Goal: Task Accomplishment & Management: Manage account settings

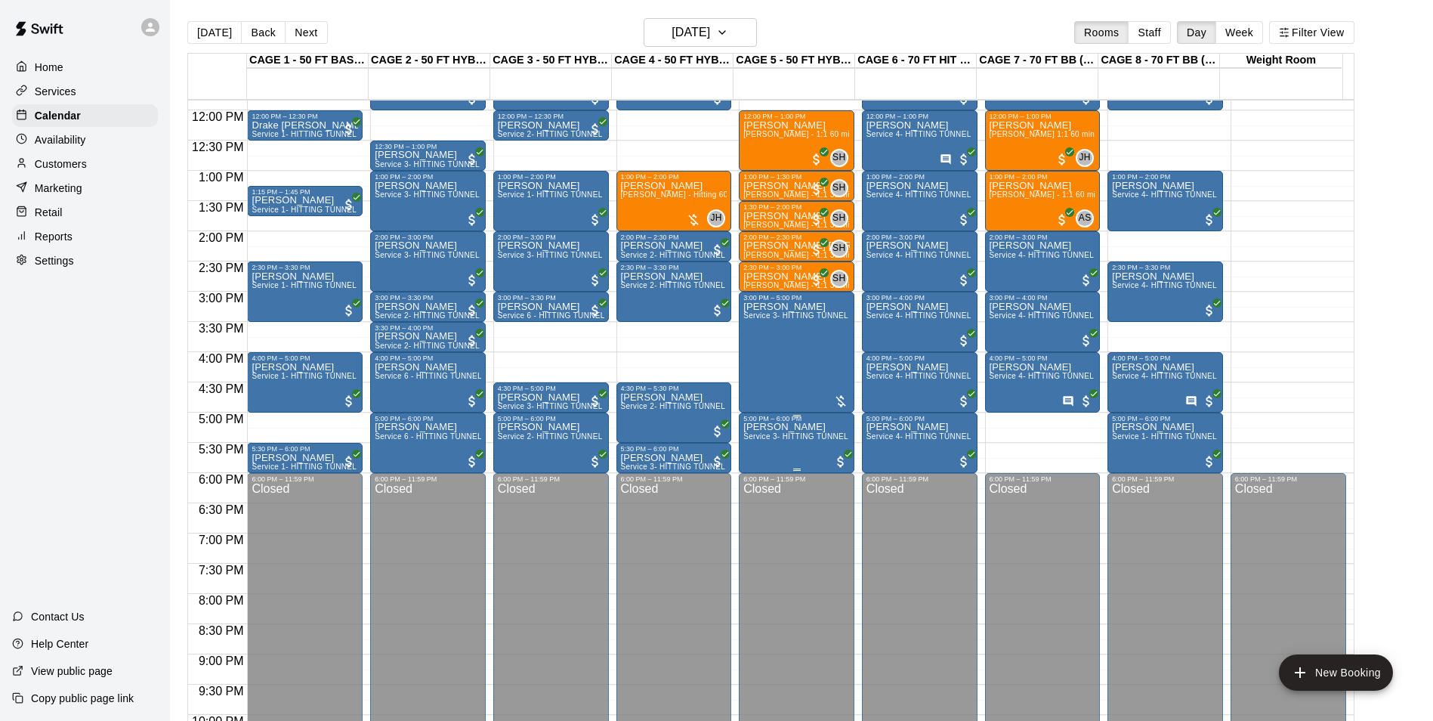
scroll to position [692, 0]
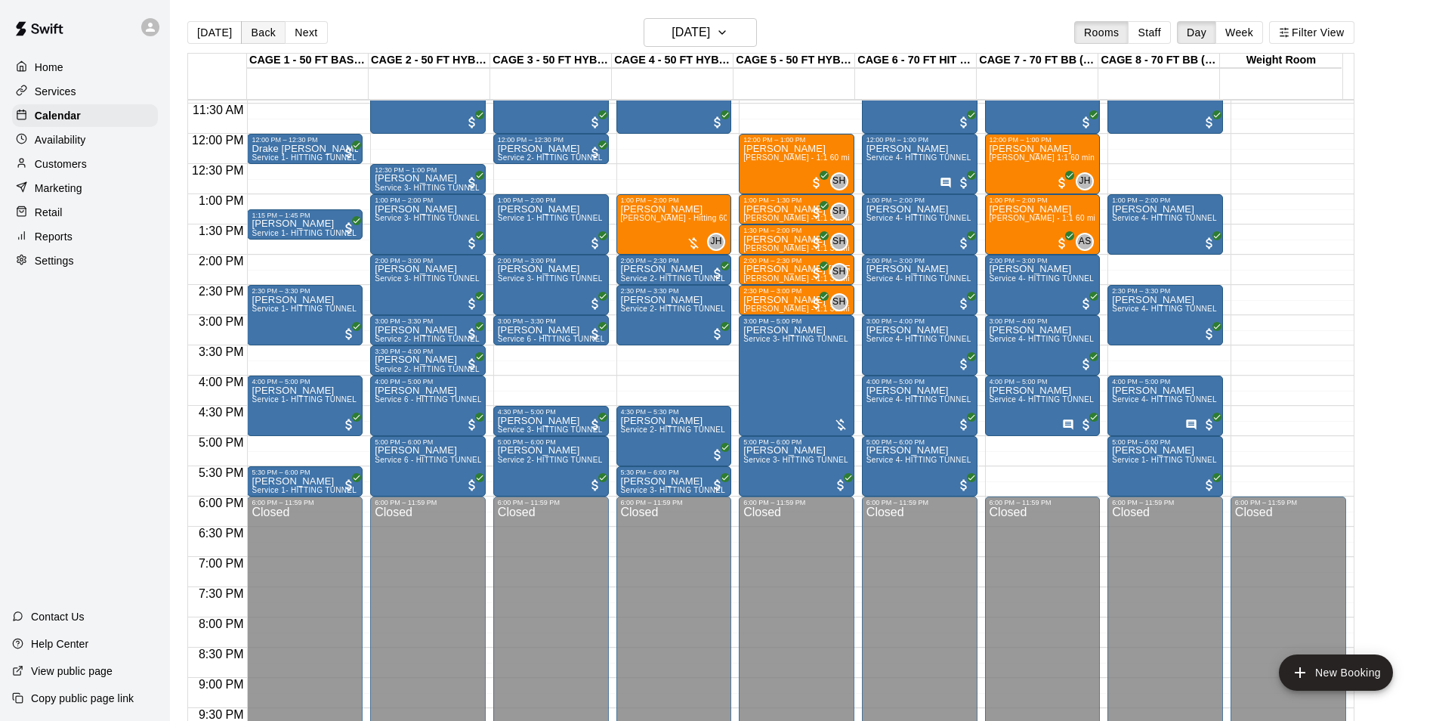
click at [268, 21] on button "Back" at bounding box center [263, 32] width 45 height 23
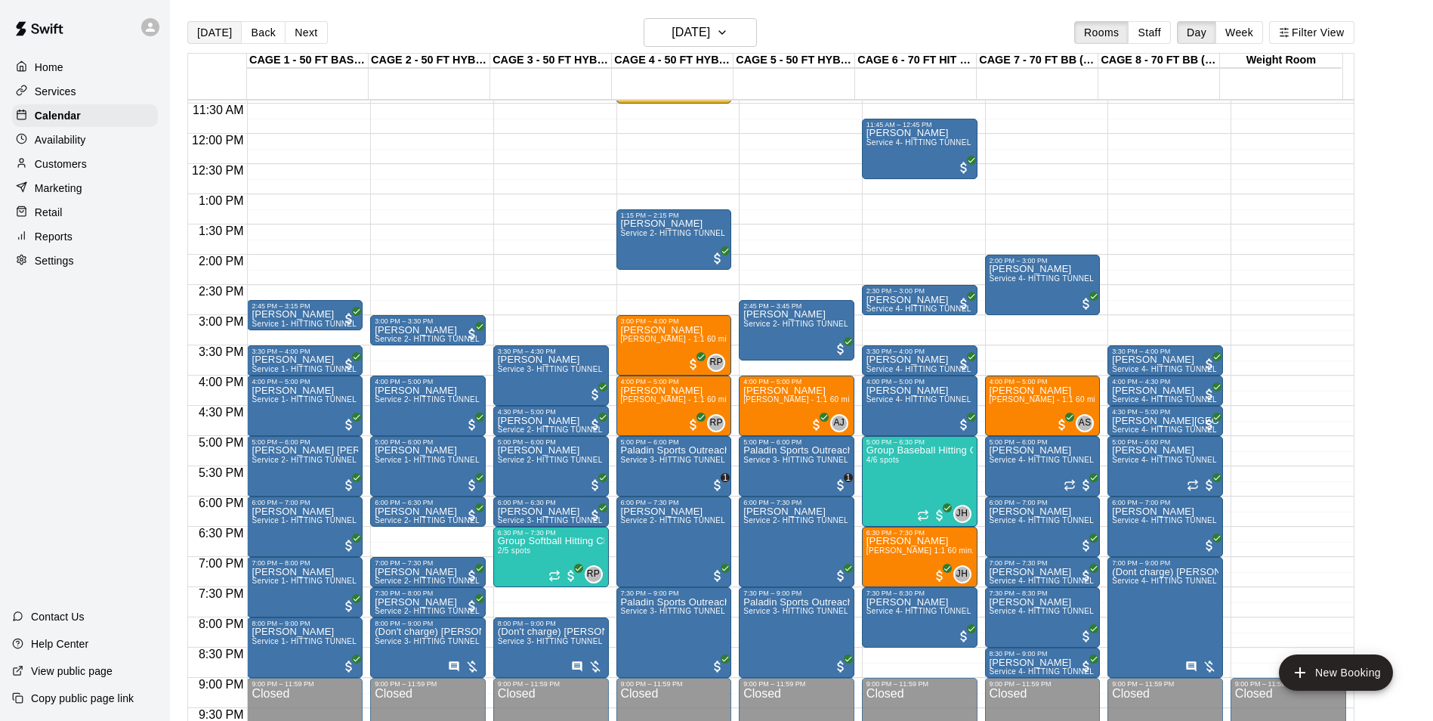
click at [199, 38] on button "[DATE]" at bounding box center [214, 32] width 54 height 23
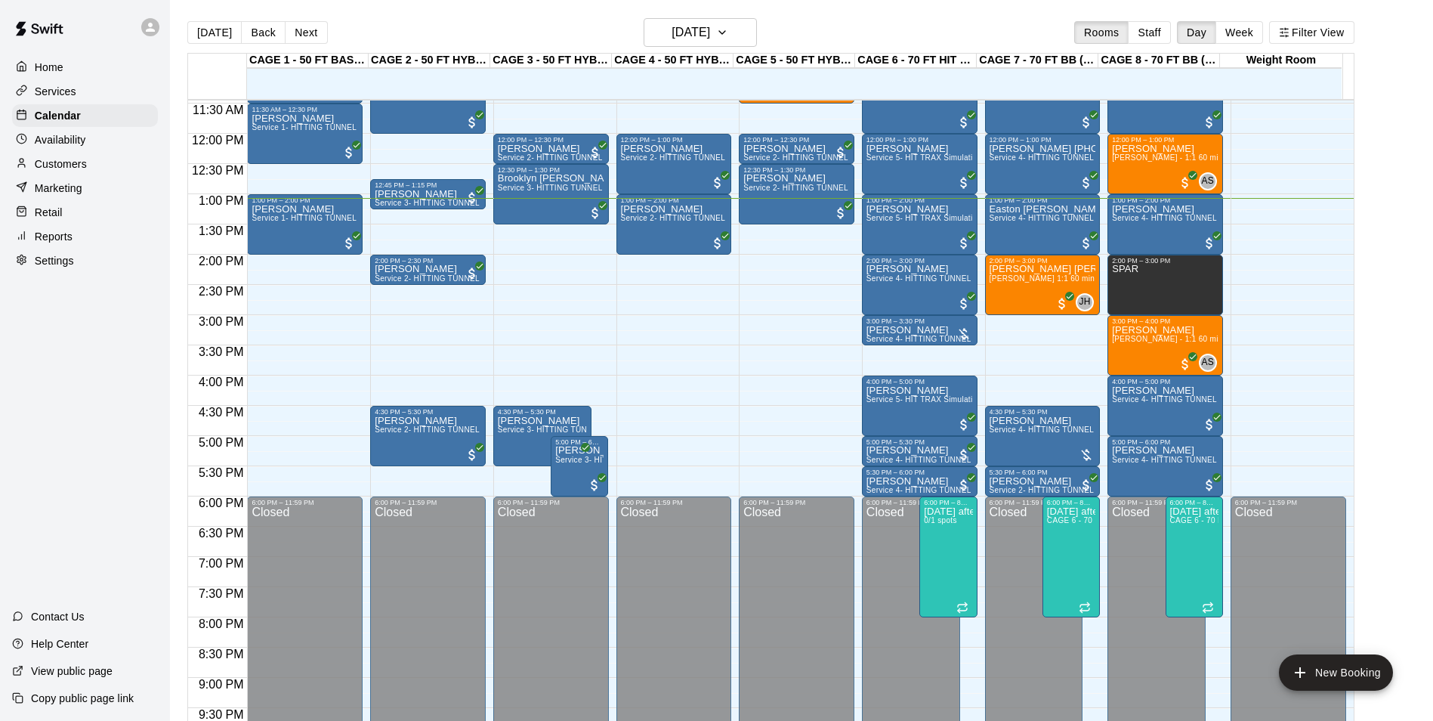
scroll to position [617, 0]
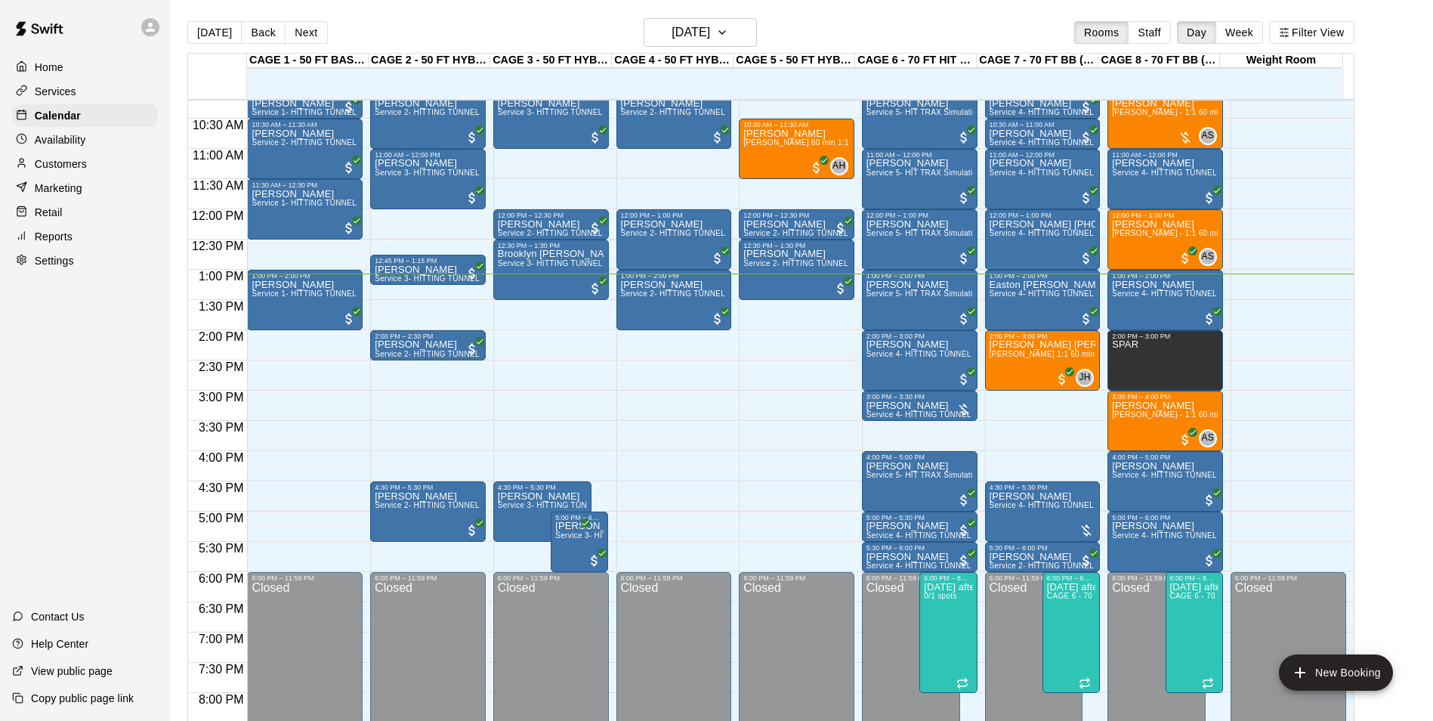
click at [103, 511] on div "Home Services Calendar Availability Customers Marketing Retail Reports Settings…" at bounding box center [85, 360] width 170 height 721
click at [694, 499] on div "12:00 AM – 9:00 AM Closed 10:00 AM – 11:00 AM [PERSON_NAME] Service 2- HITTING …" at bounding box center [675, 209] width 116 height 1451
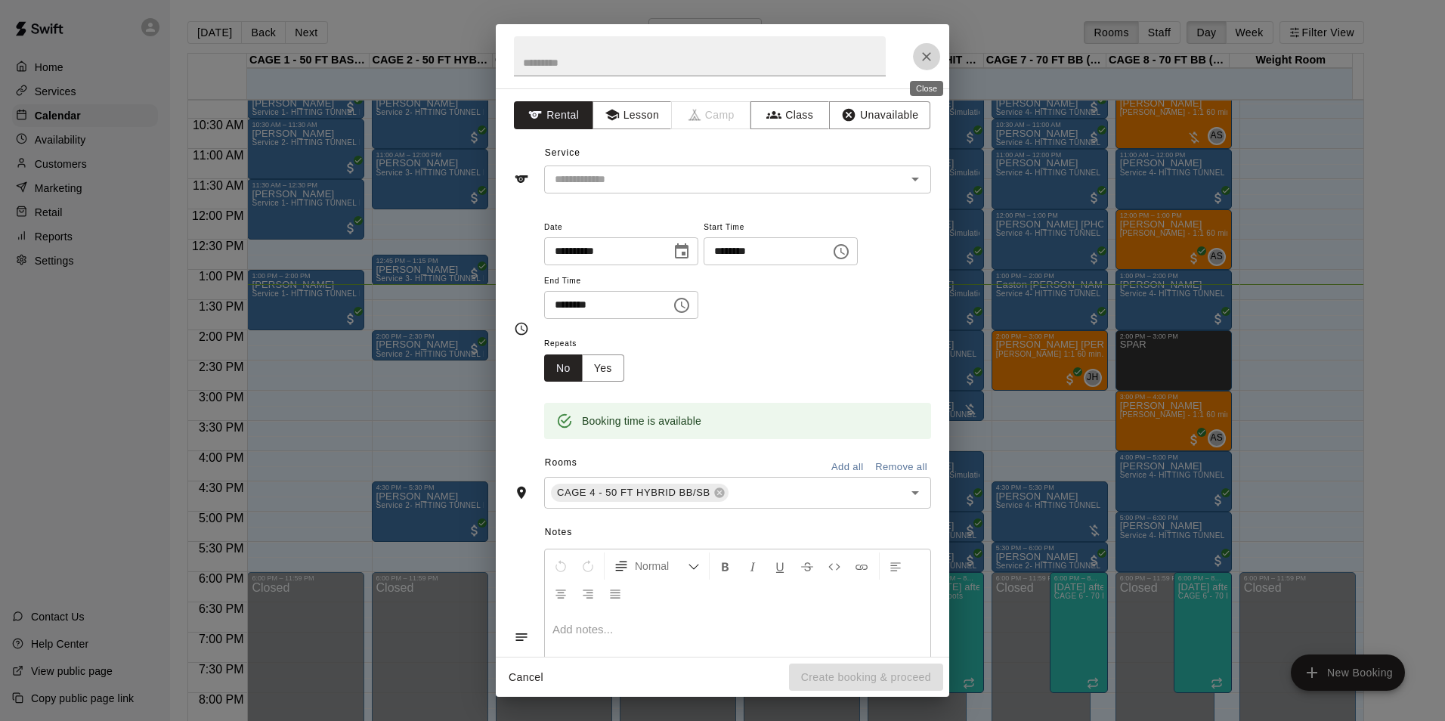
click at [929, 57] on icon "Close" at bounding box center [926, 56] width 15 height 15
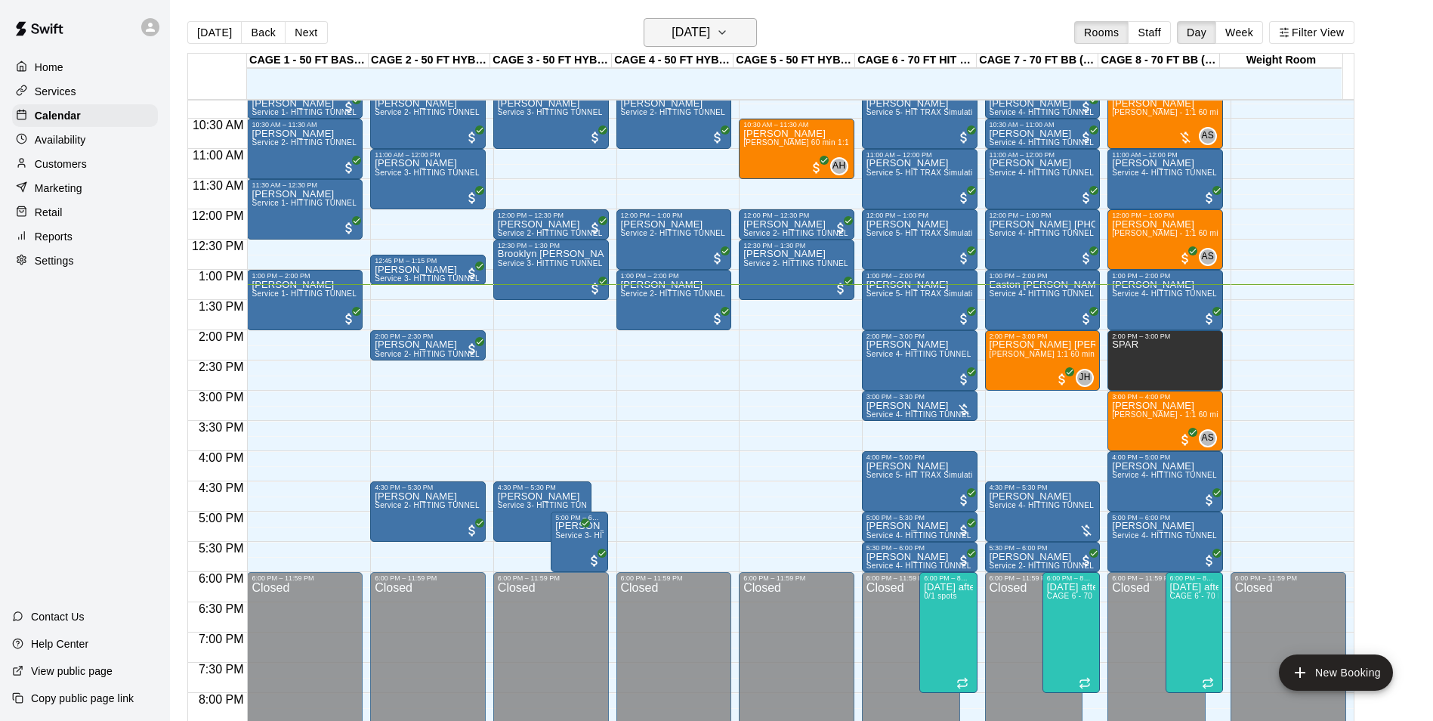
click at [681, 31] on h6 "[DATE]" at bounding box center [691, 32] width 39 height 21
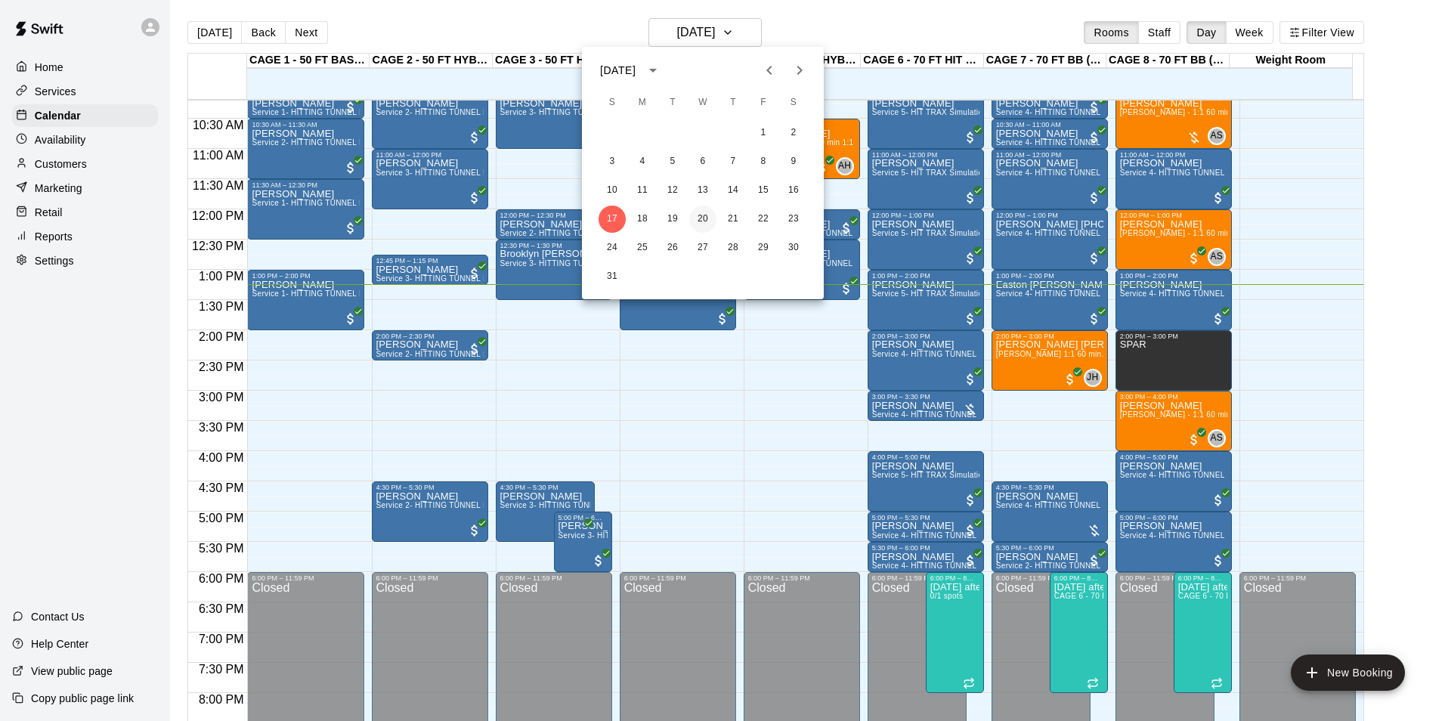
click at [704, 217] on button "20" at bounding box center [702, 219] width 27 height 27
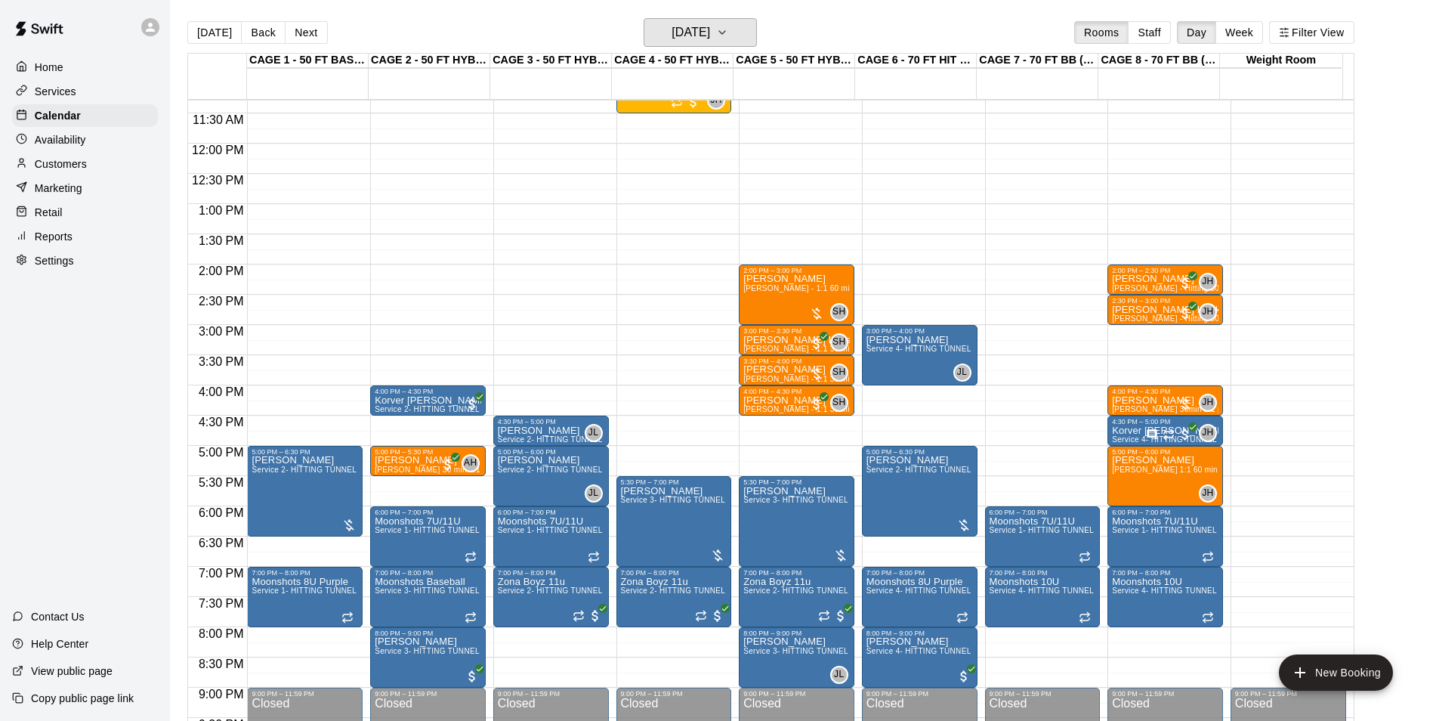
scroll to position [689, 0]
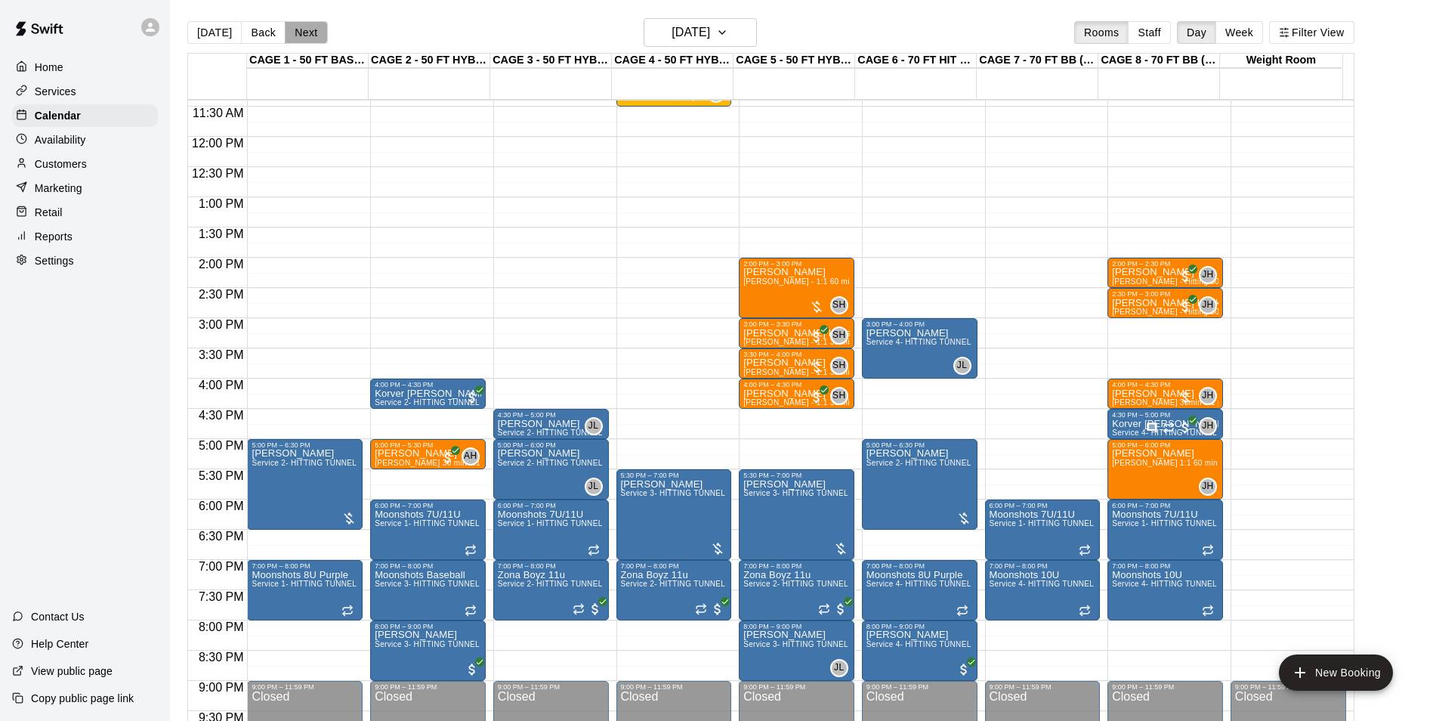
click at [304, 31] on button "Next" at bounding box center [306, 32] width 42 height 23
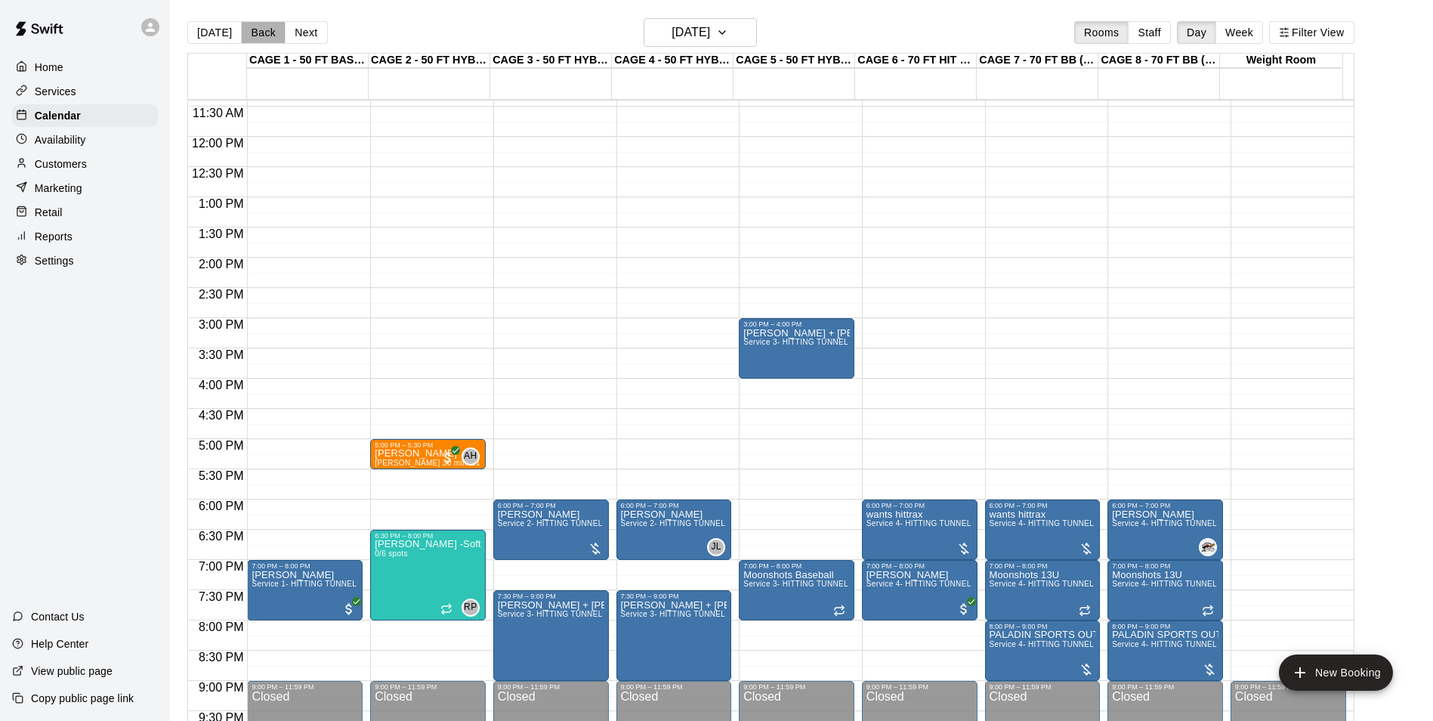
click at [253, 32] on button "Back" at bounding box center [263, 32] width 45 height 23
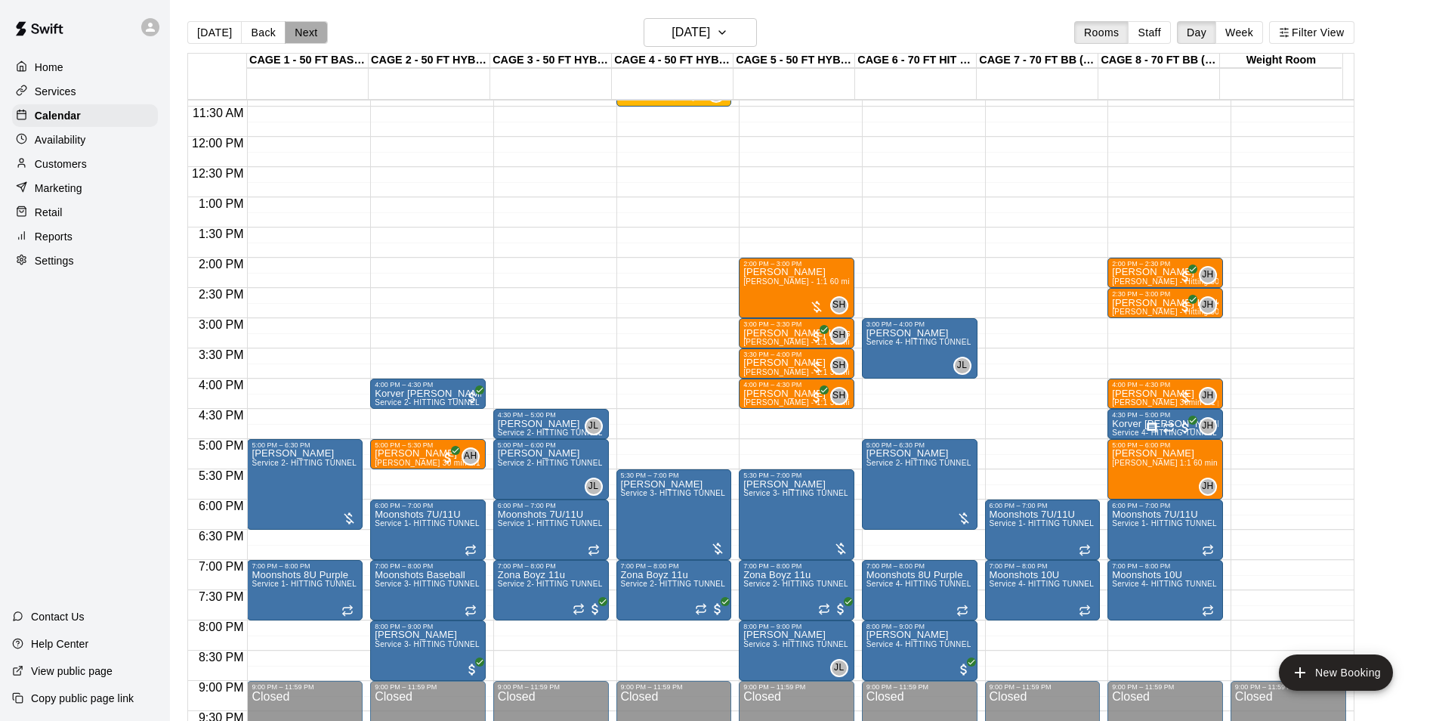
click at [303, 33] on button "Next" at bounding box center [306, 32] width 42 height 23
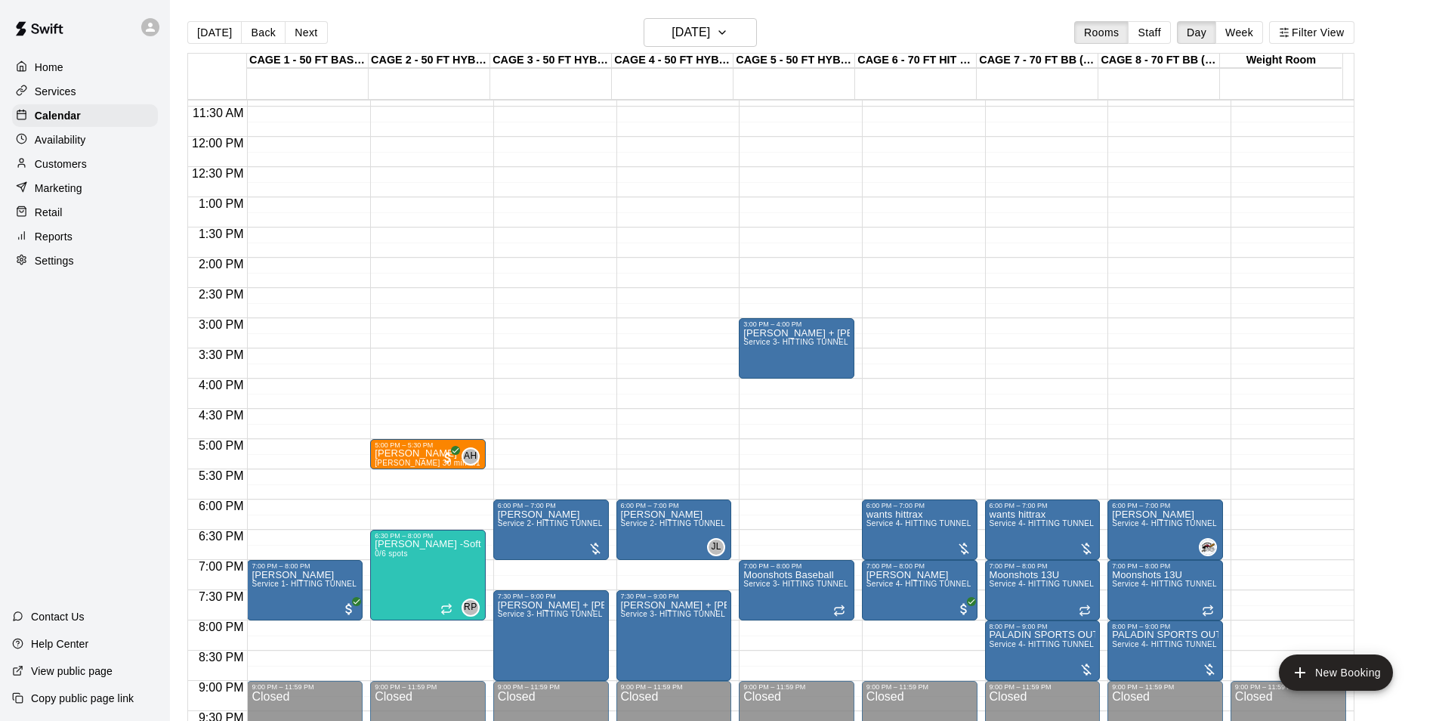
click at [636, 201] on div "12:00 AM – 10:00 AM Closed 6:00 PM – 7:00 PM [PERSON_NAME] Service 2- HITTING T…" at bounding box center [675, 136] width 116 height 1451
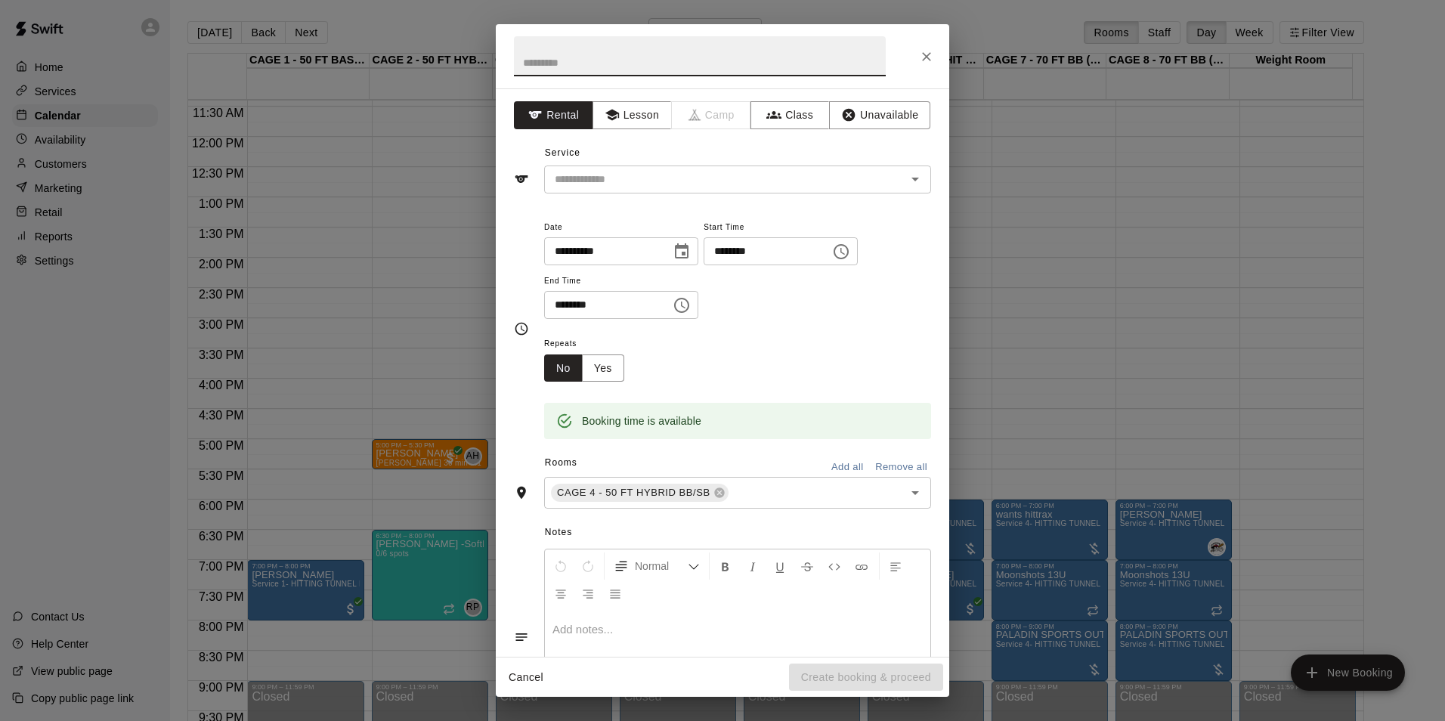
click at [271, 305] on div "**********" at bounding box center [722, 360] width 1445 height 721
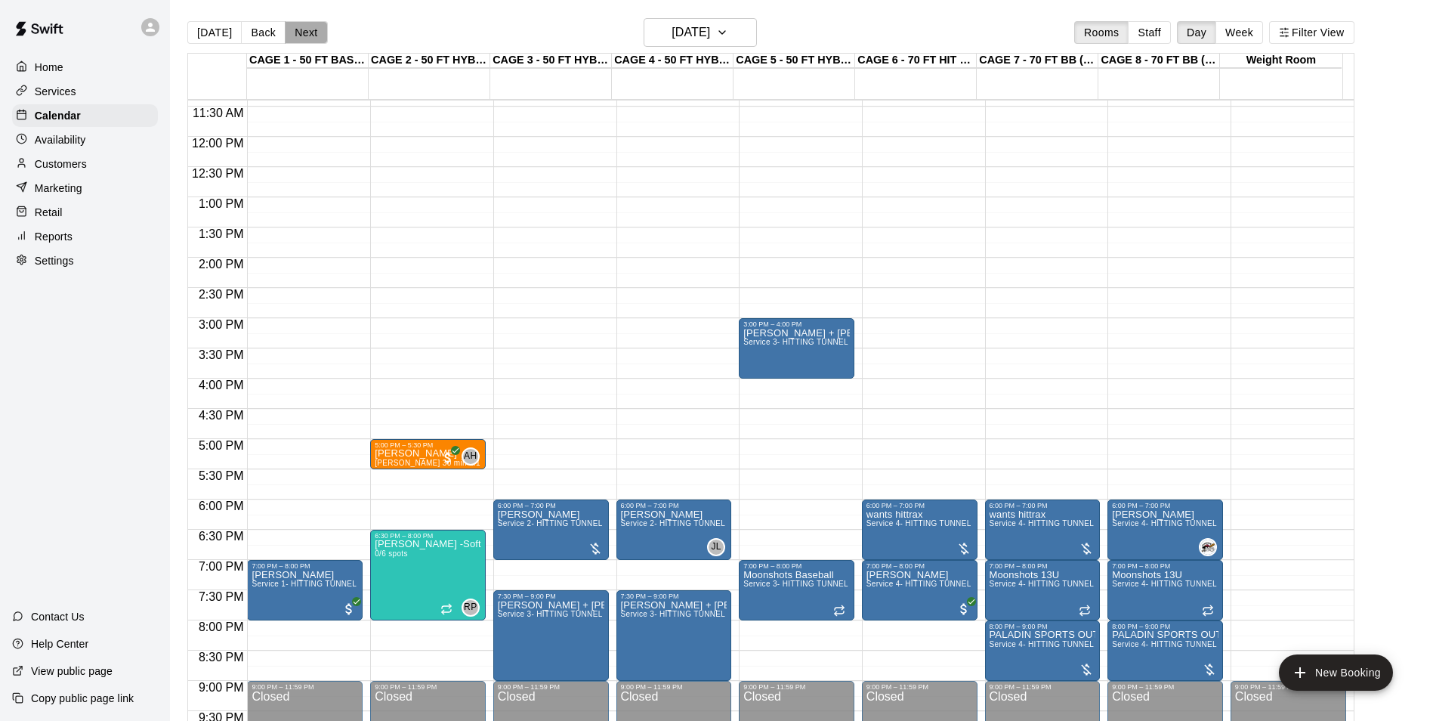
click at [294, 34] on button "Next" at bounding box center [306, 32] width 42 height 23
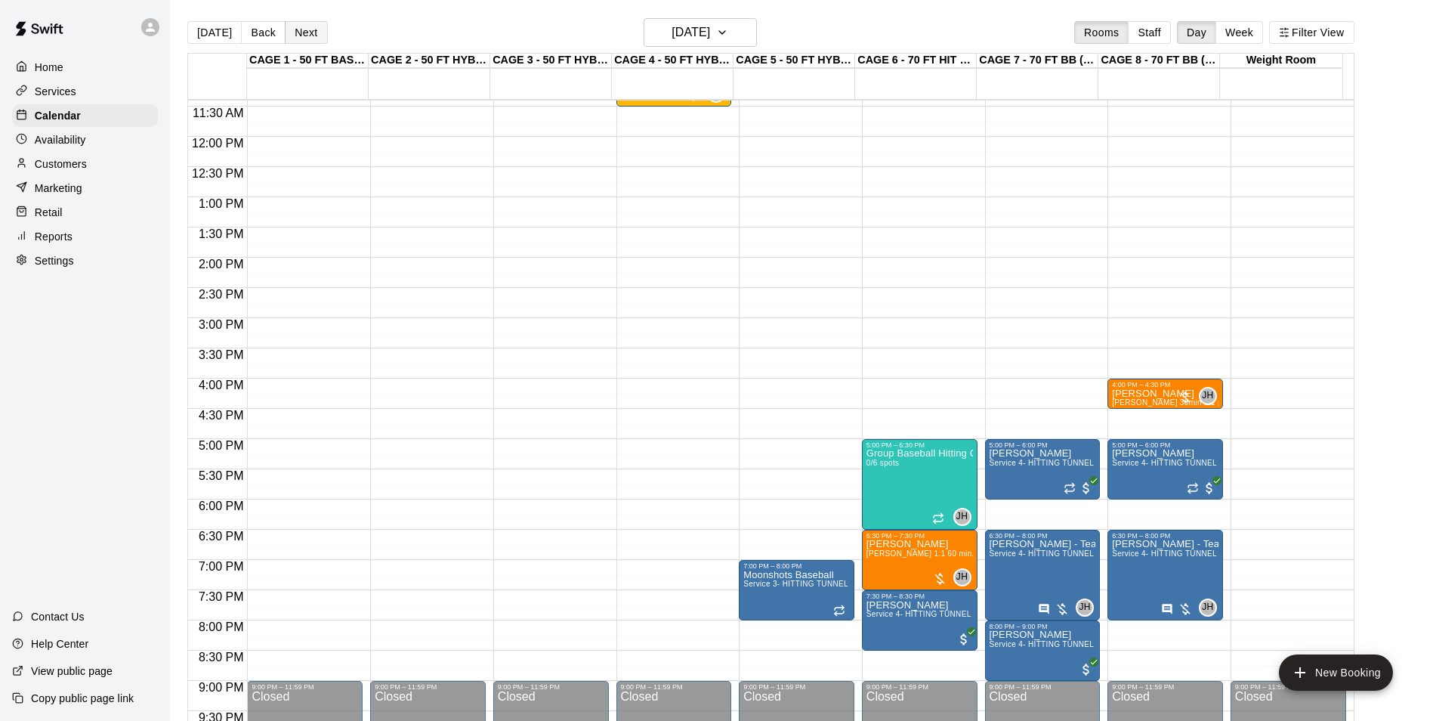
click at [298, 30] on button "Next" at bounding box center [306, 32] width 42 height 23
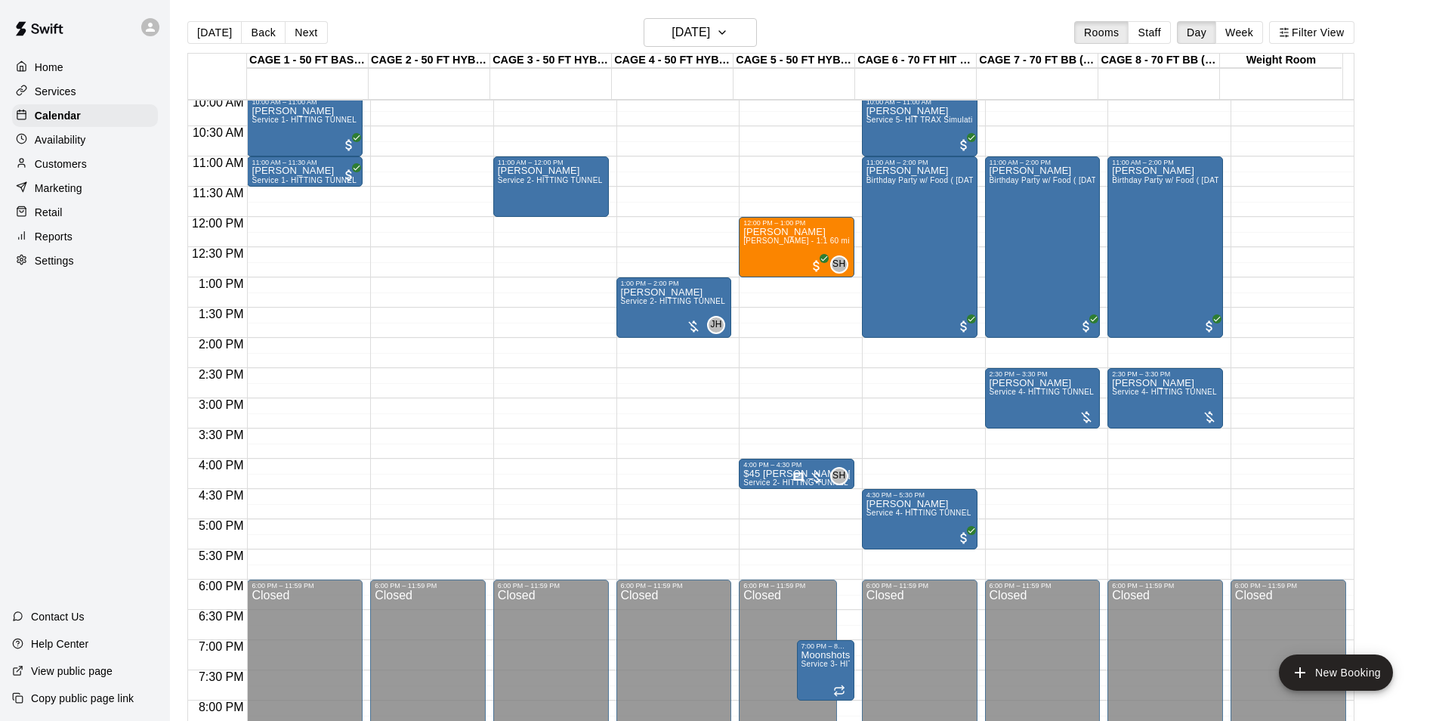
scroll to position [538, 0]
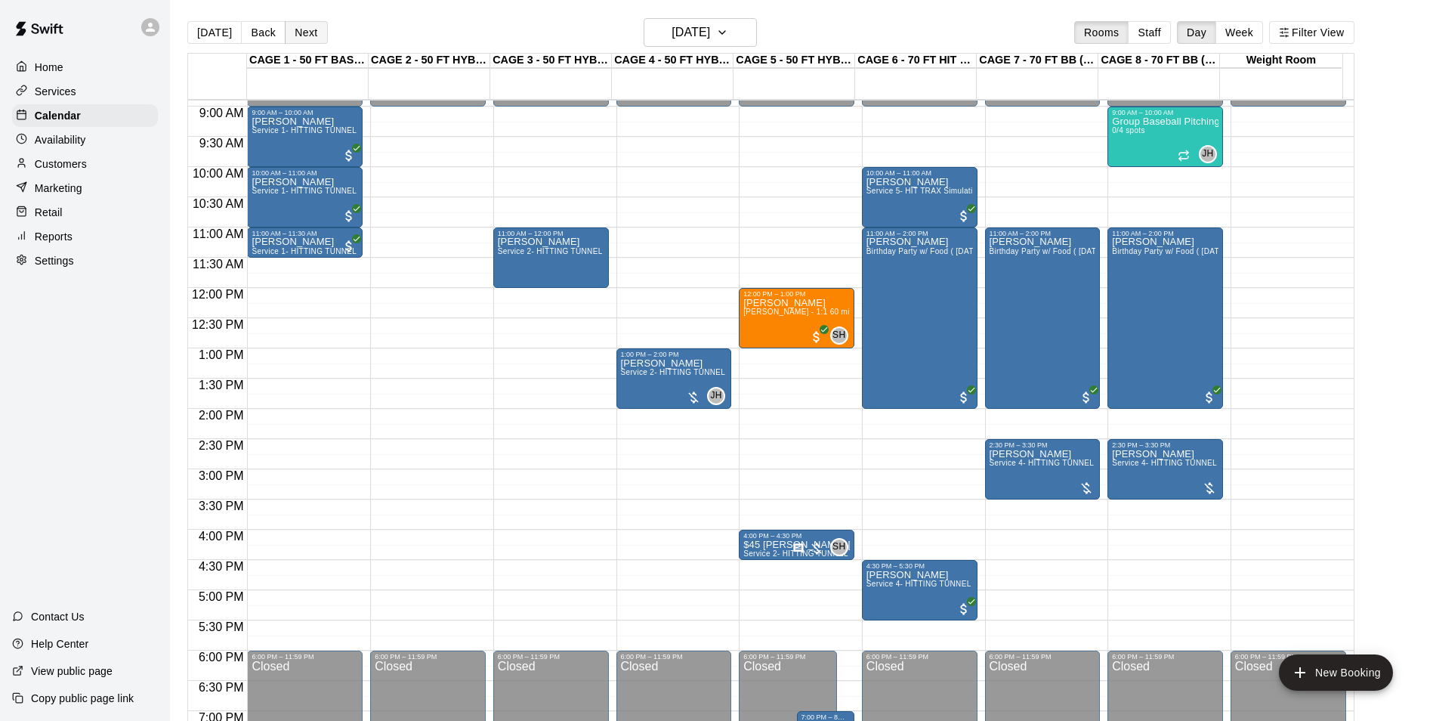
click at [300, 37] on button "Next" at bounding box center [306, 32] width 42 height 23
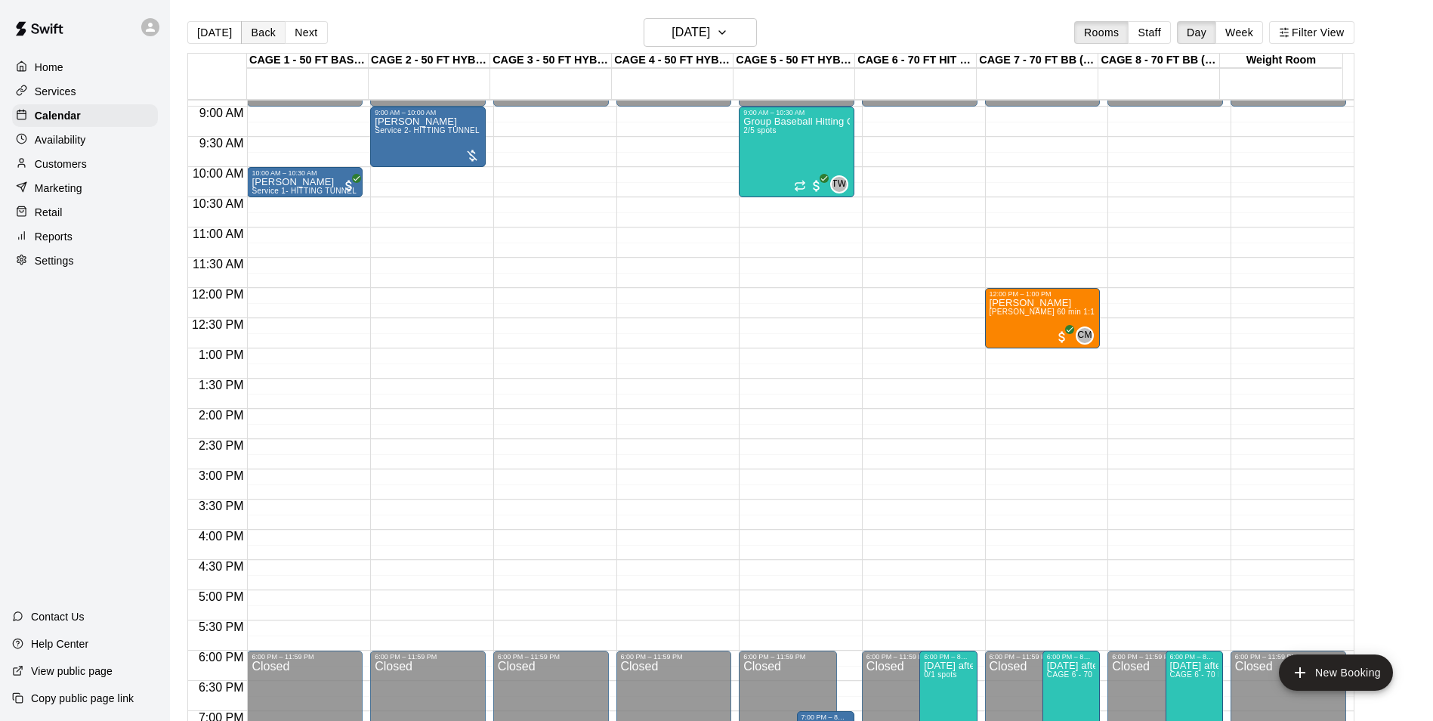
click at [270, 43] on button "Back" at bounding box center [263, 32] width 45 height 23
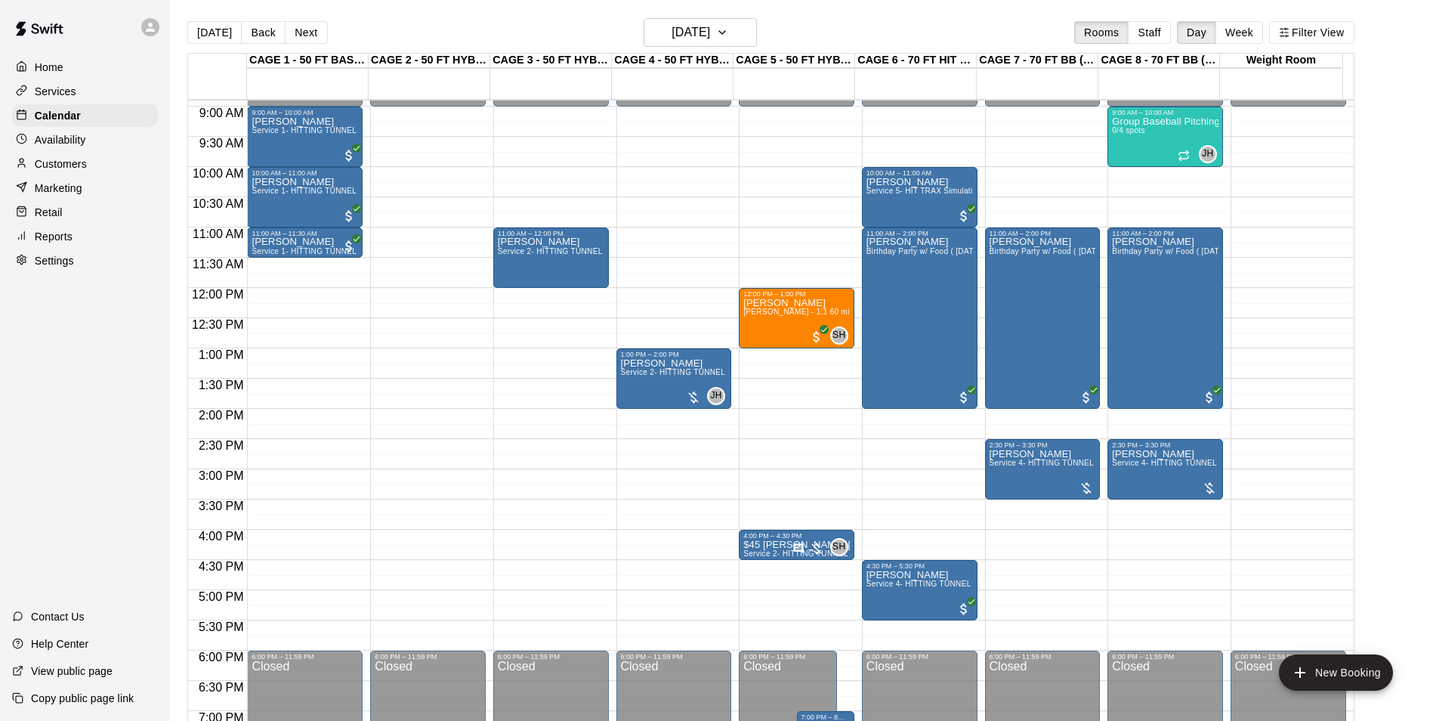
drag, startPoint x: 233, startPoint y: 32, endPoint x: 248, endPoint y: 32, distance: 15.1
click at [233, 32] on button "[DATE]" at bounding box center [214, 32] width 54 height 23
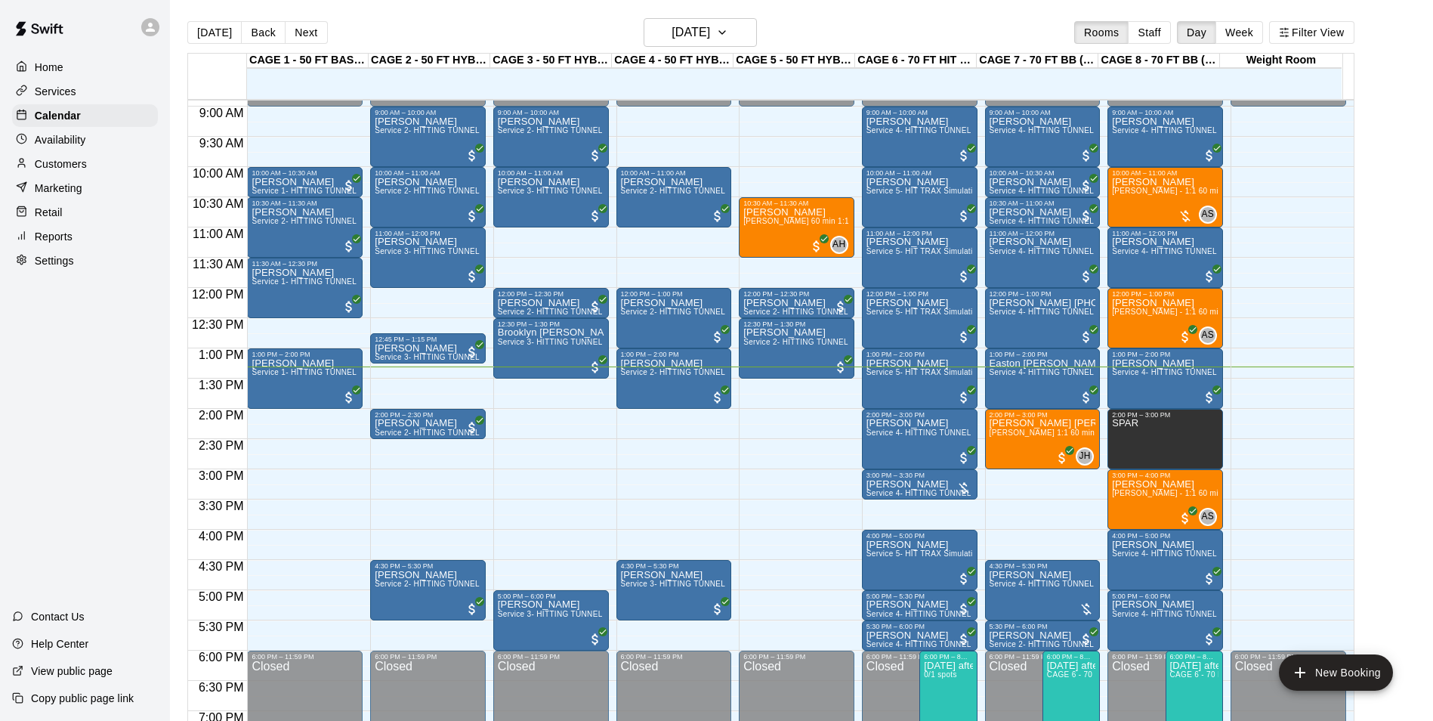
click at [761, 29] on div "[DATE] Back [DATE][DATE] Rooms Staff Day Week Filter View" at bounding box center [770, 35] width 1167 height 35
click at [710, 25] on h6 "[DATE]" at bounding box center [691, 32] width 39 height 21
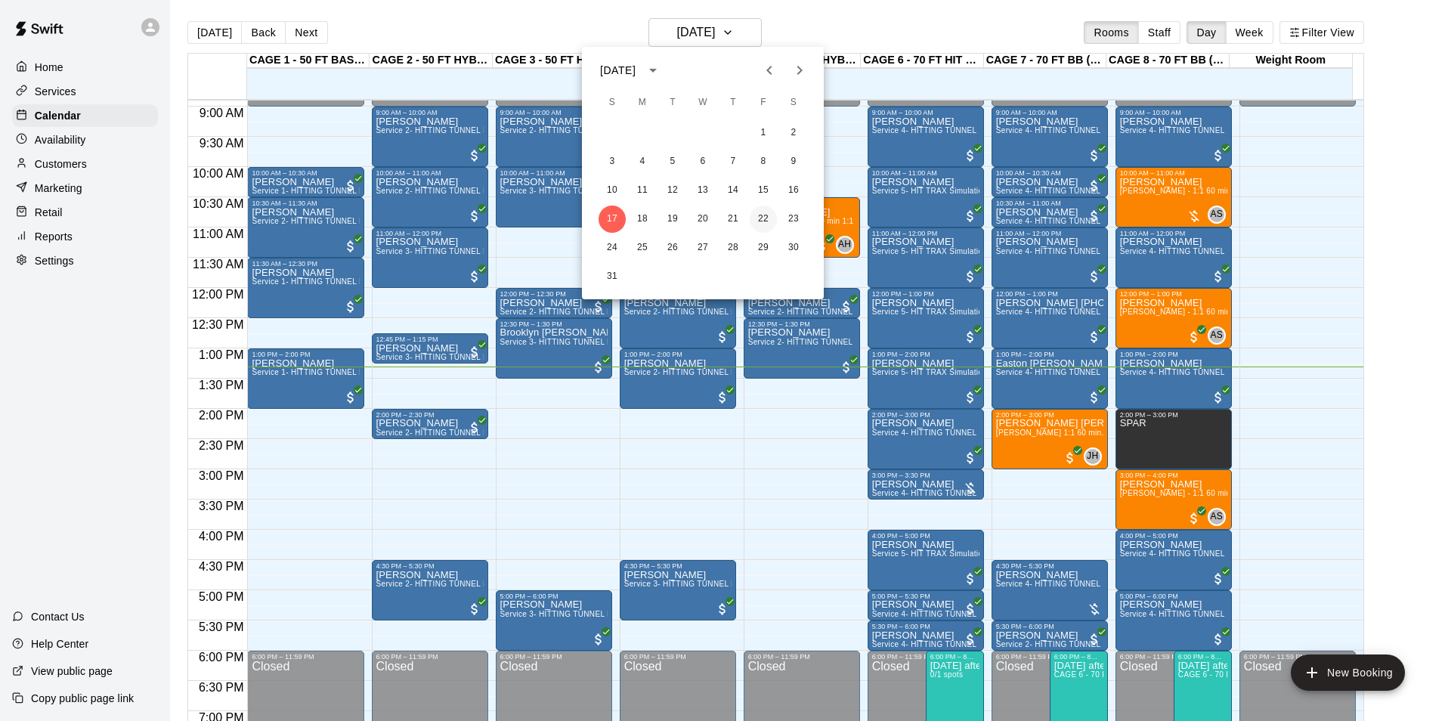
click at [759, 215] on button "22" at bounding box center [763, 219] width 27 height 27
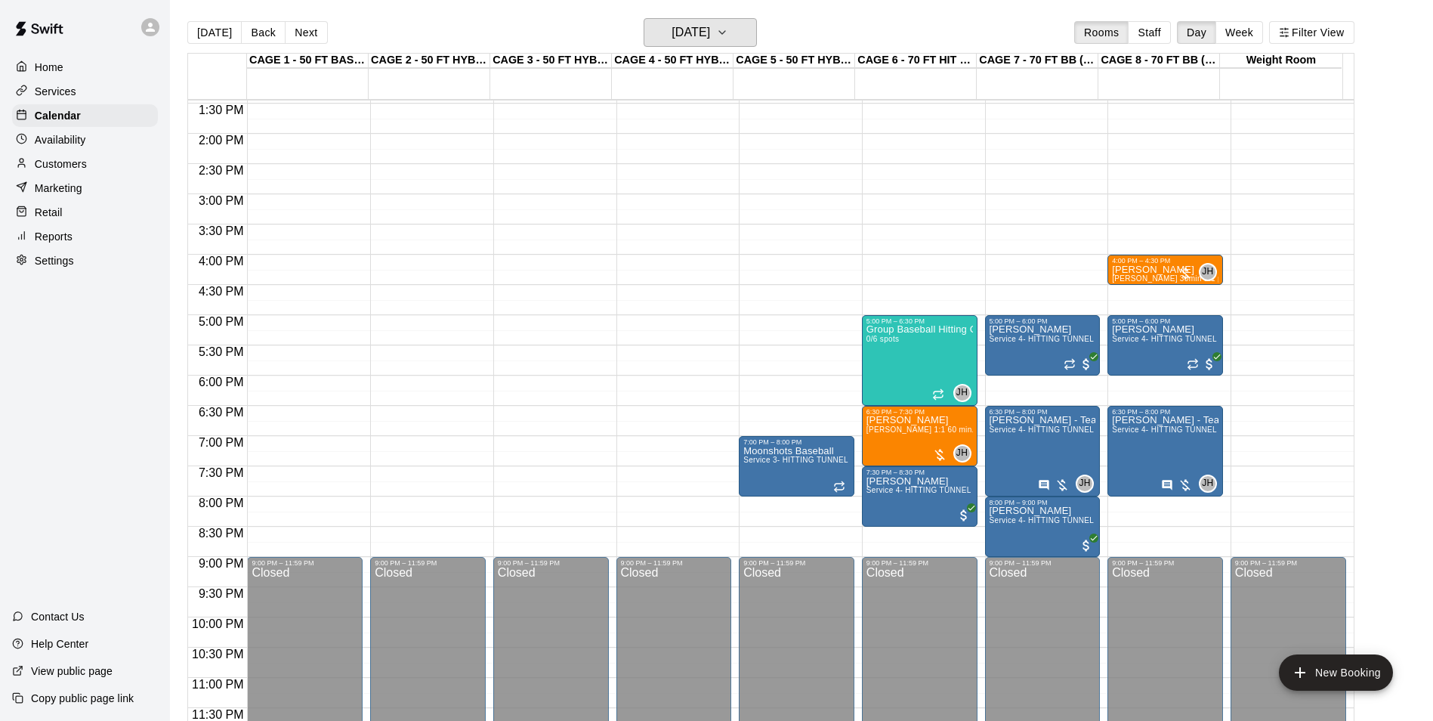
scroll to position [739, 0]
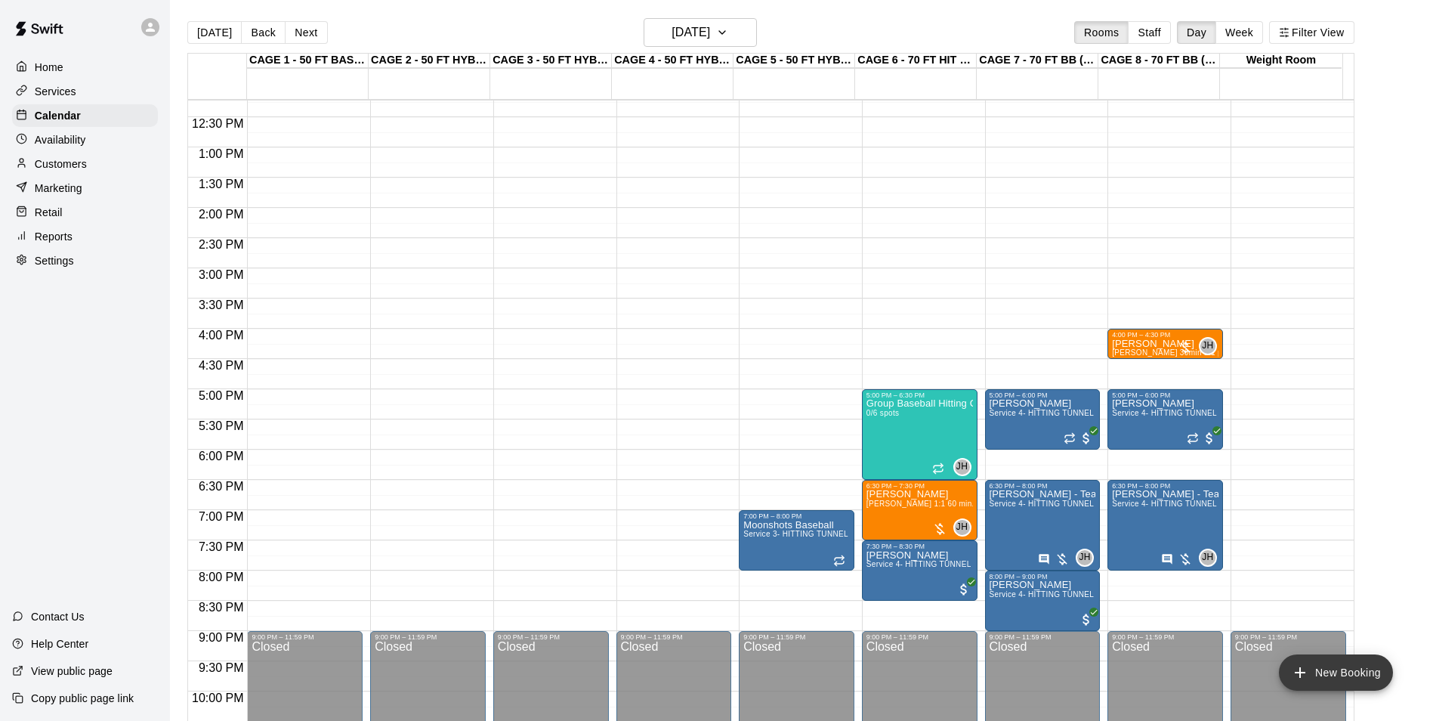
click at [1362, 670] on button "New Booking" at bounding box center [1336, 672] width 114 height 36
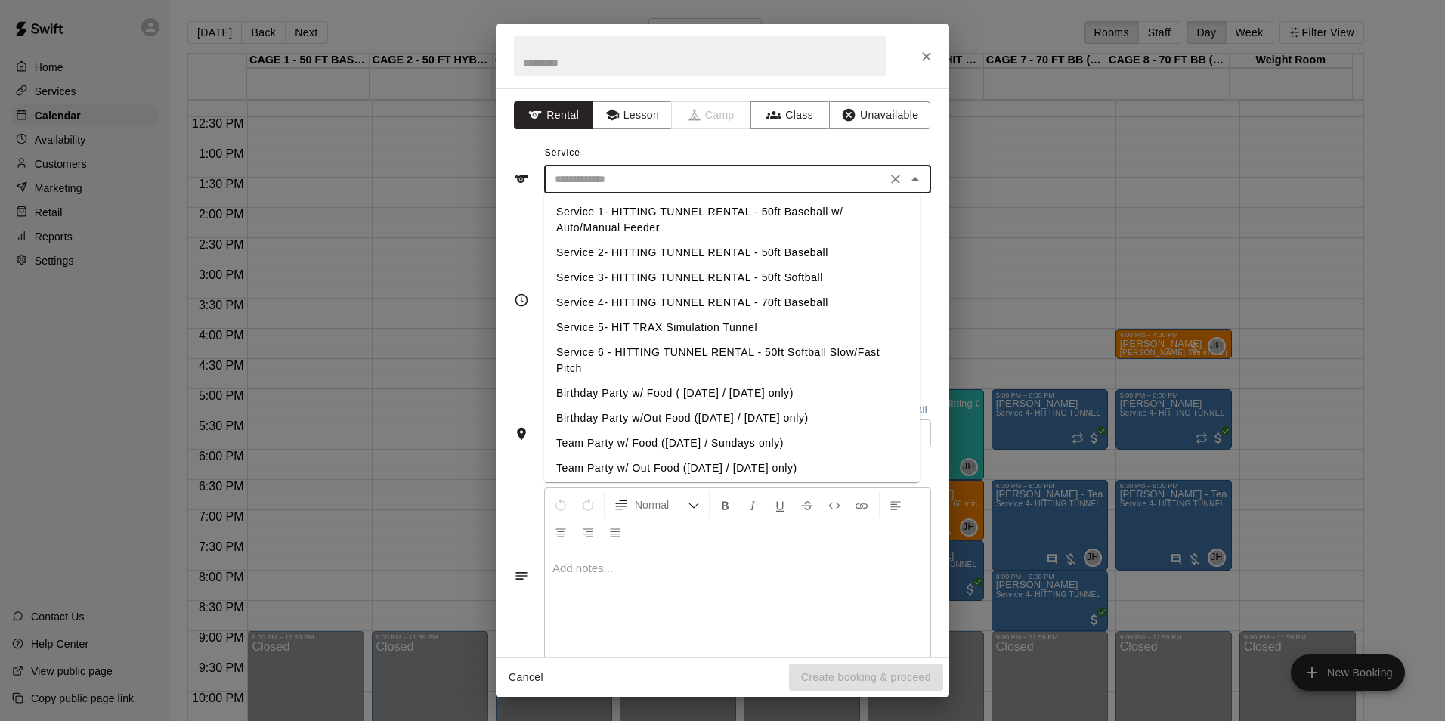
click at [645, 178] on input "text" at bounding box center [715, 179] width 333 height 19
click at [775, 251] on li "Service 2- HITTING TUNNEL RENTAL - 50ft Baseball" at bounding box center [732, 252] width 376 height 25
type input "**********"
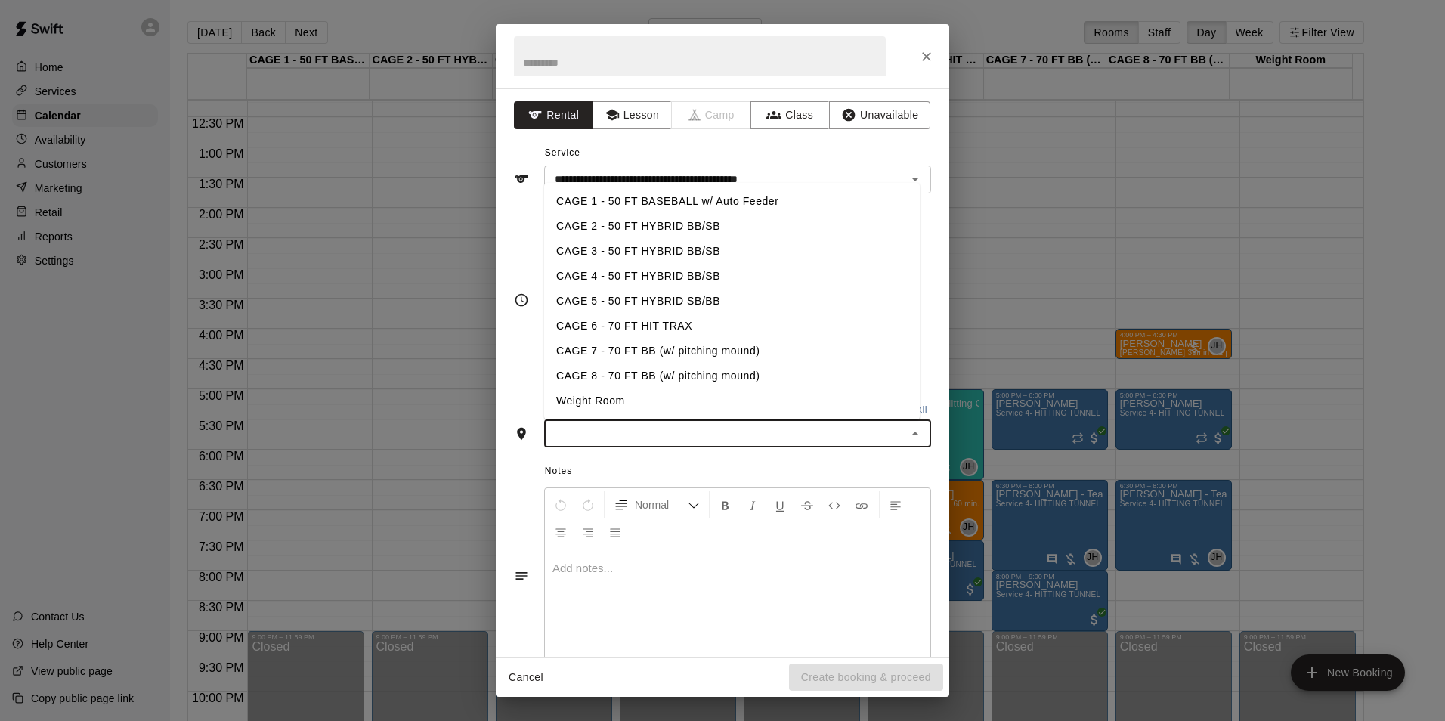
click at [697, 424] on input "text" at bounding box center [725, 433] width 353 height 19
click at [679, 251] on li "CAGE 3 - 50 FT HYBRID BB/SB" at bounding box center [732, 251] width 376 height 25
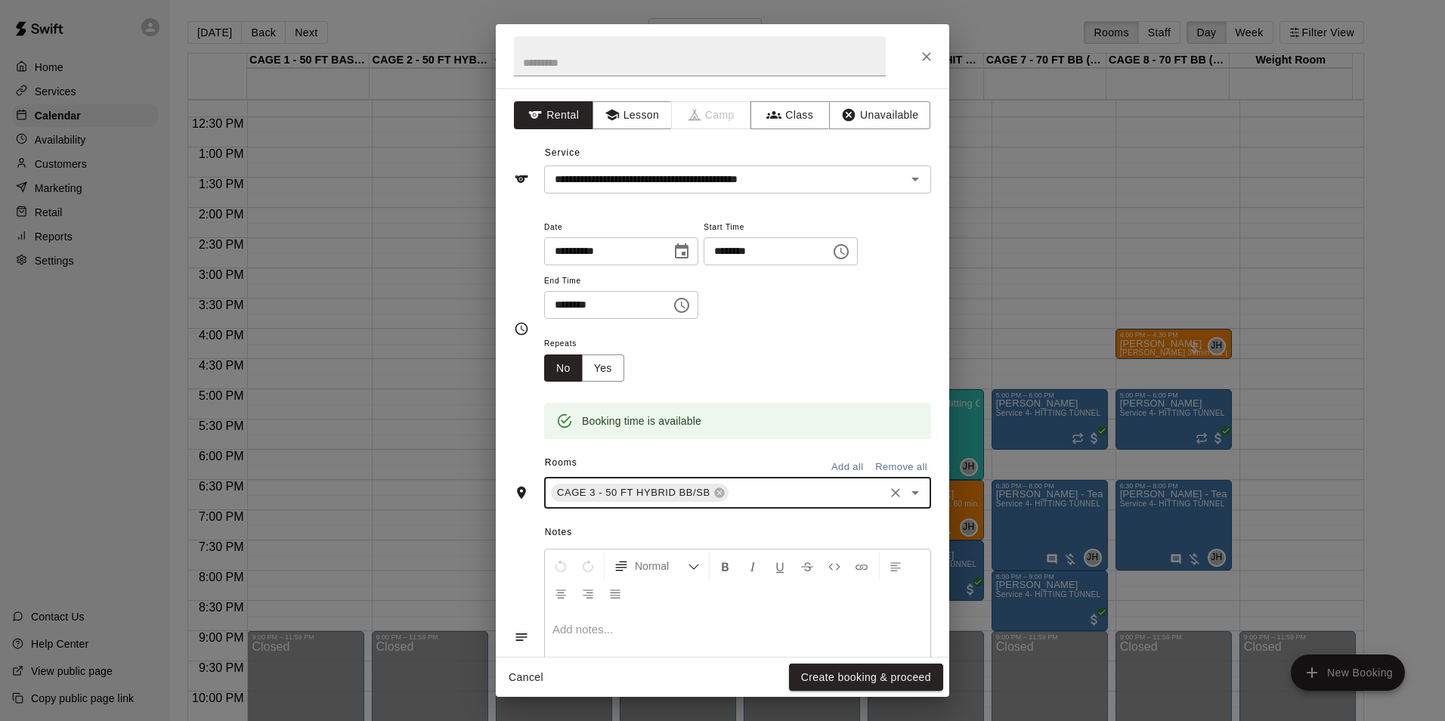
click at [558, 305] on input "********" at bounding box center [602, 305] width 116 height 28
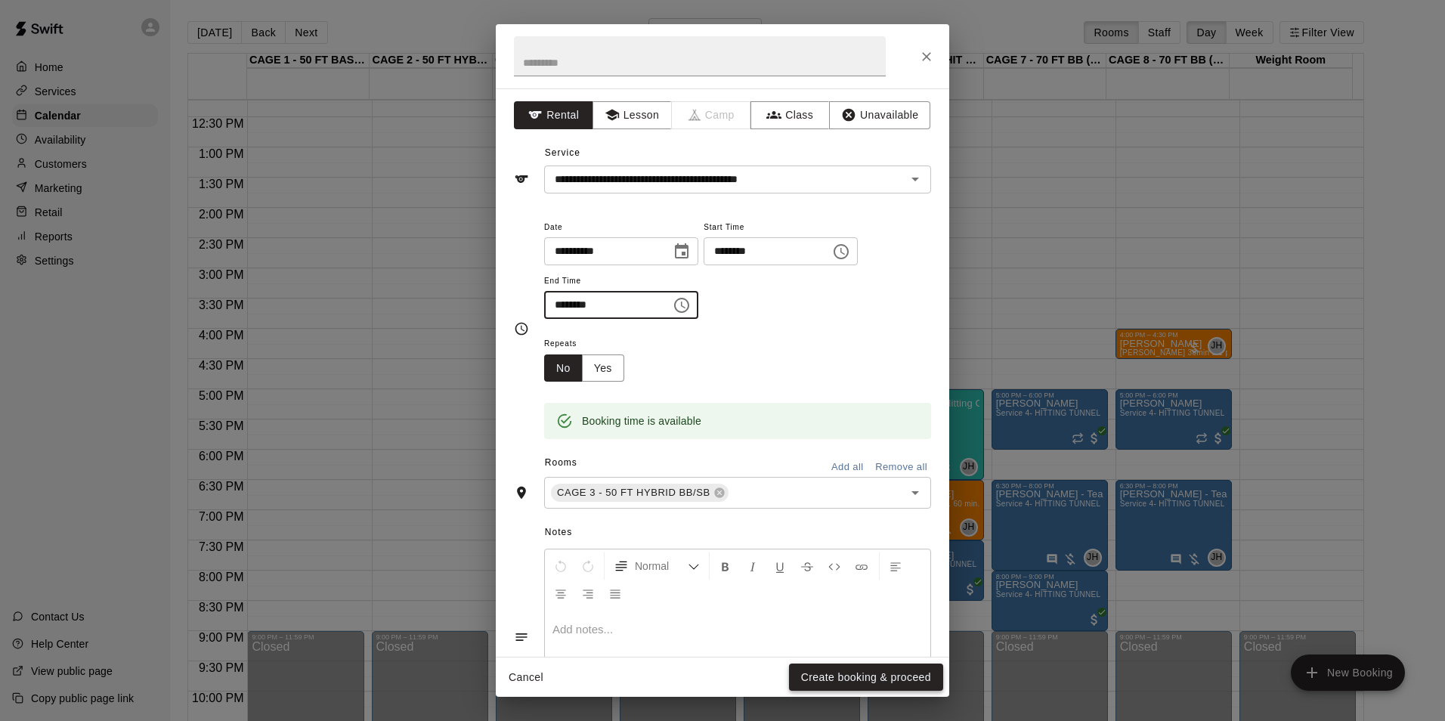
type input "********"
click at [827, 676] on button "Create booking & proceed" at bounding box center [866, 677] width 154 height 28
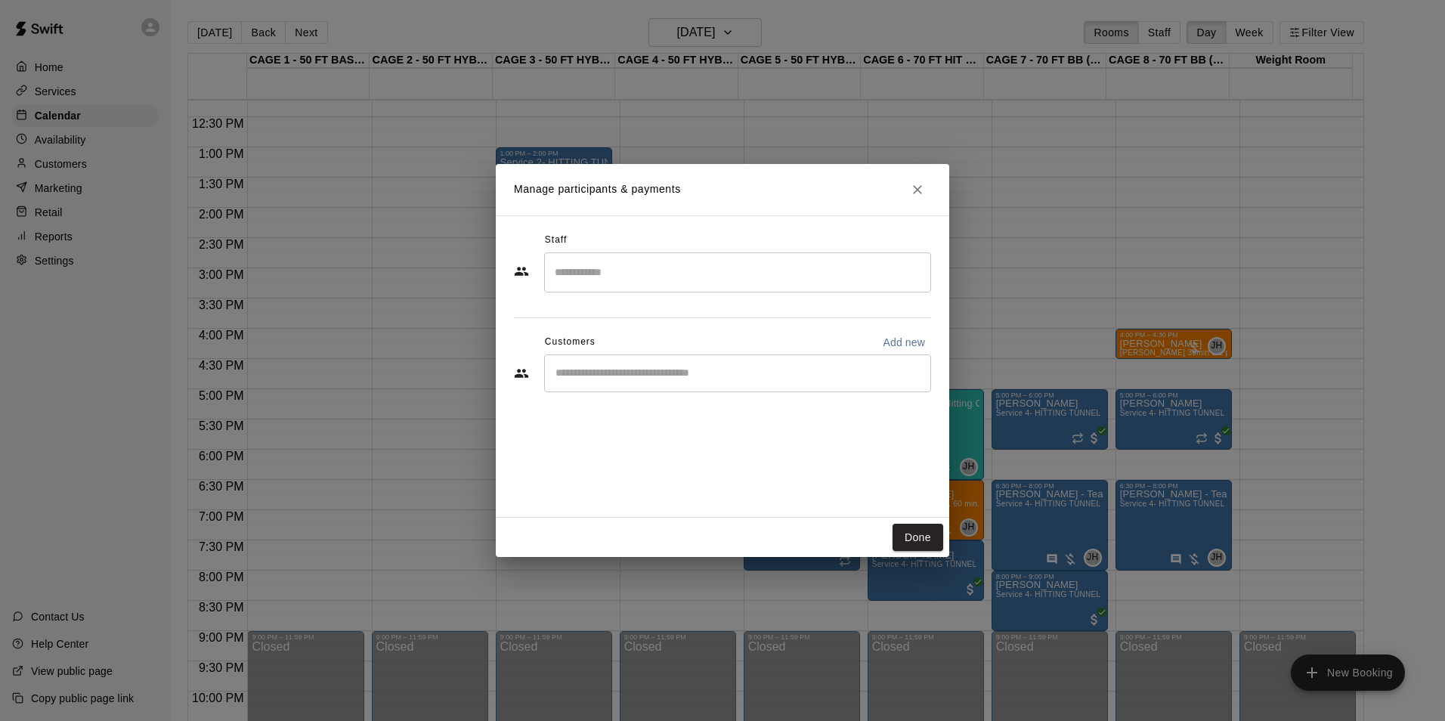
click at [607, 380] on input "Start typing to search customers..." at bounding box center [737, 373] width 373 height 15
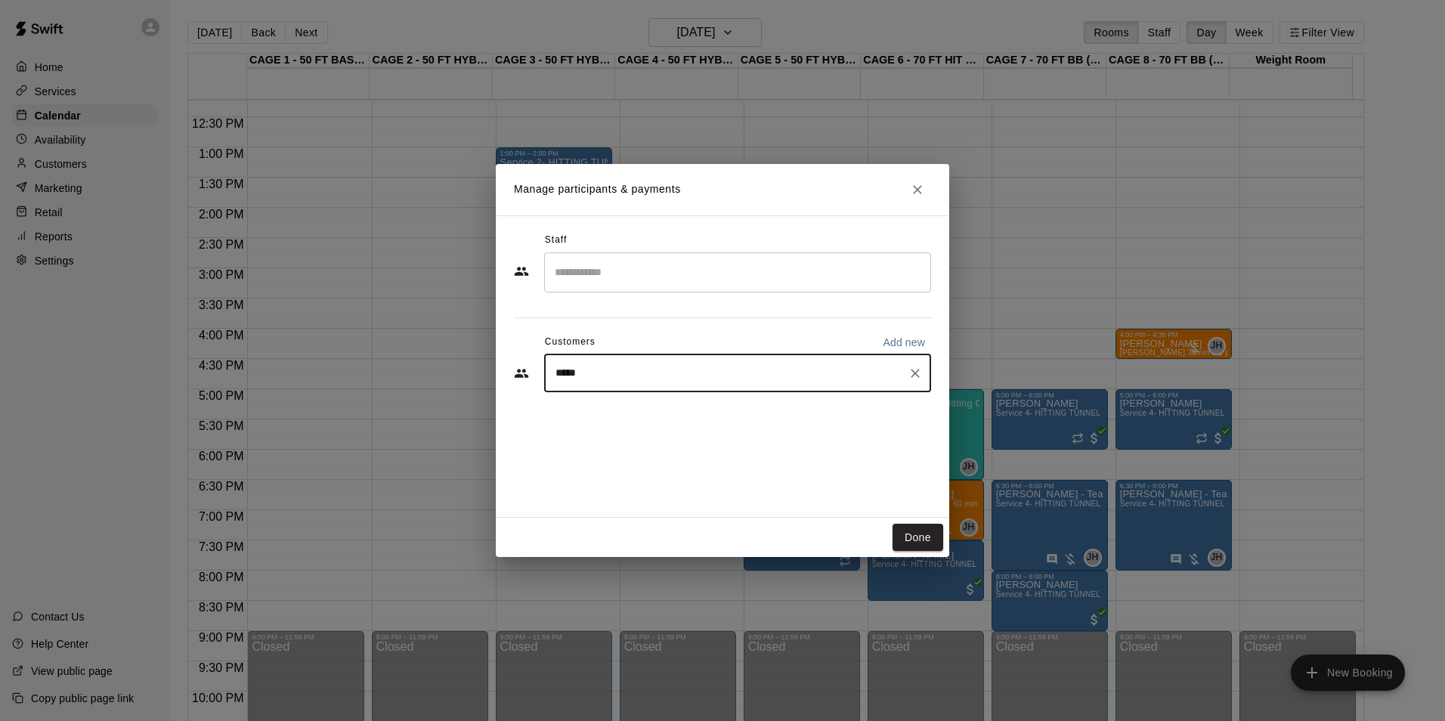
type input "******"
click at [632, 400] on p "[PERSON_NAME]" at bounding box center [632, 408] width 92 height 16
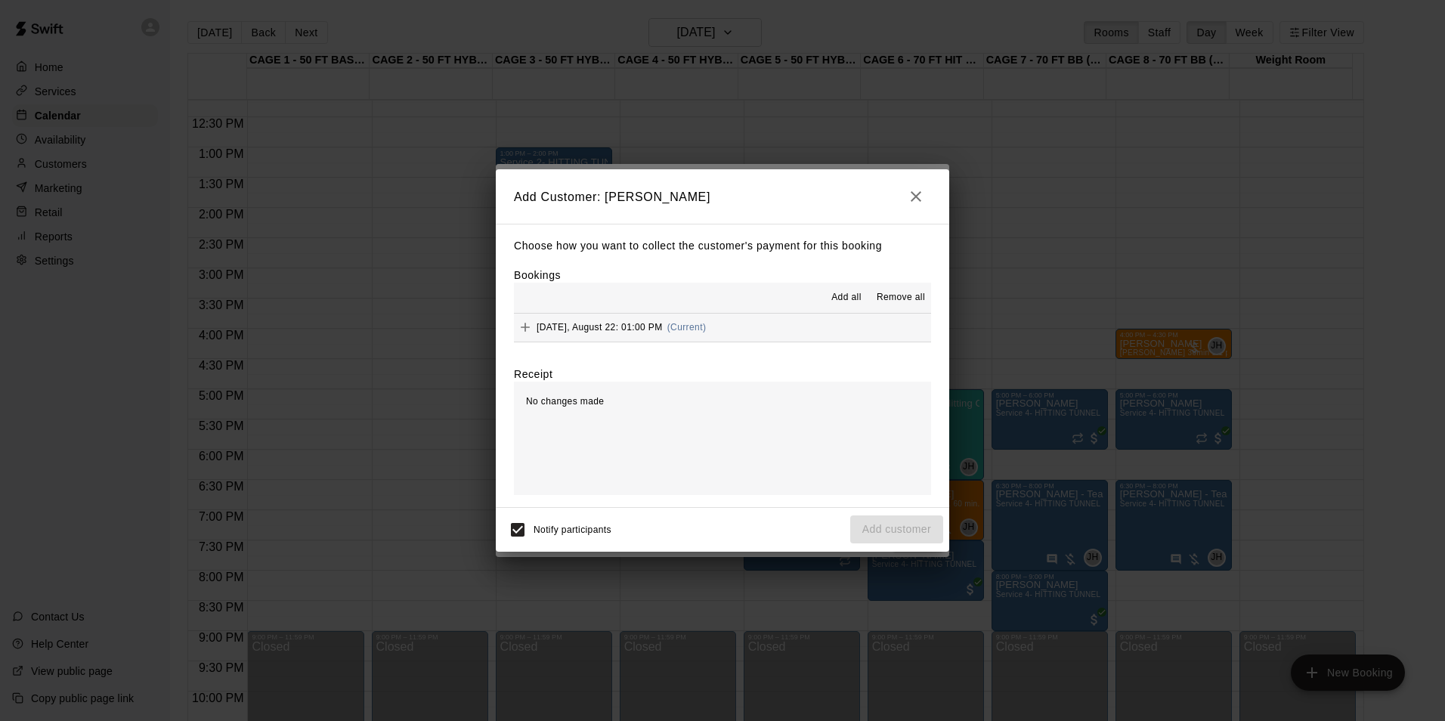
click at [768, 329] on button "[DATE], August 22: 01:00 PM (Current)" at bounding box center [722, 328] width 417 height 28
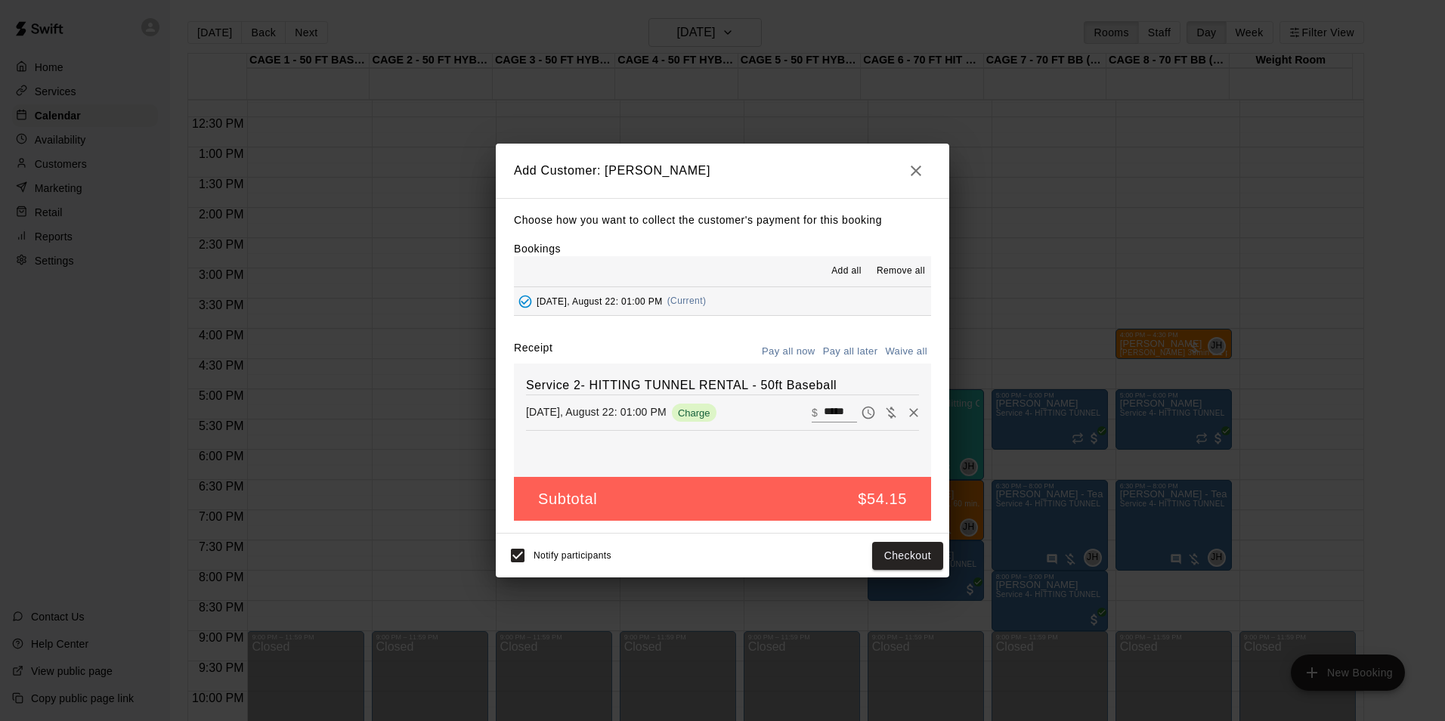
click at [832, 346] on button "Pay all later" at bounding box center [850, 351] width 63 height 23
click at [877, 552] on button "Add customer" at bounding box center [896, 556] width 93 height 28
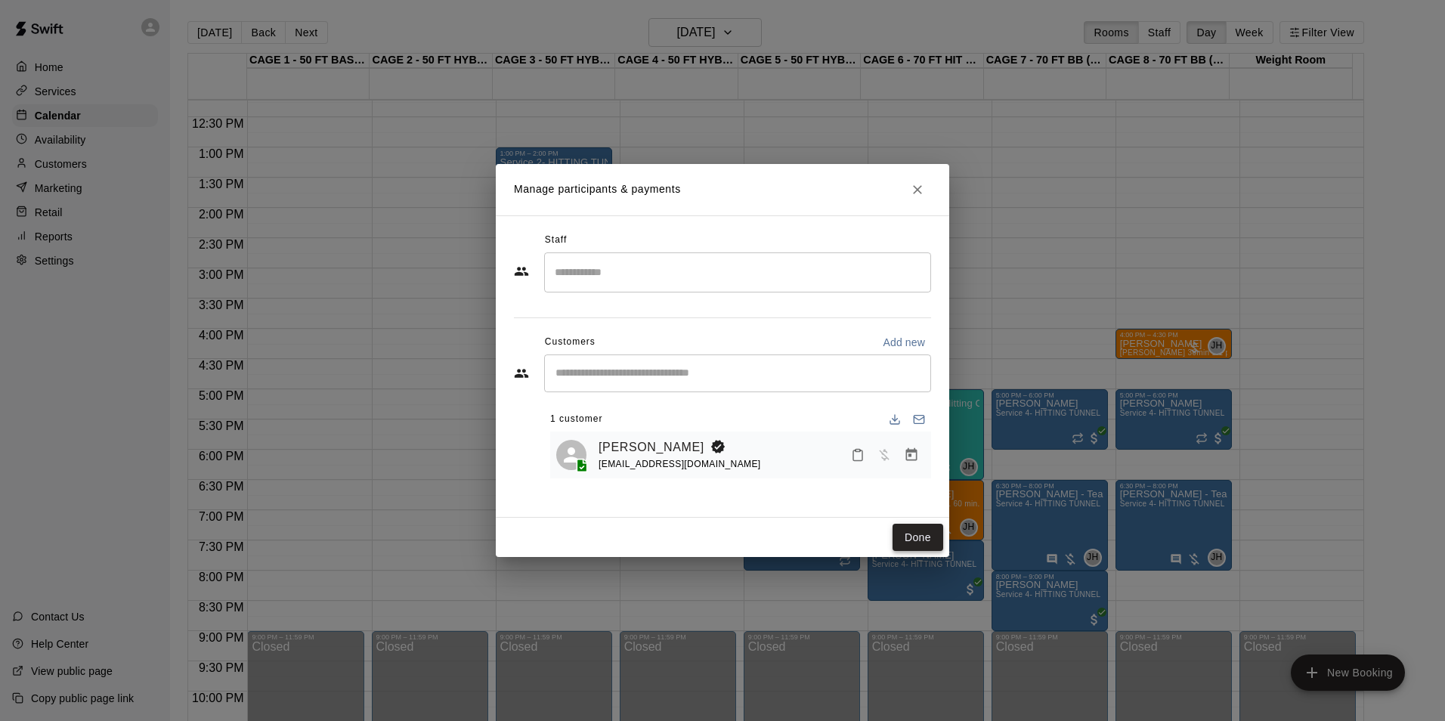
click at [914, 534] on button "Done" at bounding box center [917, 538] width 51 height 28
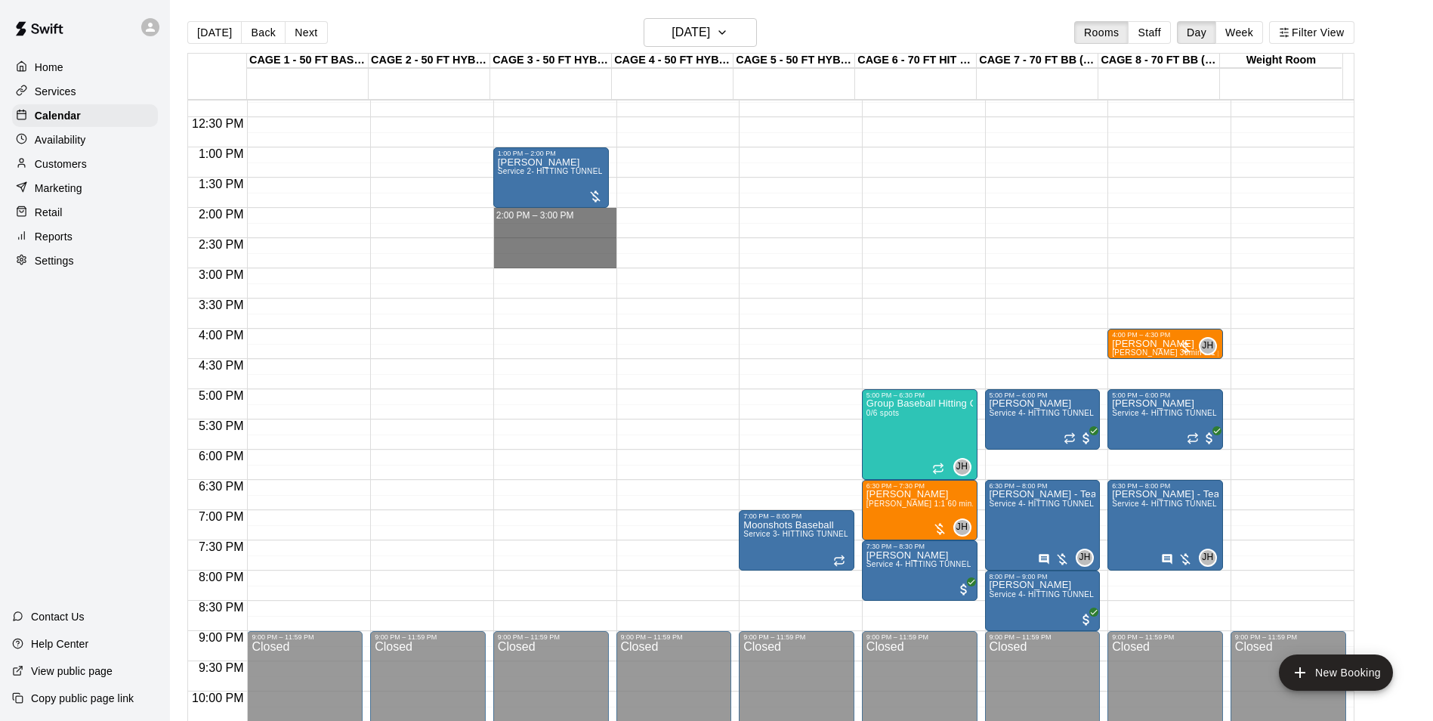
drag, startPoint x: 509, startPoint y: 218, endPoint x: 503, endPoint y: 268, distance: 49.6
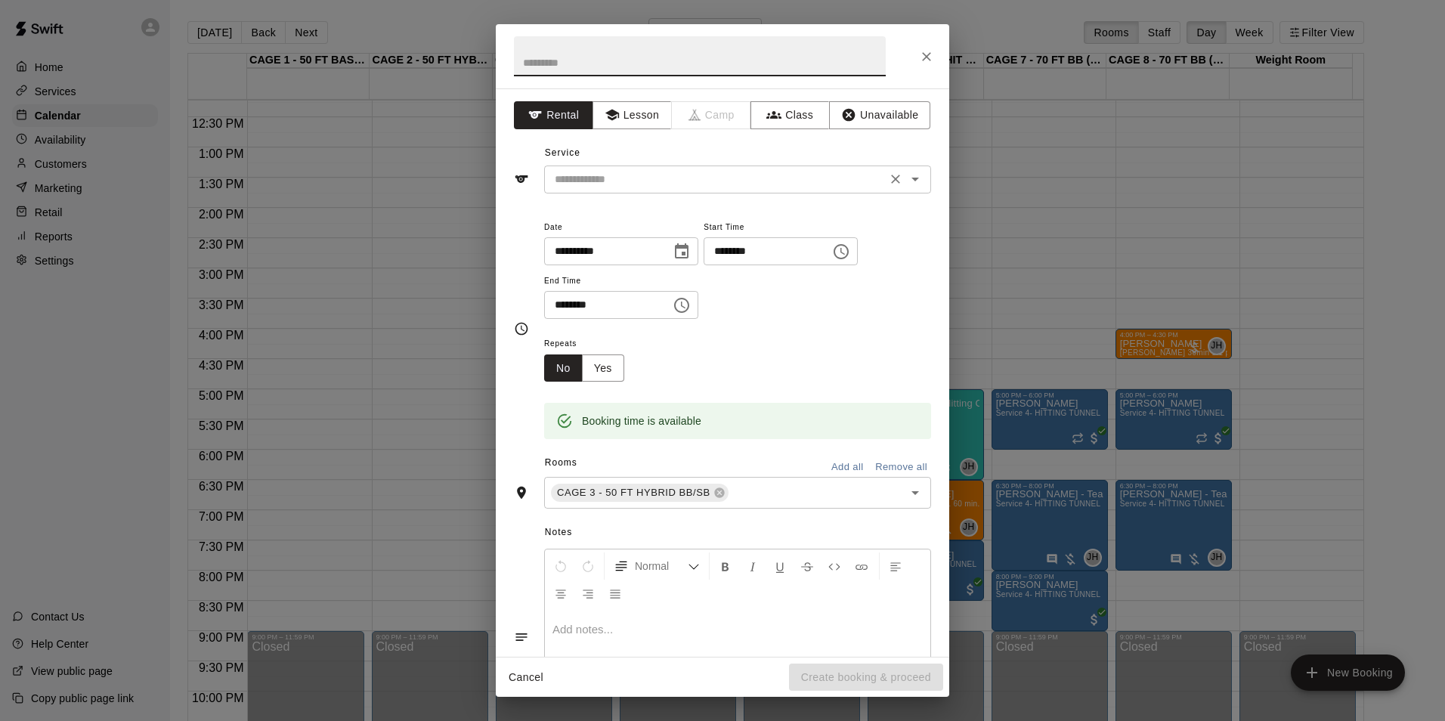
click at [697, 174] on input "text" at bounding box center [715, 179] width 333 height 19
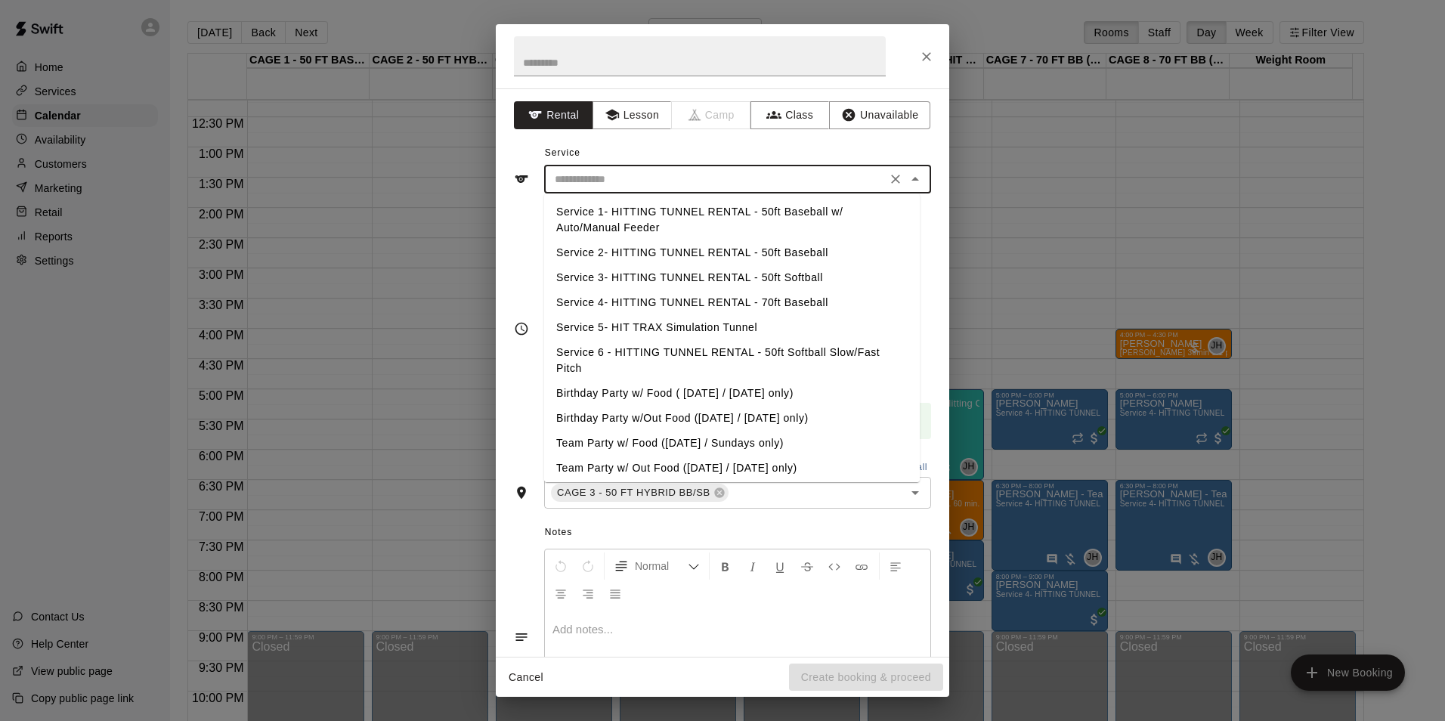
click at [792, 279] on li "Service 3- HITTING TUNNEL RENTAL - 50ft Softball" at bounding box center [732, 277] width 376 height 25
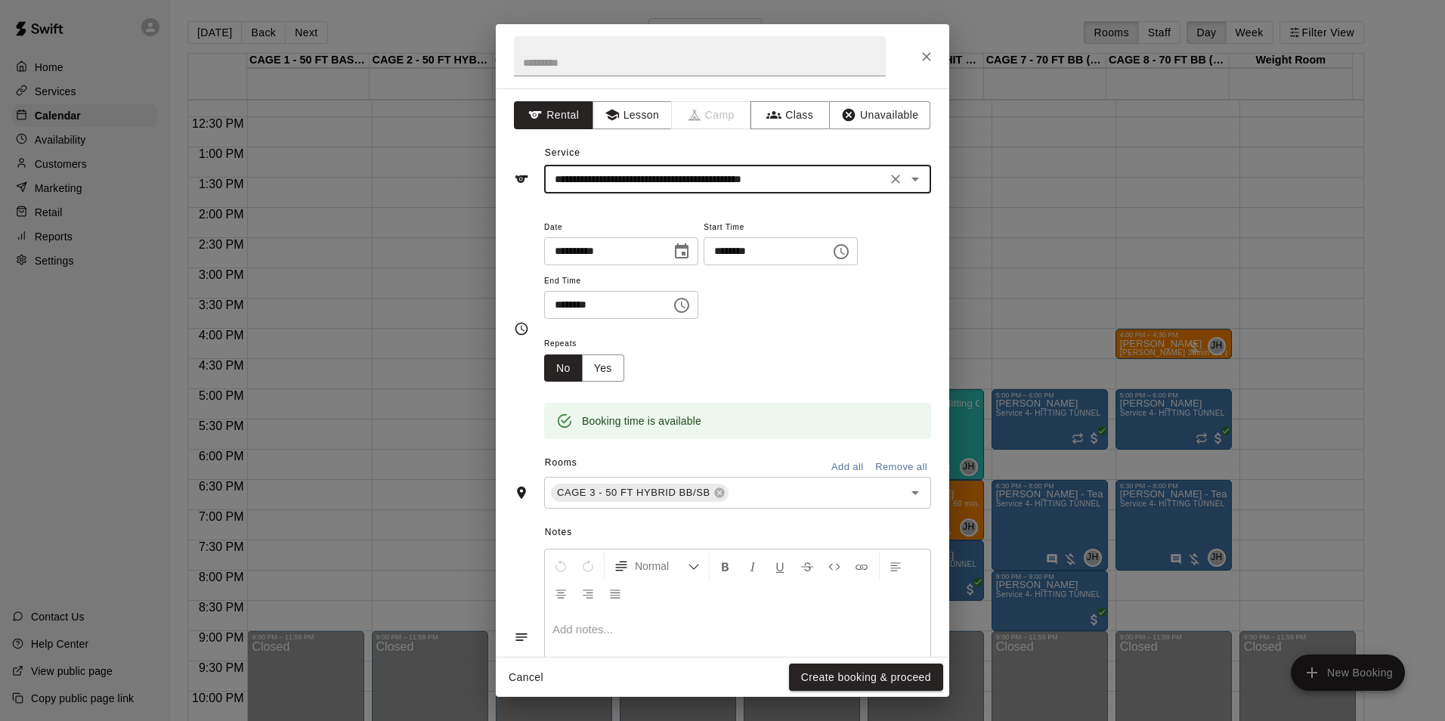
click at [818, 184] on input "**********" at bounding box center [715, 179] width 333 height 19
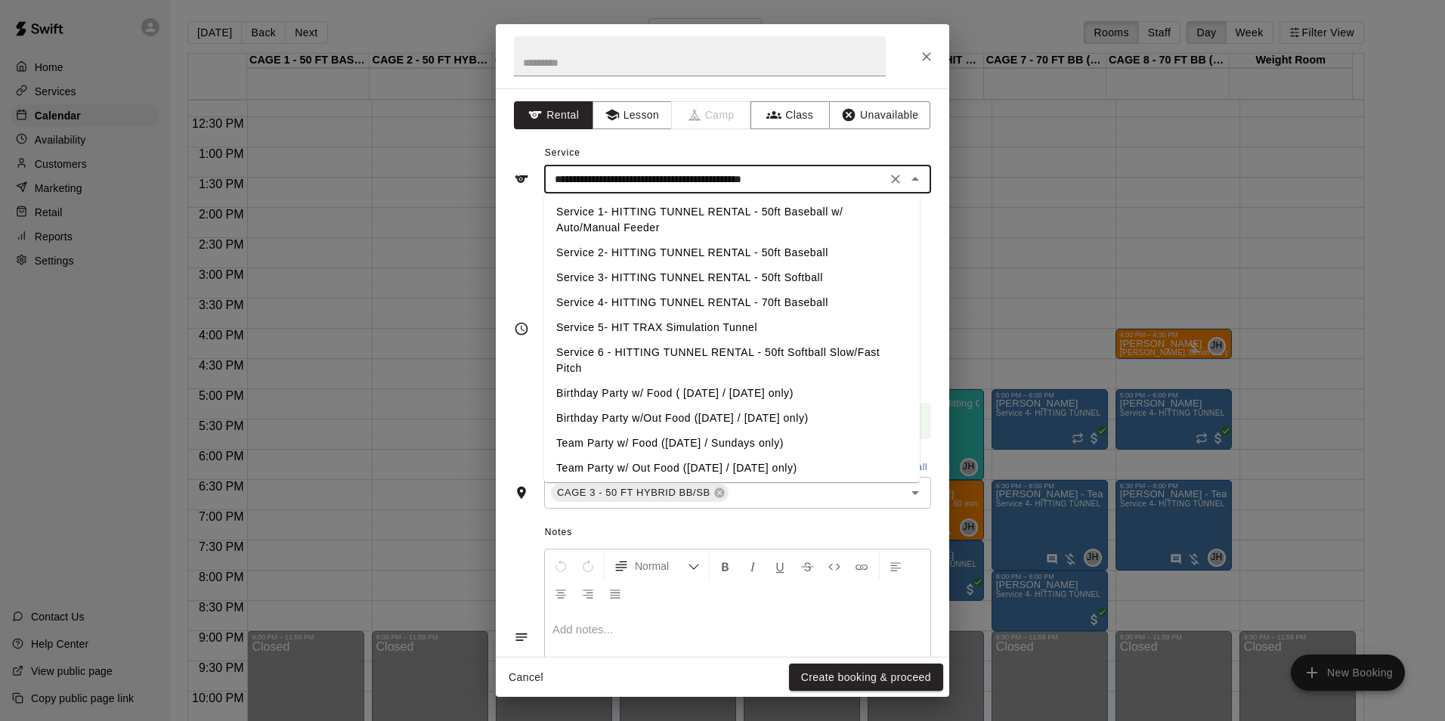
click at [798, 246] on li "Service 2- HITTING TUNNEL RENTAL - 50ft Baseball" at bounding box center [732, 252] width 376 height 25
type input "**********"
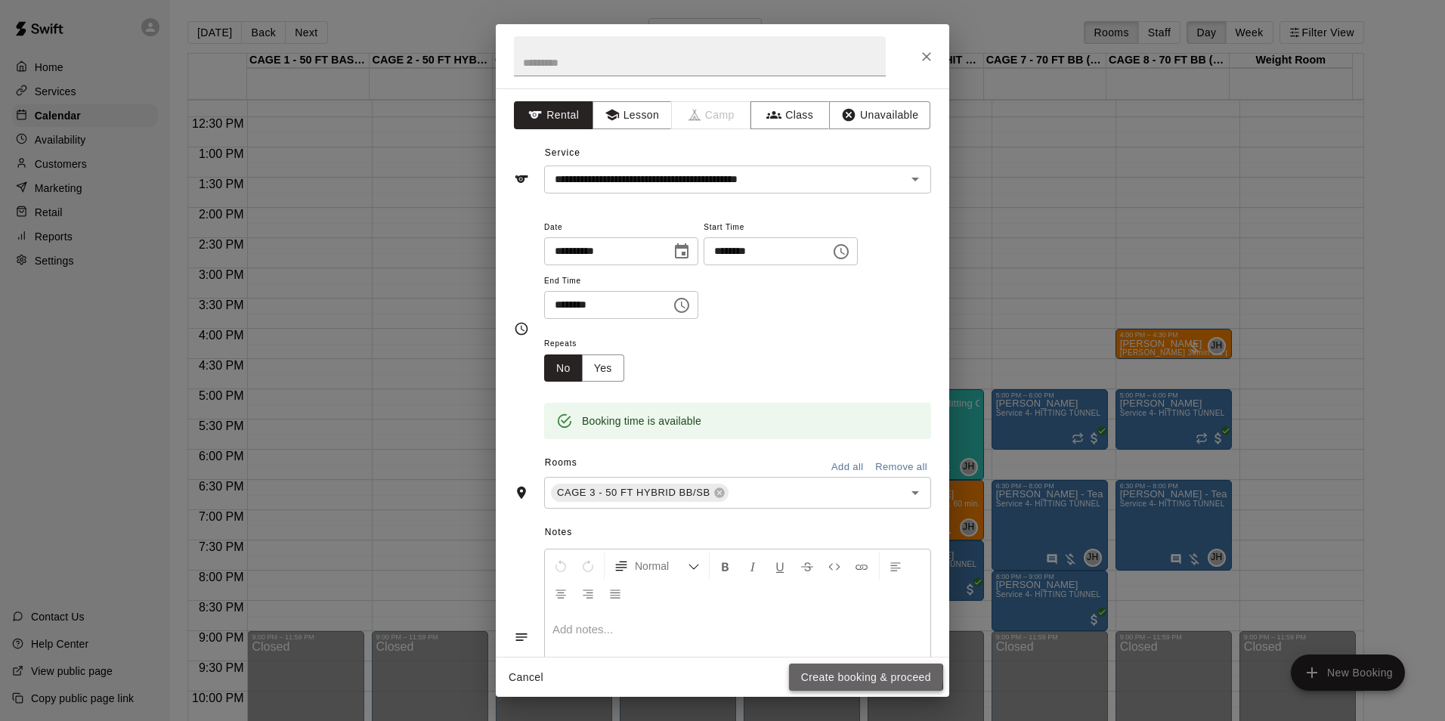
click at [827, 675] on button "Create booking & proceed" at bounding box center [866, 677] width 154 height 28
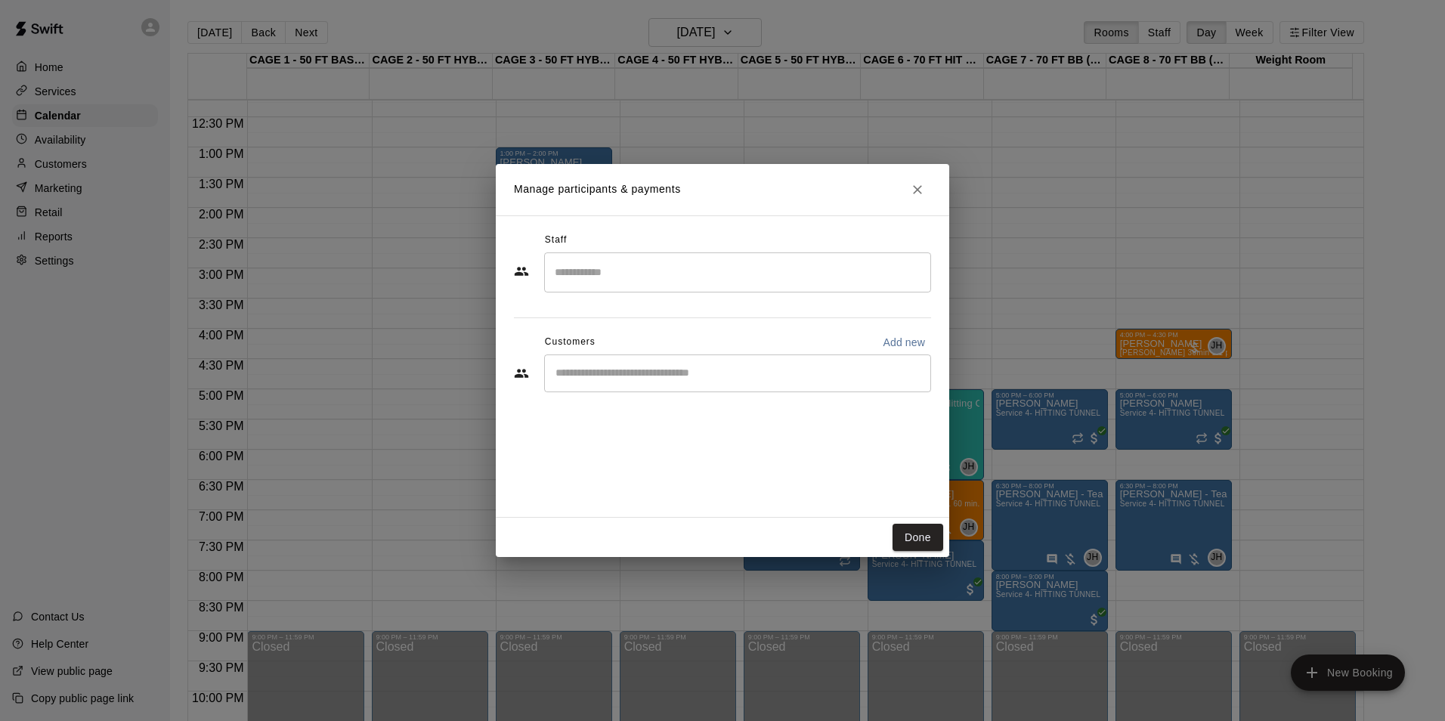
click at [681, 378] on input "Start typing to search customers..." at bounding box center [737, 373] width 373 height 15
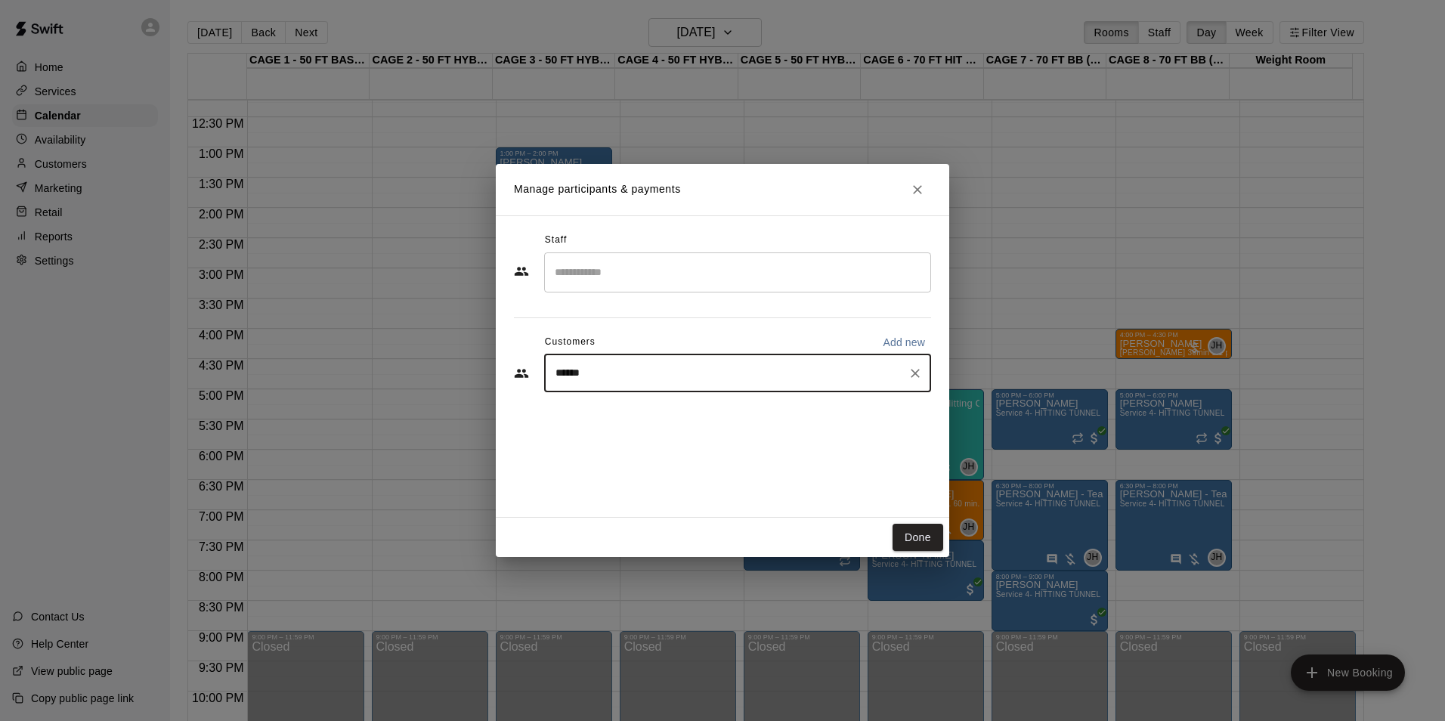
type input "*******"
click at [681, 407] on div "[PERSON_NAME]" at bounding box center [667, 408] width 162 height 16
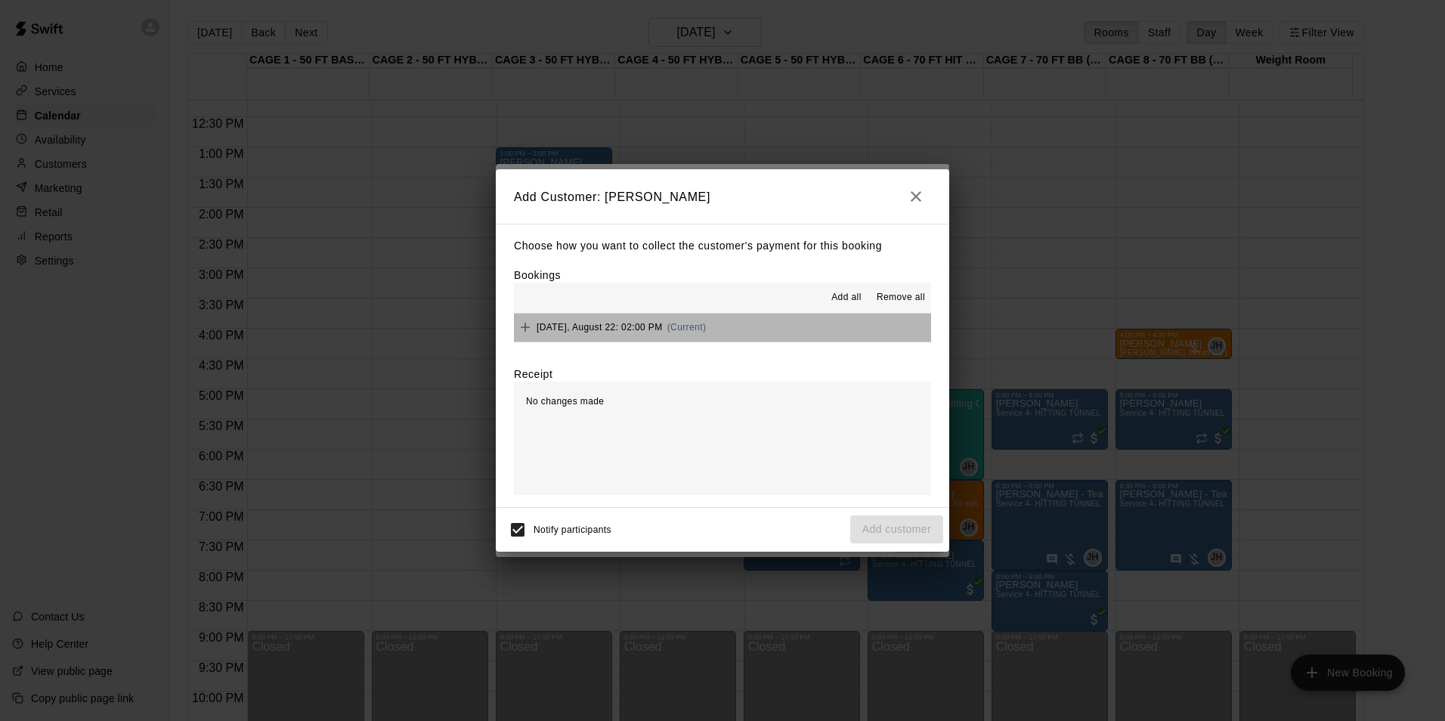
click at [755, 322] on button "[DATE], August 22: 02:00 PM (Current)" at bounding box center [722, 328] width 417 height 28
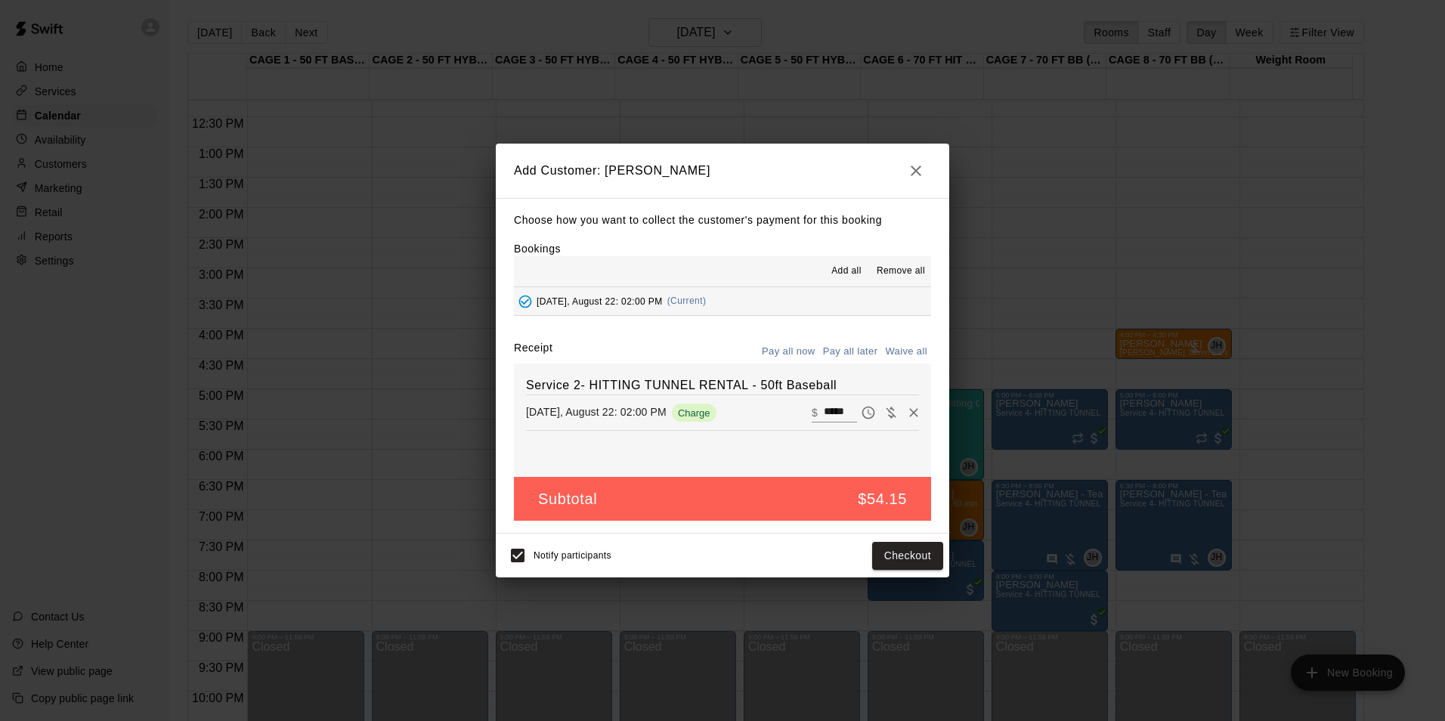
click at [834, 351] on button "Pay all later" at bounding box center [850, 351] width 63 height 23
click at [870, 555] on button "Add customer" at bounding box center [896, 556] width 93 height 28
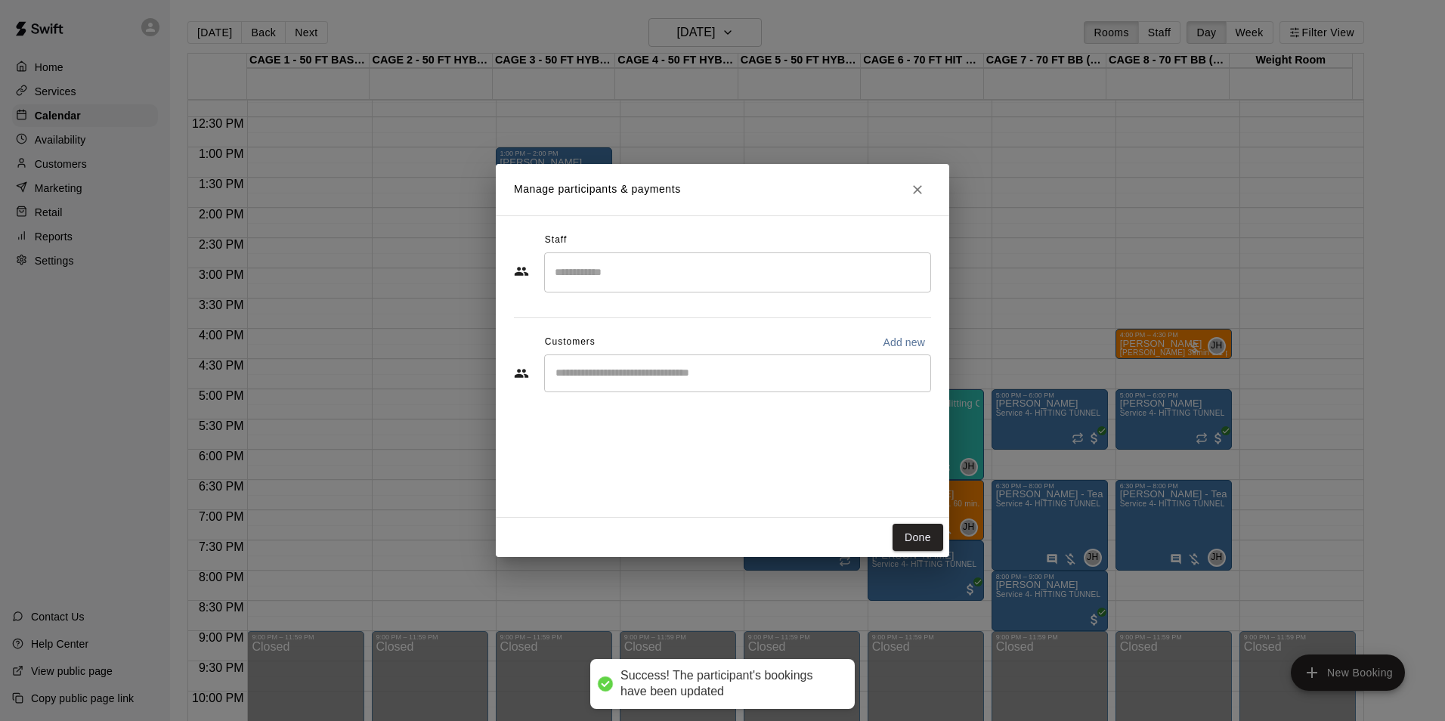
click at [1064, 245] on div "Manage participants & payments Staff ​ Customers Add new ​ Done" at bounding box center [722, 360] width 1445 height 721
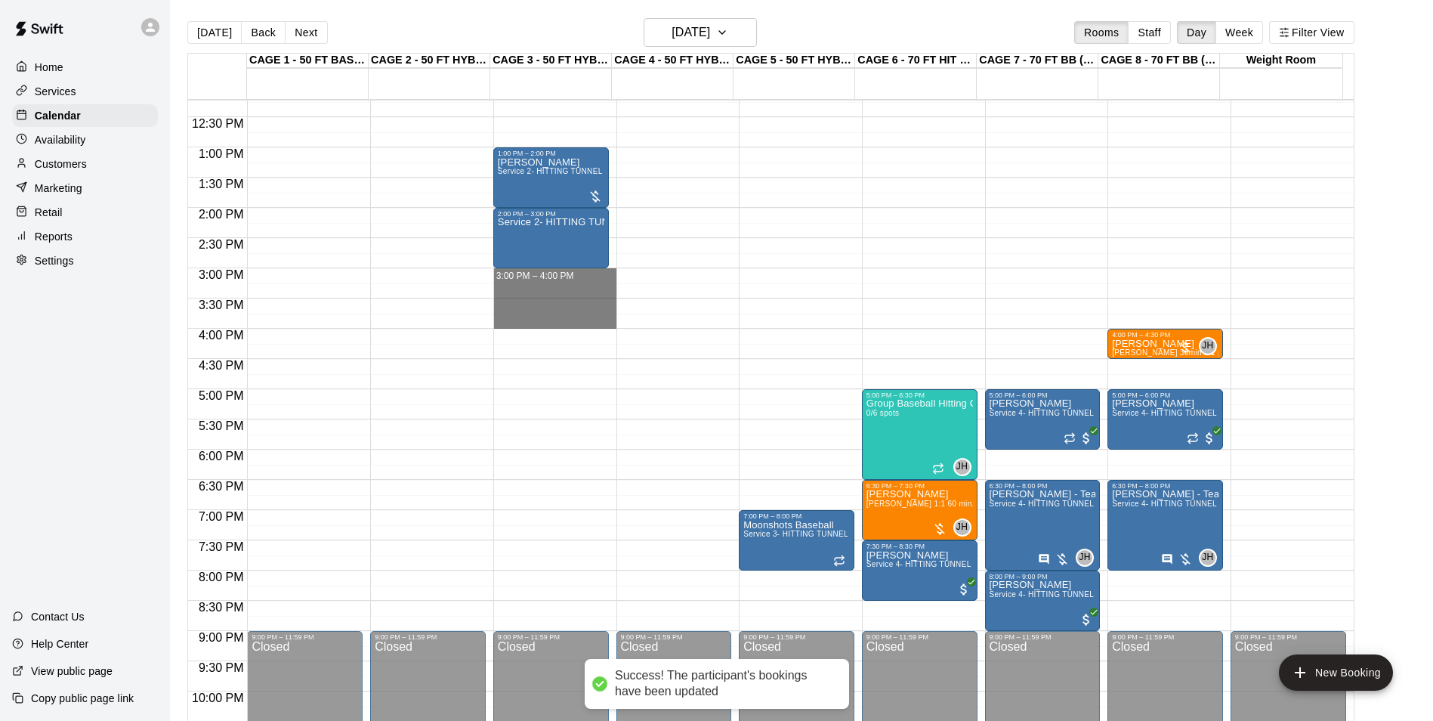
drag, startPoint x: 536, startPoint y: 277, endPoint x: 541, endPoint y: 323, distance: 46.4
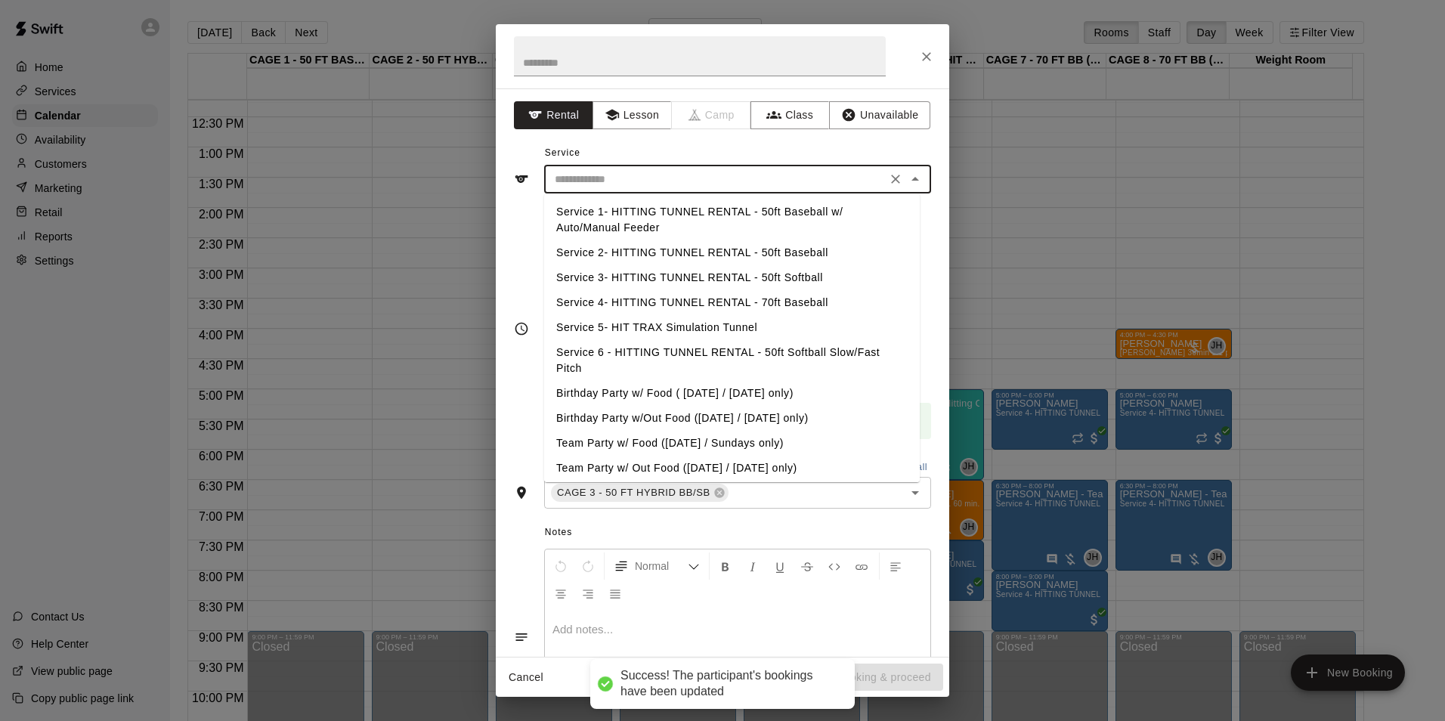
click at [662, 181] on input "text" at bounding box center [715, 179] width 333 height 19
click at [771, 254] on li "Service 2- HITTING TUNNEL RENTAL - 50ft Baseball" at bounding box center [732, 252] width 376 height 25
type input "**********"
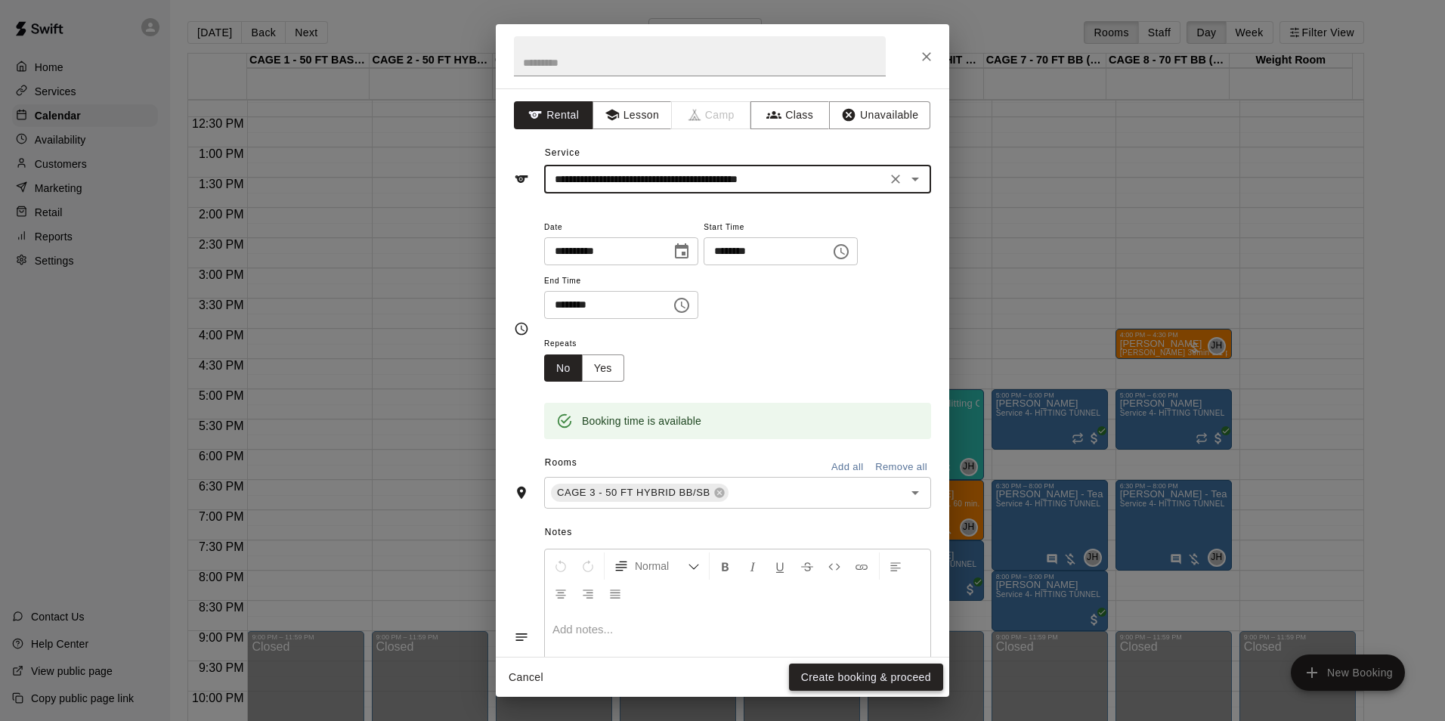
click at [826, 676] on button "Create booking & proceed" at bounding box center [866, 677] width 154 height 28
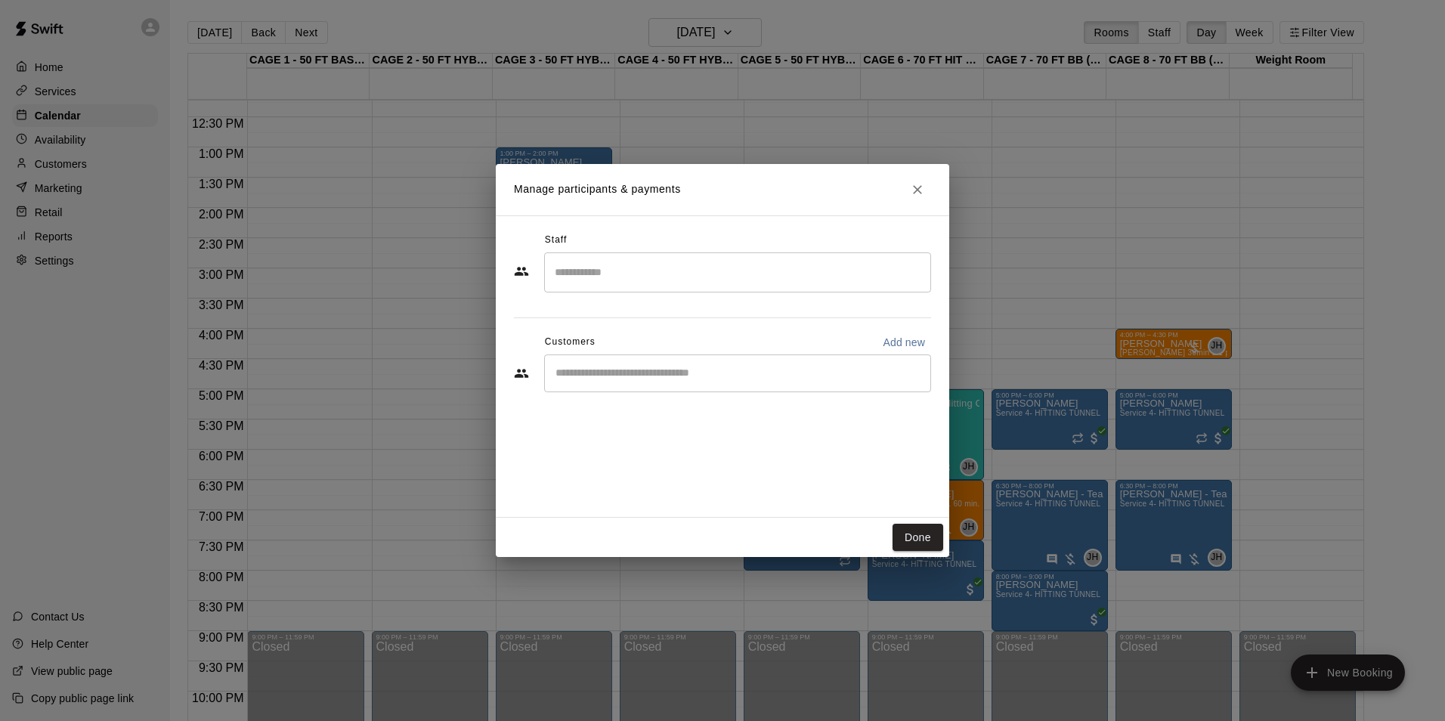
click at [589, 392] on div "​" at bounding box center [722, 374] width 417 height 41
click at [590, 379] on input "Start typing to search customers..." at bounding box center [737, 373] width 373 height 15
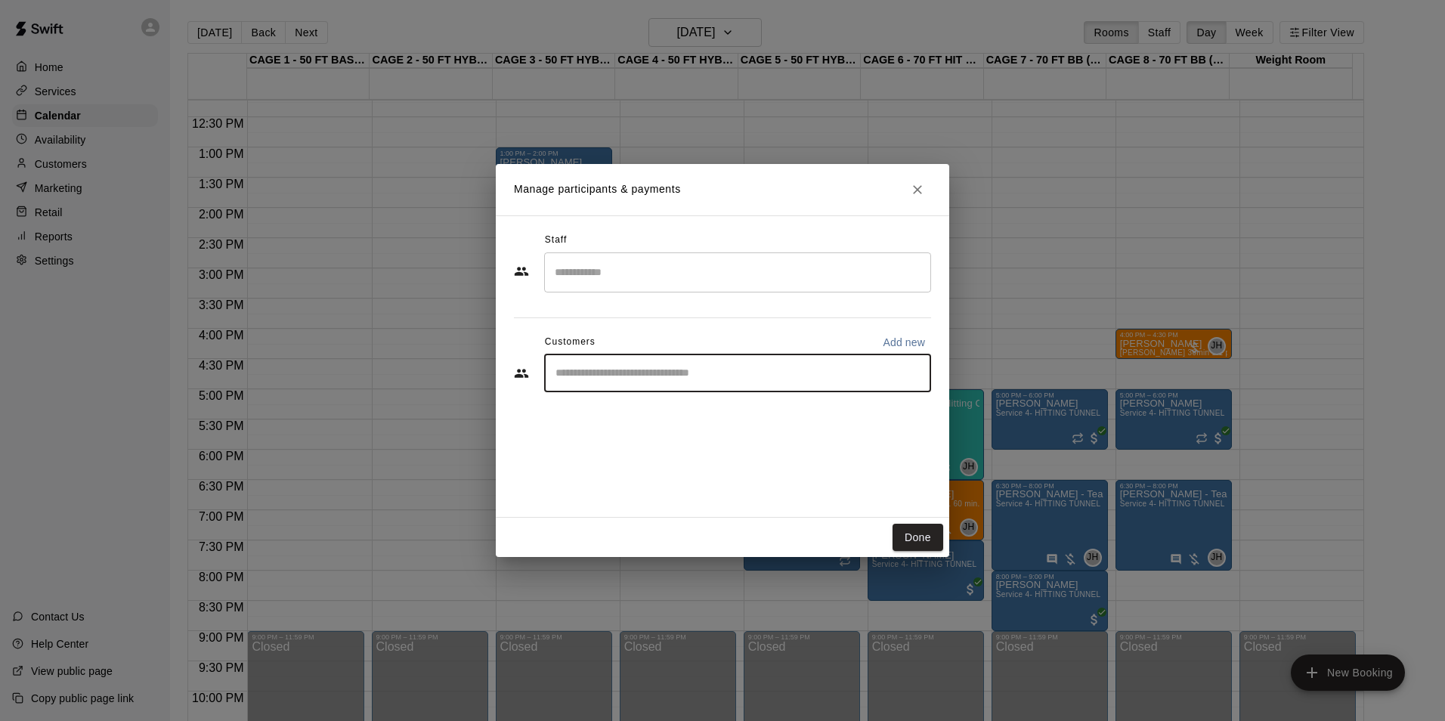
paste input "*******"
type input "*******"
click at [774, 423] on div "[PERSON_NAME] [EMAIL_ADDRESS][DOMAIN_NAME]" at bounding box center [752, 416] width 332 height 32
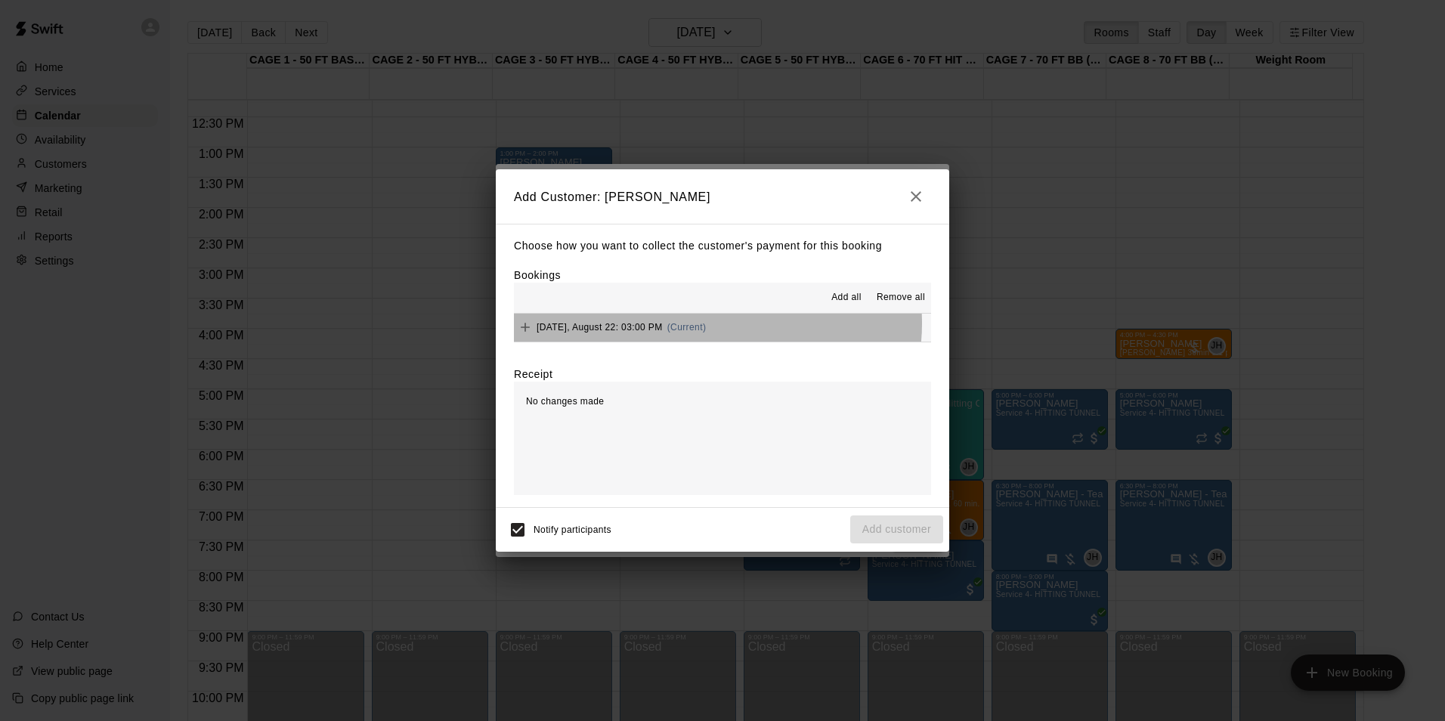
click at [717, 324] on button "[DATE], August 22: 03:00 PM (Current)" at bounding box center [722, 328] width 417 height 28
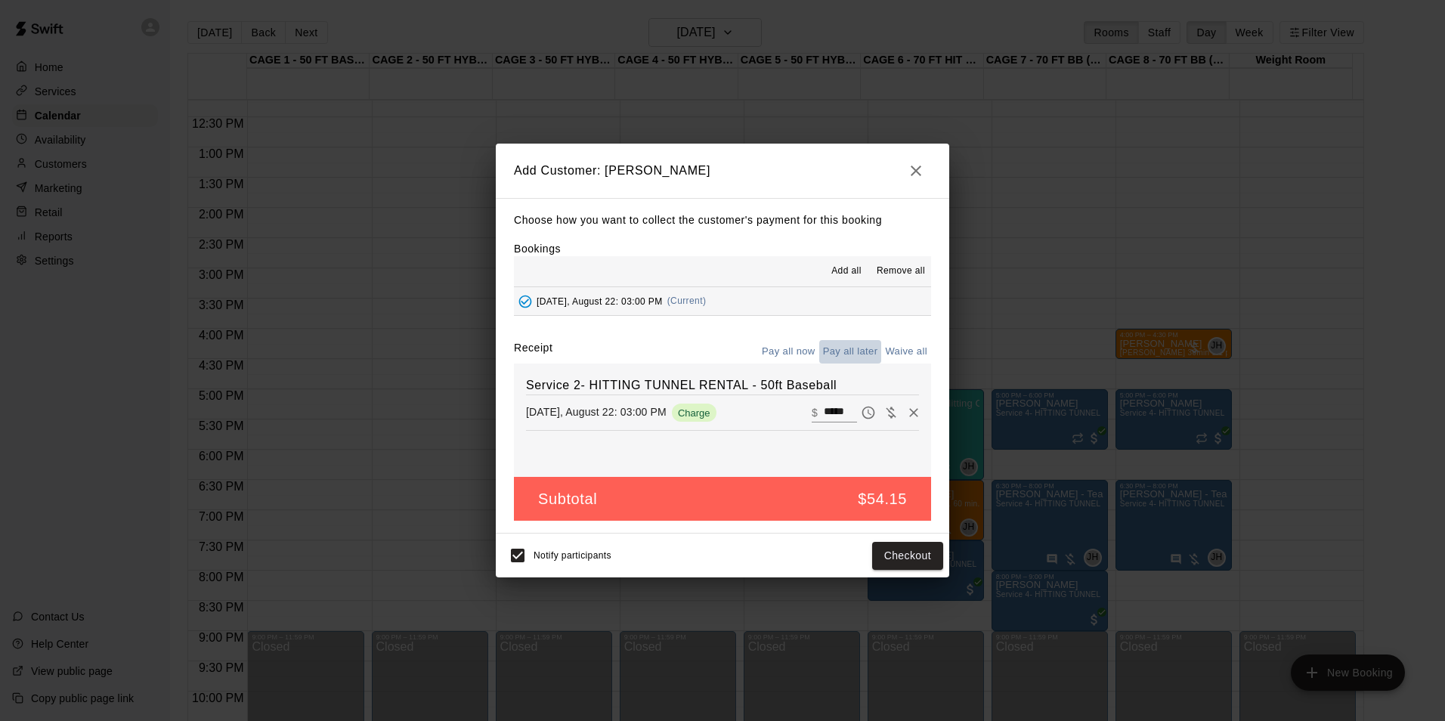
click at [856, 355] on button "Pay all later" at bounding box center [850, 351] width 63 height 23
click at [909, 563] on button "Add customer" at bounding box center [896, 556] width 93 height 28
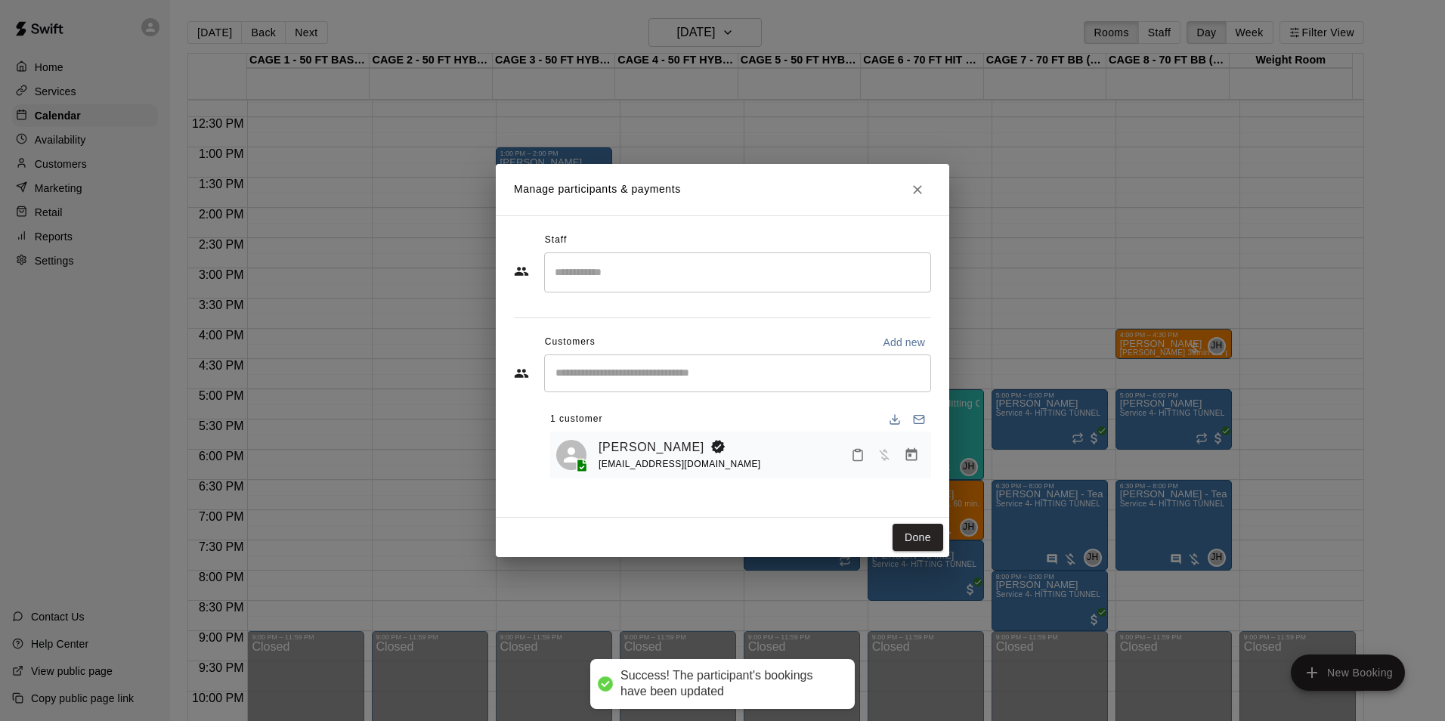
click at [1032, 230] on div "Manage participants & payments Staff ​ Customers Add new ​ 1 customer [PERSON_N…" at bounding box center [722, 360] width 1445 height 721
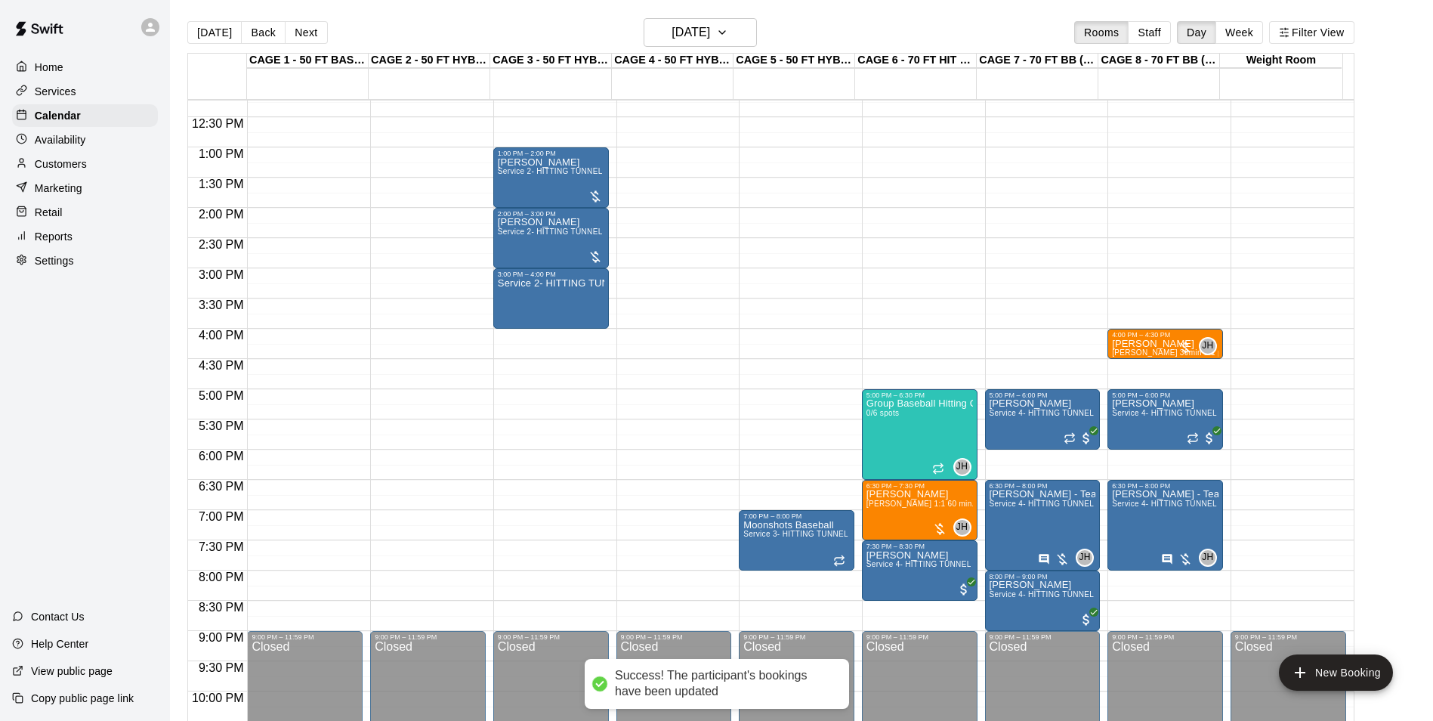
click at [483, 336] on div "12:00 AM – 10:00 AM Closed 9:00 PM – 11:59 PM Closed" at bounding box center [428, 86] width 116 height 1451
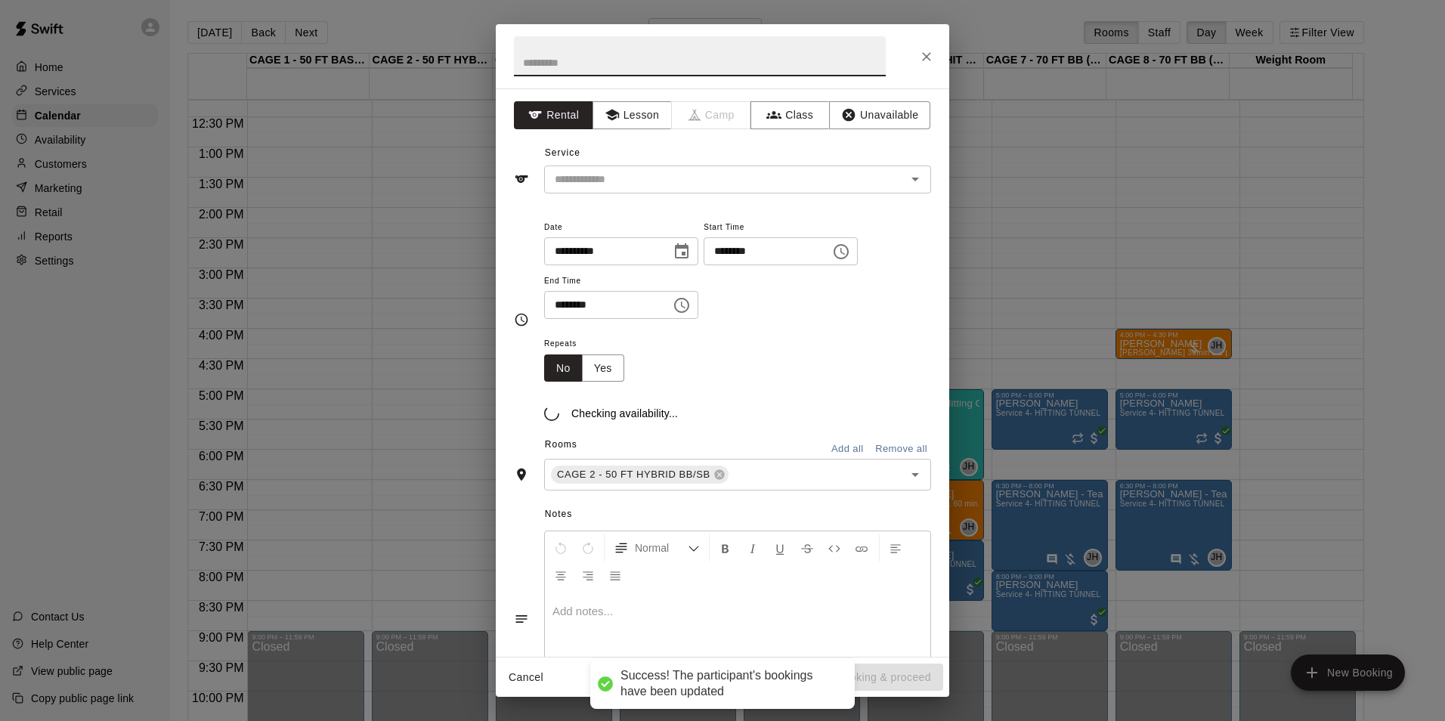
click at [503, 334] on div "**********" at bounding box center [722, 372] width 453 height 568
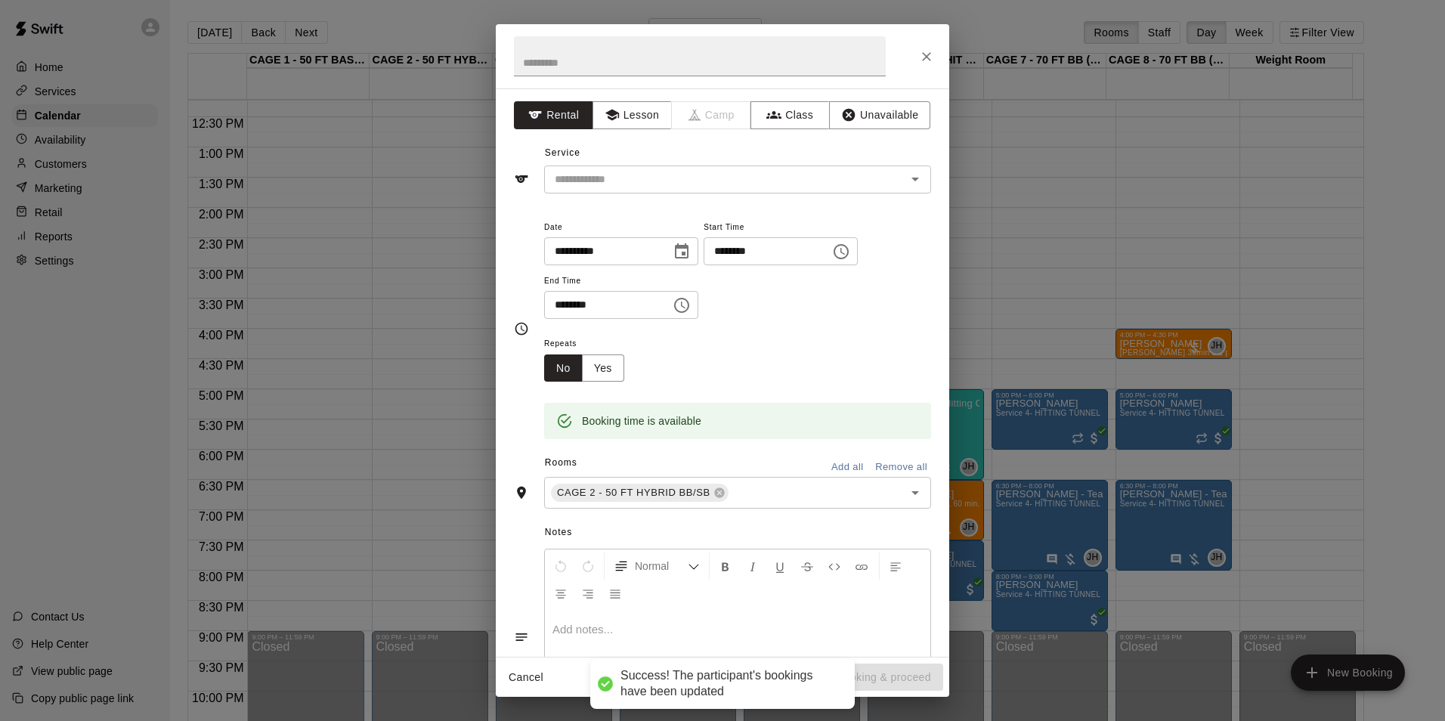
click at [386, 332] on div "**********" at bounding box center [722, 360] width 1445 height 721
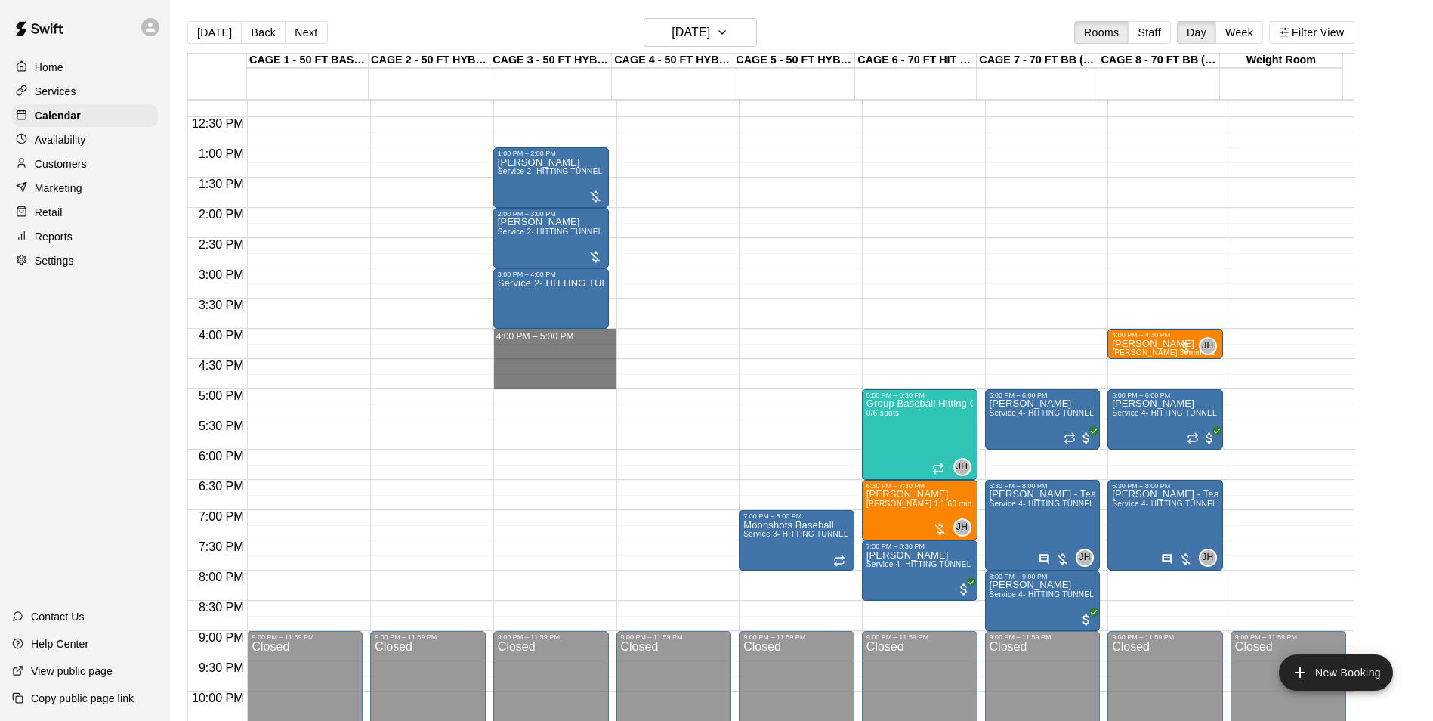
drag, startPoint x: 545, startPoint y: 335, endPoint x: 551, endPoint y: 379, distance: 45.0
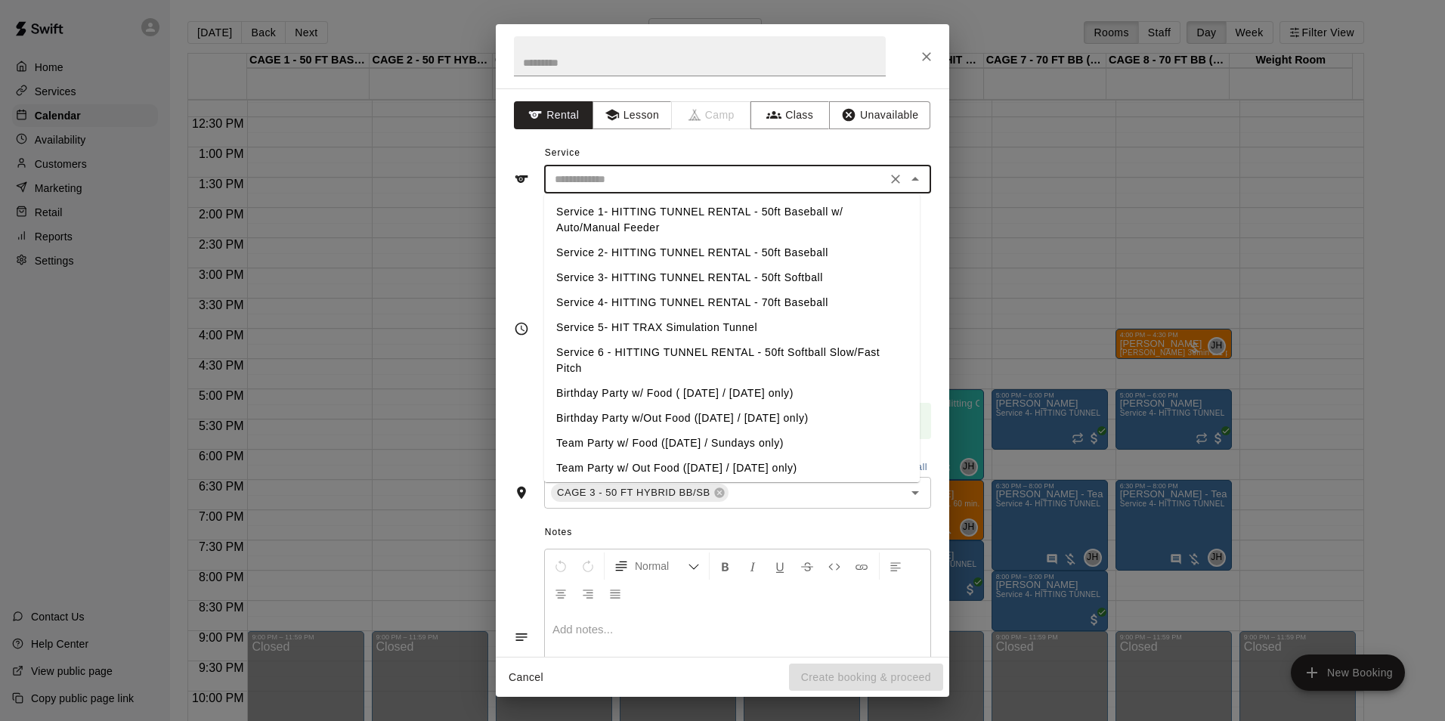
click at [693, 182] on input "text" at bounding box center [715, 179] width 333 height 19
click at [781, 245] on li "Service 2- HITTING TUNNEL RENTAL - 50ft Baseball" at bounding box center [732, 252] width 376 height 25
type input "**********"
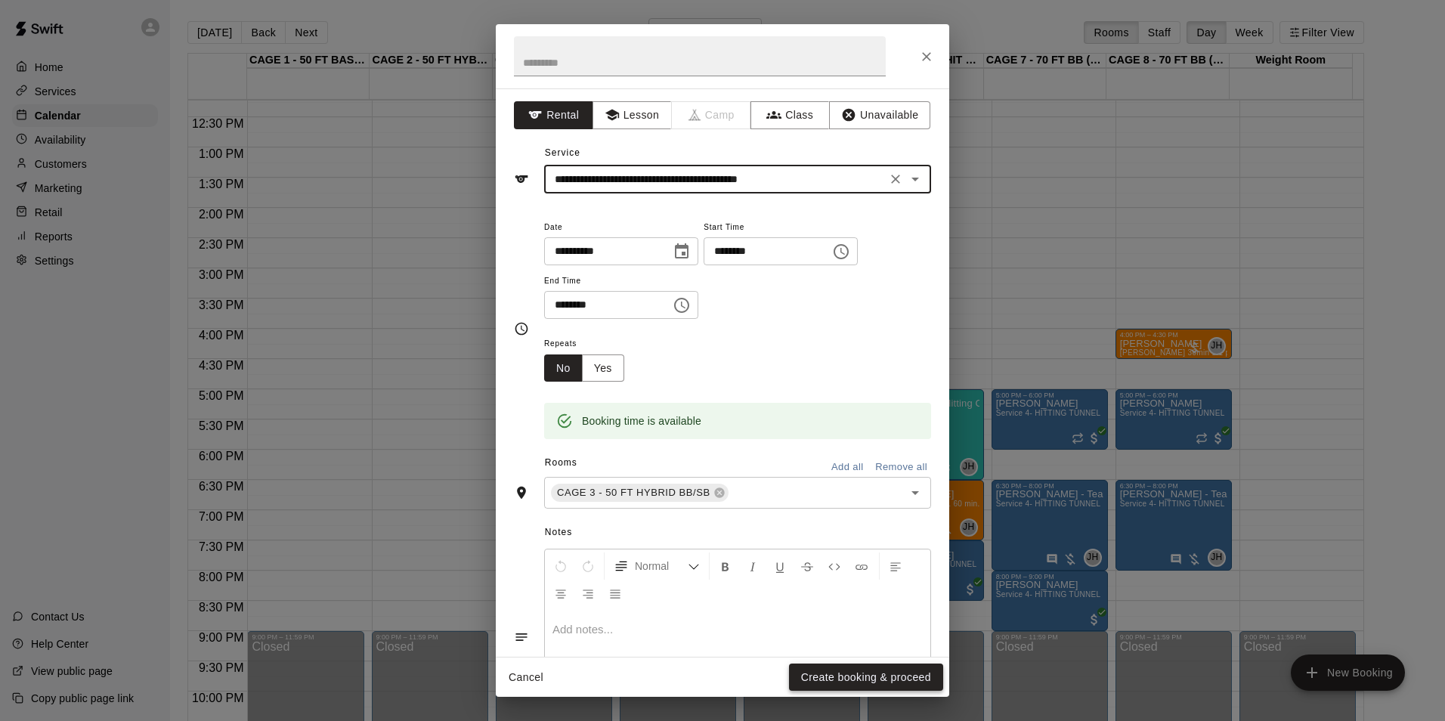
click at [829, 683] on button "Create booking & proceed" at bounding box center [866, 677] width 154 height 28
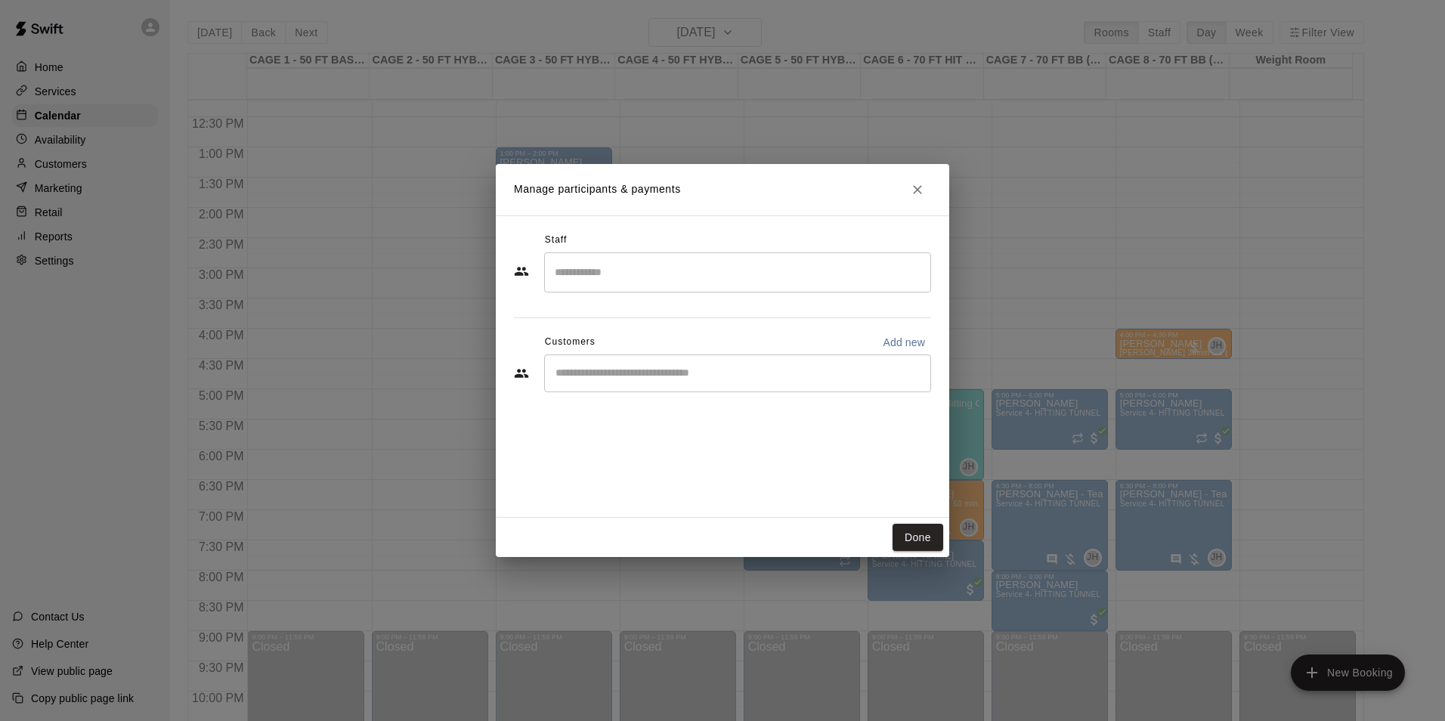
click at [609, 369] on input "Start typing to search customers..." at bounding box center [737, 373] width 373 height 15
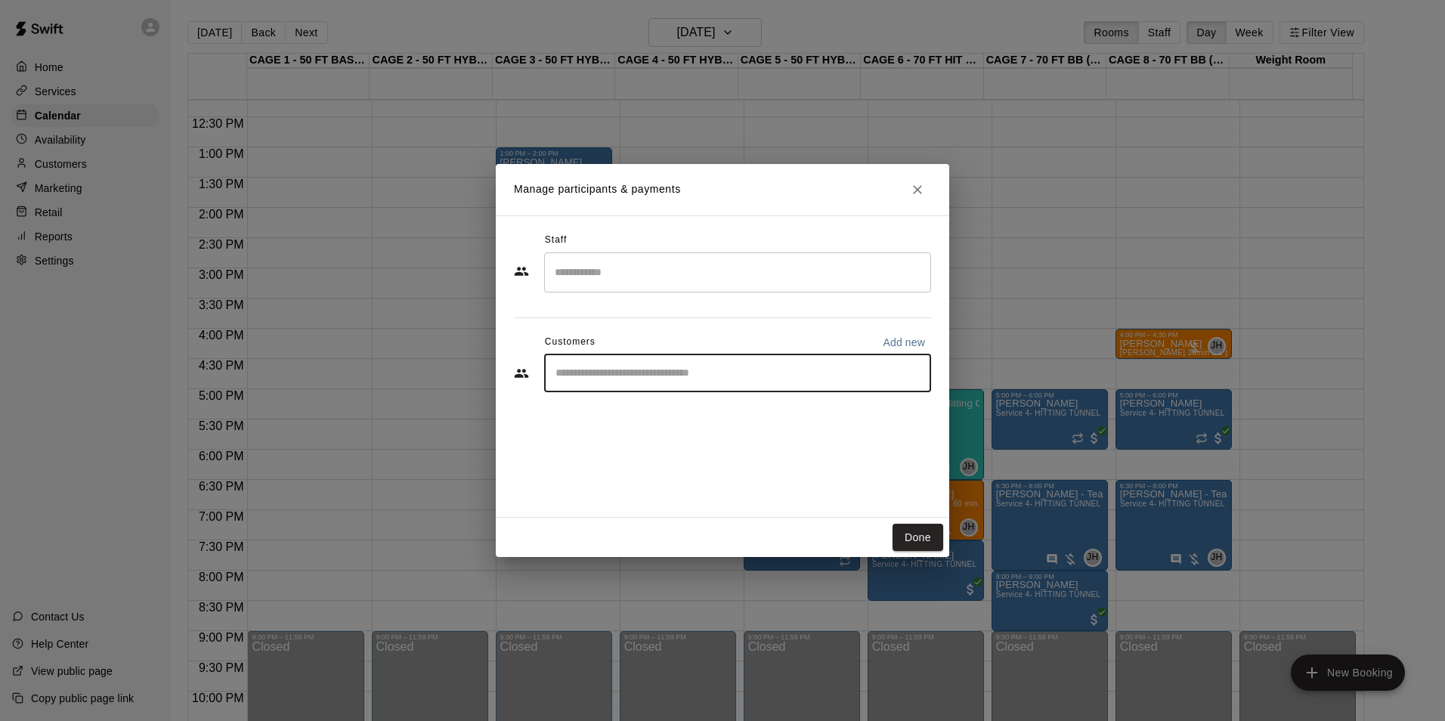
paste input "*******"
type input "*******"
click at [630, 421] on span "[EMAIL_ADDRESS][DOMAIN_NAME]" at bounding box center [667, 424] width 162 height 11
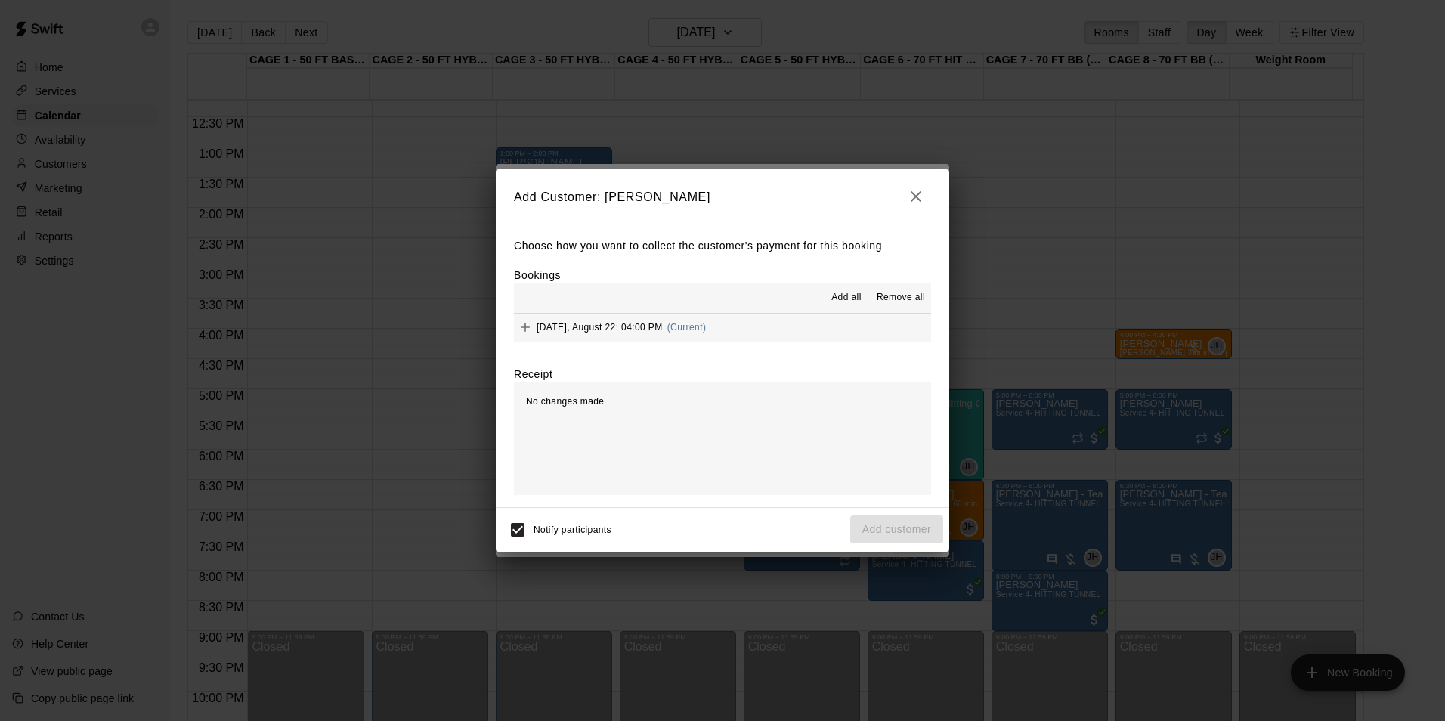
click at [729, 328] on button "[DATE], August 22: 04:00 PM (Current)" at bounding box center [722, 328] width 417 height 28
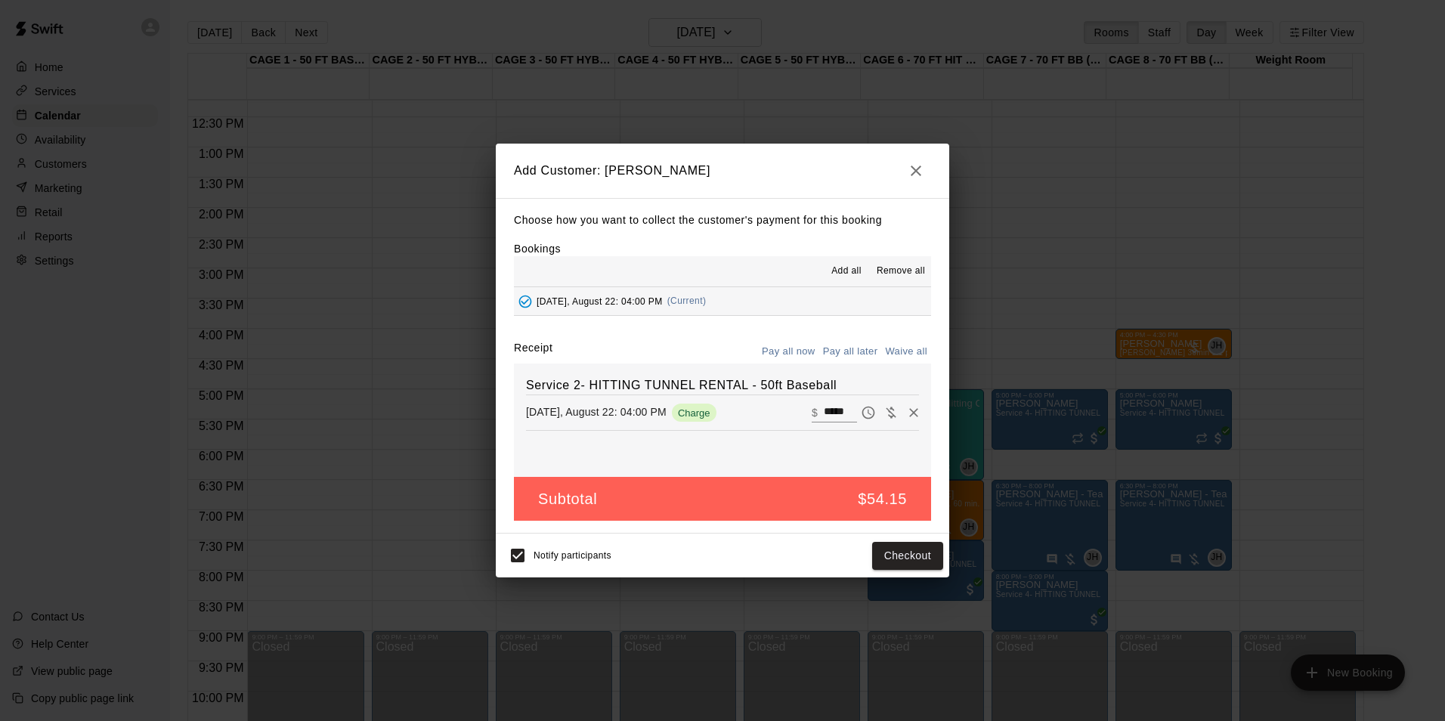
click at [827, 352] on button "Pay all later" at bounding box center [850, 351] width 63 height 23
click at [890, 559] on button "Add customer" at bounding box center [896, 556] width 93 height 28
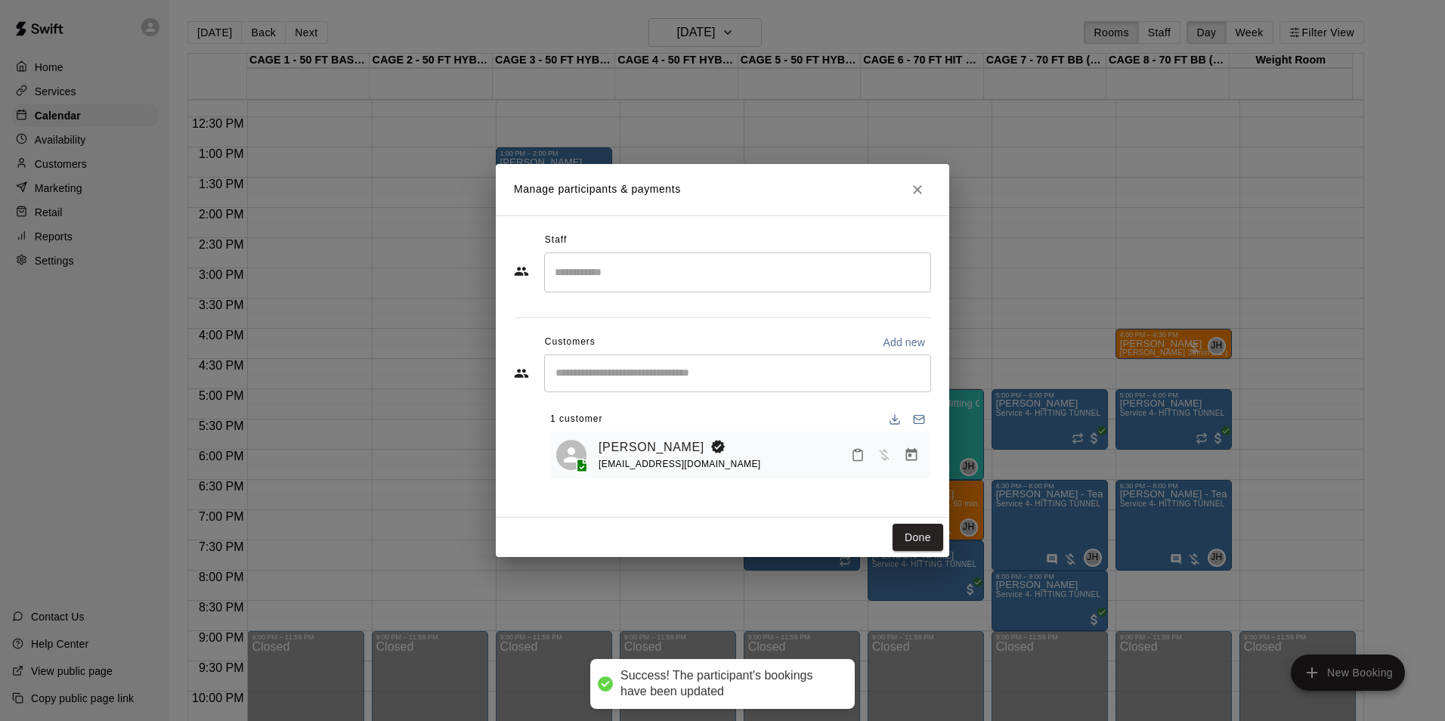
click at [1031, 314] on div "Manage participants & payments Staff ​ Customers Add new ​ 1 customer [PERSON_N…" at bounding box center [722, 360] width 1445 height 721
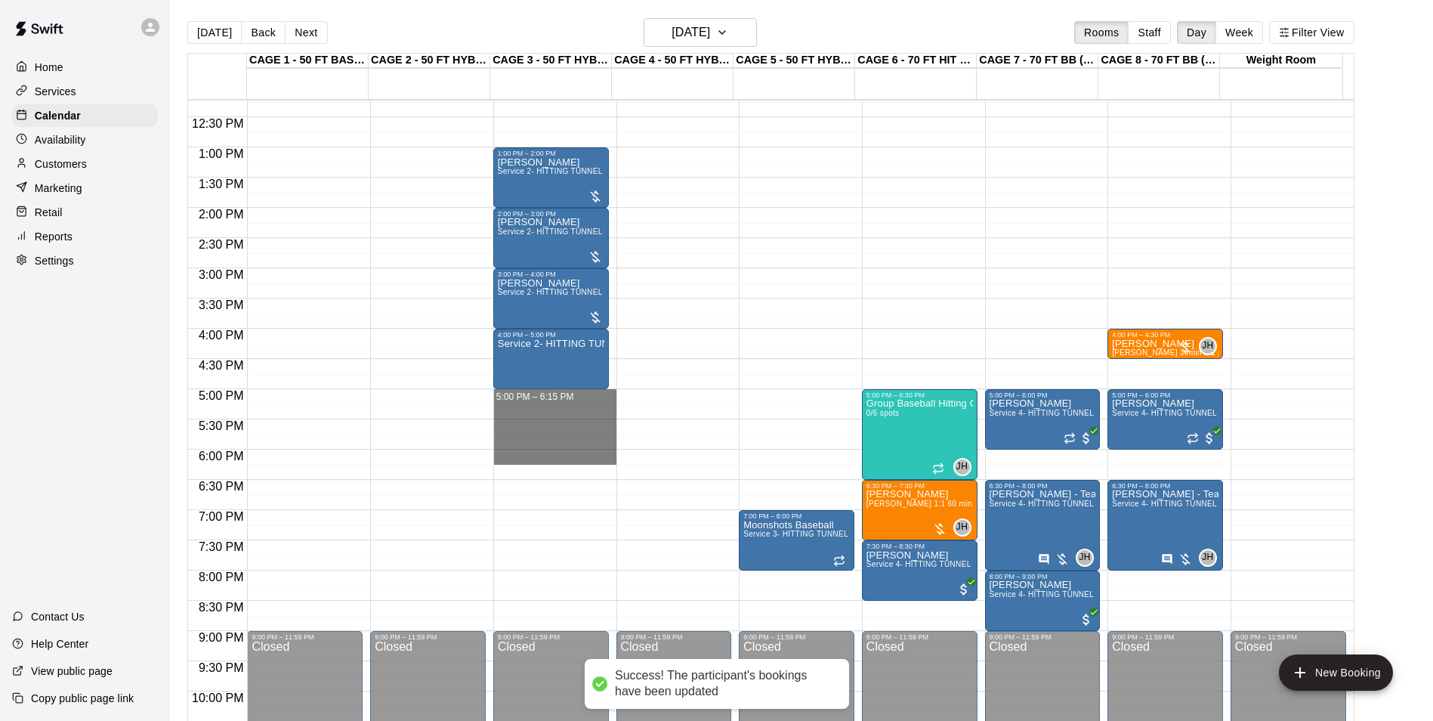
drag, startPoint x: 521, startPoint y: 398, endPoint x: 523, endPoint y: 453, distance: 54.5
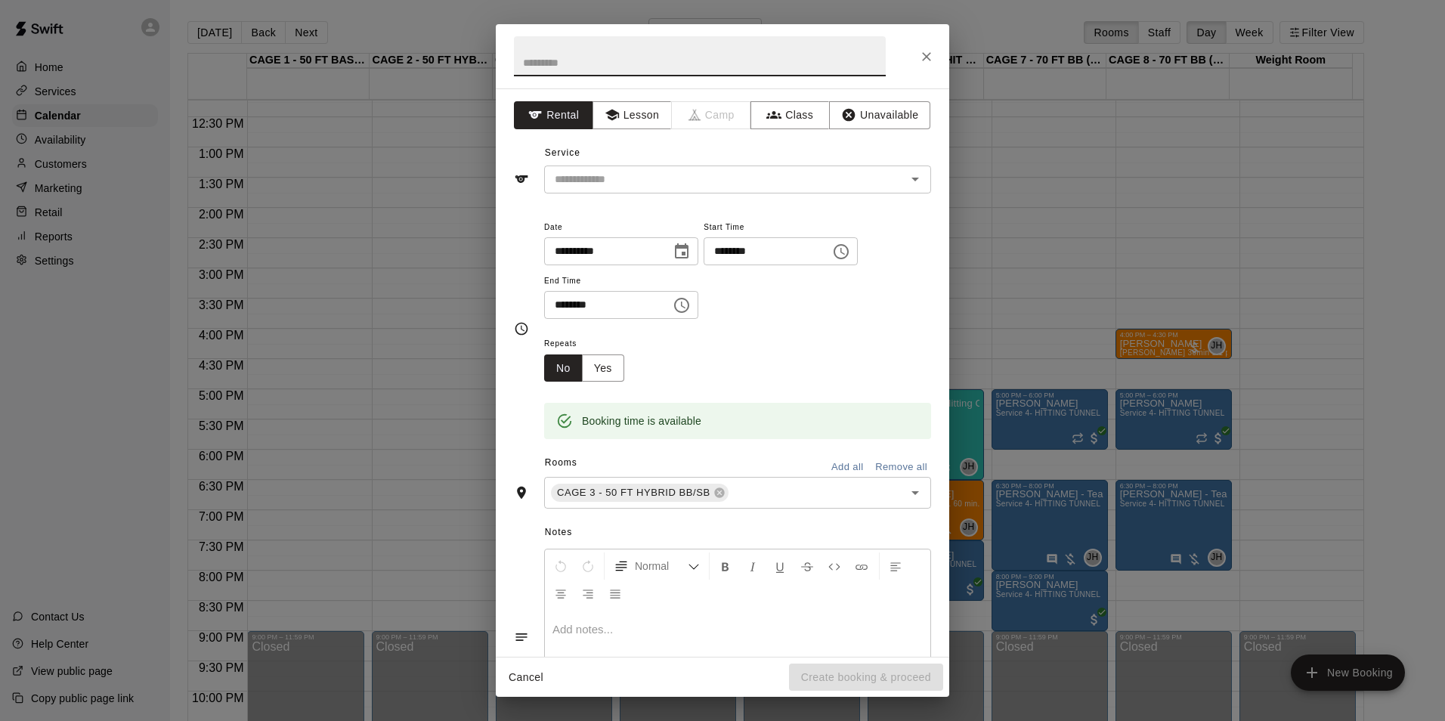
click at [580, 310] on input "********" at bounding box center [602, 305] width 116 height 28
type input "********"
click at [585, 177] on input "text" at bounding box center [715, 179] width 333 height 19
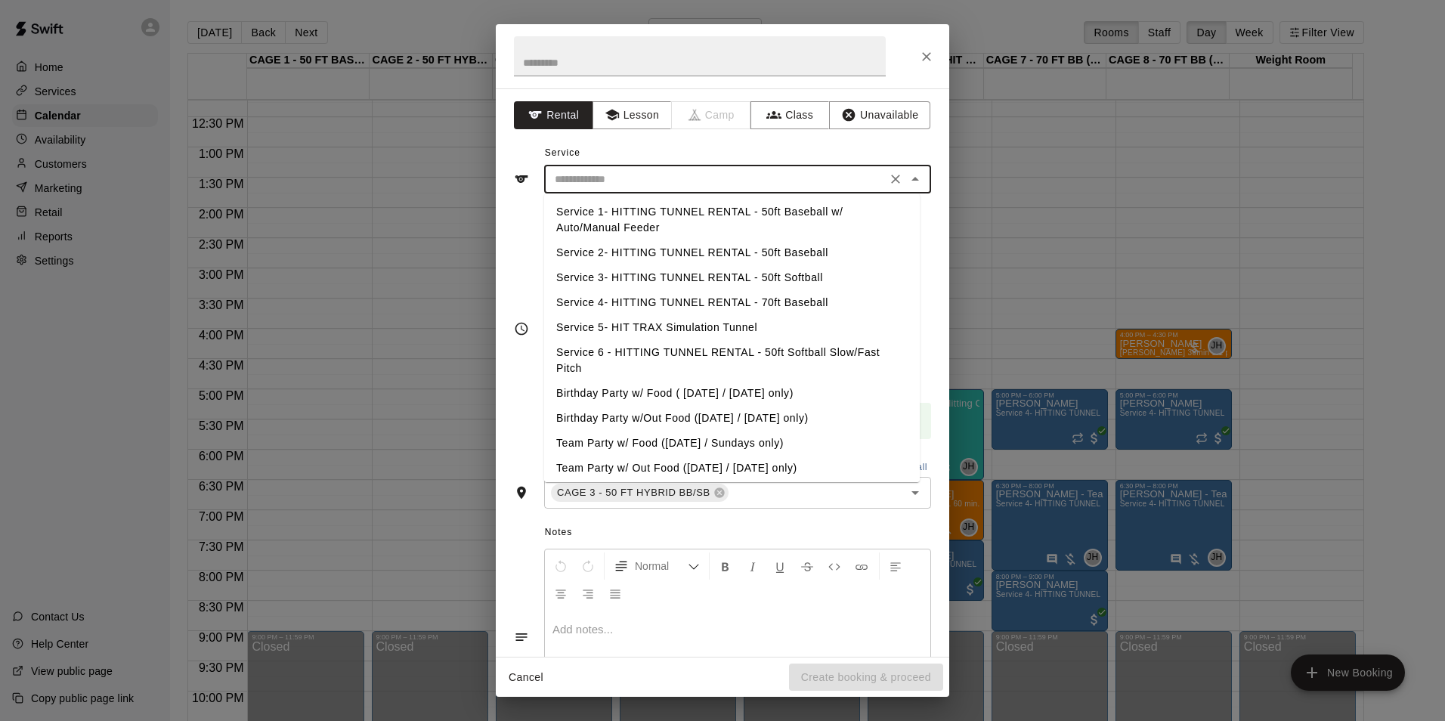
click at [755, 254] on li "Service 2- HITTING TUNNEL RENTAL - 50ft Baseball" at bounding box center [732, 252] width 376 height 25
type input "**********"
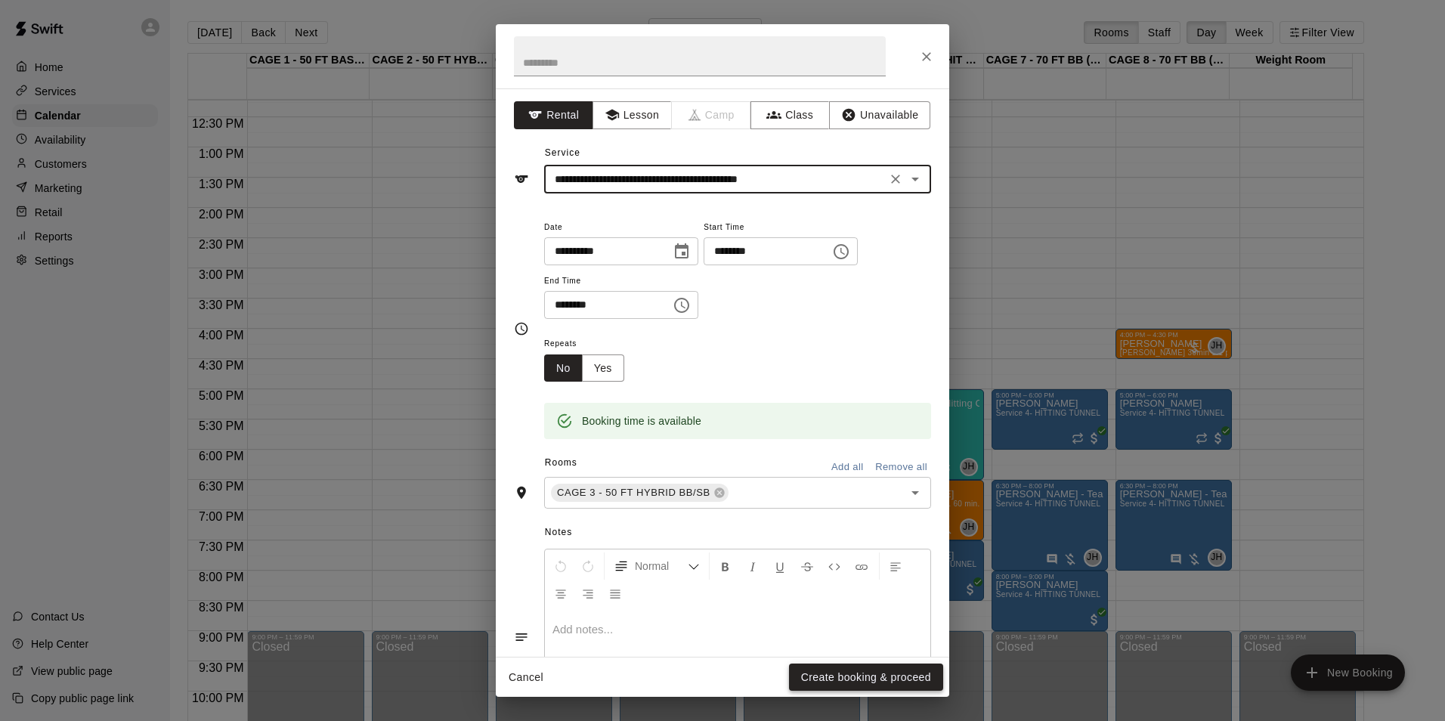
click at [844, 687] on button "Create booking & proceed" at bounding box center [866, 677] width 154 height 28
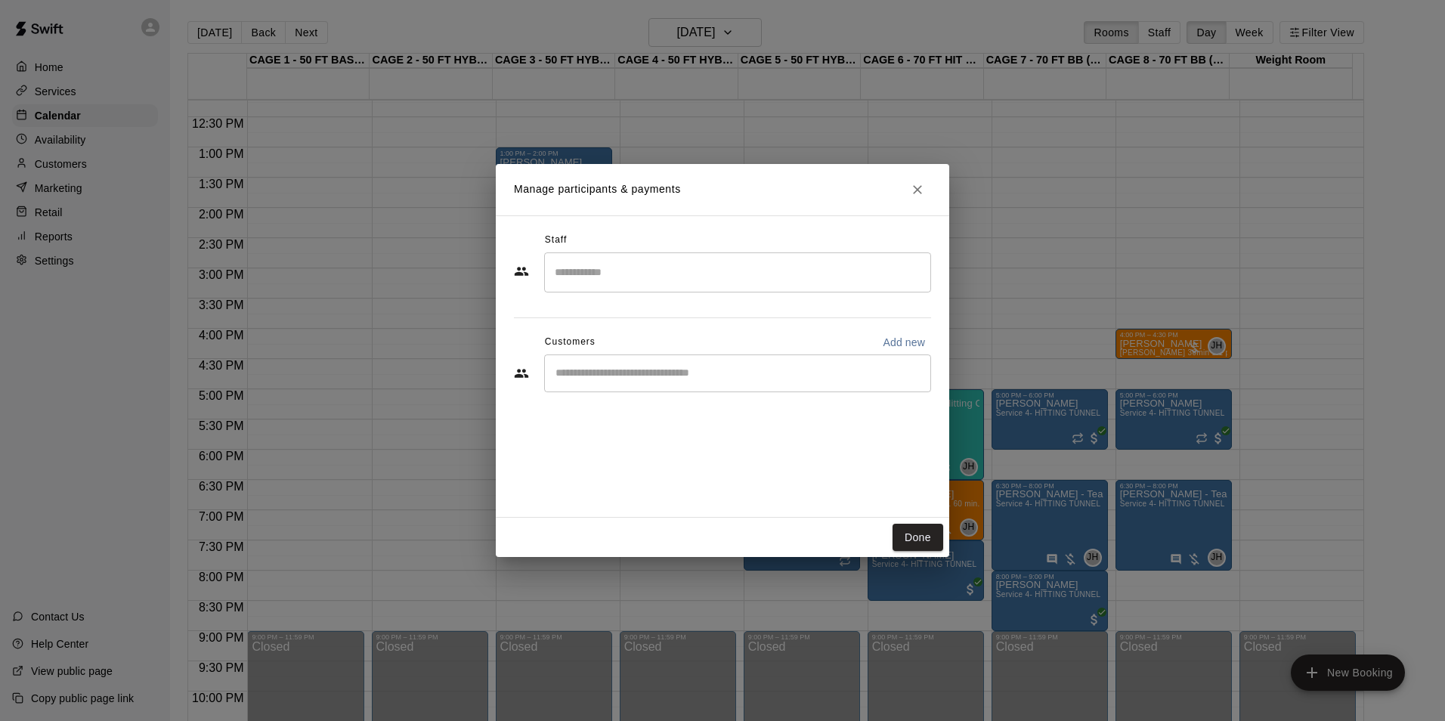
click at [666, 373] on input "Start typing to search customers..." at bounding box center [737, 373] width 373 height 15
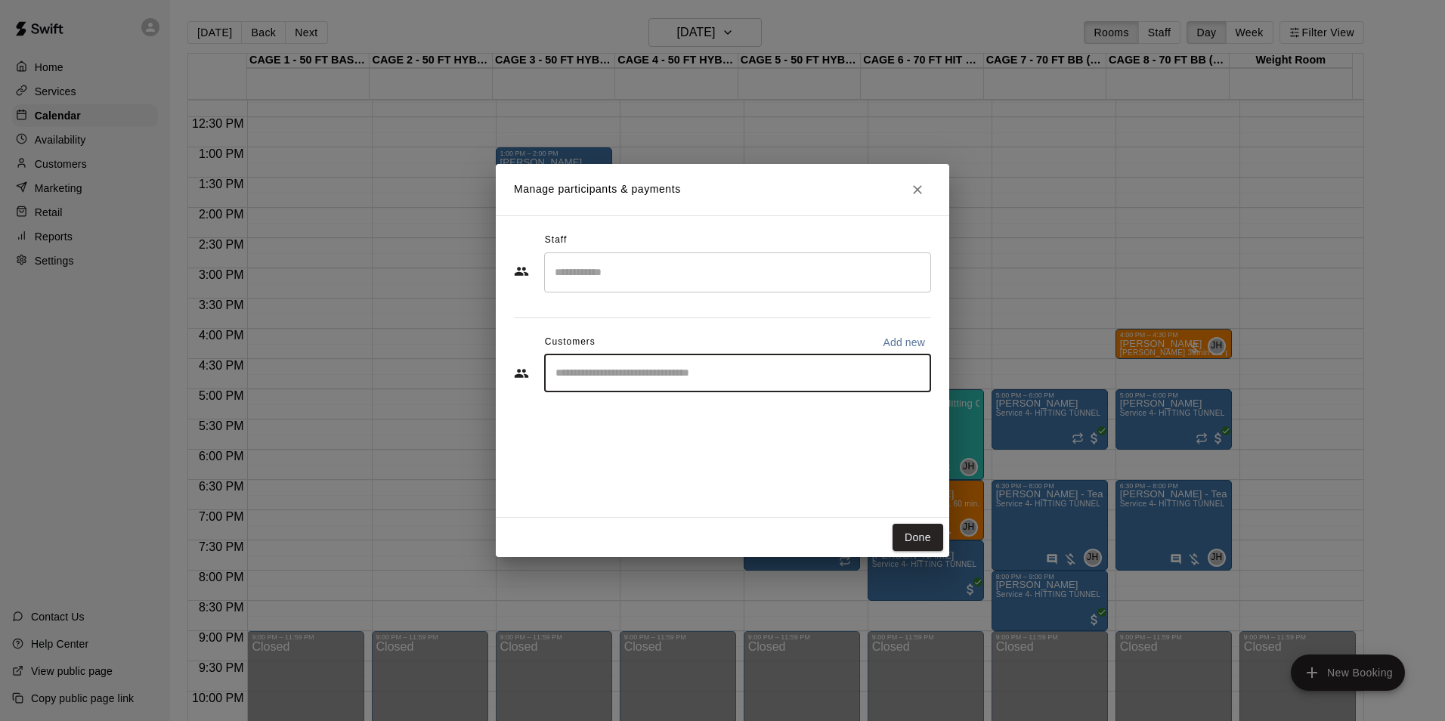
paste input "*******"
type input "*******"
click at [762, 410] on div "[PERSON_NAME] [EMAIL_ADDRESS][DOMAIN_NAME]" at bounding box center [752, 416] width 332 height 32
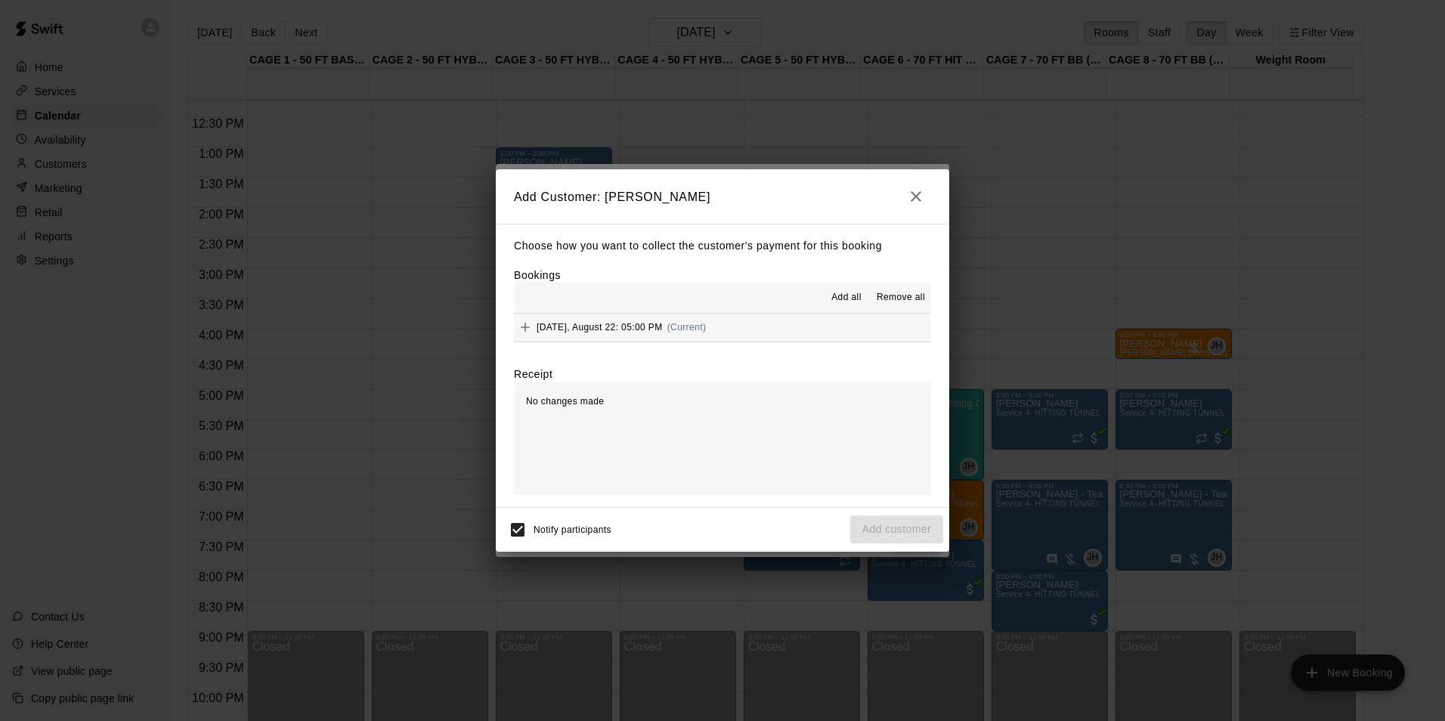
click at [781, 331] on button "[DATE], August 22: 05:00 PM (Current)" at bounding box center [722, 328] width 417 height 28
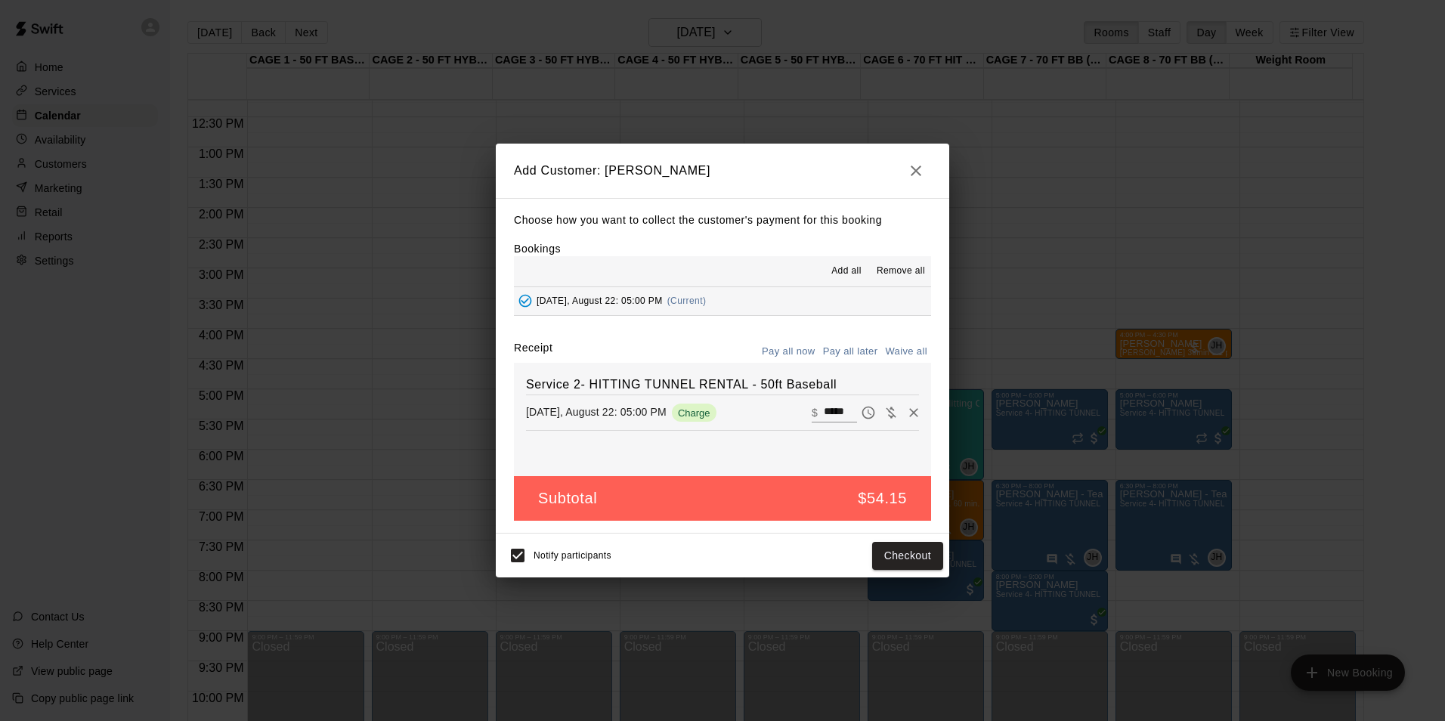
click at [867, 342] on button "Pay all later" at bounding box center [850, 351] width 63 height 23
click at [889, 548] on button "Add customer" at bounding box center [896, 556] width 93 height 28
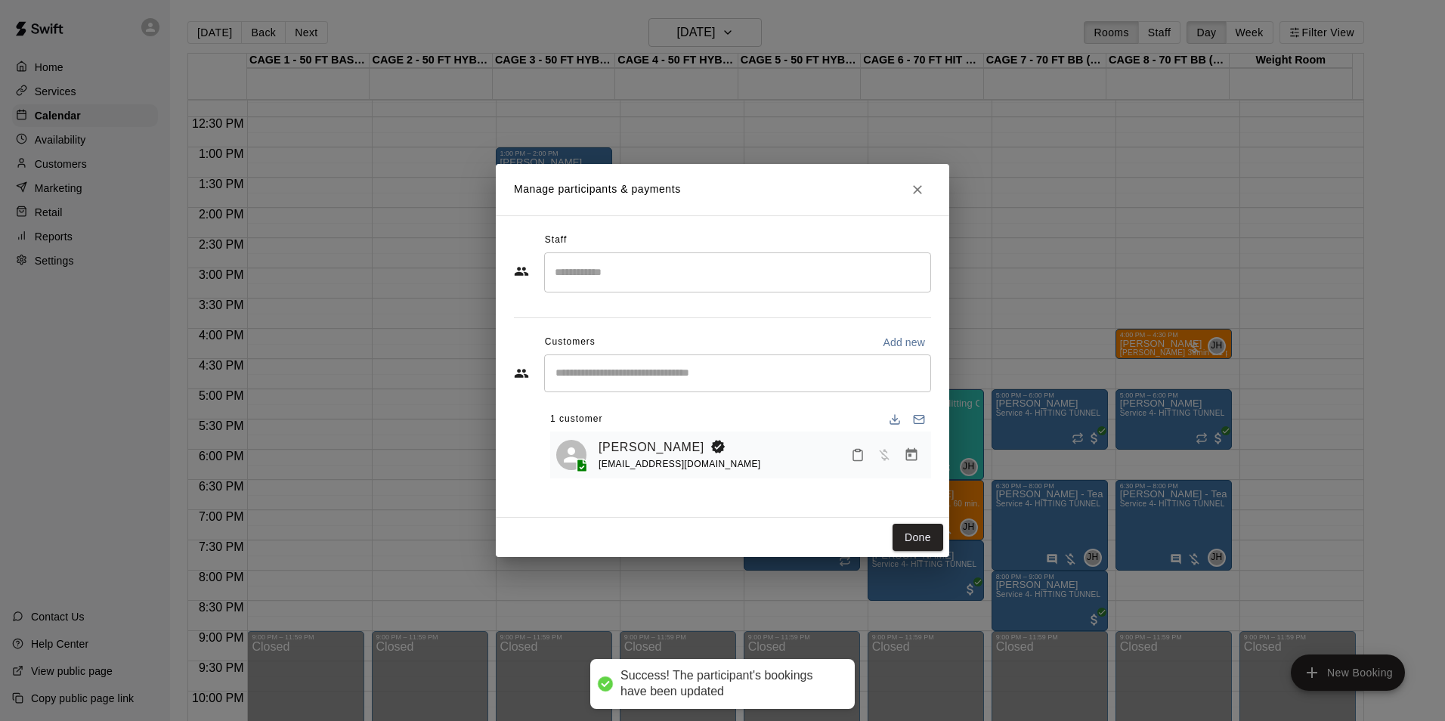
click at [366, 146] on div "Manage participants & payments Staff ​ Customers Add new ​ 1 customer [PERSON_N…" at bounding box center [722, 360] width 1445 height 721
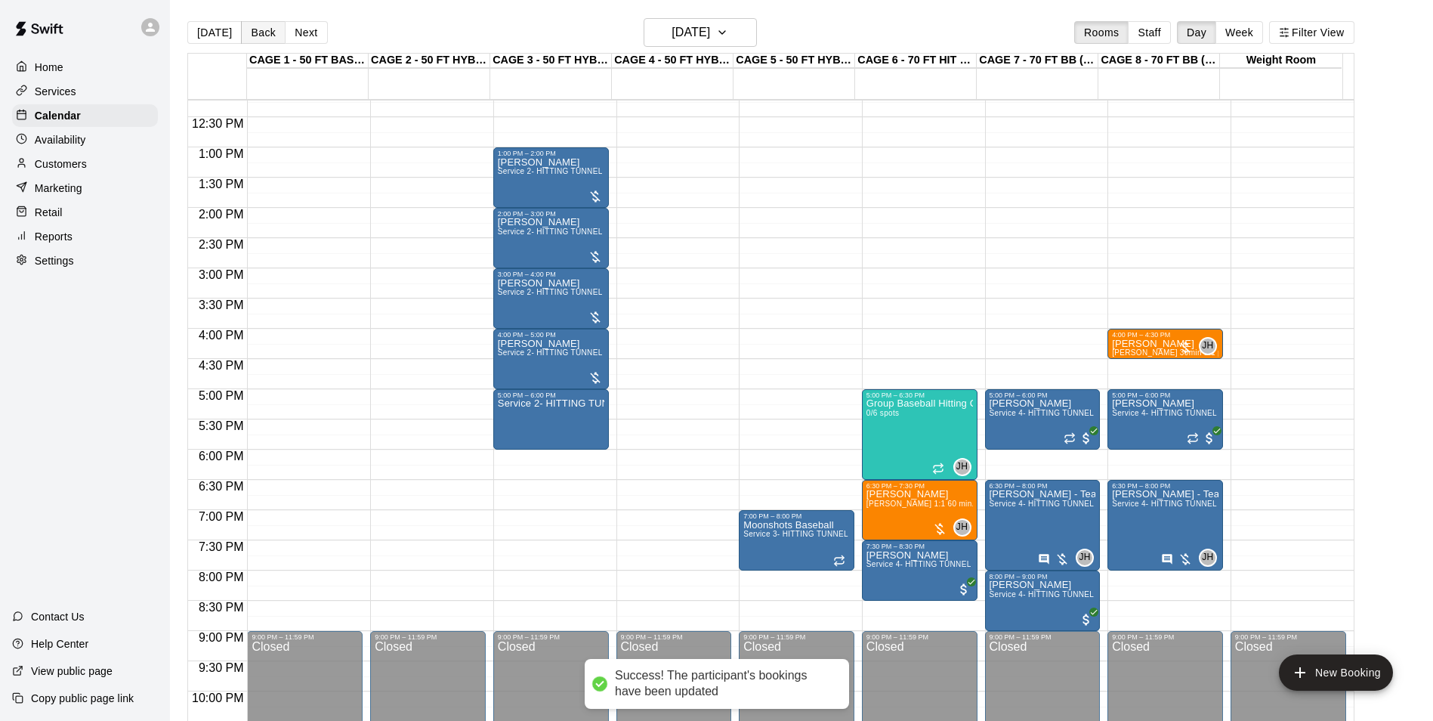
click at [251, 30] on button "Back" at bounding box center [263, 32] width 45 height 23
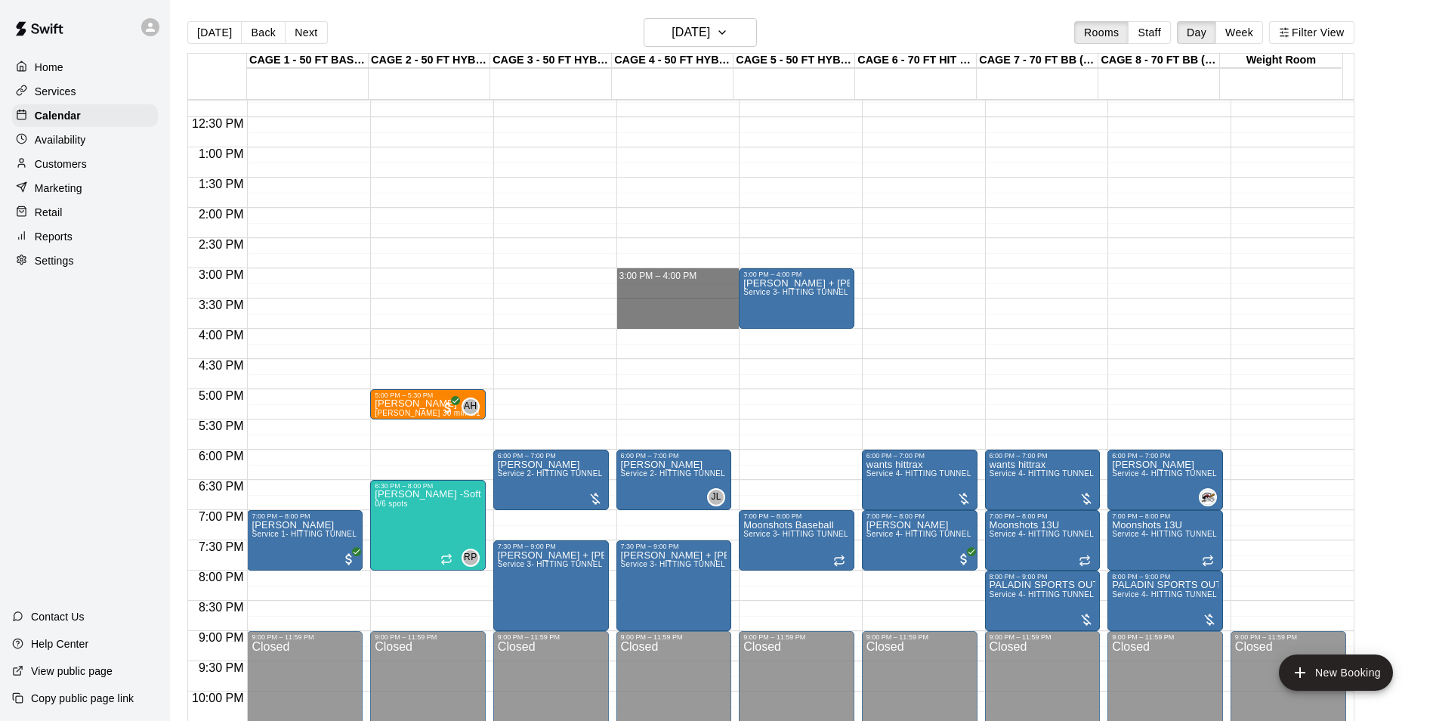
drag, startPoint x: 653, startPoint y: 279, endPoint x: 654, endPoint y: 326, distance: 46.9
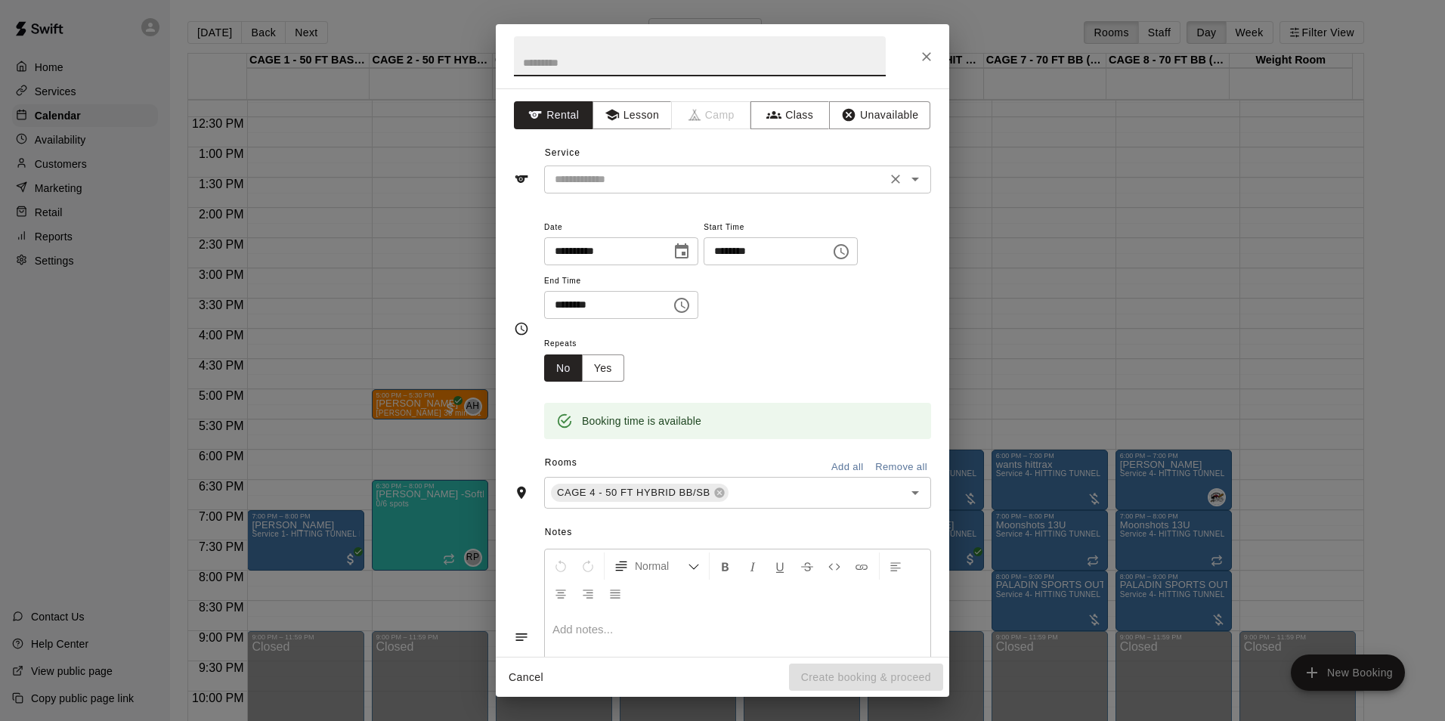
click at [651, 178] on input "text" at bounding box center [715, 179] width 333 height 19
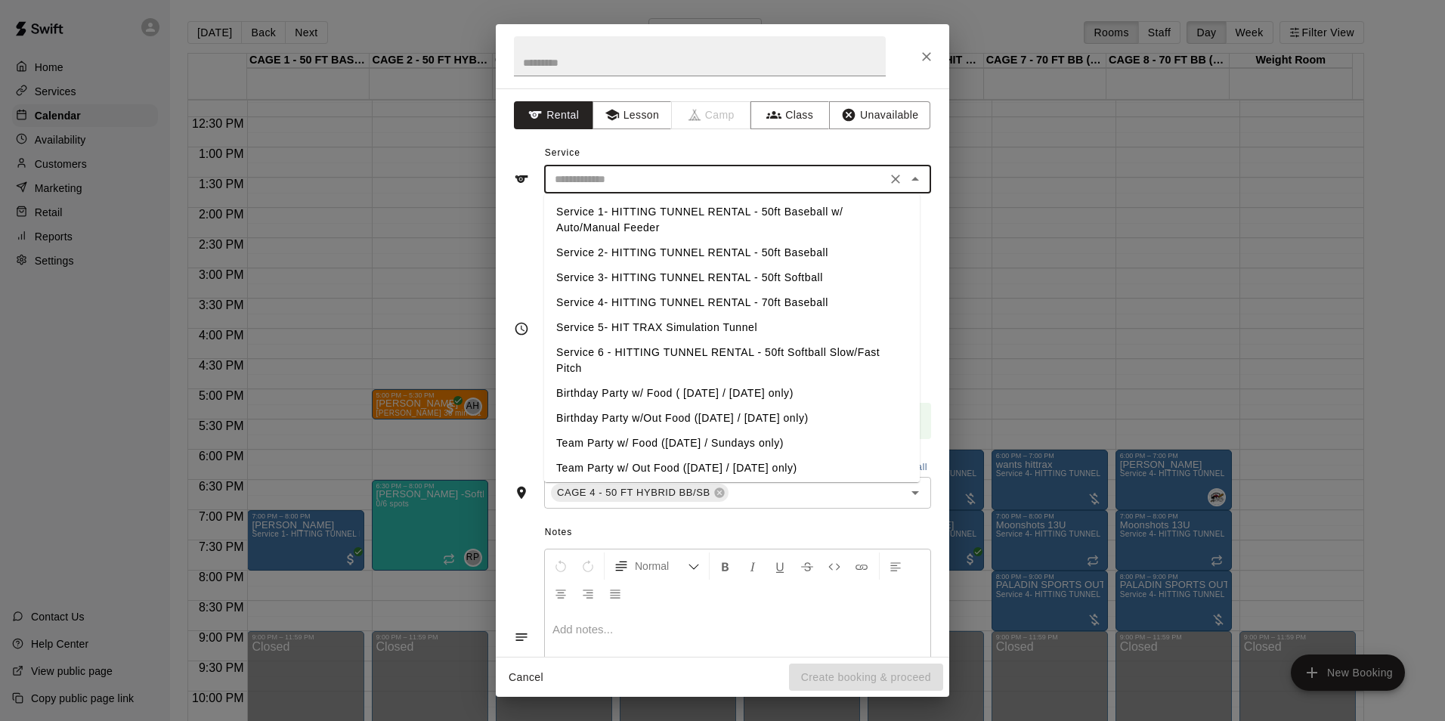
click at [799, 249] on li "Service 2- HITTING TUNNEL RENTAL - 50ft Baseball" at bounding box center [732, 252] width 376 height 25
type input "**********"
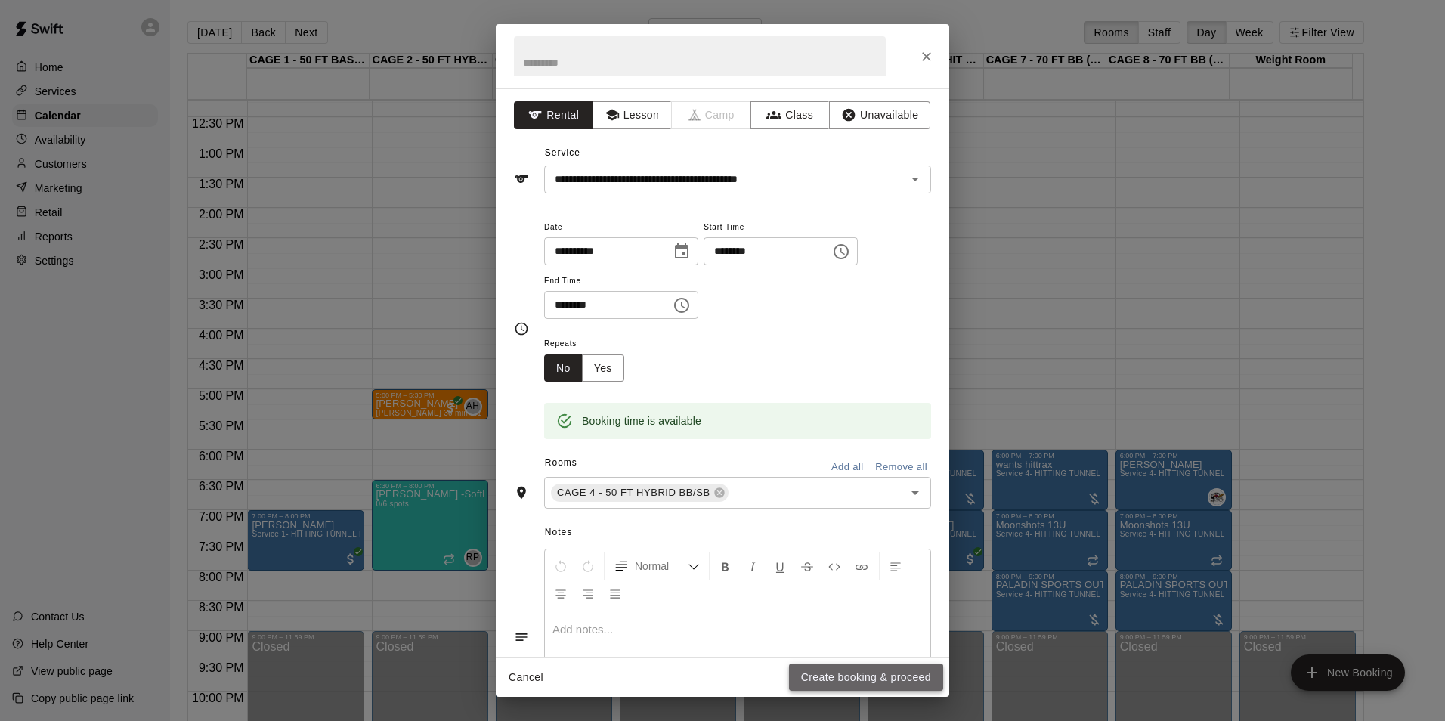
click at [852, 686] on button "Create booking & proceed" at bounding box center [866, 677] width 154 height 28
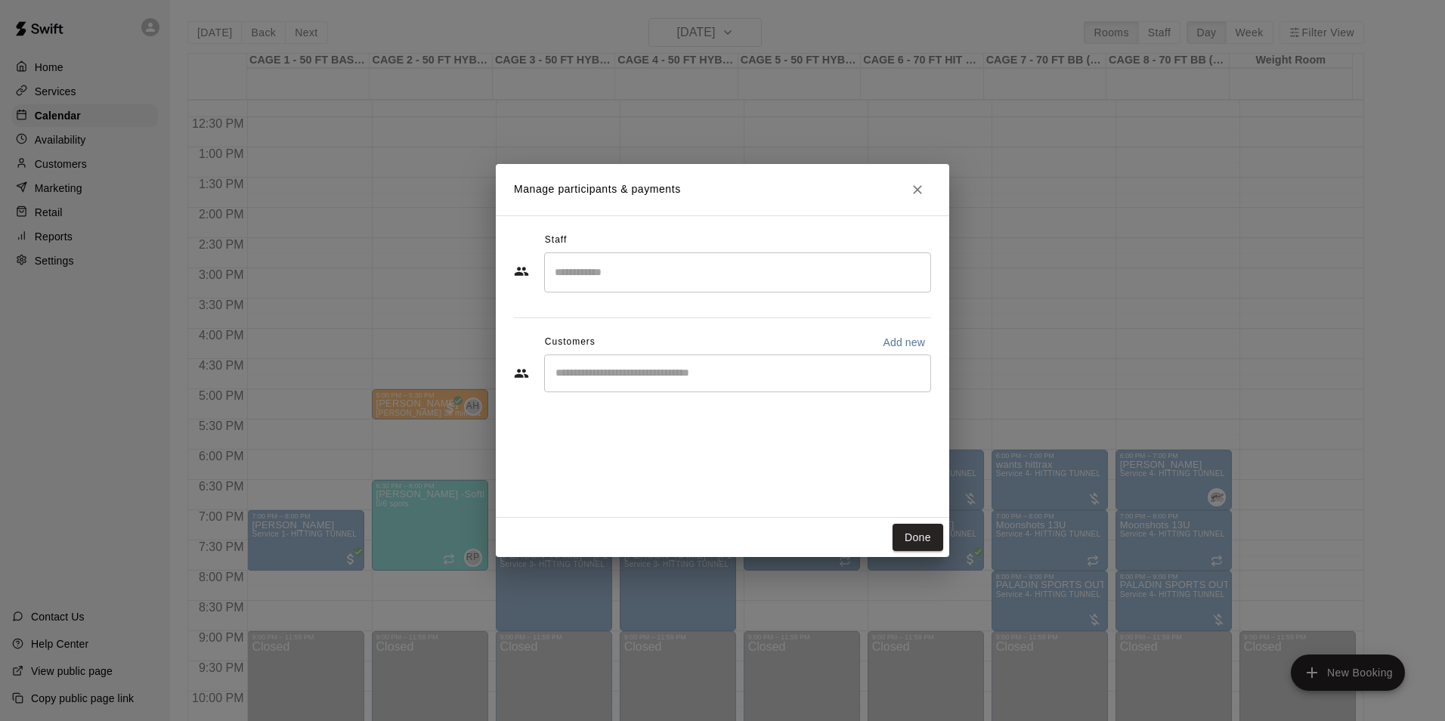
click at [639, 367] on input "Start typing to search customers..." at bounding box center [737, 373] width 373 height 15
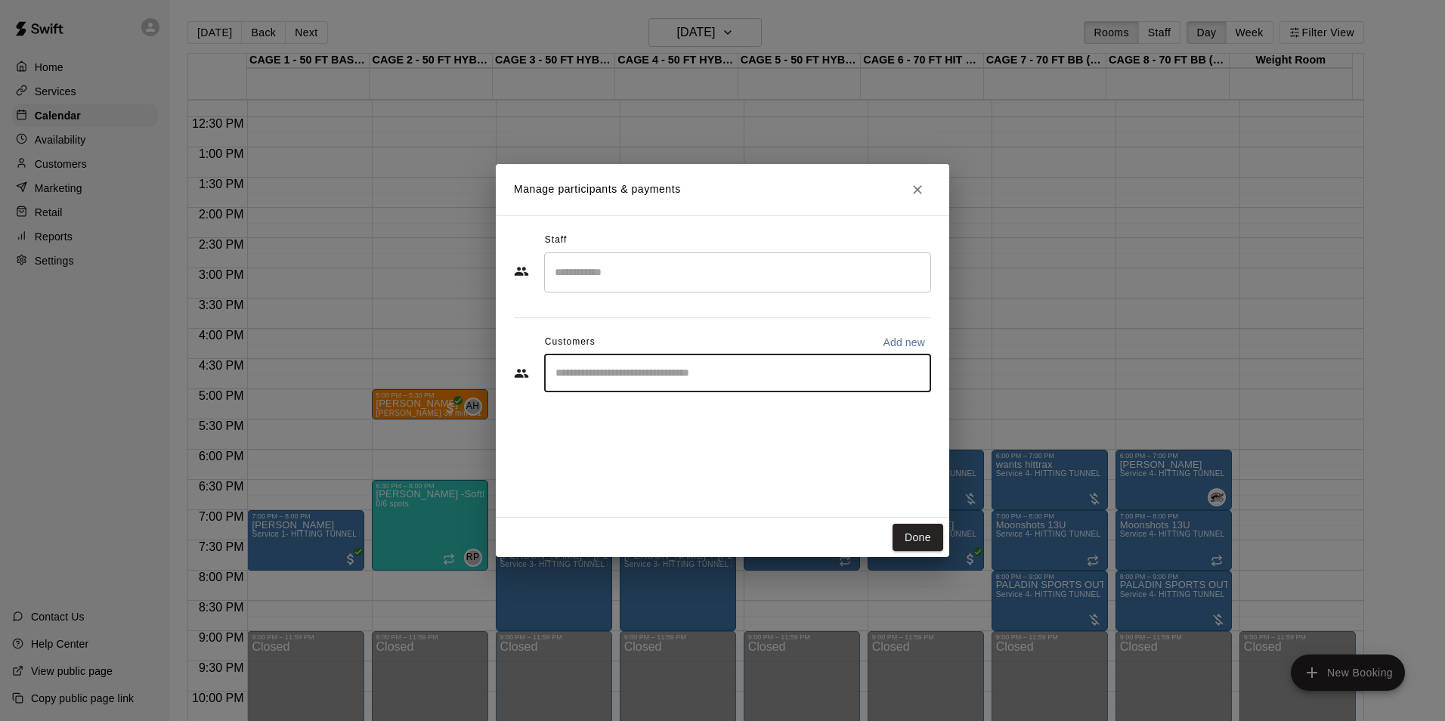
paste input "*******"
type input "*******"
click at [728, 425] on div "[PERSON_NAME] [EMAIL_ADDRESS][DOMAIN_NAME]" at bounding box center [752, 416] width 332 height 32
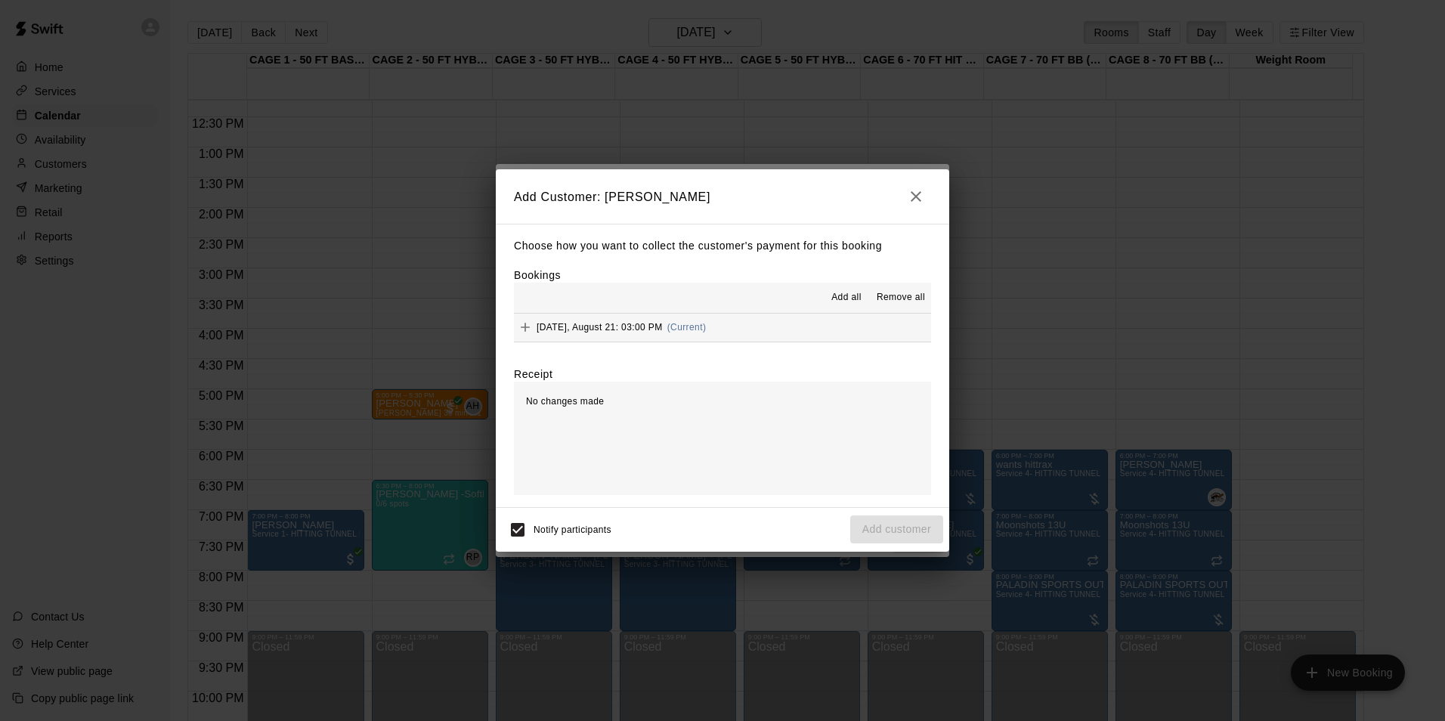
click at [1042, 330] on div "Add Customer: [PERSON_NAME] Choose how you want to collect the customer's payme…" at bounding box center [722, 360] width 1445 height 721
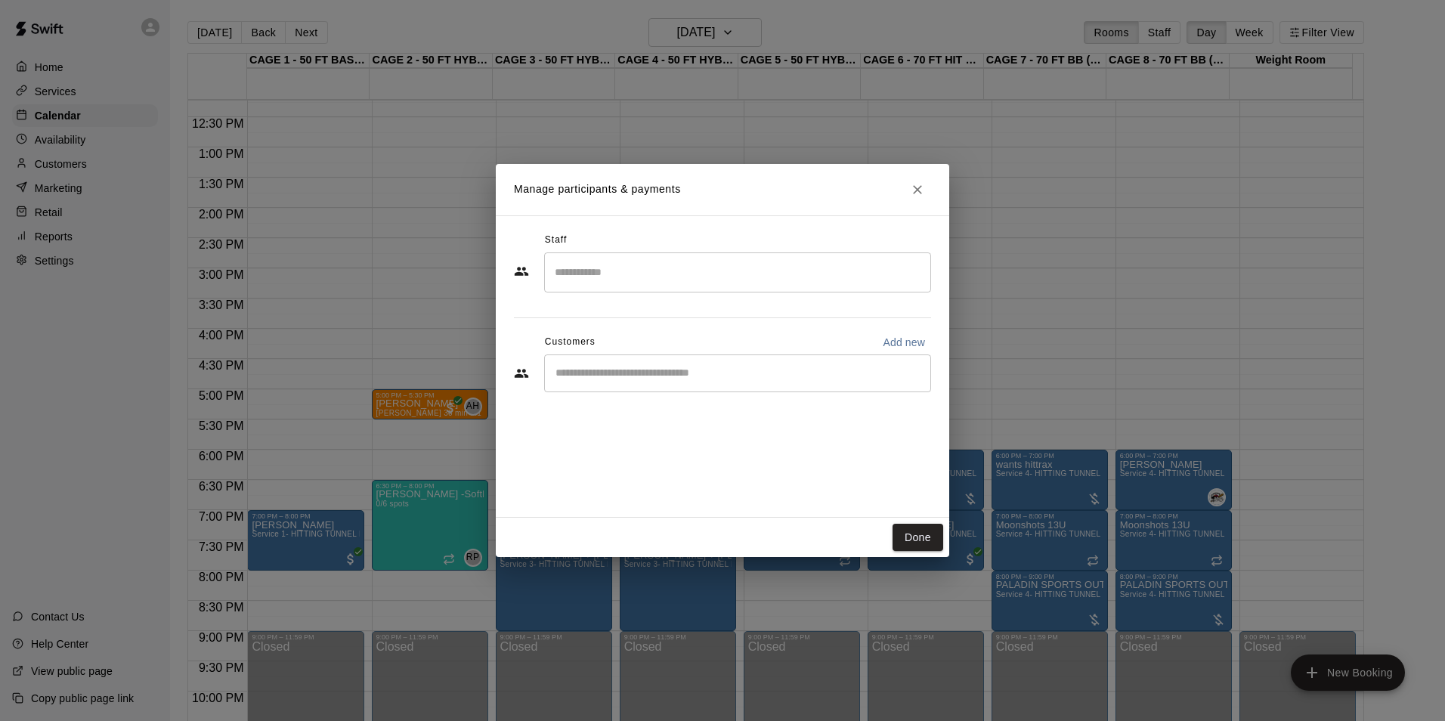
click at [908, 193] on button "Close" at bounding box center [917, 189] width 27 height 27
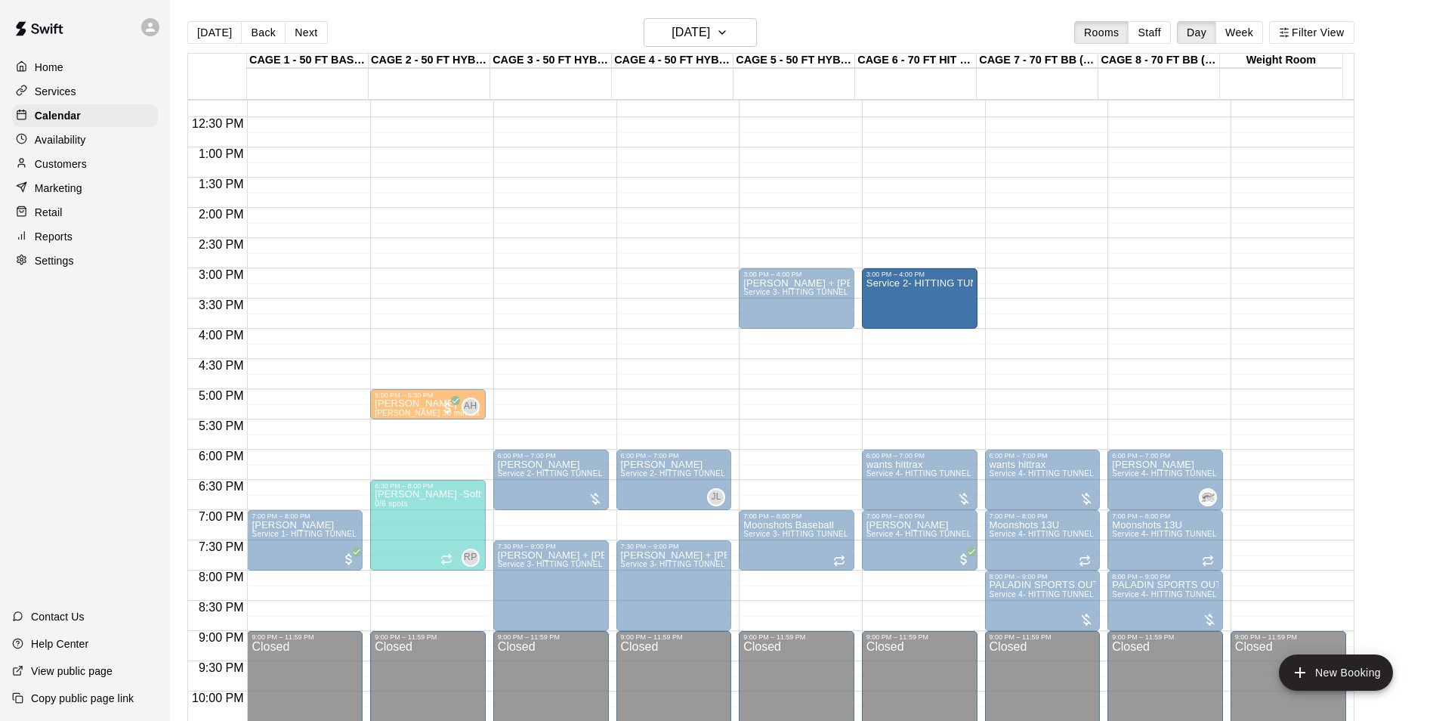
drag, startPoint x: 700, startPoint y: 298, endPoint x: 922, endPoint y: 298, distance: 221.4
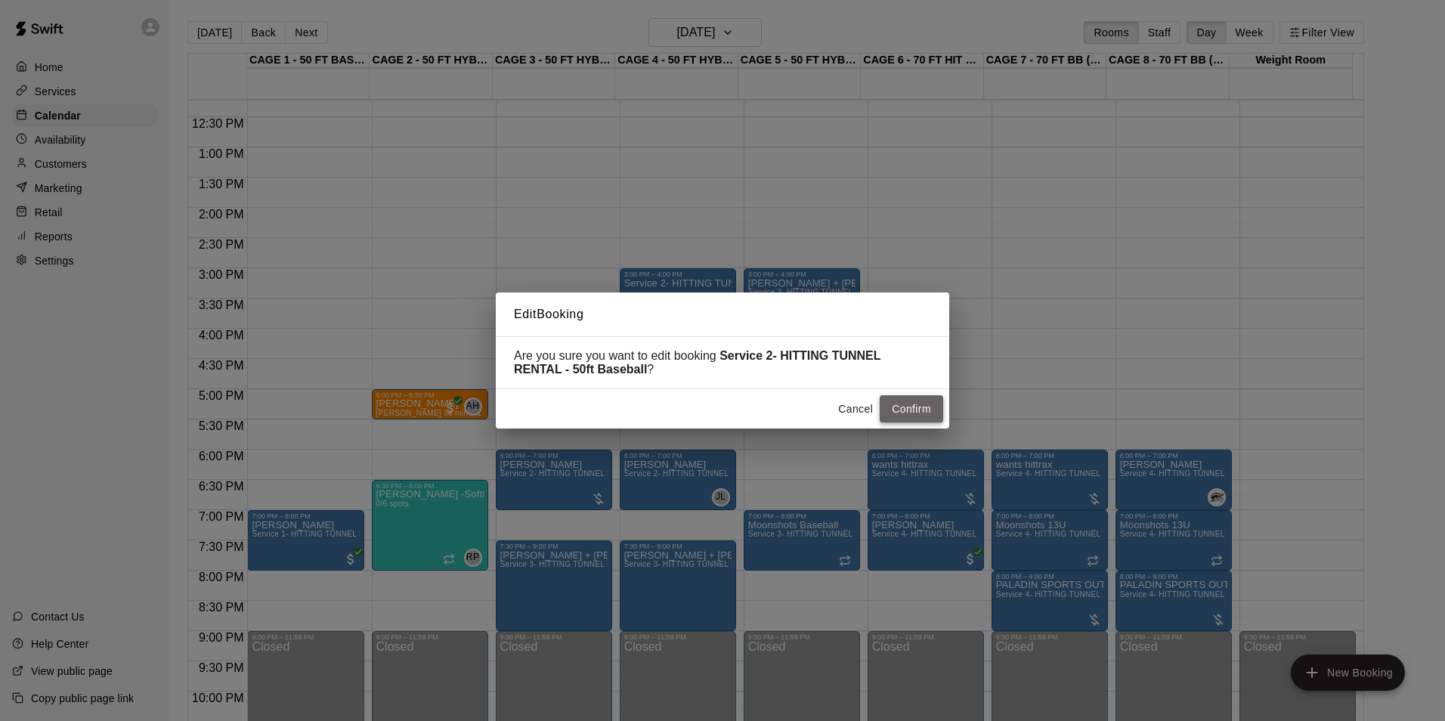
click at [897, 411] on button "Confirm" at bounding box center [911, 409] width 63 height 28
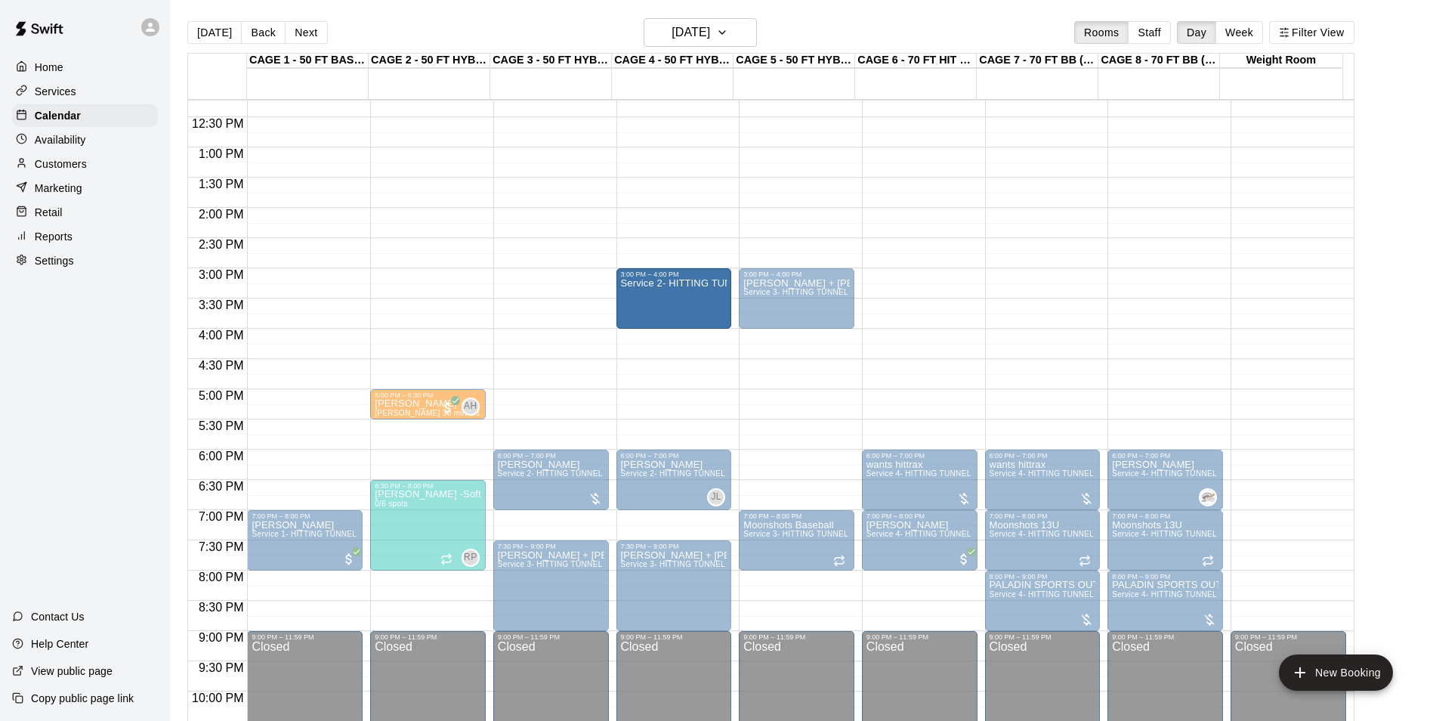
drag, startPoint x: 890, startPoint y: 289, endPoint x: 732, endPoint y: 302, distance: 158.5
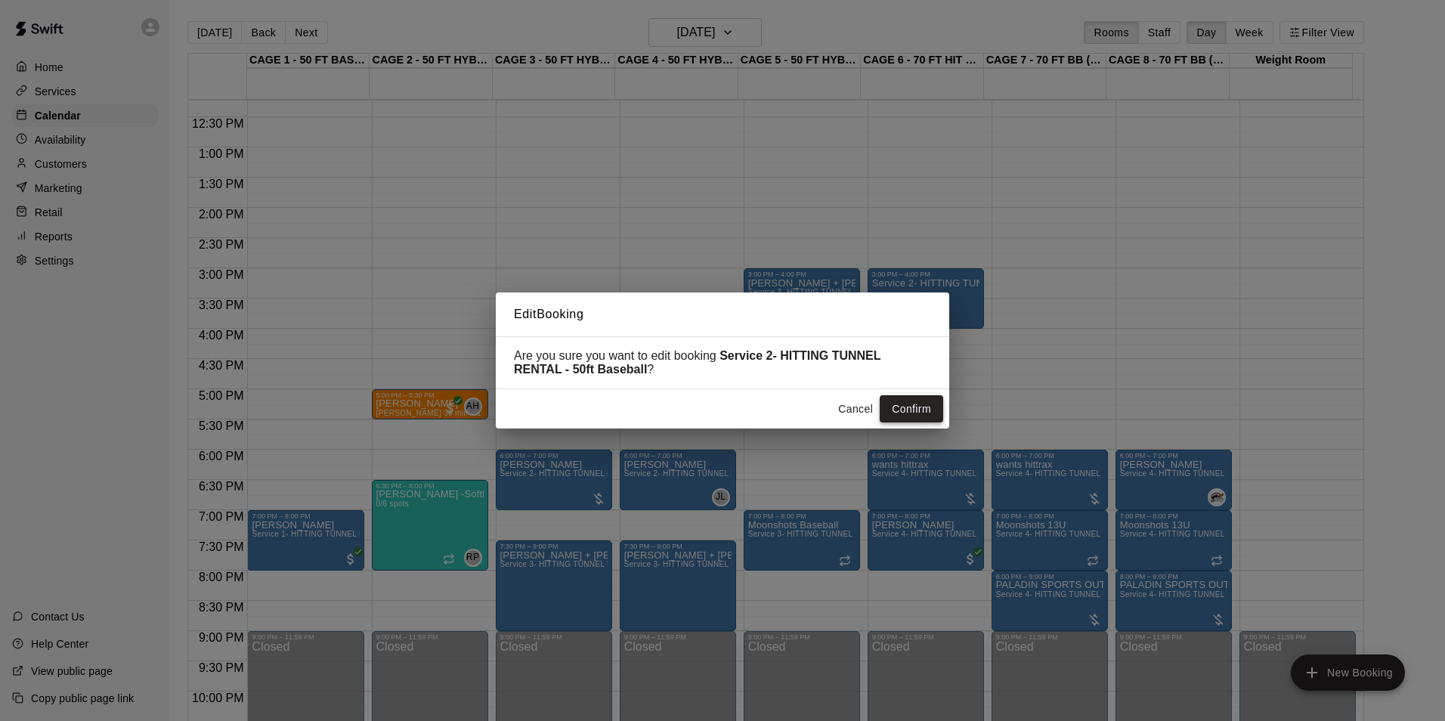
click at [900, 399] on button "Confirm" at bounding box center [911, 409] width 63 height 28
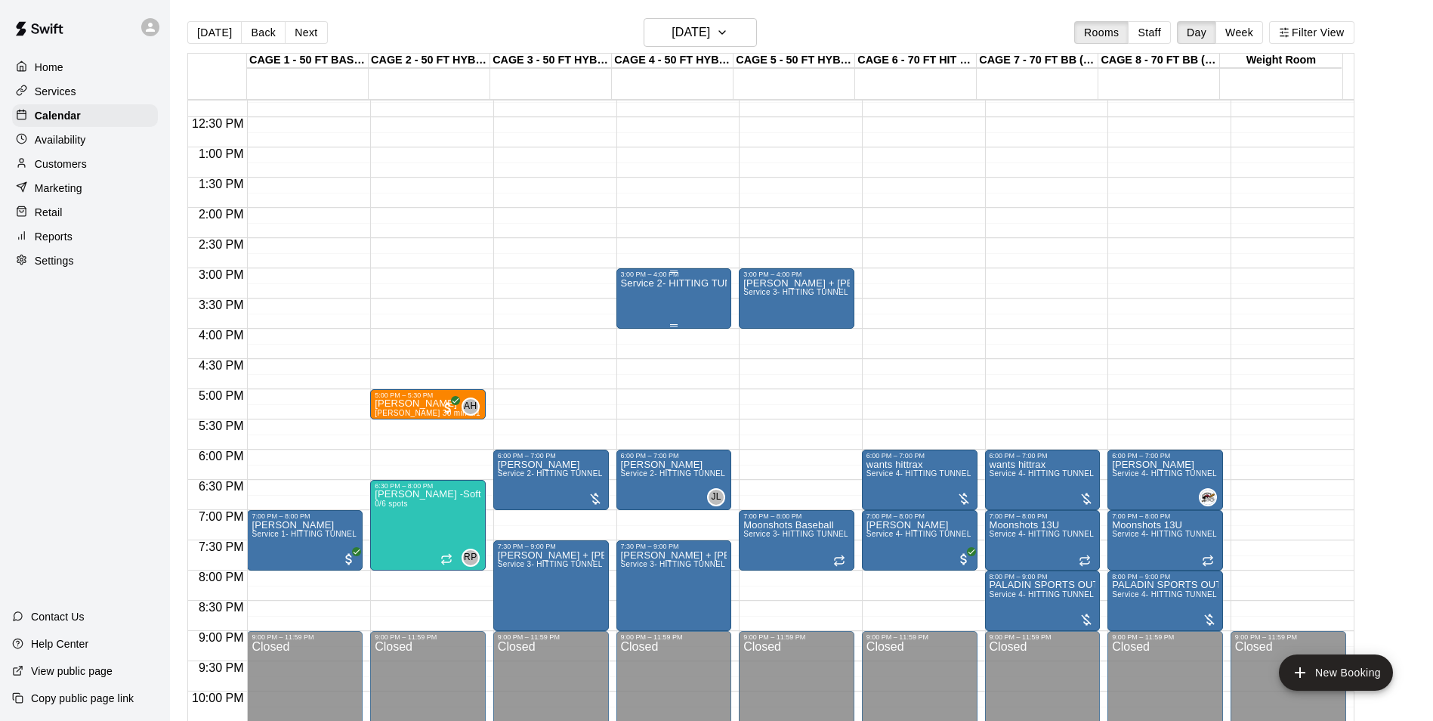
click at [676, 302] on div "Service 2- HITTING TUNNEL RENTAL - 50ft Baseball" at bounding box center [674, 638] width 107 height 721
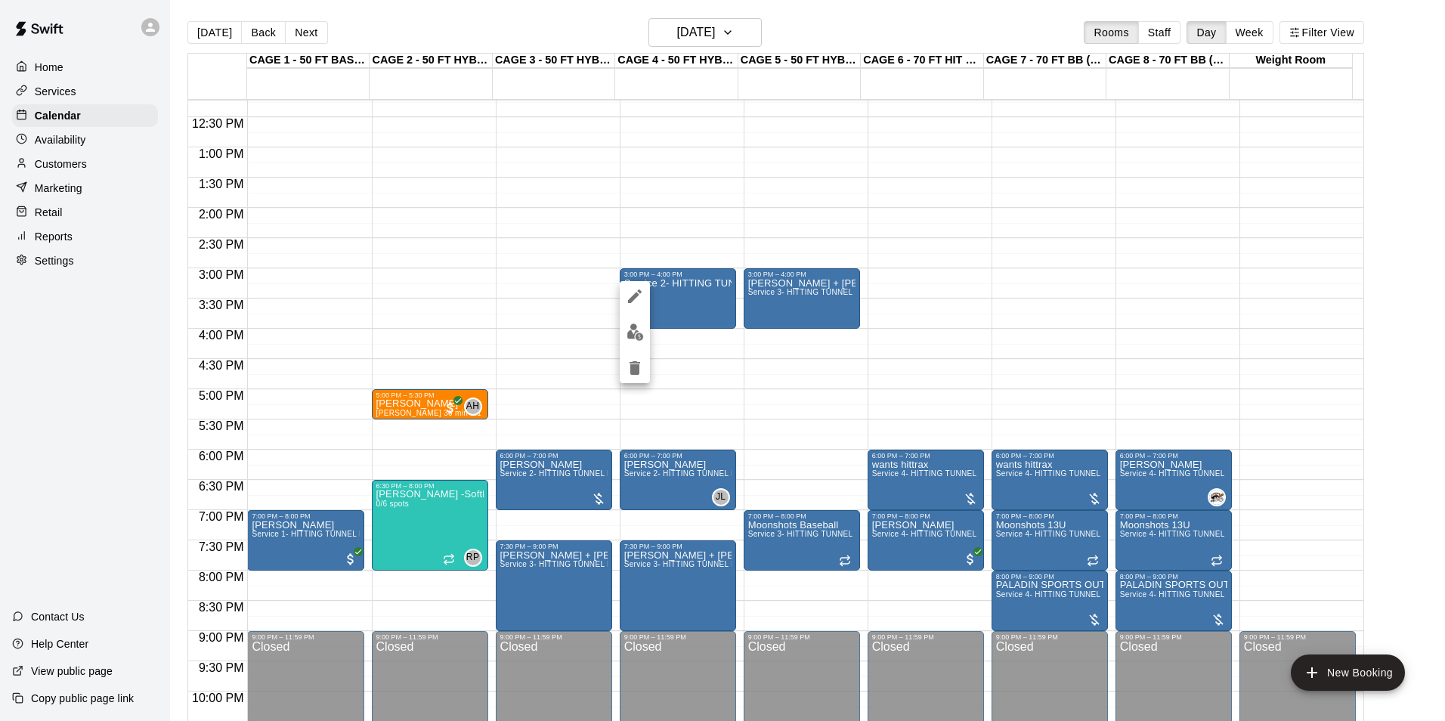
click at [639, 325] on img "edit" at bounding box center [634, 331] width 17 height 17
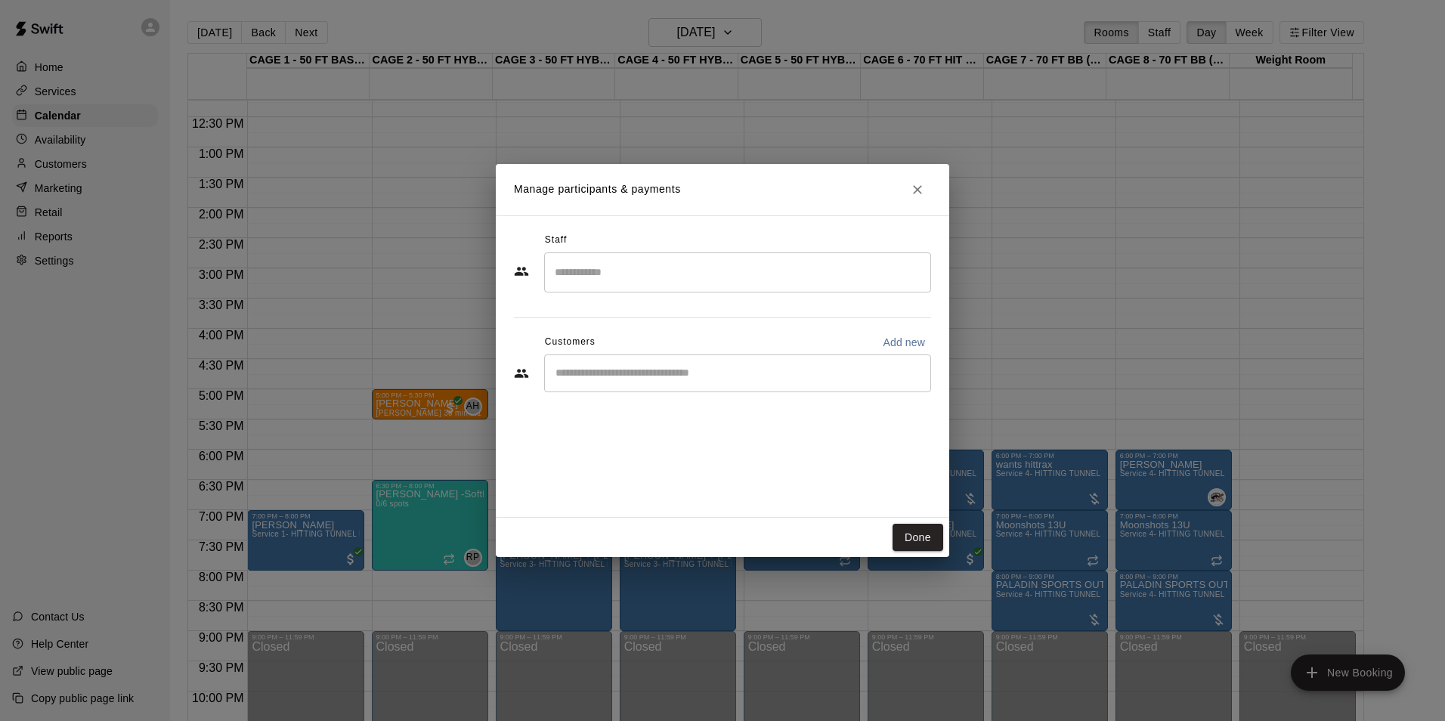
click at [623, 387] on div "​" at bounding box center [737, 373] width 387 height 38
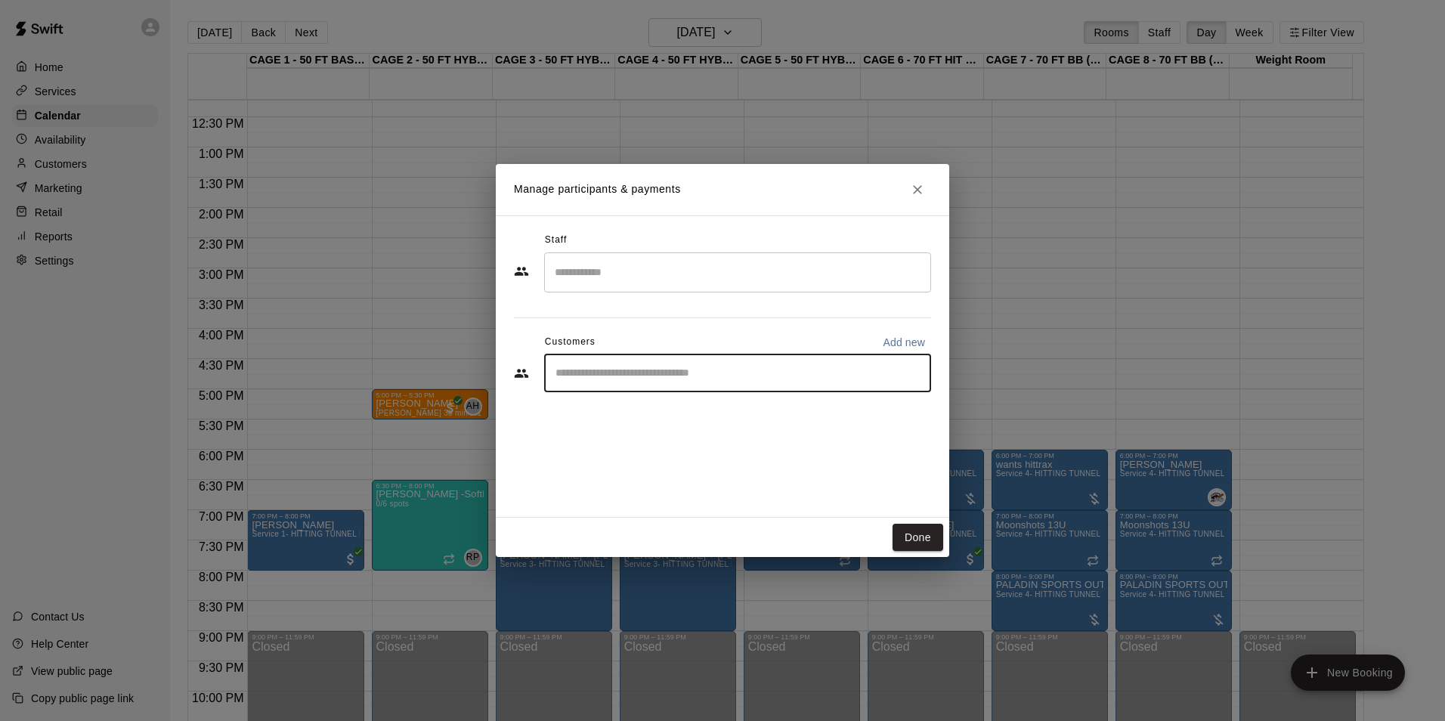
paste input "*******"
type input "*******"
click at [747, 421] on div "[PERSON_NAME] [EMAIL_ADDRESS][DOMAIN_NAME]" at bounding box center [752, 416] width 332 height 32
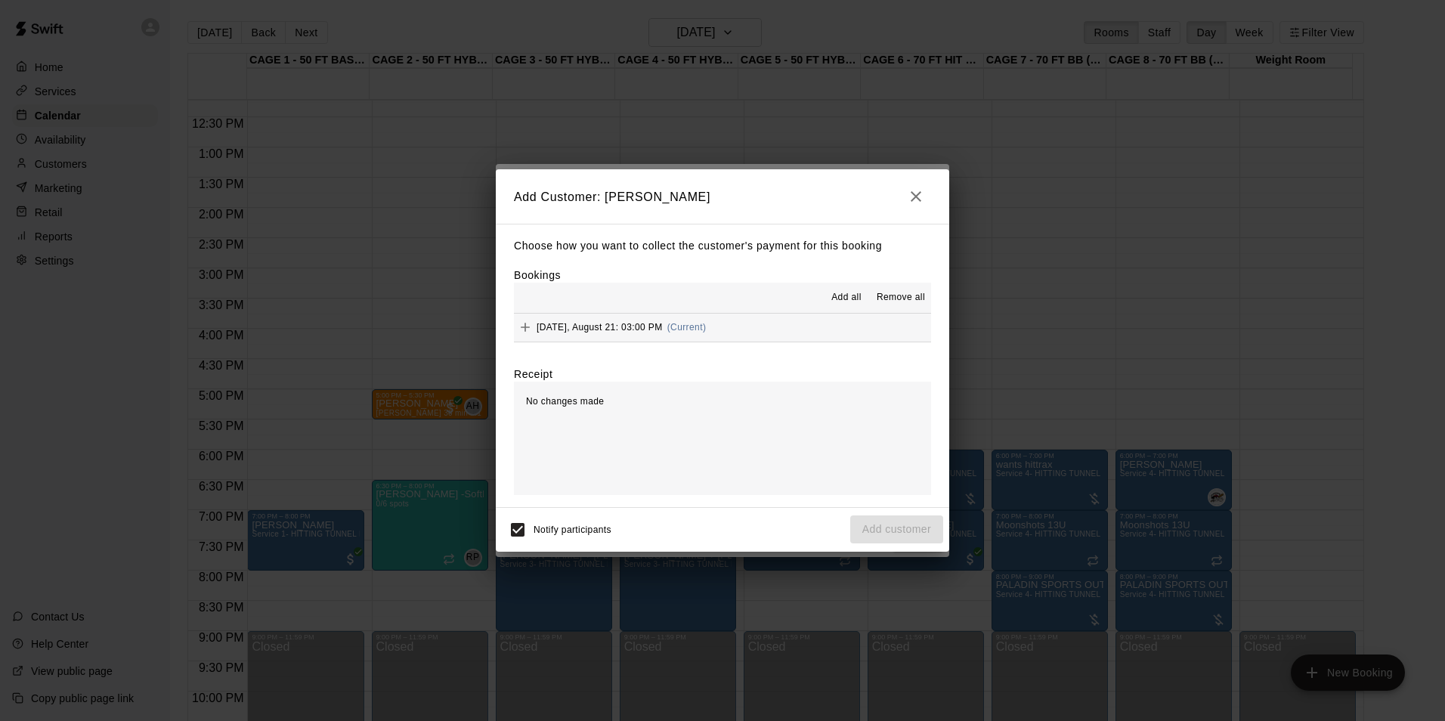
click at [716, 334] on button "[DATE], August 21: 03:00 PM (Current)" at bounding box center [722, 328] width 417 height 28
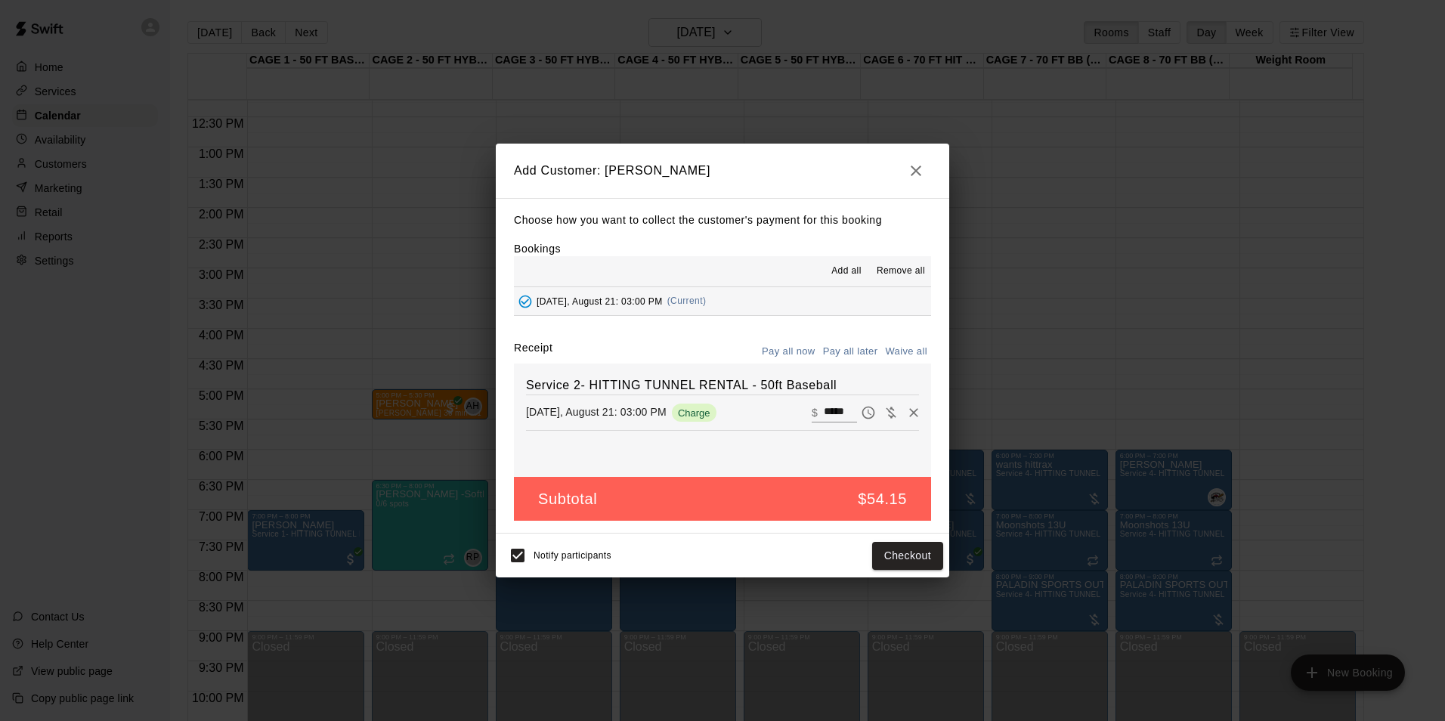
click at [845, 346] on button "Pay all later" at bounding box center [850, 351] width 63 height 23
click at [886, 553] on button "Add customer" at bounding box center [896, 556] width 93 height 28
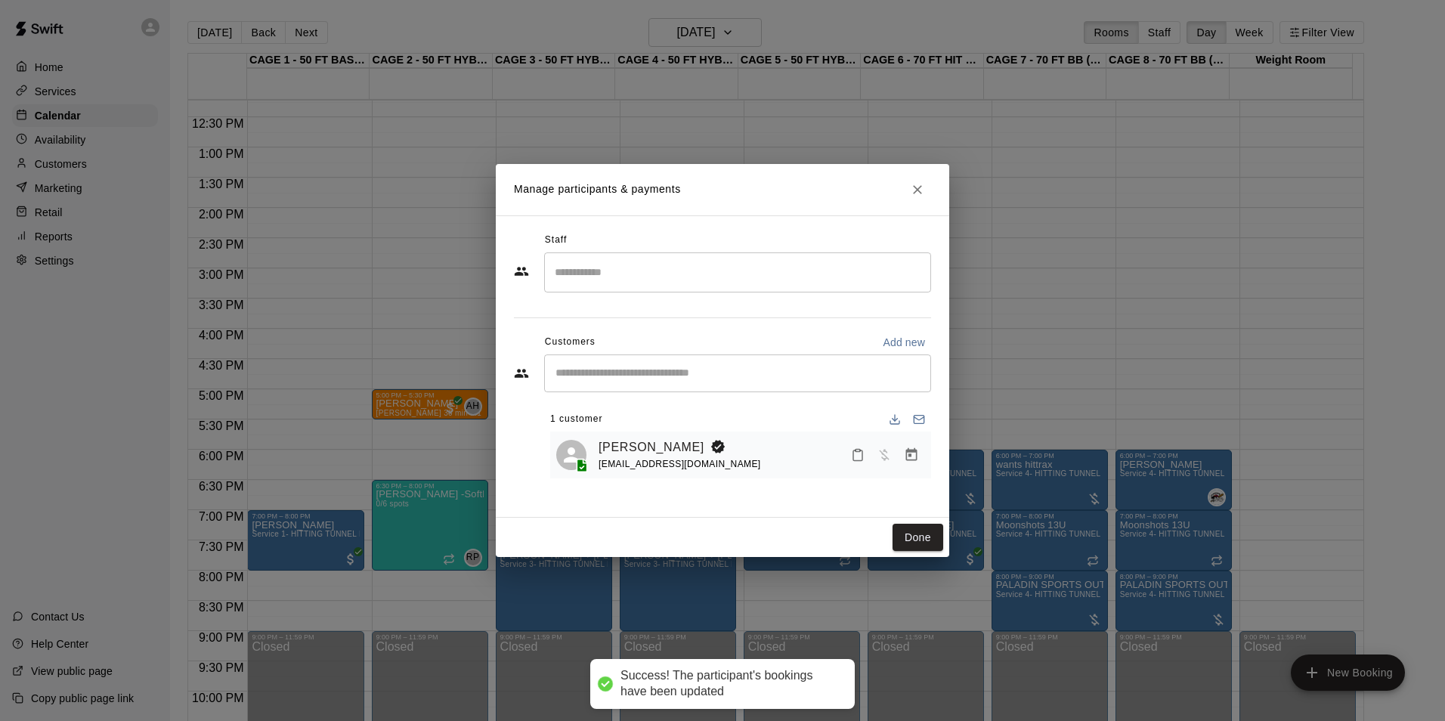
click at [897, 554] on div "Done" at bounding box center [722, 538] width 453 height 40
click at [905, 537] on button "Done" at bounding box center [917, 538] width 51 height 28
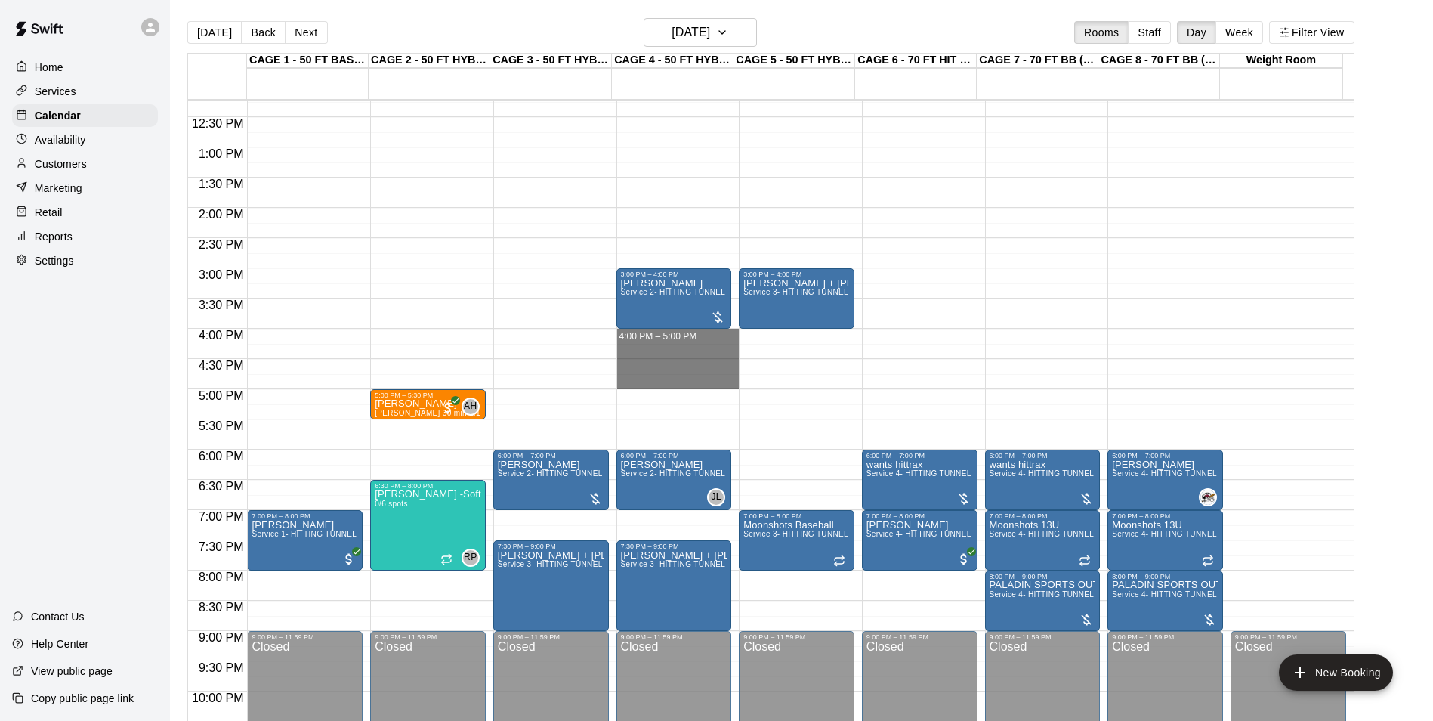
drag, startPoint x: 712, startPoint y: 334, endPoint x: 716, endPoint y: 389, distance: 55.3
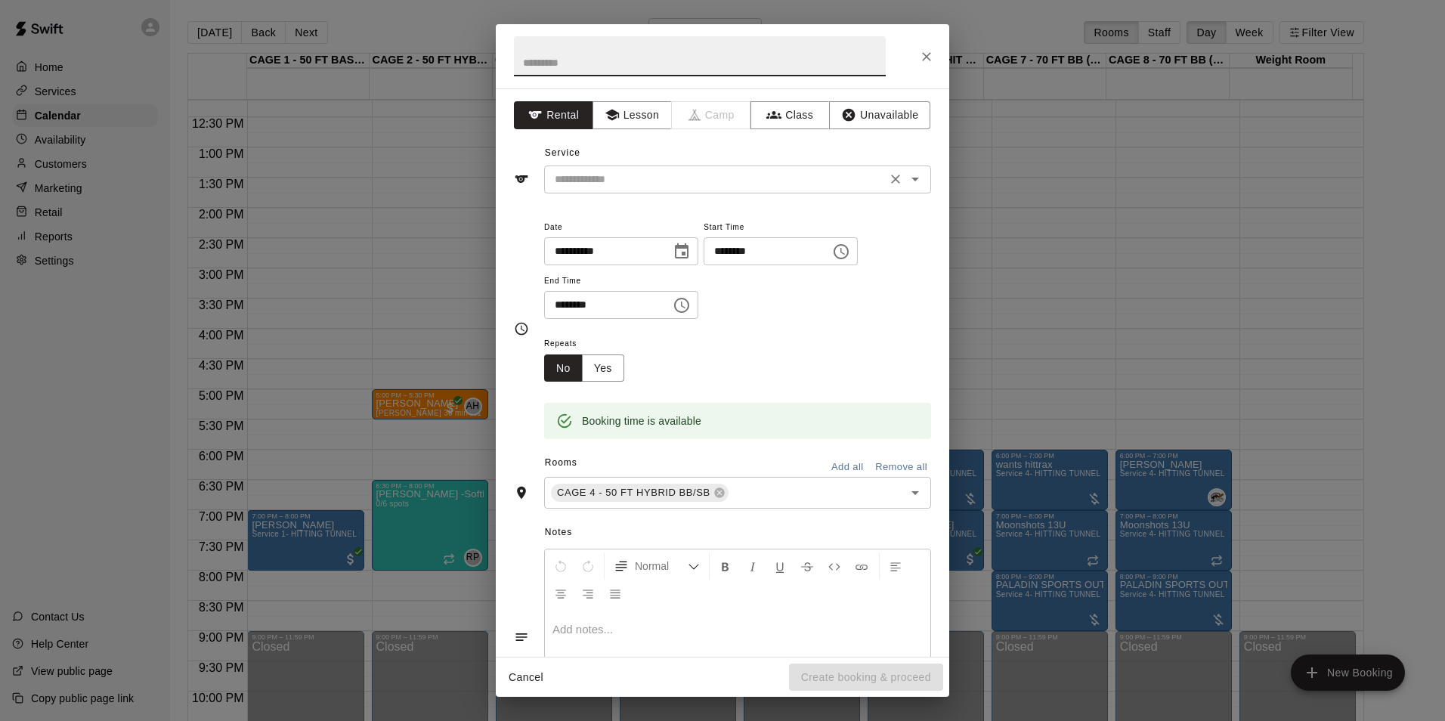
click at [643, 173] on input "text" at bounding box center [715, 179] width 333 height 19
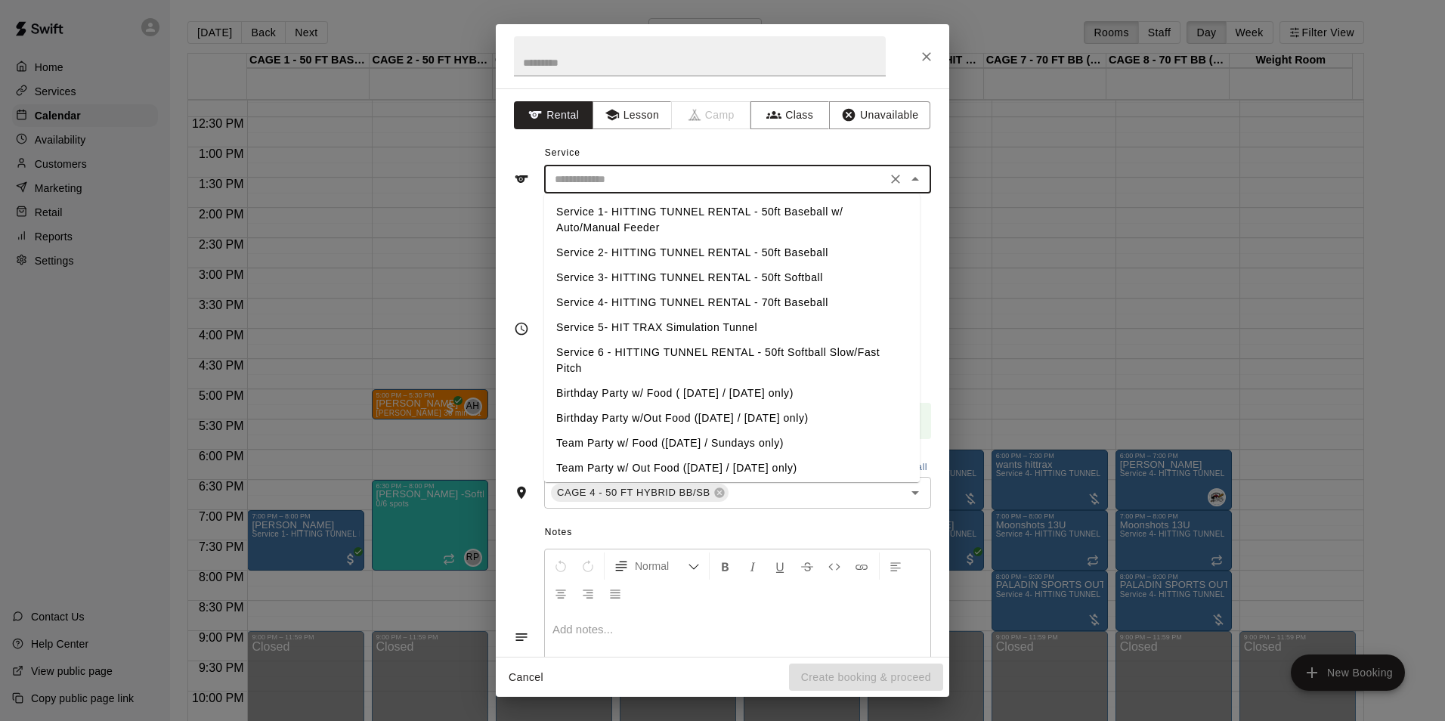
click at [773, 255] on li "Service 2- HITTING TUNNEL RENTAL - 50ft Baseball" at bounding box center [732, 252] width 376 height 25
type input "**********"
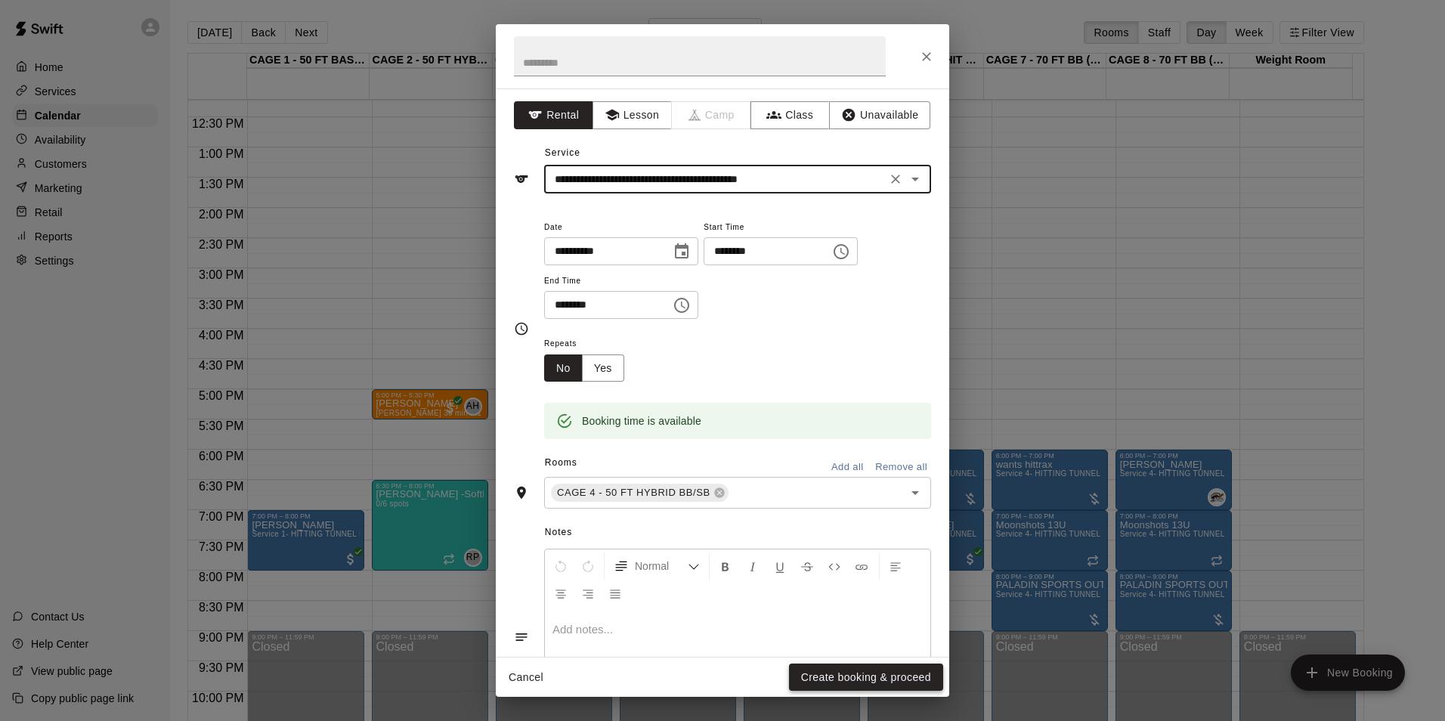
click at [843, 671] on button "Create booking & proceed" at bounding box center [866, 677] width 154 height 28
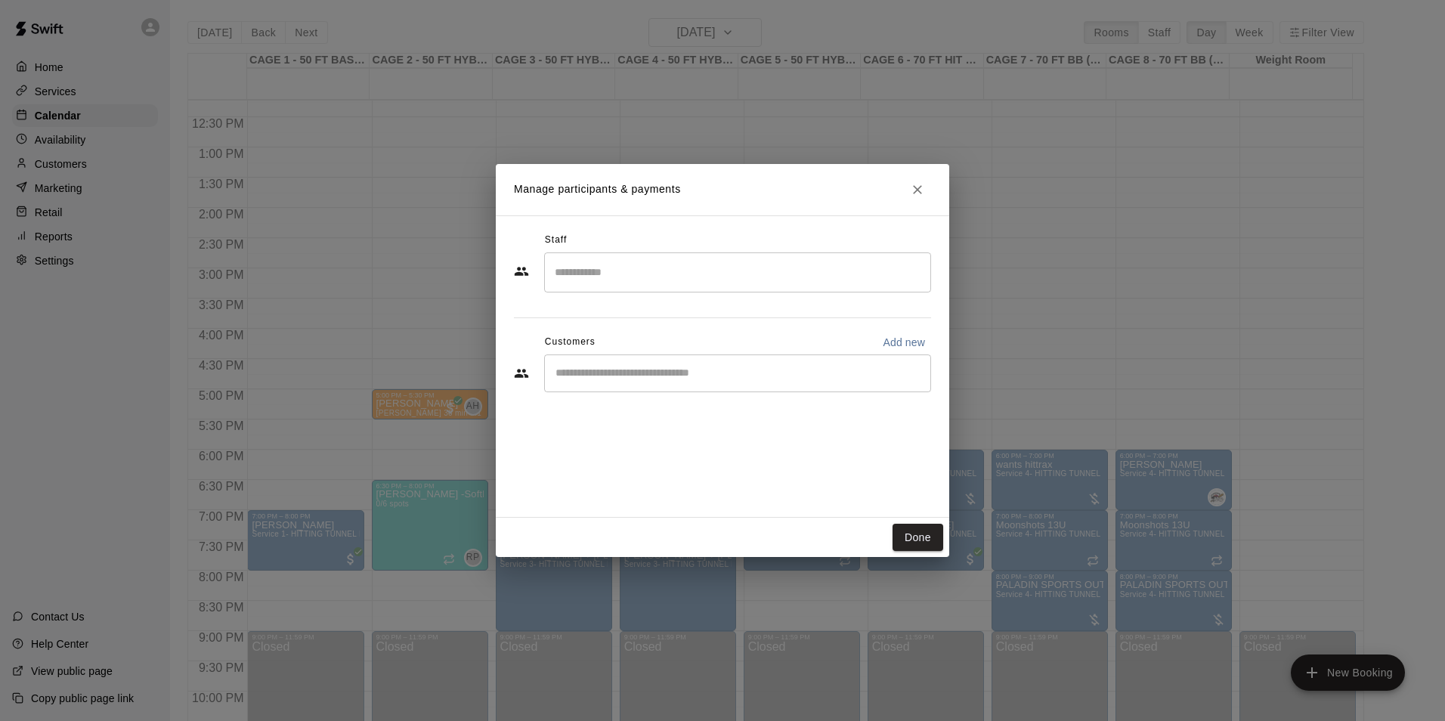
click at [629, 370] on input "Start typing to search customers..." at bounding box center [737, 373] width 373 height 15
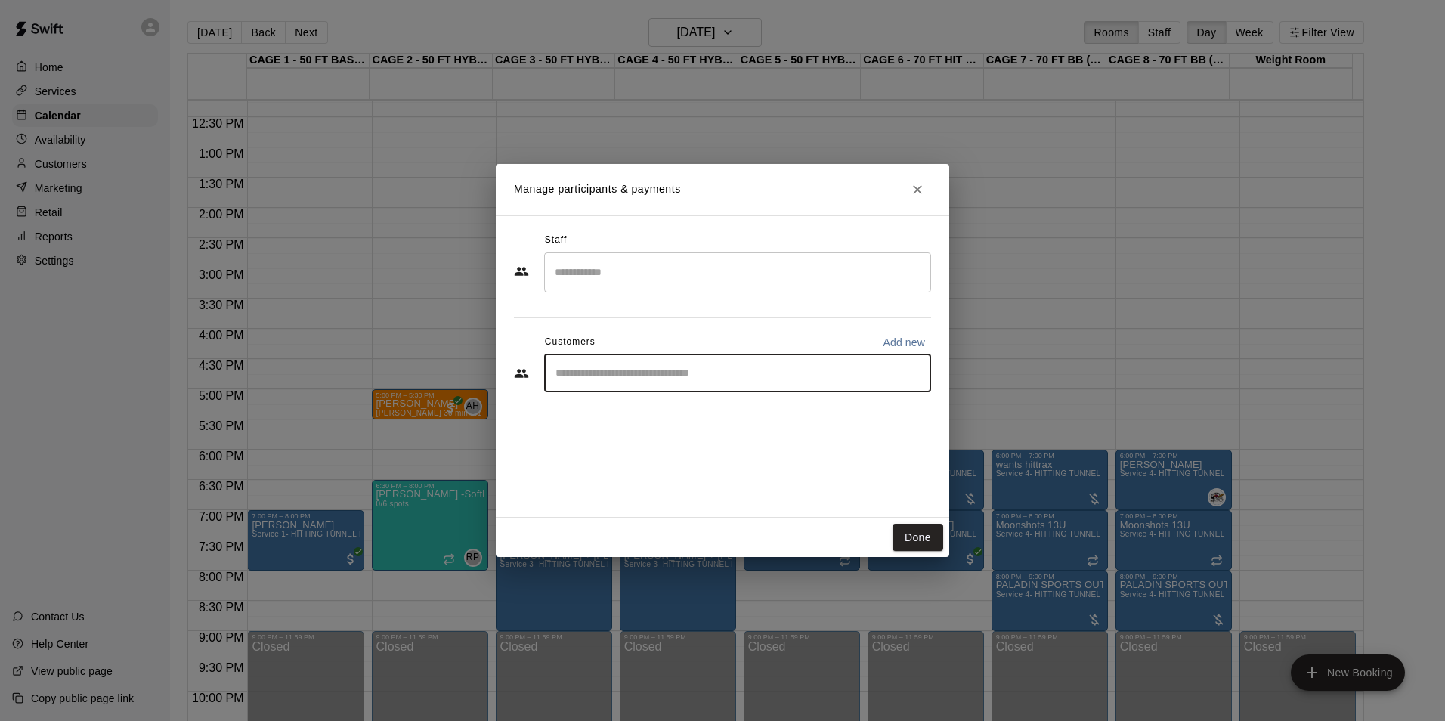
paste input "*******"
type input "*******"
click at [758, 427] on div "[PERSON_NAME] [EMAIL_ADDRESS][DOMAIN_NAME]" at bounding box center [752, 416] width 332 height 32
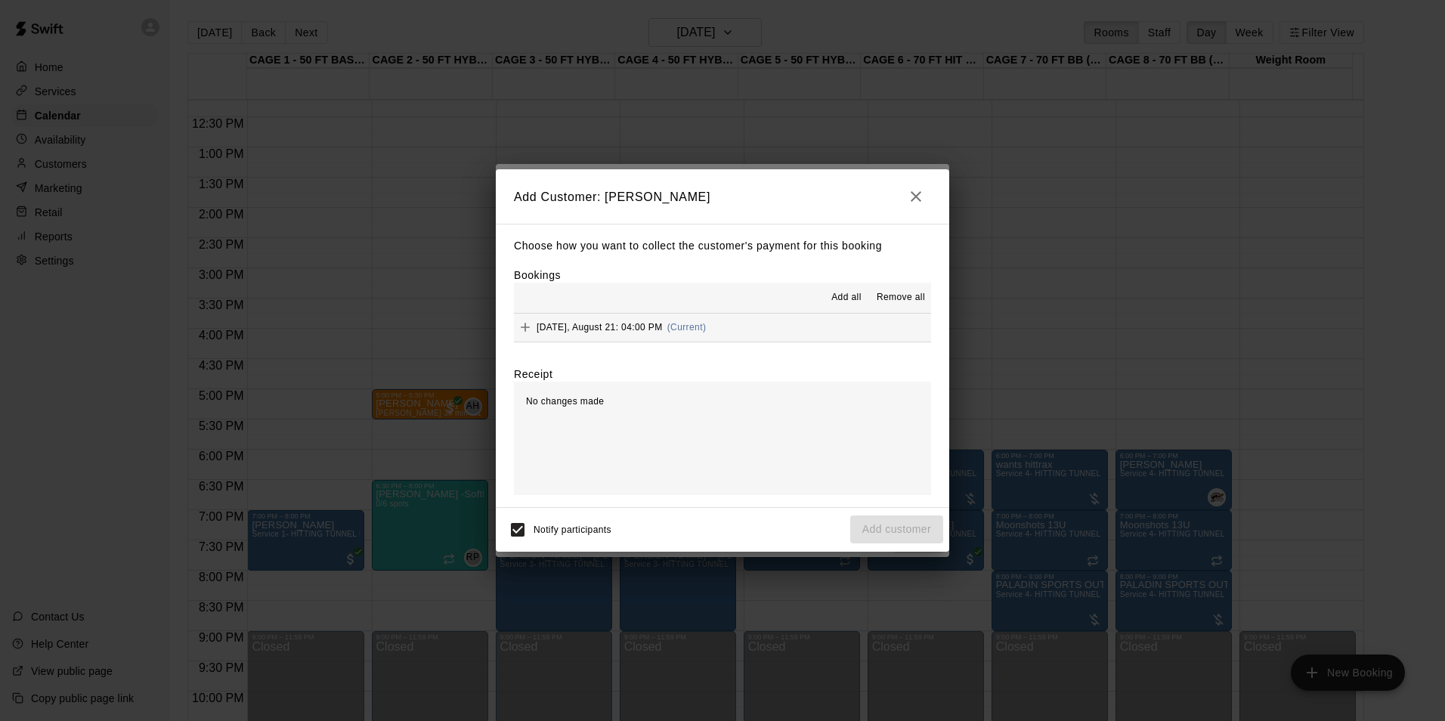
click at [753, 336] on button "[DATE], August 21: 04:00 PM (Current)" at bounding box center [722, 328] width 417 height 28
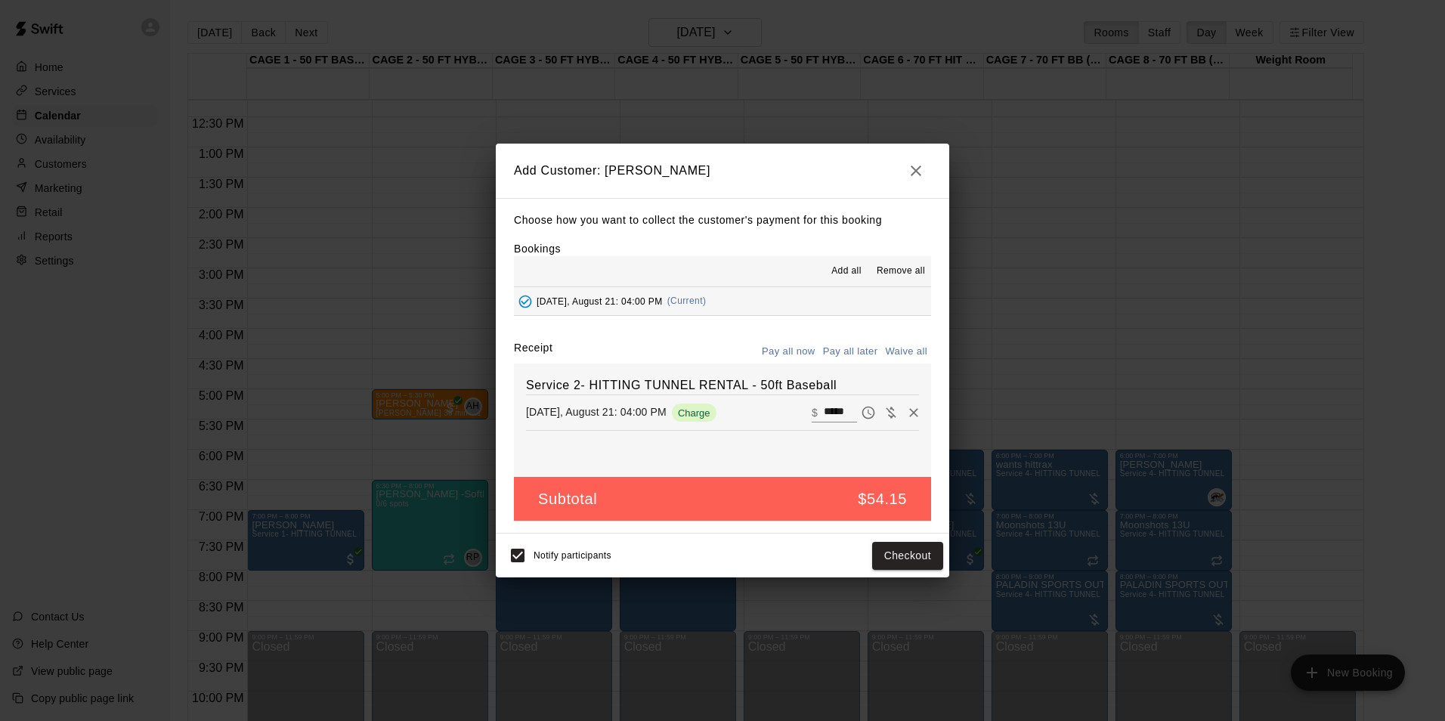
click at [851, 350] on button "Pay all later" at bounding box center [850, 351] width 63 height 23
click at [877, 542] on div "Notify participants Add customer" at bounding box center [722, 556] width 441 height 32
click at [884, 550] on button "Add customer" at bounding box center [896, 556] width 93 height 28
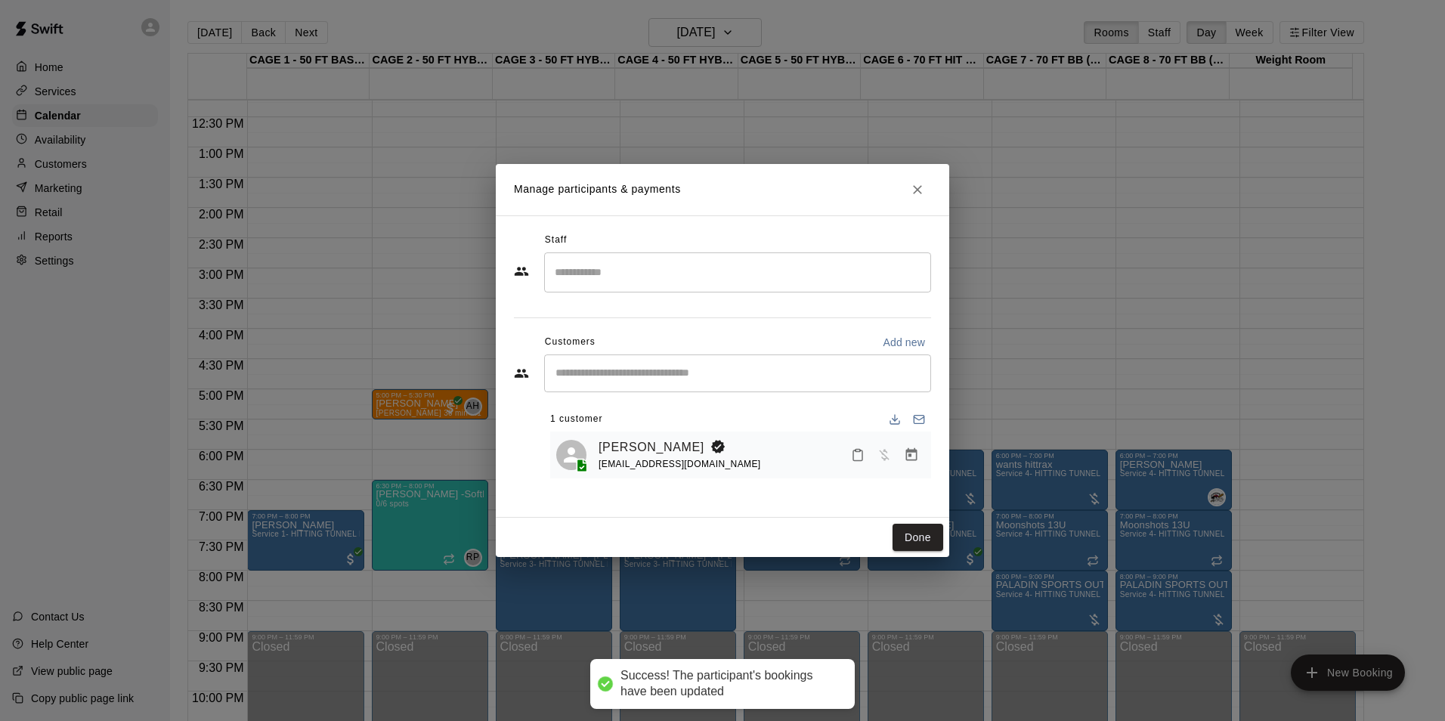
click at [892, 524] on div "Done" at bounding box center [722, 538] width 453 height 40
click at [916, 524] on button "Done" at bounding box center [917, 538] width 51 height 28
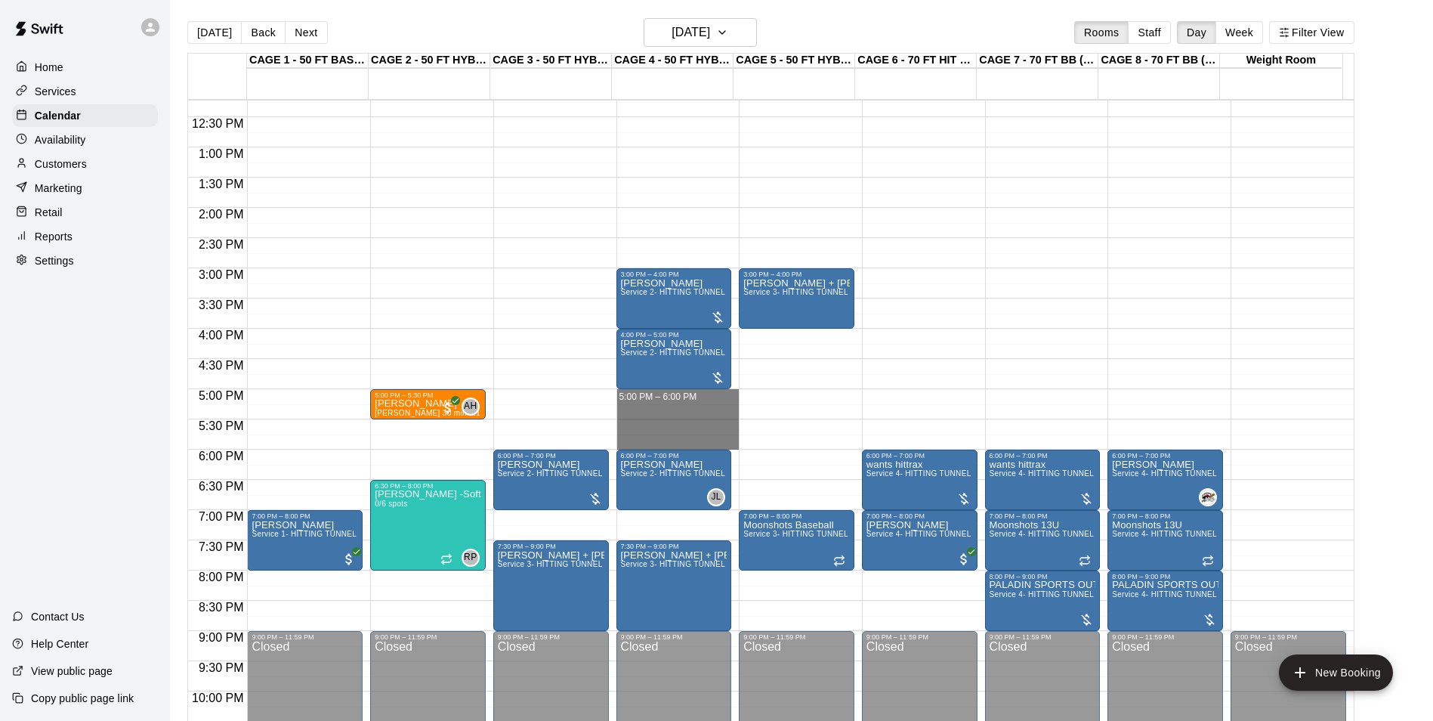
drag, startPoint x: 679, startPoint y: 401, endPoint x: 683, endPoint y: 445, distance: 44.1
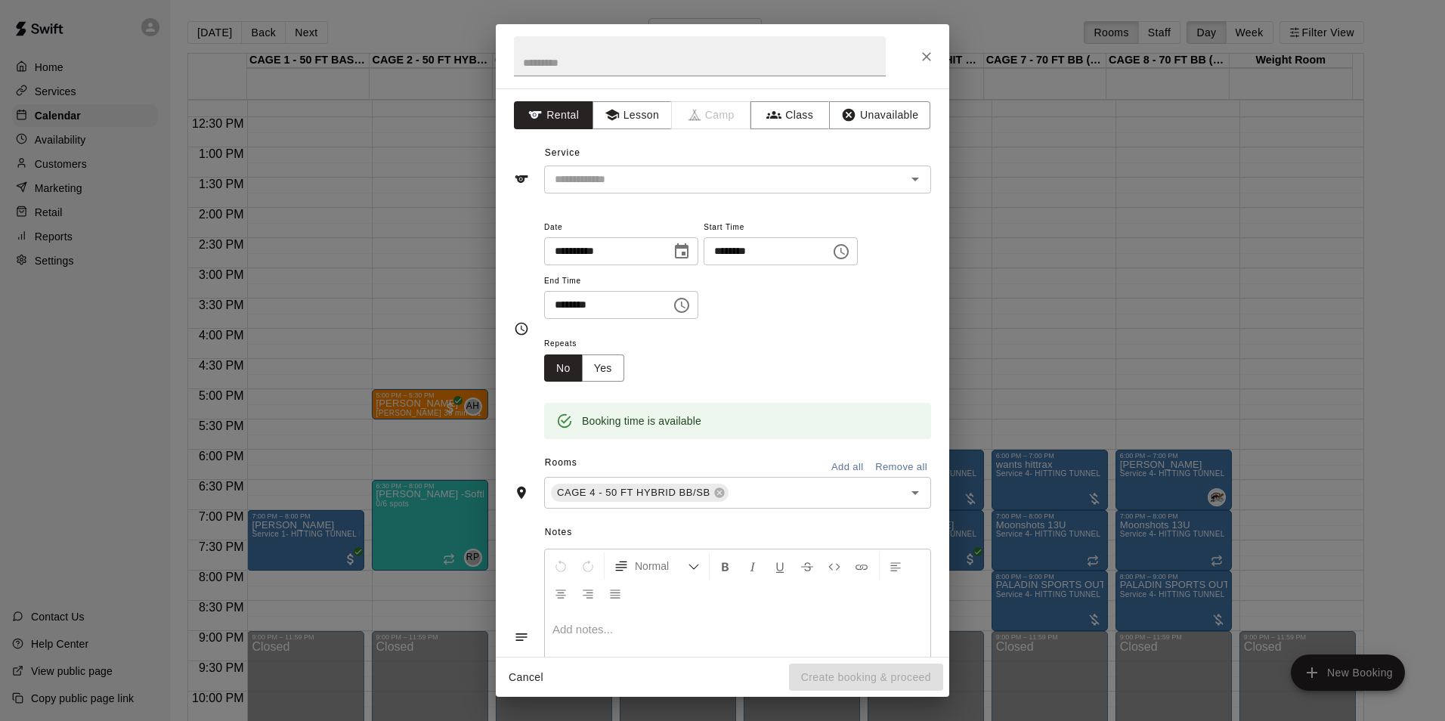
click at [673, 161] on div "Service ​" at bounding box center [722, 167] width 417 height 52
click at [673, 175] on input "text" at bounding box center [715, 179] width 333 height 19
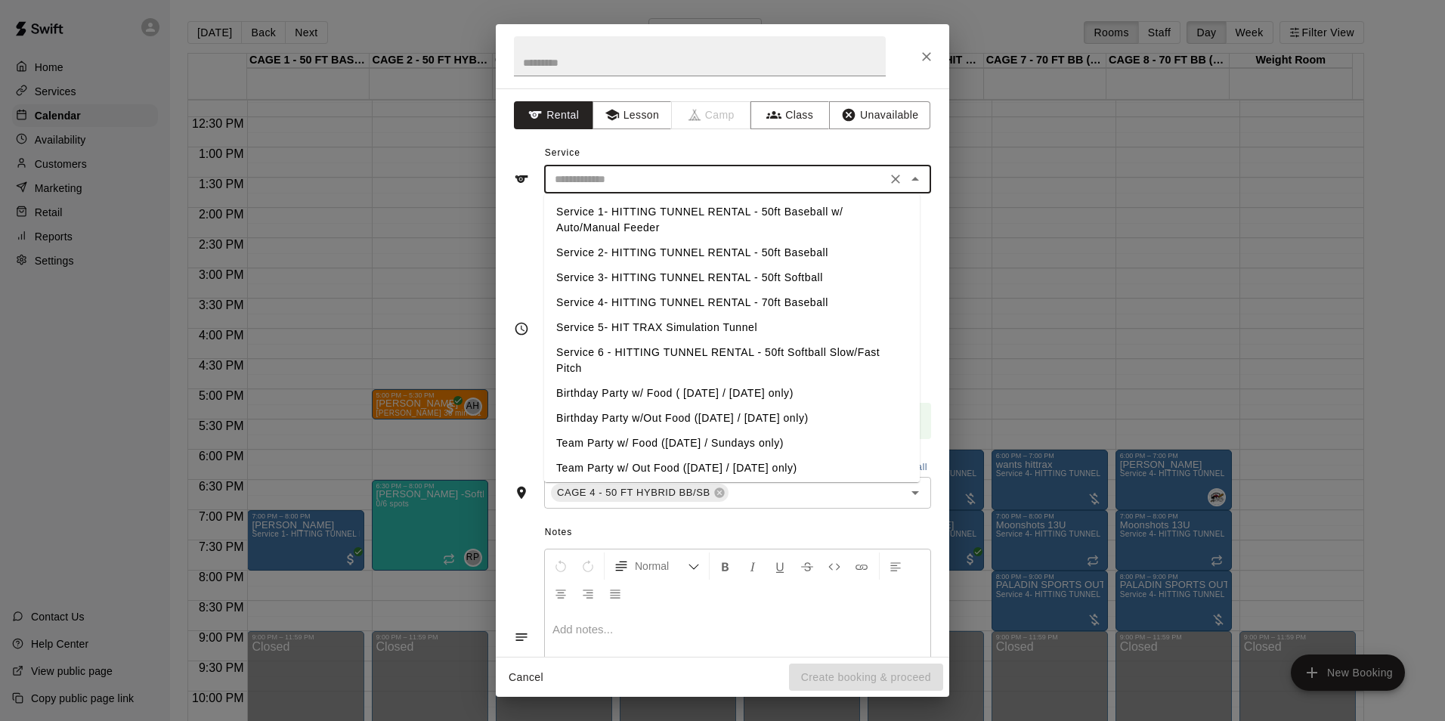
click at [796, 252] on li "Service 2- HITTING TUNNEL RENTAL - 50ft Baseball" at bounding box center [732, 252] width 376 height 25
type input "**********"
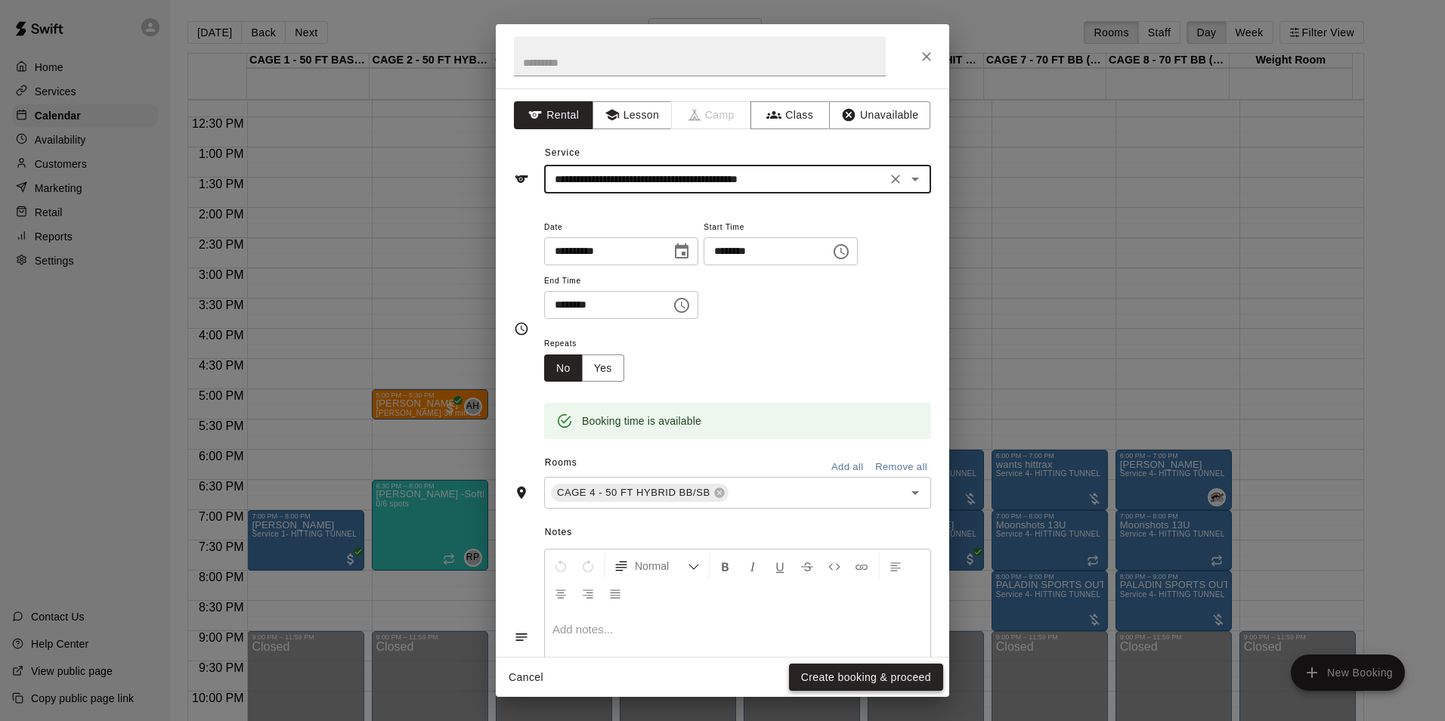
click at [826, 673] on button "Create booking & proceed" at bounding box center [866, 677] width 154 height 28
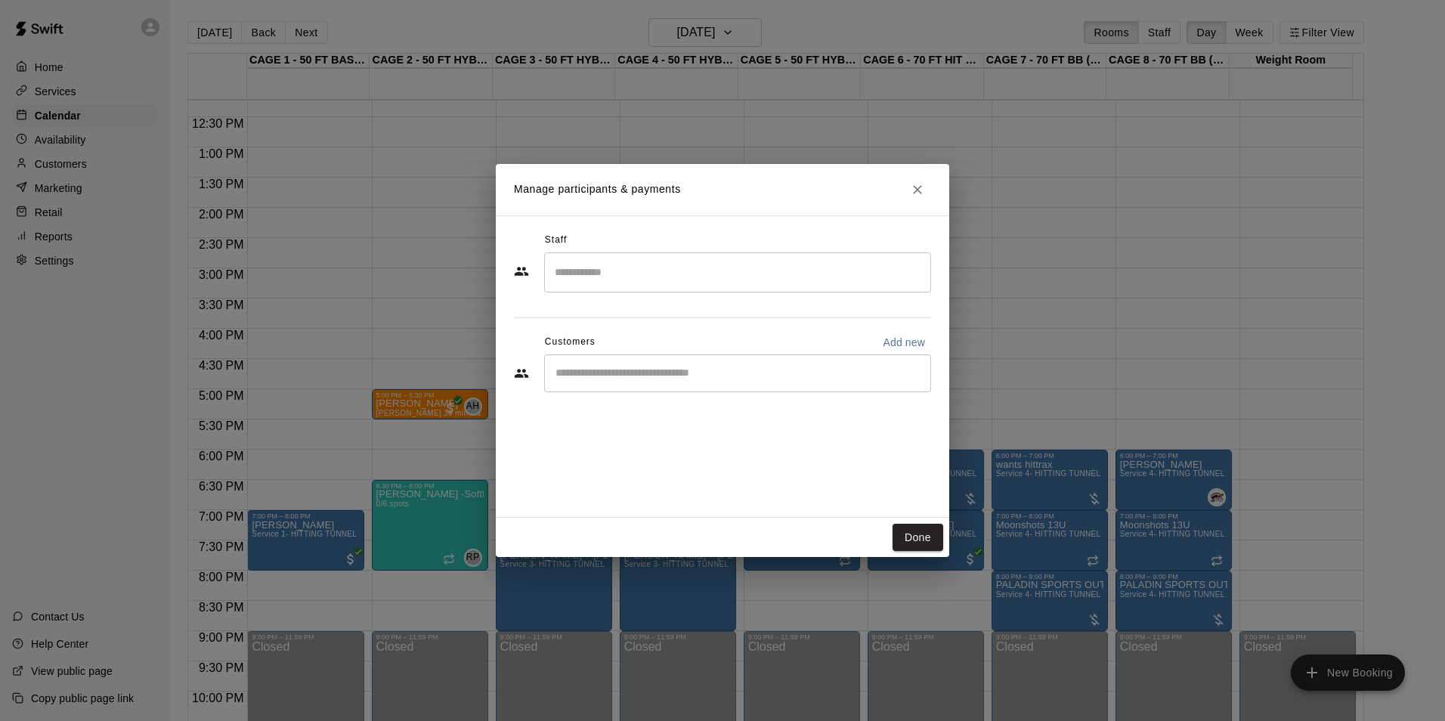
click at [645, 370] on input "Start typing to search customers..." at bounding box center [737, 373] width 373 height 15
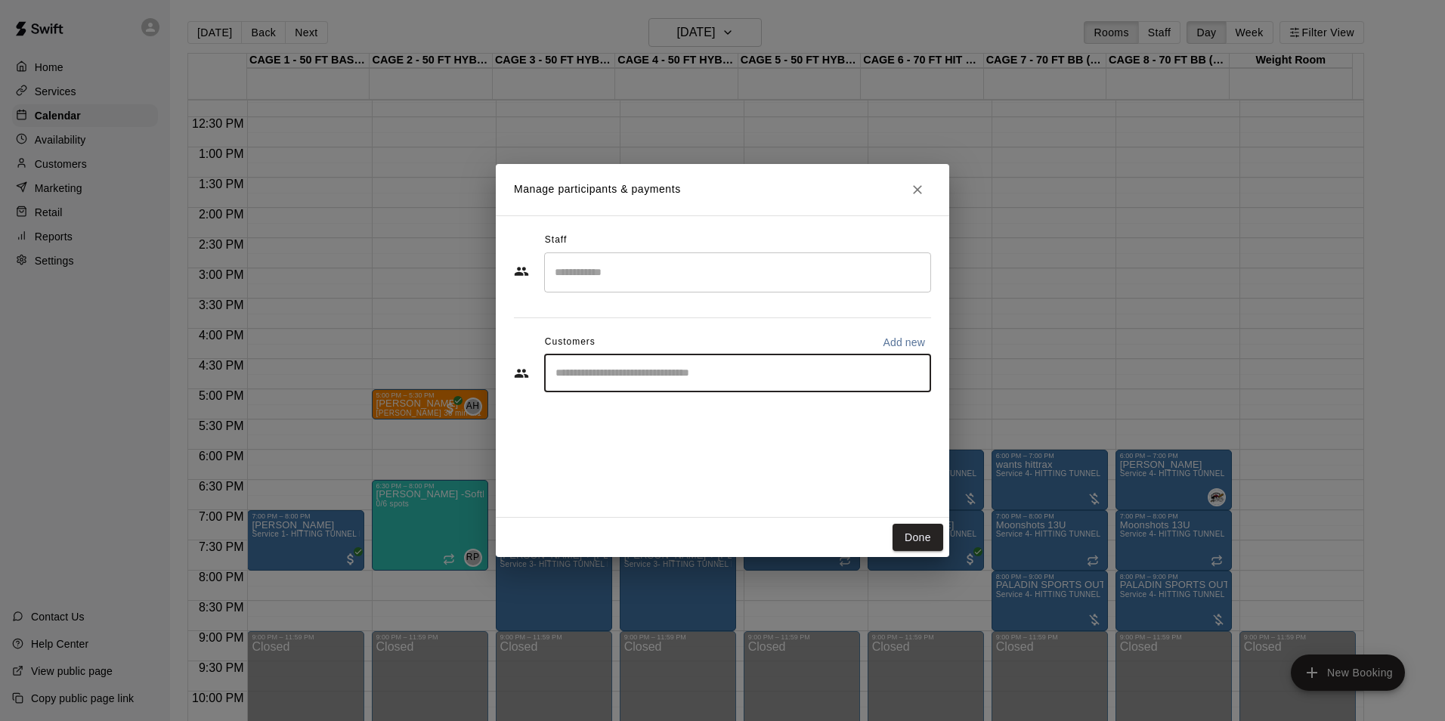
paste input "*******"
type input "*******"
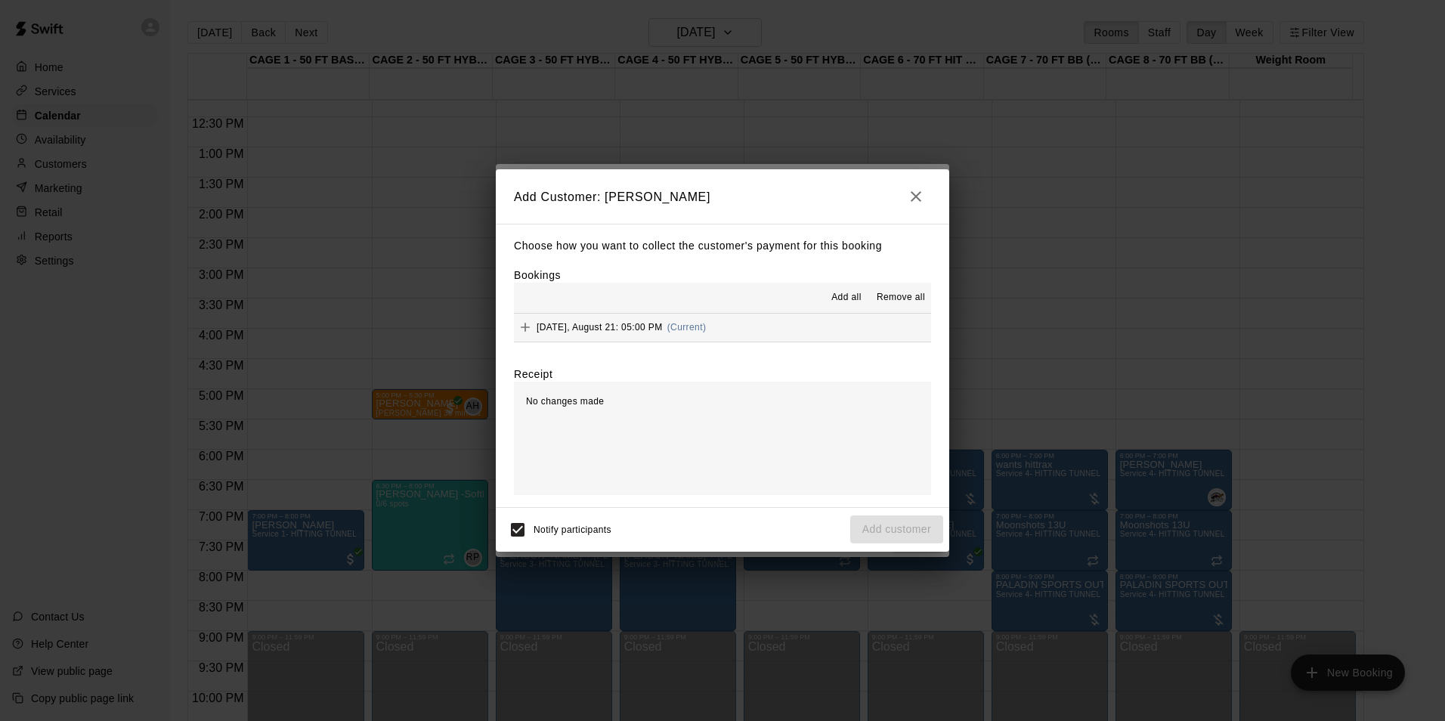
click at [775, 318] on button "[DATE], August 21: 05:00 PM (Current)" at bounding box center [722, 328] width 417 height 28
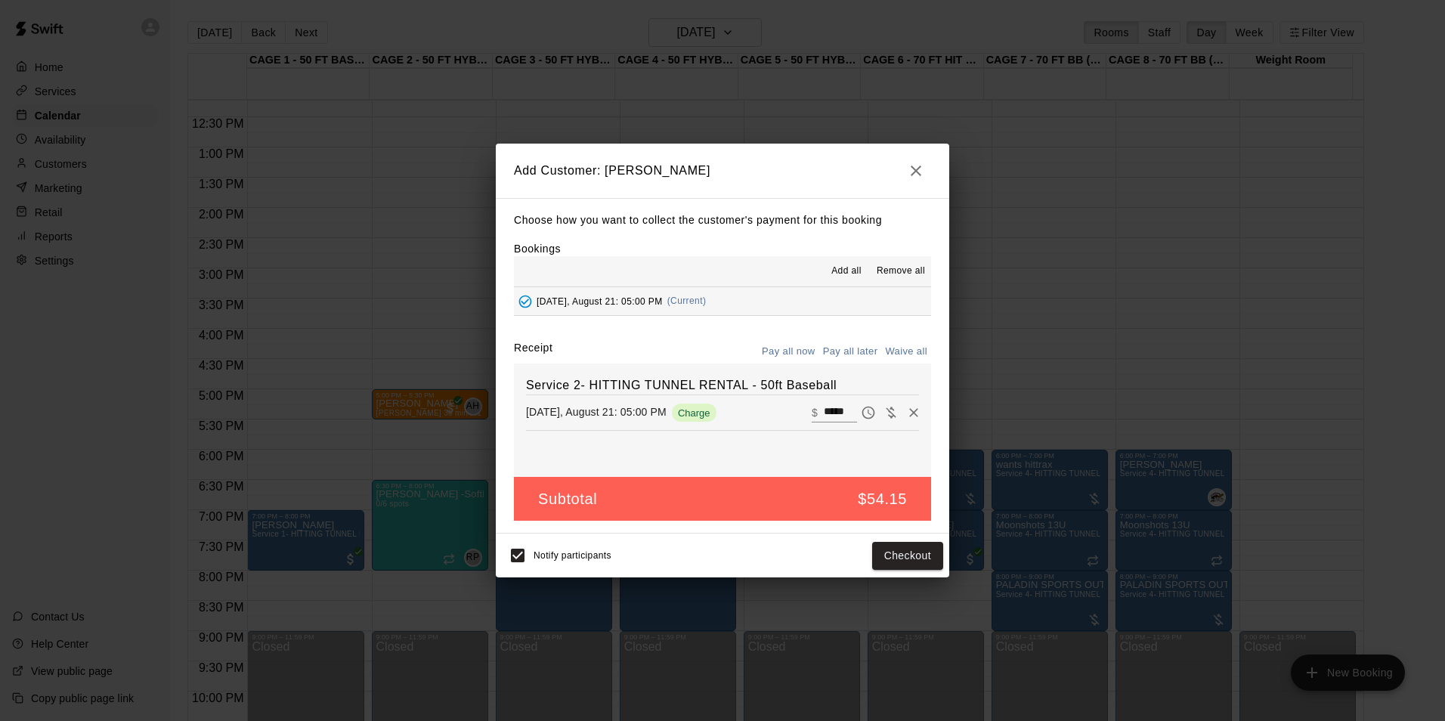
click at [836, 347] on button "Pay all later" at bounding box center [850, 351] width 63 height 23
click at [895, 563] on button "Add customer" at bounding box center [896, 556] width 93 height 28
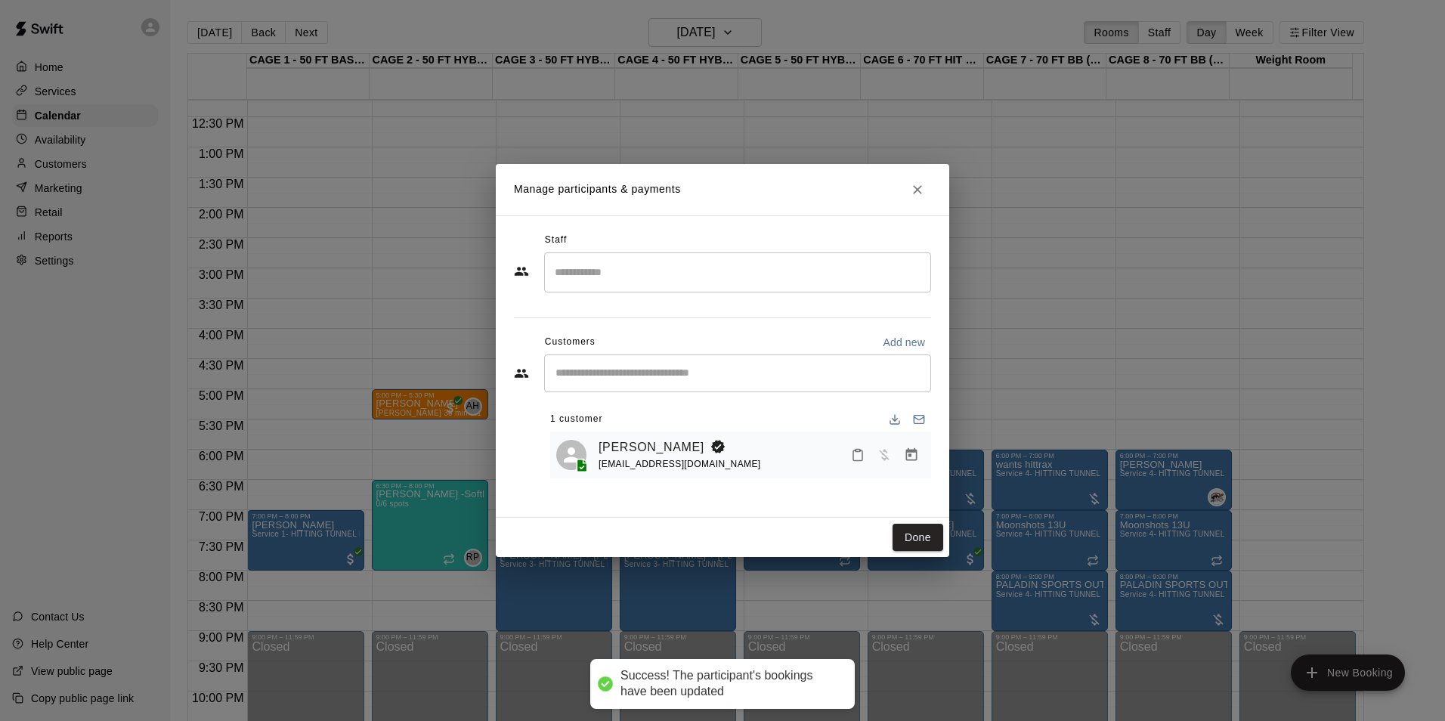
click at [982, 395] on div "Manage participants & payments Staff ​ Customers Add new ​ 1 customer [PERSON_N…" at bounding box center [722, 360] width 1445 height 721
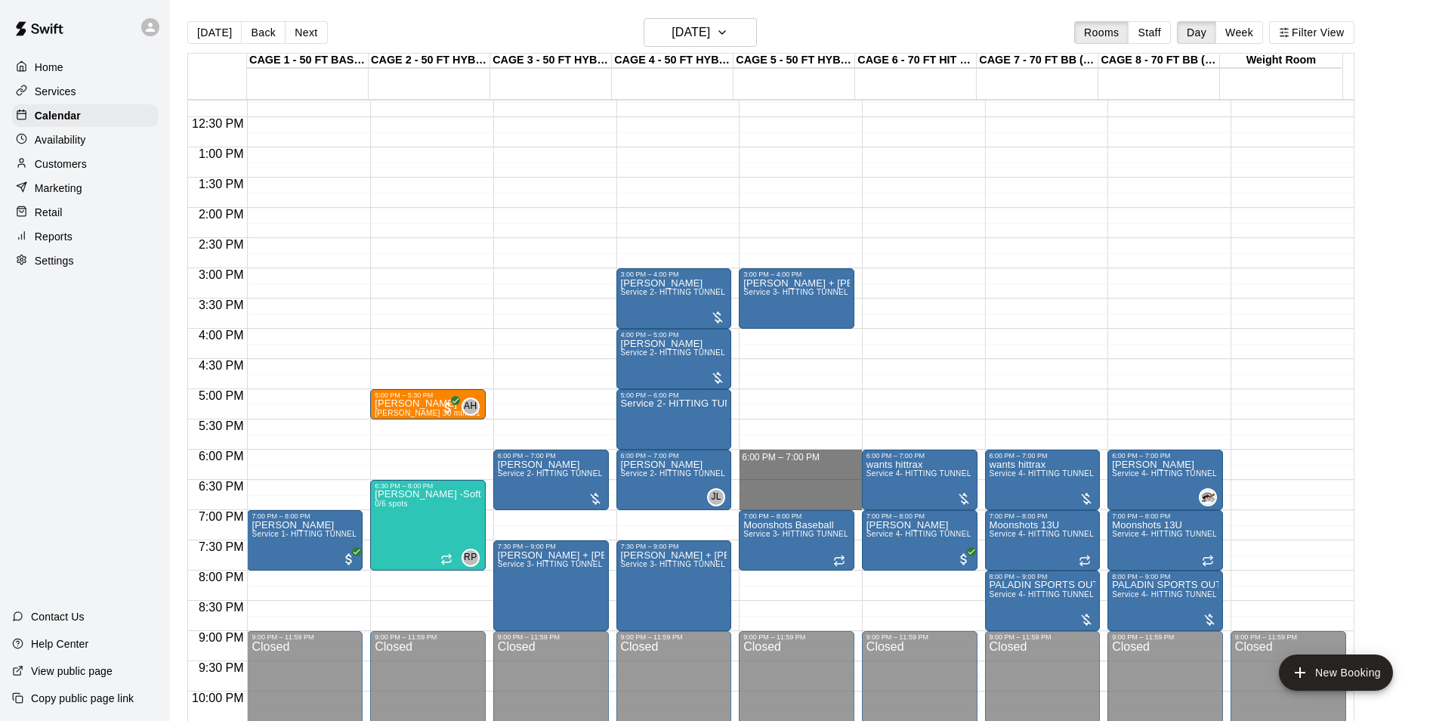
drag, startPoint x: 796, startPoint y: 462, endPoint x: 799, endPoint y: 498, distance: 35.7
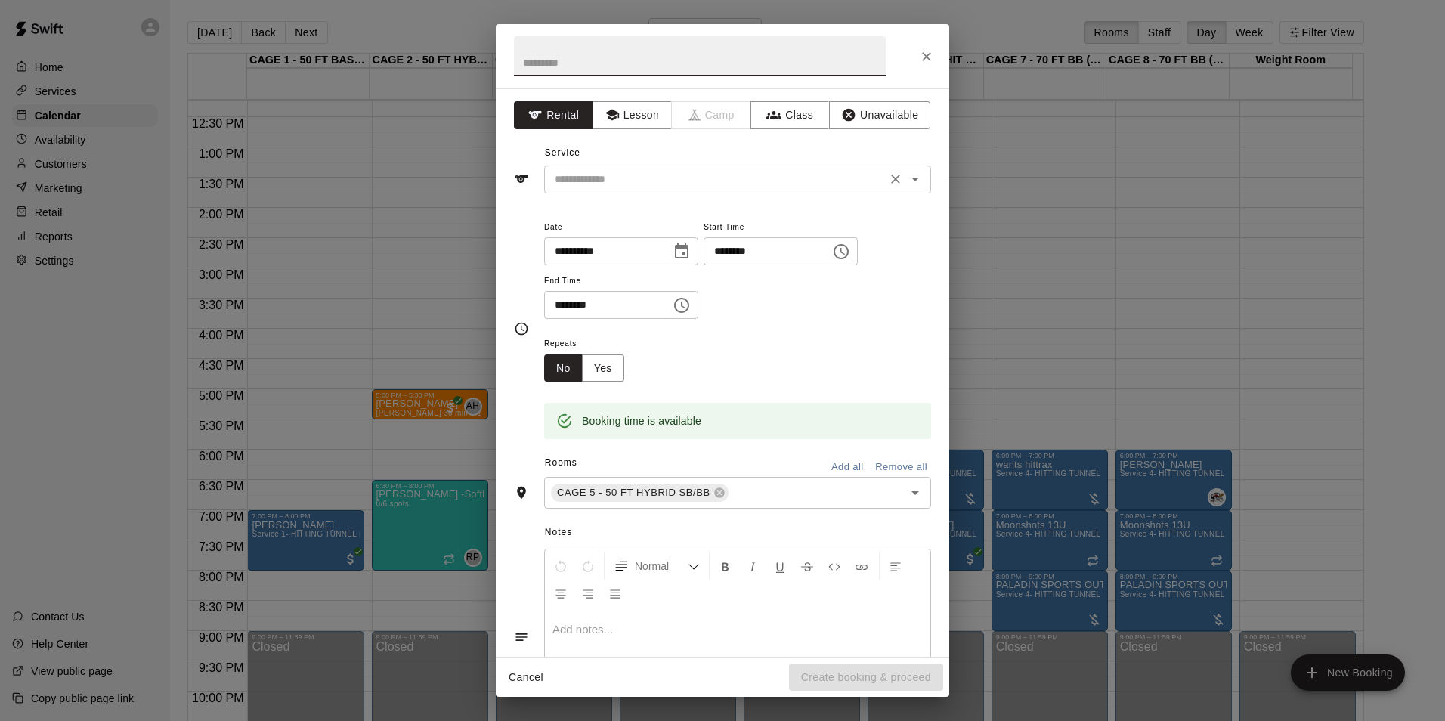
click at [603, 168] on div "​" at bounding box center [737, 179] width 387 height 28
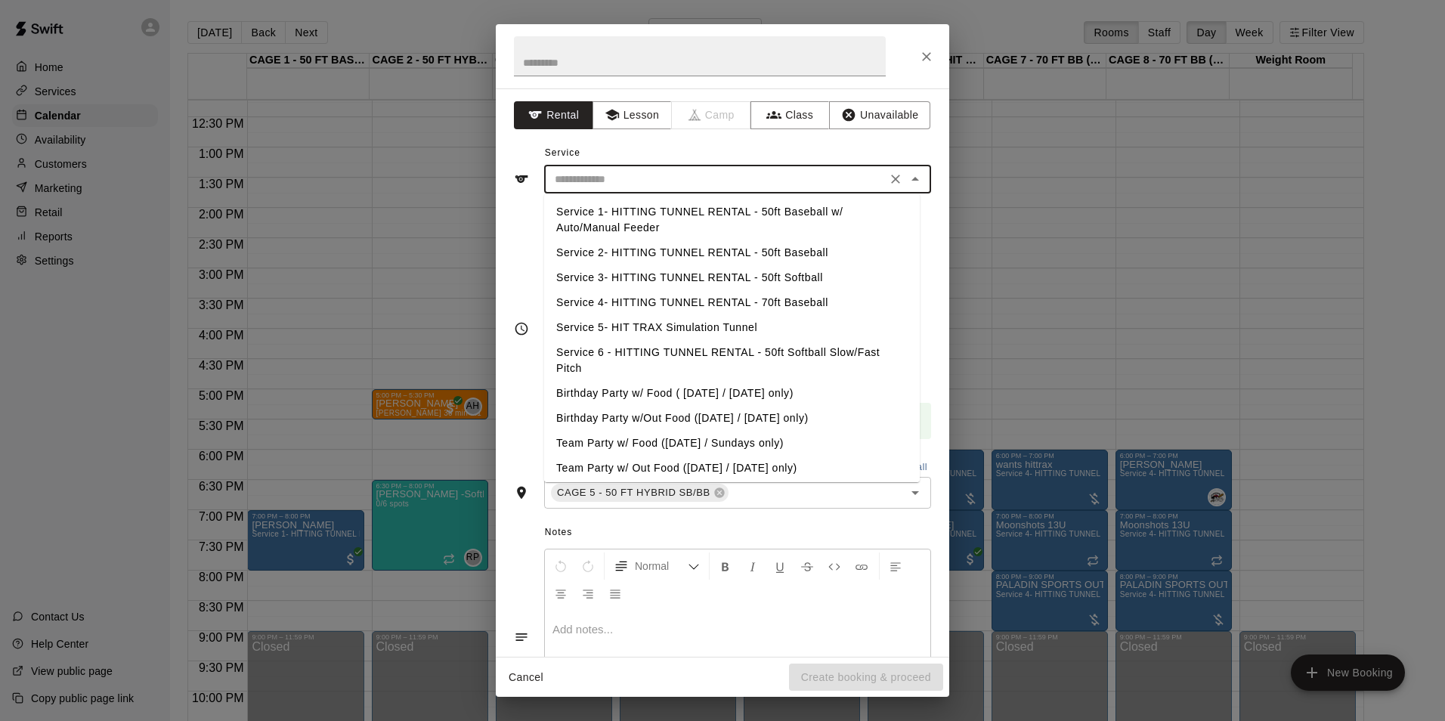
click at [753, 251] on li "Service 2- HITTING TUNNEL RENTAL - 50ft Baseball" at bounding box center [732, 252] width 376 height 25
type input "**********"
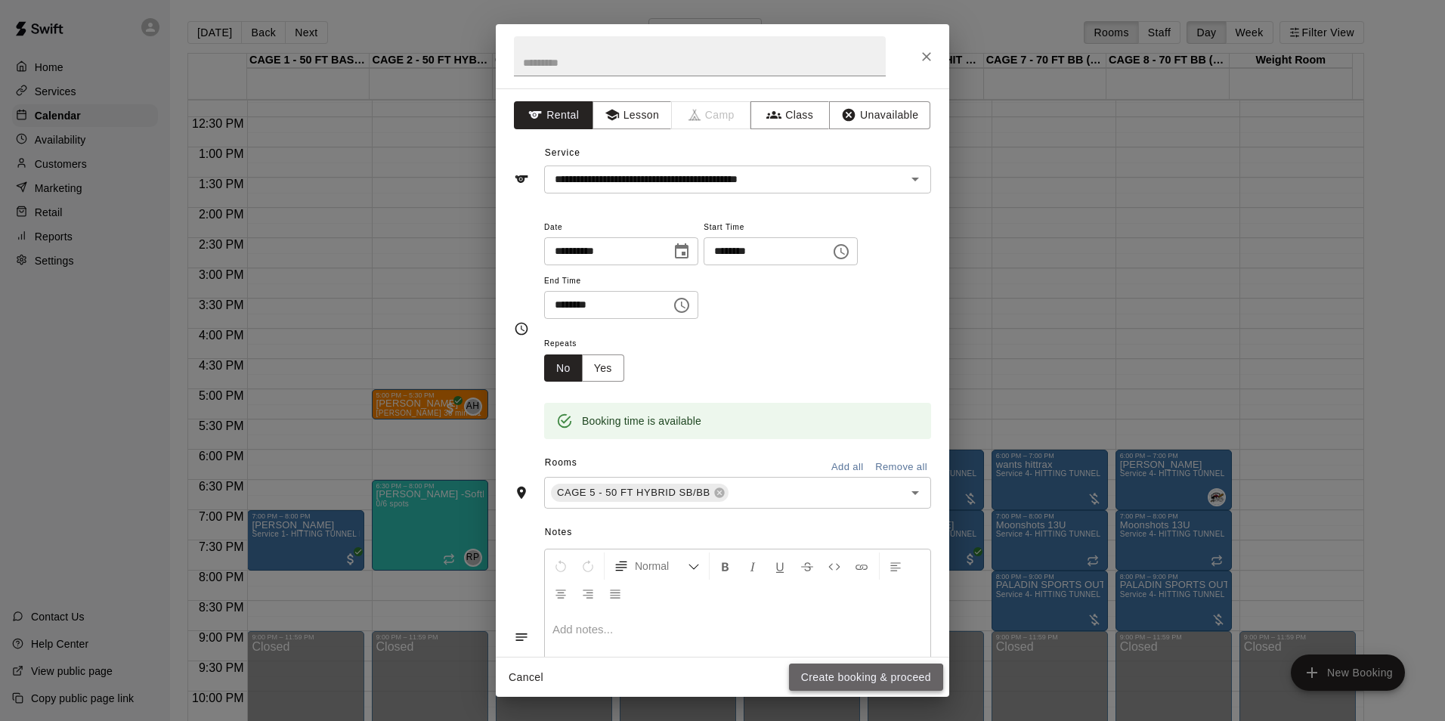
click at [812, 682] on button "Create booking & proceed" at bounding box center [866, 677] width 154 height 28
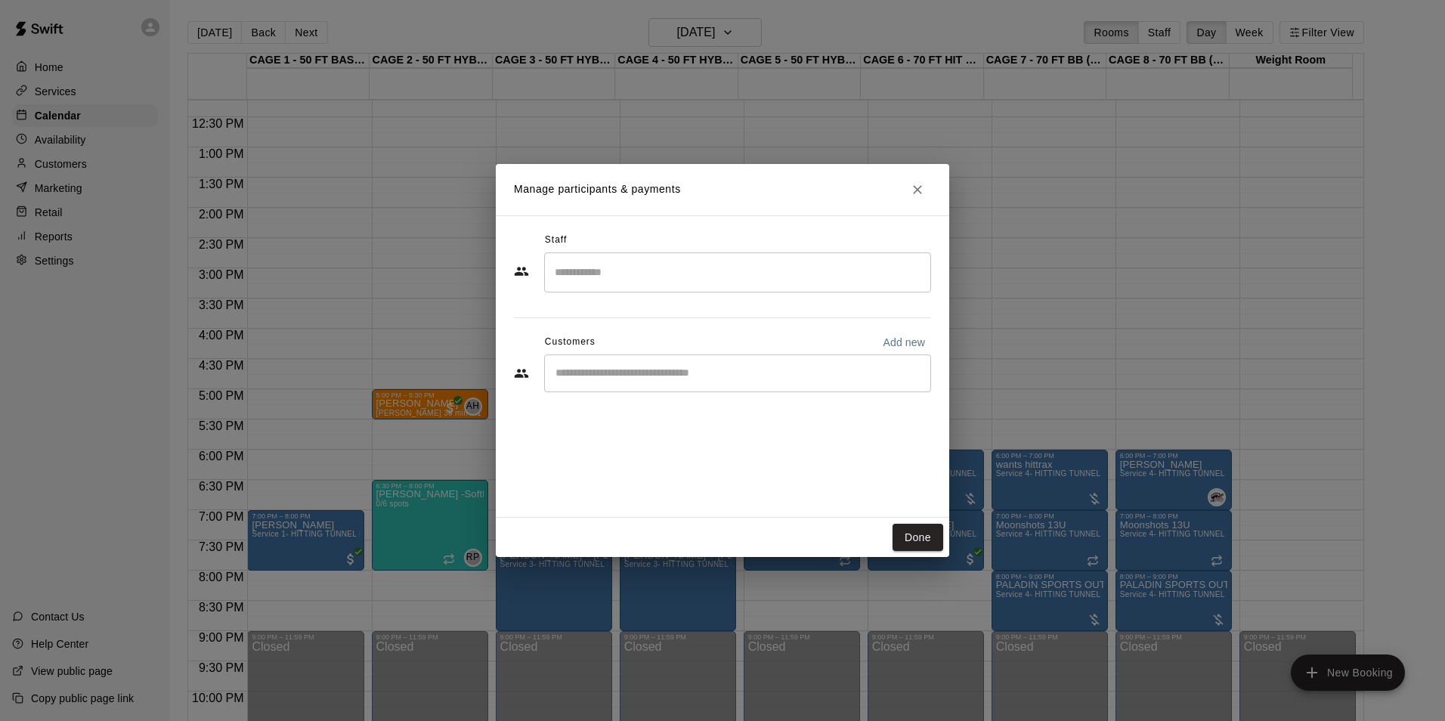
click at [639, 372] on input "Start typing to search customers..." at bounding box center [737, 373] width 373 height 15
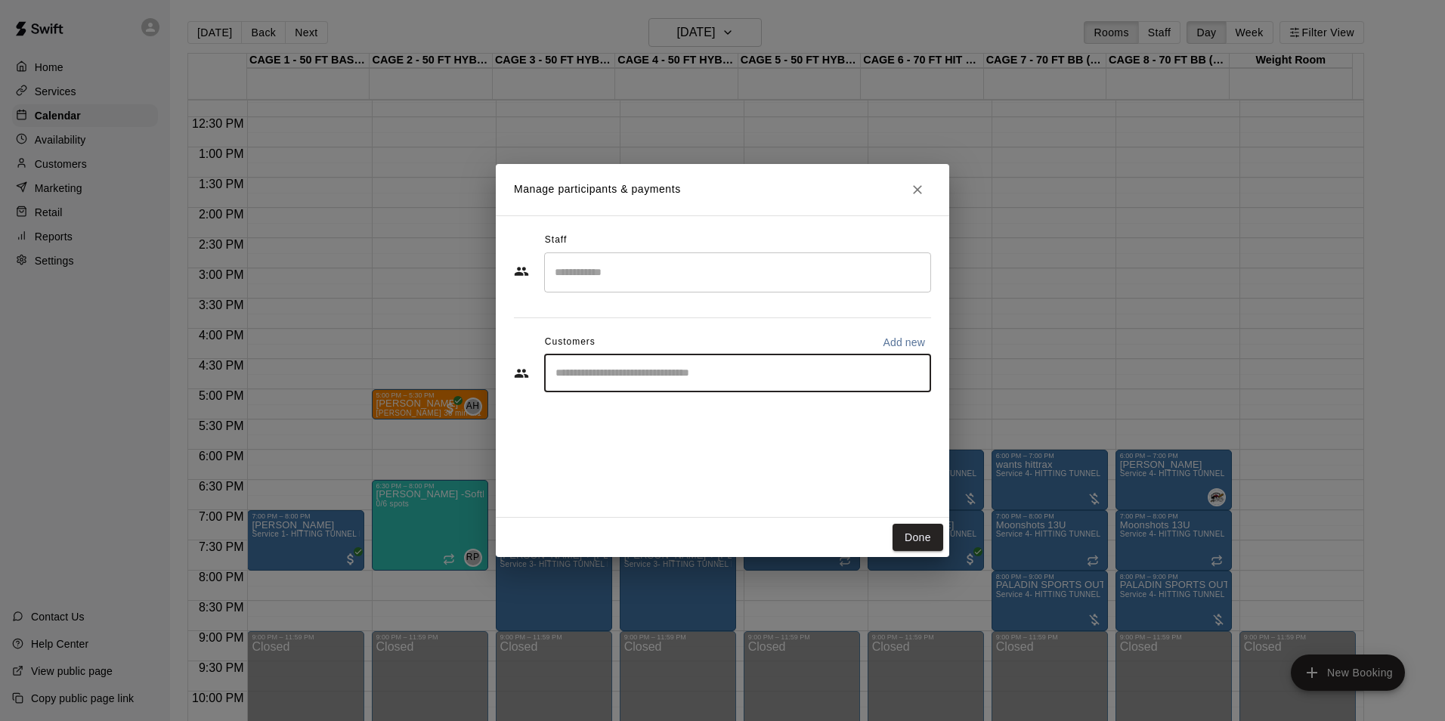
paste input "*******"
type input "*******"
click at [665, 411] on div "[PERSON_NAME]" at bounding box center [667, 408] width 162 height 16
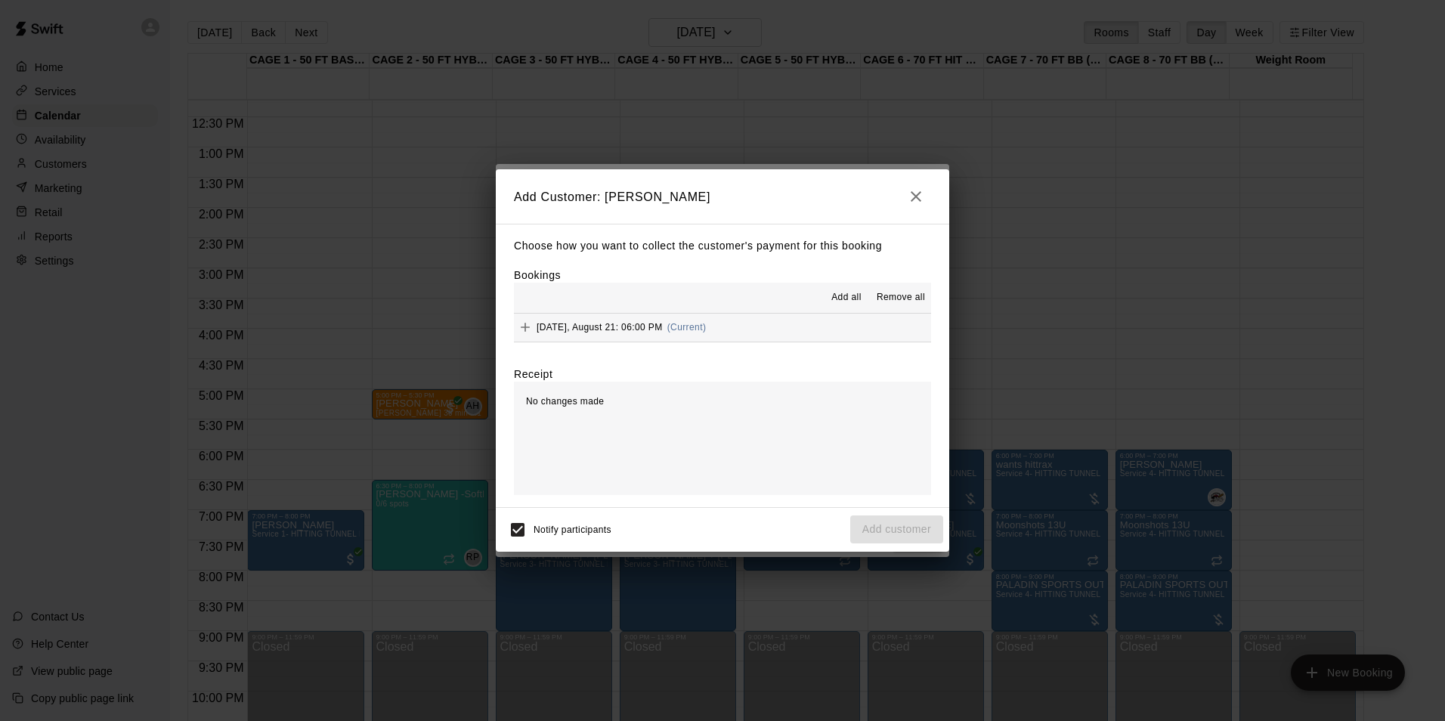
click at [763, 338] on button "[DATE], August 21: 06:00 PM (Current)" at bounding box center [722, 328] width 417 height 28
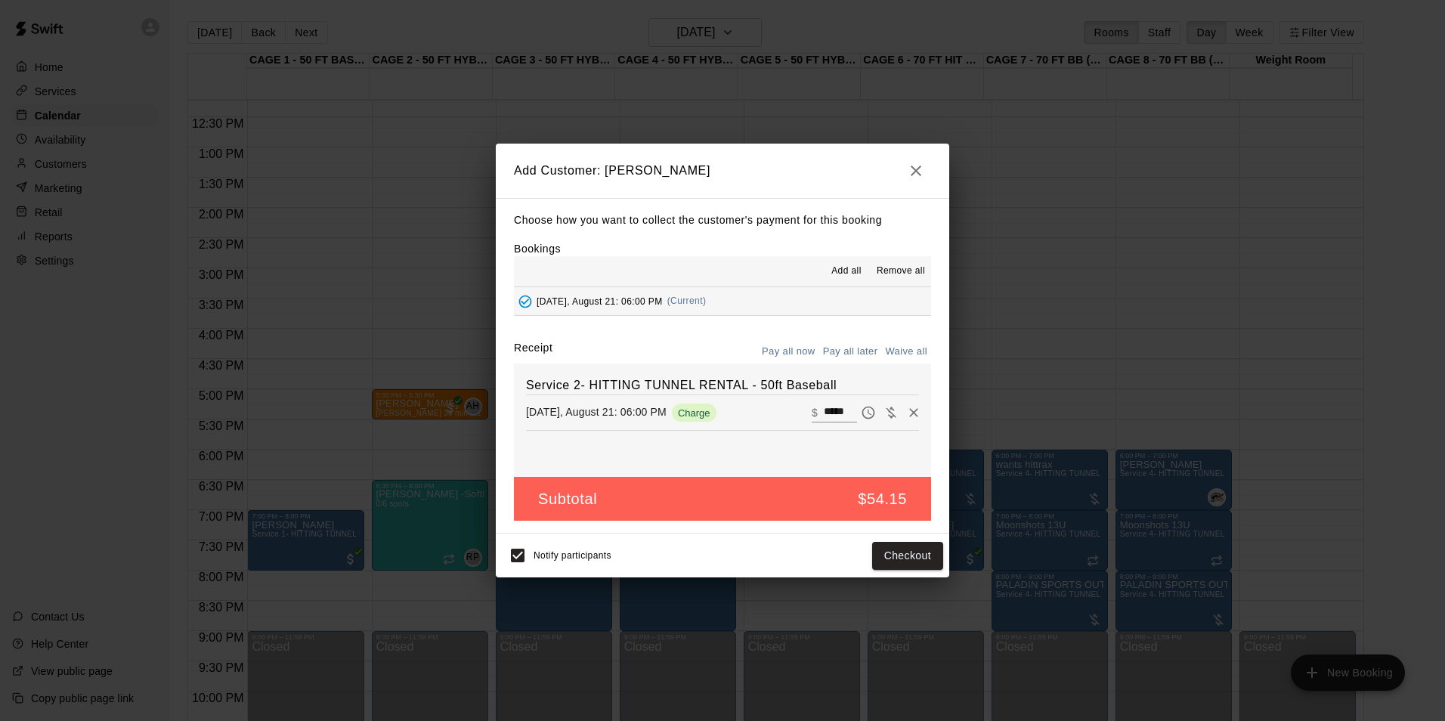
click at [848, 349] on button "Pay all later" at bounding box center [850, 351] width 63 height 23
click at [899, 553] on button "Add customer" at bounding box center [896, 556] width 93 height 28
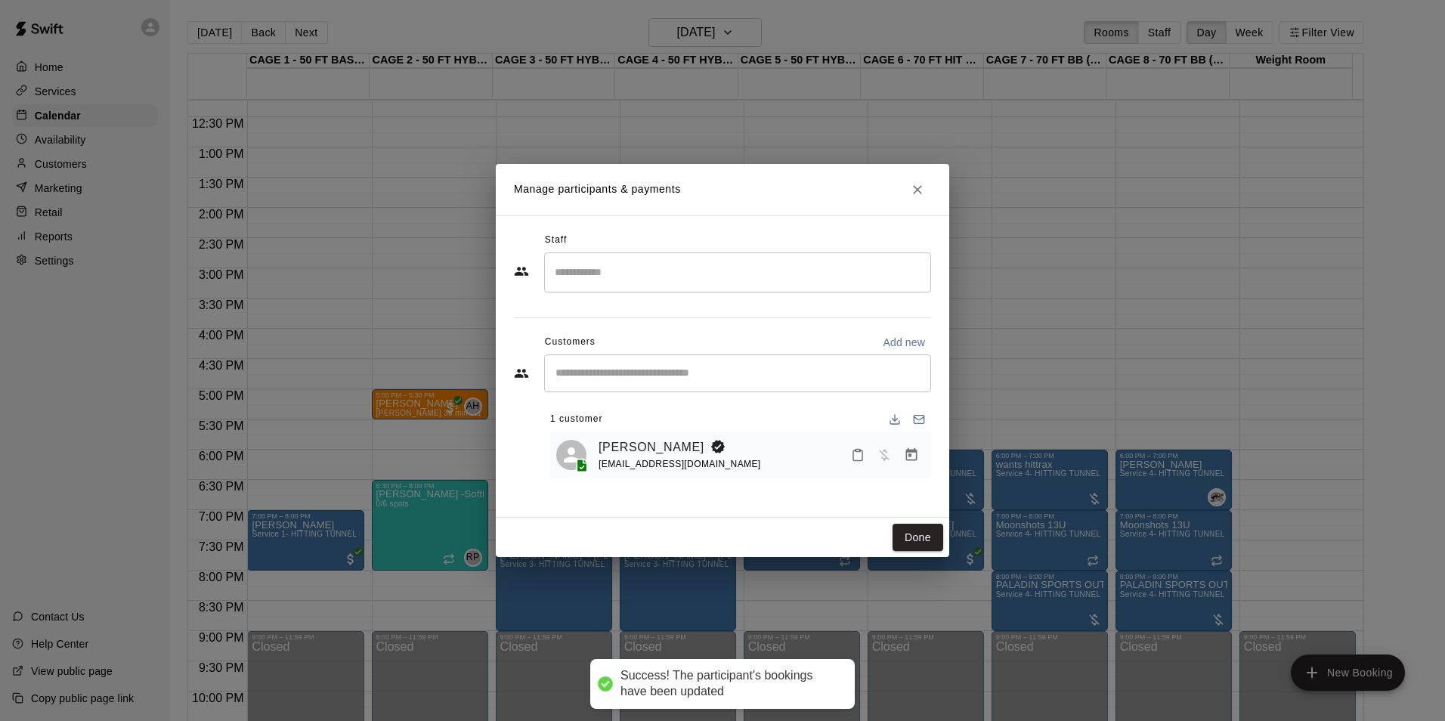
click at [1035, 322] on div "Manage participants & payments Staff ​ Customers Add new ​ 1 customer [PERSON_N…" at bounding box center [722, 360] width 1445 height 721
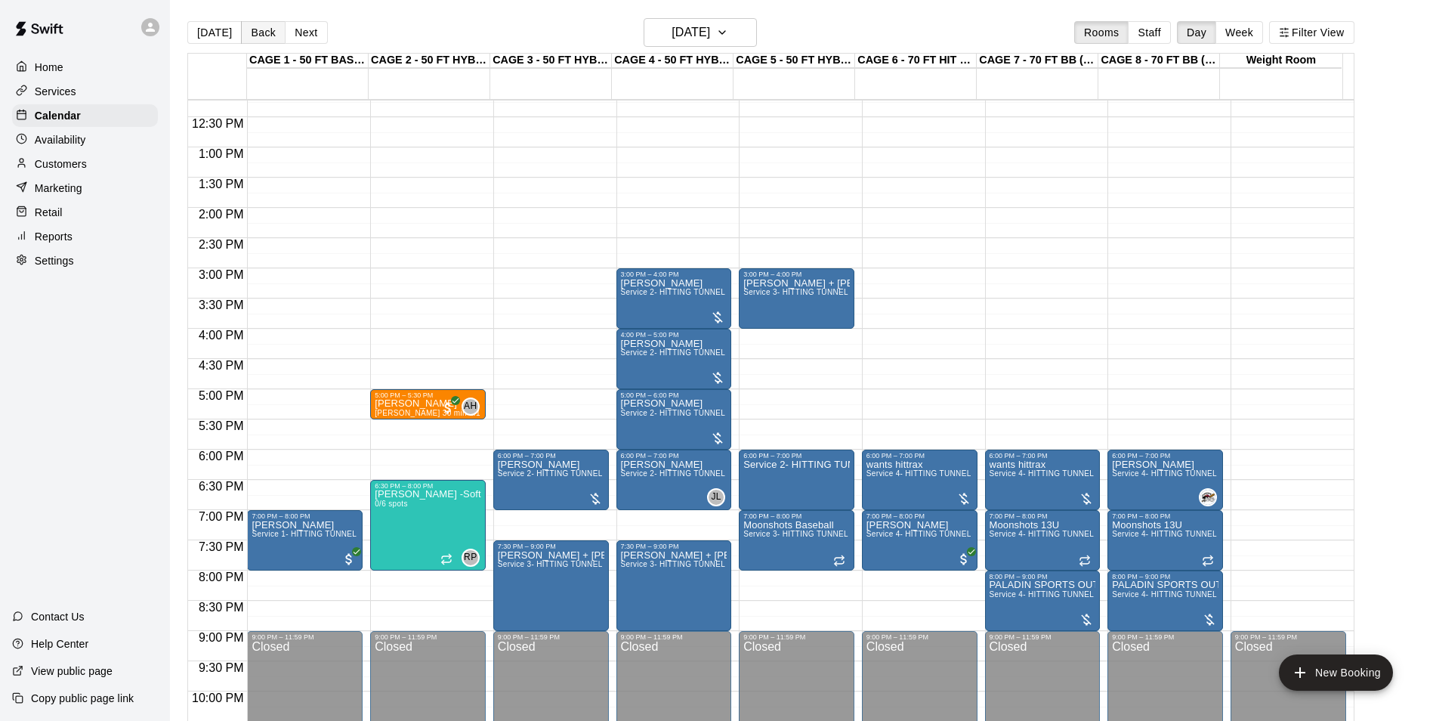
click at [253, 35] on button "Back" at bounding box center [263, 32] width 45 height 23
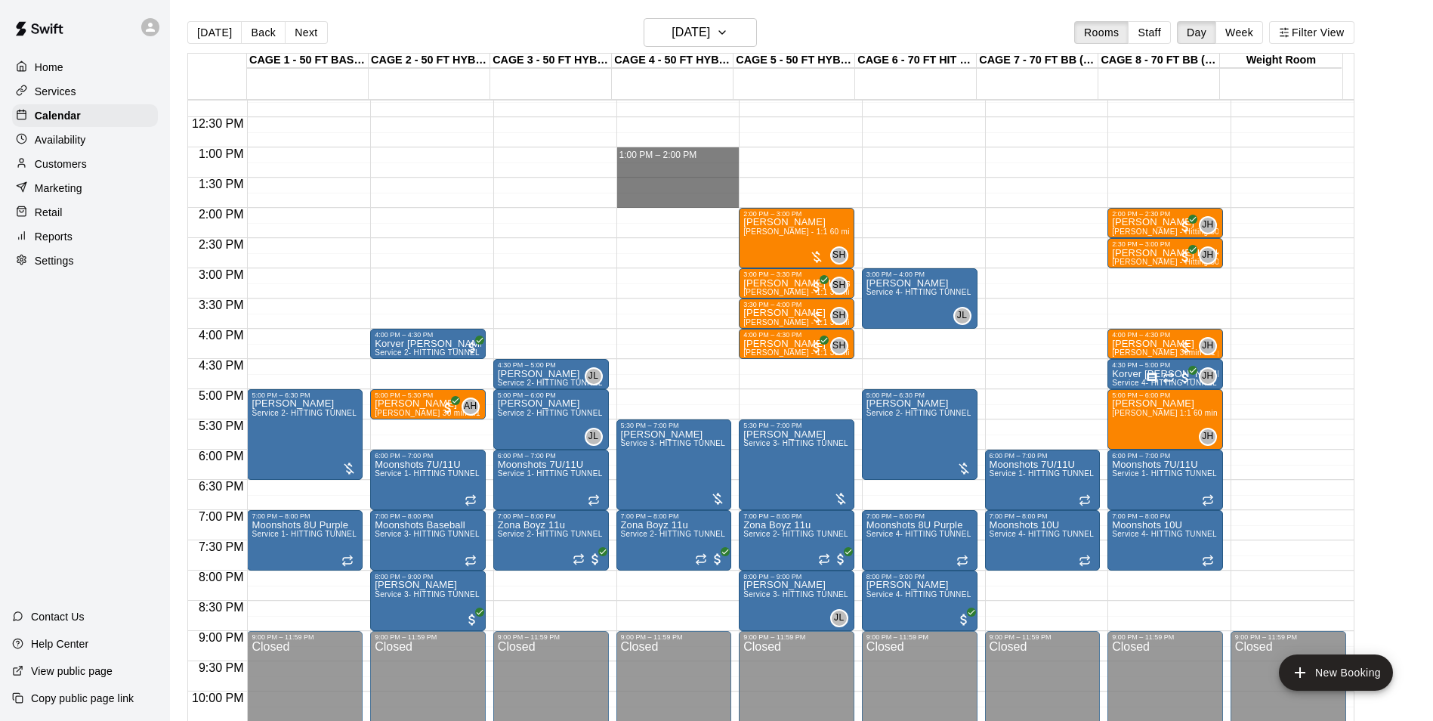
drag, startPoint x: 656, startPoint y: 157, endPoint x: 657, endPoint y: 204, distance: 46.9
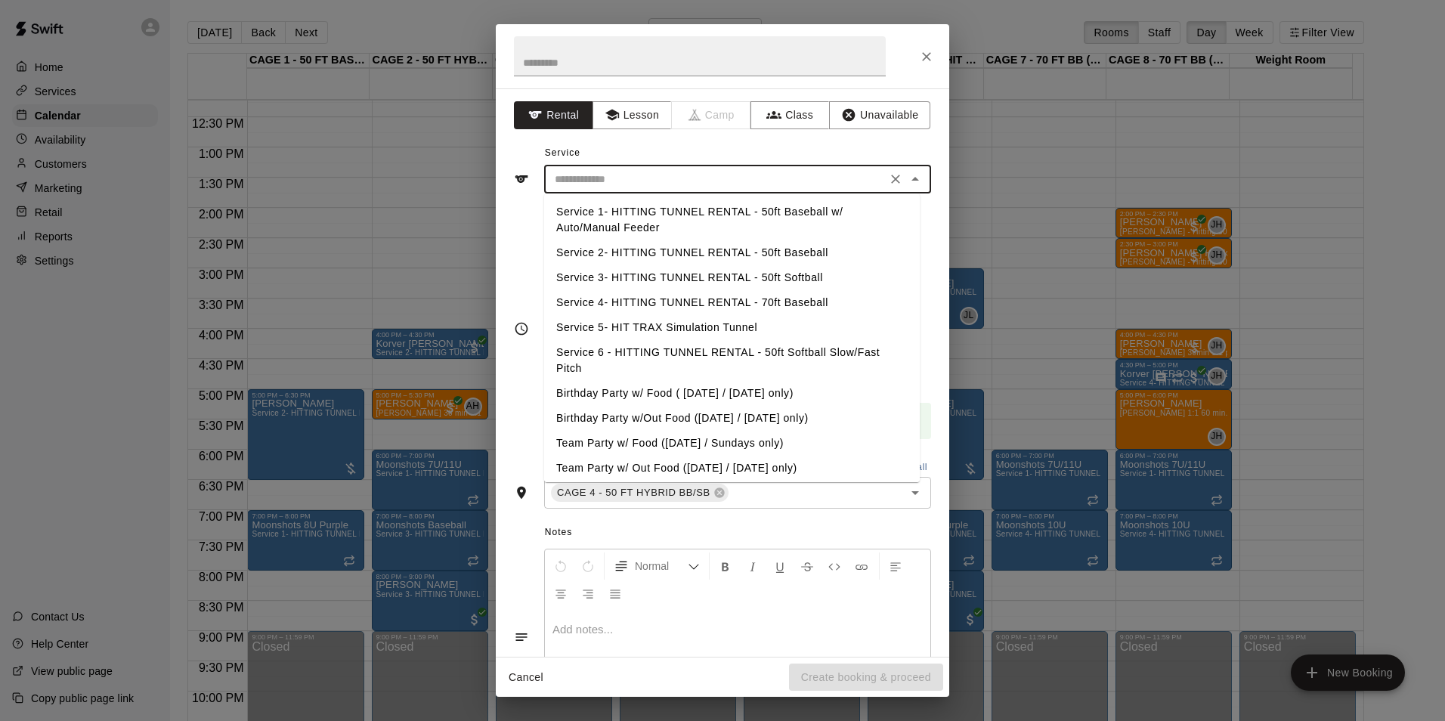
click at [602, 181] on input "text" at bounding box center [715, 179] width 333 height 19
click at [759, 254] on li "Service 2- HITTING TUNNEL RENTAL - 50ft Baseball" at bounding box center [732, 252] width 376 height 25
type input "**********"
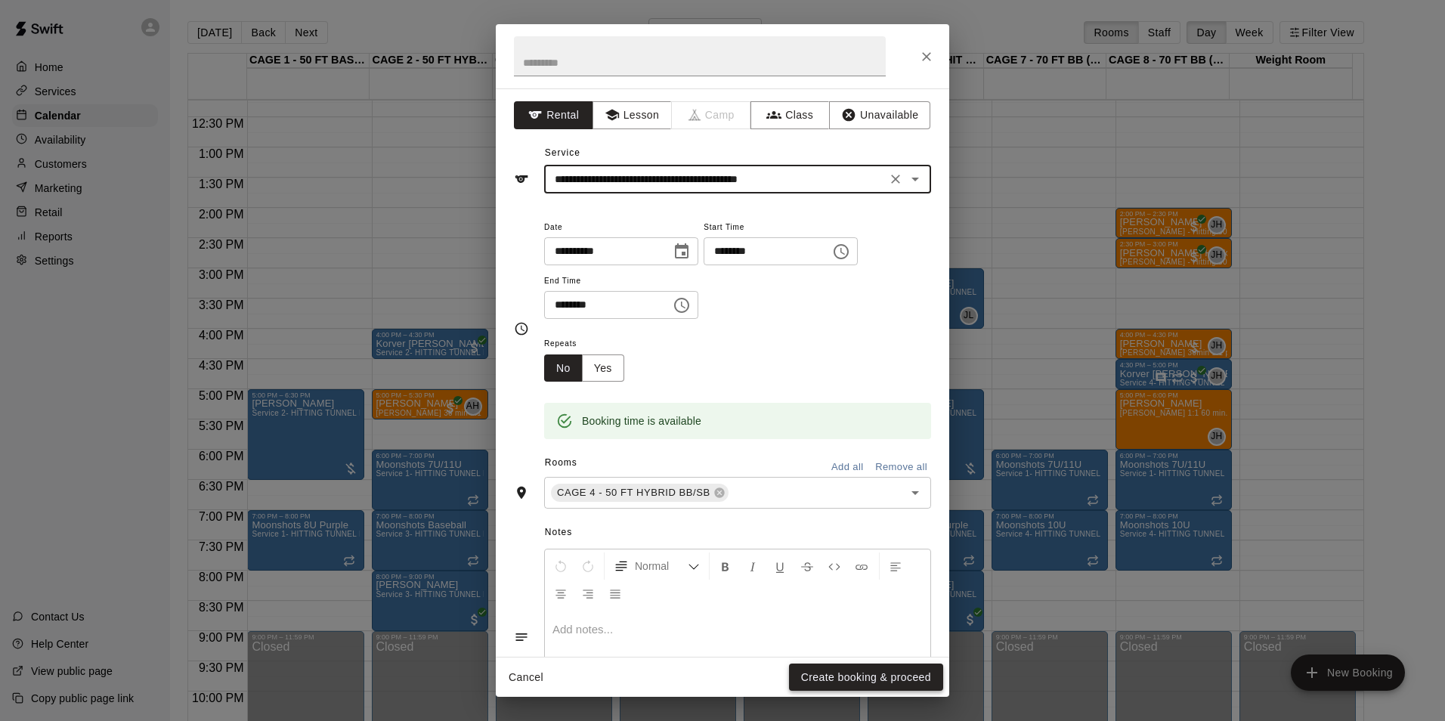
click at [822, 676] on button "Create booking & proceed" at bounding box center [866, 677] width 154 height 28
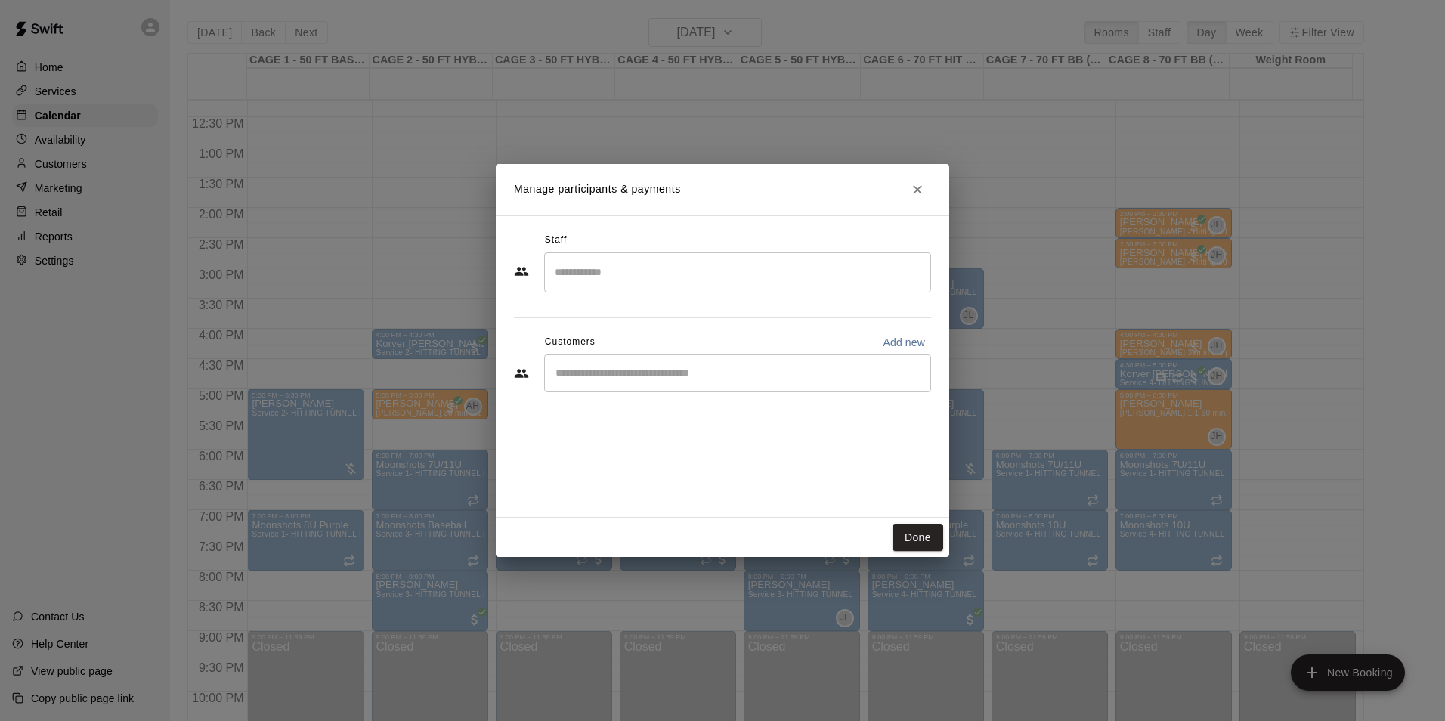
click at [594, 384] on div "​" at bounding box center [737, 373] width 387 height 38
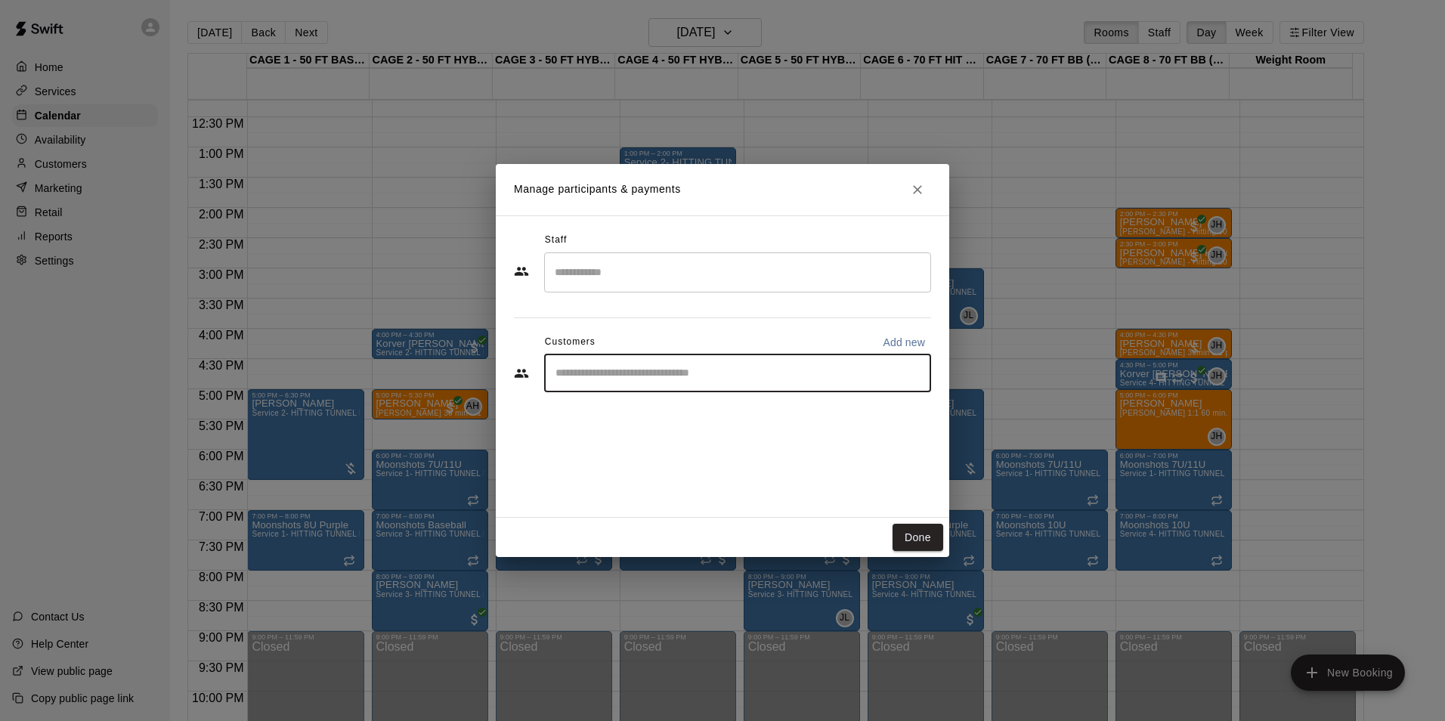
paste input "*******"
type input "*******"
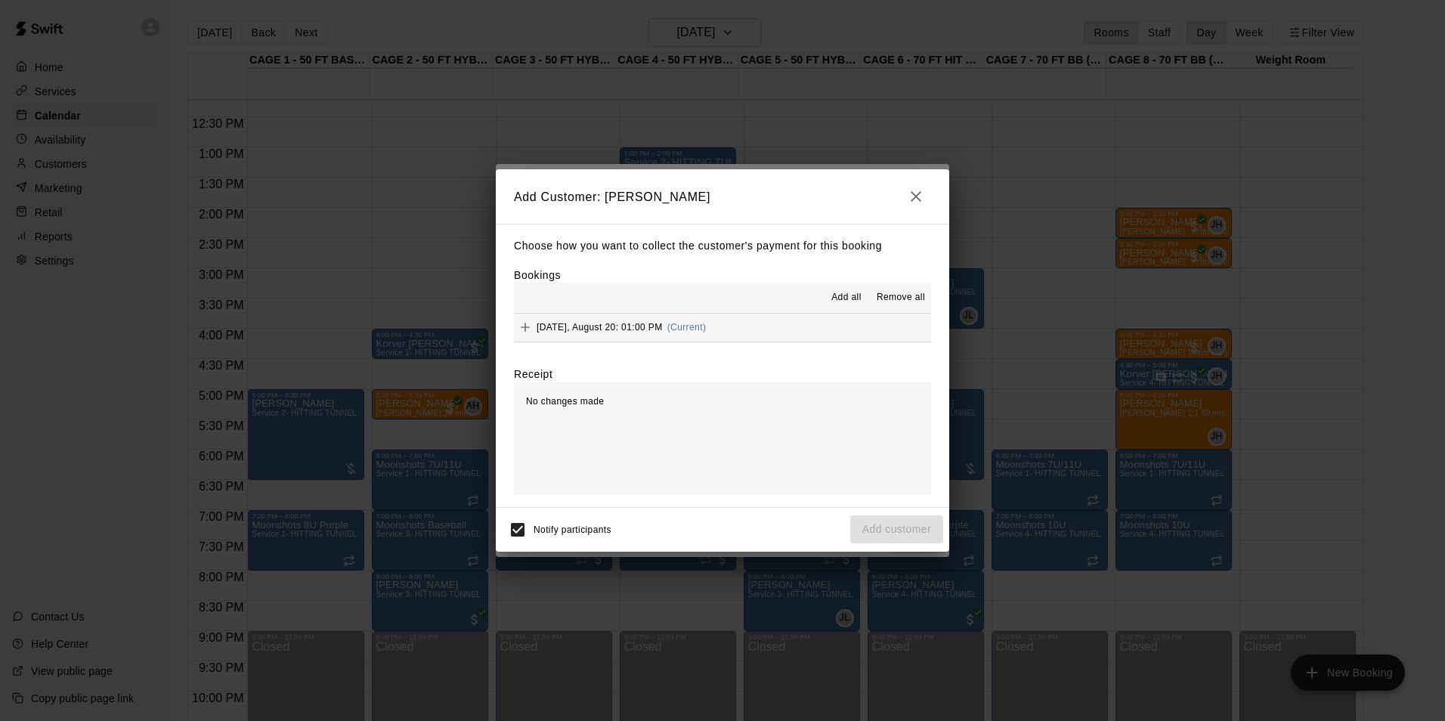
click at [750, 329] on button "[DATE], August 20: 01:00 PM (Current)" at bounding box center [722, 328] width 417 height 28
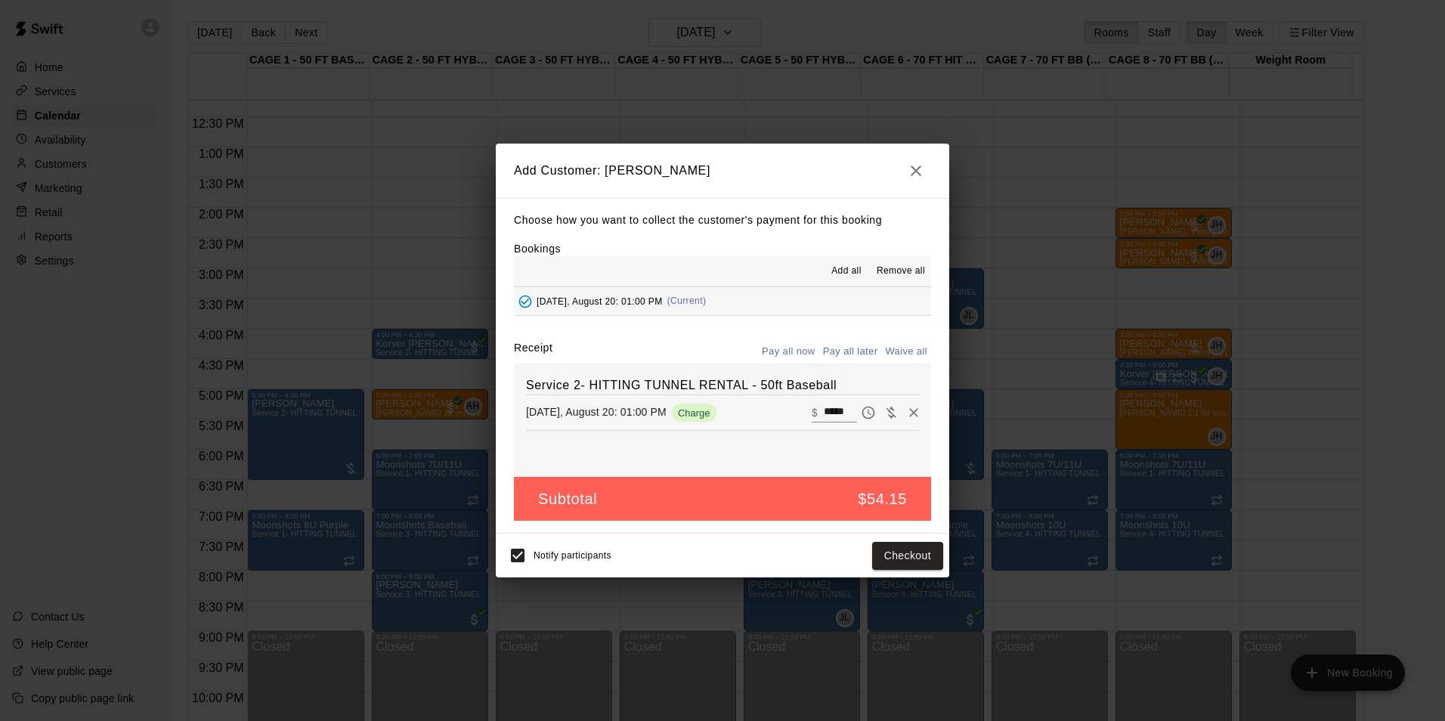
click at [837, 356] on button "Pay all later" at bounding box center [850, 351] width 63 height 23
click at [906, 561] on button "Add customer" at bounding box center [896, 556] width 93 height 28
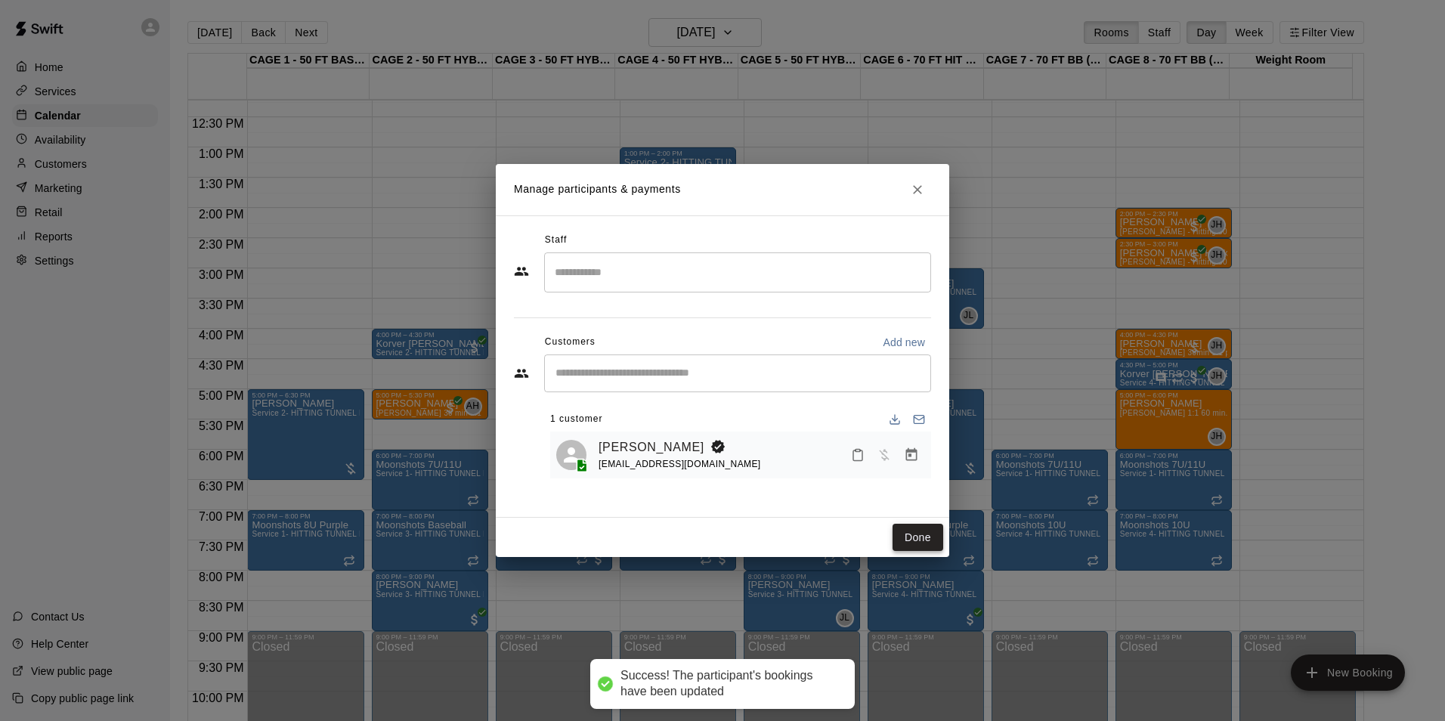
click at [920, 534] on button "Done" at bounding box center [917, 538] width 51 height 28
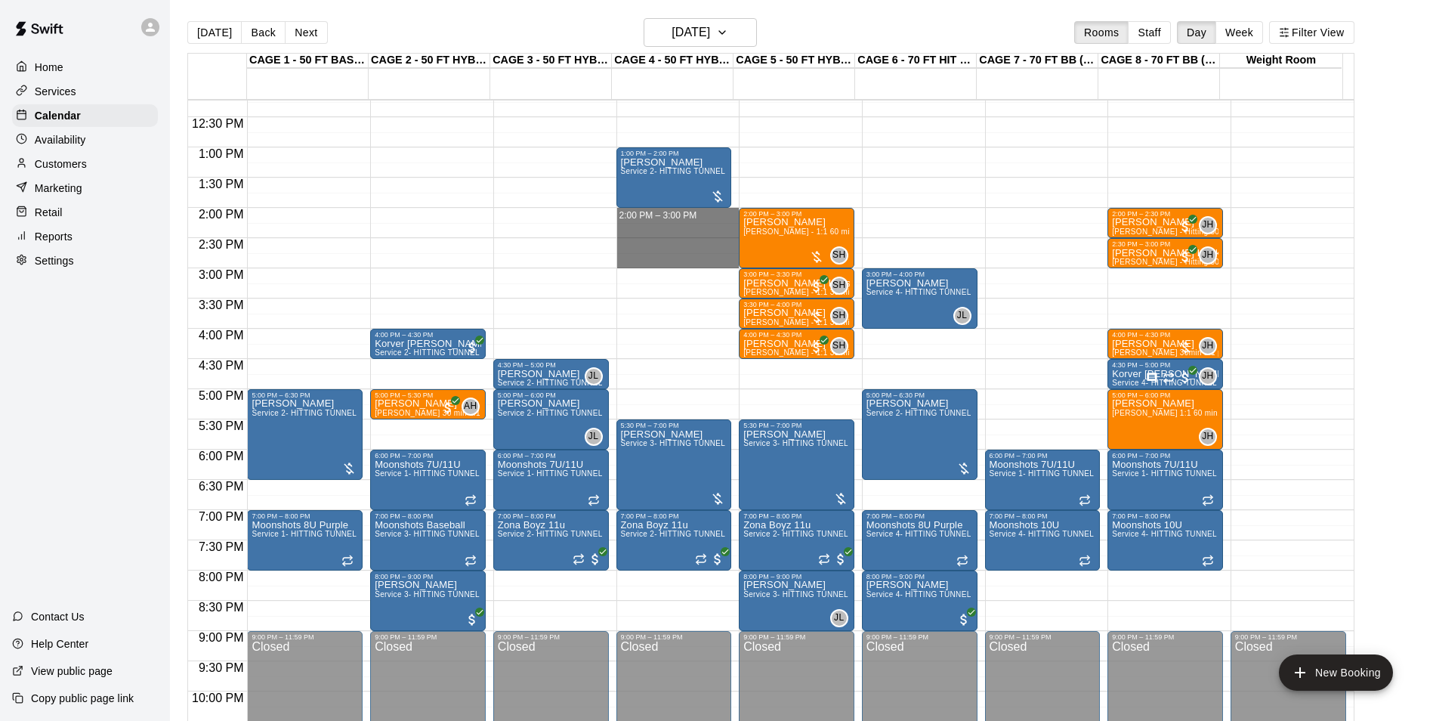
drag, startPoint x: 669, startPoint y: 221, endPoint x: 670, endPoint y: 266, distance: 45.4
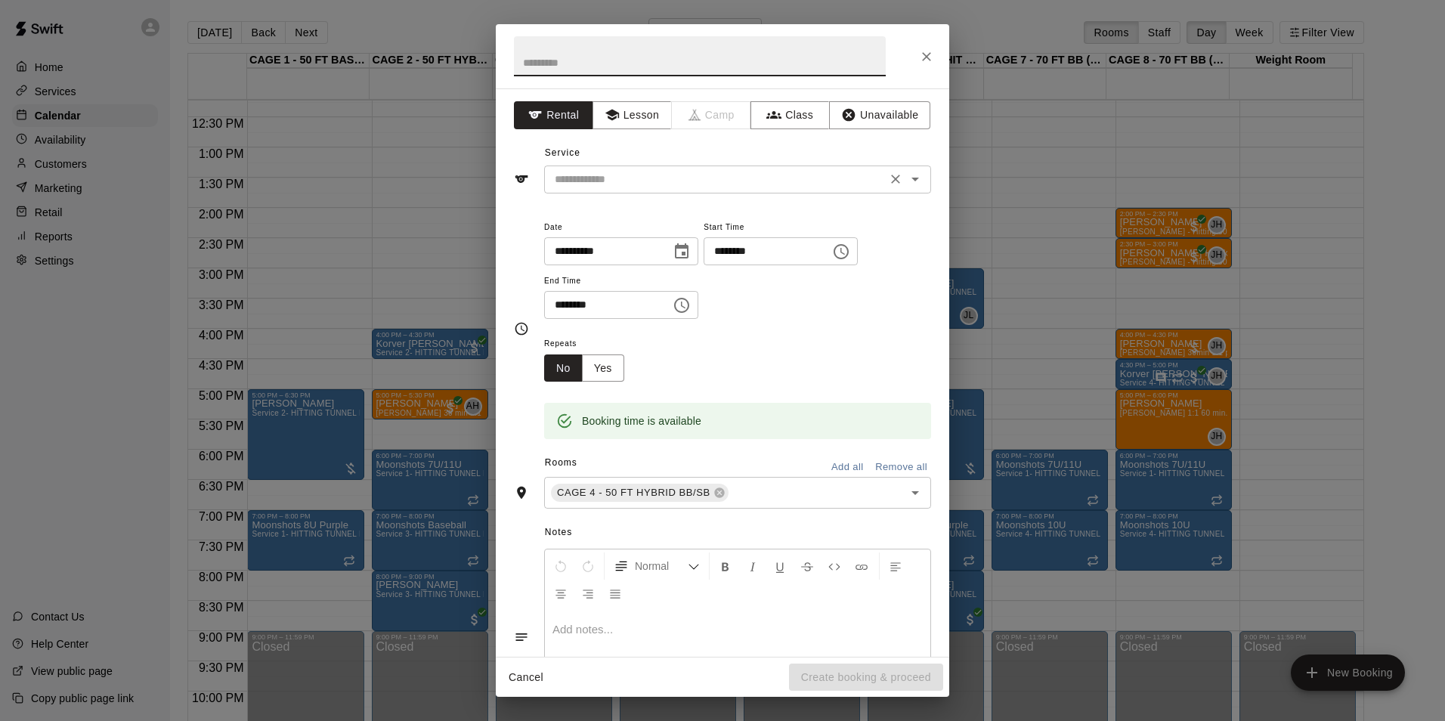
click at [670, 172] on input "text" at bounding box center [715, 179] width 333 height 19
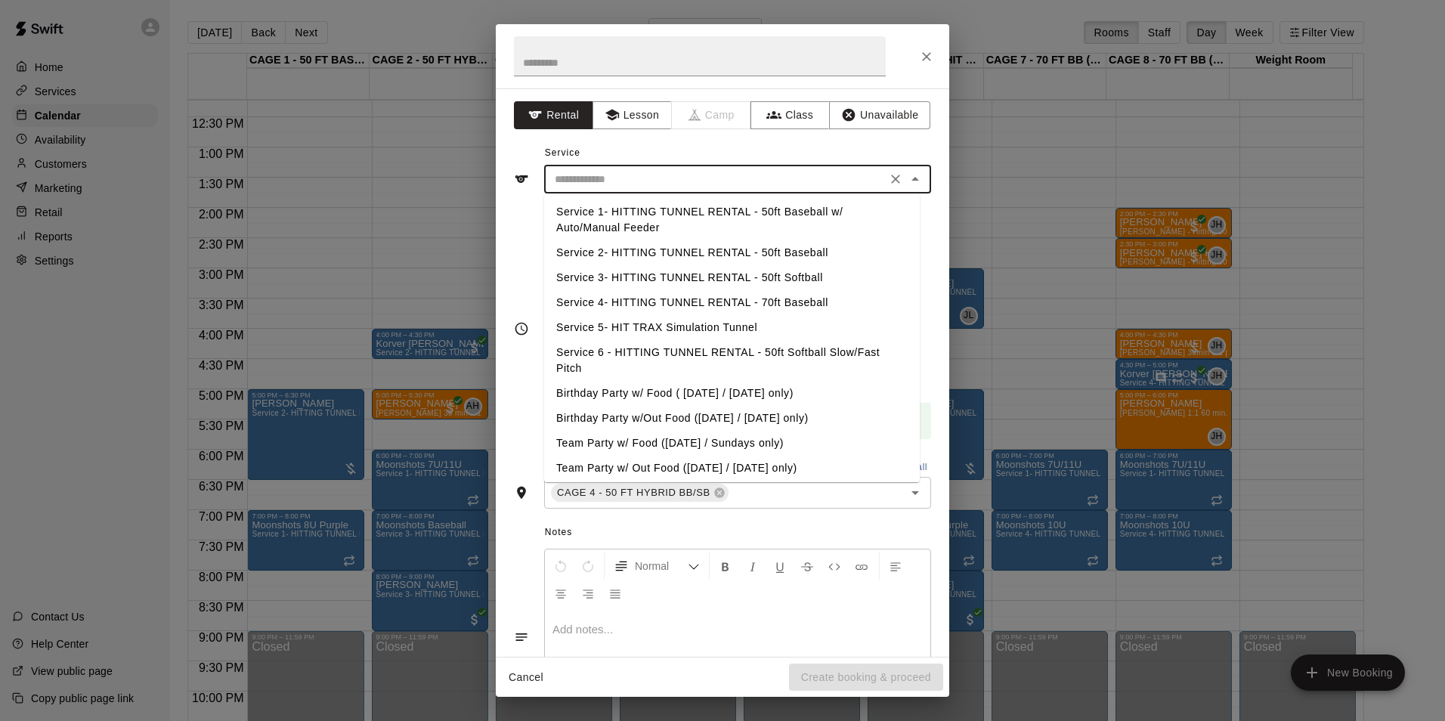
click at [806, 250] on li "Service 2- HITTING TUNNEL RENTAL - 50ft Baseball" at bounding box center [732, 252] width 376 height 25
type input "**********"
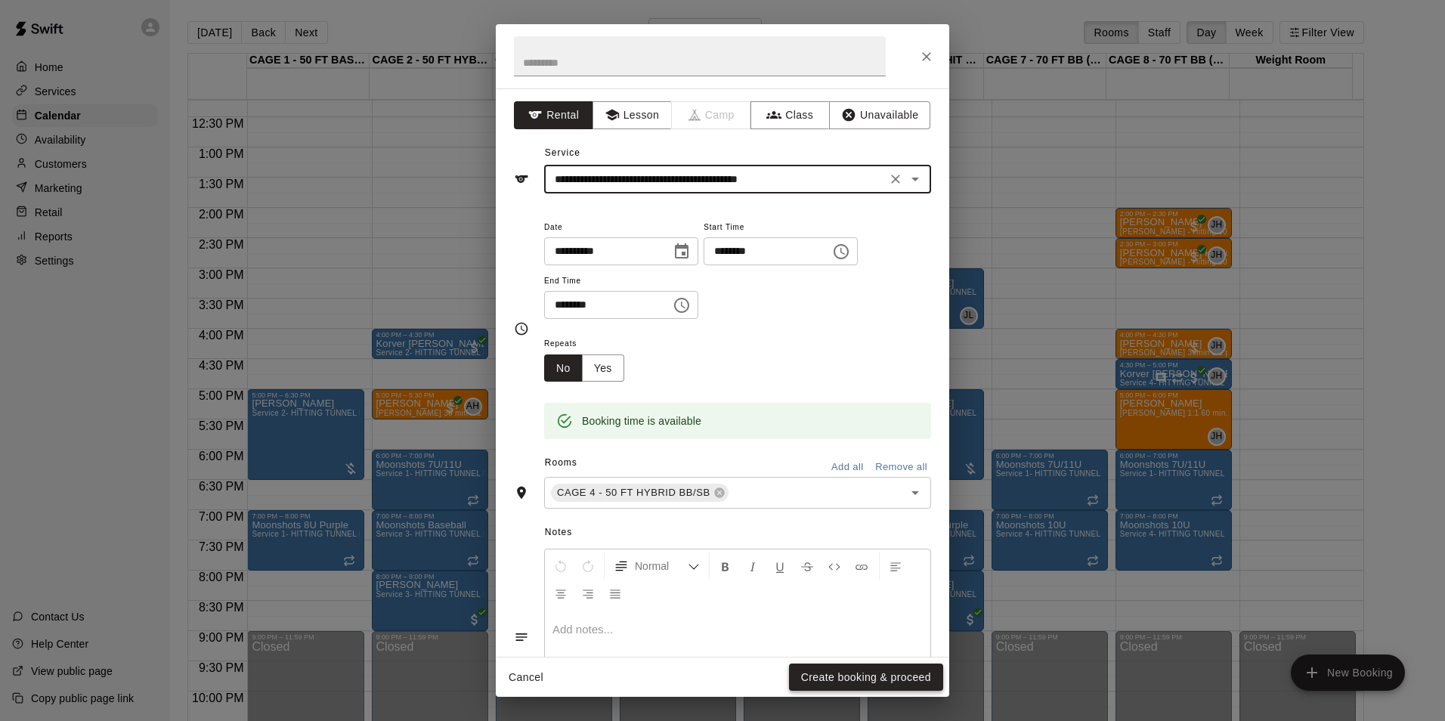
click at [867, 679] on button "Create booking & proceed" at bounding box center [866, 677] width 154 height 28
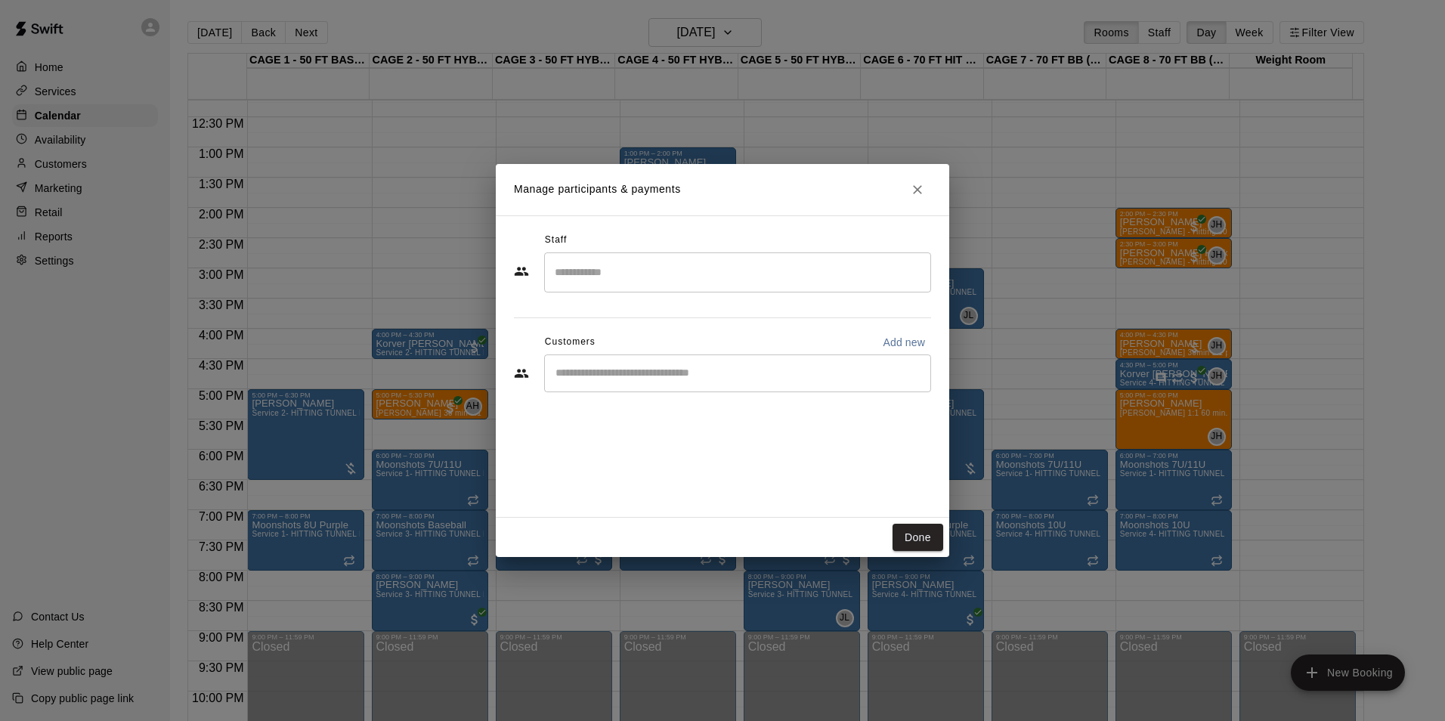
click at [663, 376] on input "Start typing to search customers..." at bounding box center [737, 373] width 373 height 15
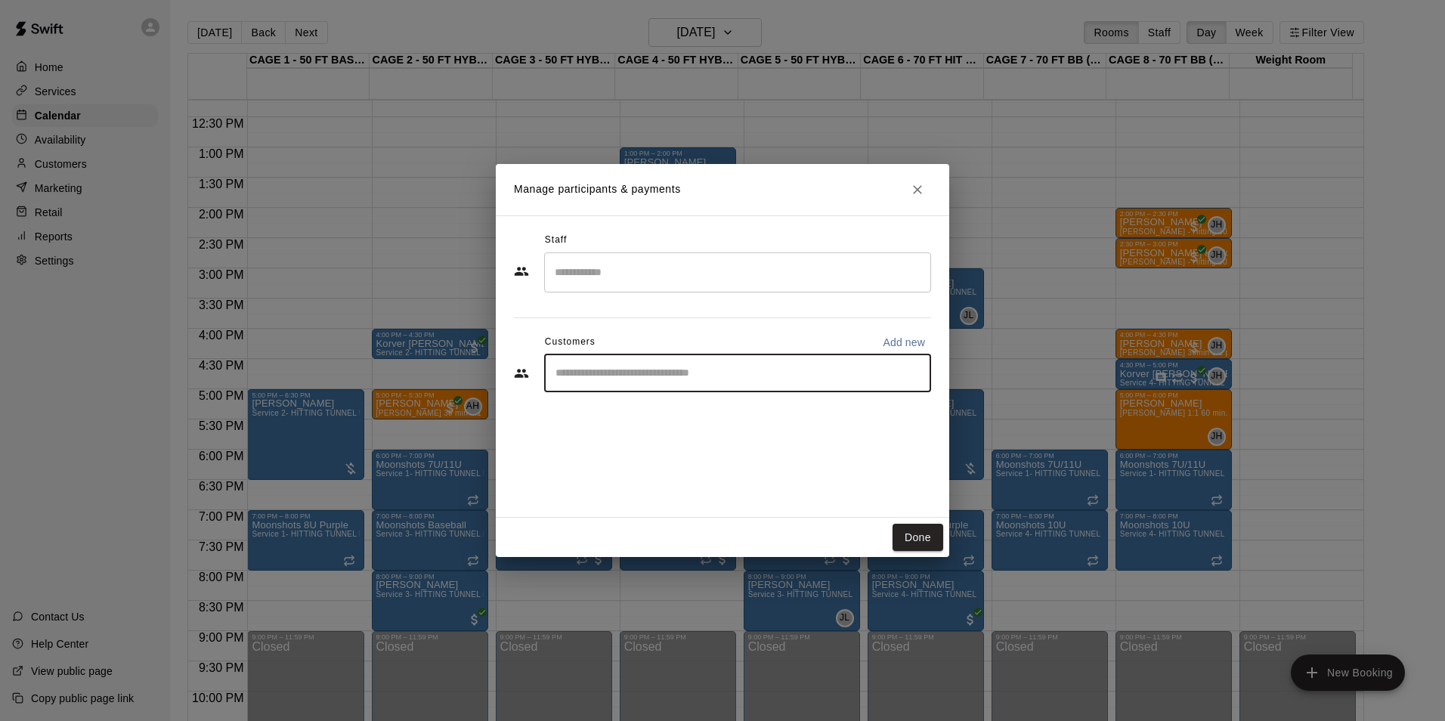
paste input "*******"
type input "*******"
click at [652, 415] on div "[PERSON_NAME]" at bounding box center [667, 408] width 162 height 16
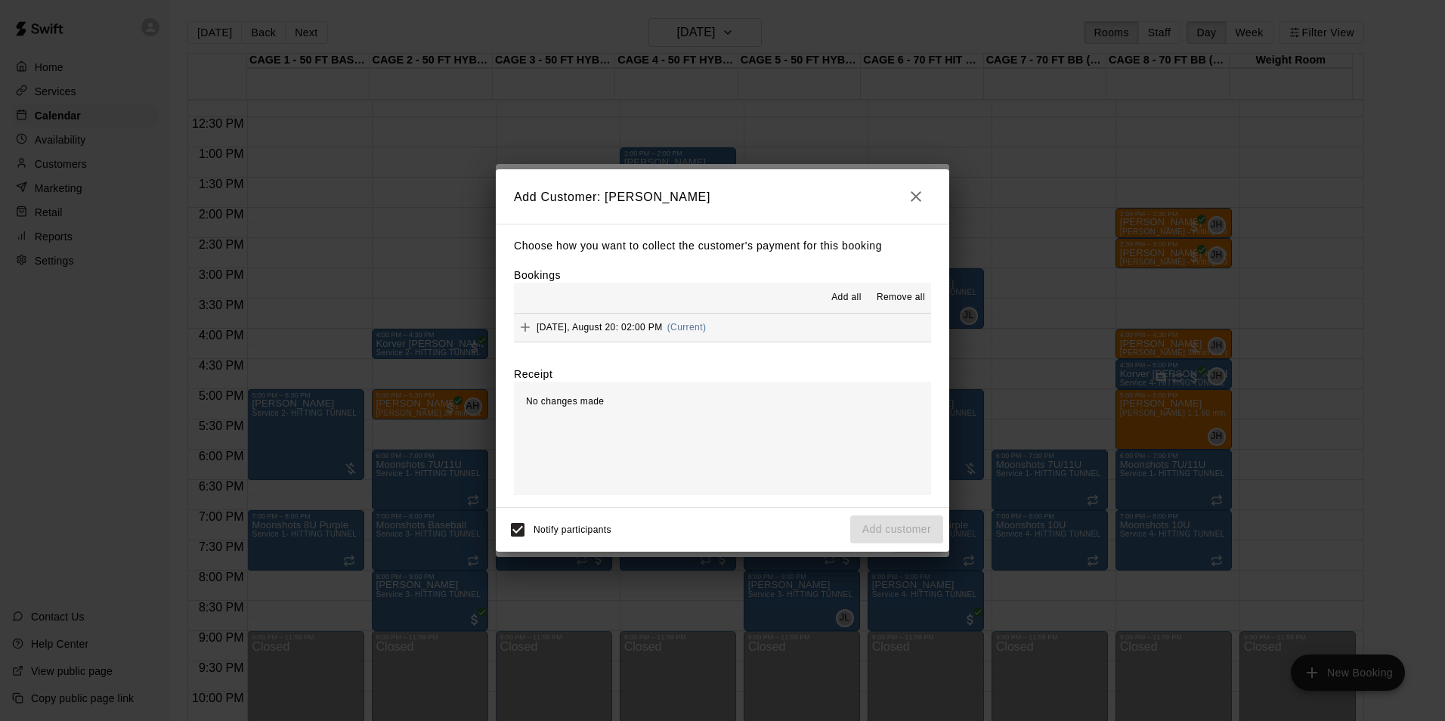
click at [750, 320] on button "[DATE], August 20: 02:00 PM (Current)" at bounding box center [722, 328] width 417 height 28
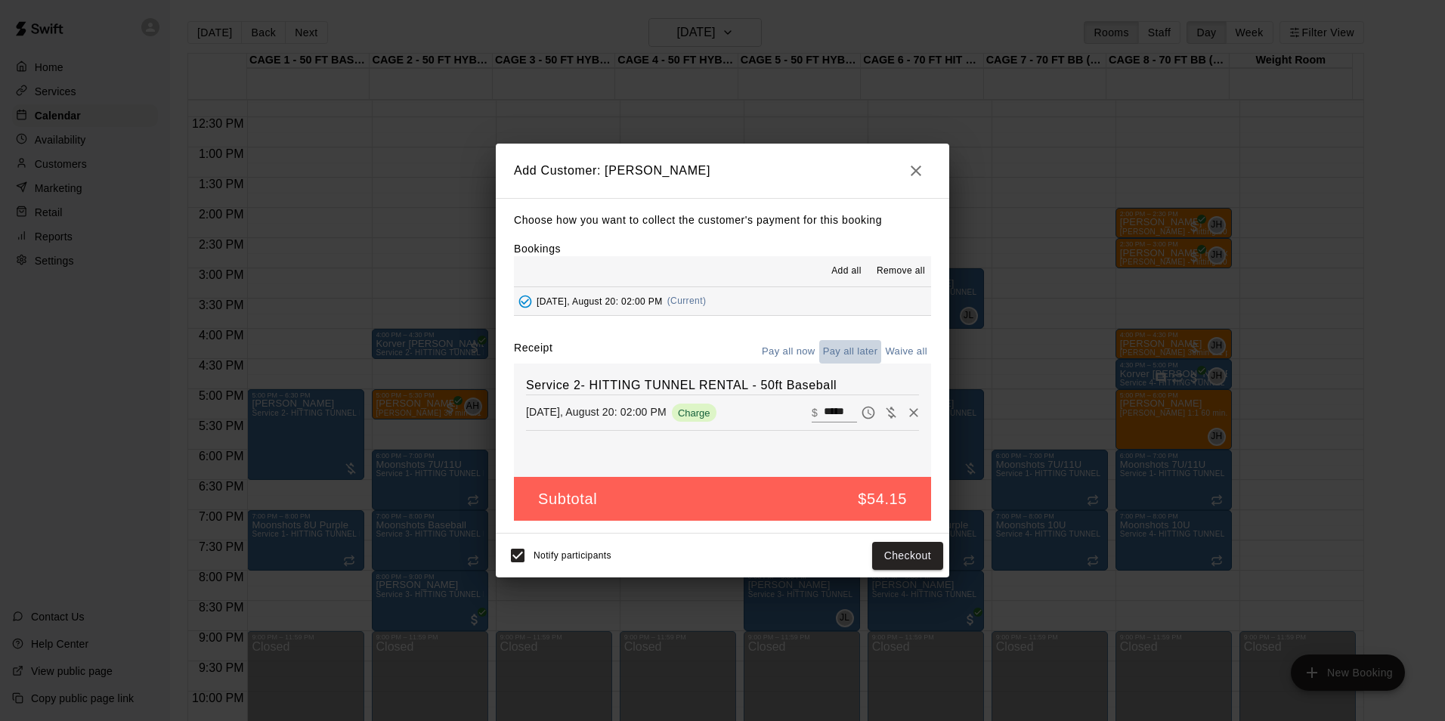
click at [865, 350] on button "Pay all later" at bounding box center [850, 351] width 63 height 23
click at [888, 553] on button "Add customer" at bounding box center [896, 556] width 93 height 28
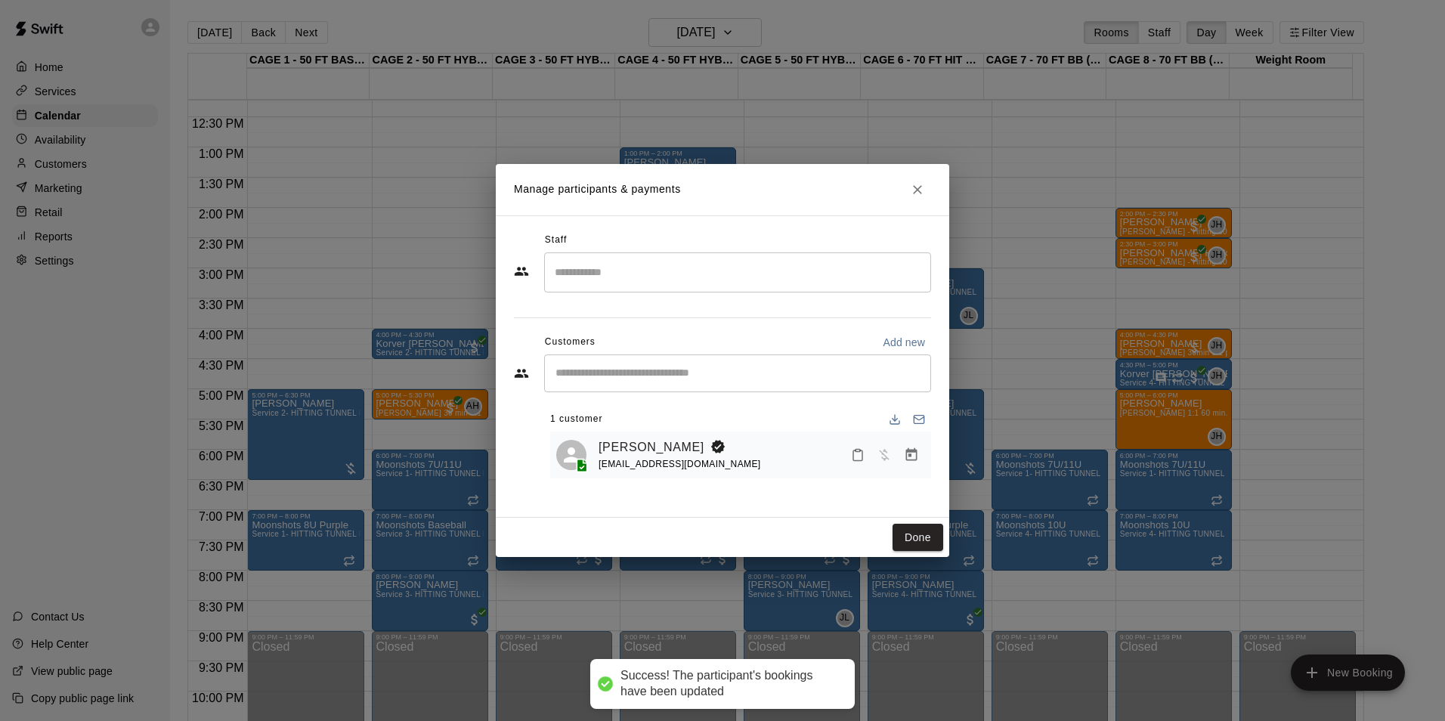
click at [351, 415] on div "Manage participants & payments Staff ​ Customers Add new ​ 1 customer [PERSON_N…" at bounding box center [722, 360] width 1445 height 721
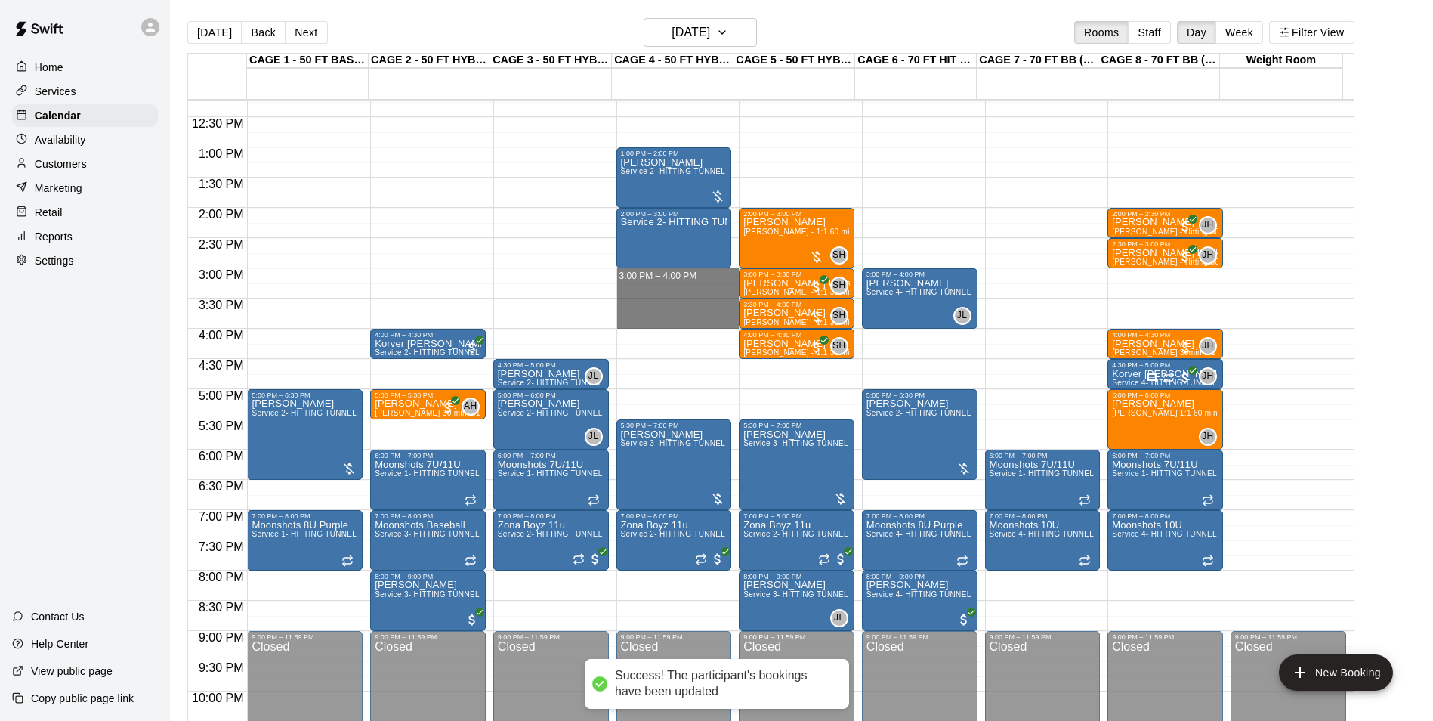
drag, startPoint x: 652, startPoint y: 270, endPoint x: 654, endPoint y: 322, distance: 52.2
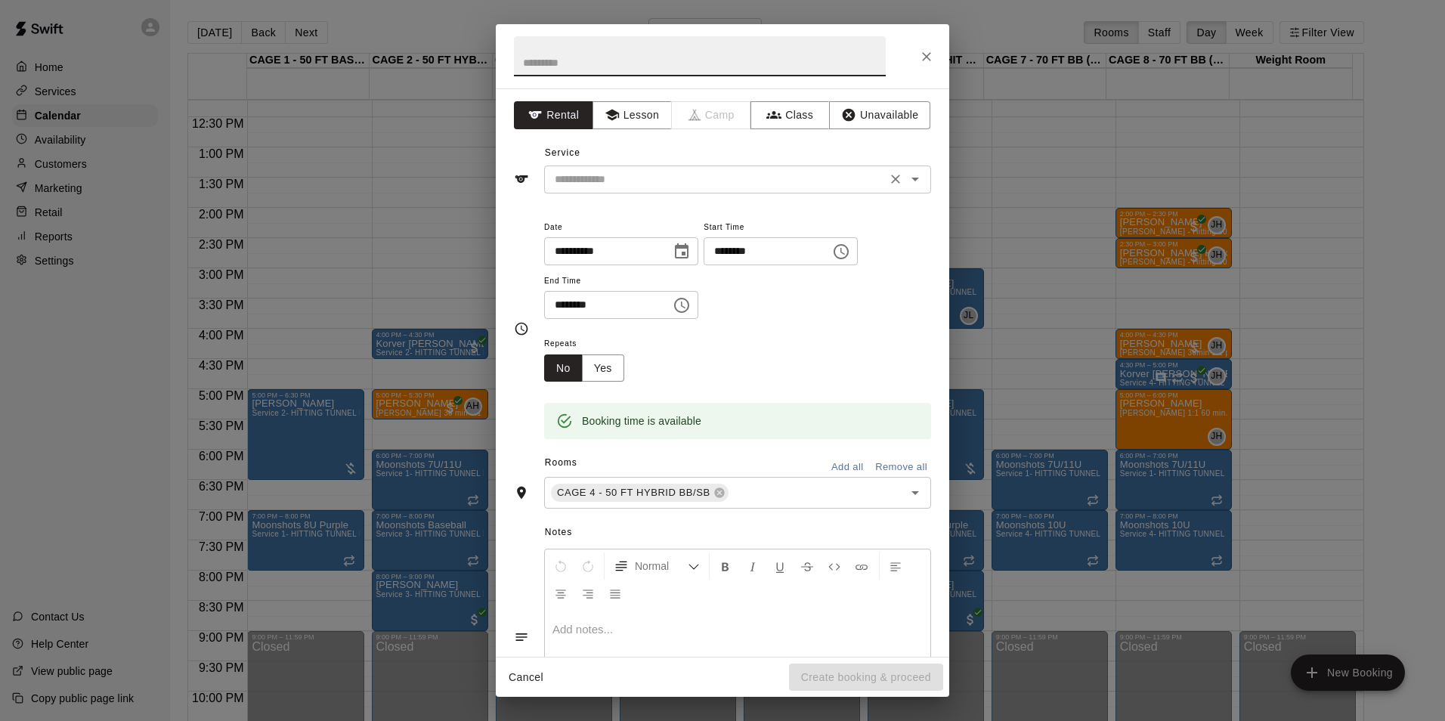
click at [607, 172] on input "text" at bounding box center [715, 179] width 333 height 19
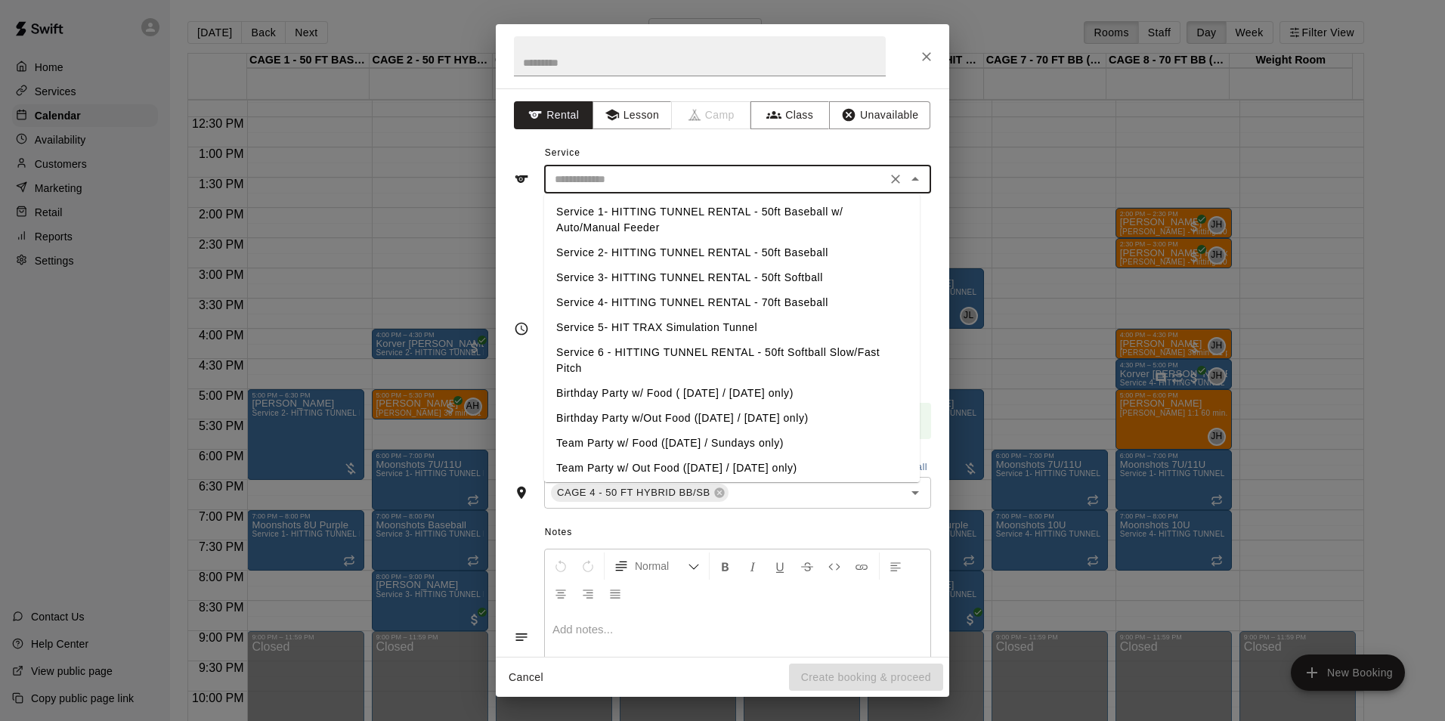
click at [814, 251] on li "Service 2- HITTING TUNNEL RENTAL - 50ft Baseball" at bounding box center [732, 252] width 376 height 25
type input "**********"
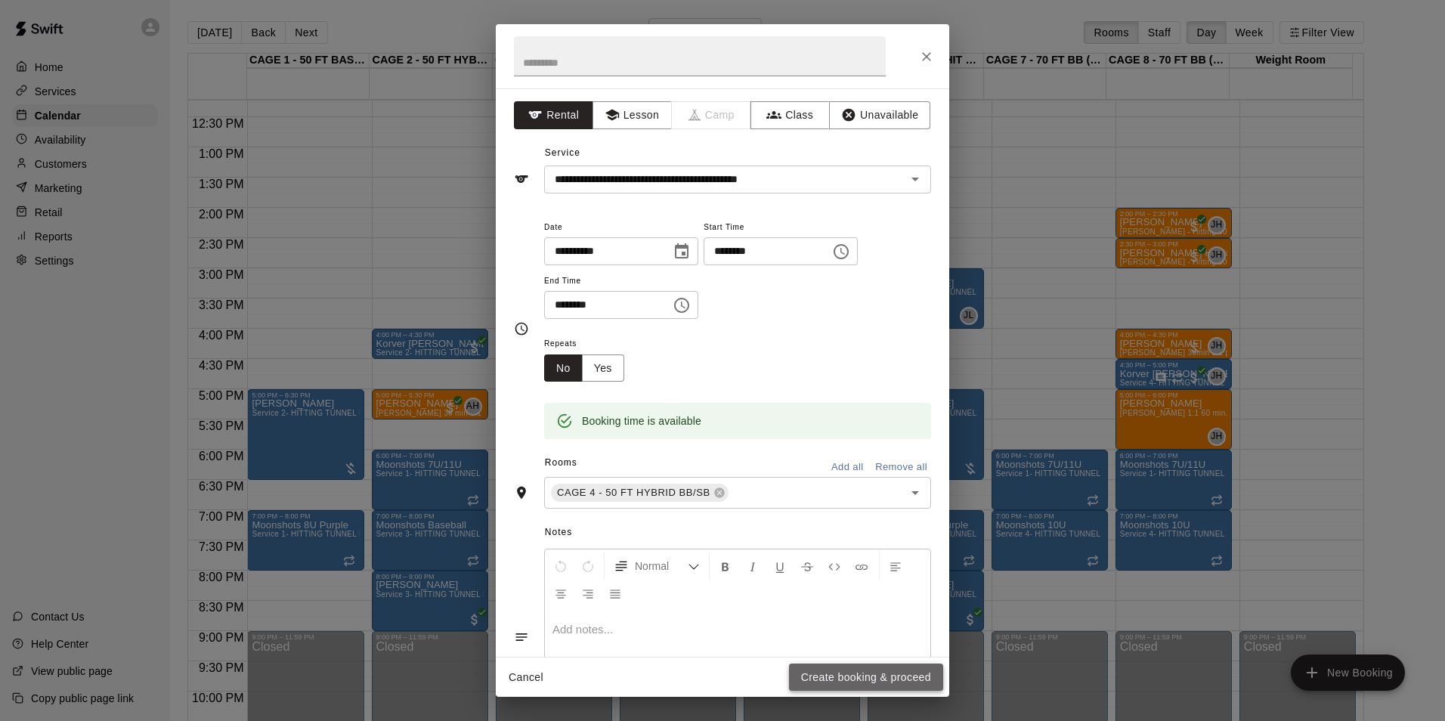
click at [864, 670] on button "Create booking & proceed" at bounding box center [866, 677] width 154 height 28
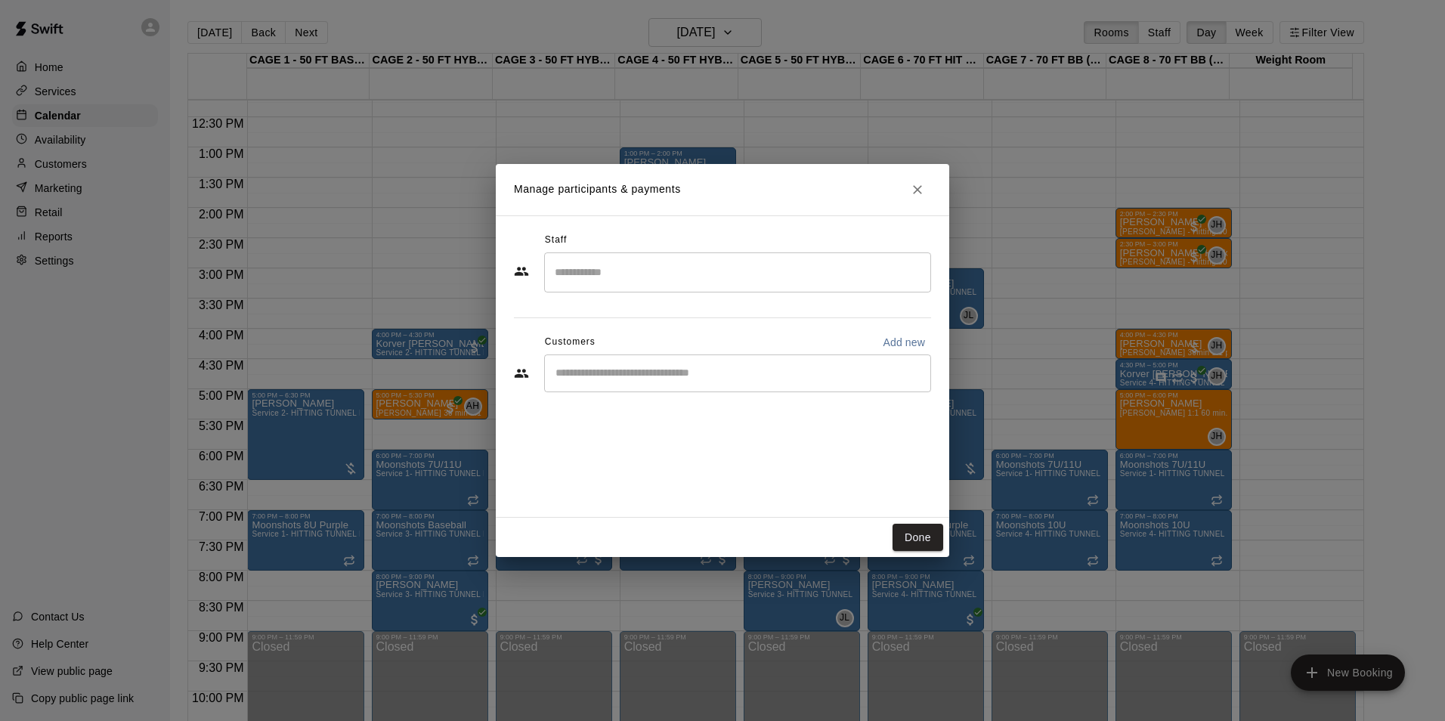
click at [584, 373] on input "Start typing to search customers..." at bounding box center [737, 373] width 373 height 15
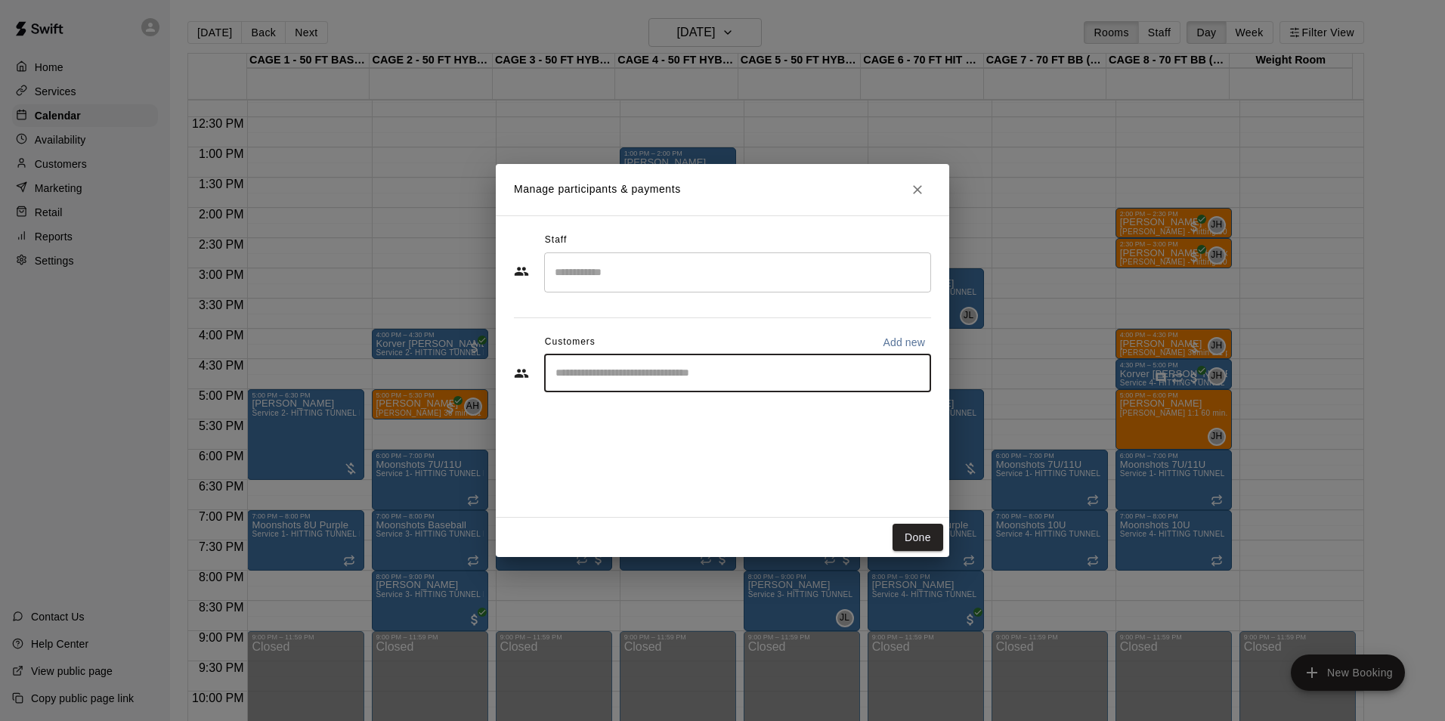
paste input "*******"
type input "*******"
click at [727, 422] on div "[PERSON_NAME] [EMAIL_ADDRESS][DOMAIN_NAME]" at bounding box center [752, 416] width 332 height 32
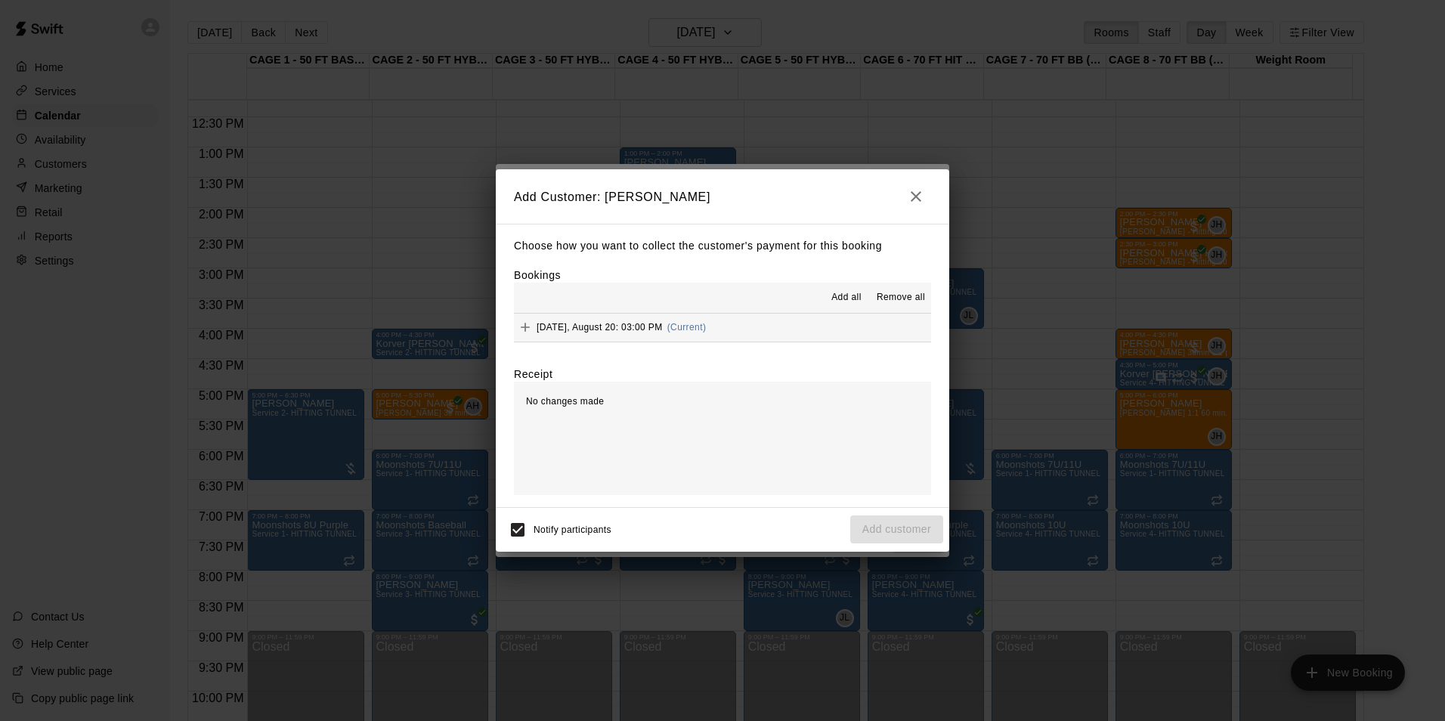
click at [768, 313] on div "Add all Remove all" at bounding box center [722, 298] width 417 height 30
click at [776, 323] on button "[DATE], August 20: 03:00 PM (Current)" at bounding box center [722, 328] width 417 height 28
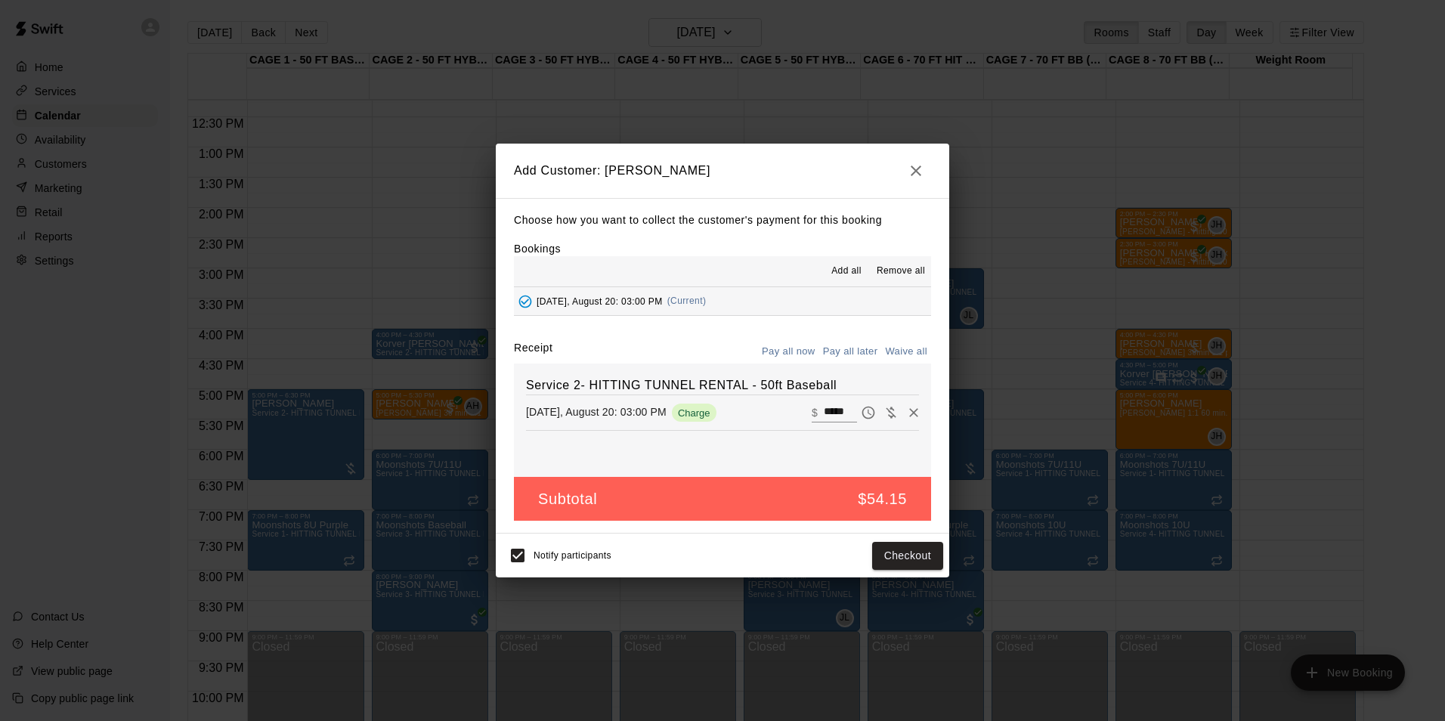
click at [843, 353] on button "Pay all later" at bounding box center [850, 351] width 63 height 23
click at [896, 558] on button "Add customer" at bounding box center [896, 556] width 93 height 28
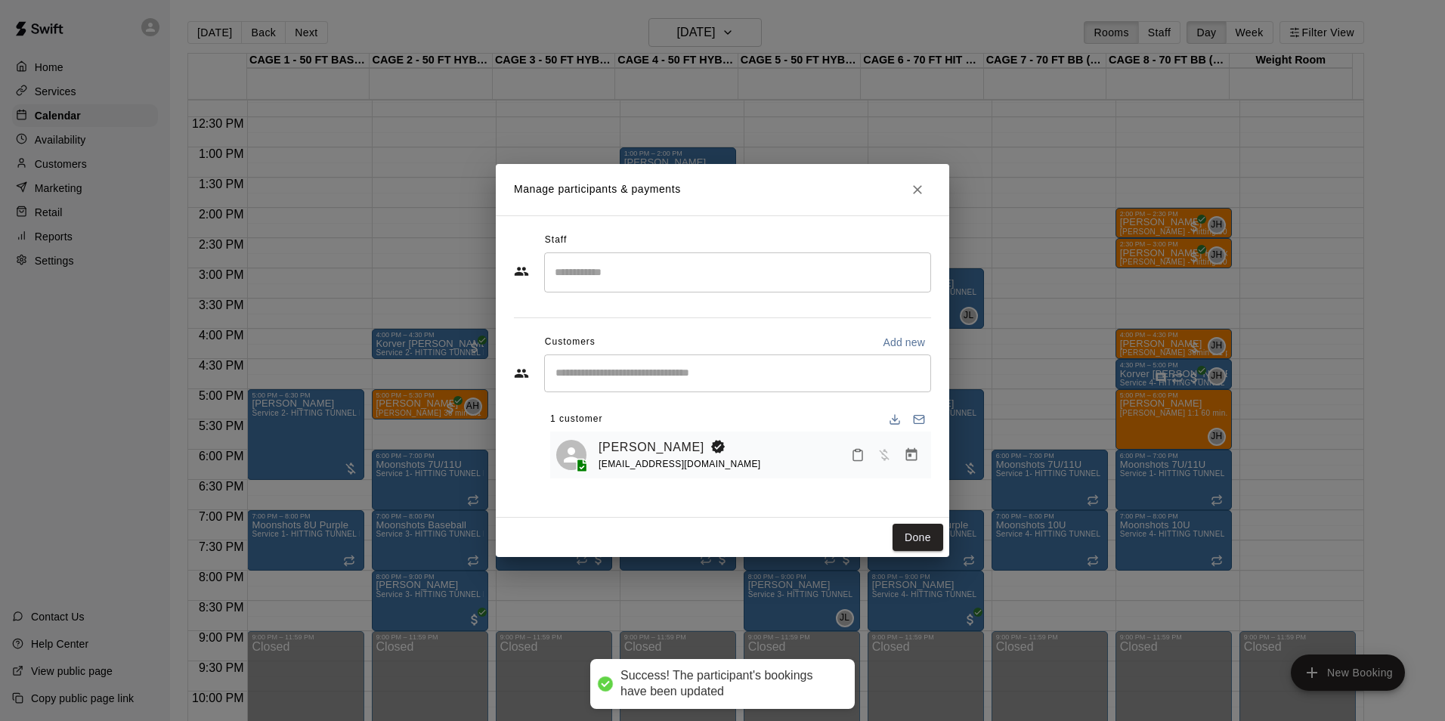
click at [335, 265] on div "Manage participants & payments Staff ​ Customers Add new ​ 1 customer [PERSON_N…" at bounding box center [722, 360] width 1445 height 721
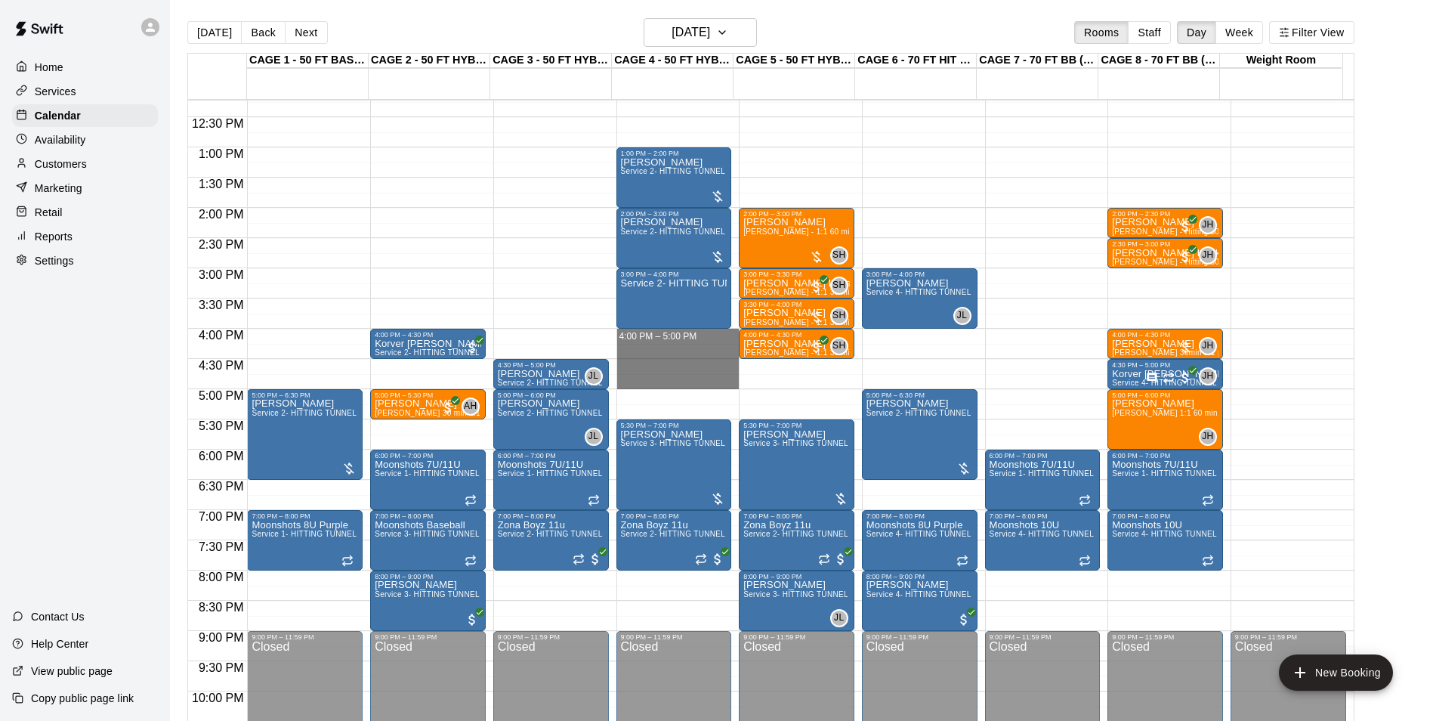
drag, startPoint x: 666, startPoint y: 341, endPoint x: 666, endPoint y: 379, distance: 38.5
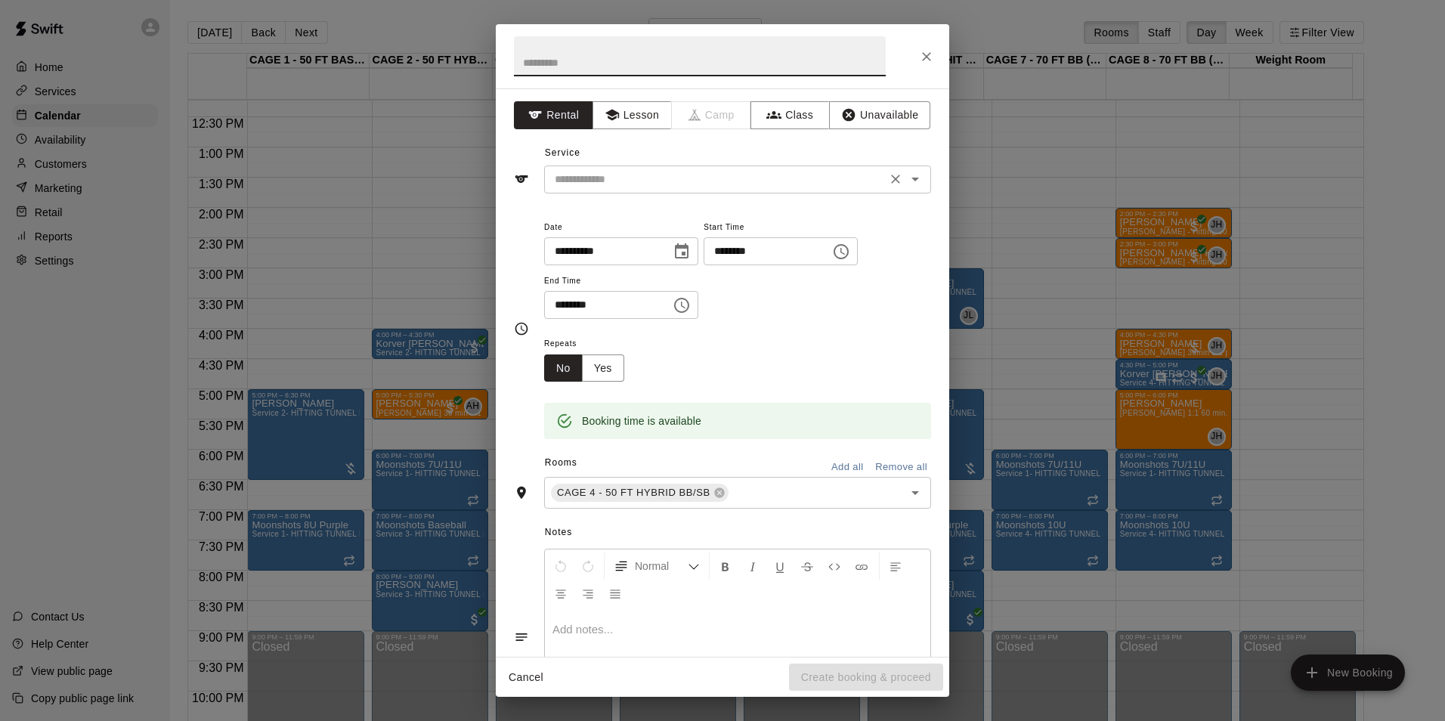
click at [688, 186] on input "text" at bounding box center [715, 179] width 333 height 19
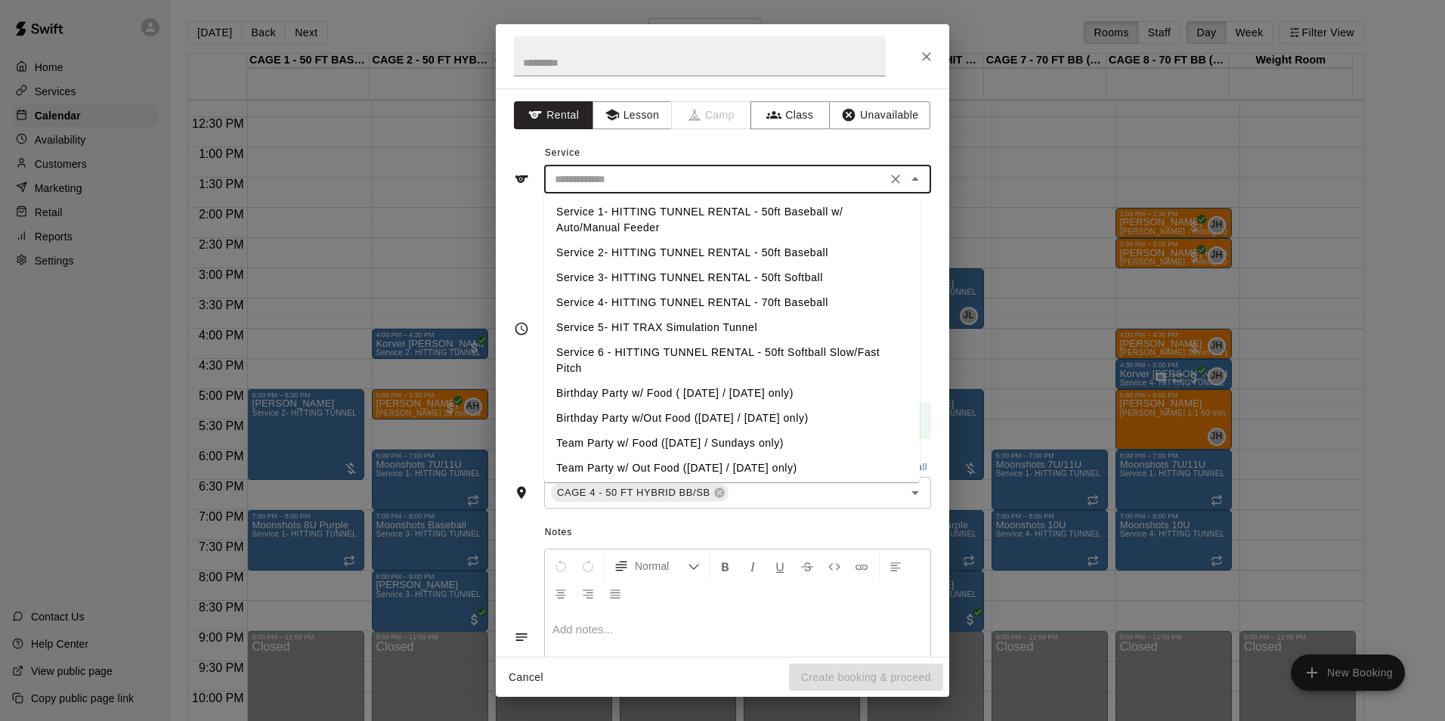
click at [781, 277] on li "Service 3- HITTING TUNNEL RENTAL - 50ft Softball" at bounding box center [732, 277] width 376 height 25
click at [797, 183] on input "**********" at bounding box center [715, 179] width 333 height 19
click at [796, 254] on li "Service 2- HITTING TUNNEL RENTAL - 50ft Baseball" at bounding box center [732, 252] width 376 height 25
type input "**********"
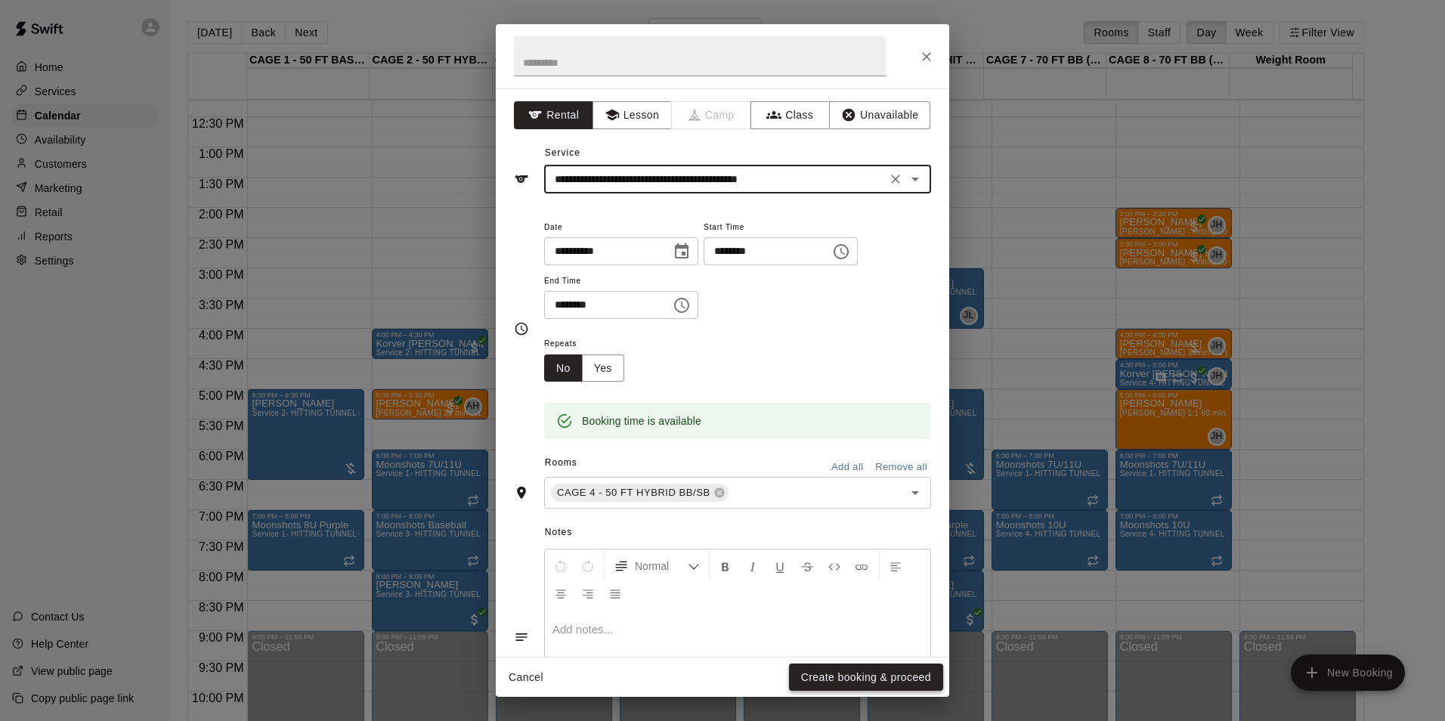
click at [834, 670] on button "Create booking & proceed" at bounding box center [866, 677] width 154 height 28
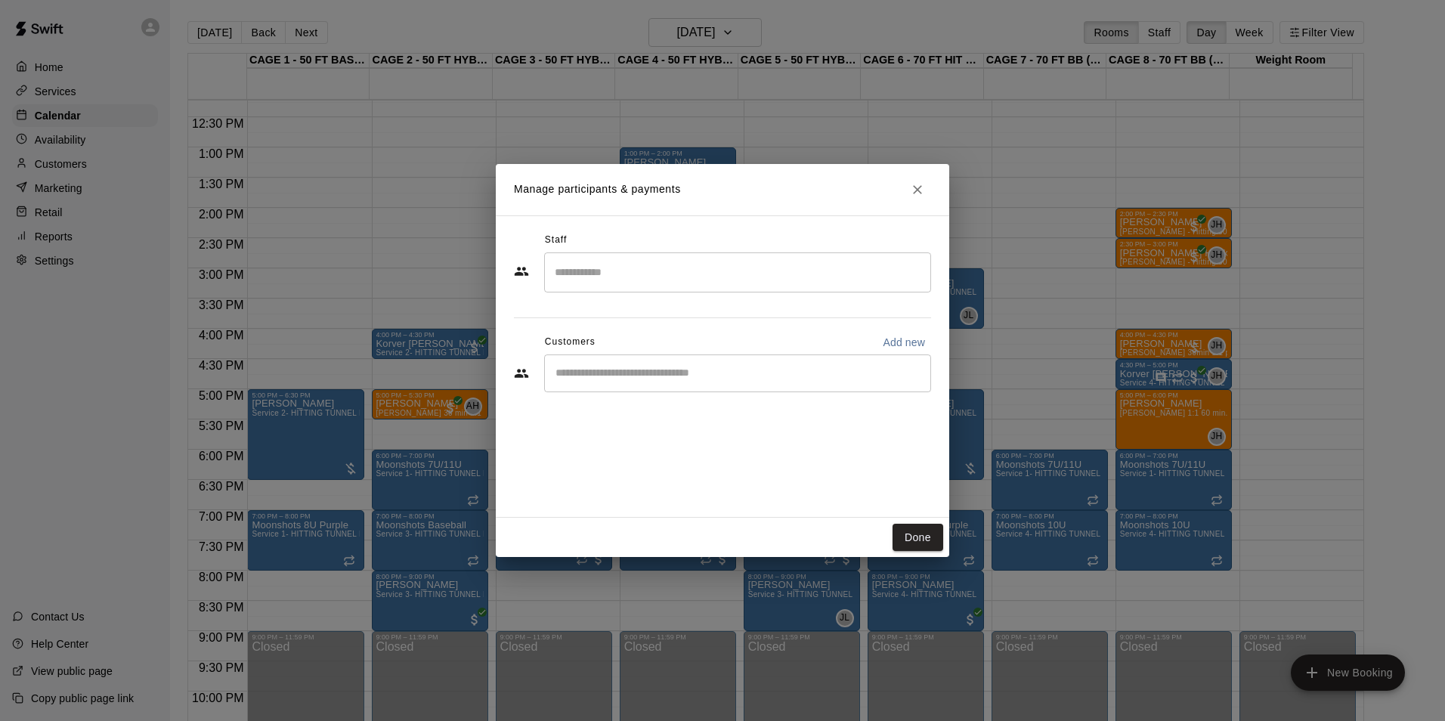
click at [614, 385] on div "​" at bounding box center [737, 373] width 387 height 38
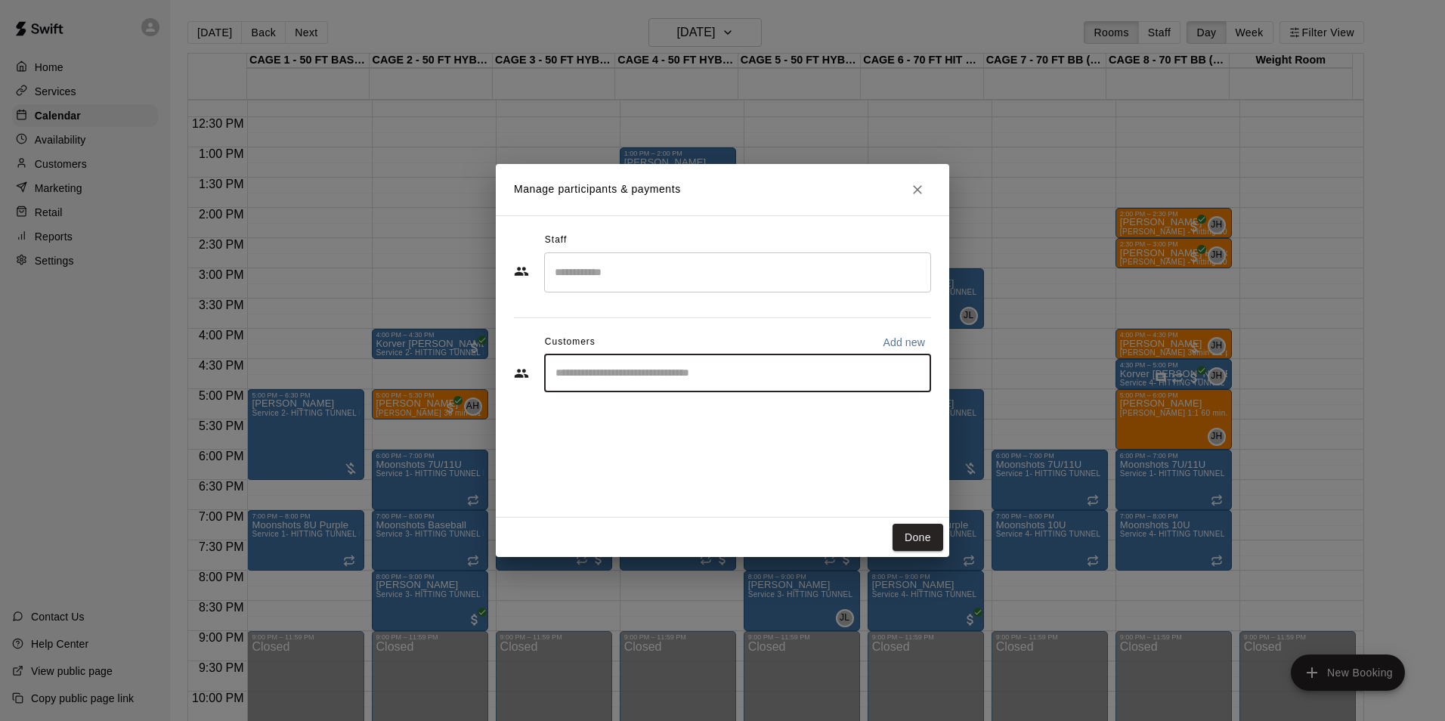
paste input "*******"
type input "*******"
click at [617, 417] on div "[PERSON_NAME] [EMAIL_ADDRESS][DOMAIN_NAME]" at bounding box center [667, 416] width 162 height 32
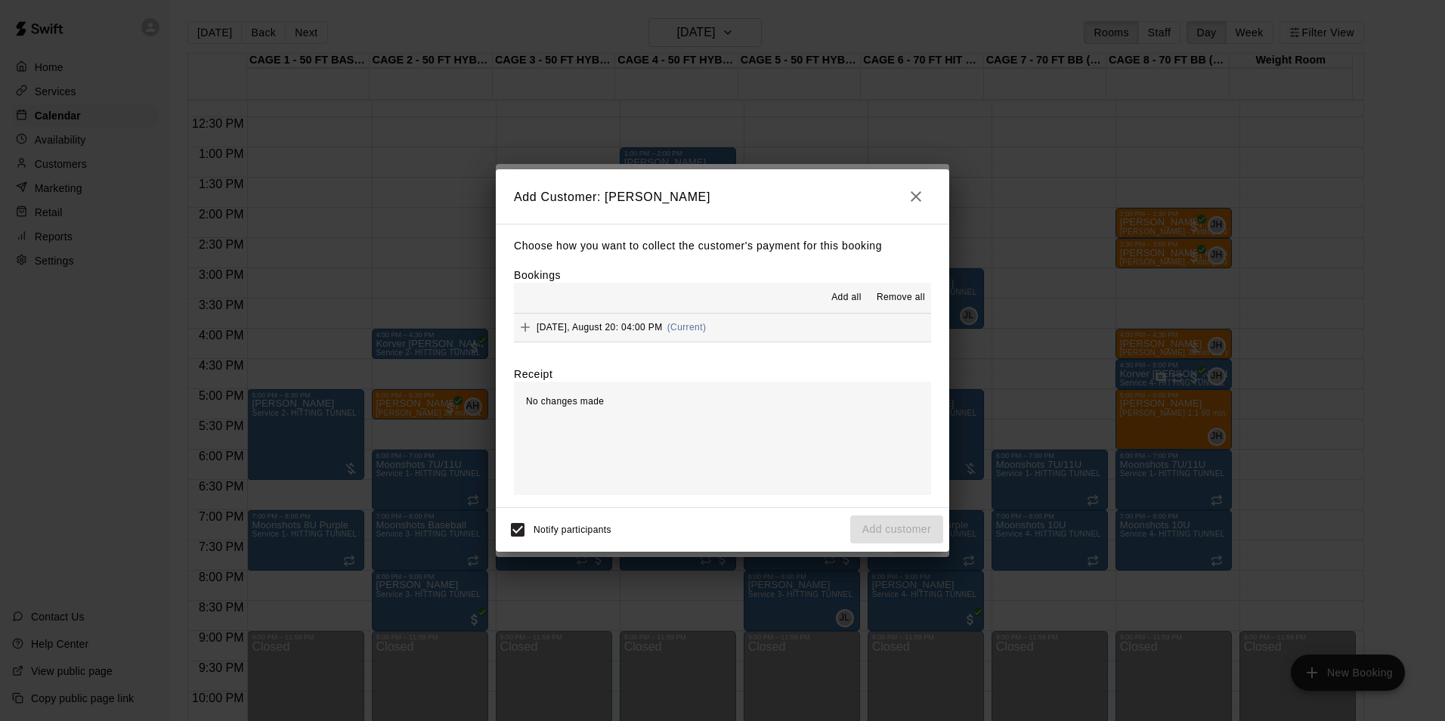
click at [733, 321] on button "[DATE], August 20: 04:00 PM (Current)" at bounding box center [722, 328] width 417 height 28
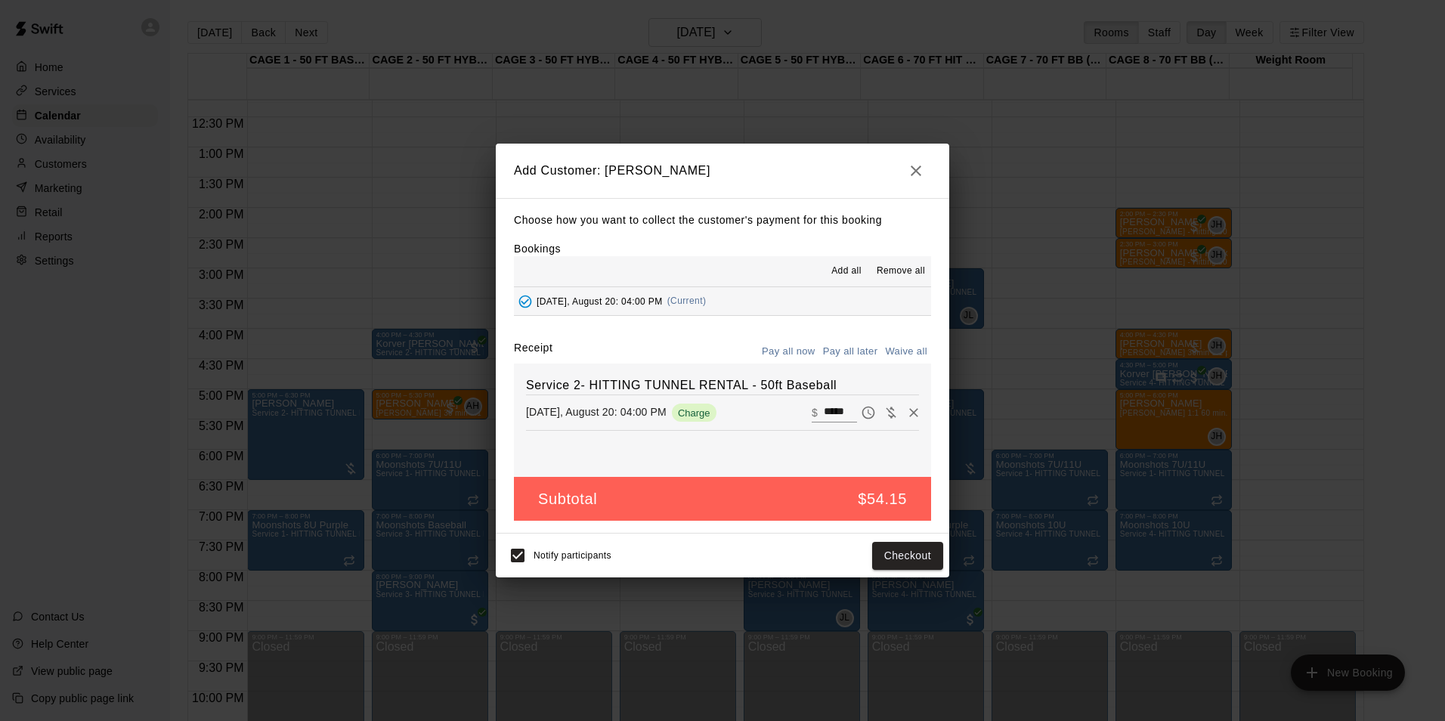
click at [858, 351] on button "Pay all later" at bounding box center [850, 351] width 63 height 23
click at [896, 567] on button "Add customer" at bounding box center [896, 556] width 93 height 28
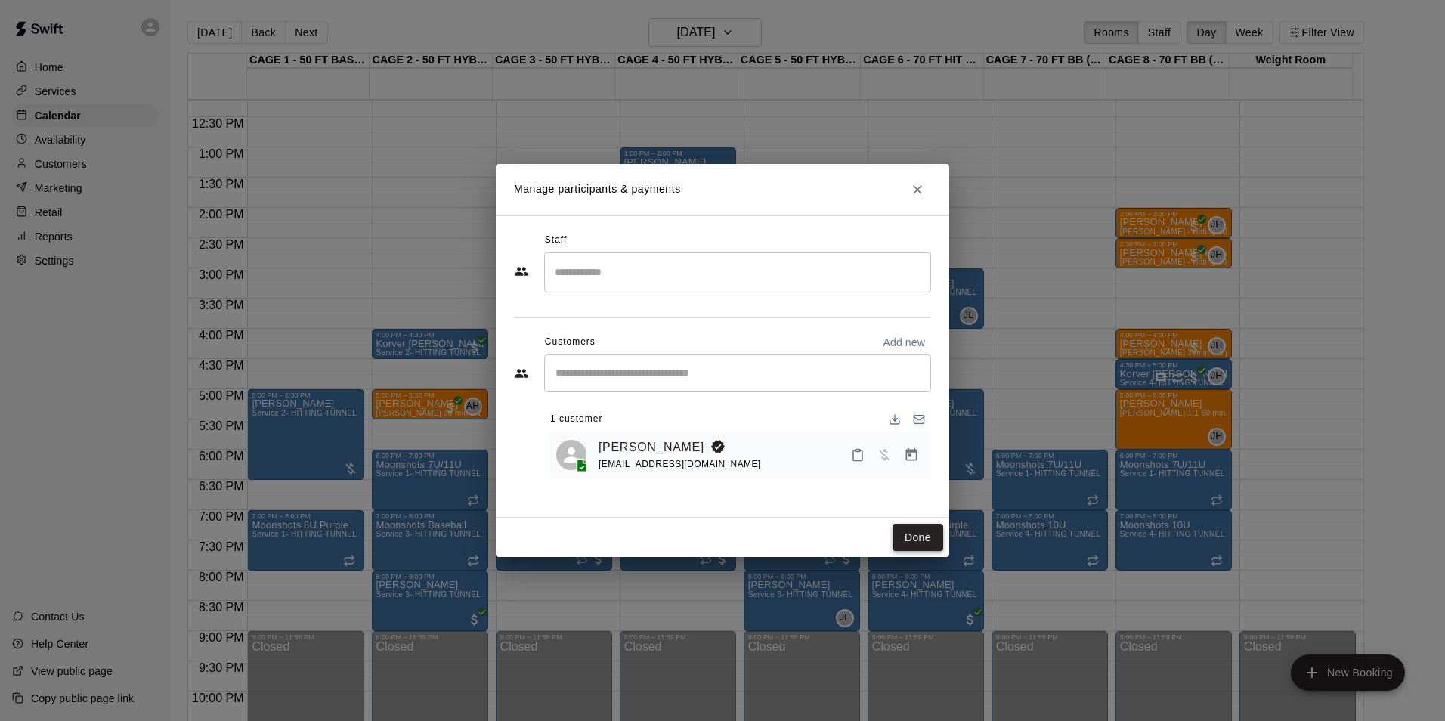
click at [910, 544] on button "Done" at bounding box center [917, 538] width 51 height 28
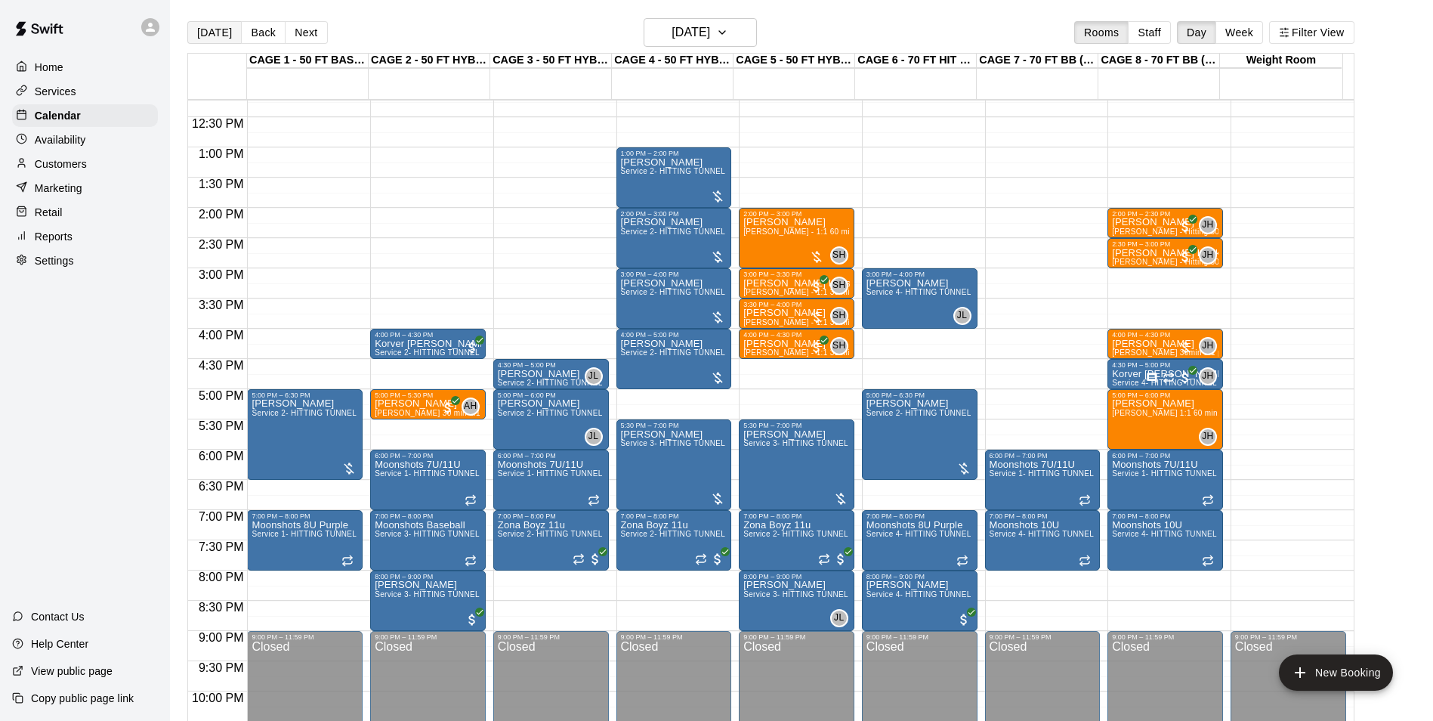
click at [206, 36] on button "[DATE]" at bounding box center [214, 32] width 54 height 23
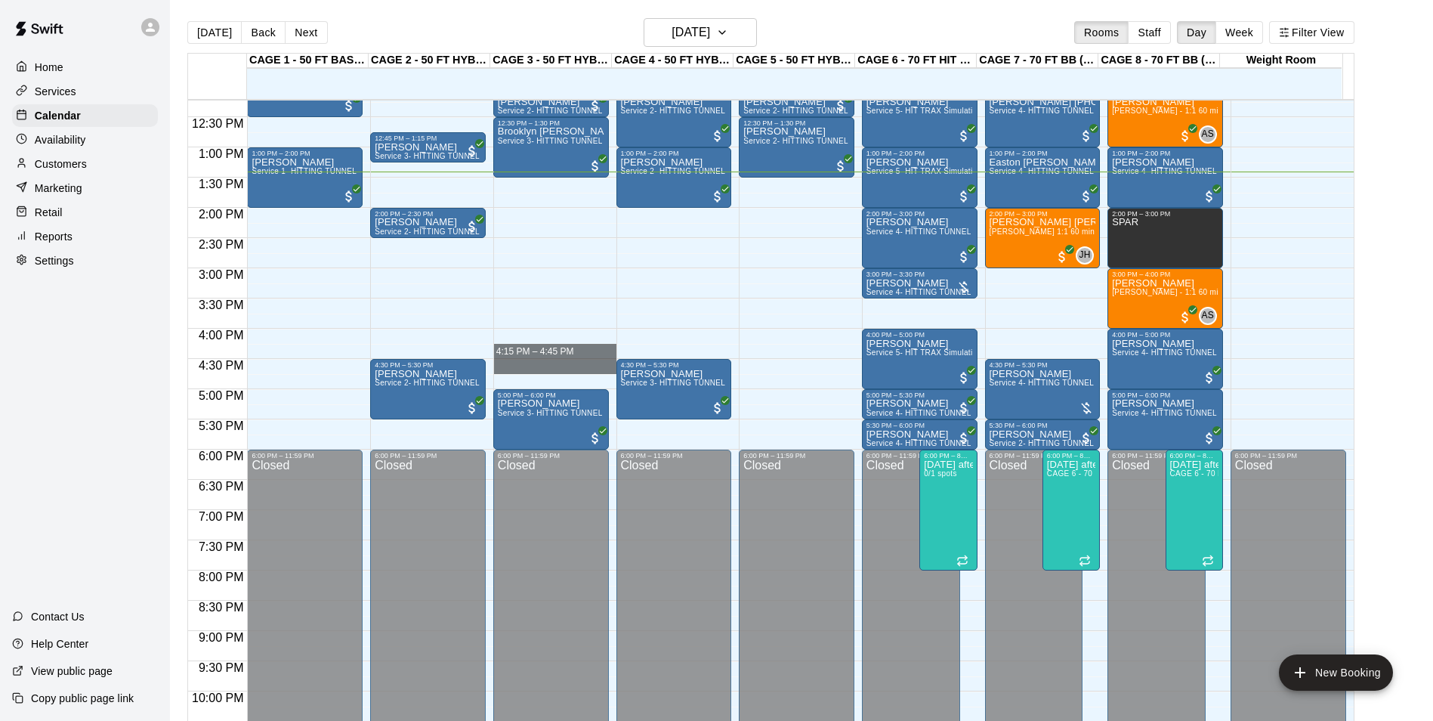
drag, startPoint x: 510, startPoint y: 353, endPoint x: 516, endPoint y: 371, distance: 19.1
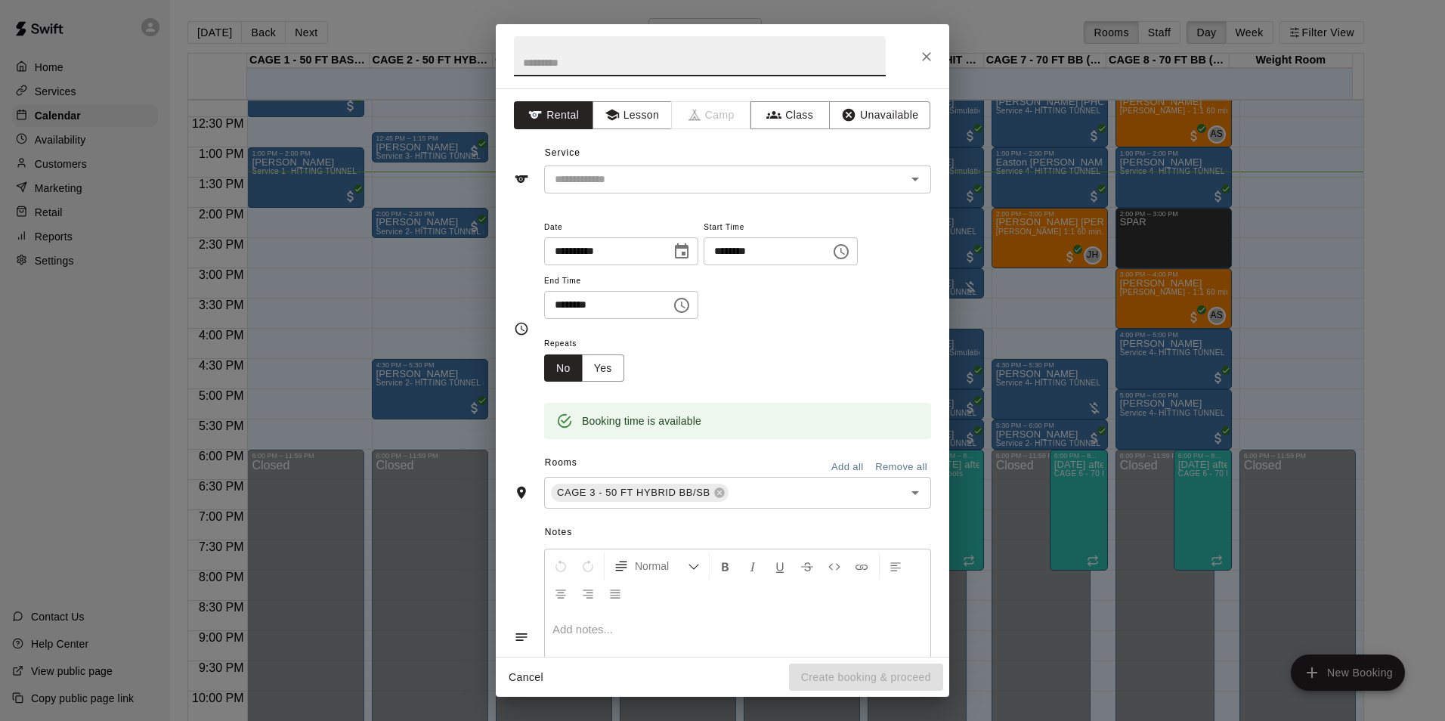
click at [940, 39] on div at bounding box center [722, 56] width 453 height 64
click at [935, 52] on button "Close" at bounding box center [926, 56] width 27 height 27
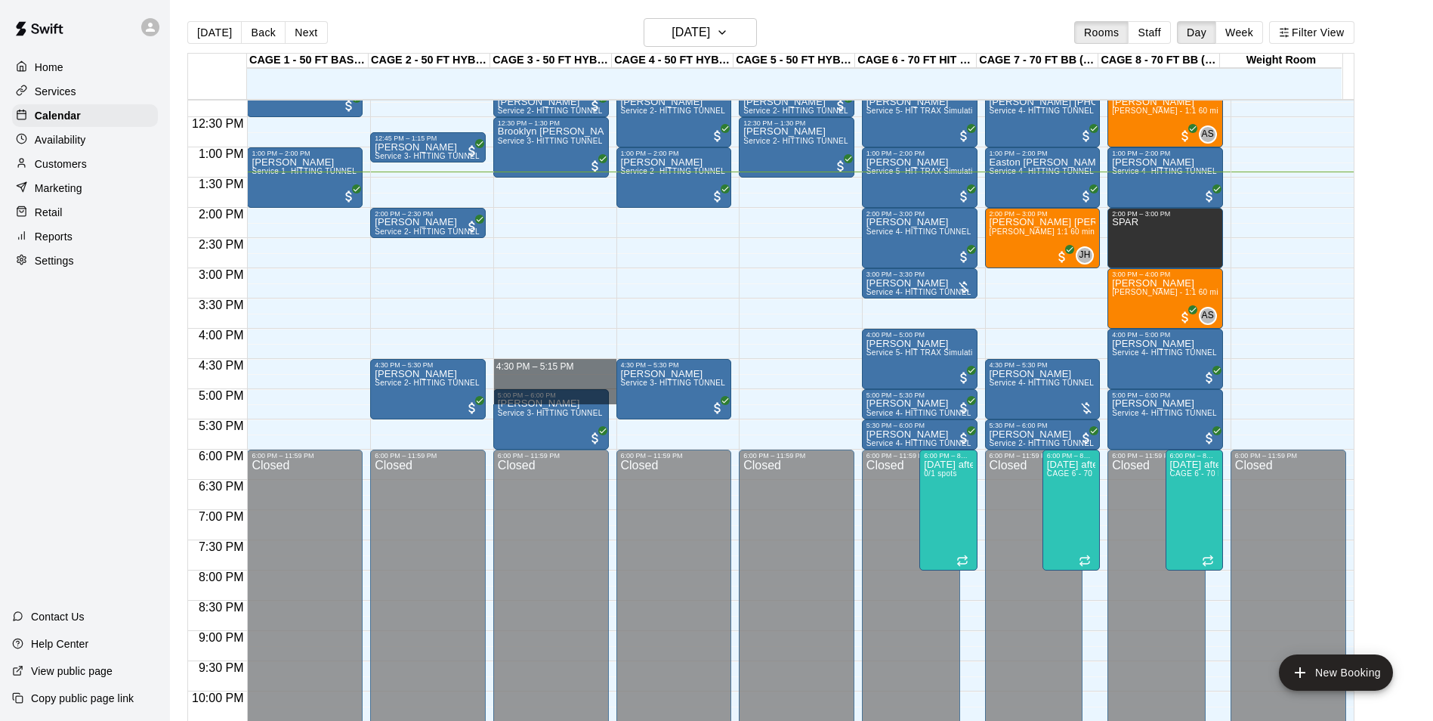
drag, startPoint x: 524, startPoint y: 370, endPoint x: 524, endPoint y: 394, distance: 24.2
drag, startPoint x: 547, startPoint y: 364, endPoint x: 548, endPoint y: 385, distance: 21.2
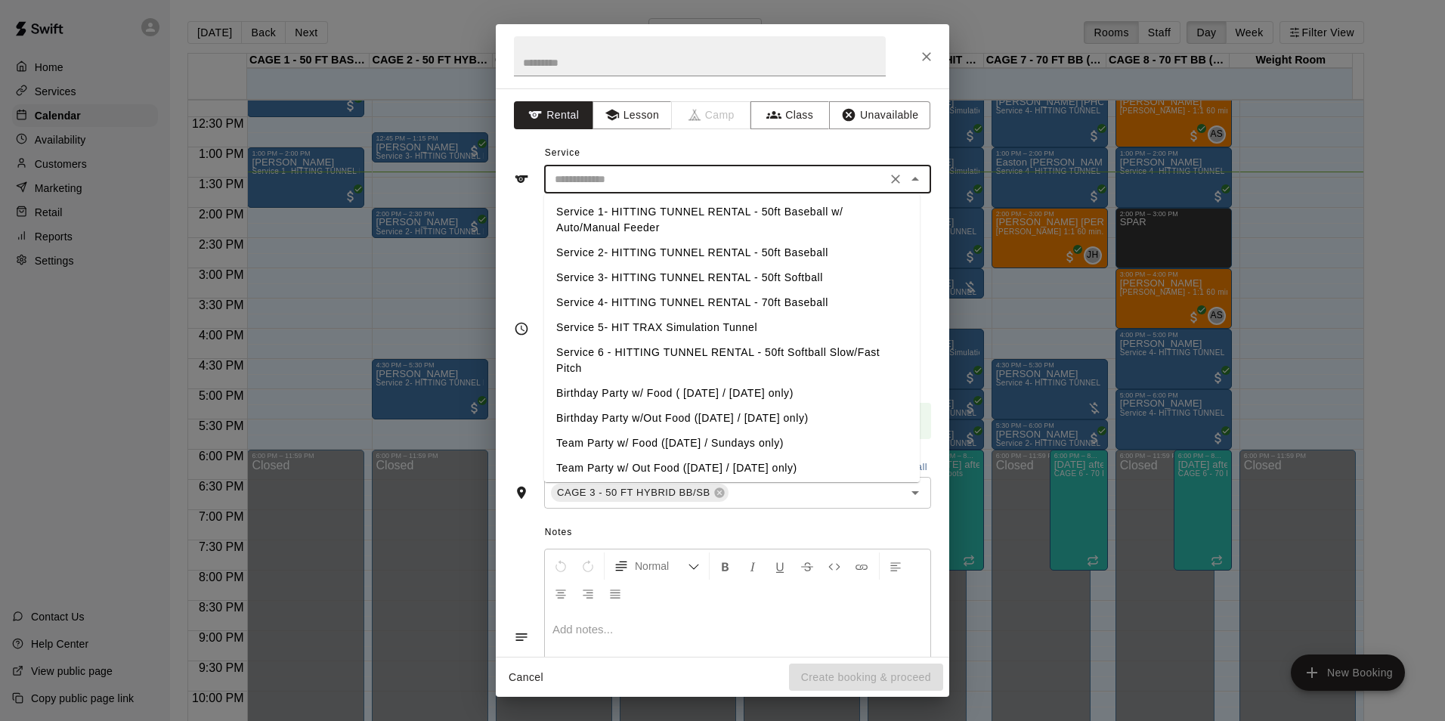
click at [642, 183] on input "text" at bounding box center [715, 179] width 333 height 19
click at [790, 251] on li "Service 2- HITTING TUNNEL RENTAL - 50ft Baseball" at bounding box center [732, 252] width 376 height 25
type input "**********"
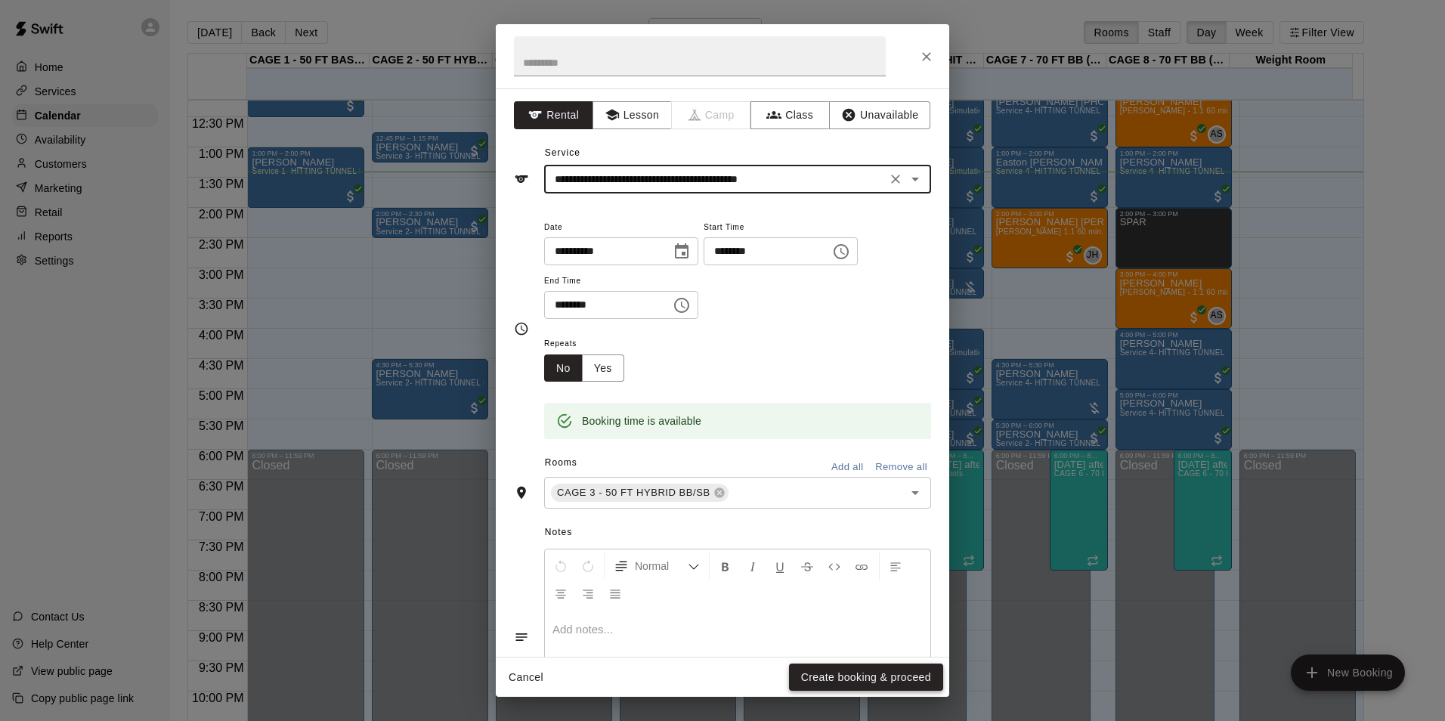
click at [797, 675] on button "Create booking & proceed" at bounding box center [866, 677] width 154 height 28
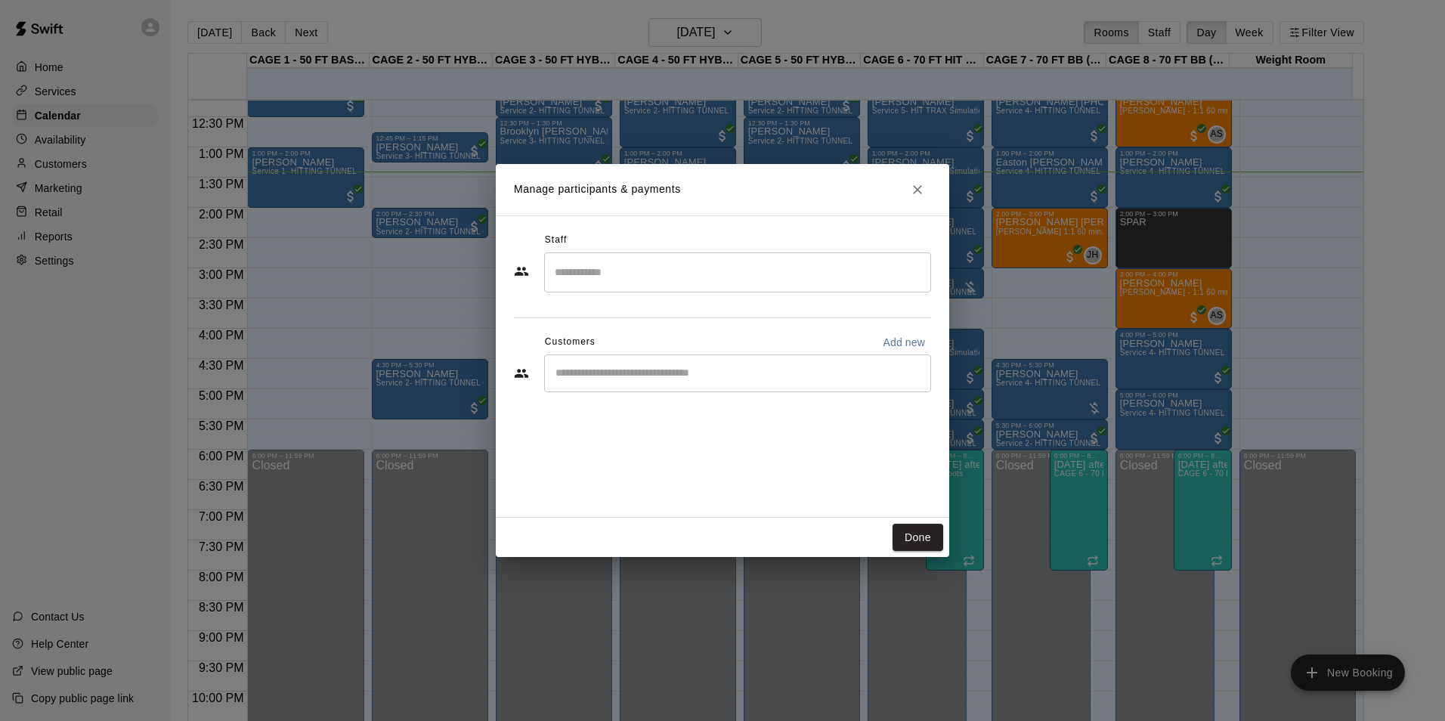
click at [624, 370] on input "Start typing to search customers..." at bounding box center [737, 373] width 373 height 15
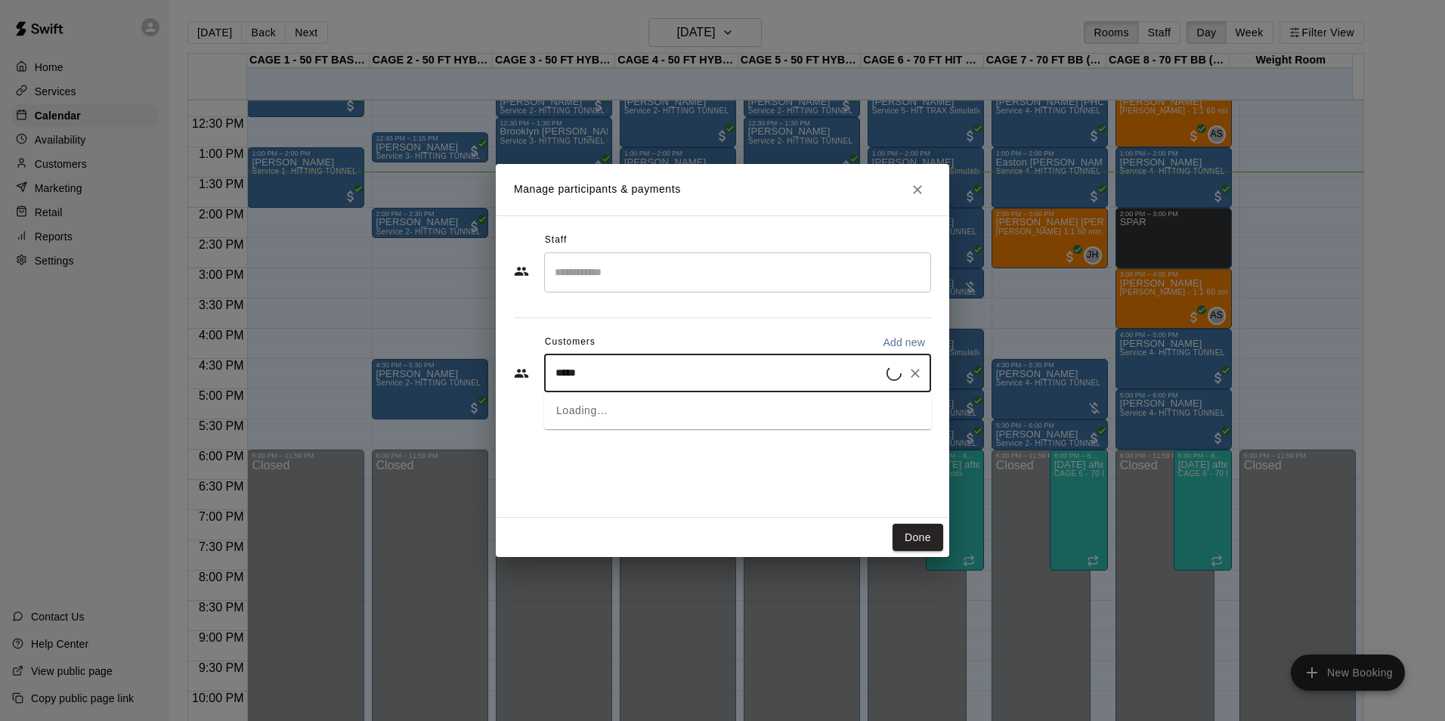
type input "******"
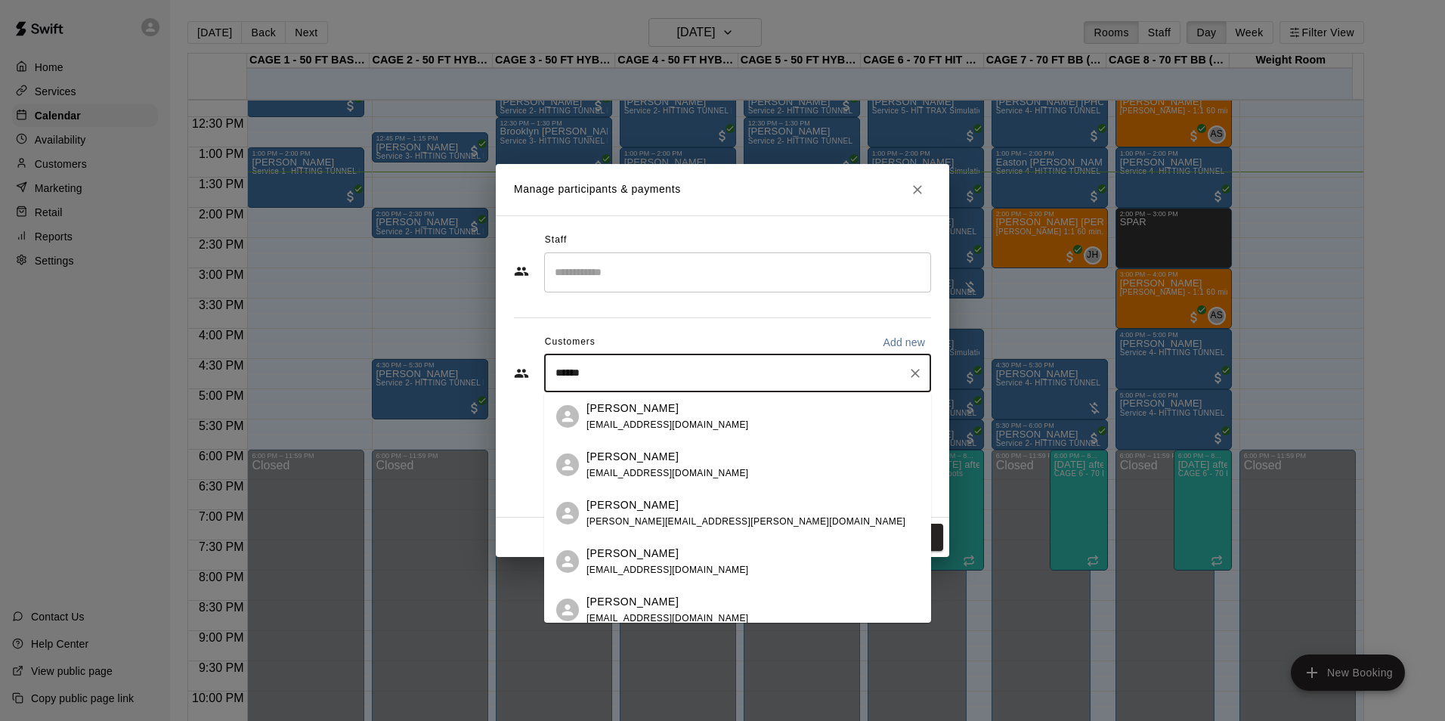
click at [688, 423] on span "[EMAIL_ADDRESS][DOMAIN_NAME]" at bounding box center [667, 424] width 162 height 11
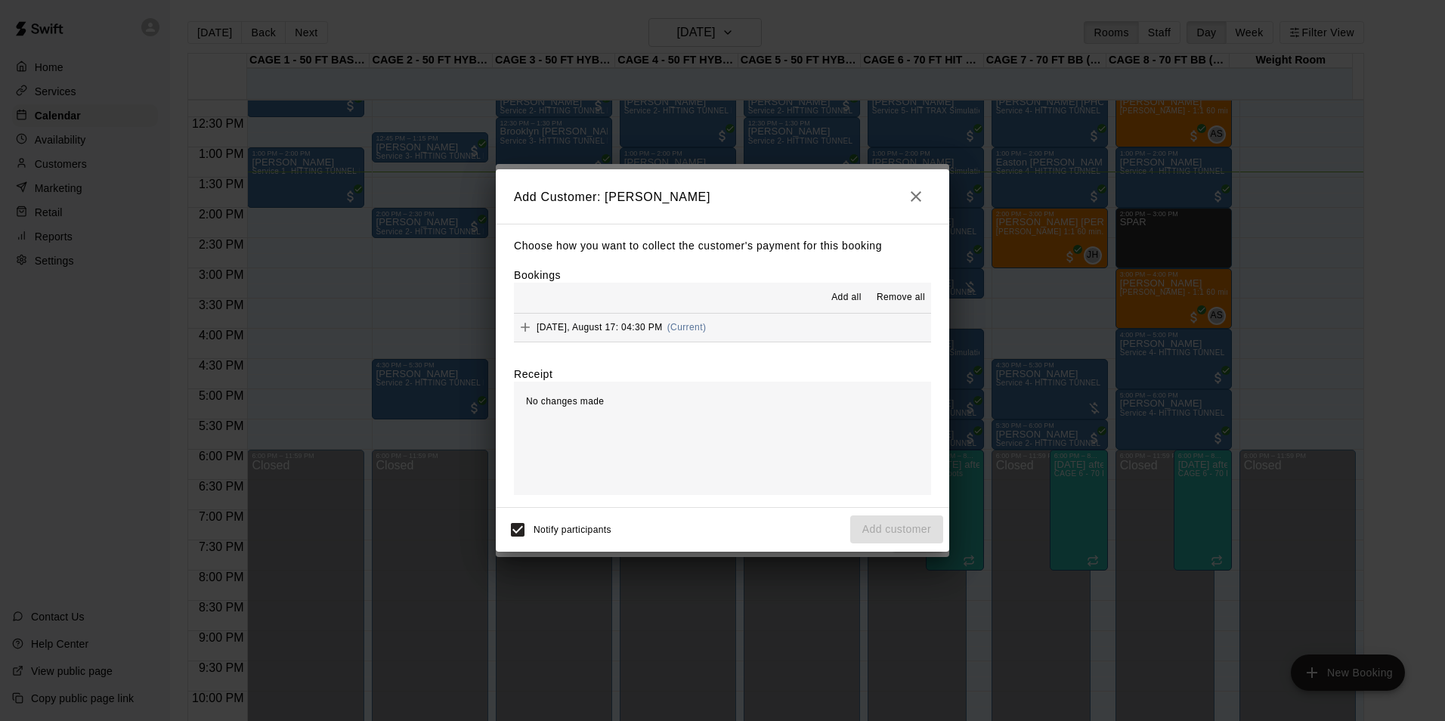
click at [732, 327] on button "[DATE], August 17: 04:30 PM (Current)" at bounding box center [722, 328] width 417 height 28
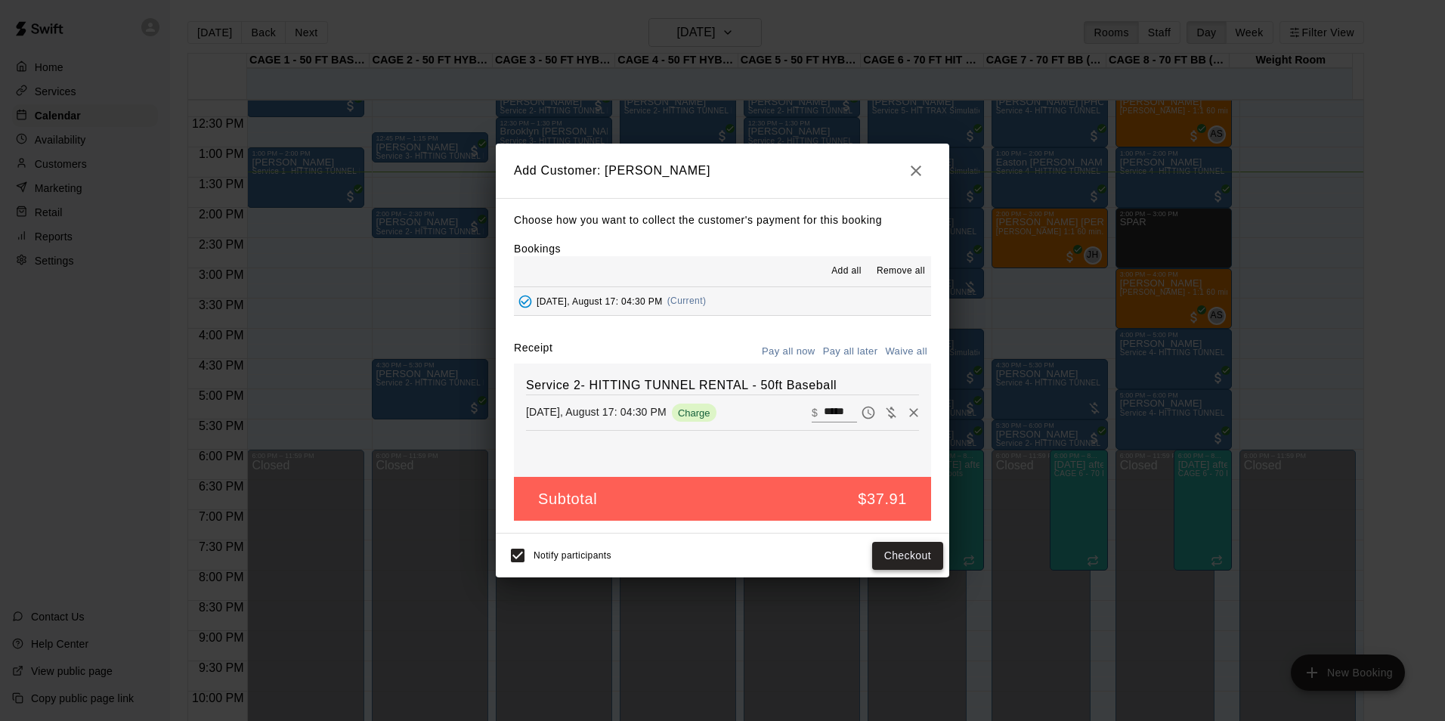
click at [904, 567] on button "Checkout" at bounding box center [907, 556] width 71 height 28
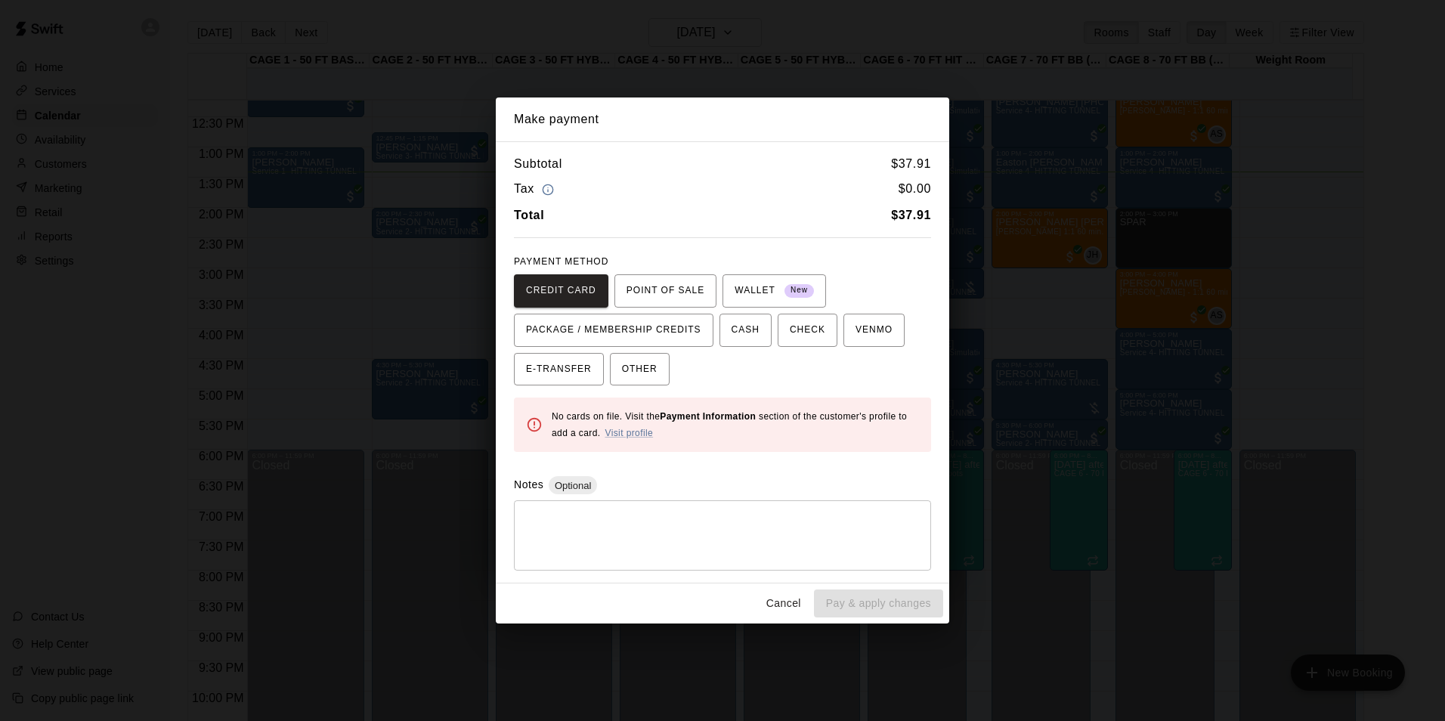
click at [783, 606] on button "Cancel" at bounding box center [783, 603] width 48 height 28
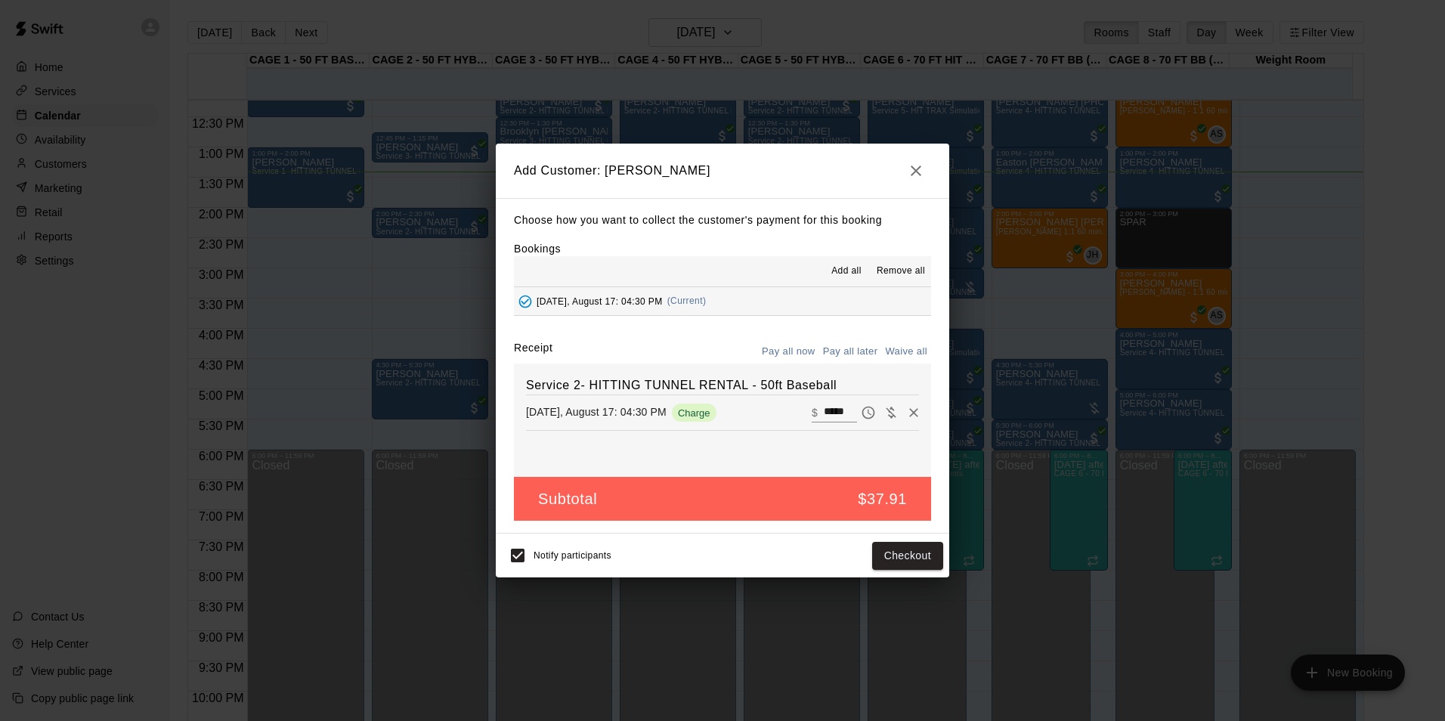
click at [846, 357] on button "Pay all later" at bounding box center [850, 351] width 63 height 23
click at [880, 561] on button "Add customer" at bounding box center [896, 556] width 93 height 28
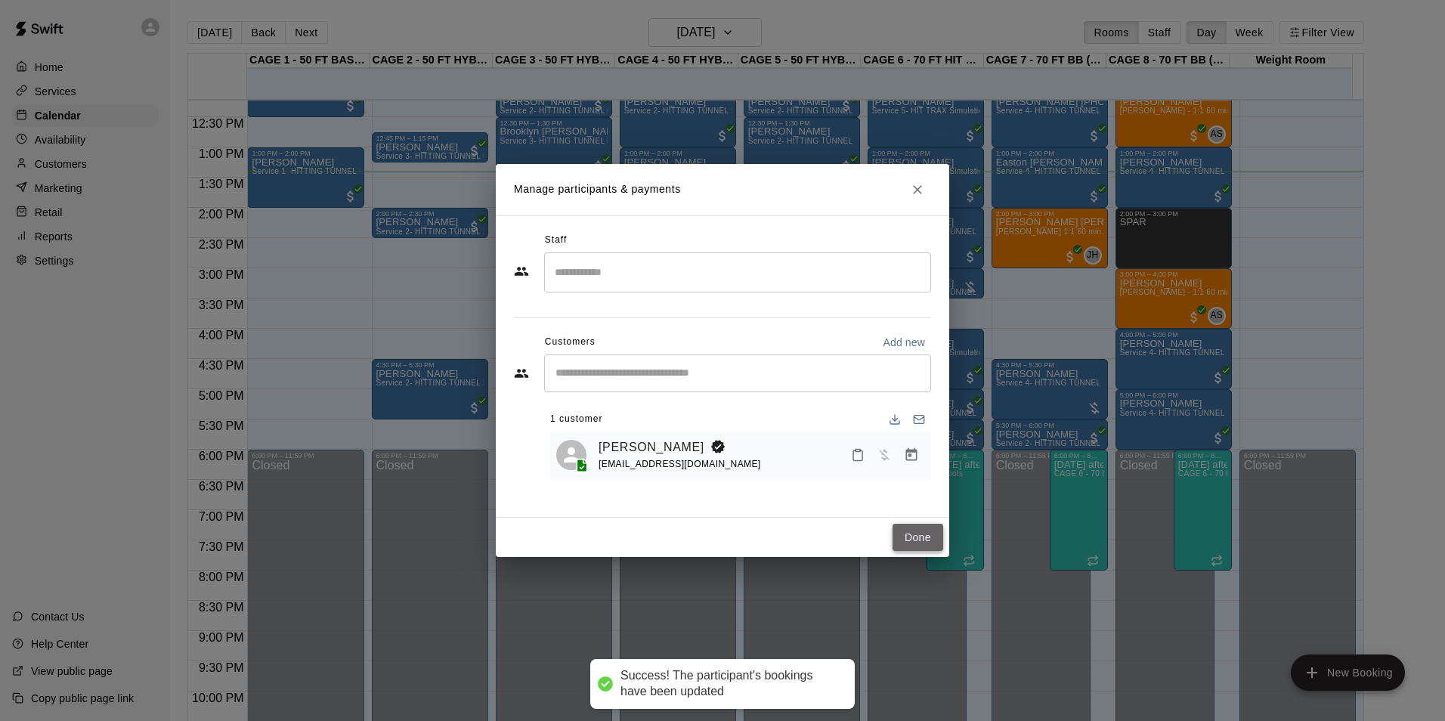
click at [915, 532] on button "Done" at bounding box center [917, 538] width 51 height 28
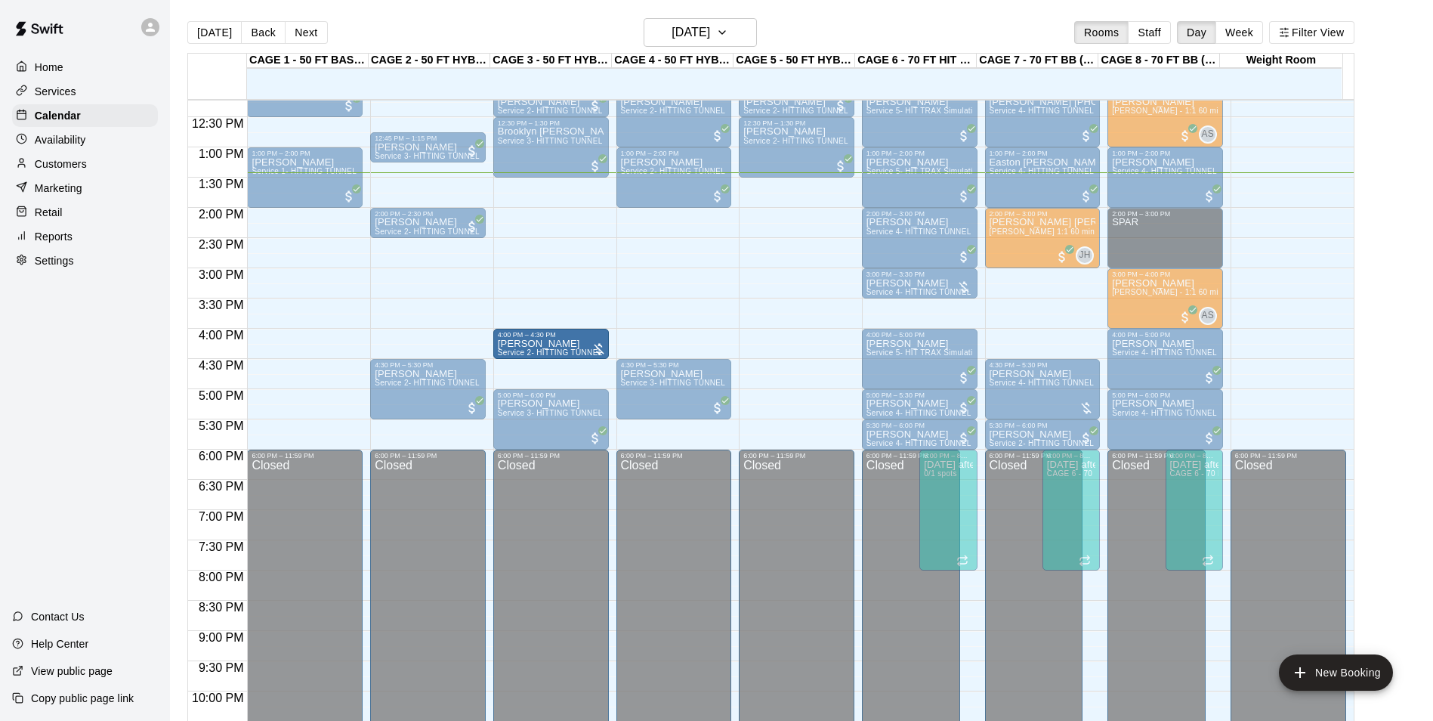
drag, startPoint x: 541, startPoint y: 369, endPoint x: 542, endPoint y: 339, distance: 29.5
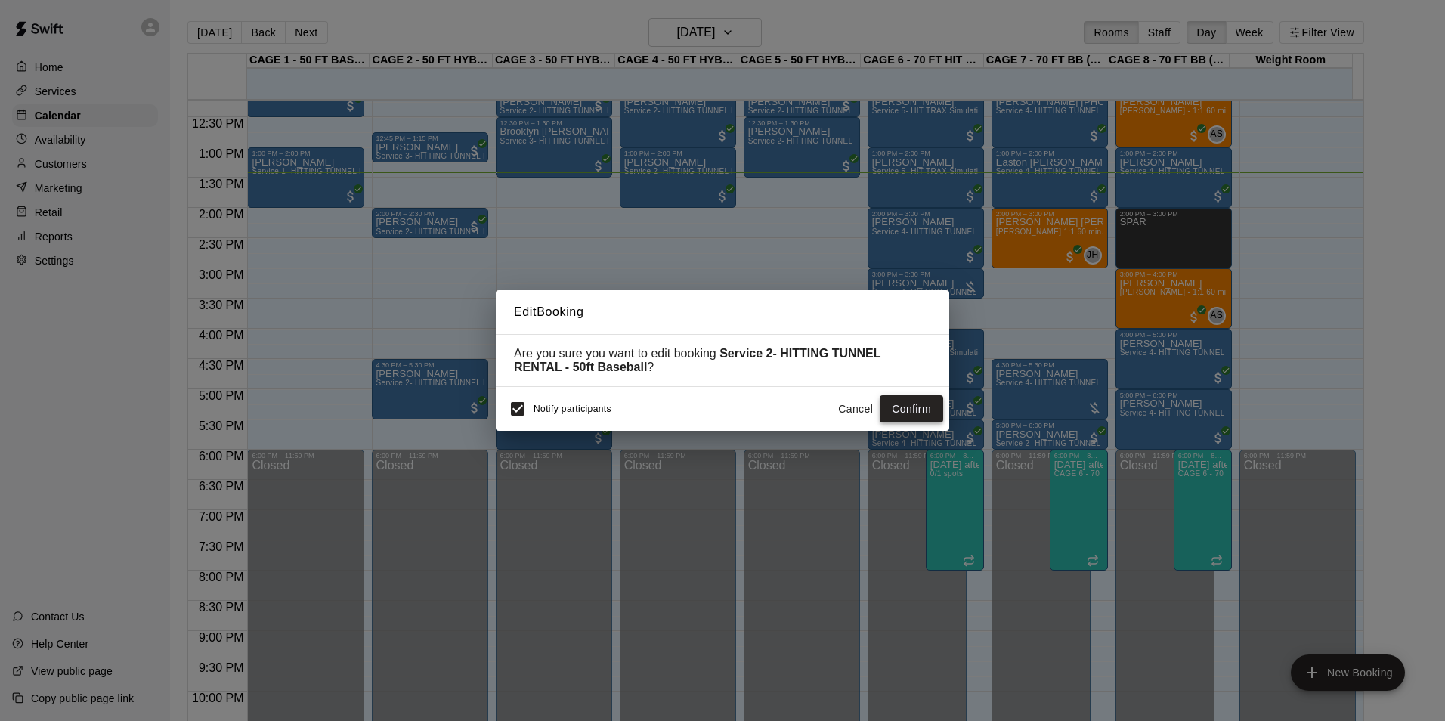
click at [914, 409] on button "Confirm" at bounding box center [911, 409] width 63 height 28
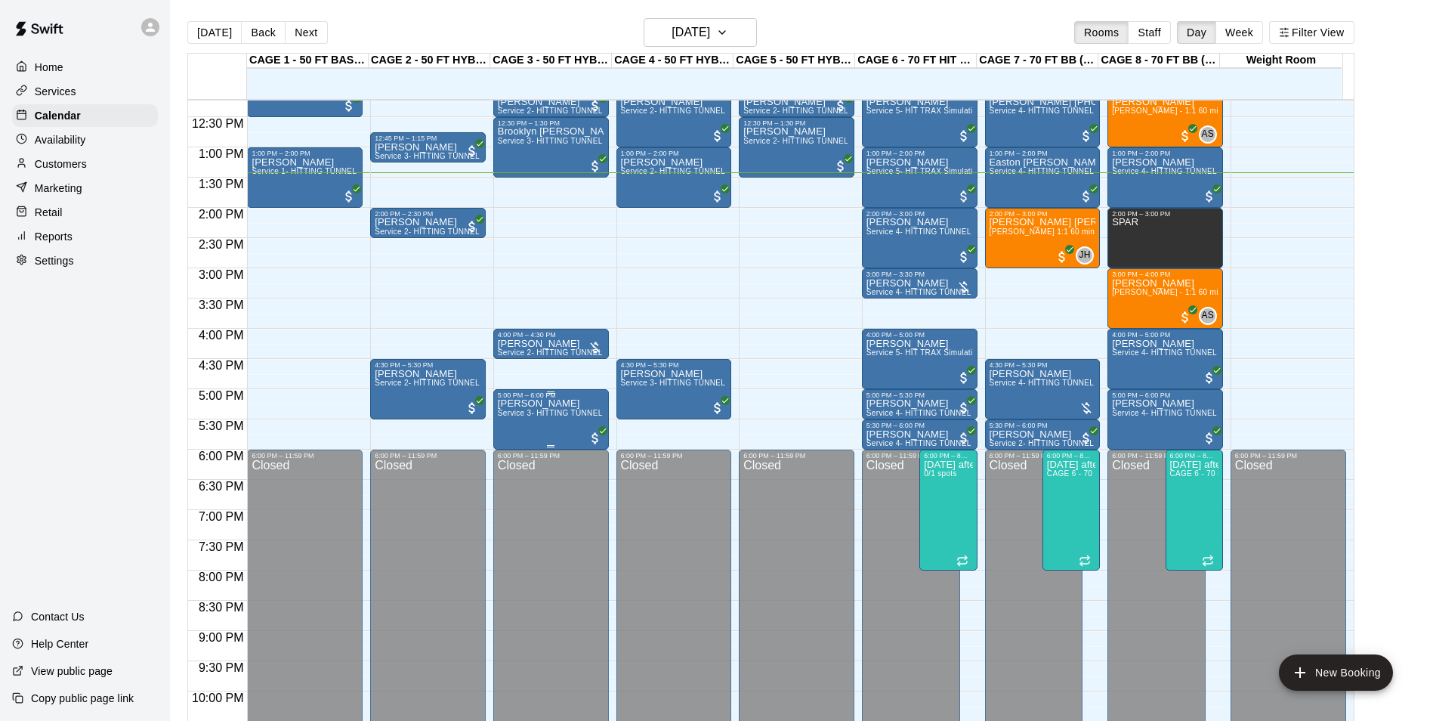
click at [523, 417] on span "Service 3- HITTING TUNNEL RENTAL - 50ft Softball" at bounding box center [592, 413] width 188 height 8
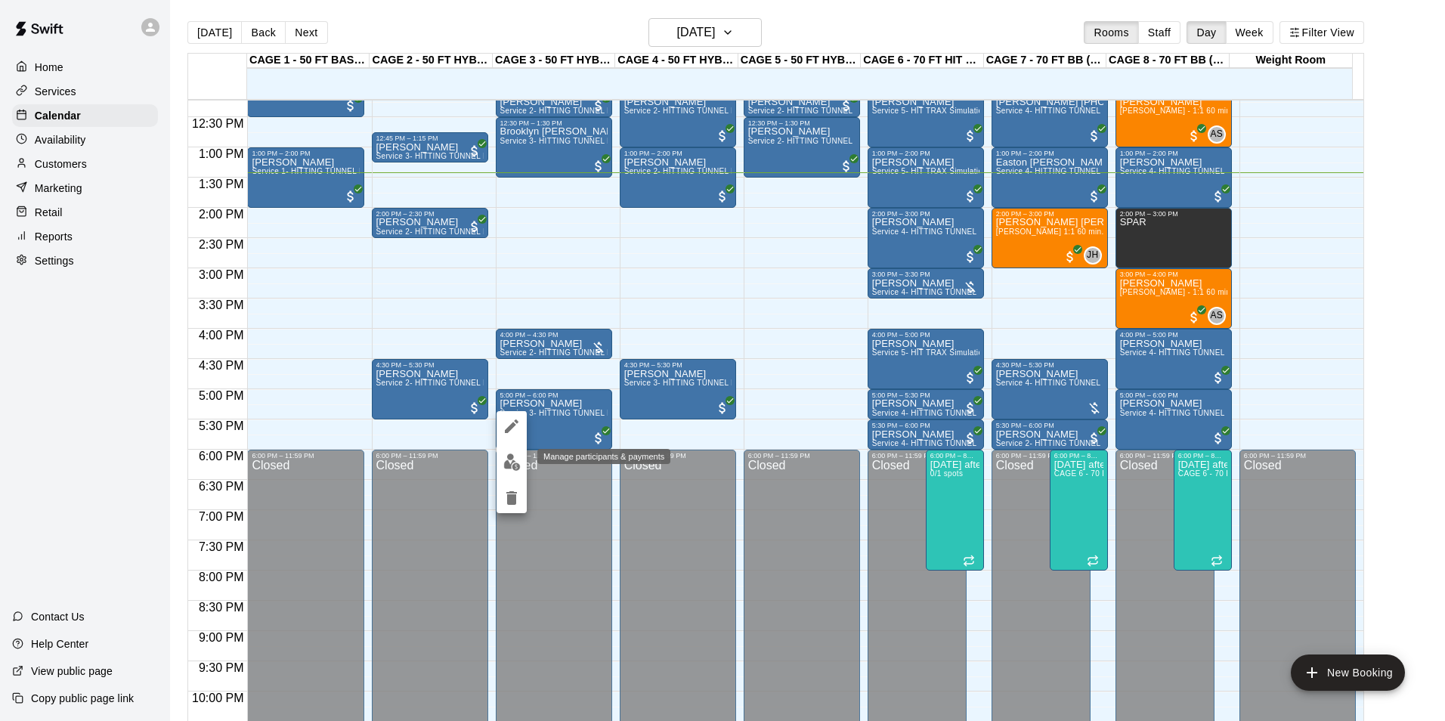
click at [520, 450] on button "edit" at bounding box center [511, 461] width 30 height 29
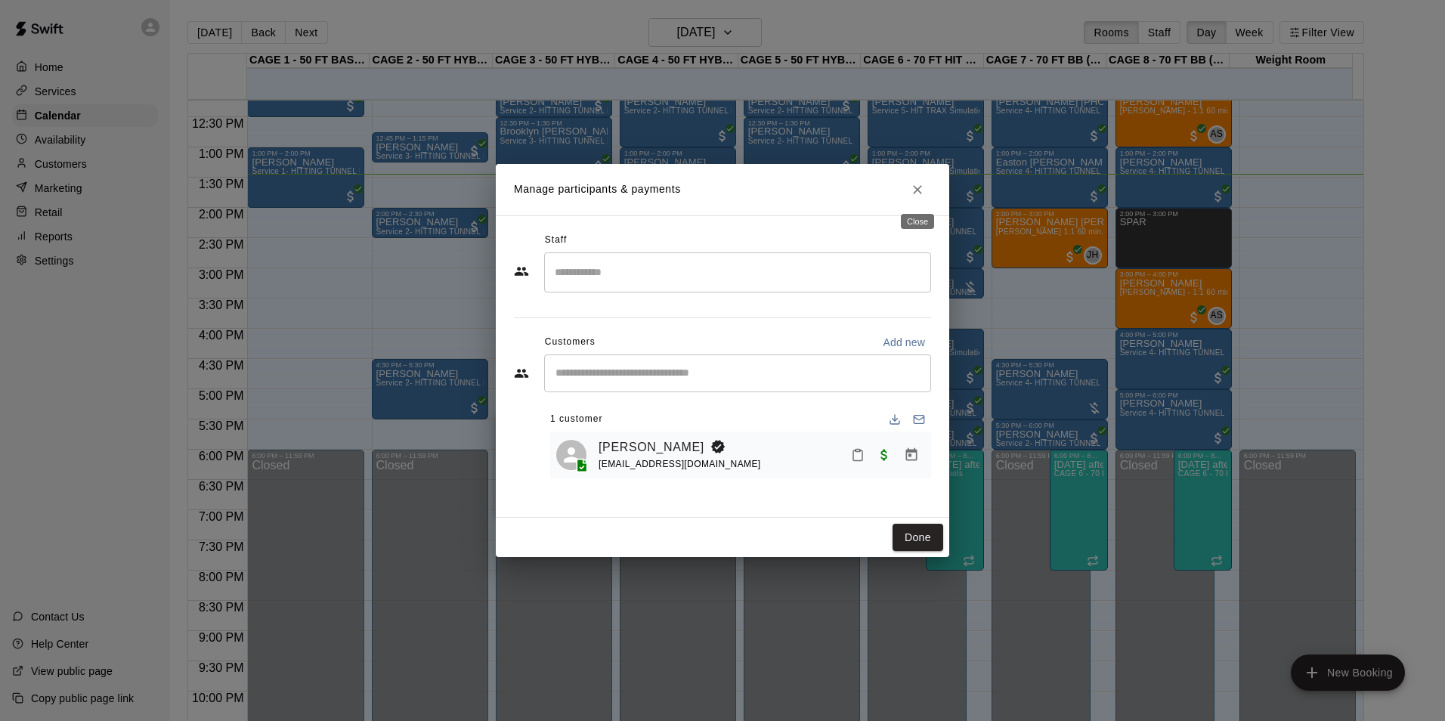
click at [923, 184] on icon "Close" at bounding box center [917, 189] width 15 height 15
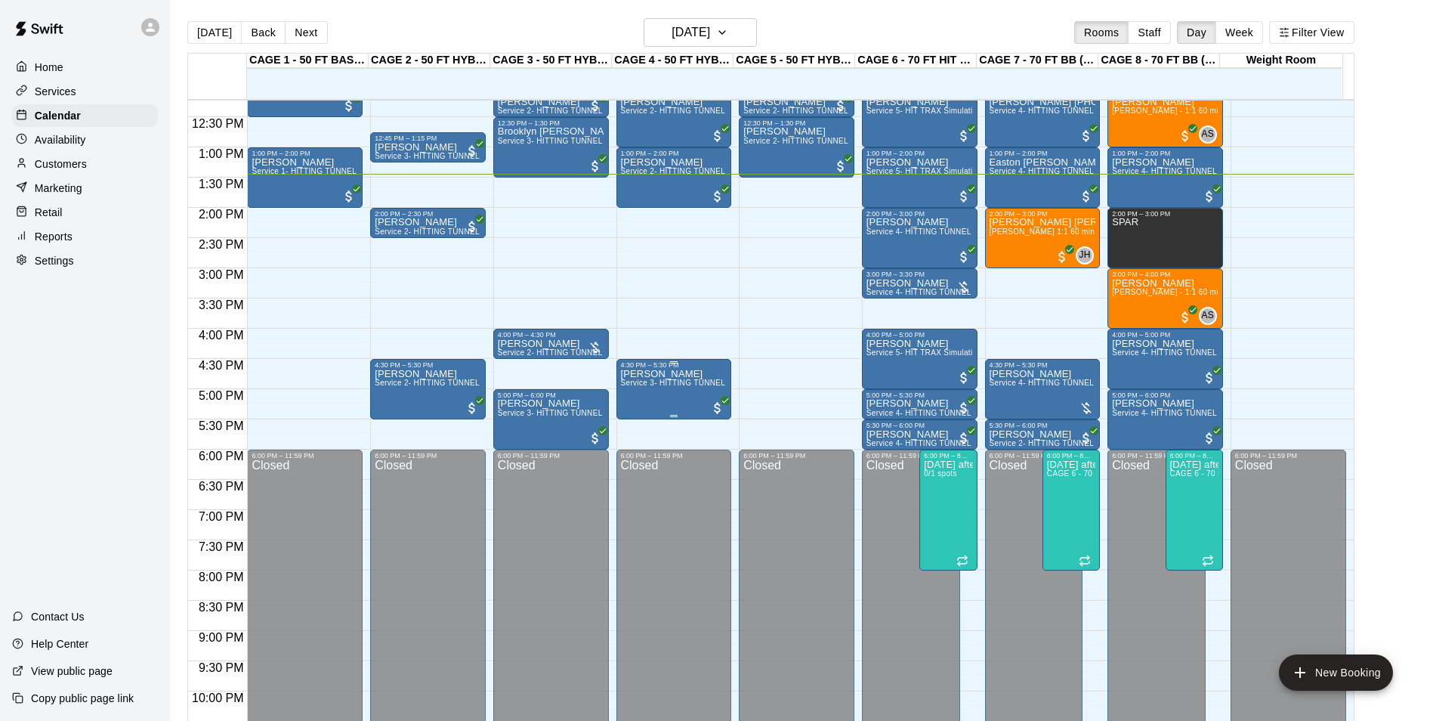
click at [664, 397] on div "[PERSON_NAME] Service 3- HITTING TUNNEL RENTAL - 50ft Softball" at bounding box center [674, 729] width 107 height 721
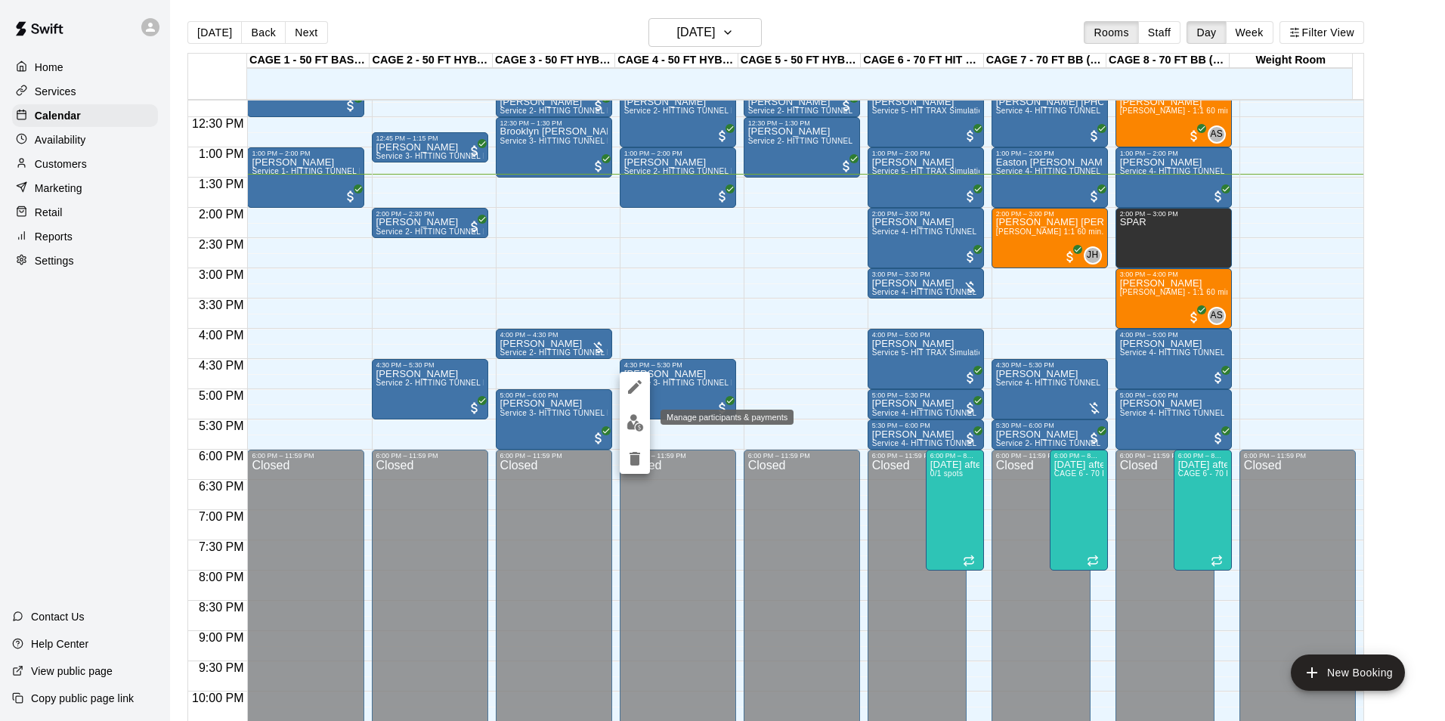
click at [626, 422] on img "edit" at bounding box center [634, 422] width 17 height 17
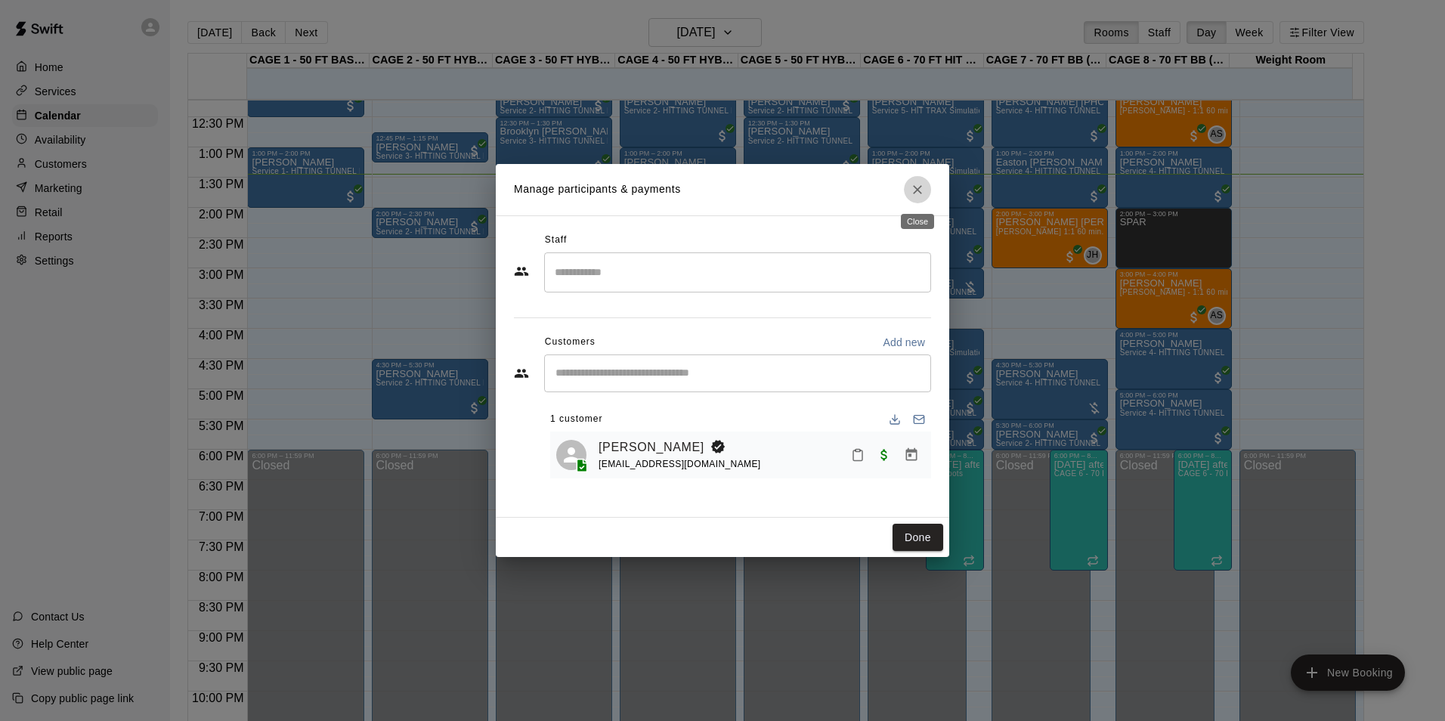
click at [918, 189] on icon "Close" at bounding box center [917, 189] width 9 height 9
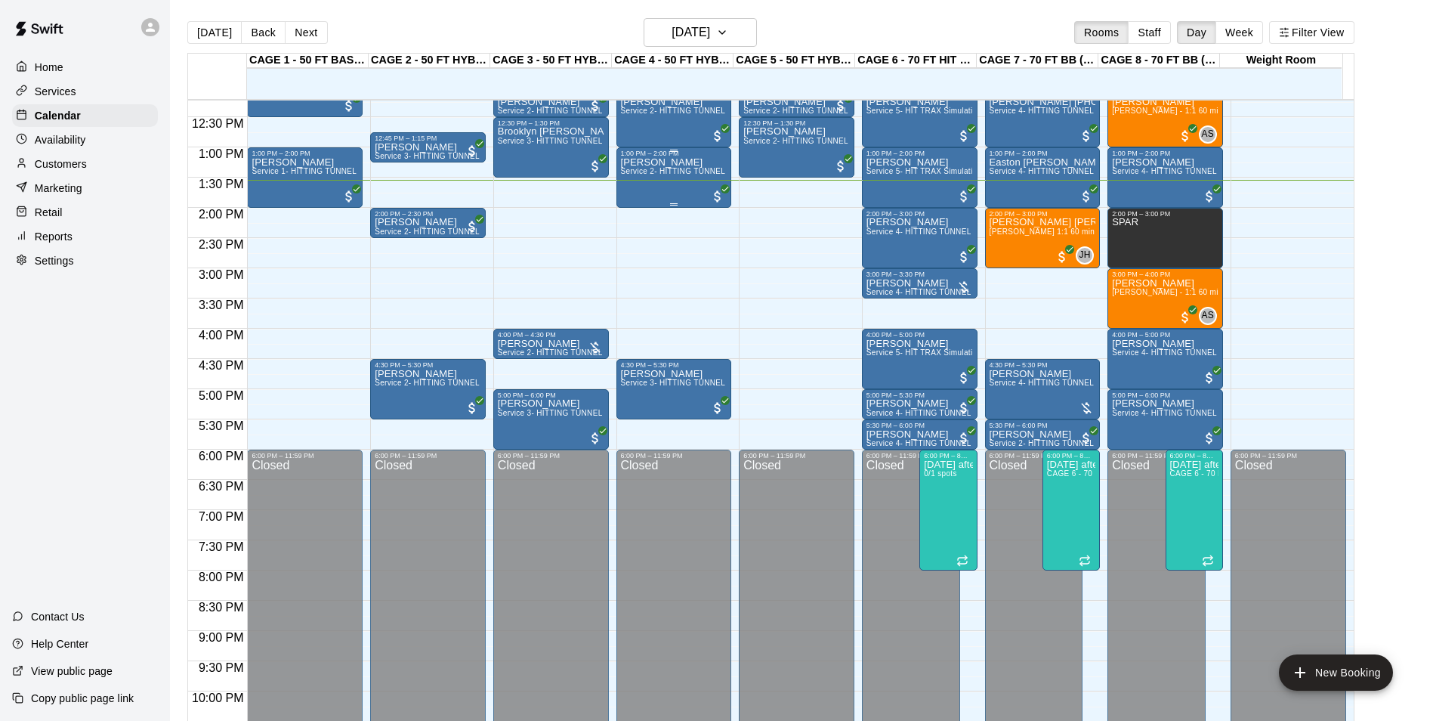
click at [678, 175] on span "Service 2- HITTING TUNNEL RENTAL - 50ft Baseball" at bounding box center [717, 171] width 192 height 8
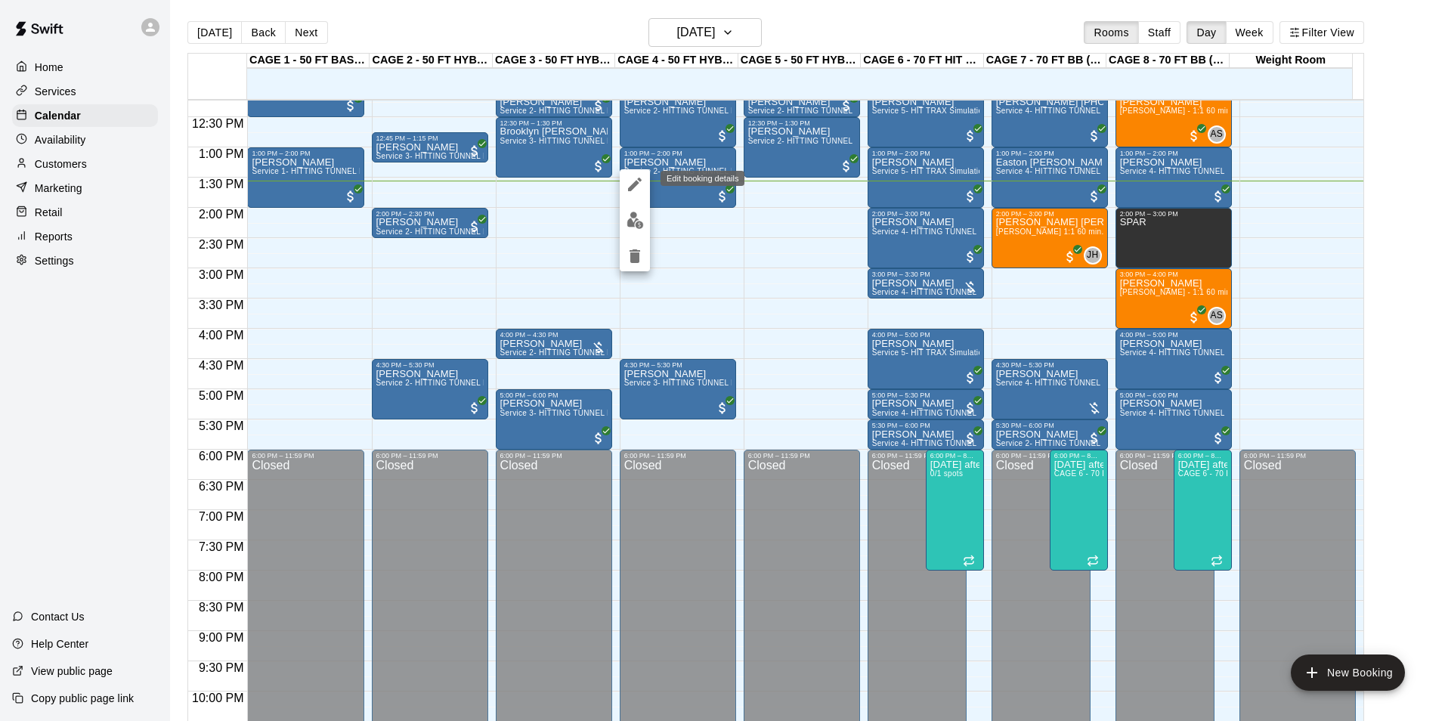
click at [635, 174] on button "edit" at bounding box center [635, 184] width 30 height 30
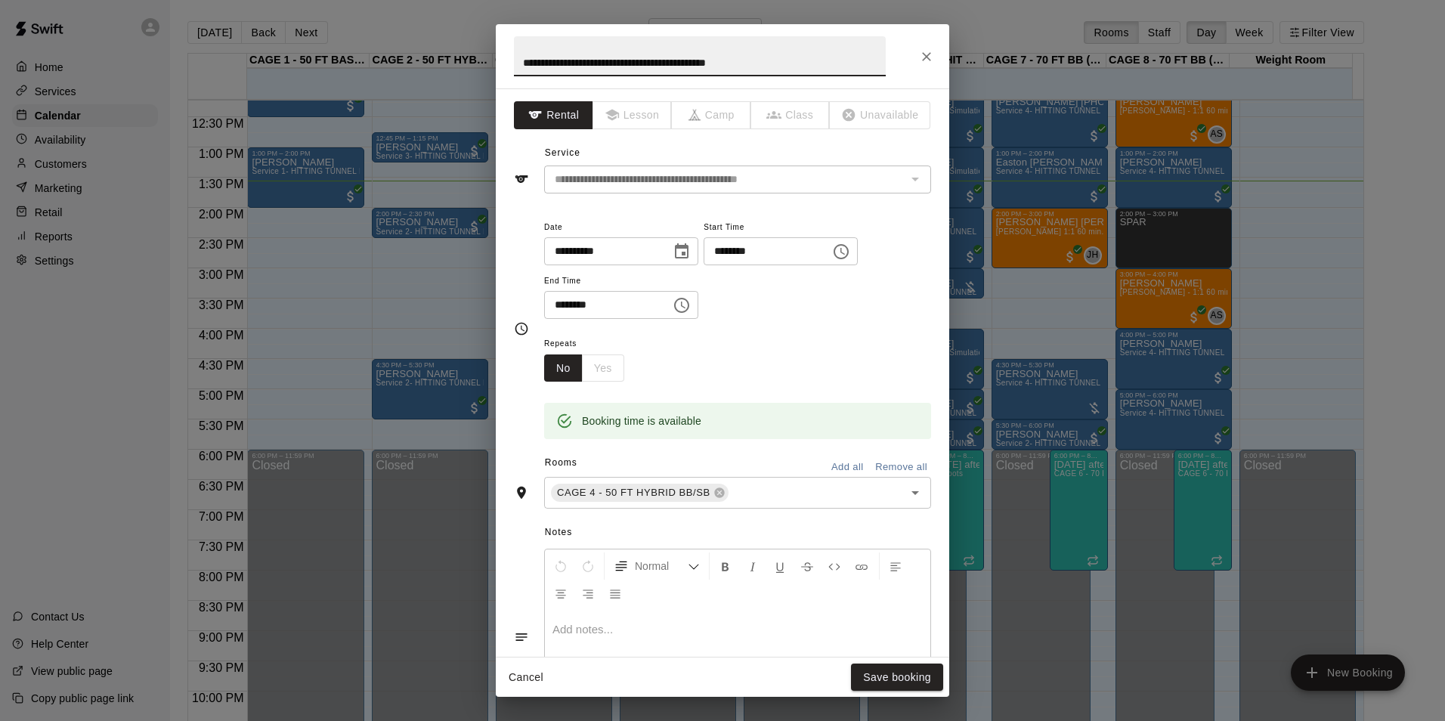
click at [554, 306] on input "********" at bounding box center [602, 305] width 116 height 28
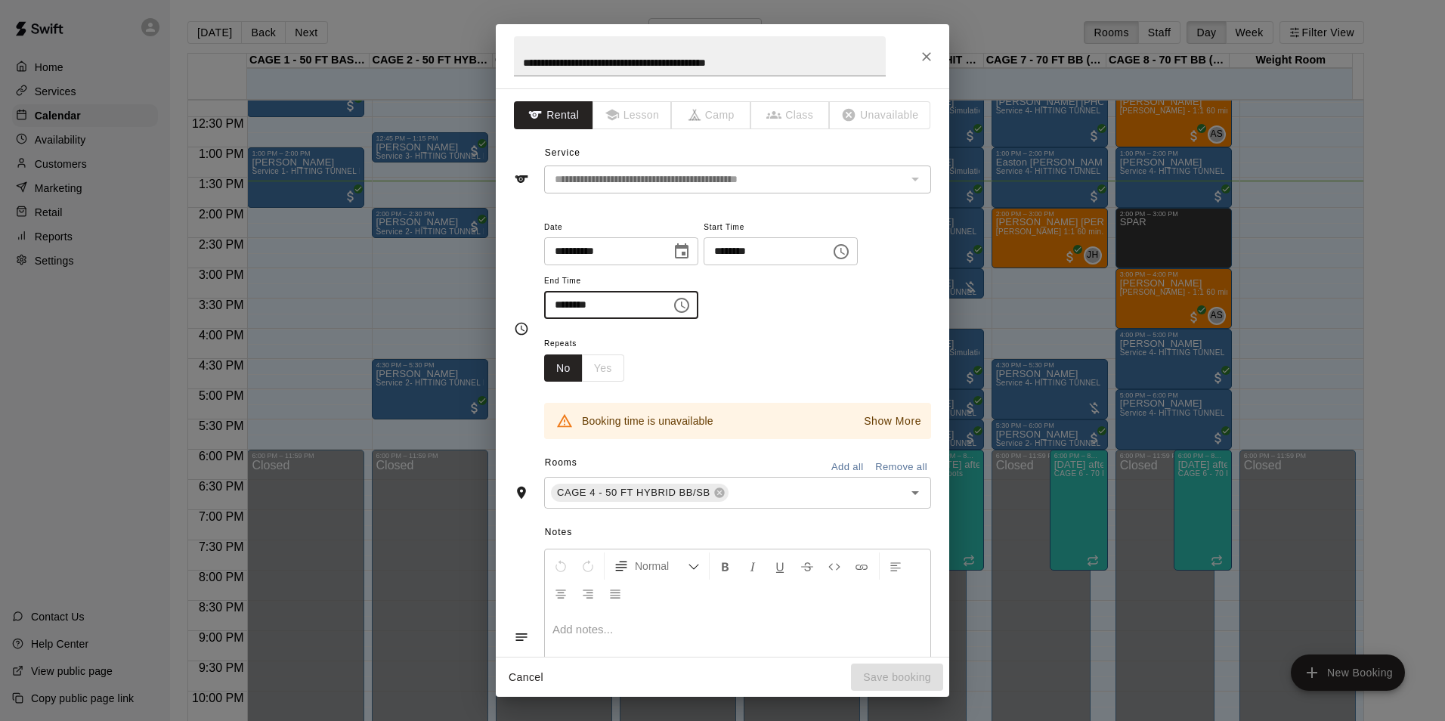
click at [554, 306] on input "********" at bounding box center [602, 305] width 116 height 28
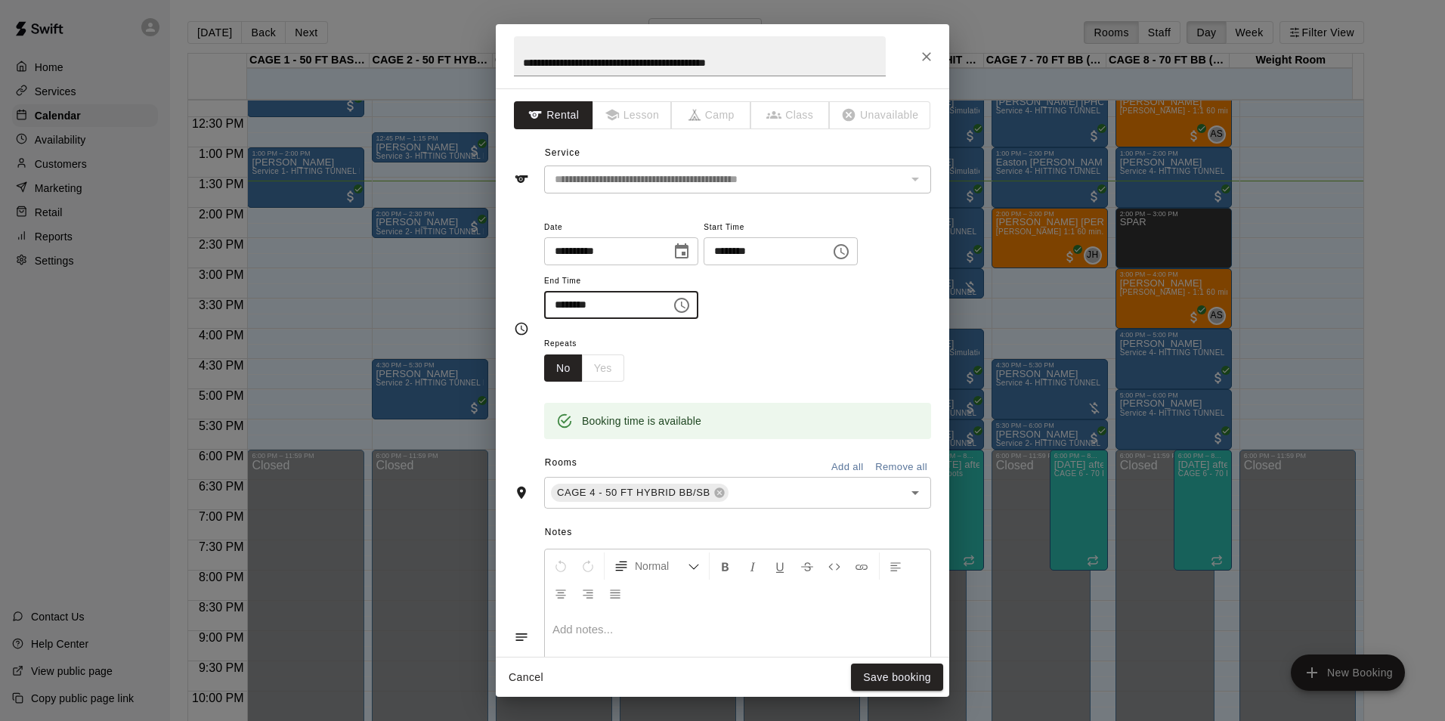
type input "********"
click at [814, 351] on div "Repeats No Yes" at bounding box center [737, 358] width 387 height 48
click at [872, 669] on button "Save booking" at bounding box center [897, 677] width 92 height 28
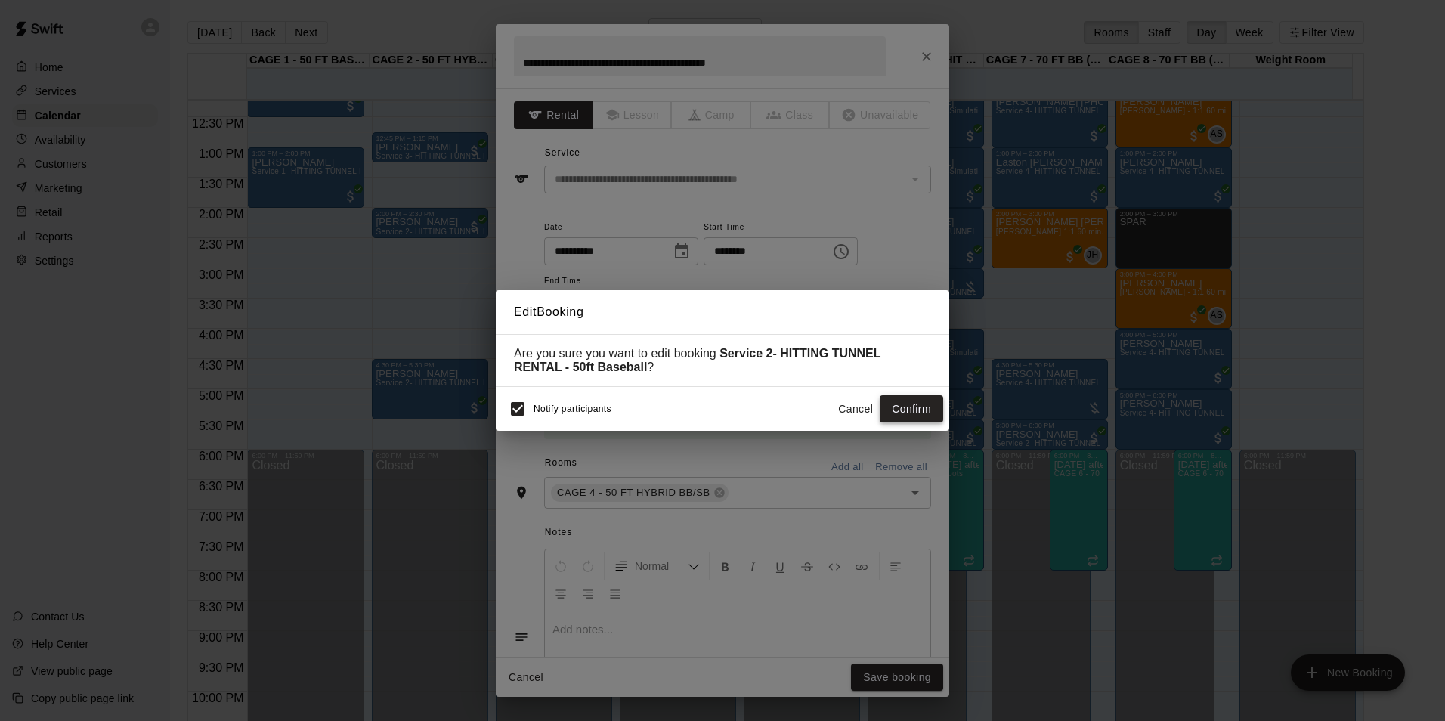
click at [931, 404] on button "Confirm" at bounding box center [911, 409] width 63 height 28
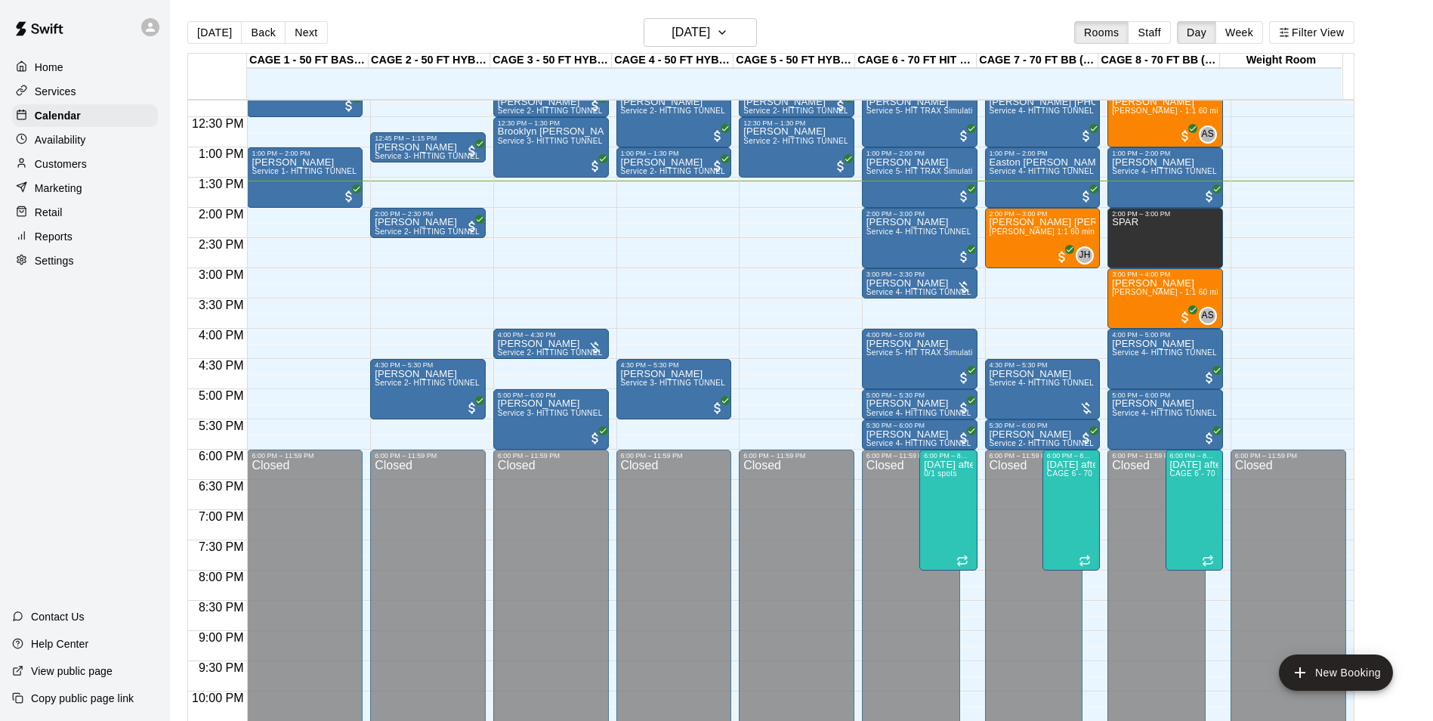
click at [443, 32] on div "[DATE] Back [DATE][DATE] Rooms Staff Day Week Filter View" at bounding box center [770, 35] width 1167 height 35
click at [1038, 232] on span "[PERSON_NAME] 1:1 60 min. pitching Lesson" at bounding box center [1073, 231] width 166 height 8
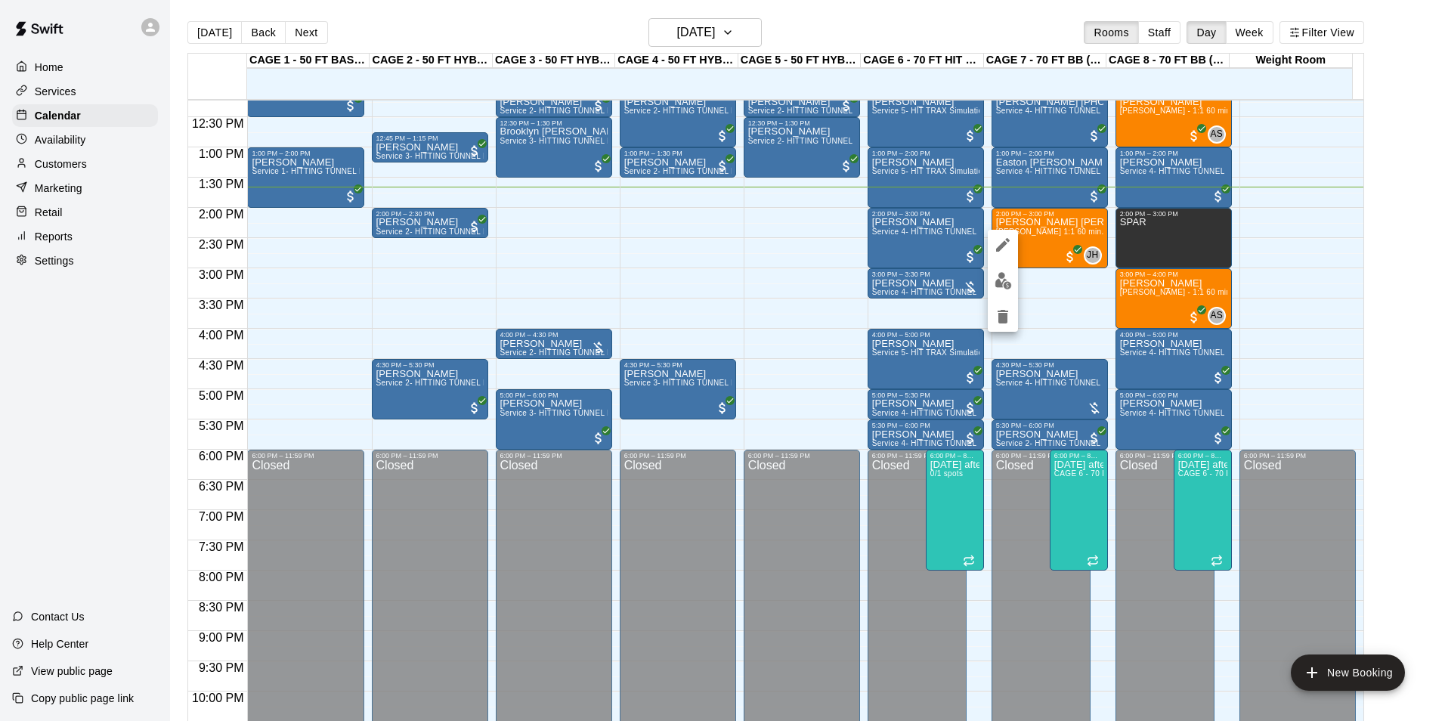
click at [1006, 280] on img "edit" at bounding box center [1002, 280] width 17 height 17
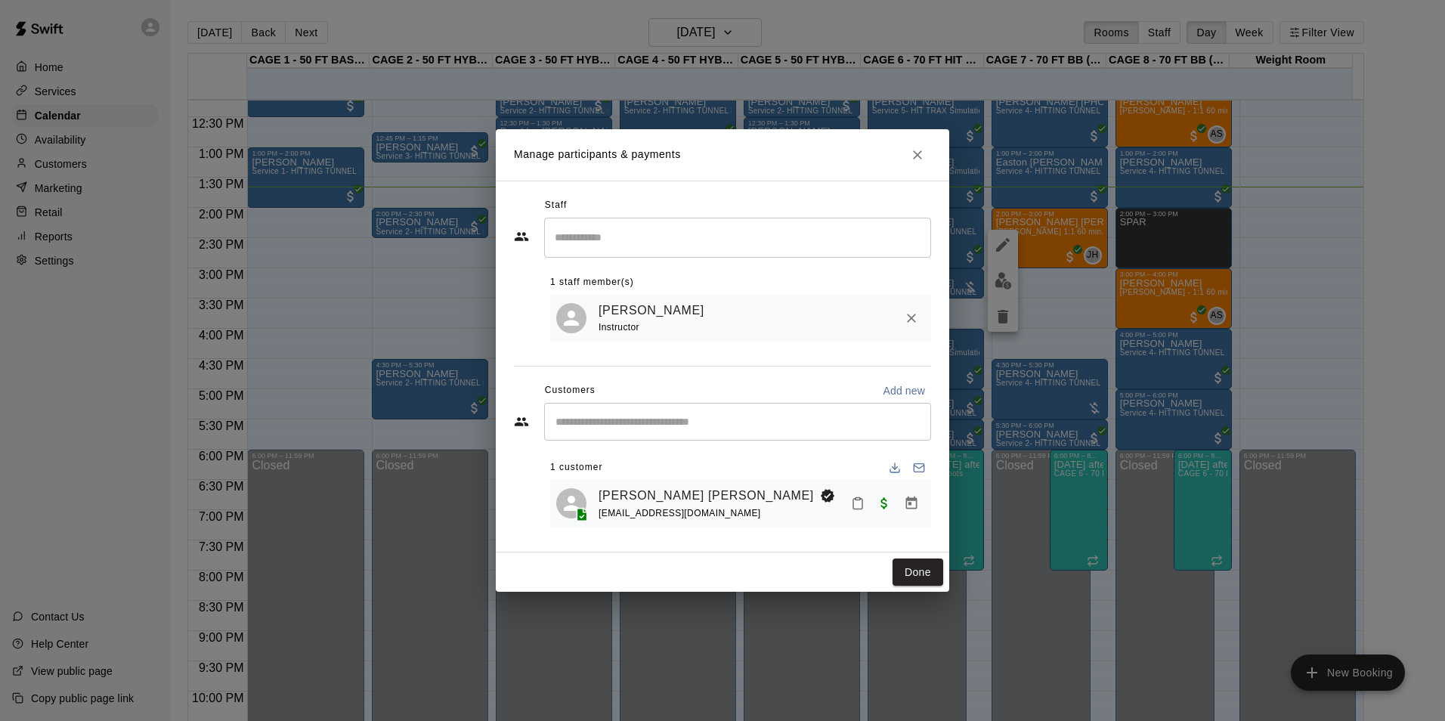
click at [856, 506] on icon "Mark attendance" at bounding box center [858, 503] width 14 height 14
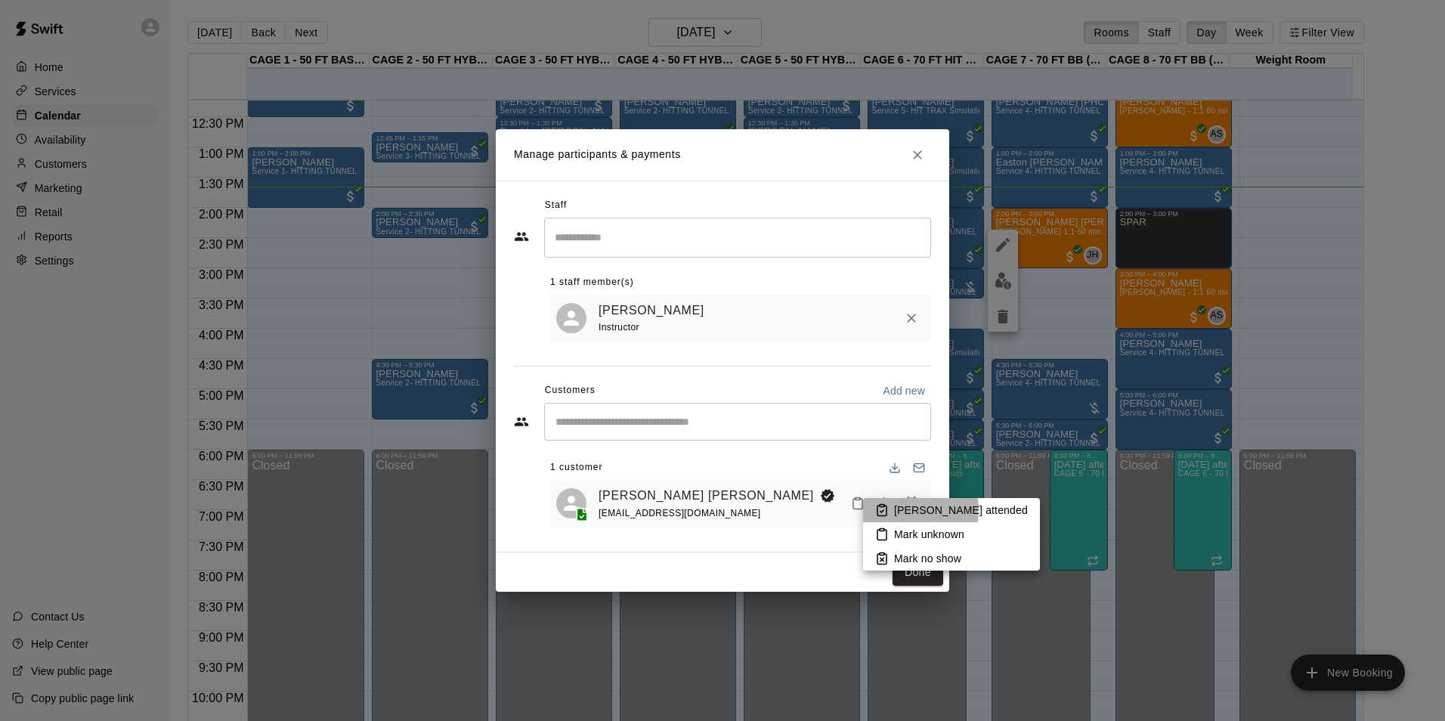
click at [908, 510] on p "[PERSON_NAME] attended" at bounding box center [961, 510] width 134 height 15
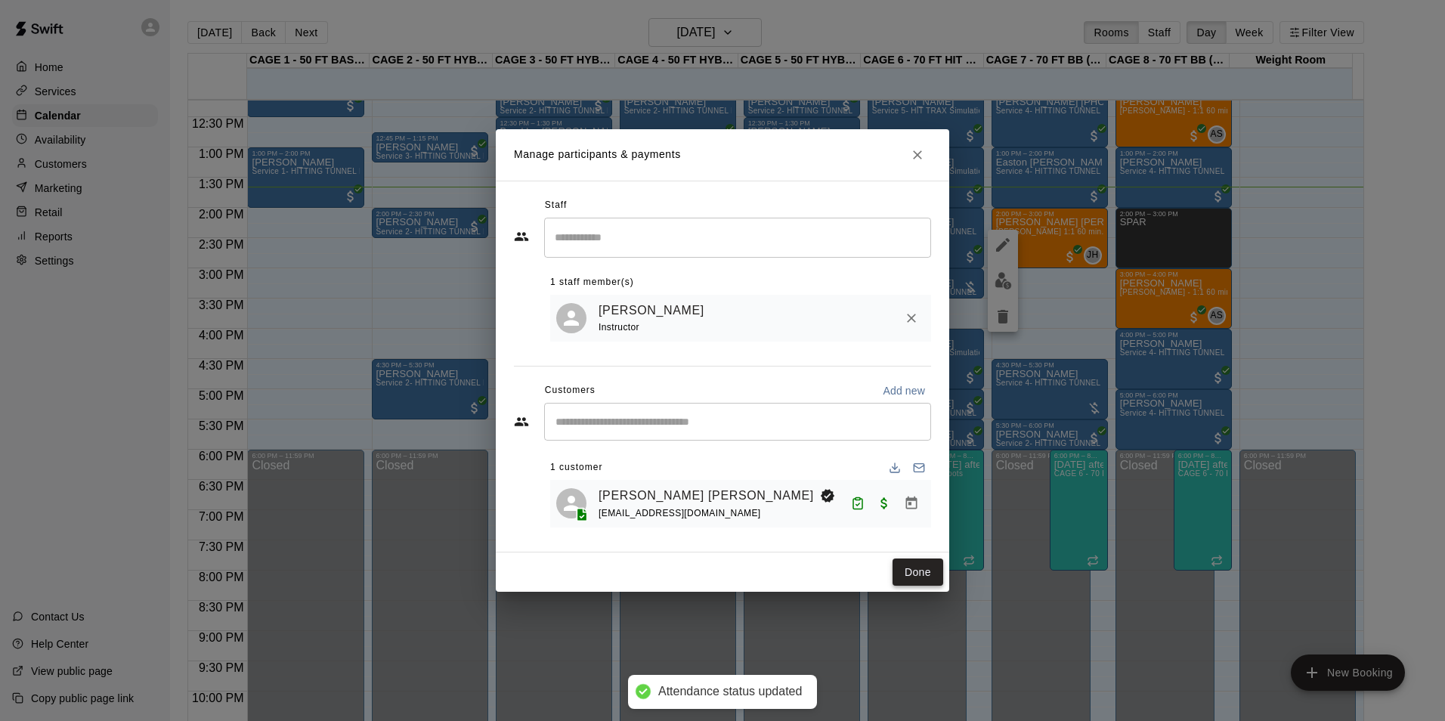
click at [919, 576] on button "Done" at bounding box center [917, 572] width 51 height 28
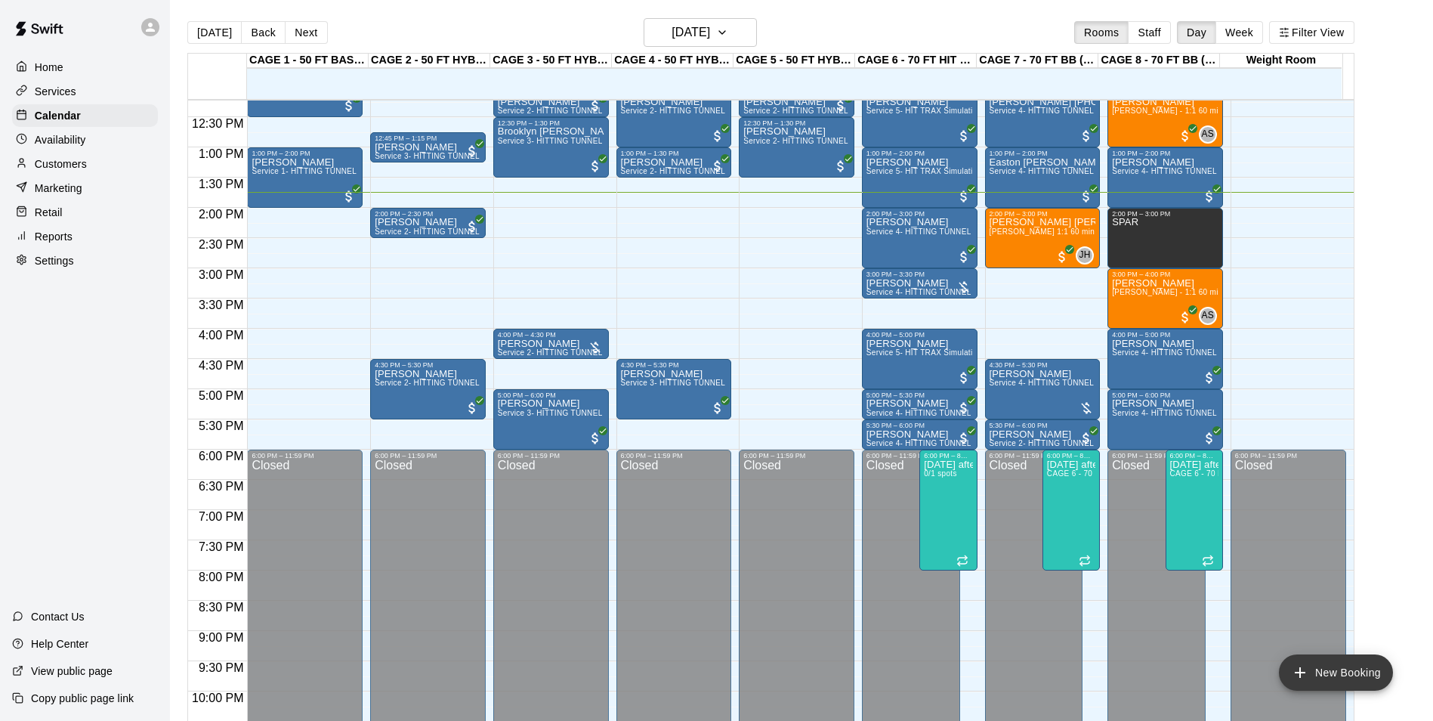
click at [1319, 680] on button "New Booking" at bounding box center [1336, 672] width 114 height 36
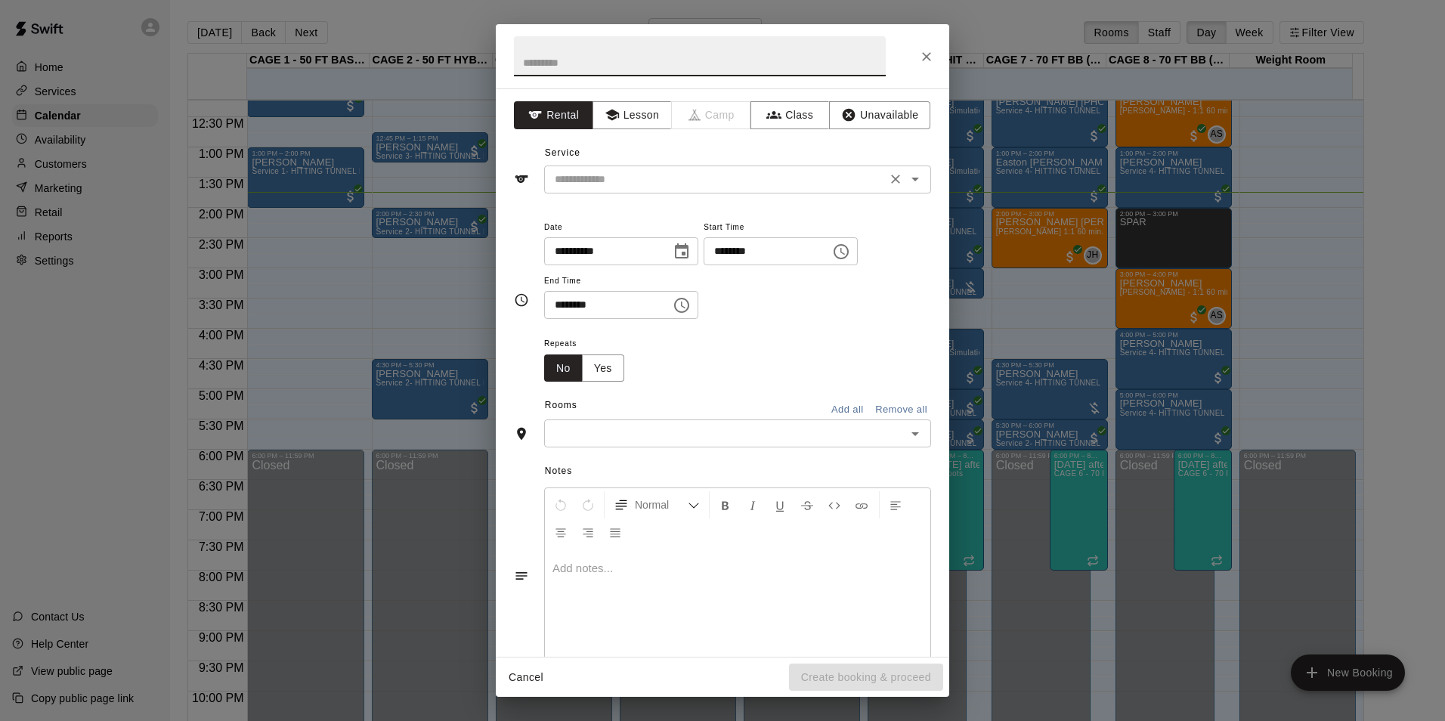
click at [786, 180] on input "text" at bounding box center [715, 179] width 333 height 19
click at [919, 46] on button "Close" at bounding box center [926, 56] width 27 height 27
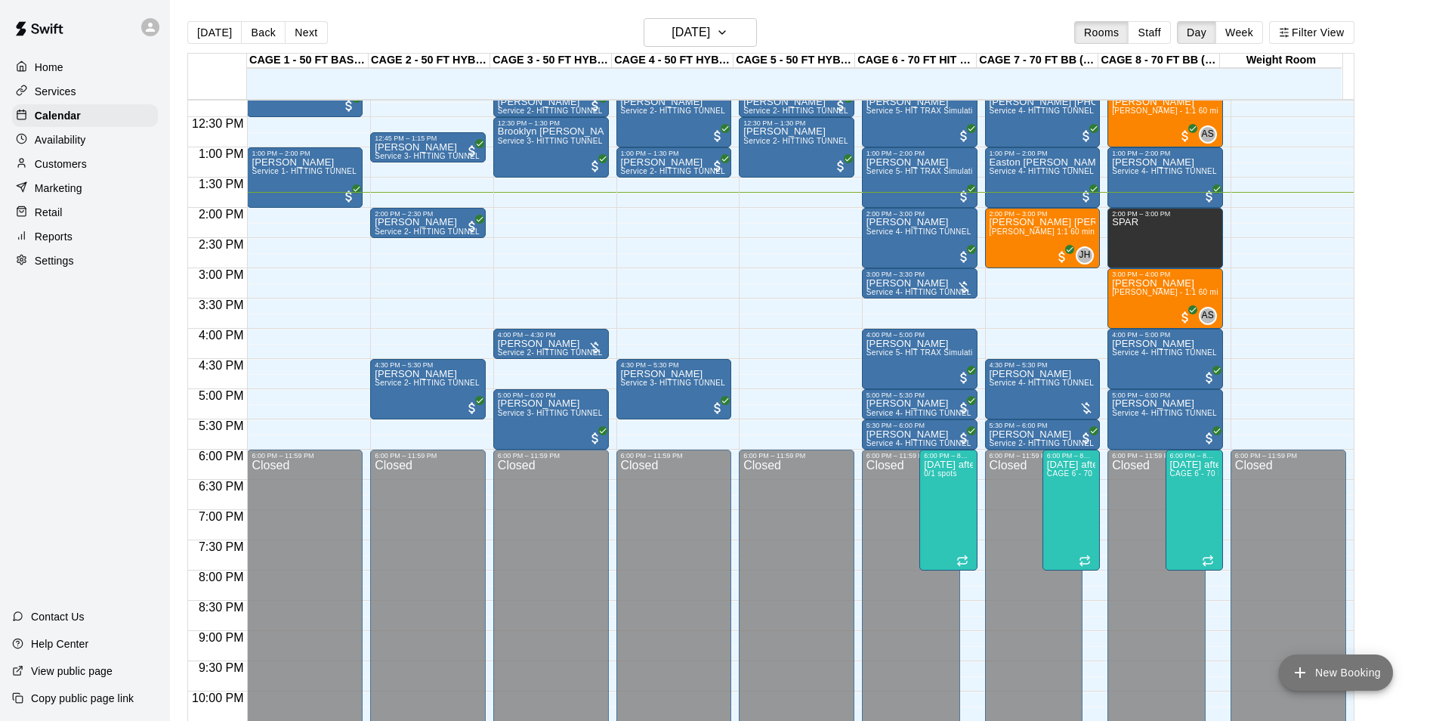
click at [1323, 666] on button "New Booking" at bounding box center [1336, 672] width 114 height 36
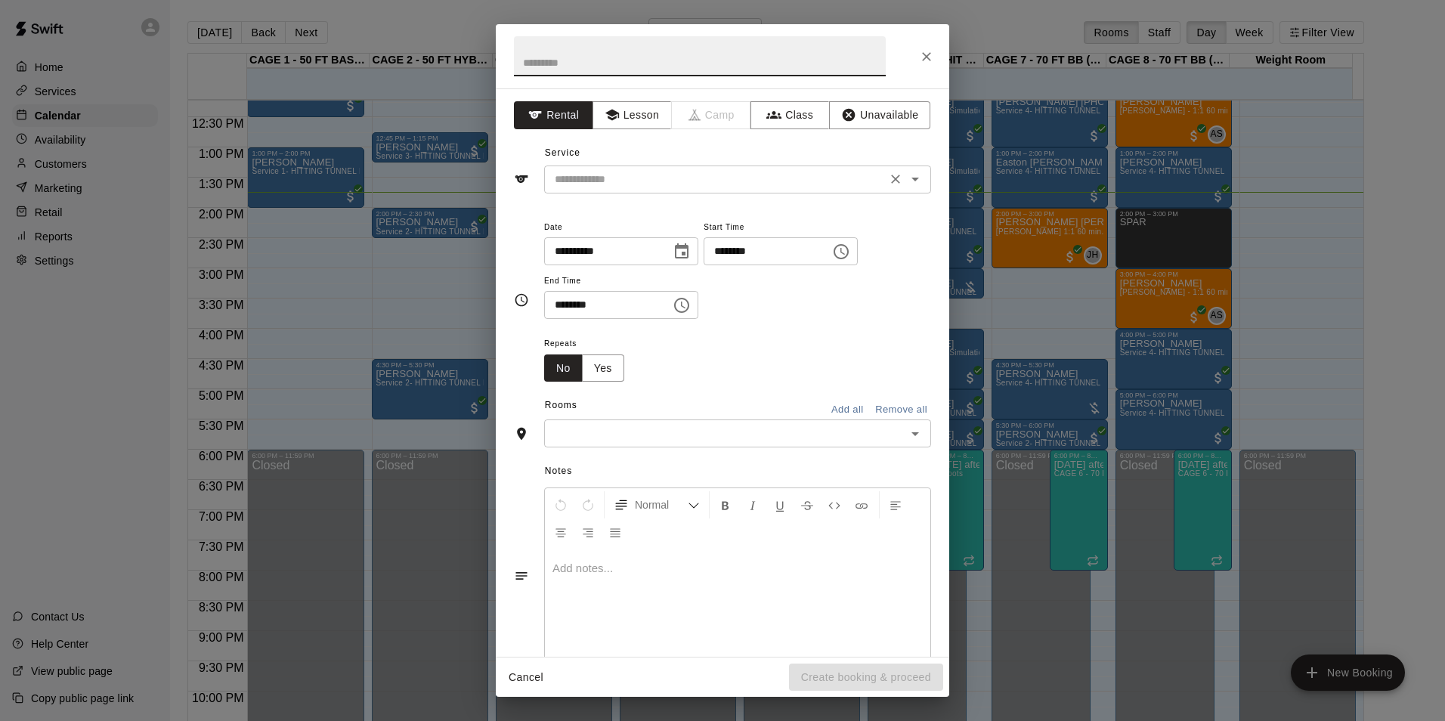
click at [691, 171] on input "text" at bounding box center [715, 179] width 333 height 19
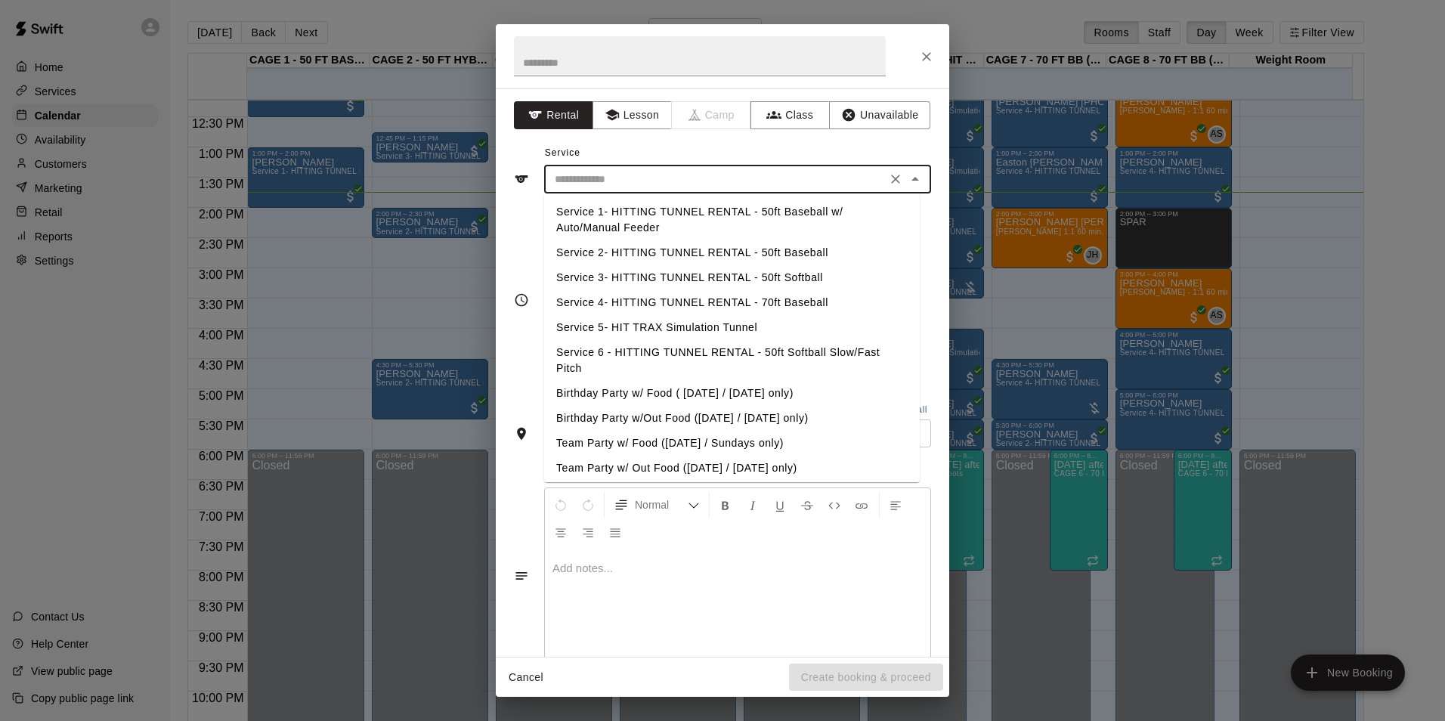
click at [929, 51] on icon "Close" at bounding box center [926, 56] width 15 height 15
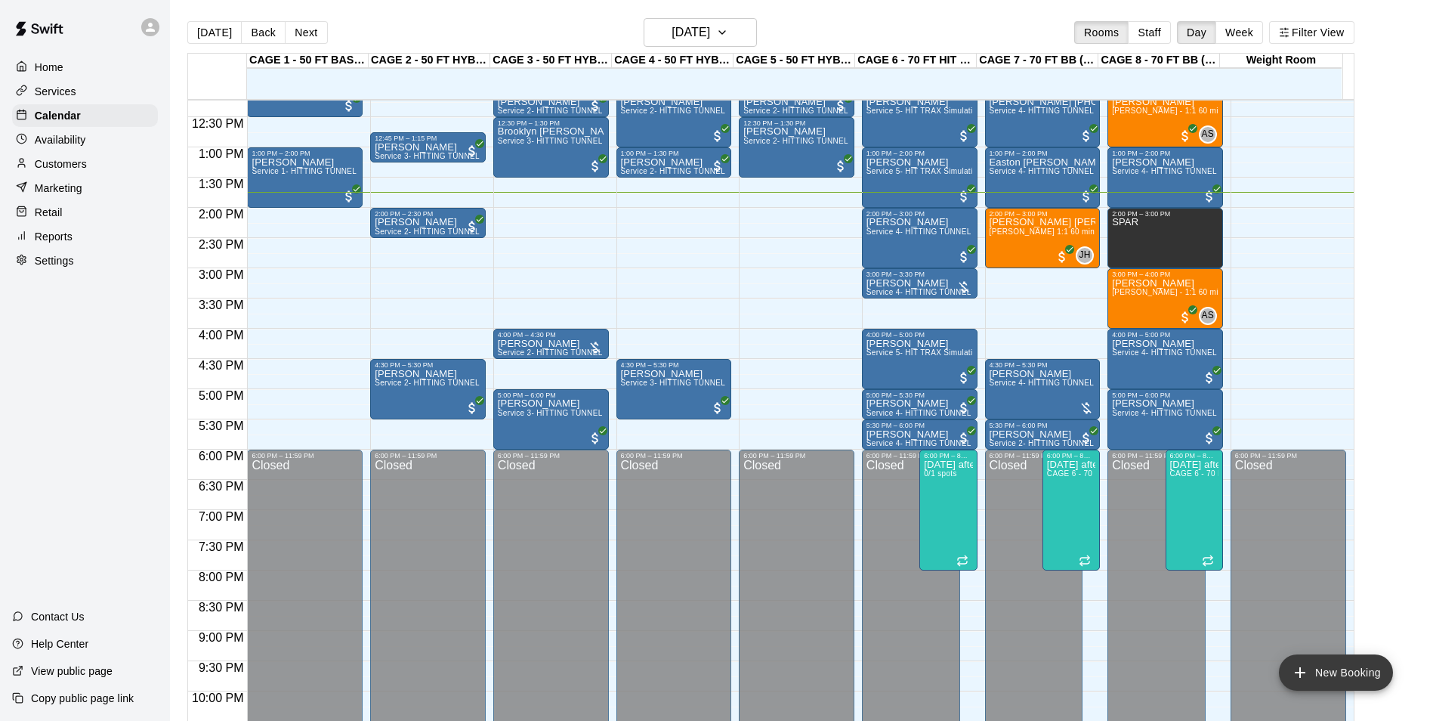
click at [1363, 673] on button "New Booking" at bounding box center [1336, 672] width 114 height 36
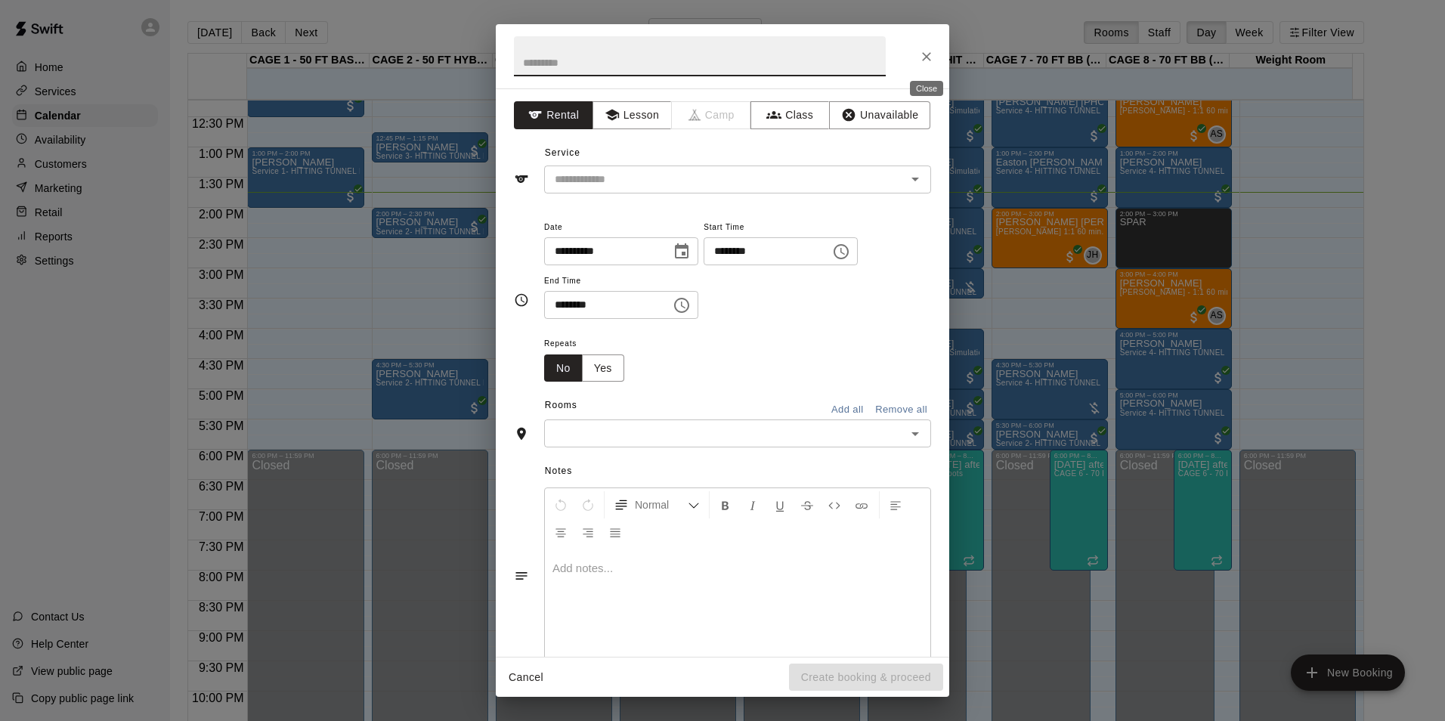
click at [925, 53] on icon "Close" at bounding box center [926, 56] width 15 height 15
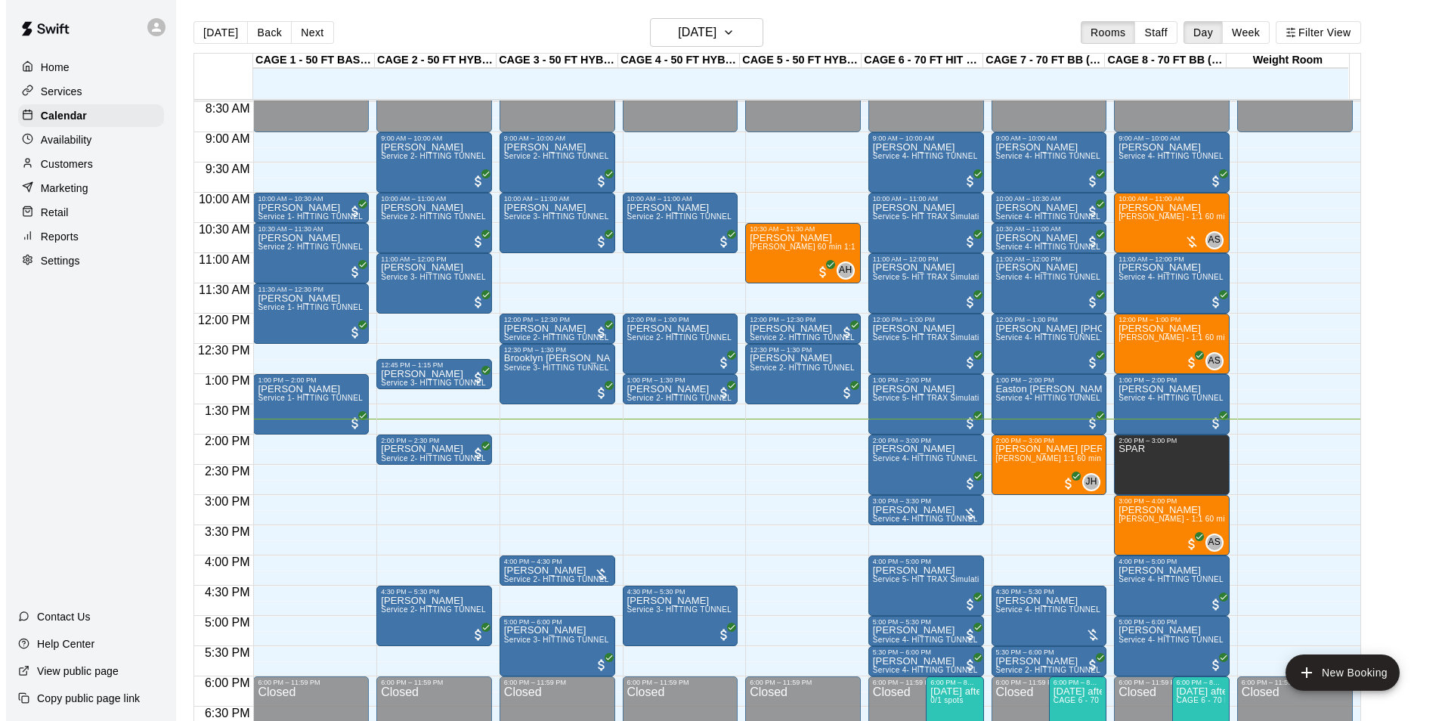
scroll to position [588, 0]
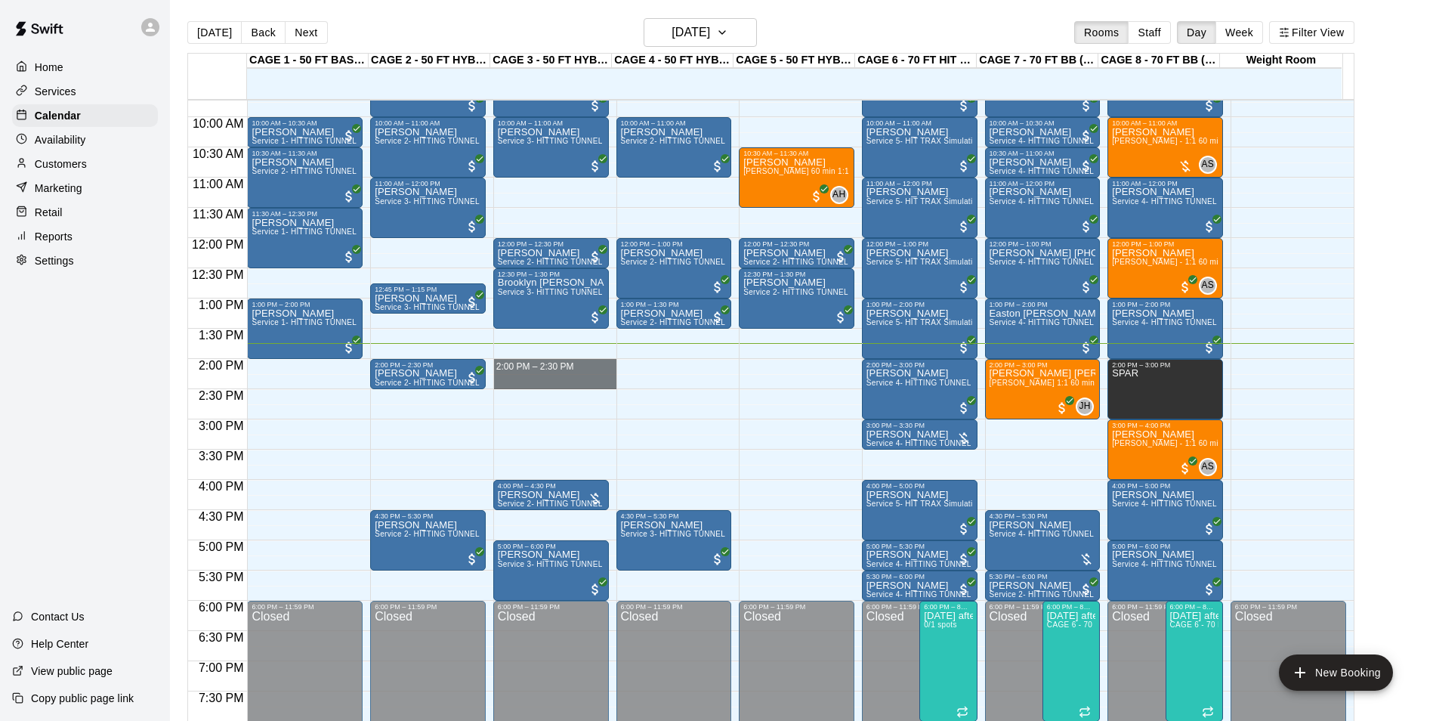
drag, startPoint x: 598, startPoint y: 369, endPoint x: 598, endPoint y: 381, distance: 12.1
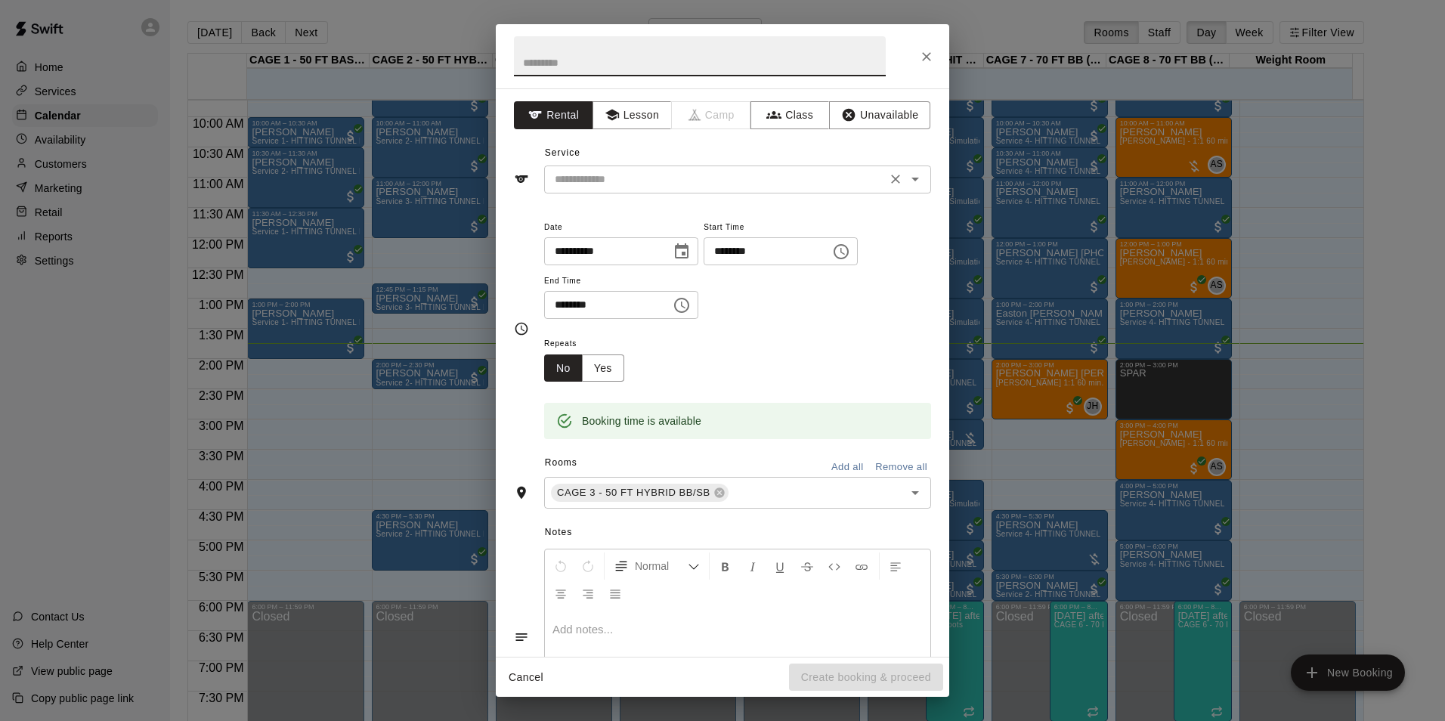
click at [666, 177] on input "text" at bounding box center [715, 179] width 333 height 19
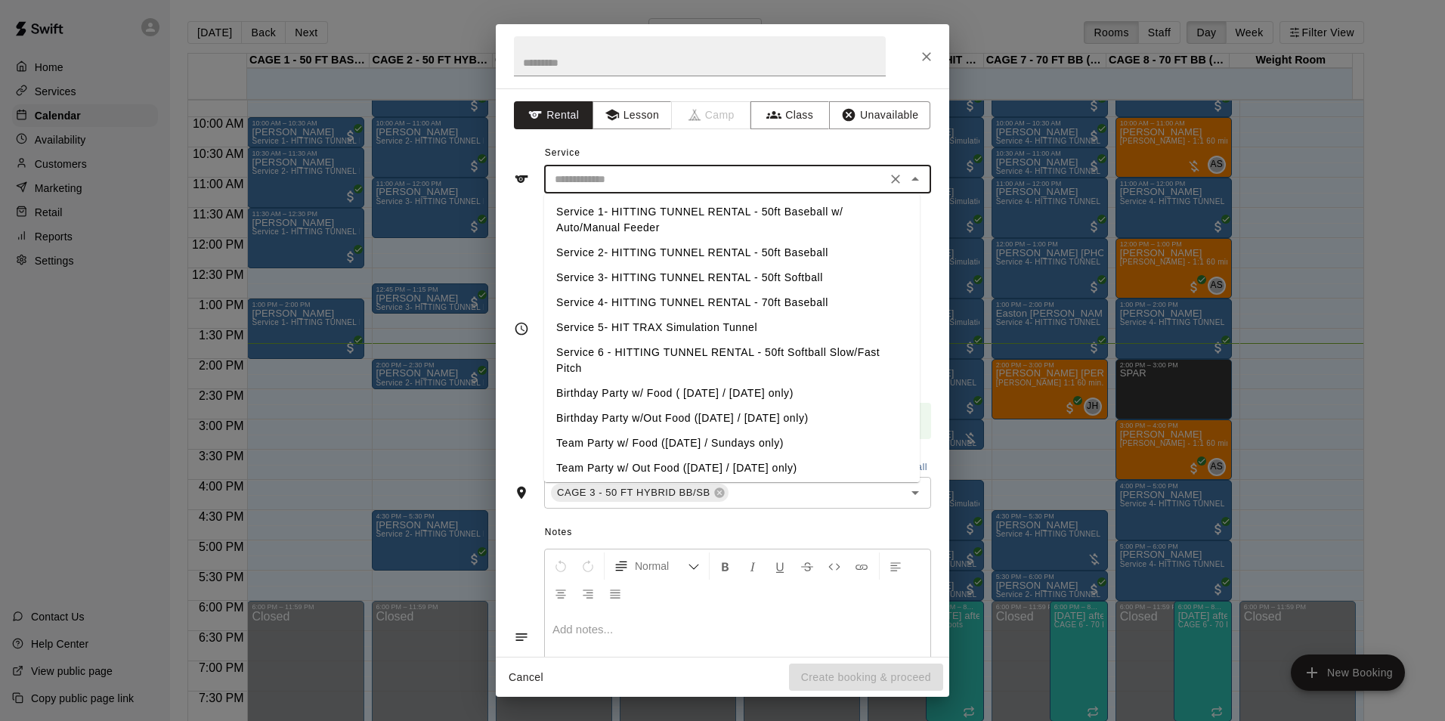
click at [798, 252] on li "Service 2- HITTING TUNNEL RENTAL - 50ft Baseball" at bounding box center [732, 252] width 376 height 25
type input "**********"
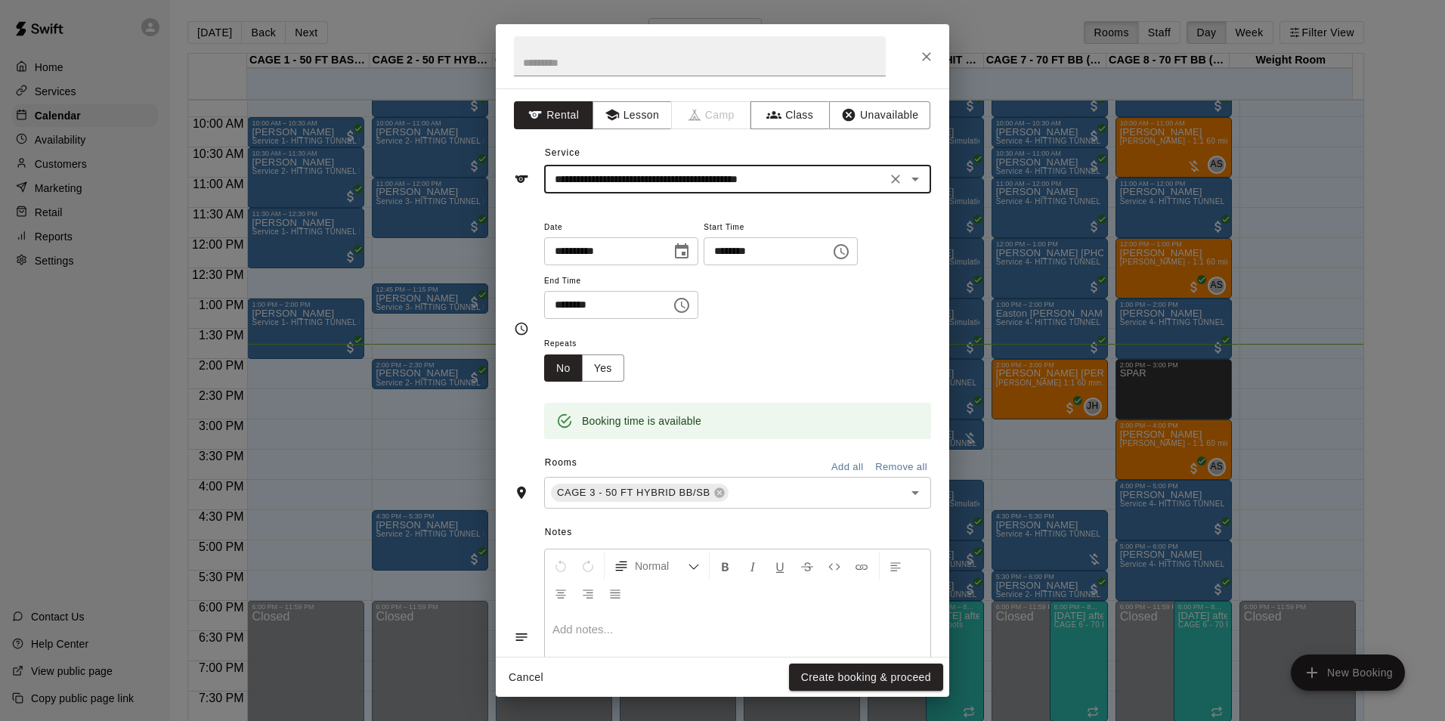
click at [565, 305] on input "********" at bounding box center [602, 305] width 116 height 28
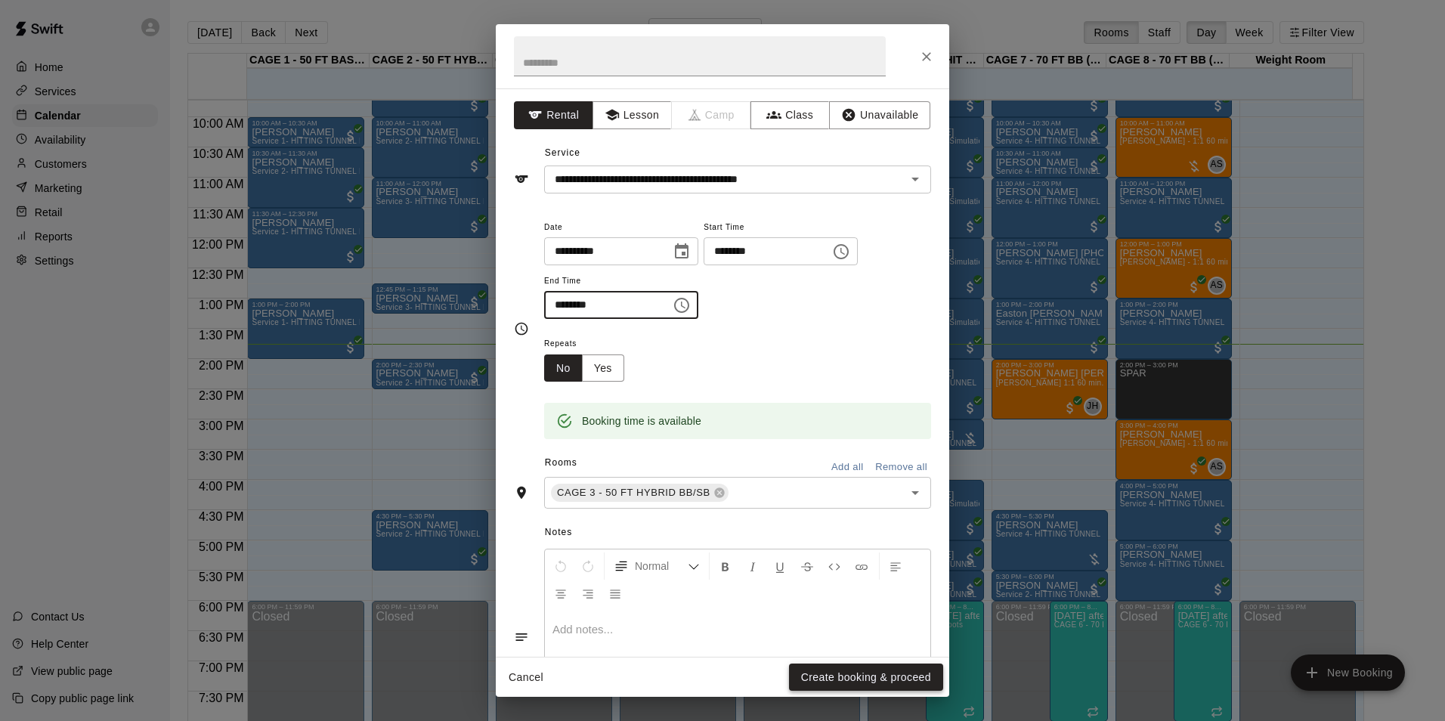
type input "********"
click at [799, 669] on button "Create booking & proceed" at bounding box center [866, 677] width 154 height 28
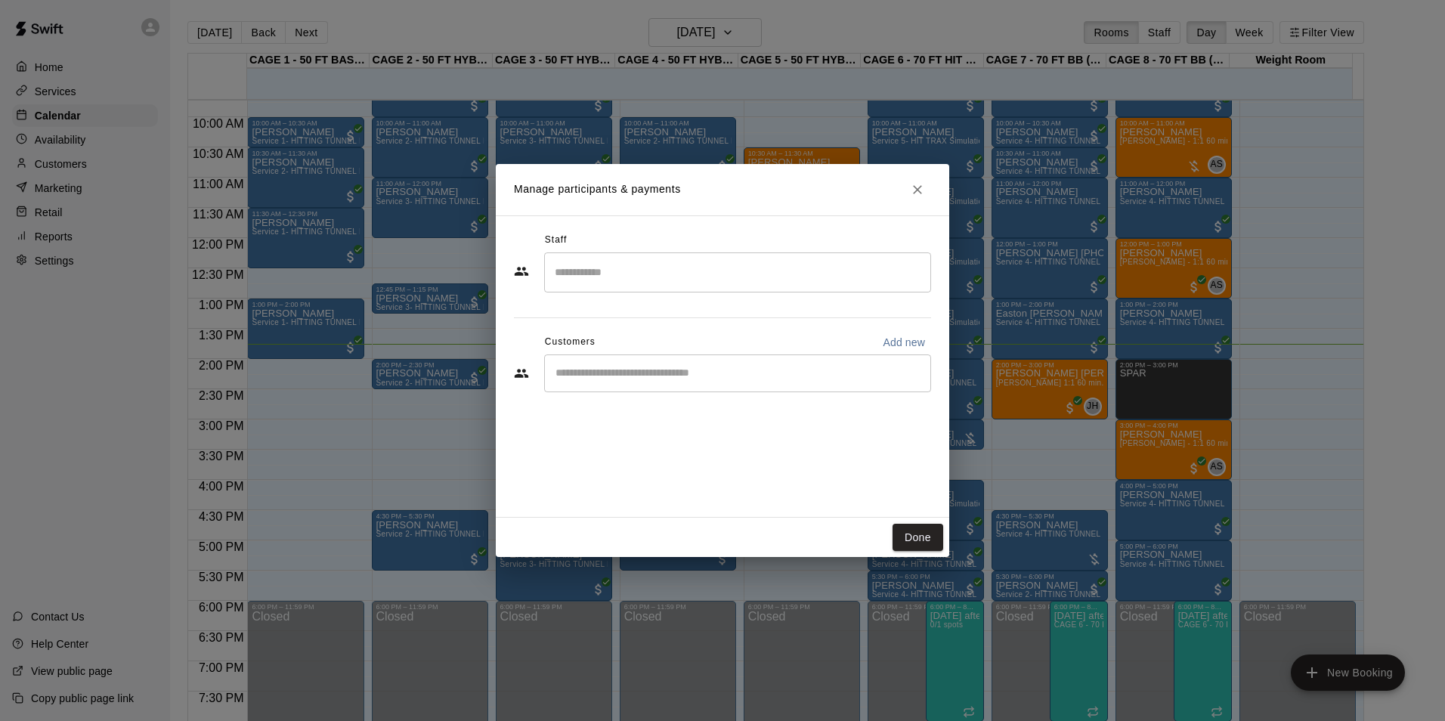
click at [666, 393] on div "​" at bounding box center [722, 374] width 417 height 41
click at [668, 384] on div "​" at bounding box center [737, 373] width 387 height 38
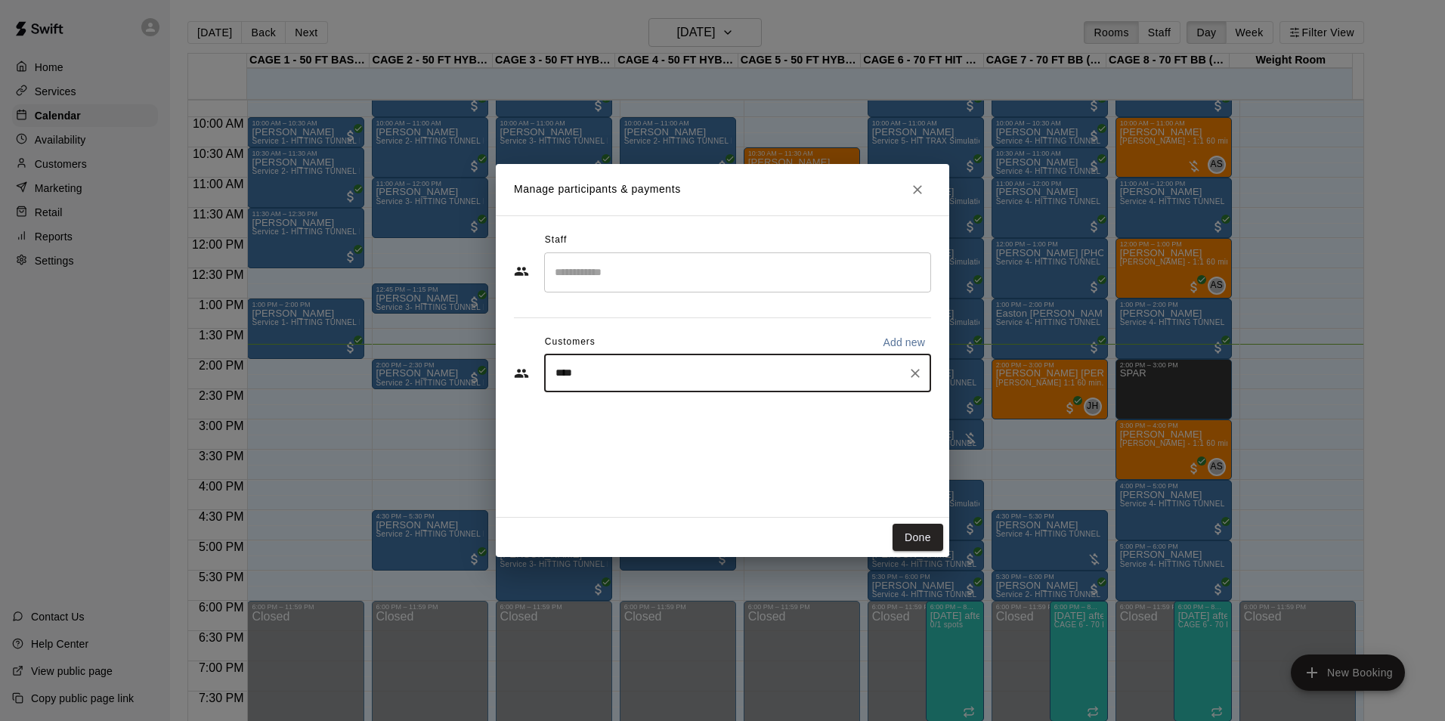
type input "*****"
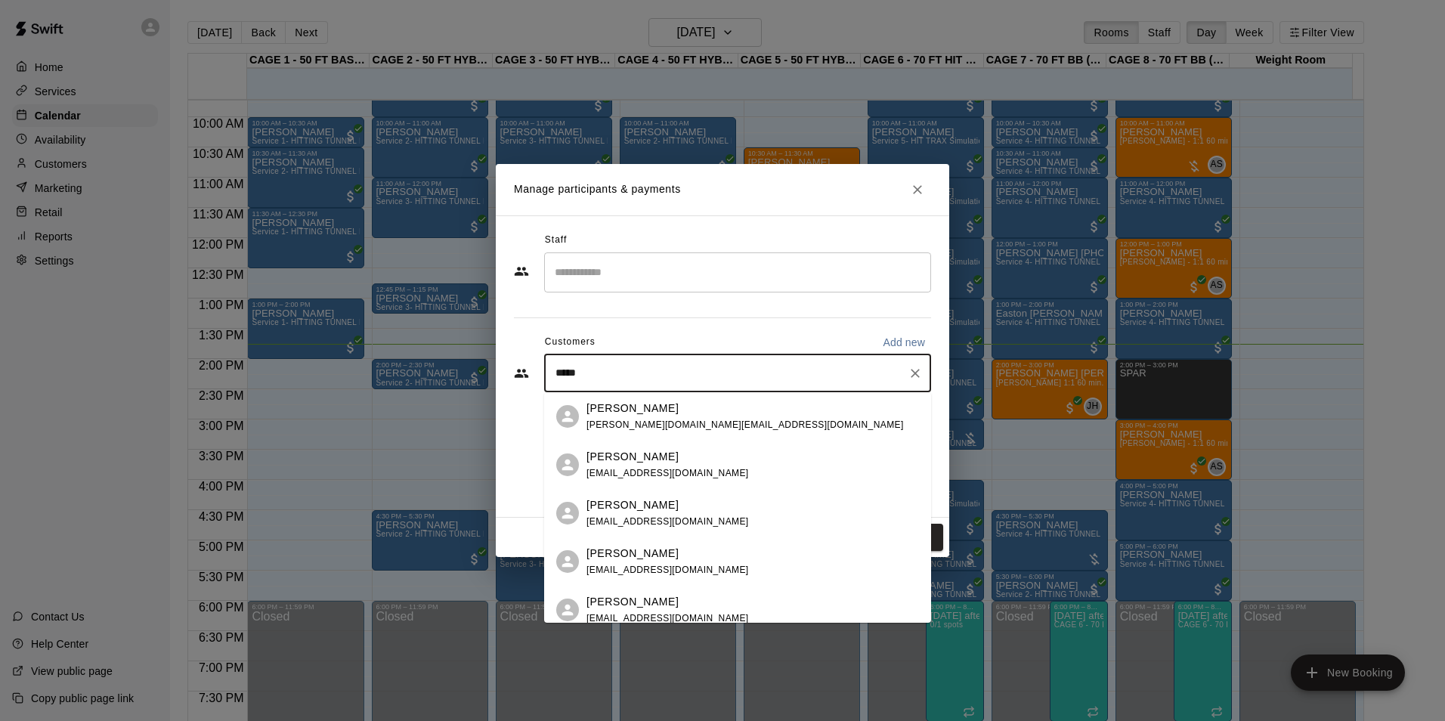
click at [681, 566] on span "[EMAIL_ADDRESS][DOMAIN_NAME]" at bounding box center [667, 569] width 162 height 11
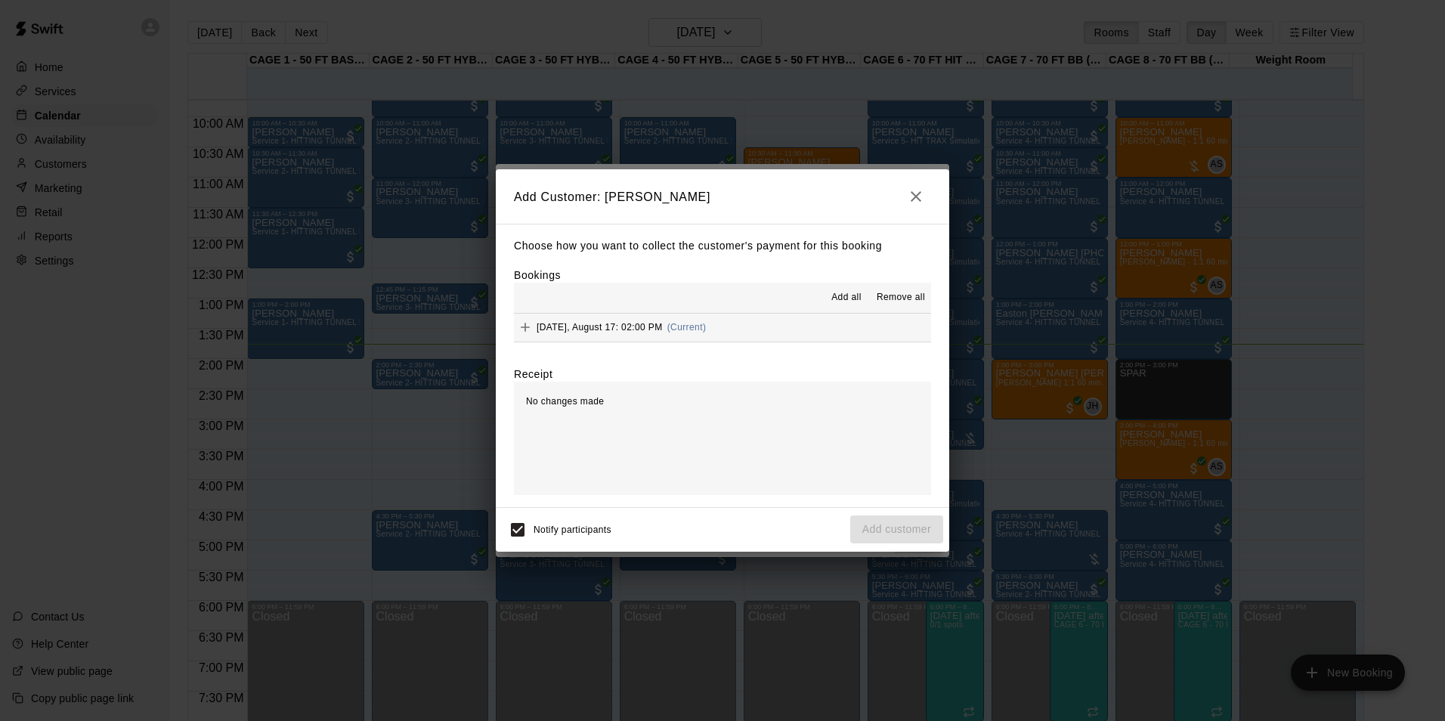
click at [744, 332] on button "[DATE], August 17: 02:00 PM (Current)" at bounding box center [722, 328] width 417 height 28
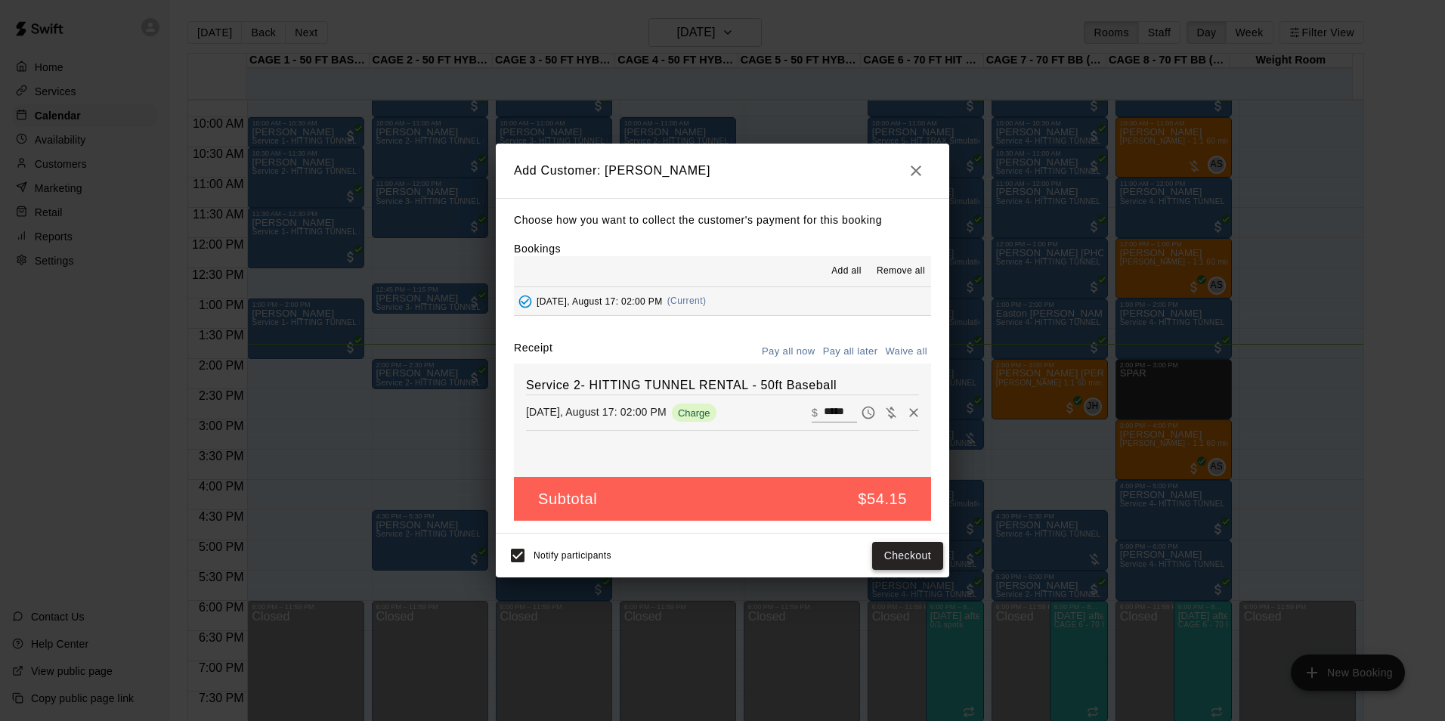
click at [895, 556] on button "Checkout" at bounding box center [907, 556] width 71 height 28
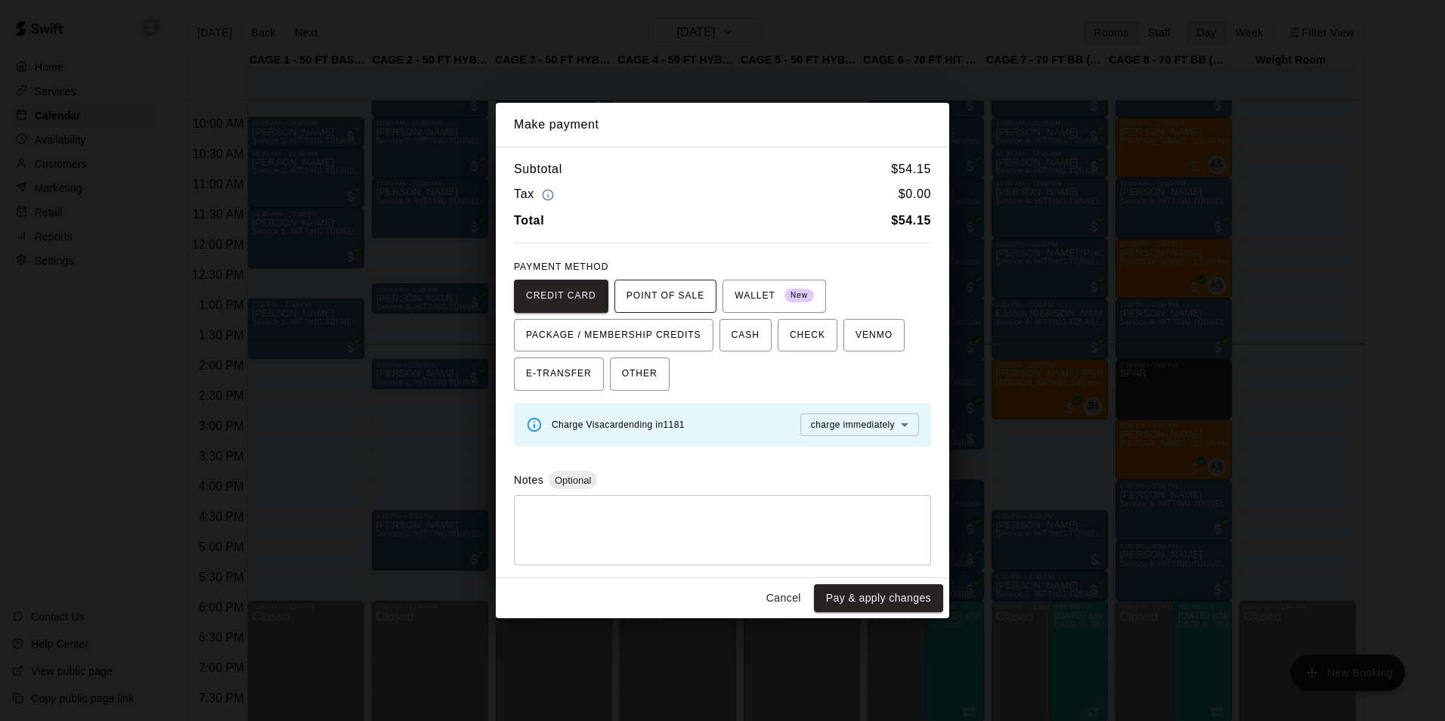
click at [654, 289] on span "POINT OF SALE" at bounding box center [665, 296] width 78 height 24
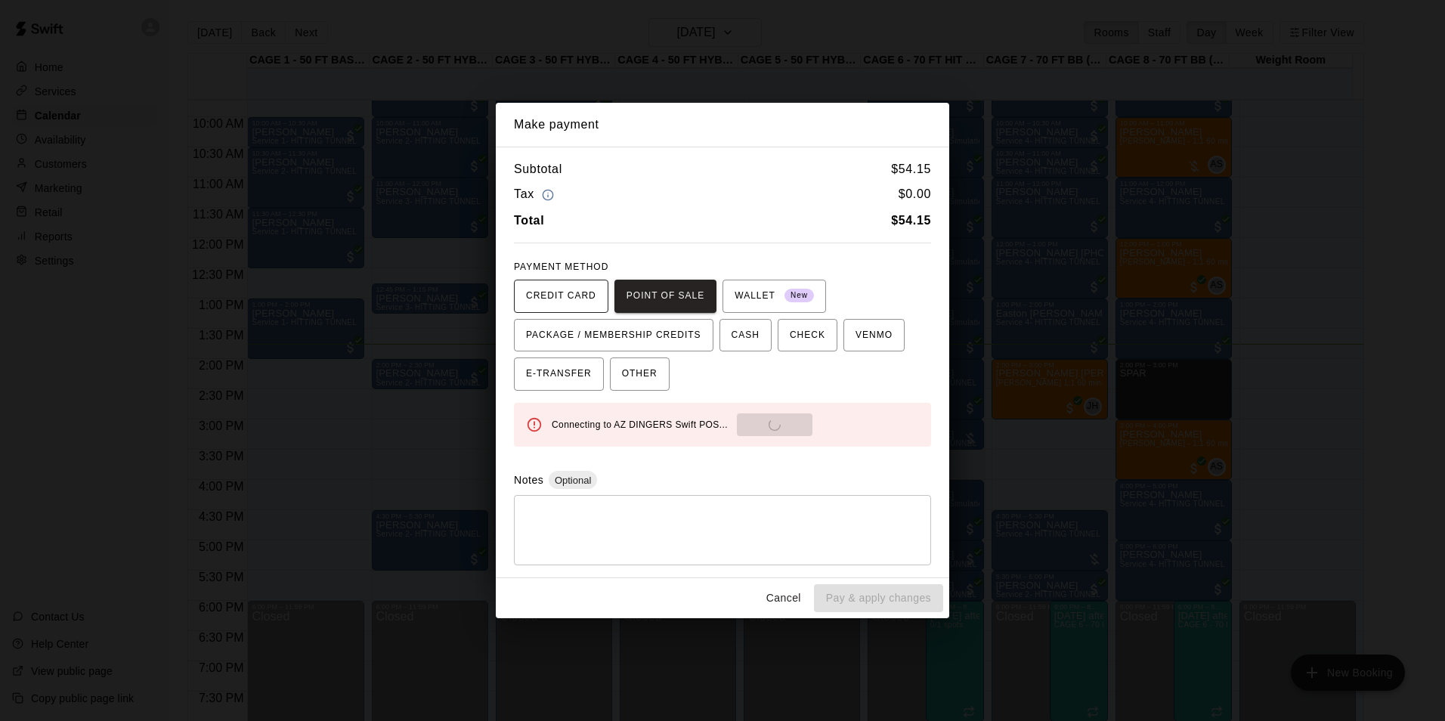
click at [569, 301] on span "CREDIT CARD" at bounding box center [561, 296] width 70 height 24
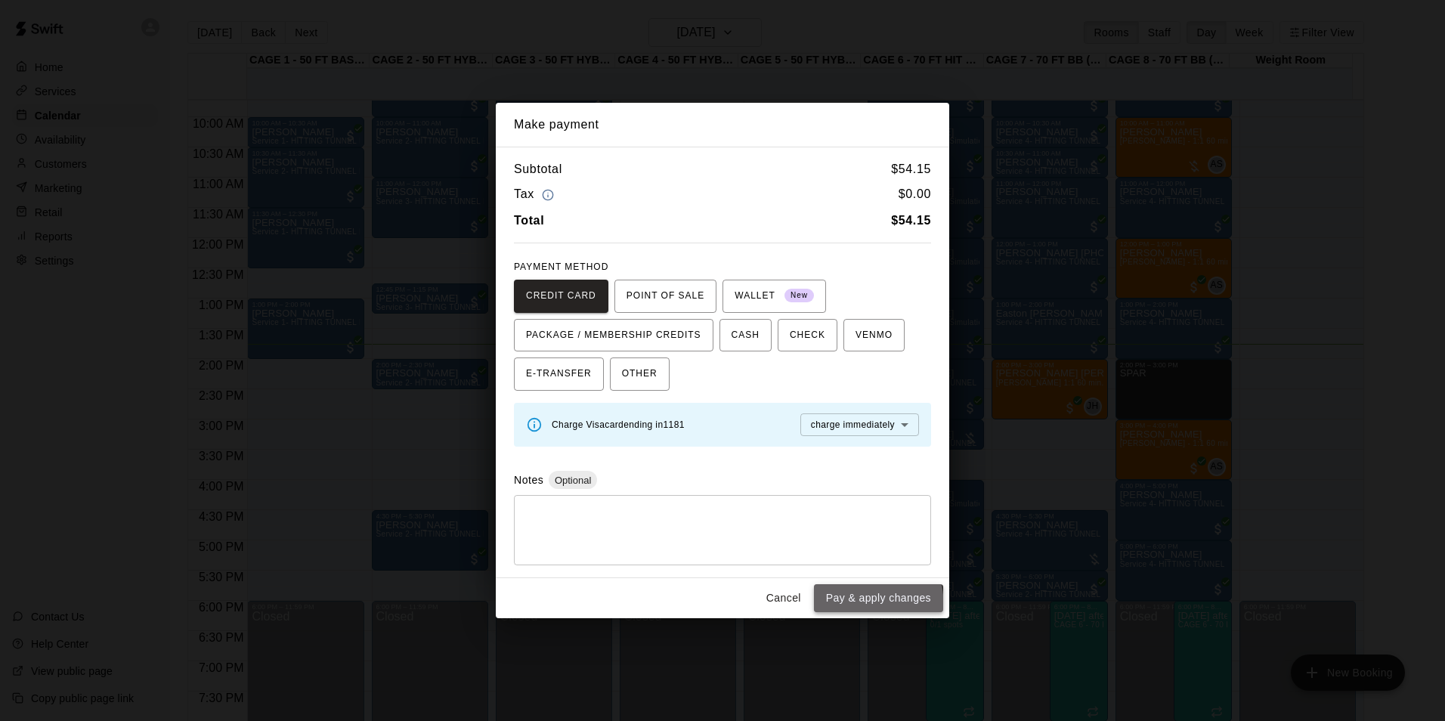
click at [822, 609] on button "Pay & apply changes" at bounding box center [878, 598] width 129 height 28
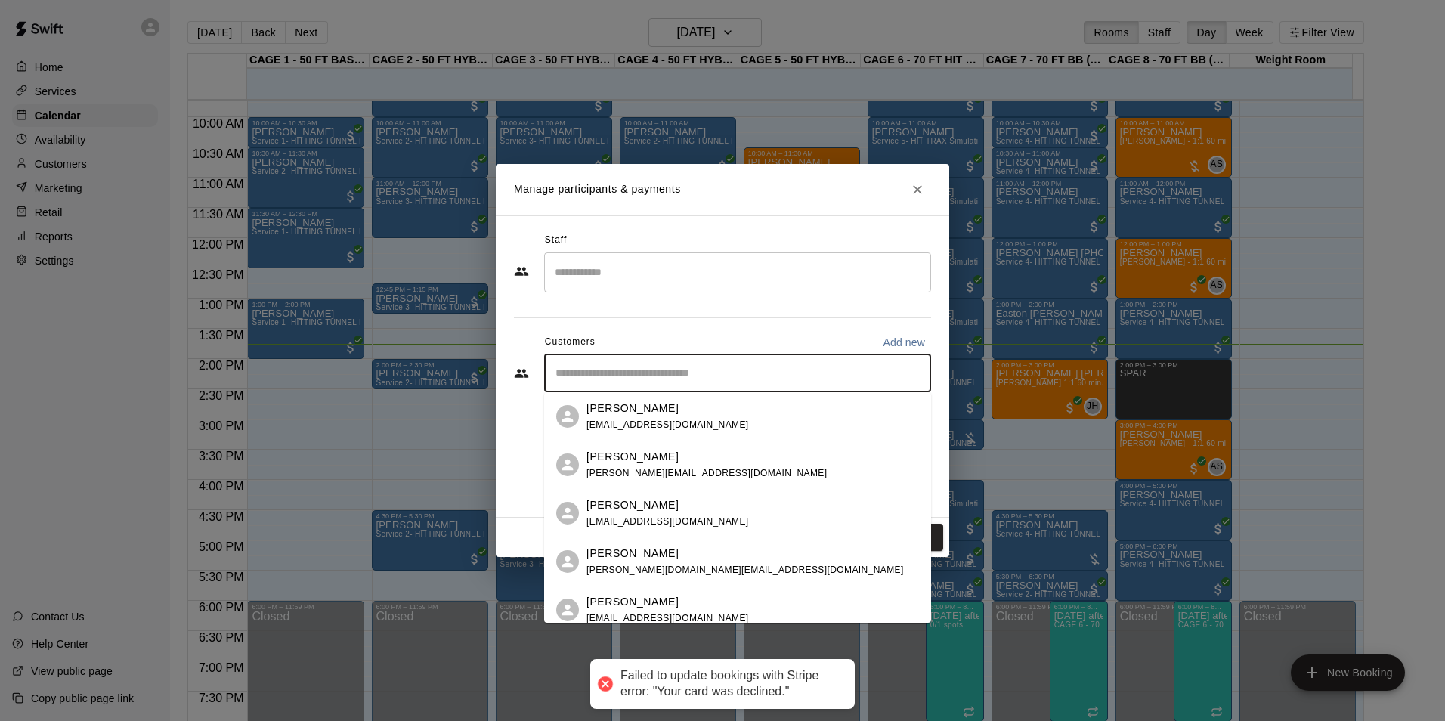
click at [704, 373] on input "Start typing to search customers..." at bounding box center [737, 373] width 373 height 15
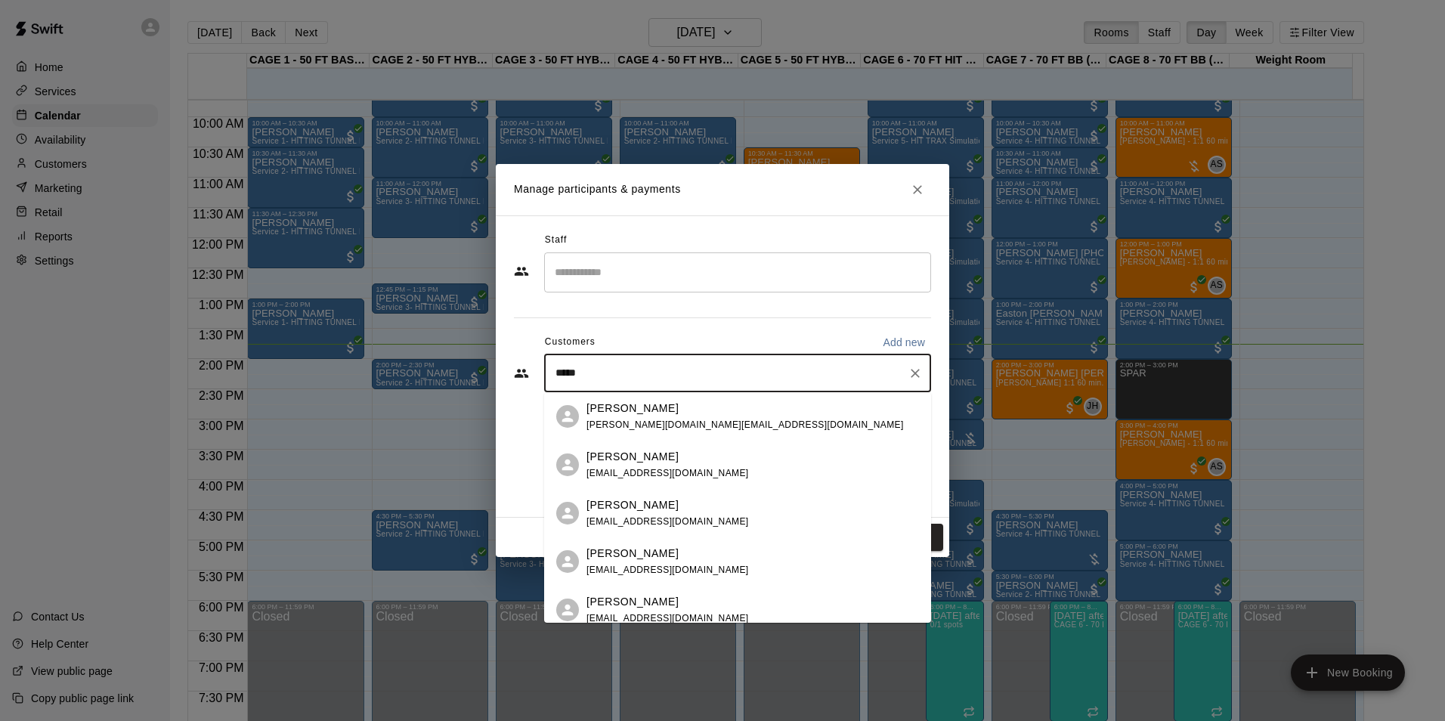
type input "******"
click at [665, 549] on div "[PERSON_NAME]" at bounding box center [667, 554] width 162 height 16
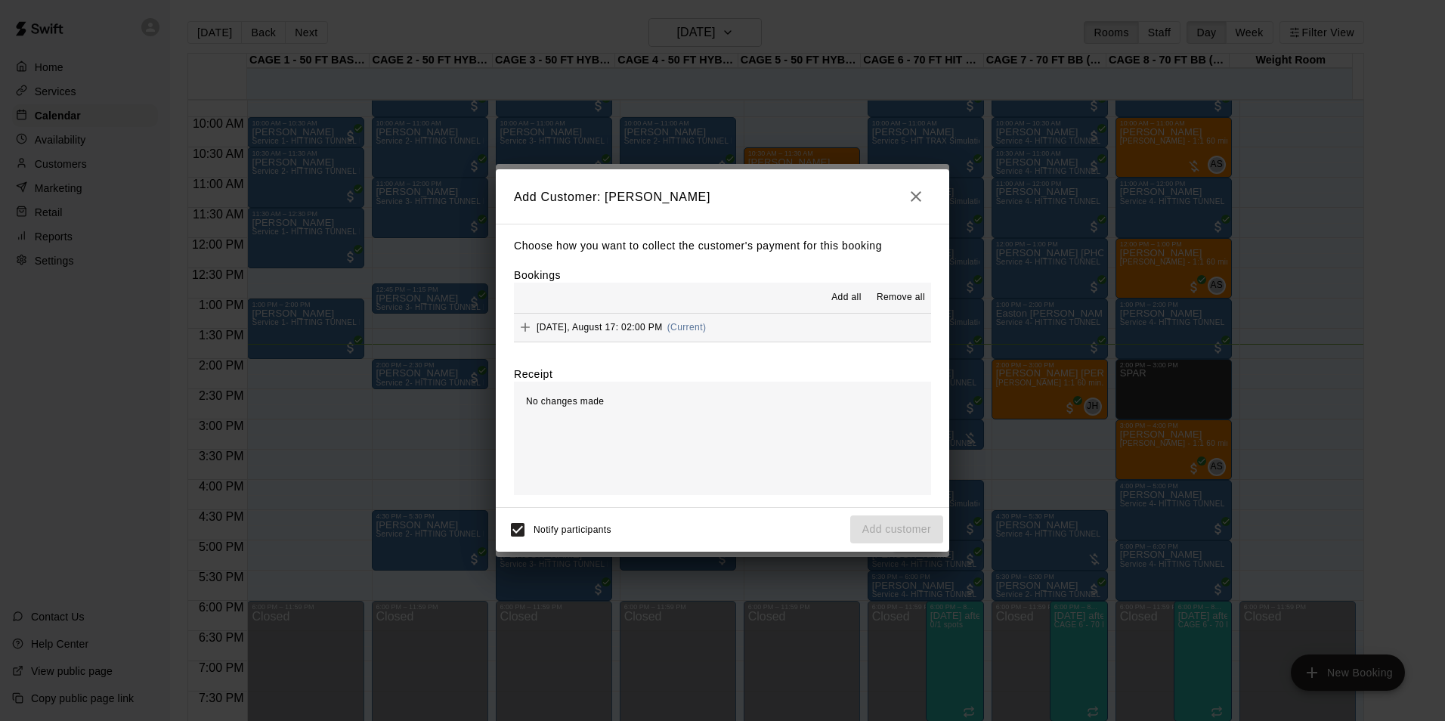
click at [768, 330] on button "[DATE], August 17: 02:00 PM (Current)" at bounding box center [722, 328] width 417 height 28
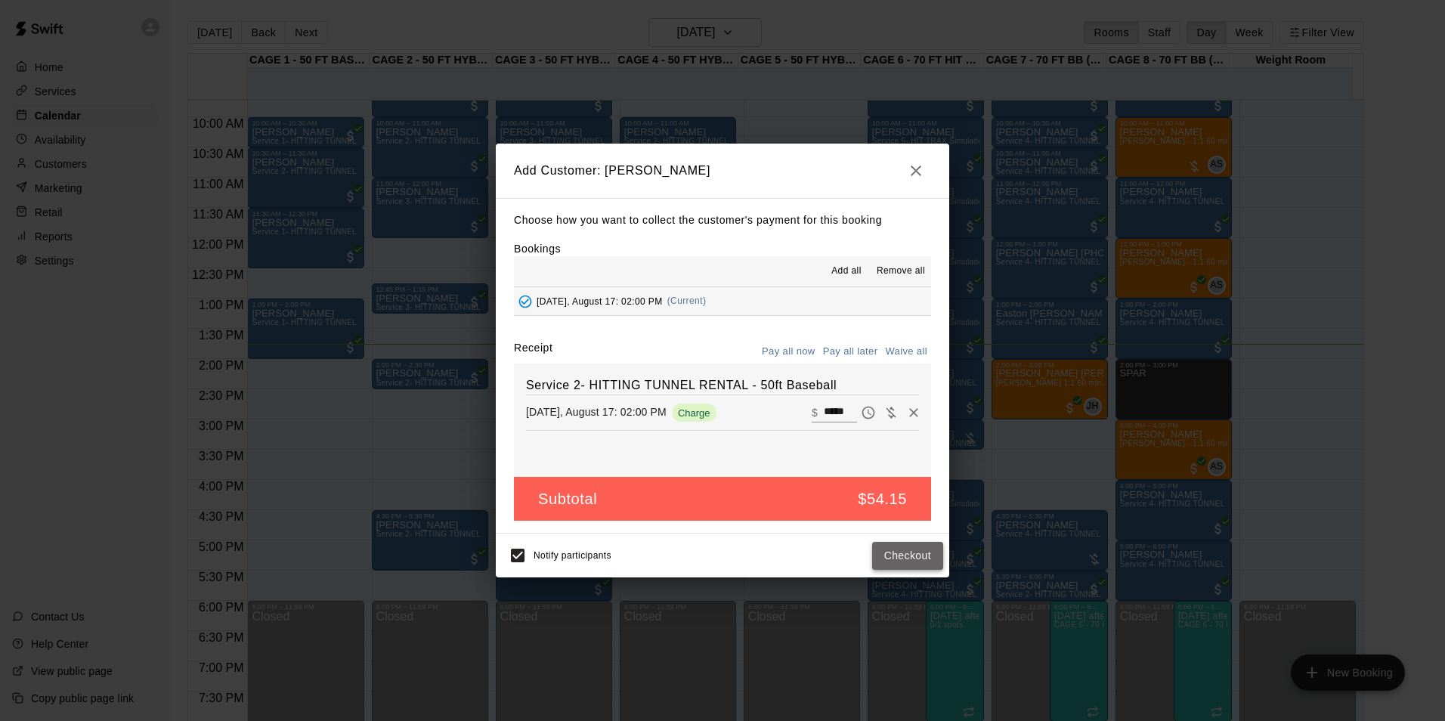
click at [905, 558] on button "Checkout" at bounding box center [907, 556] width 71 height 28
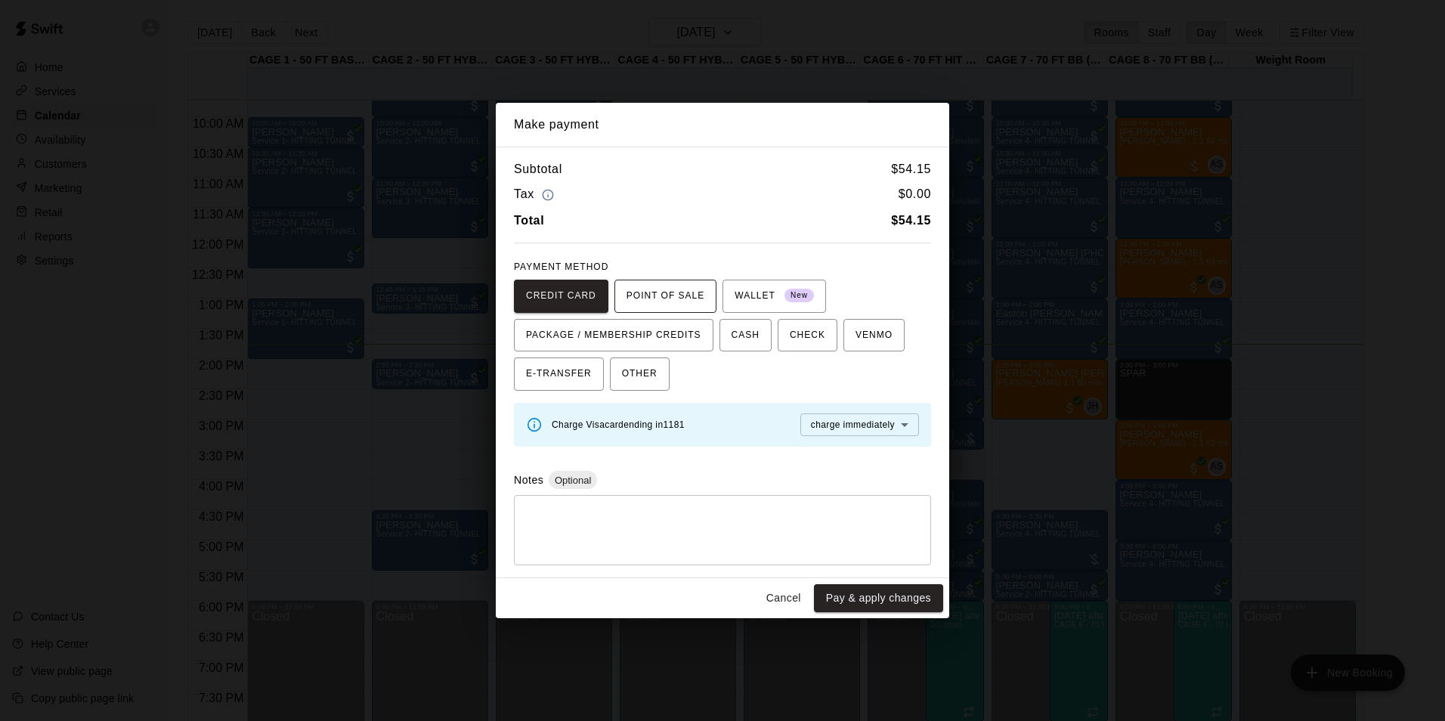
click at [668, 284] on span "POINT OF SALE" at bounding box center [665, 296] width 78 height 24
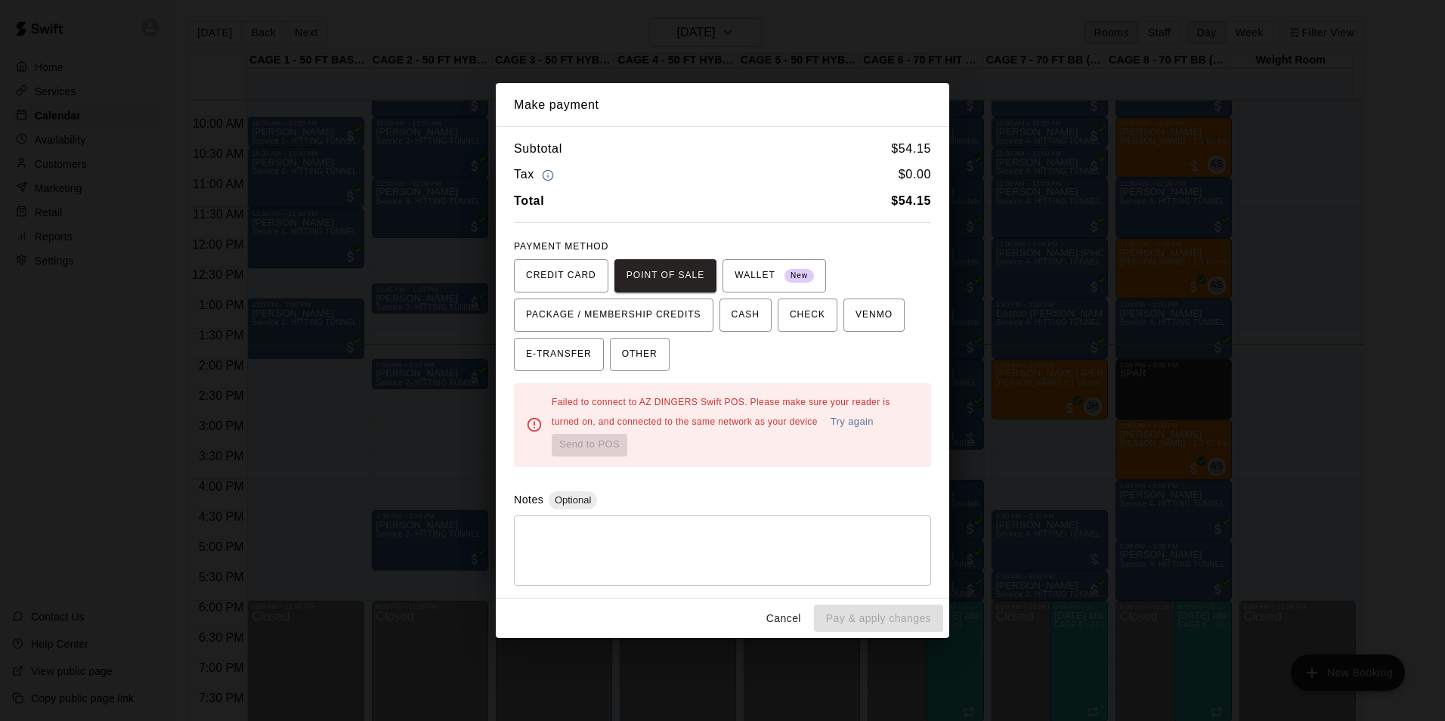
click at [827, 432] on button "Try again" at bounding box center [852, 421] width 51 height 23
click at [827, 434] on button "Try again" at bounding box center [852, 421] width 51 height 23
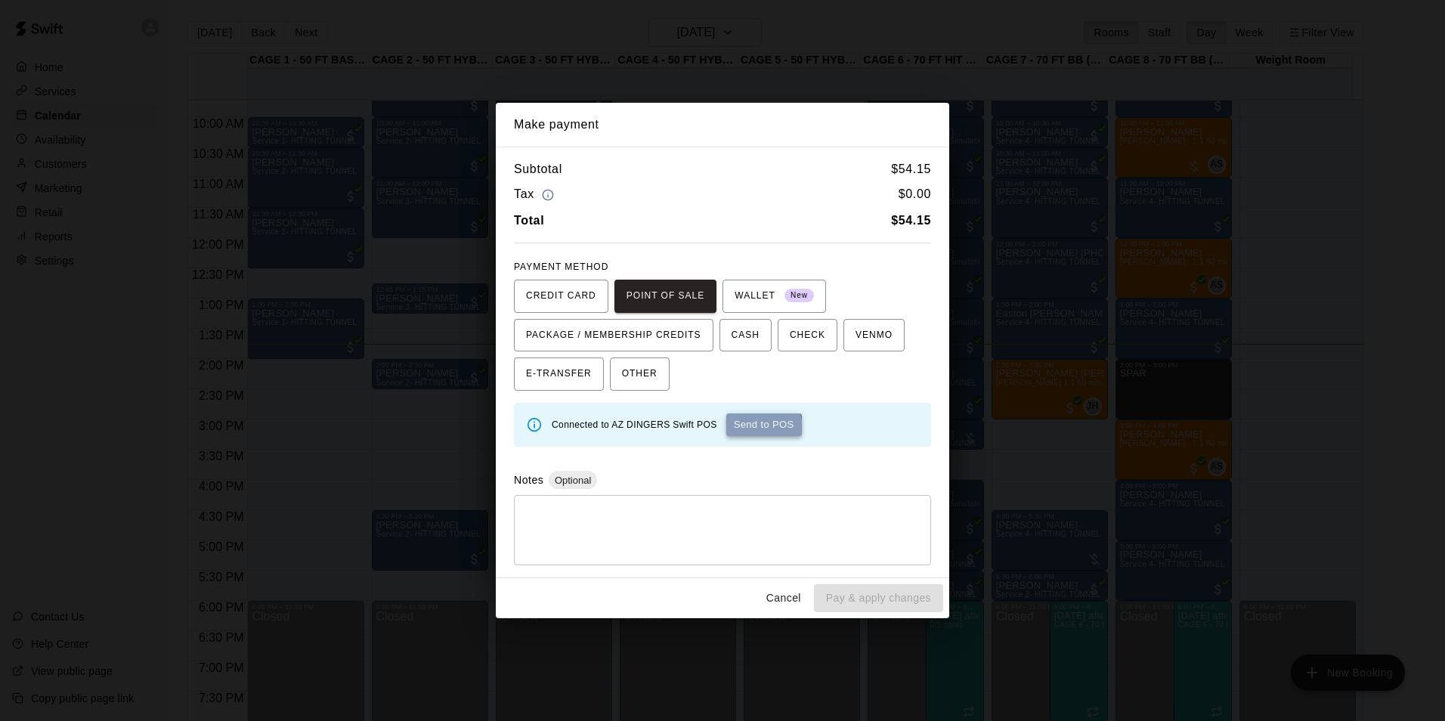
click at [752, 428] on button "Send to POS" at bounding box center [764, 424] width 76 height 23
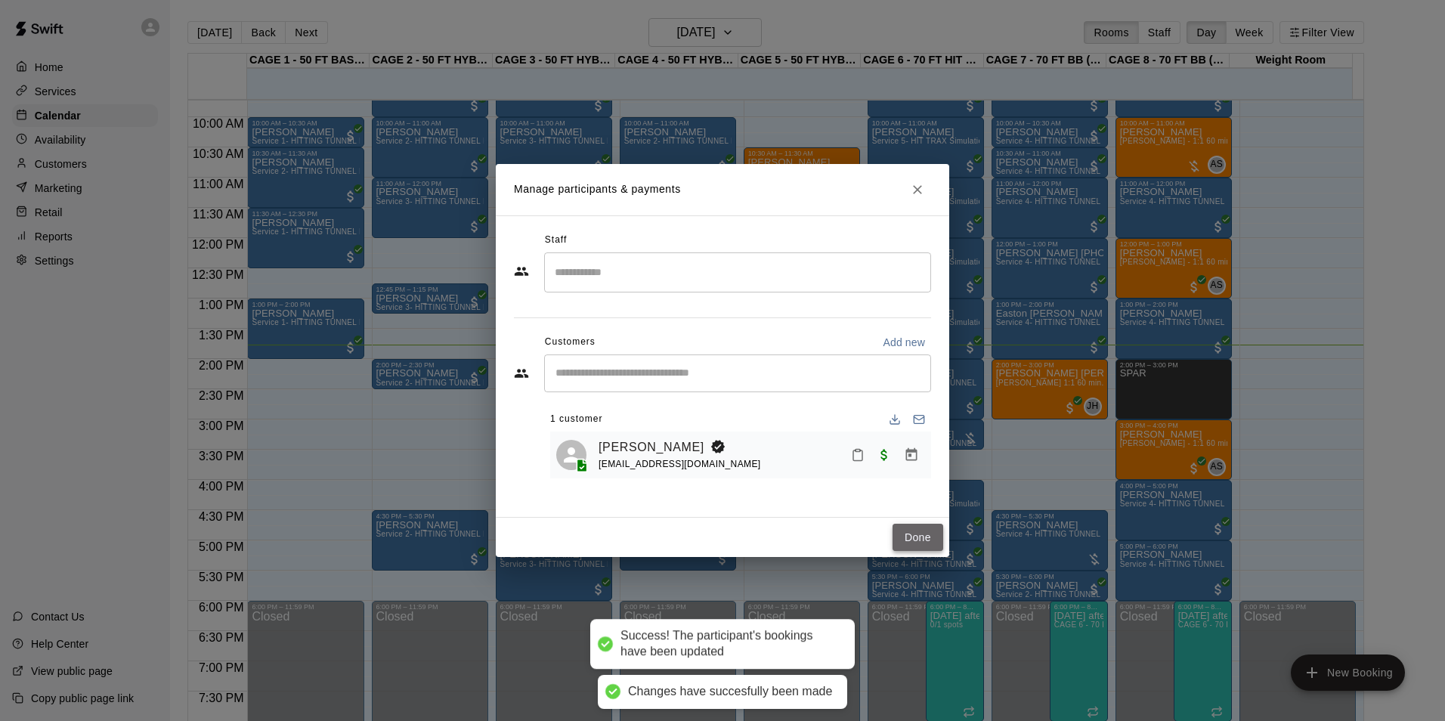
click at [935, 534] on button "Done" at bounding box center [917, 538] width 51 height 28
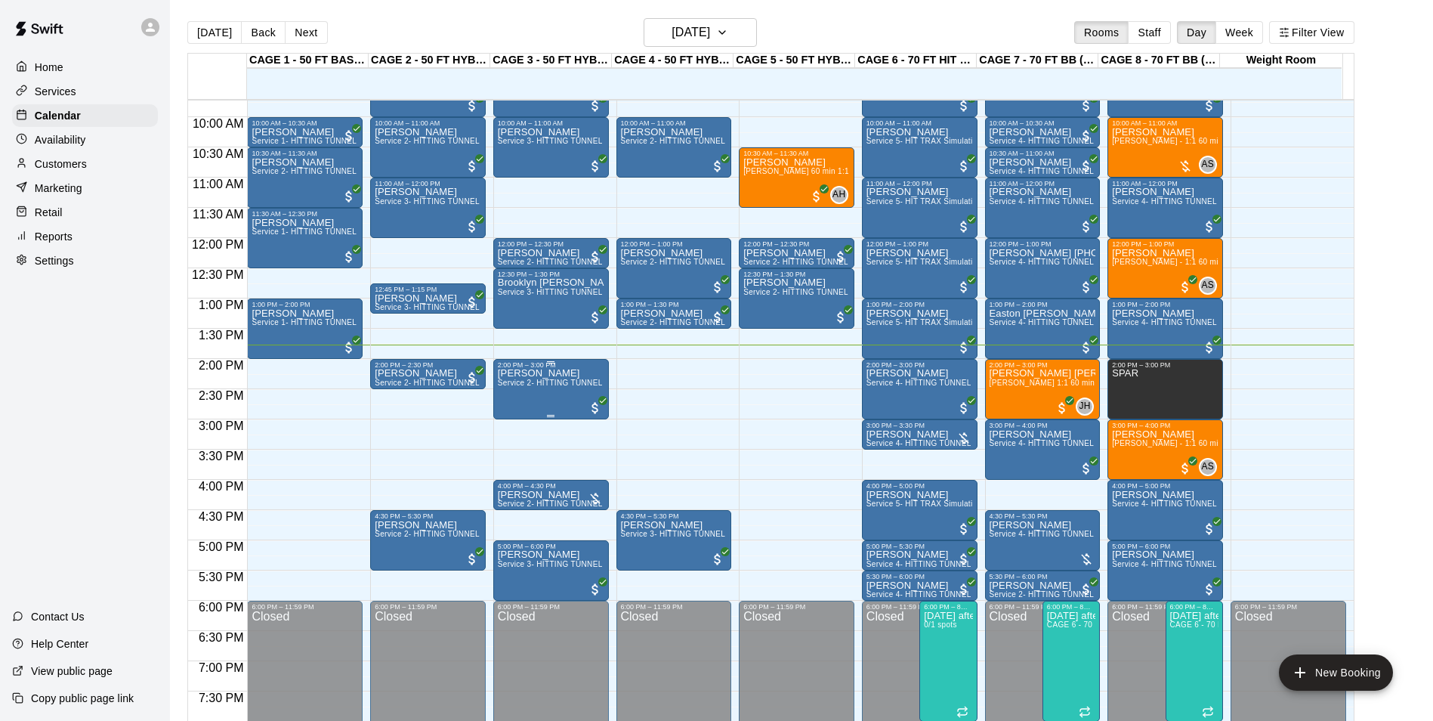
click at [577, 398] on div "[PERSON_NAME] Service 2- HITTING TUNNEL RENTAL - 50ft Baseball" at bounding box center [551, 729] width 107 height 721
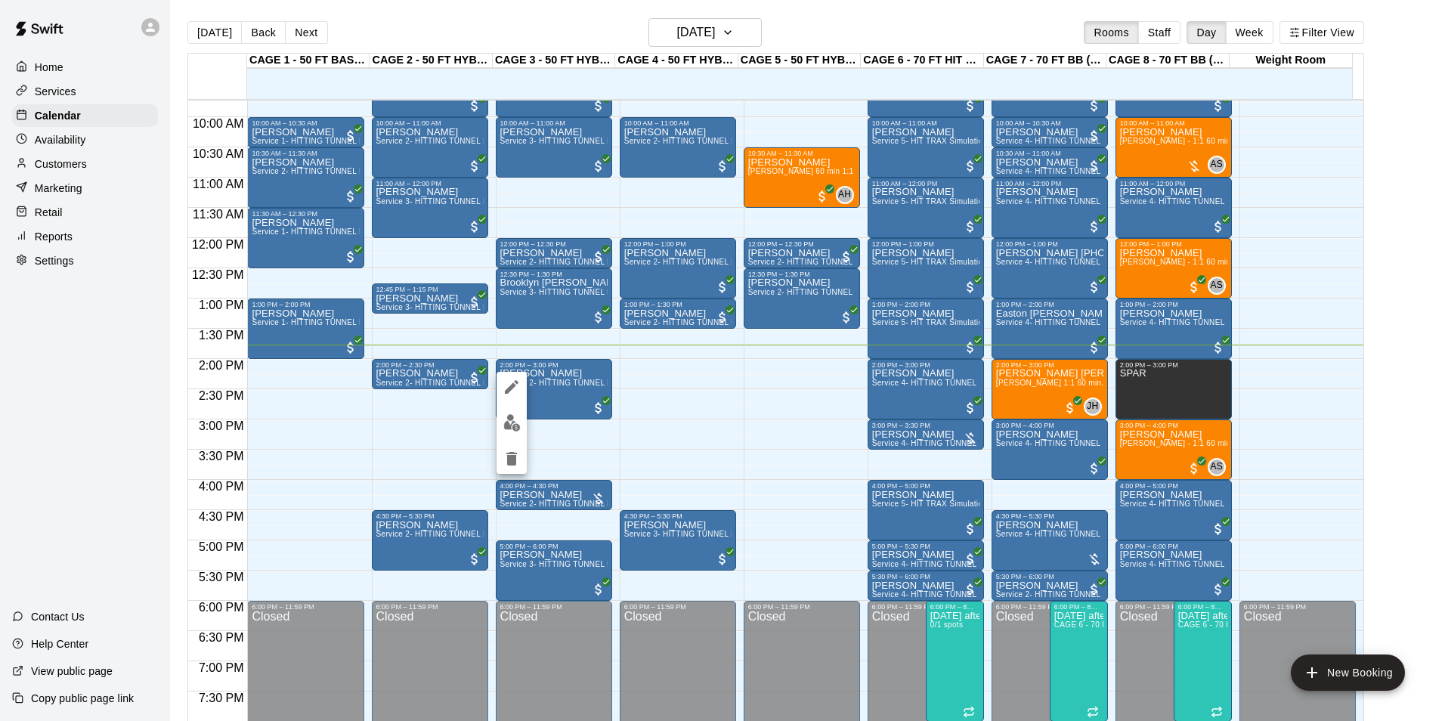
click at [501, 419] on button "edit" at bounding box center [511, 422] width 30 height 29
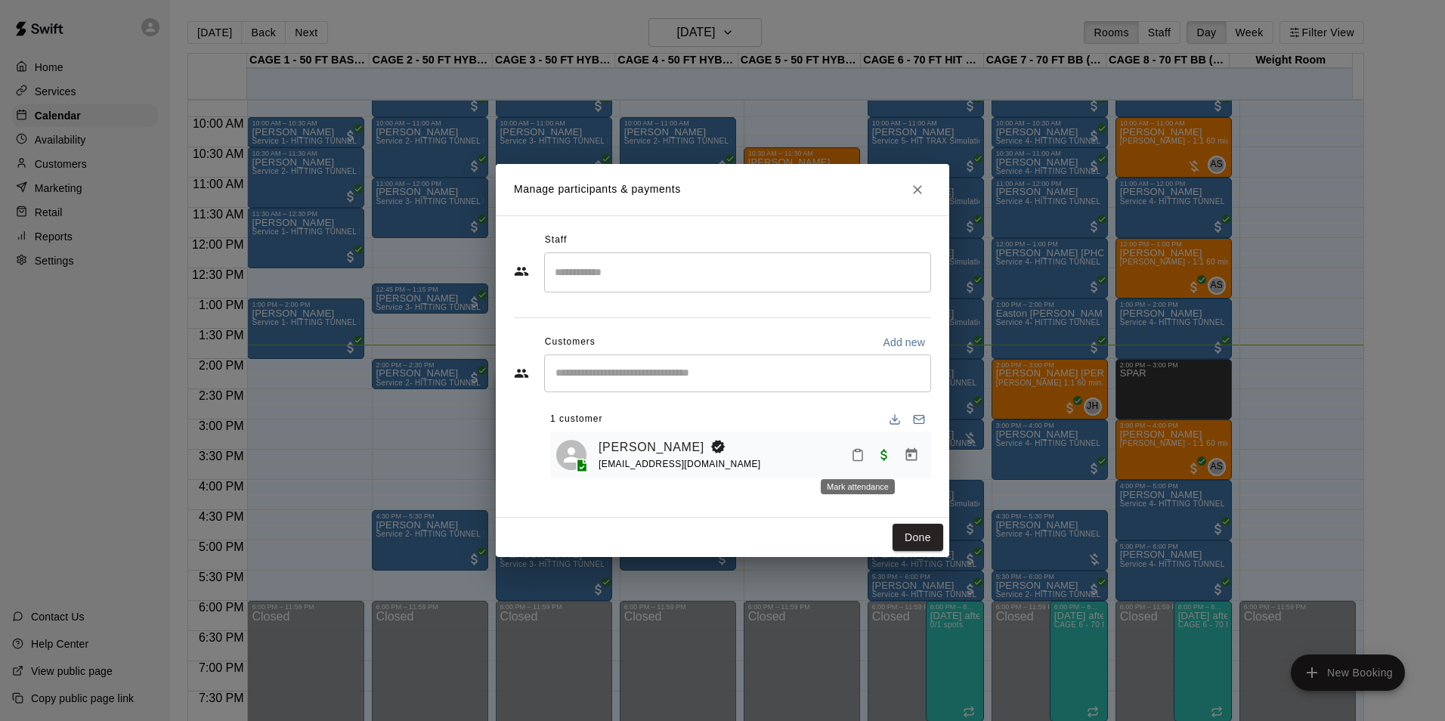
click at [863, 458] on icon "Mark attendance" at bounding box center [858, 455] width 14 height 14
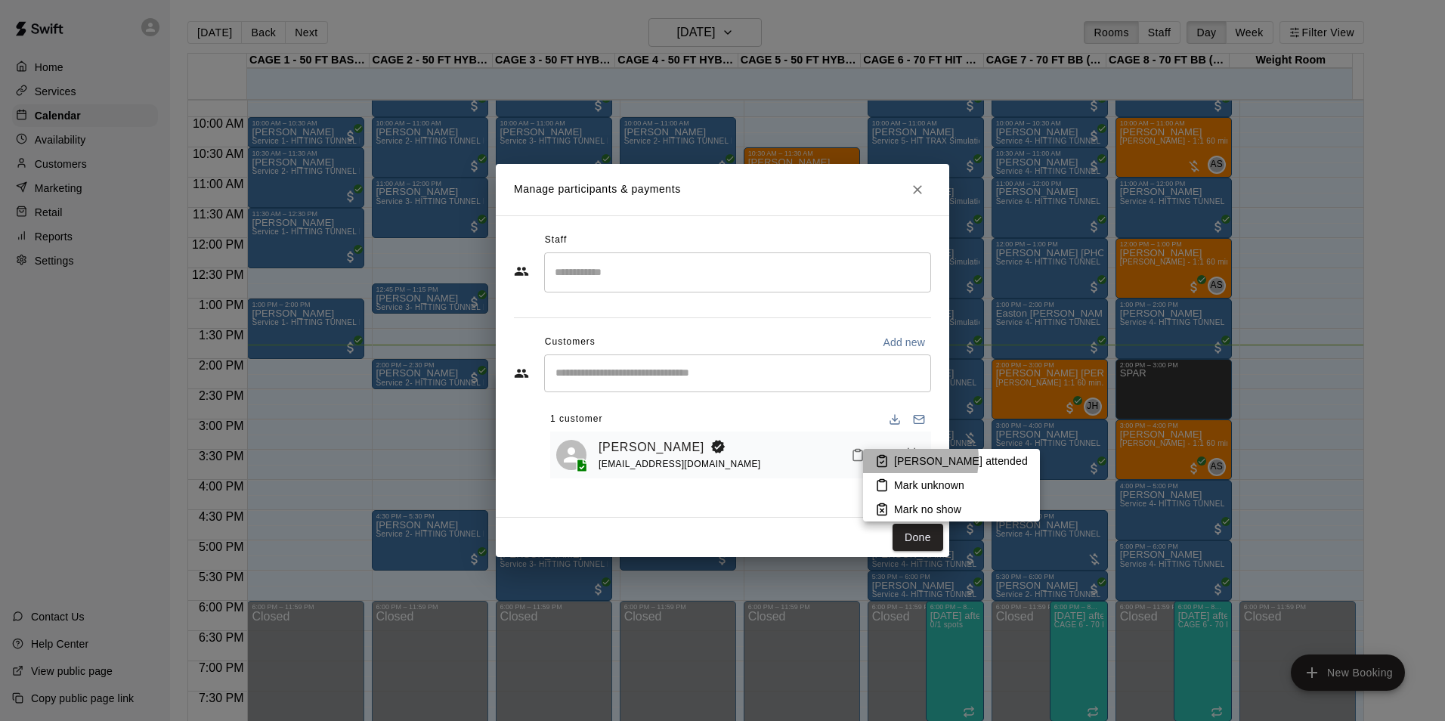
click at [897, 459] on p "[PERSON_NAME] attended" at bounding box center [961, 460] width 134 height 15
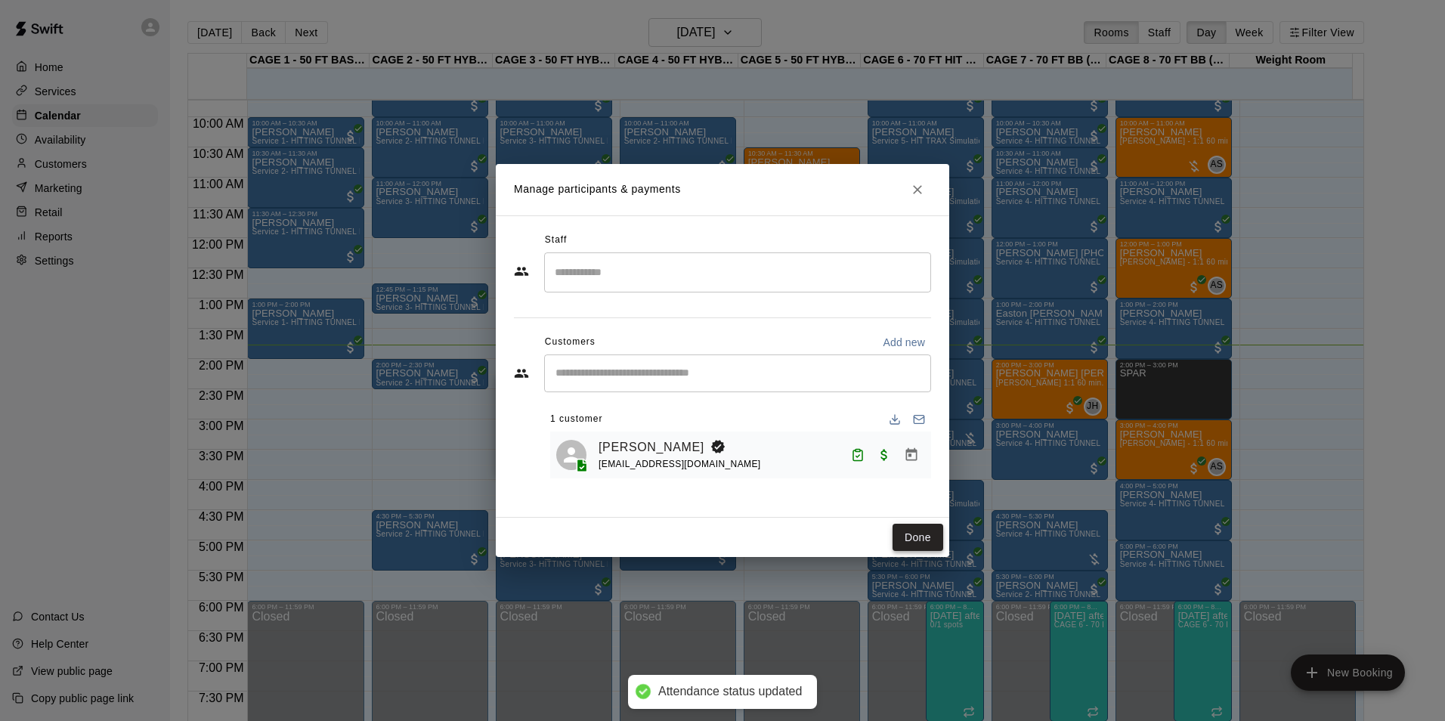
click at [911, 534] on button "Done" at bounding box center [917, 538] width 51 height 28
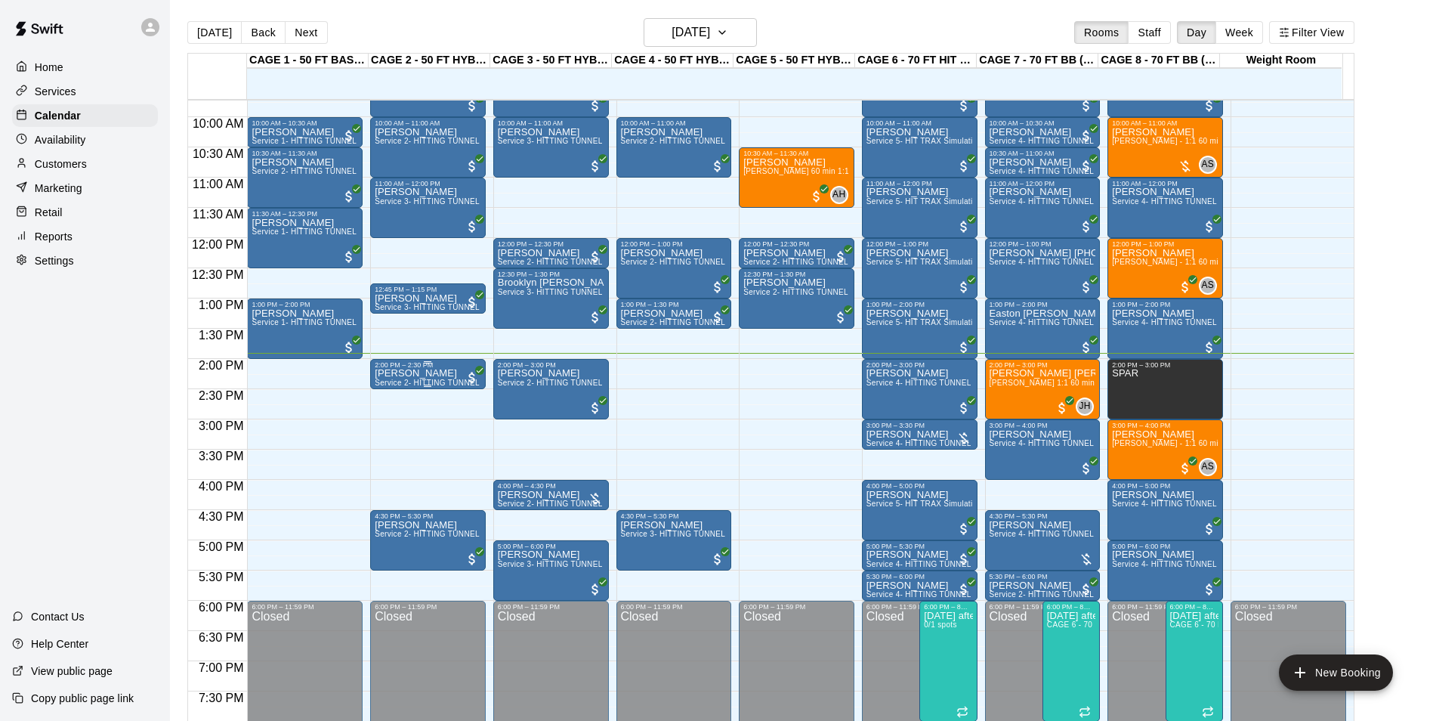
click at [388, 373] on p "[PERSON_NAME]" at bounding box center [428, 373] width 107 height 0
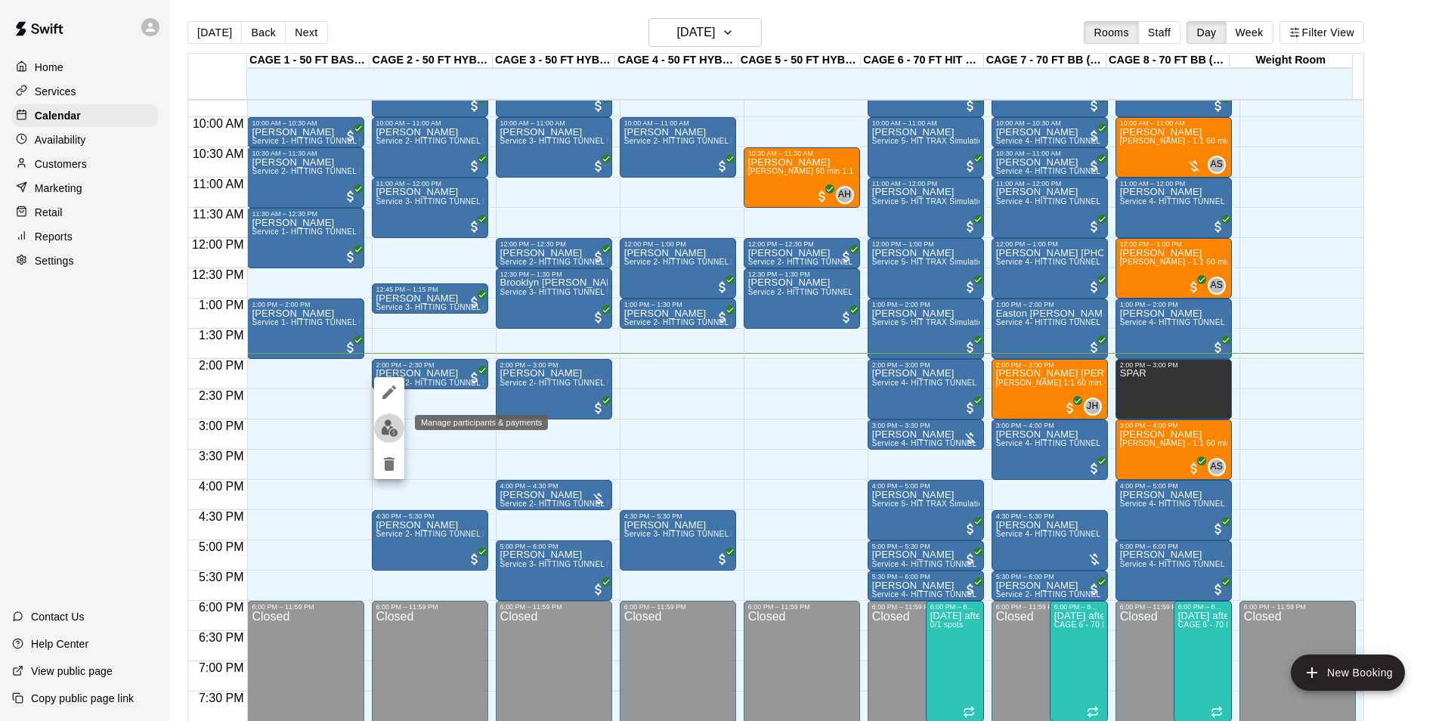
click at [382, 432] on img "edit" at bounding box center [389, 427] width 17 height 17
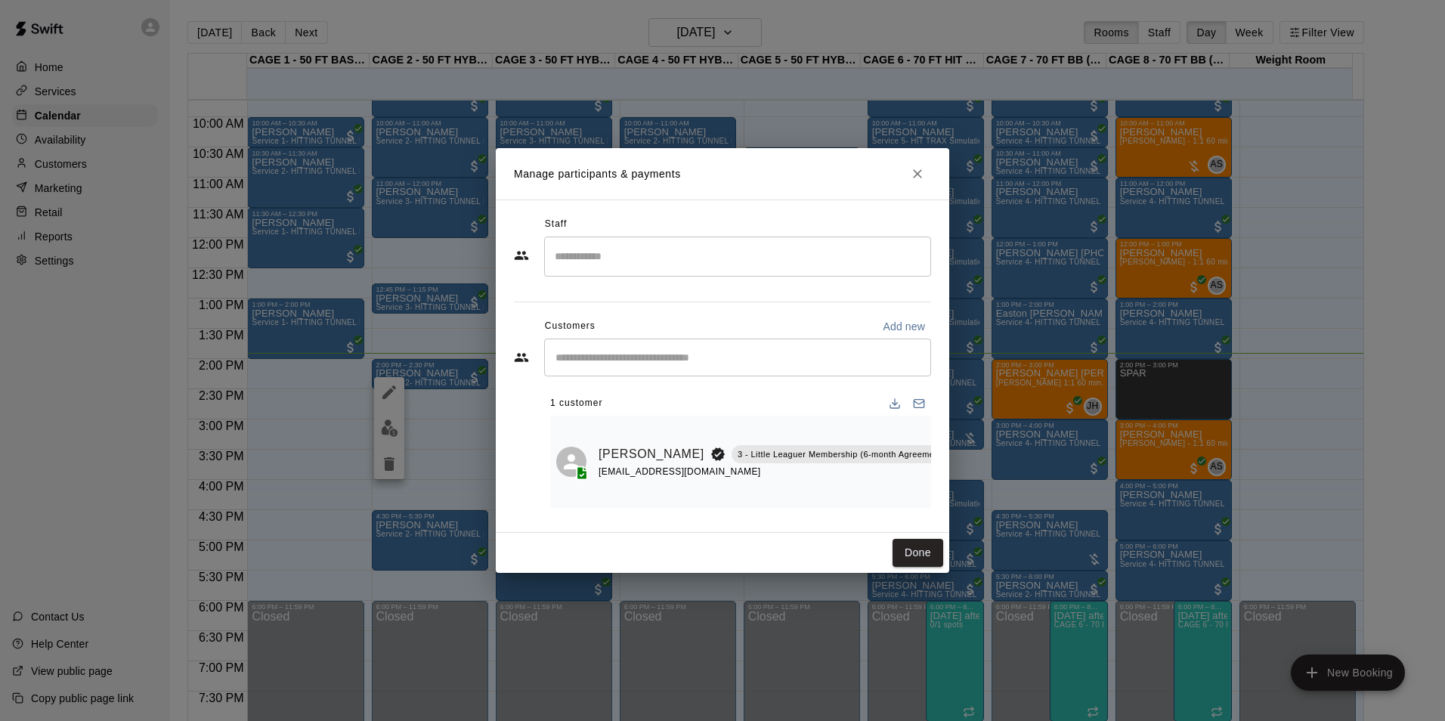
scroll to position [0, 56]
click at [984, 428] on icon "Mark attendance" at bounding box center [991, 435] width 14 height 14
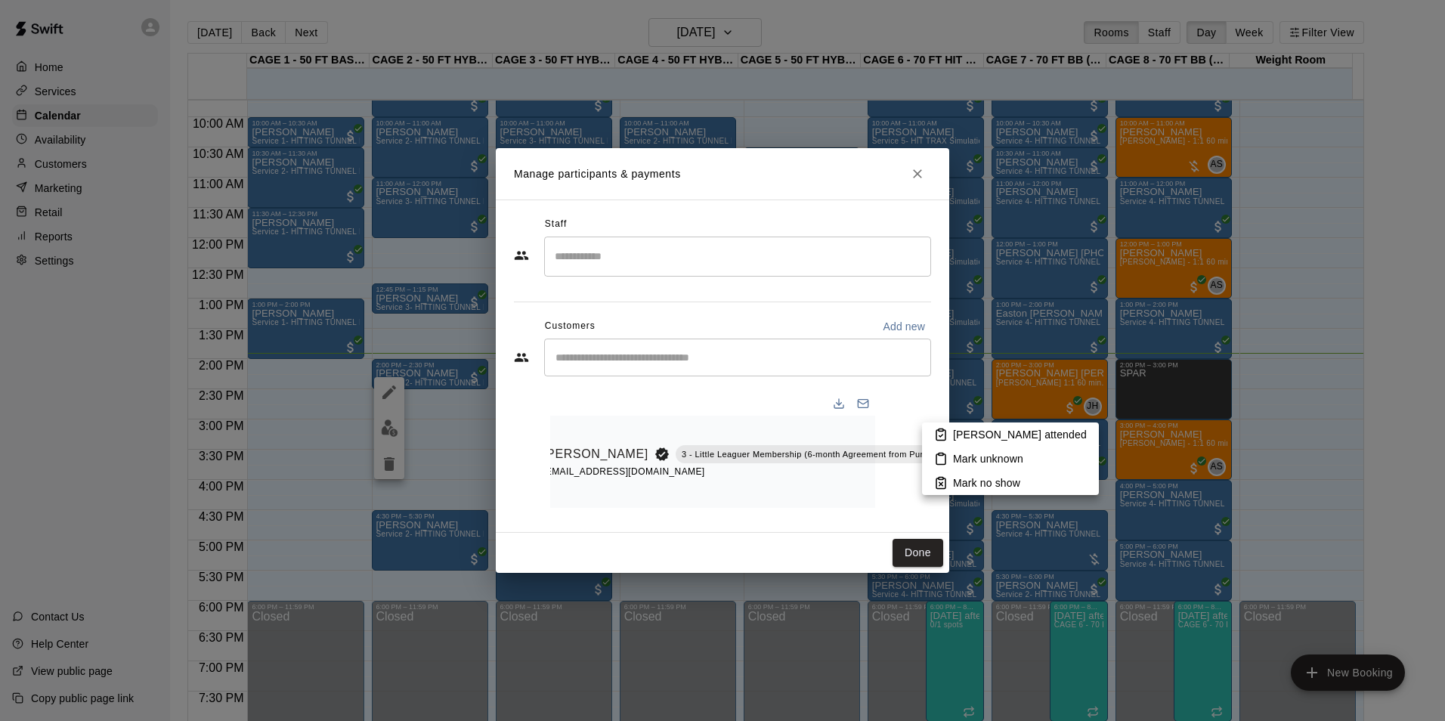
click at [966, 427] on p "[PERSON_NAME] attended" at bounding box center [1020, 434] width 134 height 15
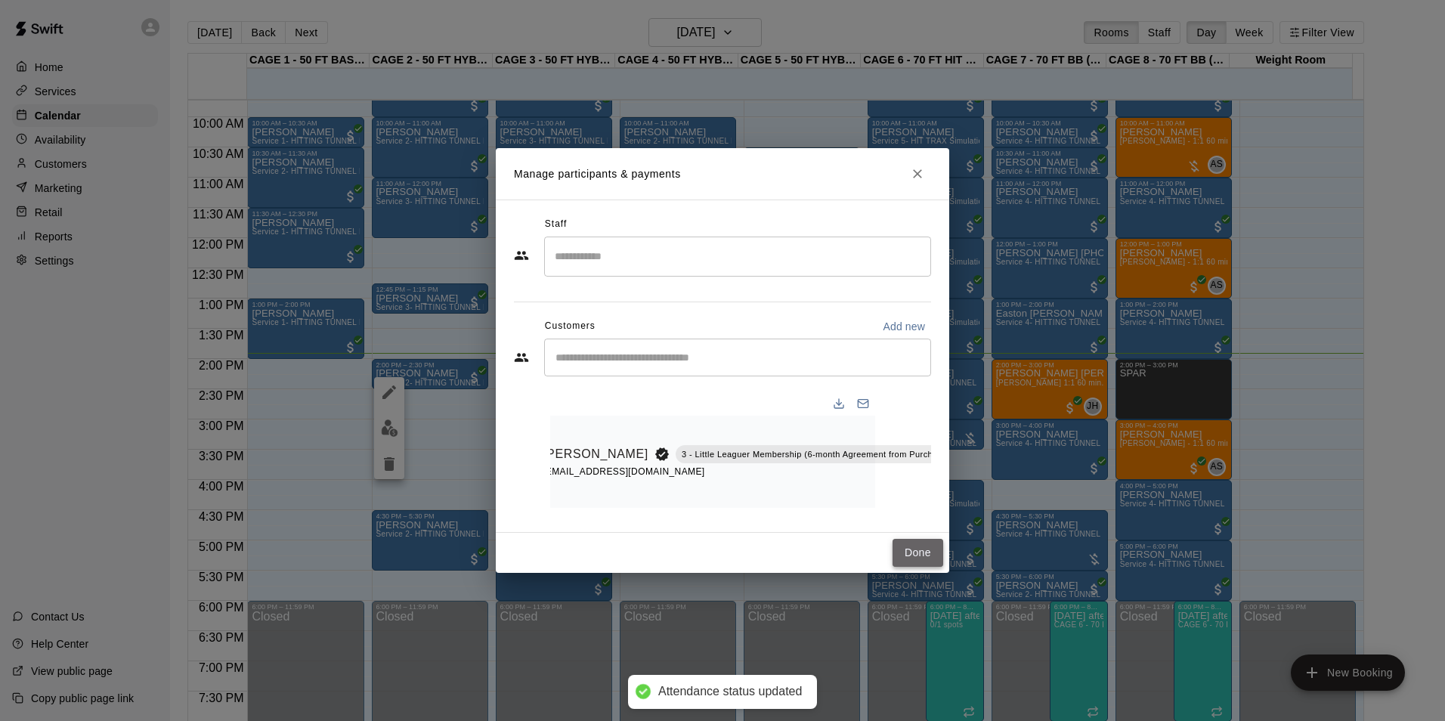
click at [901, 556] on button "Done" at bounding box center [917, 553] width 51 height 28
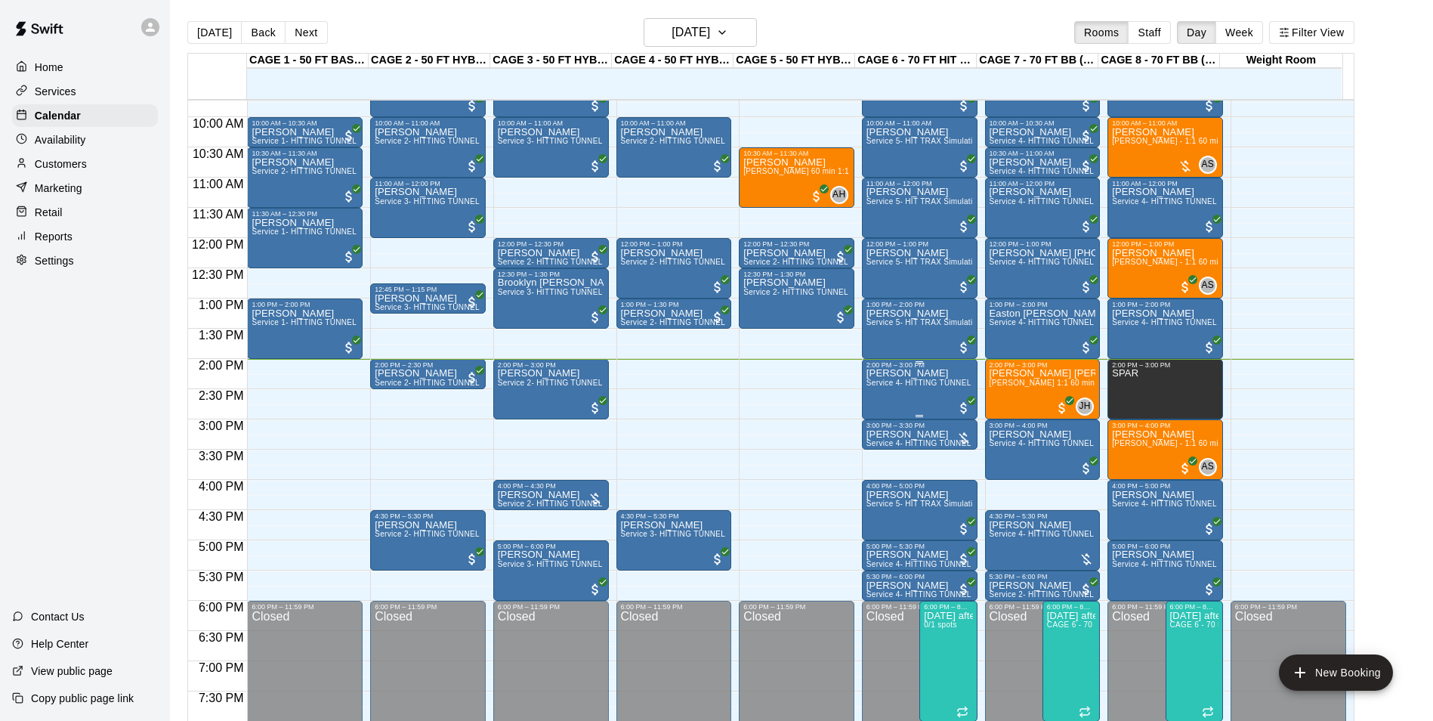
click at [883, 373] on p "[PERSON_NAME]" at bounding box center [920, 373] width 107 height 0
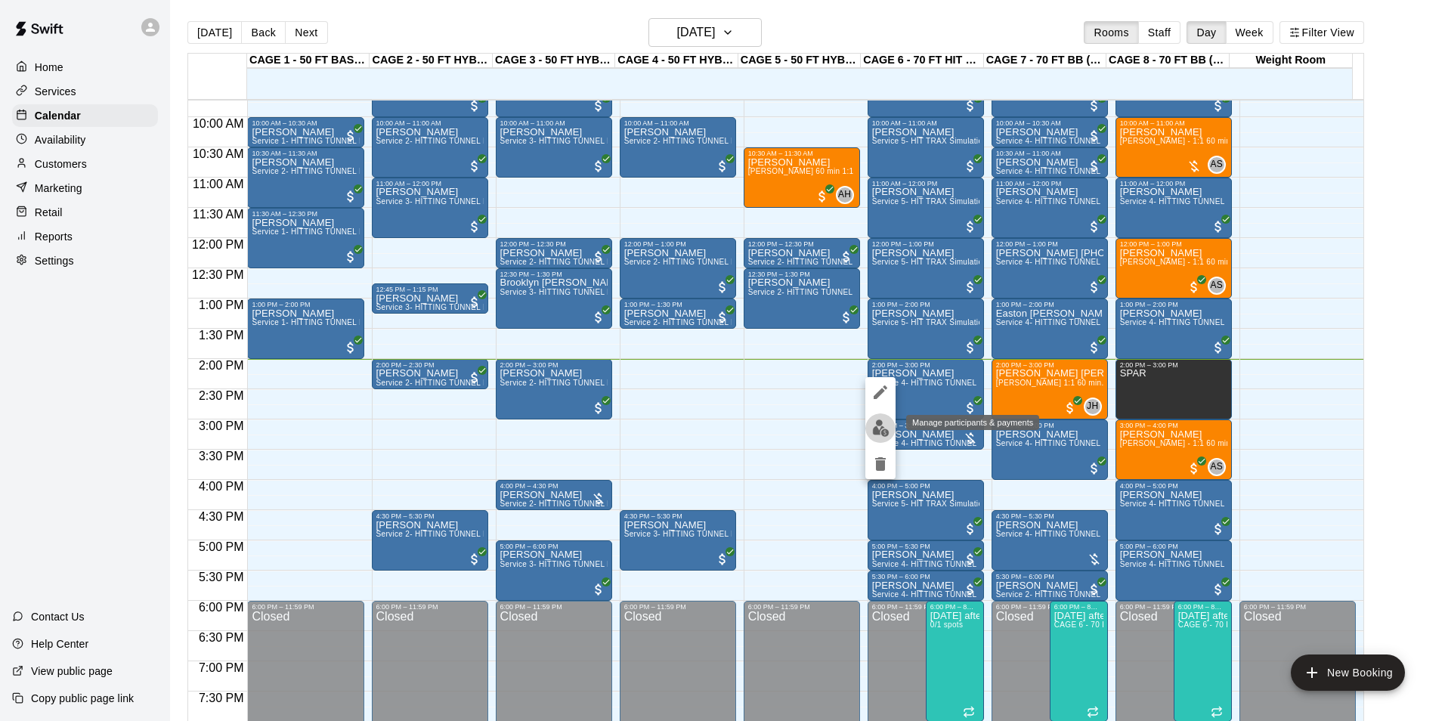
click at [882, 422] on img "edit" at bounding box center [880, 427] width 17 height 17
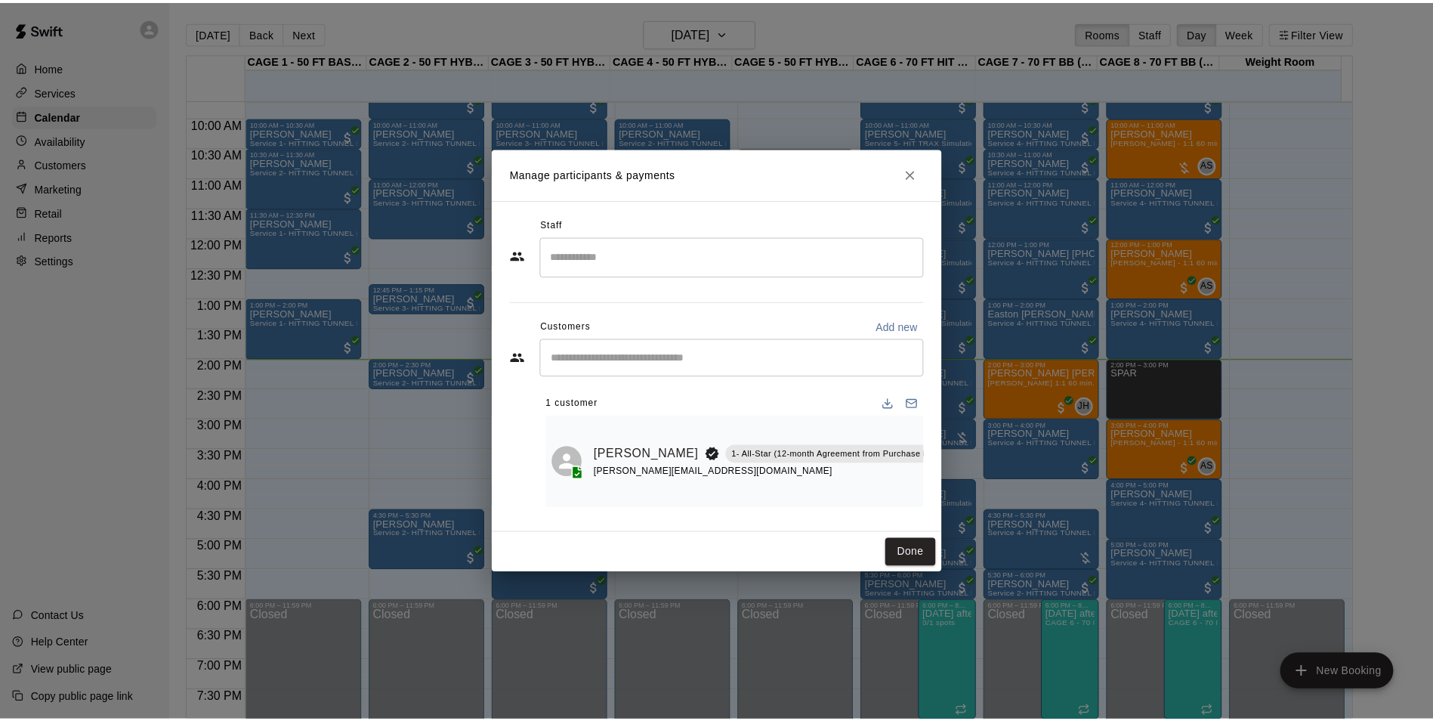
scroll to position [0, 12]
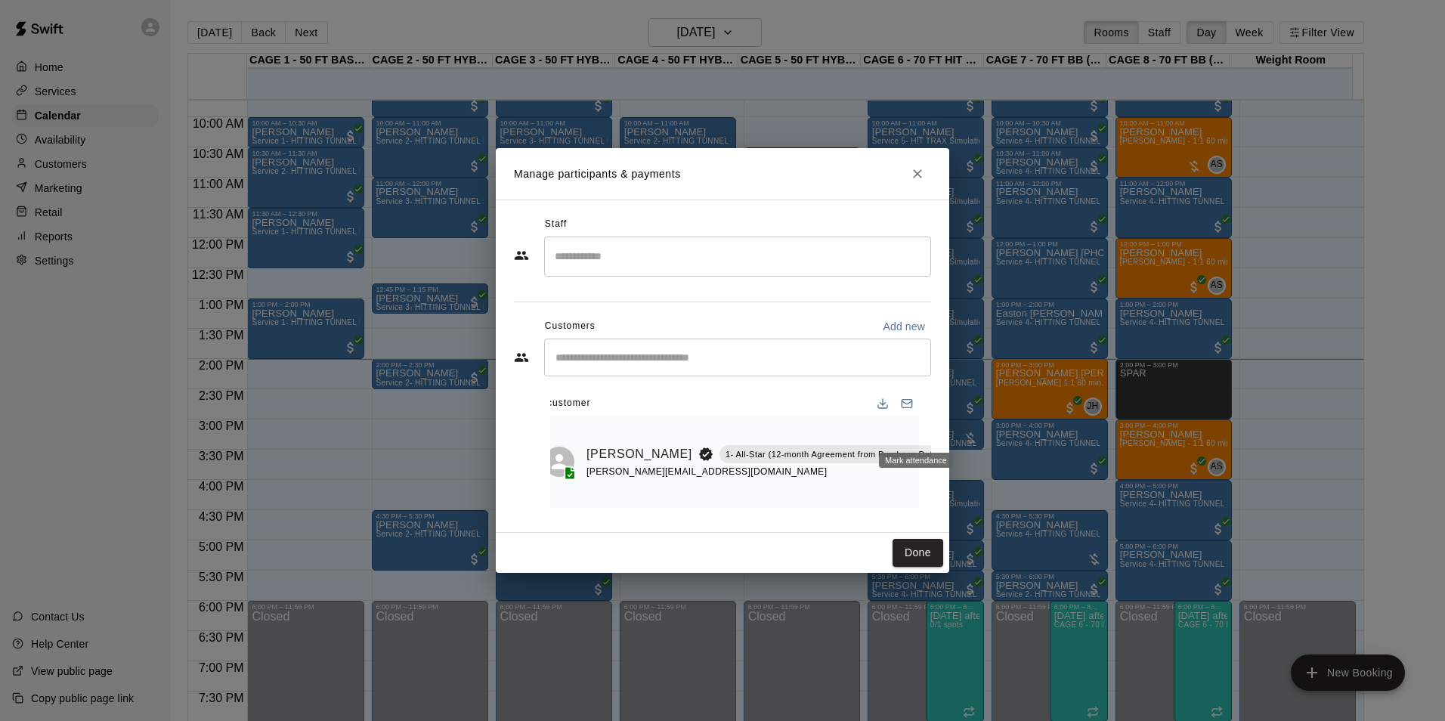
click at [953, 429] on icon "Mark attendance" at bounding box center [960, 435] width 14 height 14
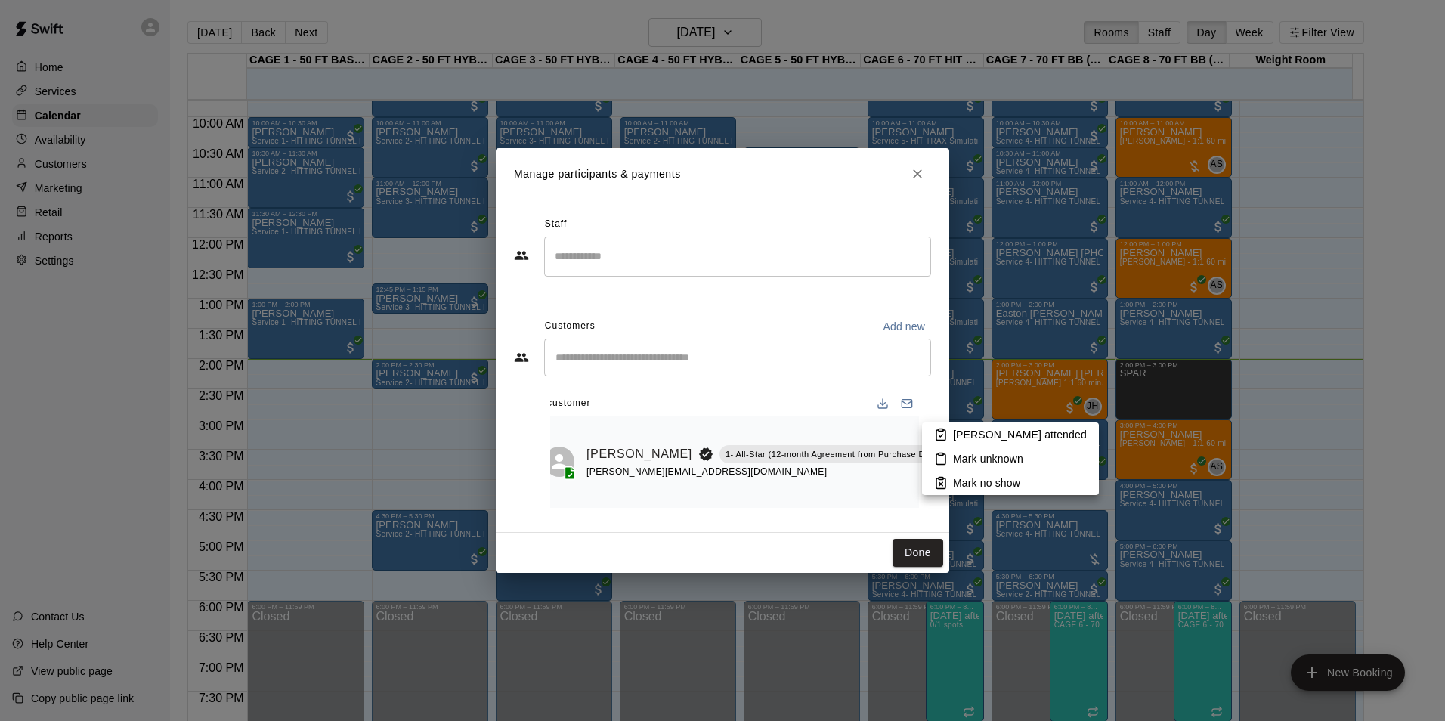
click at [951, 435] on li "[PERSON_NAME] attended" at bounding box center [1010, 434] width 177 height 24
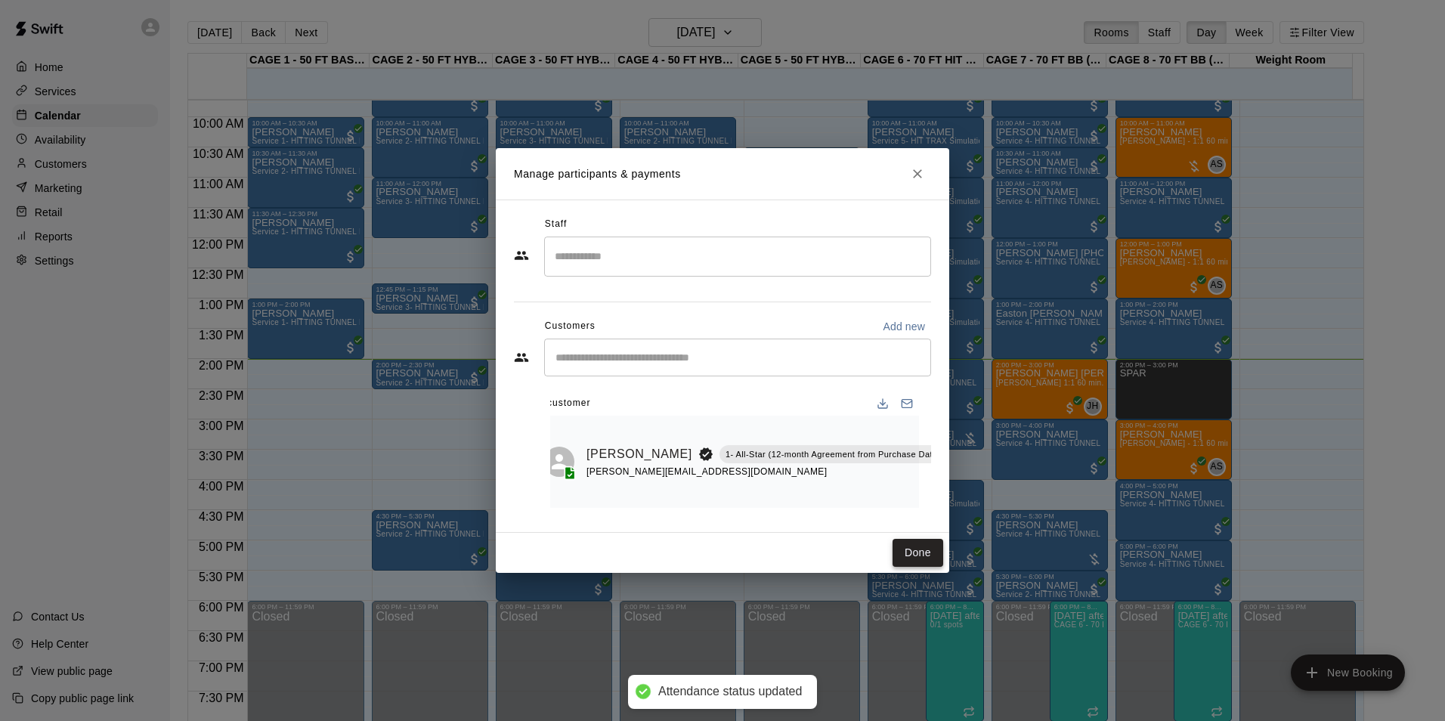
click at [918, 549] on button "Done" at bounding box center [917, 553] width 51 height 28
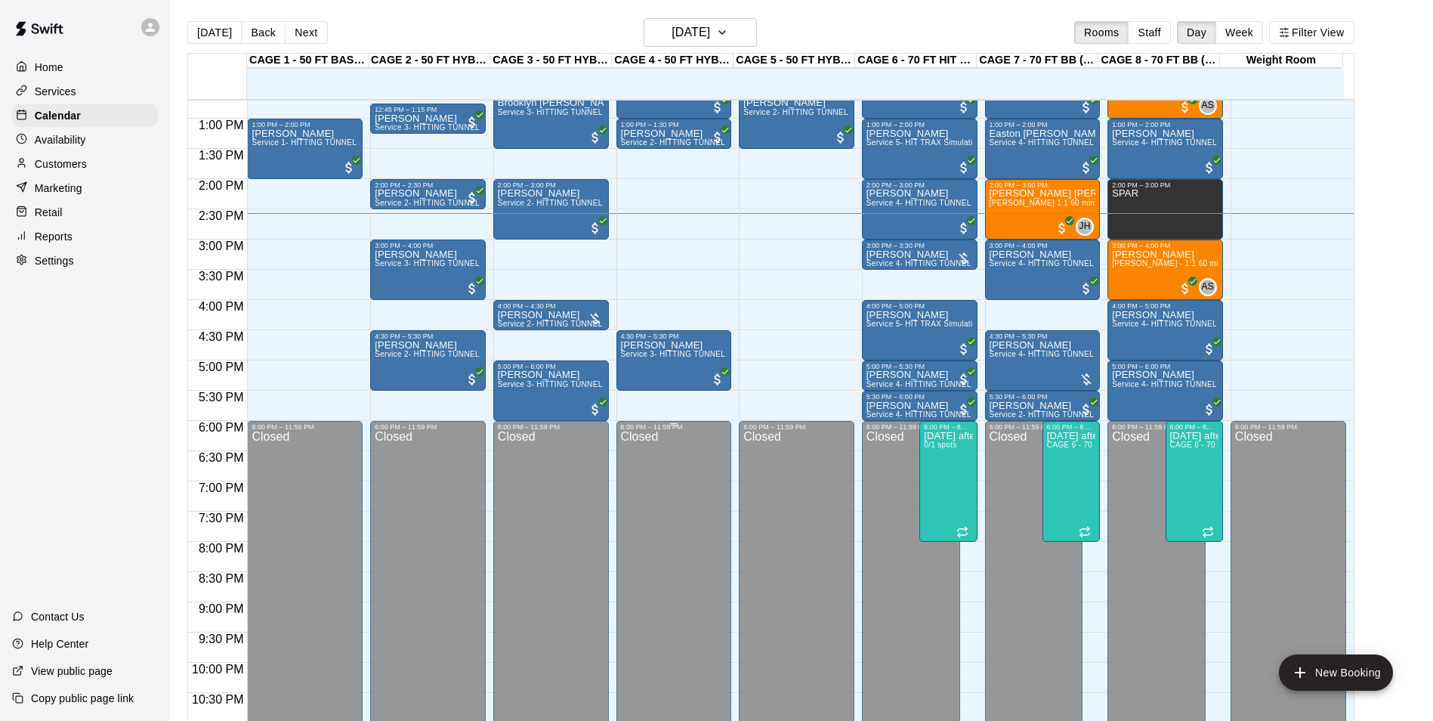
scroll to position [692, 0]
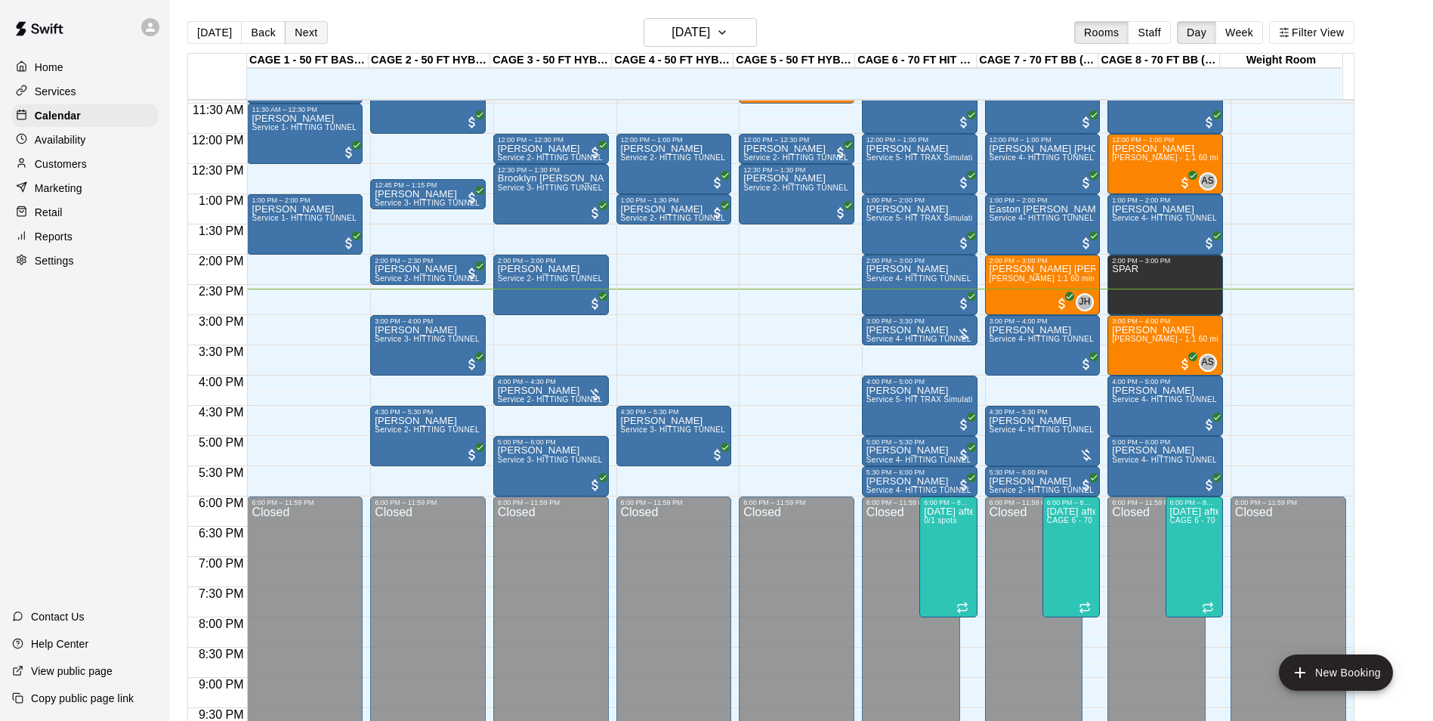
click at [318, 36] on button "Next" at bounding box center [306, 32] width 42 height 23
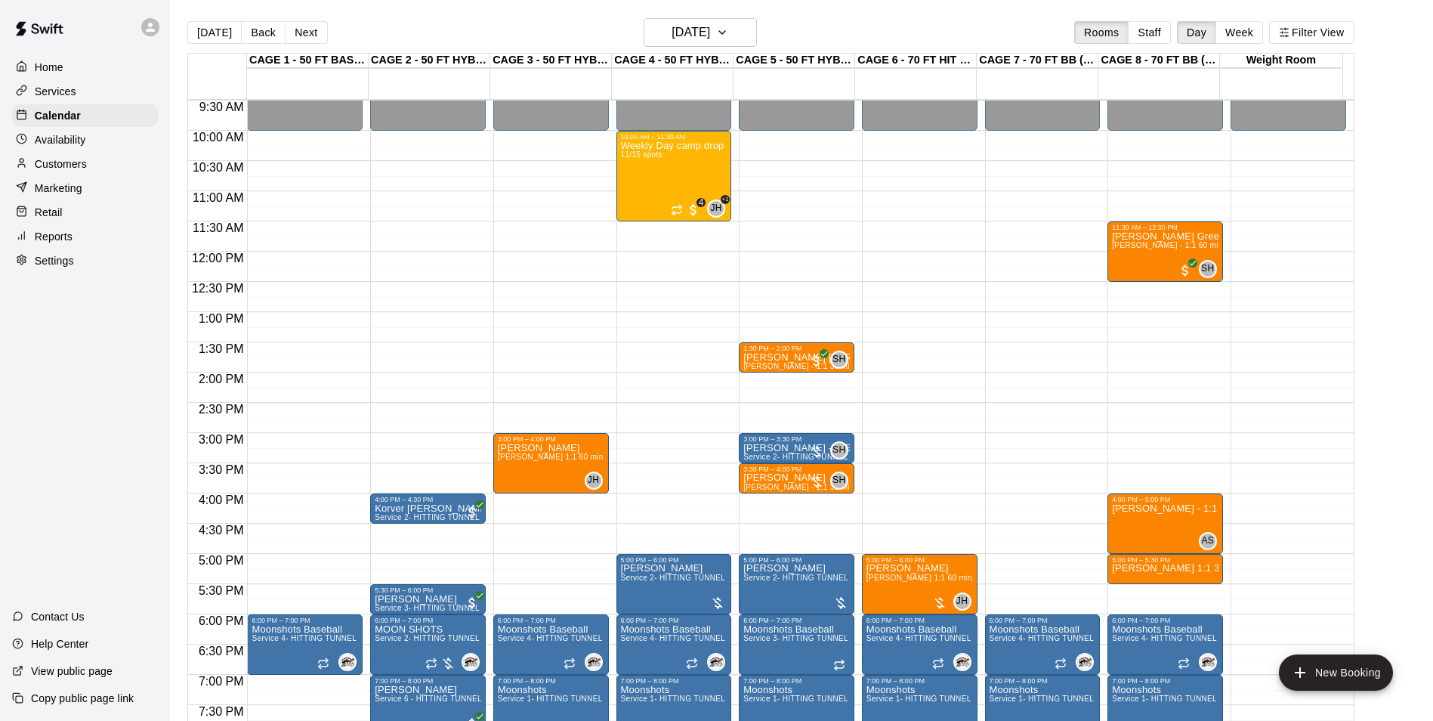
scroll to position [541, 0]
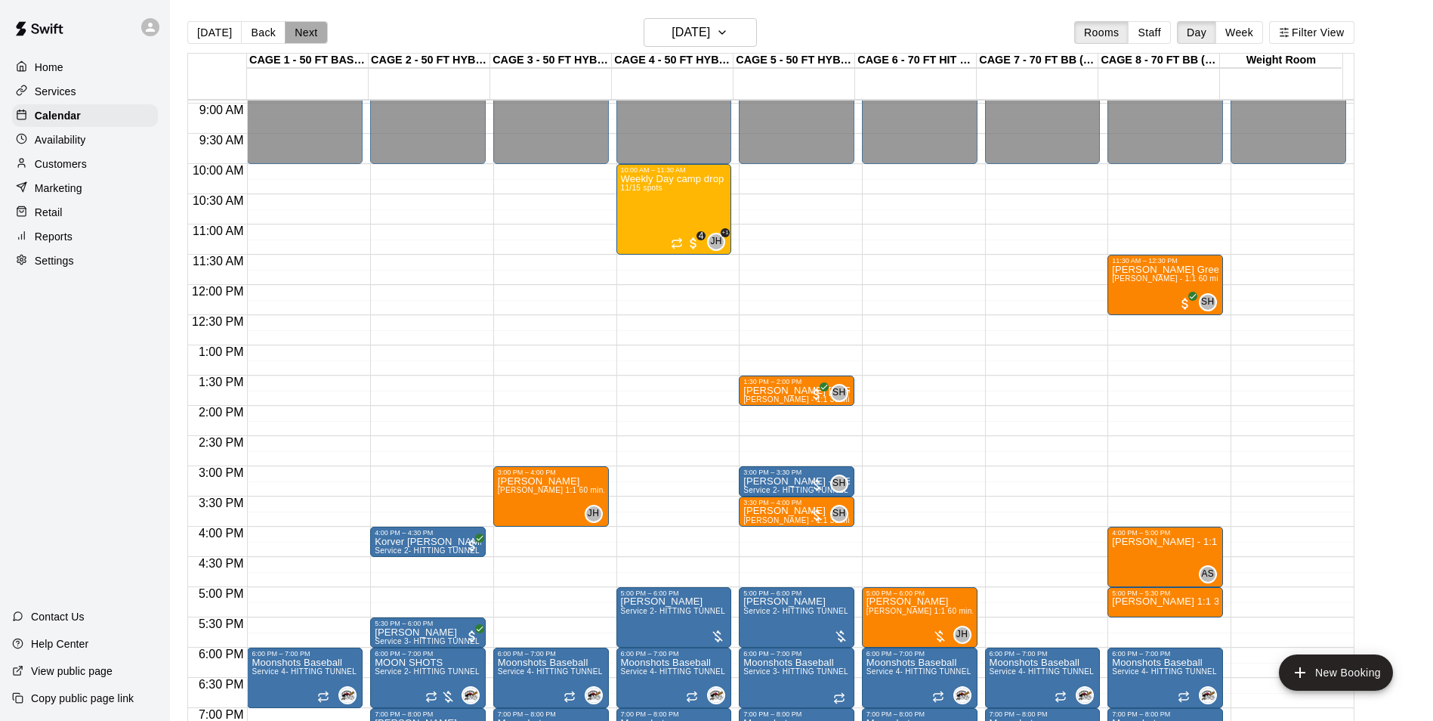
click at [312, 24] on button "Next" at bounding box center [306, 32] width 42 height 23
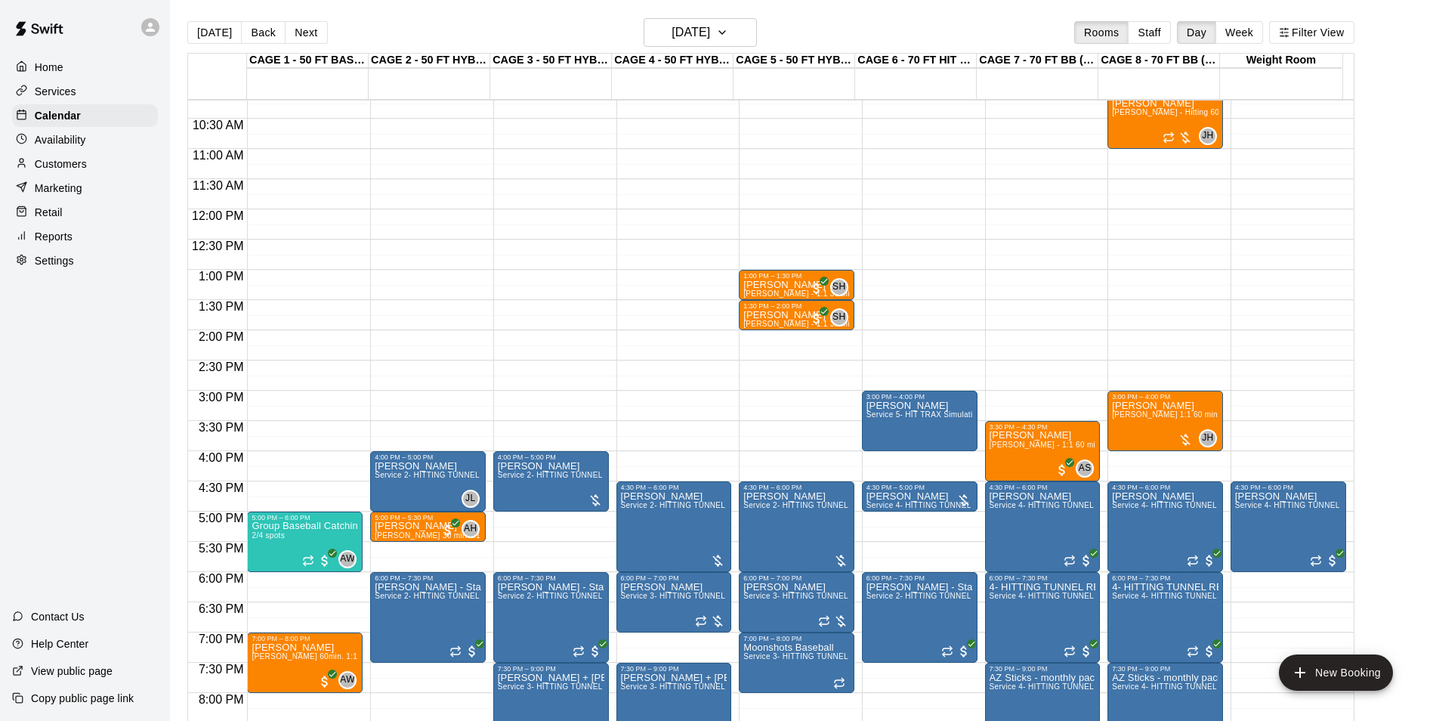
scroll to position [692, 0]
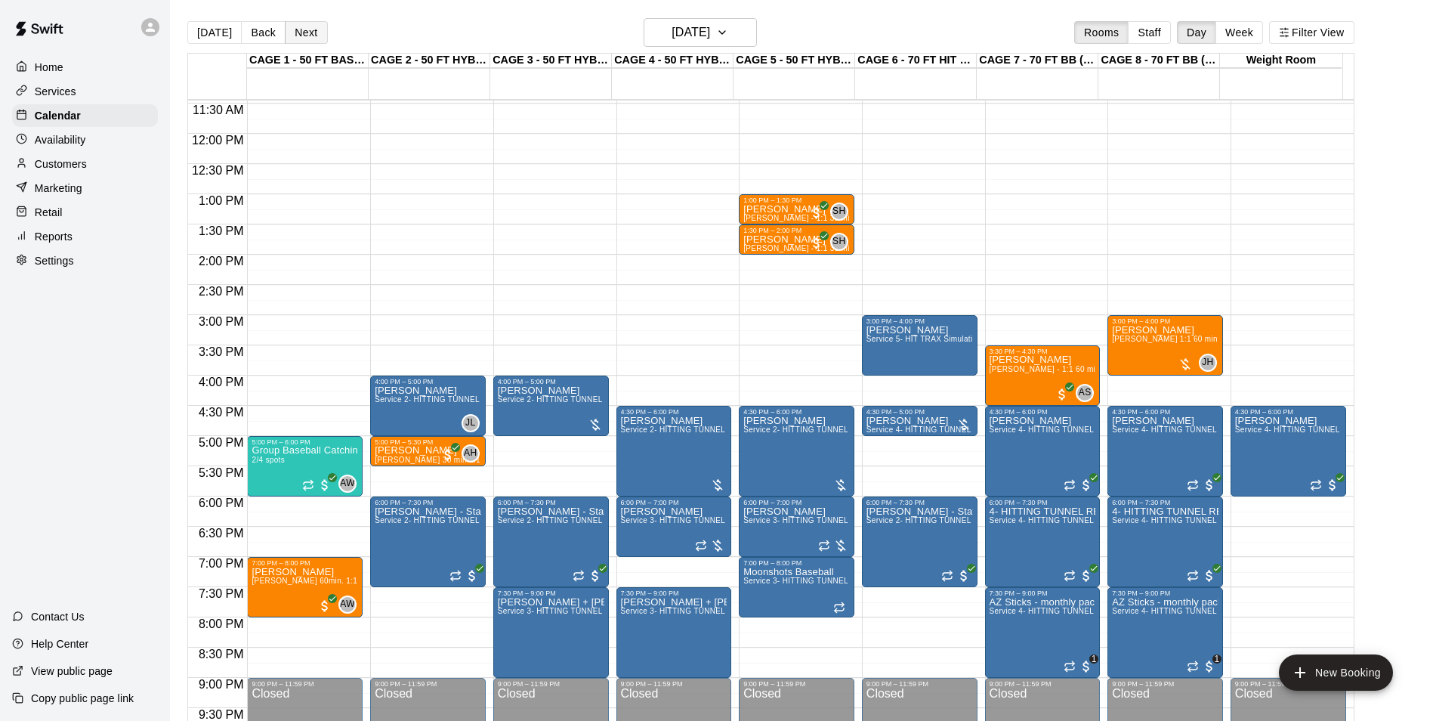
click at [290, 32] on button "Next" at bounding box center [306, 32] width 42 height 23
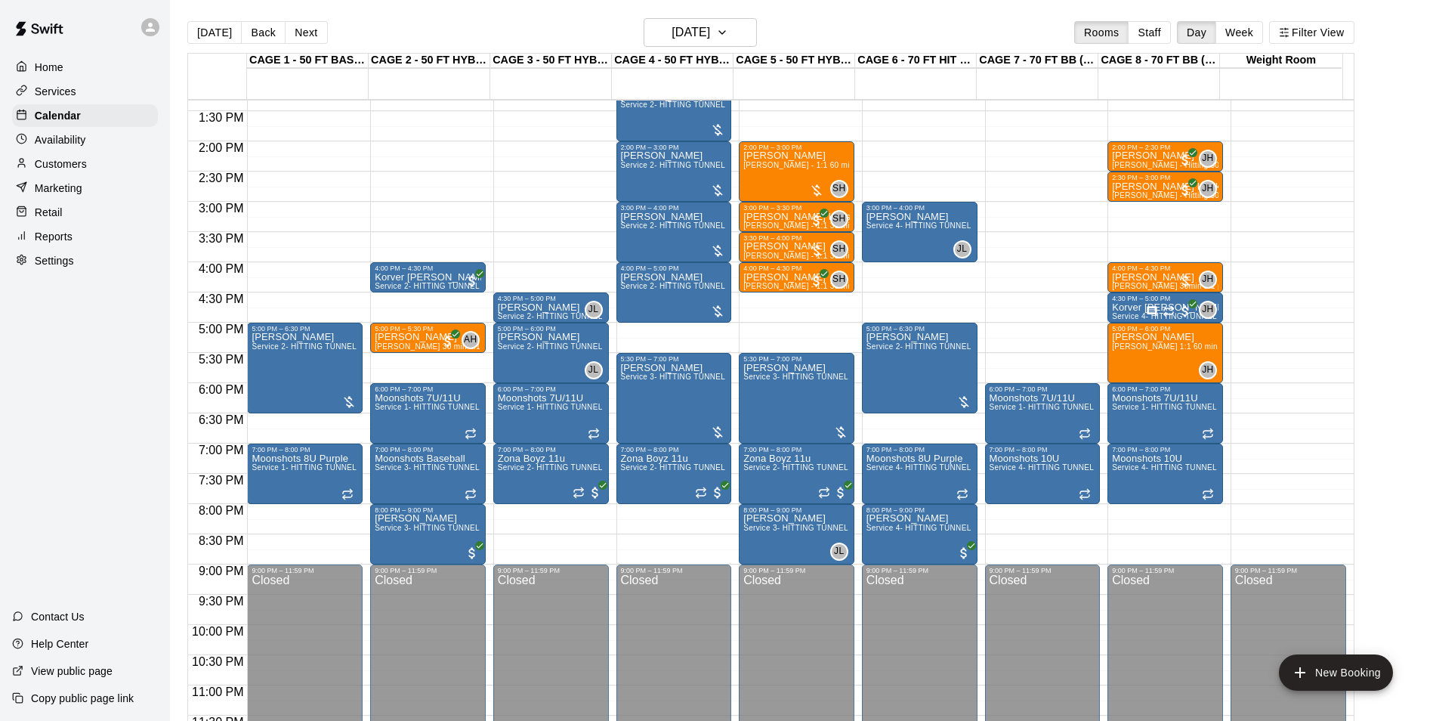
scroll to position [815, 0]
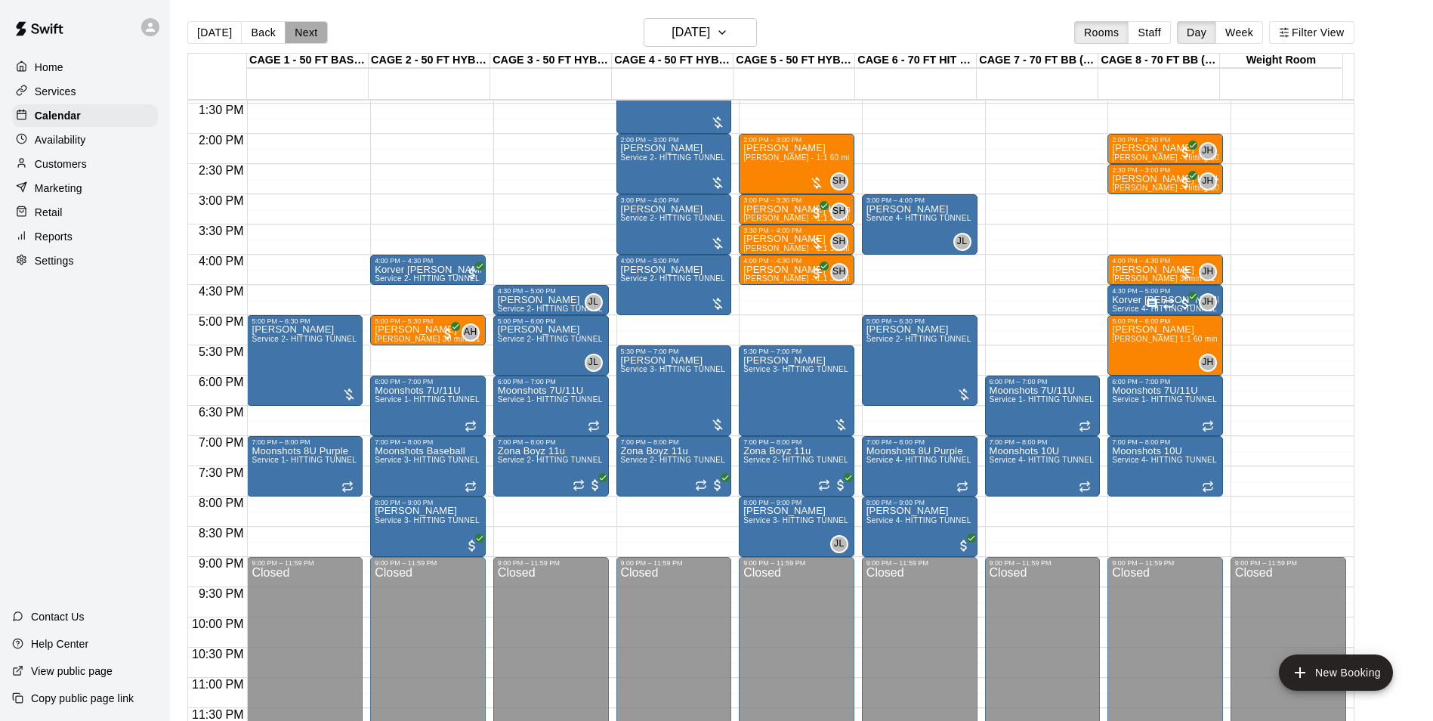
click at [306, 29] on button "Next" at bounding box center [306, 32] width 42 height 23
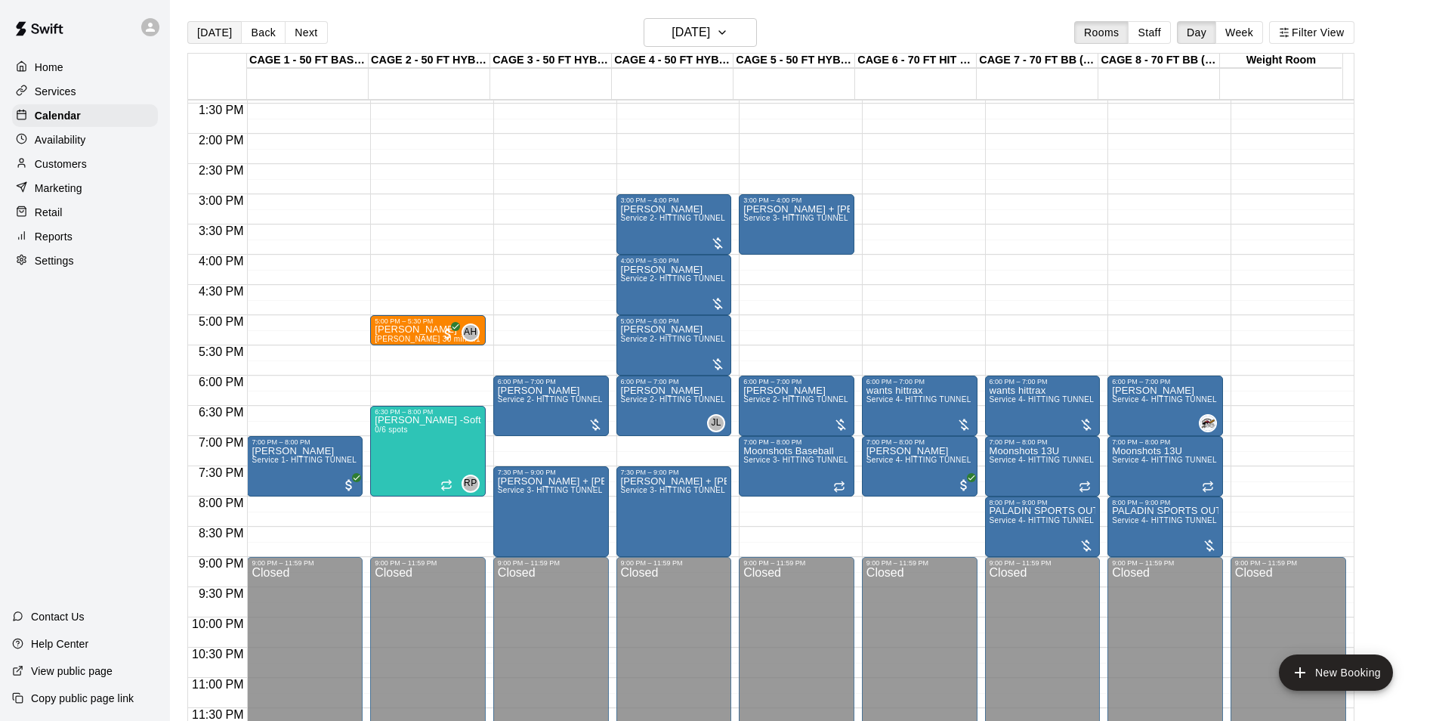
click at [214, 35] on button "[DATE]" at bounding box center [214, 32] width 54 height 23
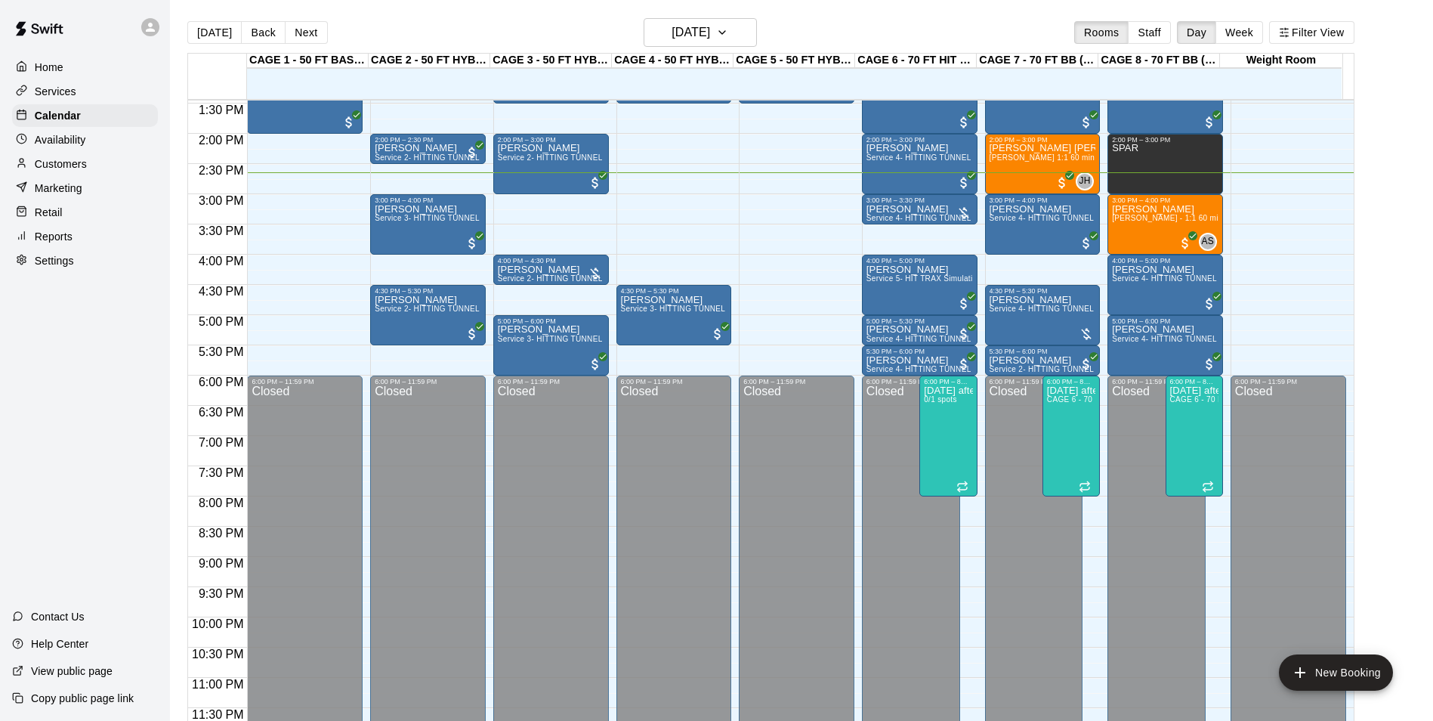
click at [3, 387] on div "Home Services Calendar Availability Customers Marketing Retail Reports Settings…" at bounding box center [85, 360] width 170 height 721
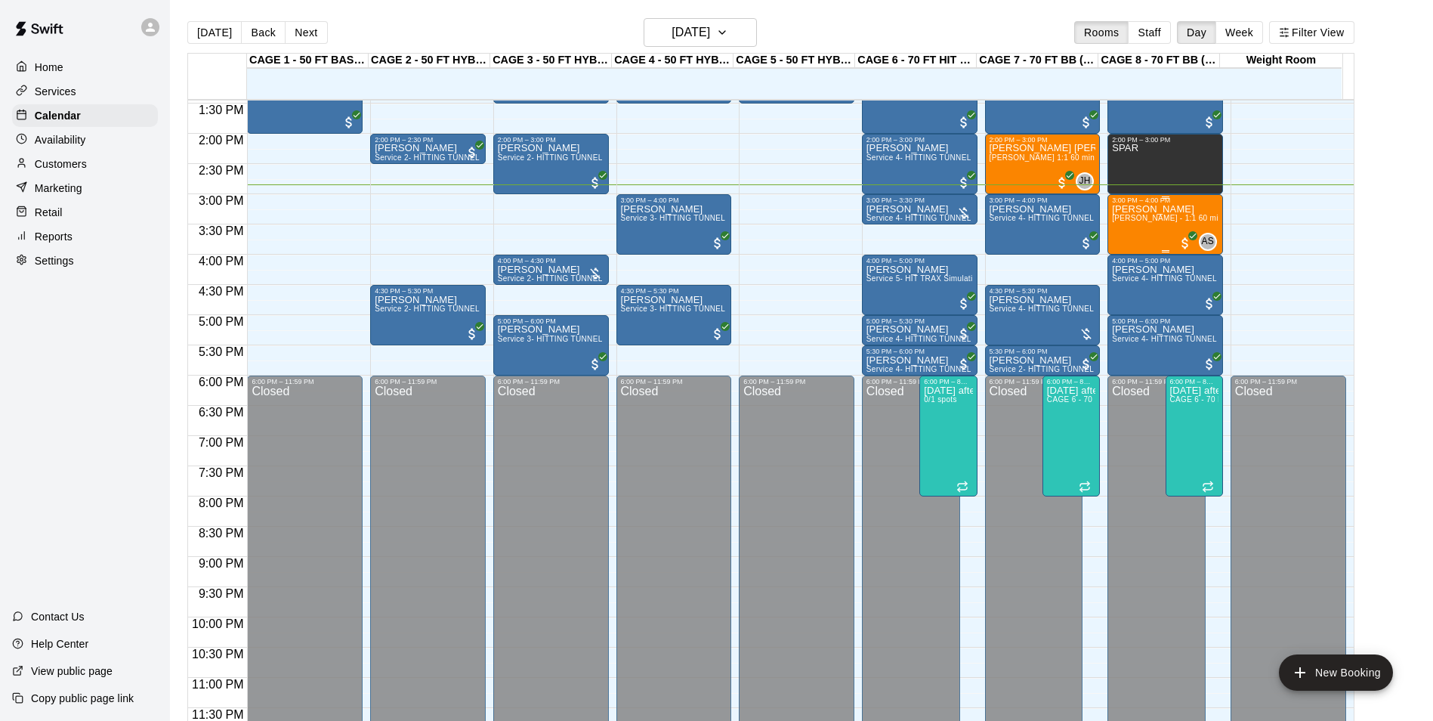
click at [1164, 222] on span "[PERSON_NAME] - 1:1 60 min Pitching Lesson" at bounding box center [1197, 218] width 170 height 8
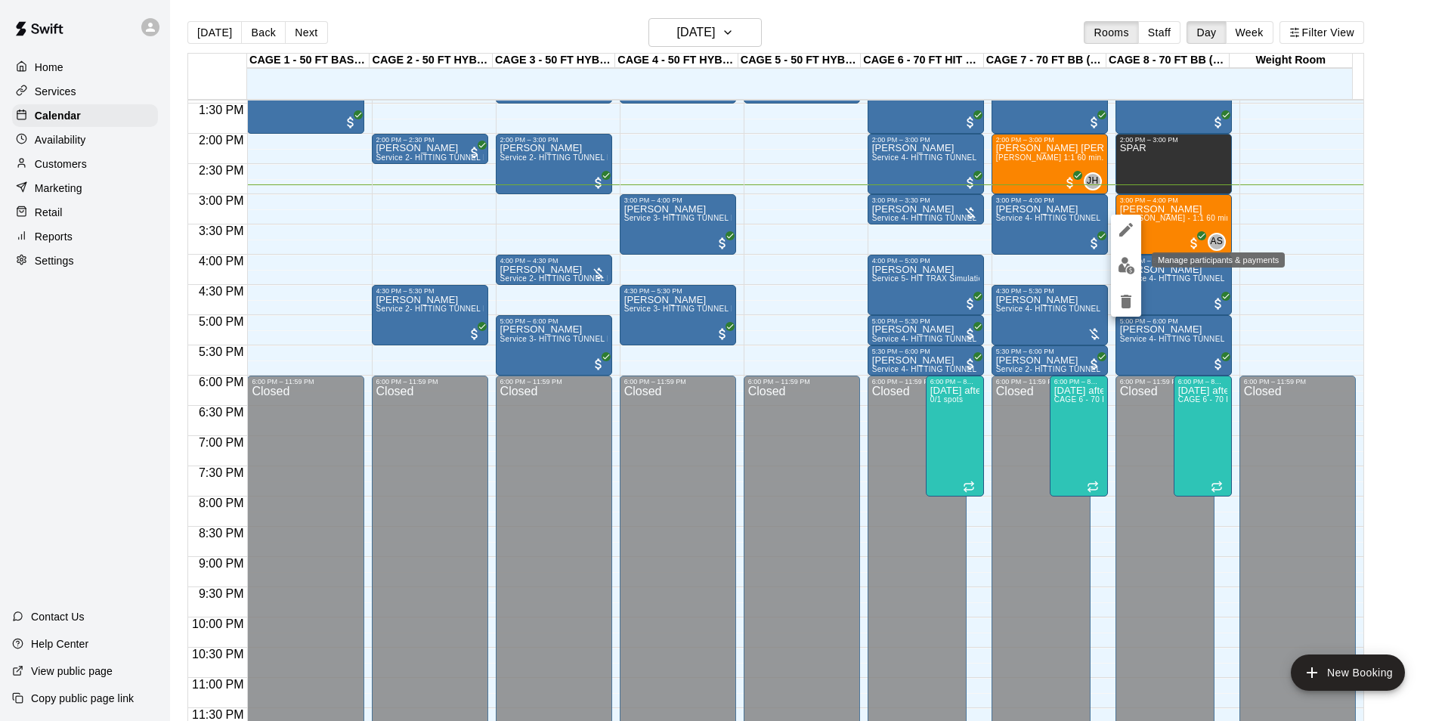
click at [1126, 266] on img "edit" at bounding box center [1126, 265] width 17 height 17
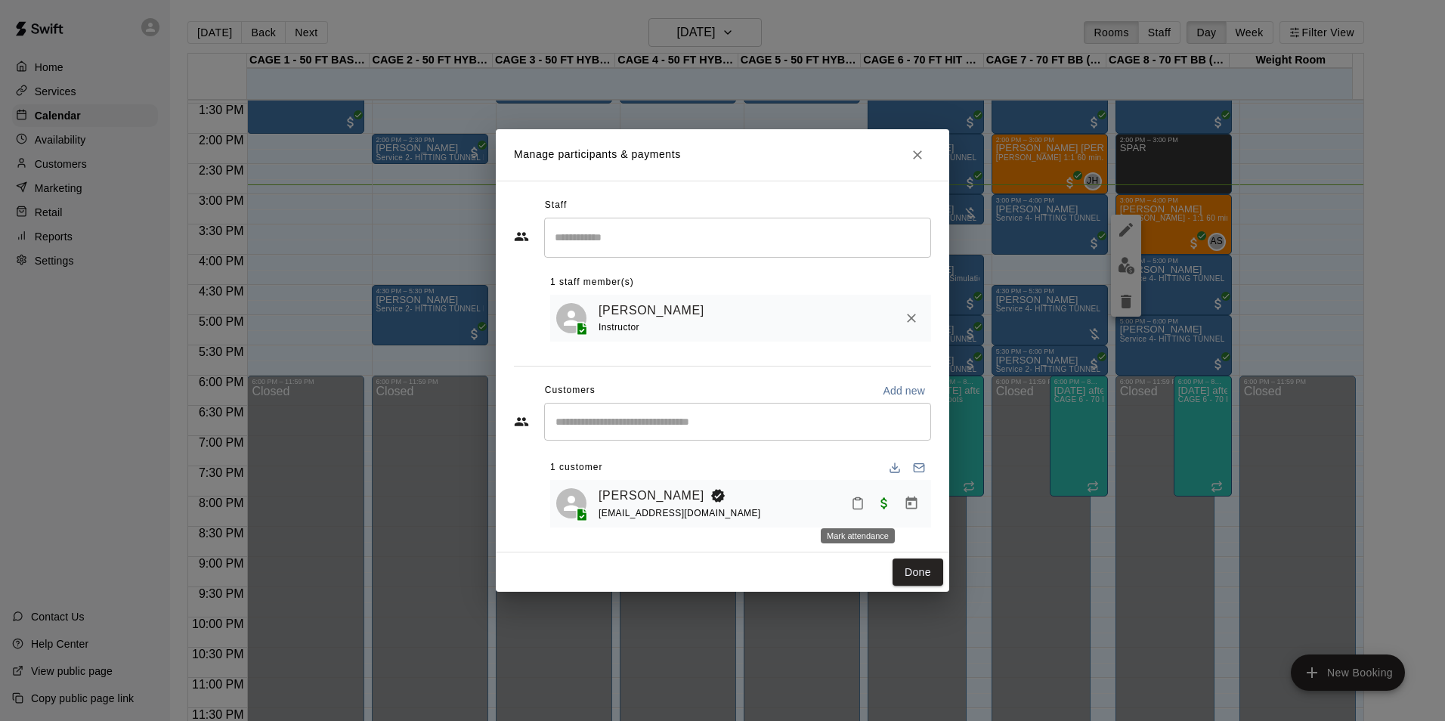
click at [860, 500] on rect "Mark attendance" at bounding box center [857, 499] width 5 height 2
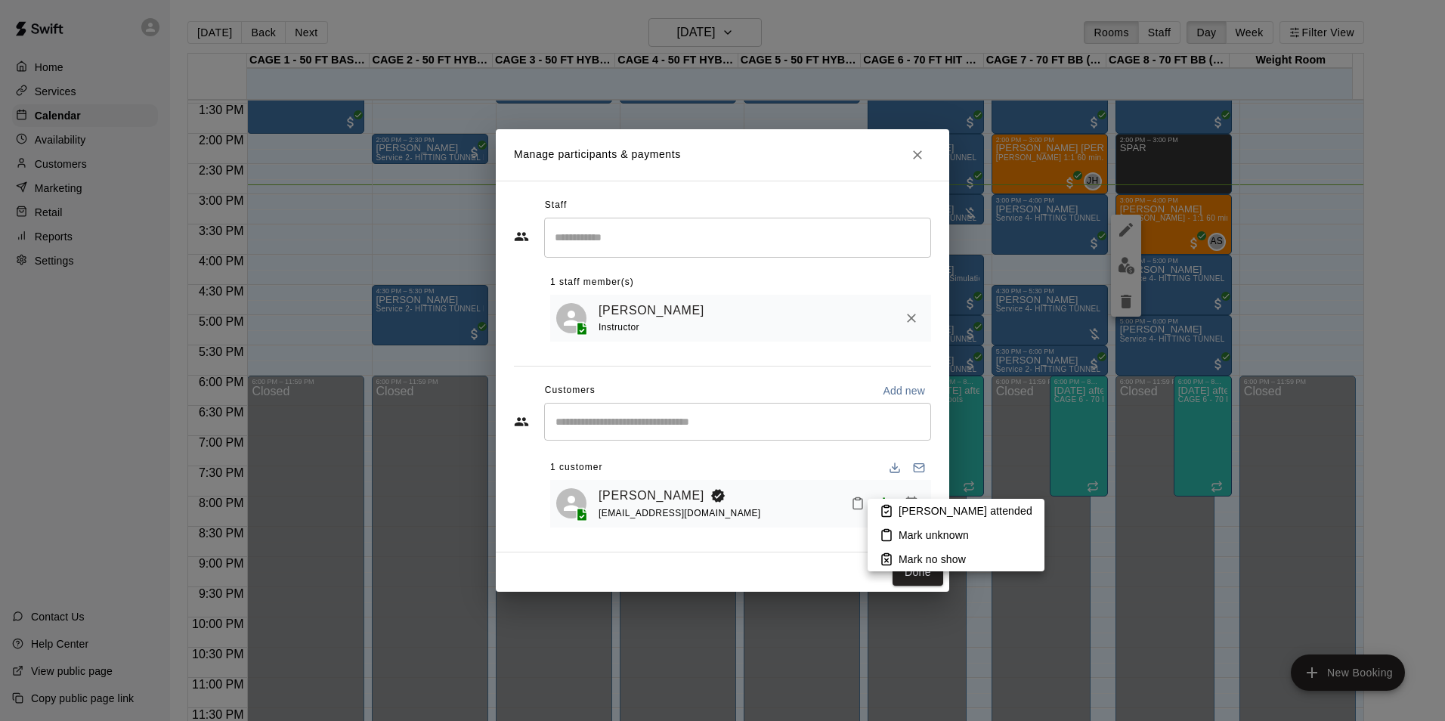
click at [915, 508] on p "[PERSON_NAME] attended" at bounding box center [965, 510] width 134 height 15
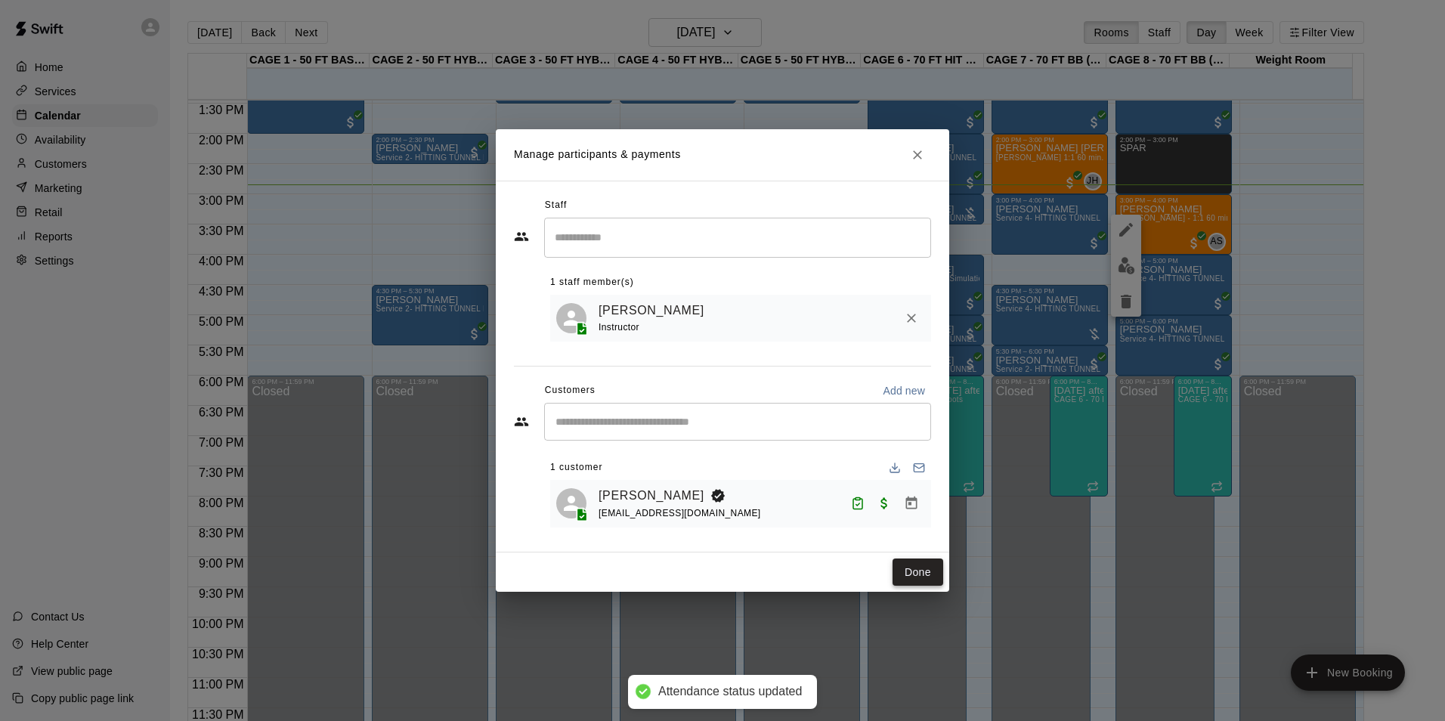
click at [909, 571] on button "Done" at bounding box center [917, 572] width 51 height 28
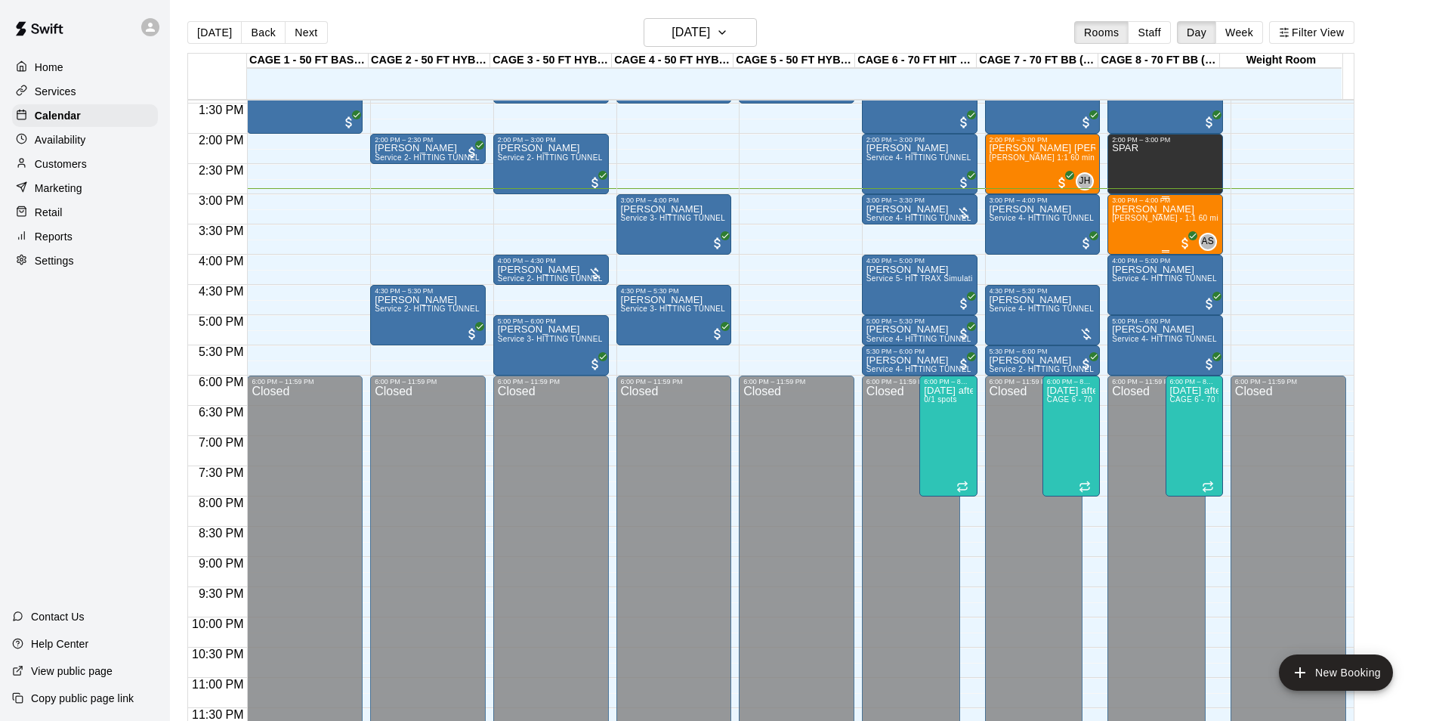
click at [1142, 218] on span "[PERSON_NAME] - 1:1 60 min Pitching Lesson" at bounding box center [1197, 218] width 170 height 8
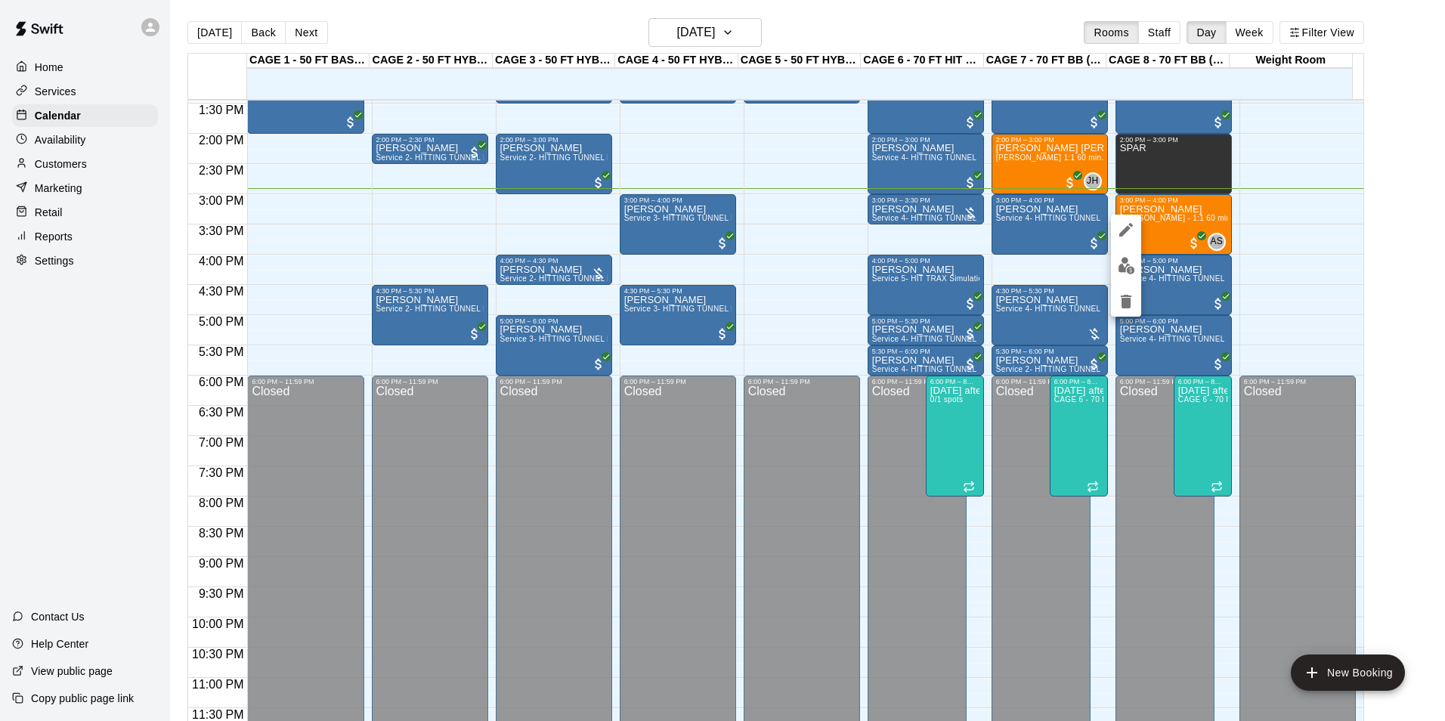
click at [1110, 287] on div at bounding box center [722, 360] width 1445 height 721
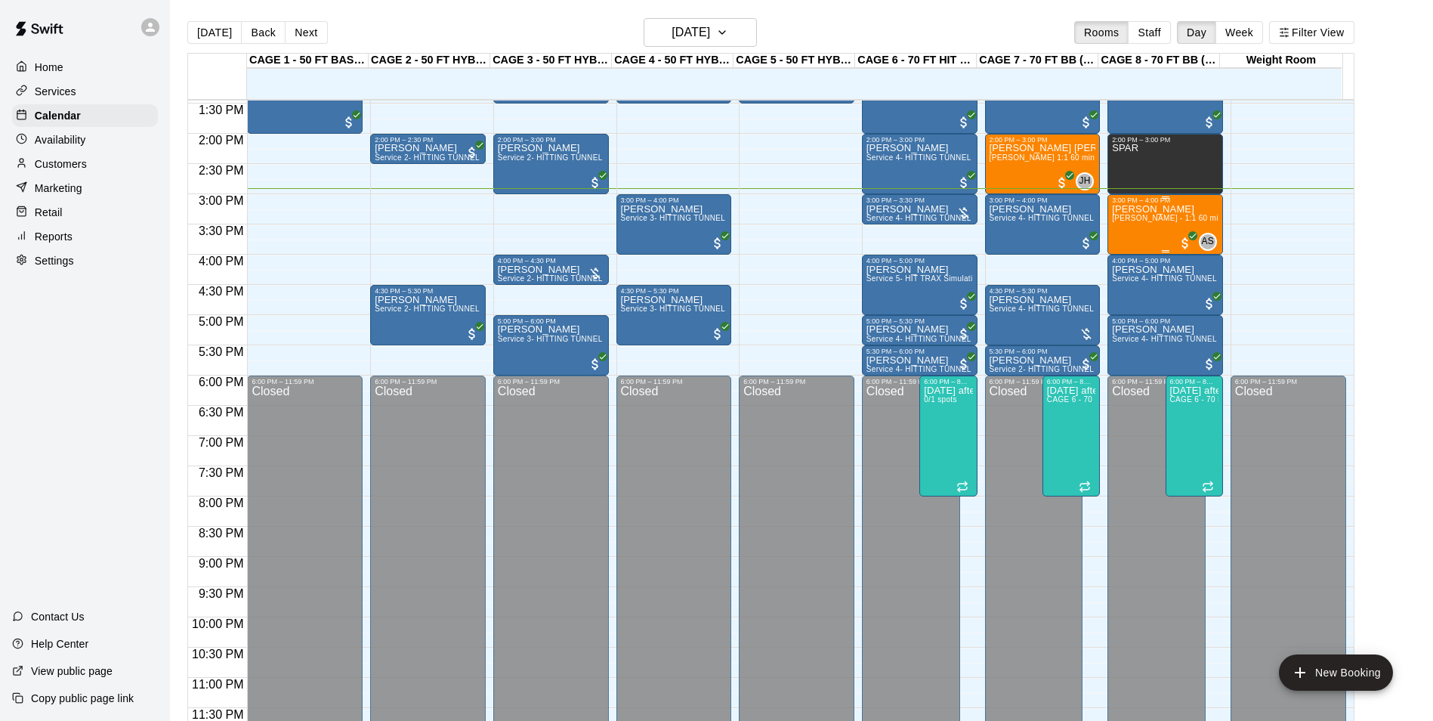
click at [1135, 215] on span "[PERSON_NAME] - 1:1 60 min Pitching Lesson" at bounding box center [1197, 218] width 170 height 8
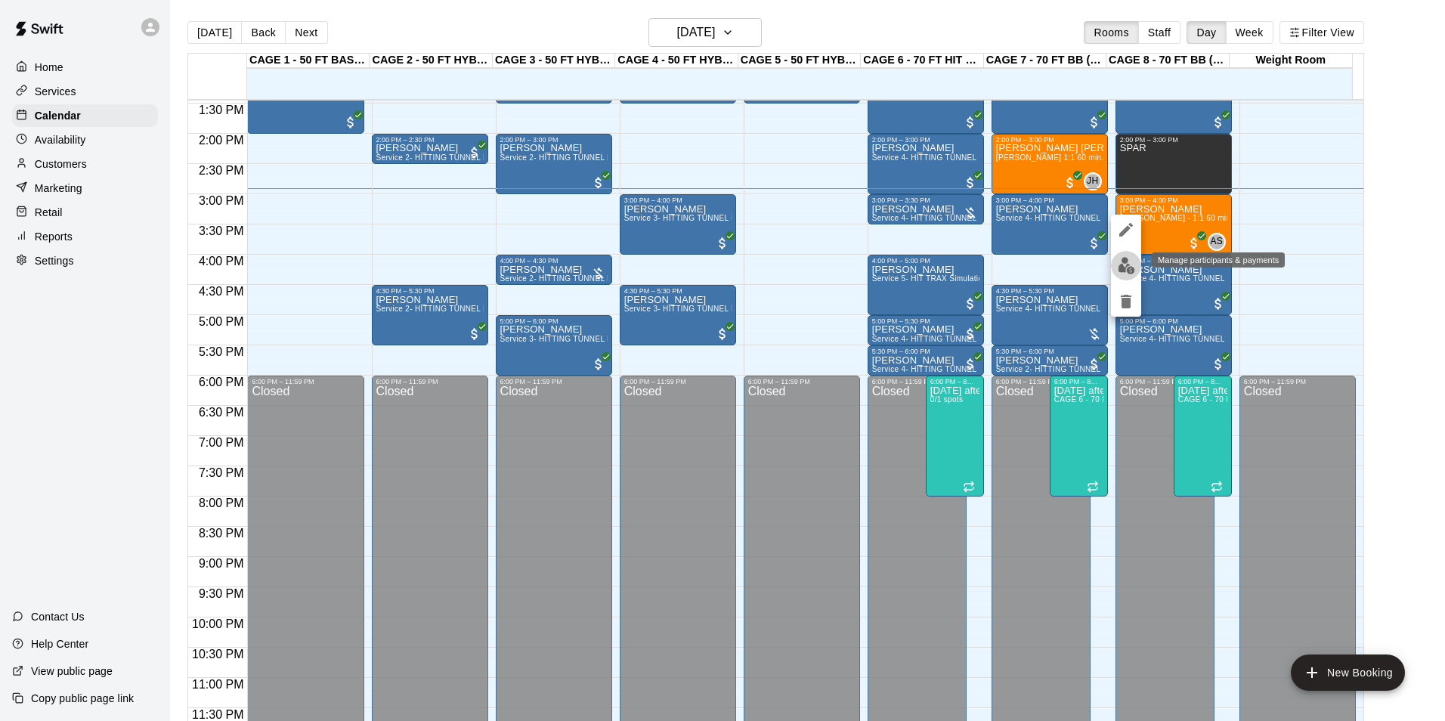
click at [1122, 258] on img "edit" at bounding box center [1126, 265] width 17 height 17
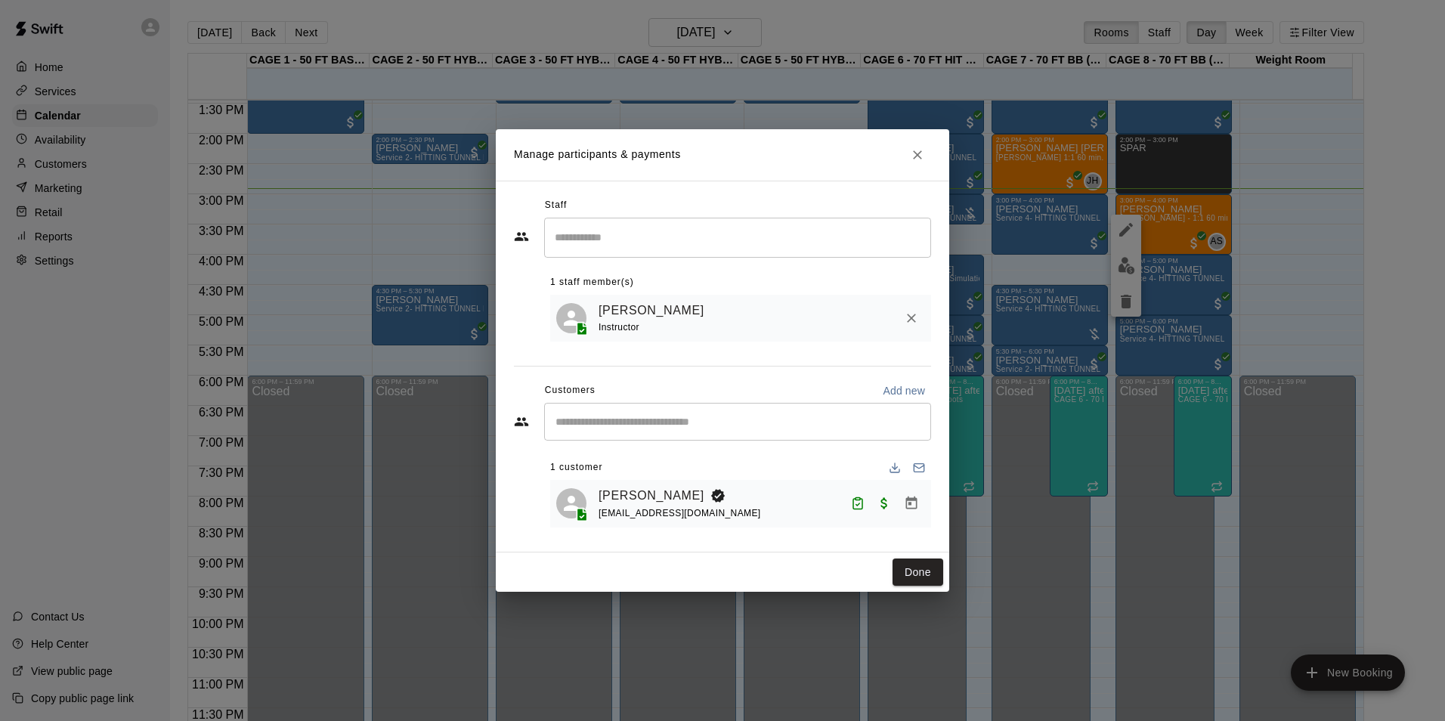
click at [1444, 230] on html "Home Services Calendar Availability Customers Marketing Retail Reports Settings…" at bounding box center [722, 372] width 1445 height 745
click at [911, 572] on button "Done" at bounding box center [917, 572] width 51 height 28
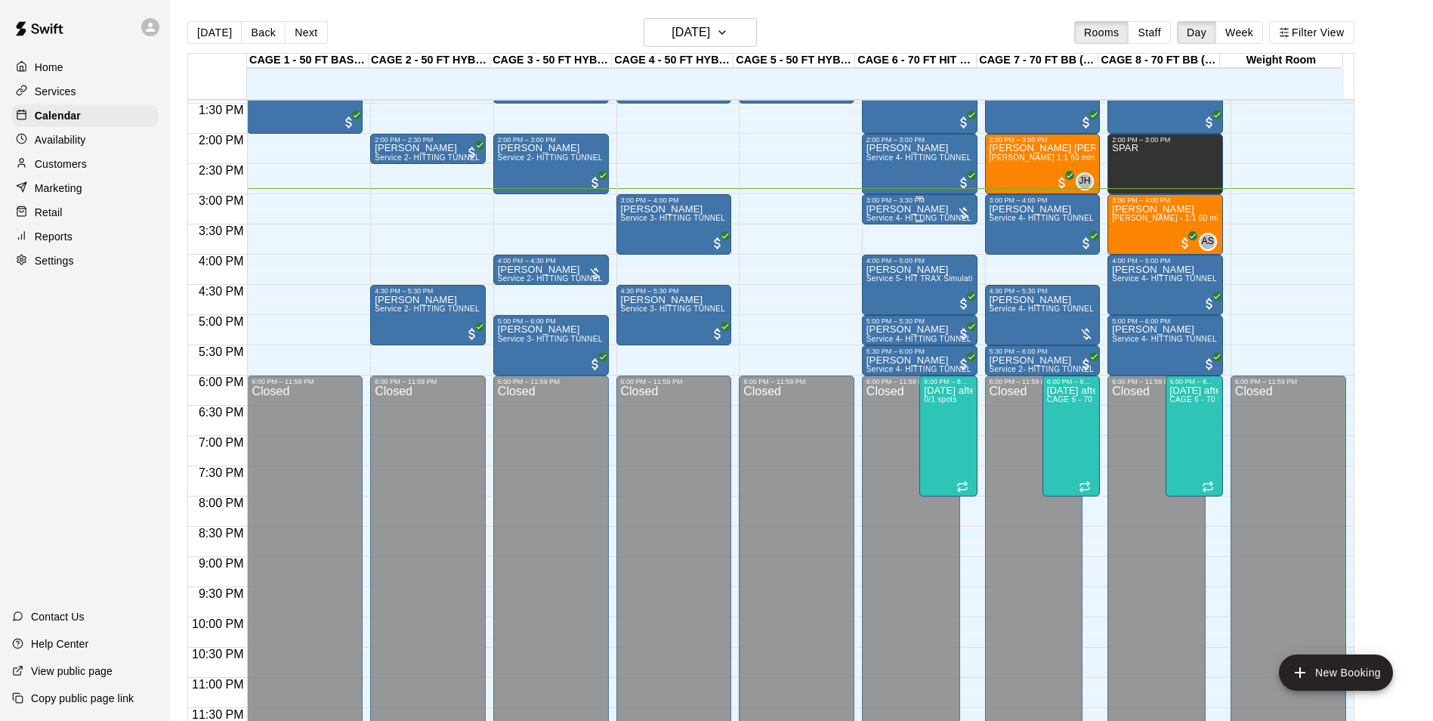
click at [939, 204] on div "3:00 PM – 3:30 PM" at bounding box center [920, 200] width 107 height 8
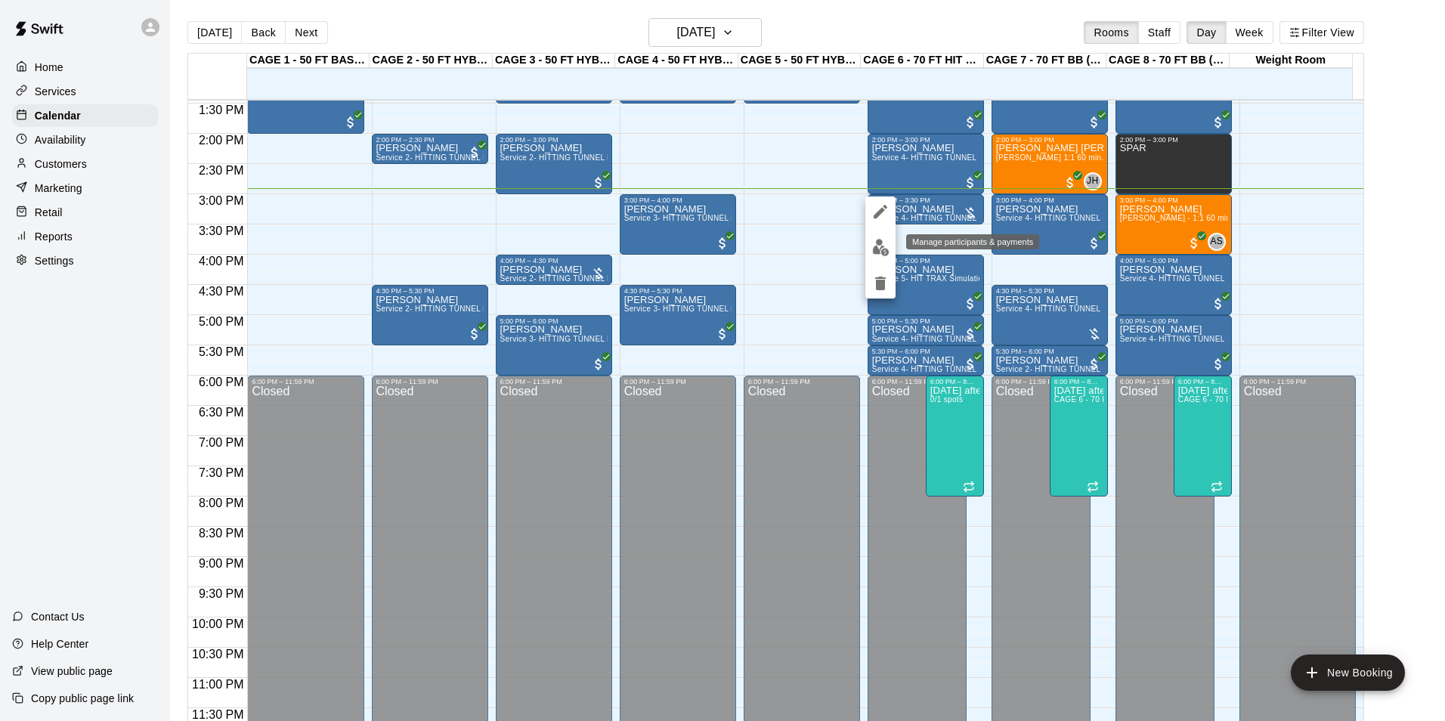
click at [876, 251] on img "edit" at bounding box center [880, 247] width 17 height 17
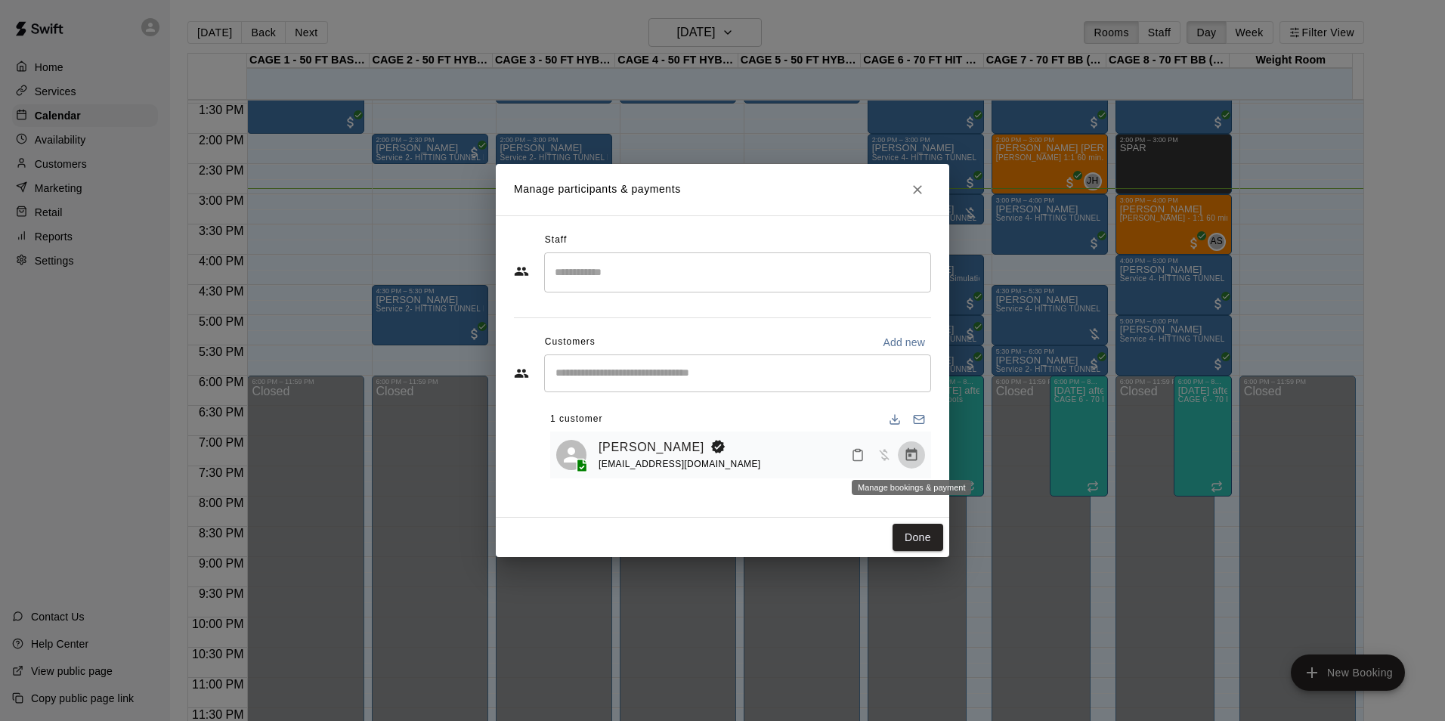
click at [899, 456] on button "Manage bookings & payment" at bounding box center [911, 454] width 27 height 27
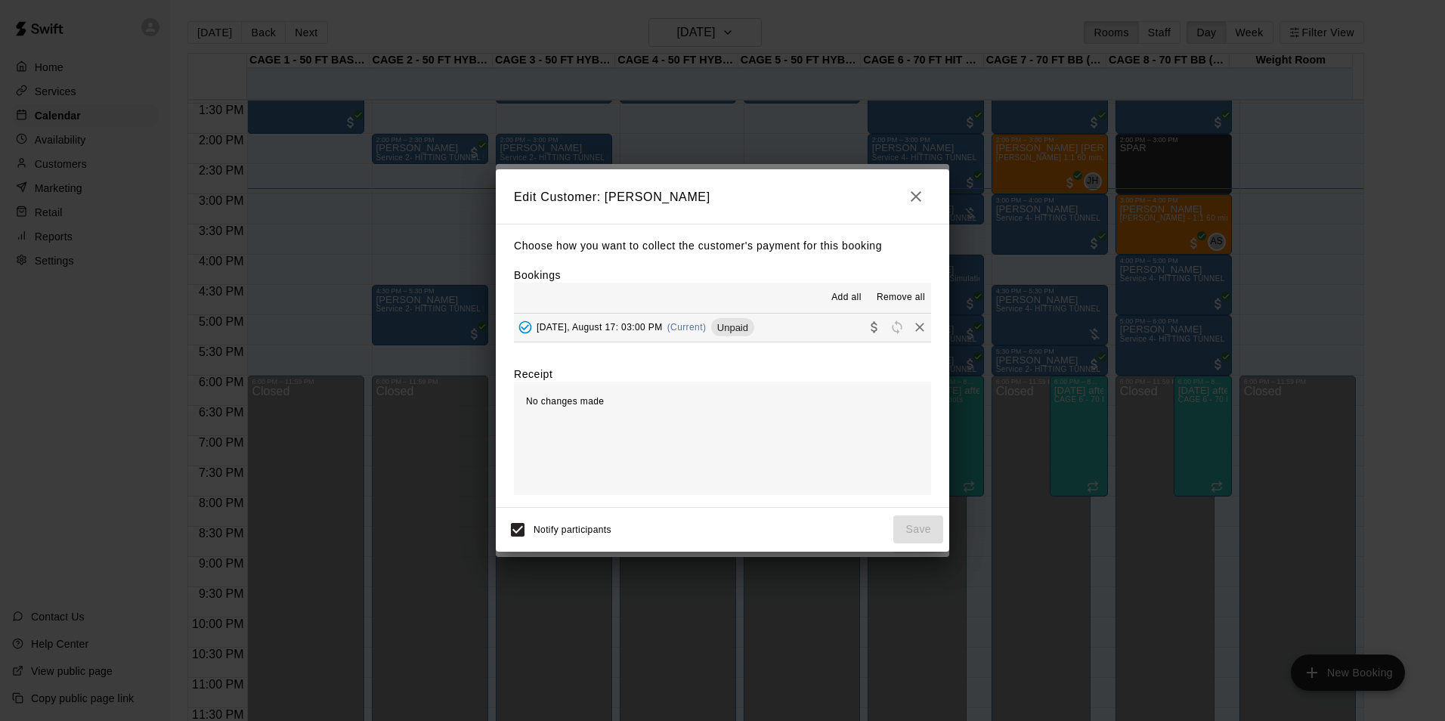
click at [756, 326] on button "Sunday, August 17: 03:00 PM (Current) Unpaid" at bounding box center [722, 328] width 417 height 28
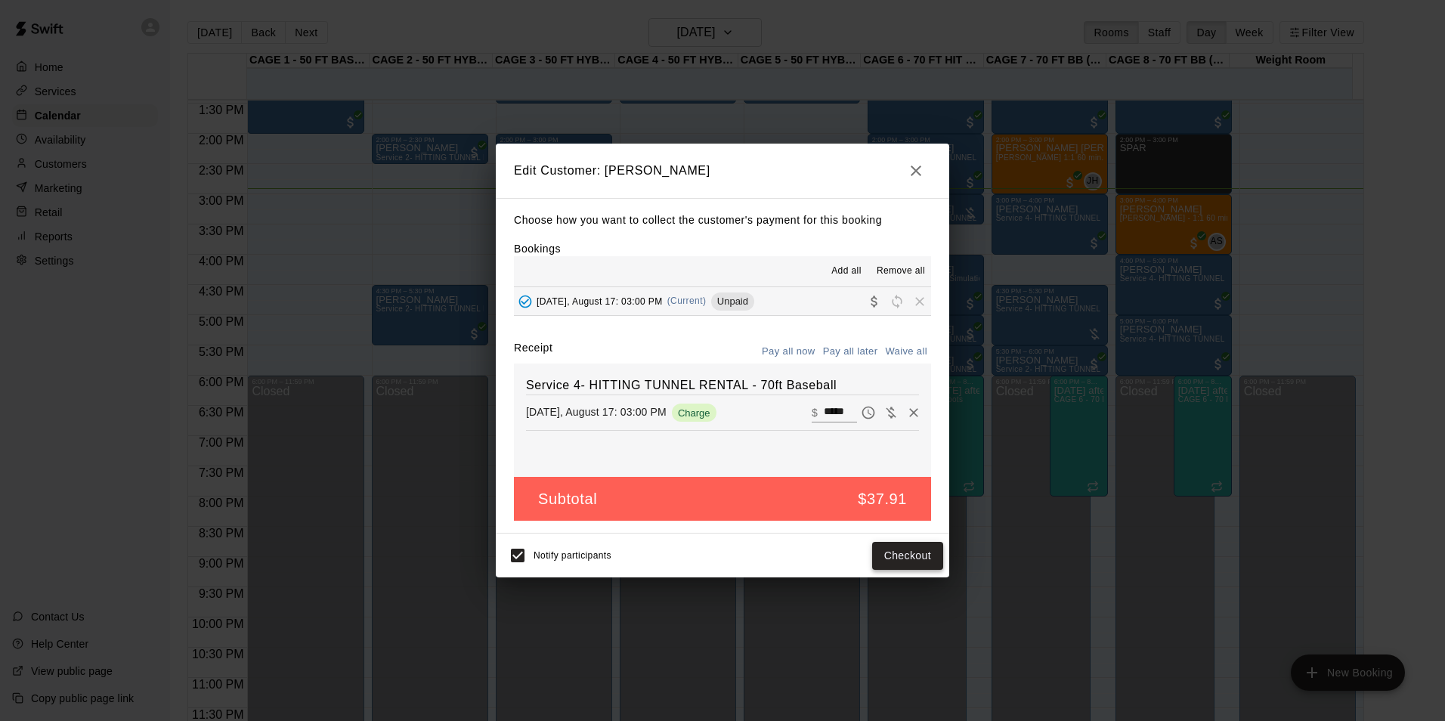
click at [930, 556] on button "Checkout" at bounding box center [907, 556] width 71 height 28
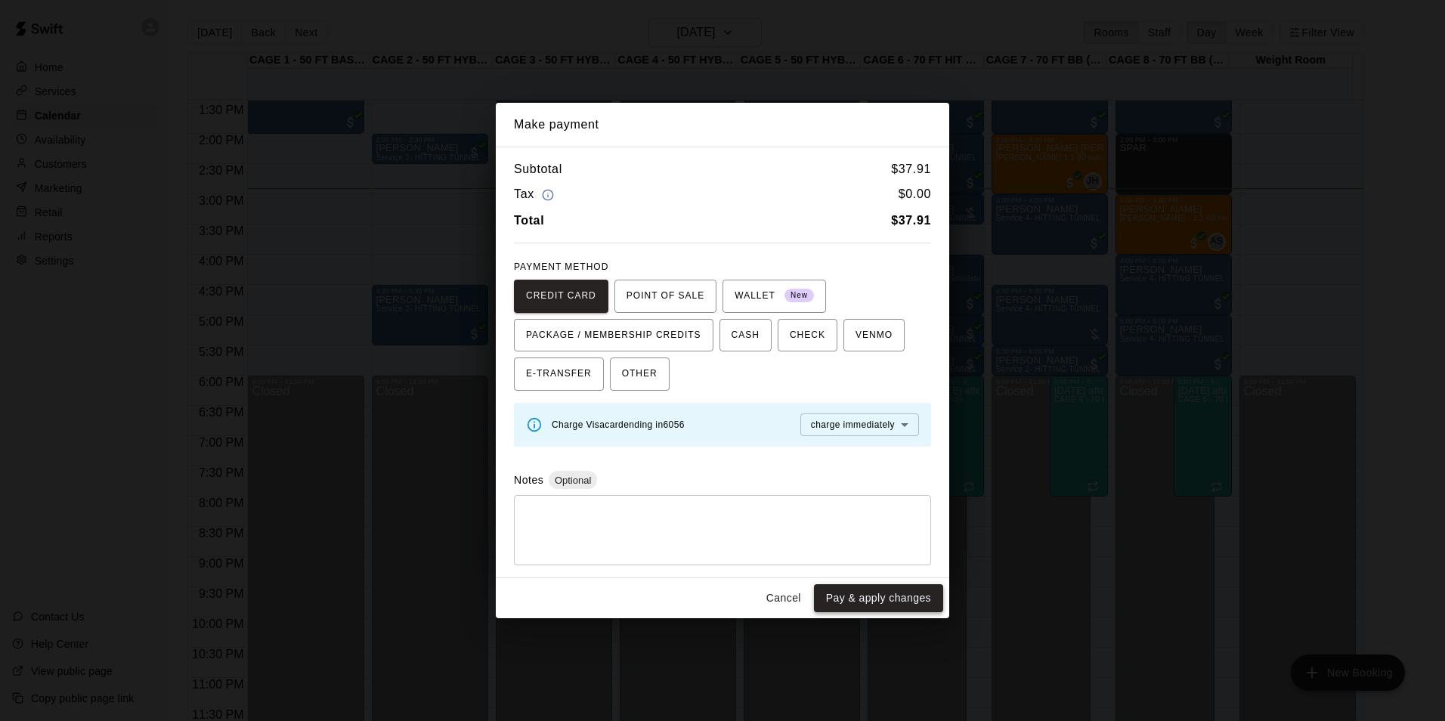
click at [883, 595] on button "Pay & apply changes" at bounding box center [878, 598] width 129 height 28
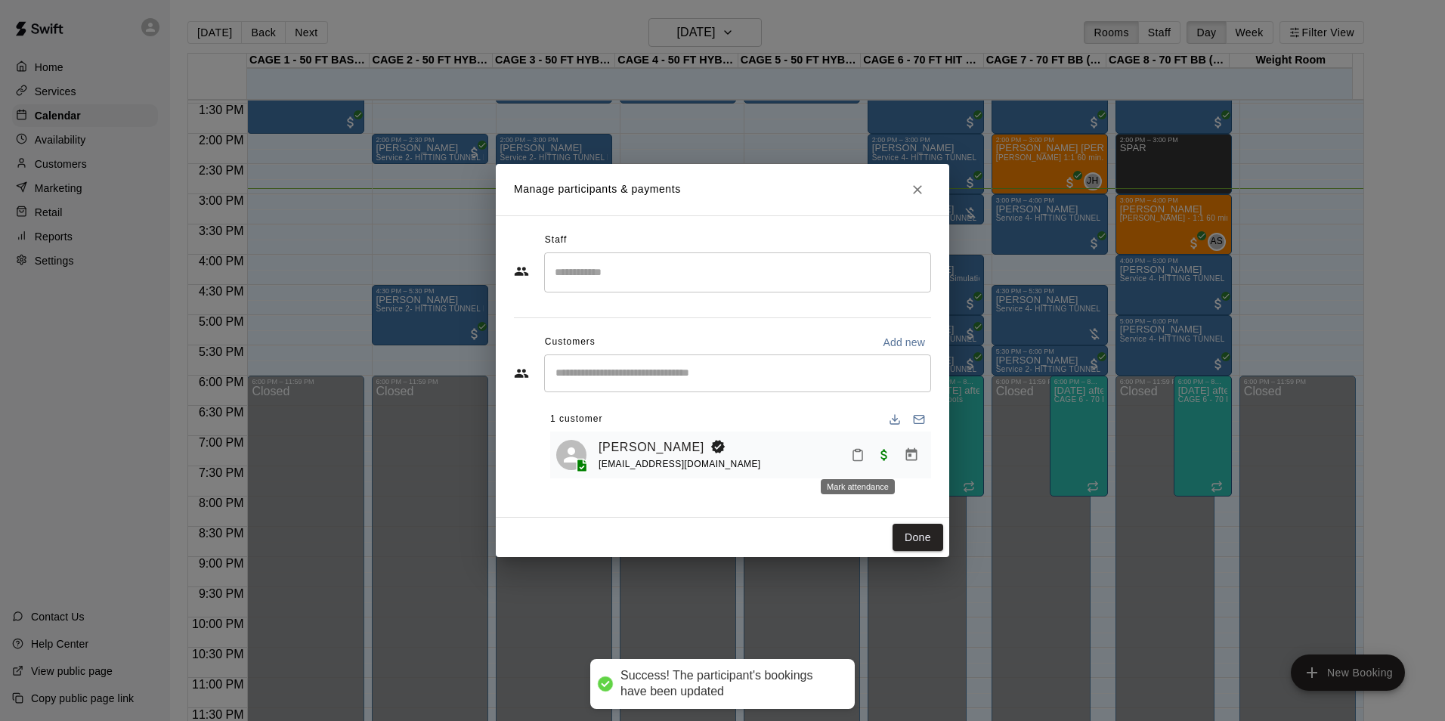
click at [858, 456] on icon "Mark attendance" at bounding box center [858, 455] width 14 height 14
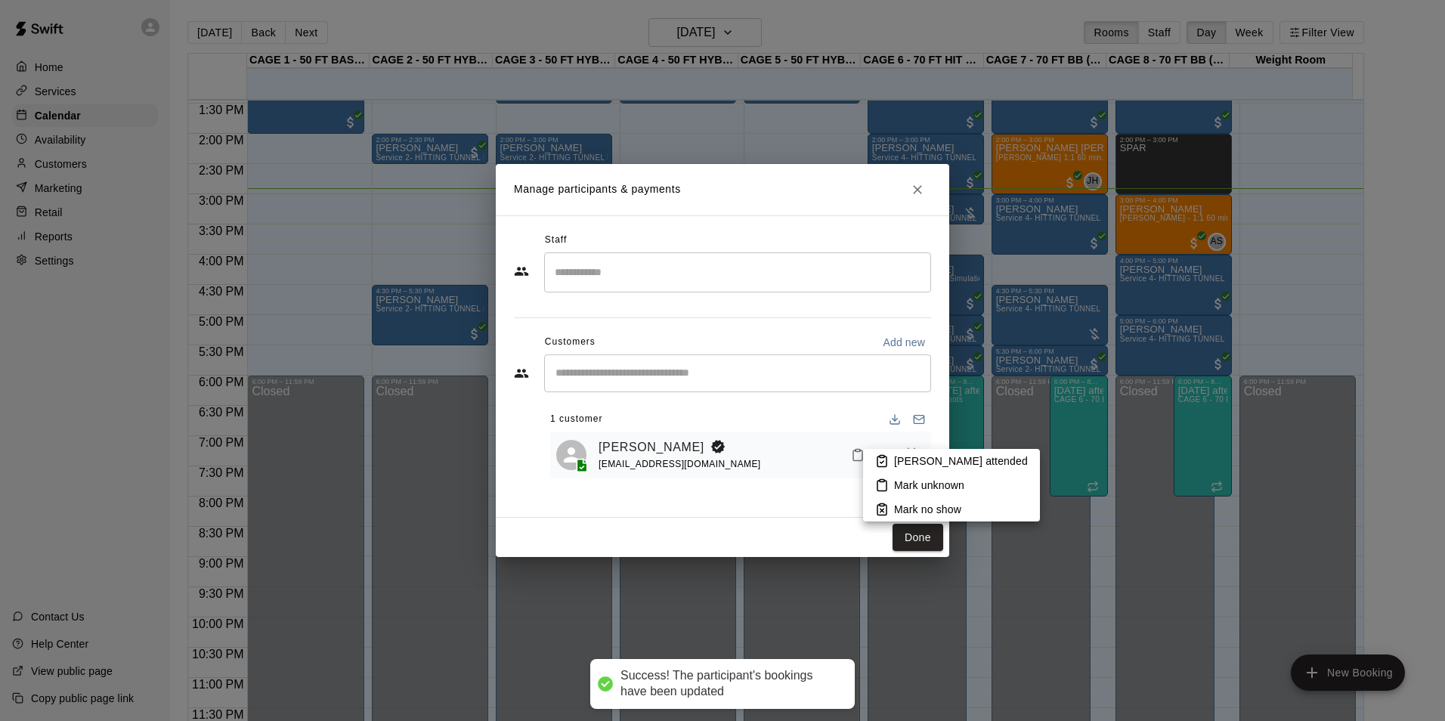
click at [898, 456] on p "[PERSON_NAME] attended" at bounding box center [961, 460] width 134 height 15
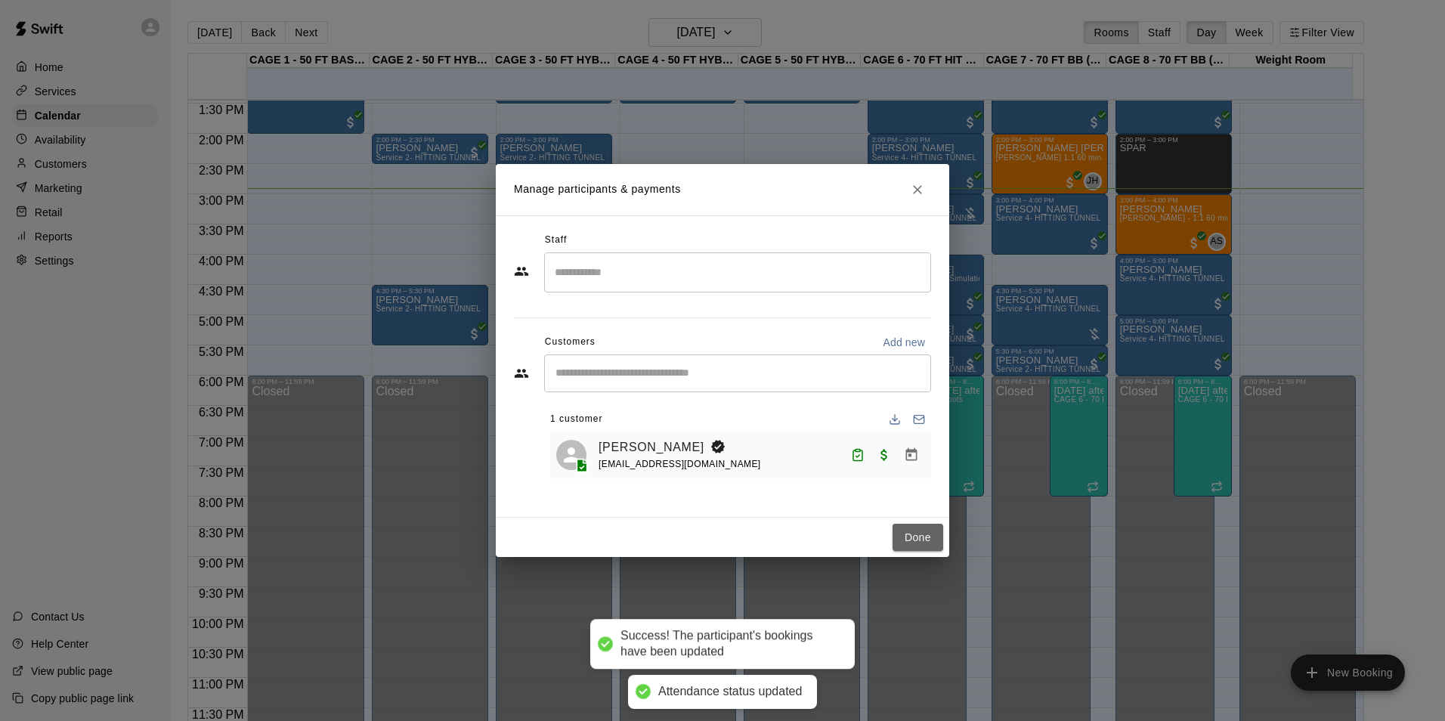
click at [913, 540] on button "Done" at bounding box center [917, 538] width 51 height 28
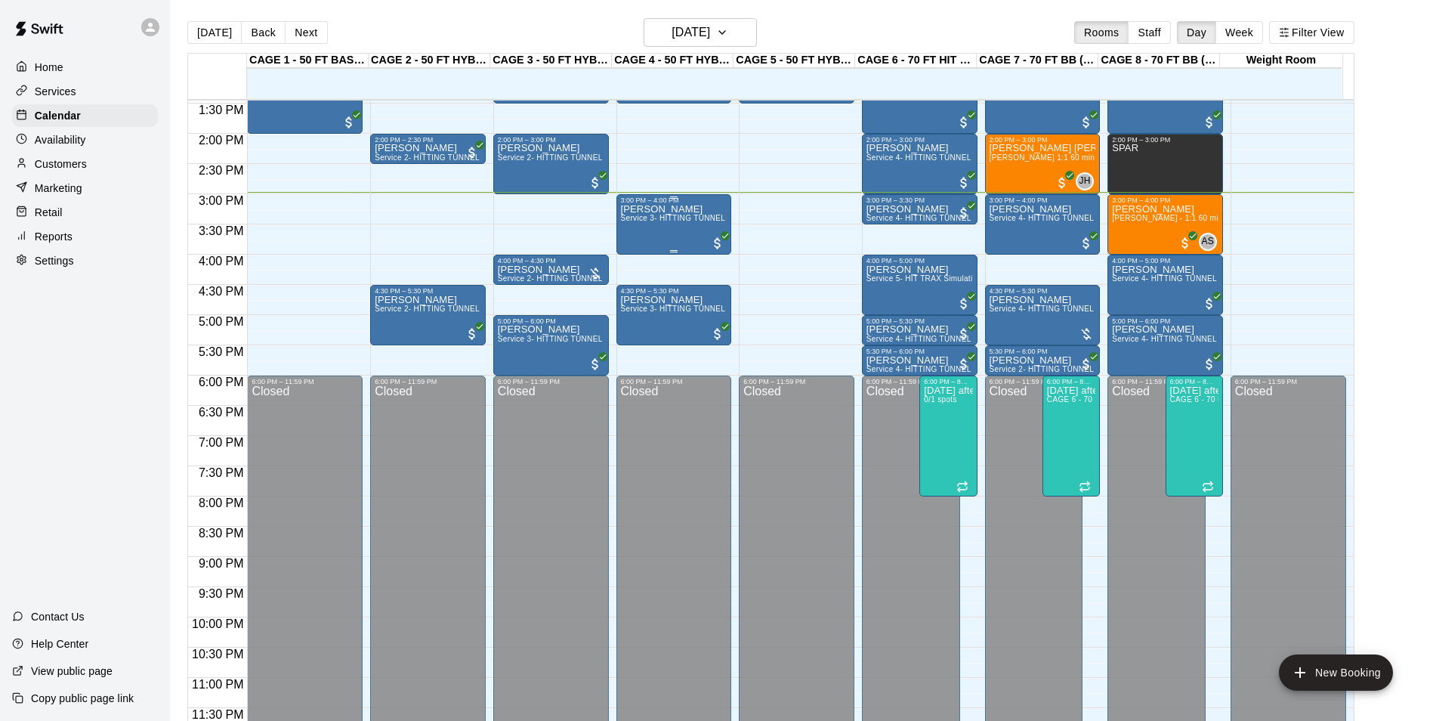
click at [663, 215] on span "Service 3- HITTING TUNNEL RENTAL - 50ft Softball" at bounding box center [715, 218] width 188 height 8
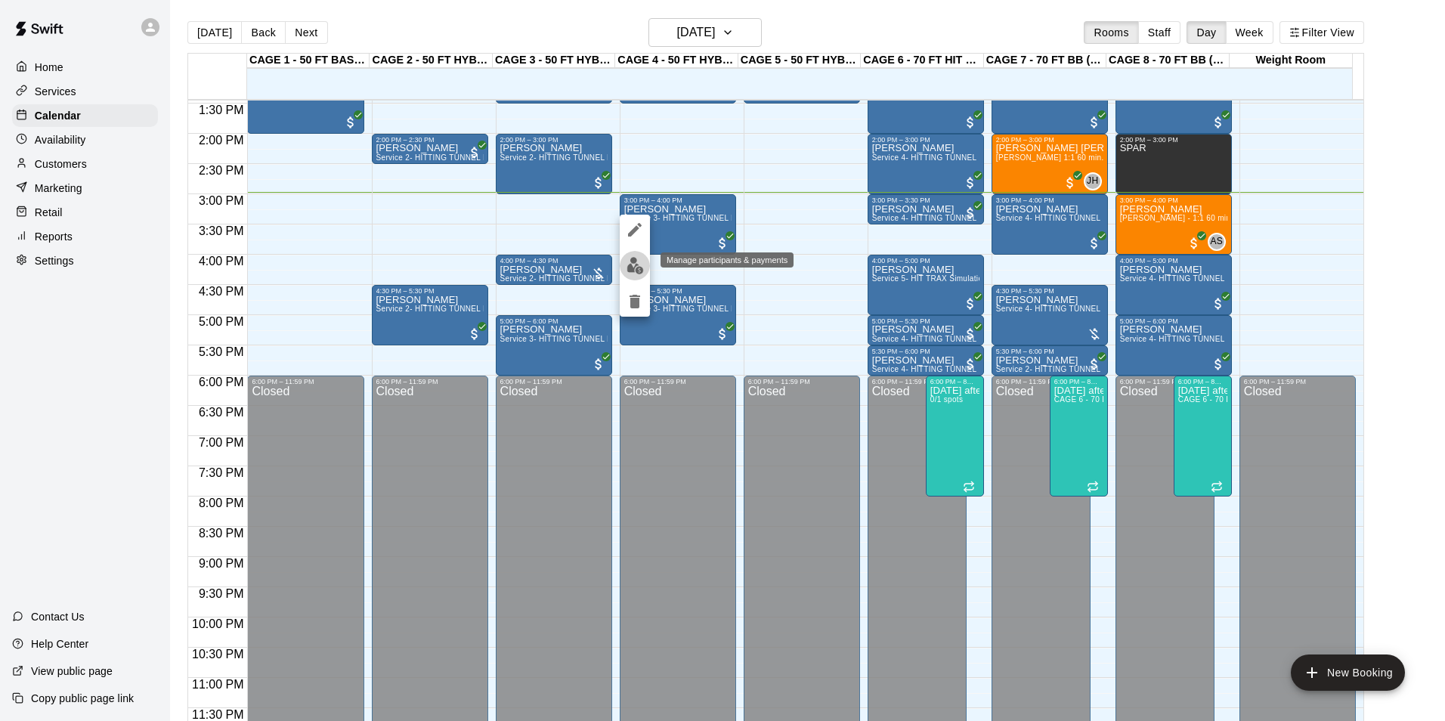
click at [644, 261] on button "edit" at bounding box center [635, 265] width 30 height 29
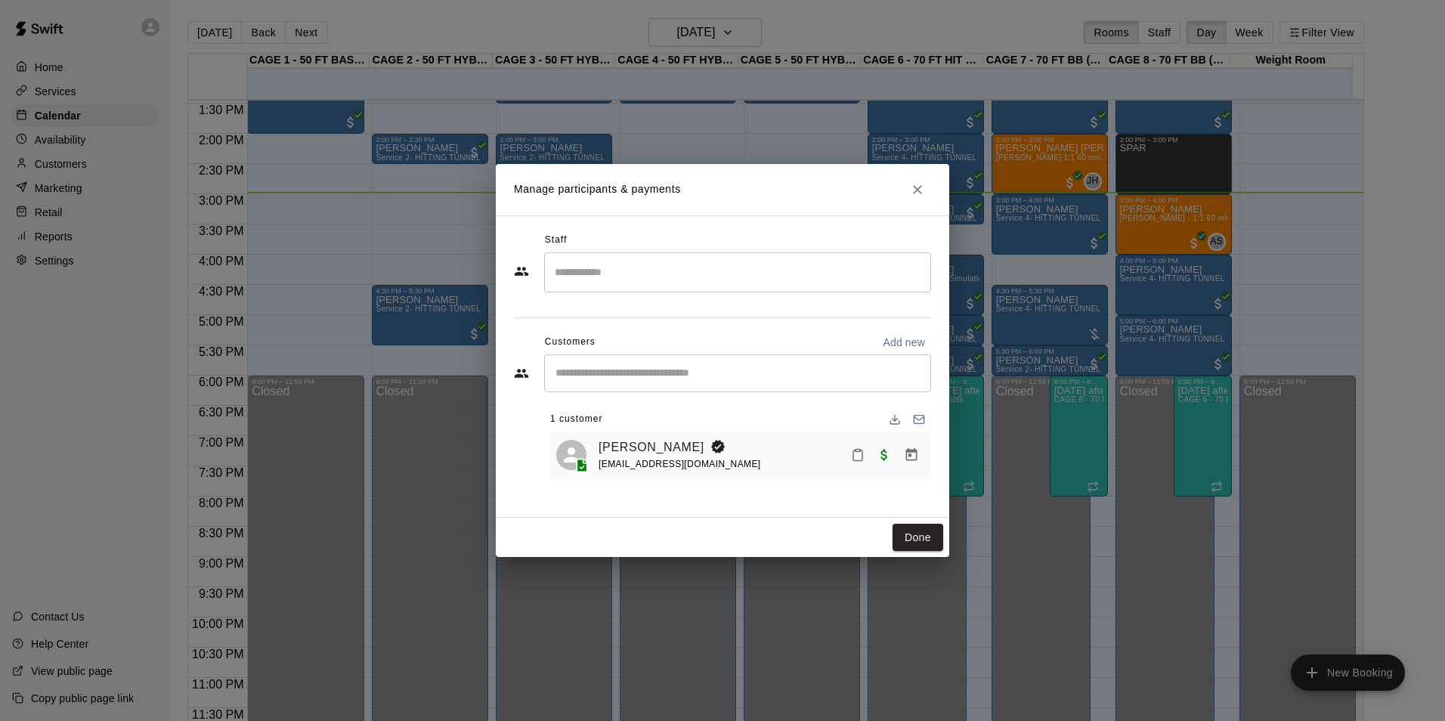
click at [852, 451] on icon "Mark attendance" at bounding box center [858, 455] width 14 height 14
click at [883, 449] on li "[PERSON_NAME] attended" at bounding box center [951, 461] width 177 height 24
click at [910, 533] on button "Done" at bounding box center [917, 538] width 51 height 28
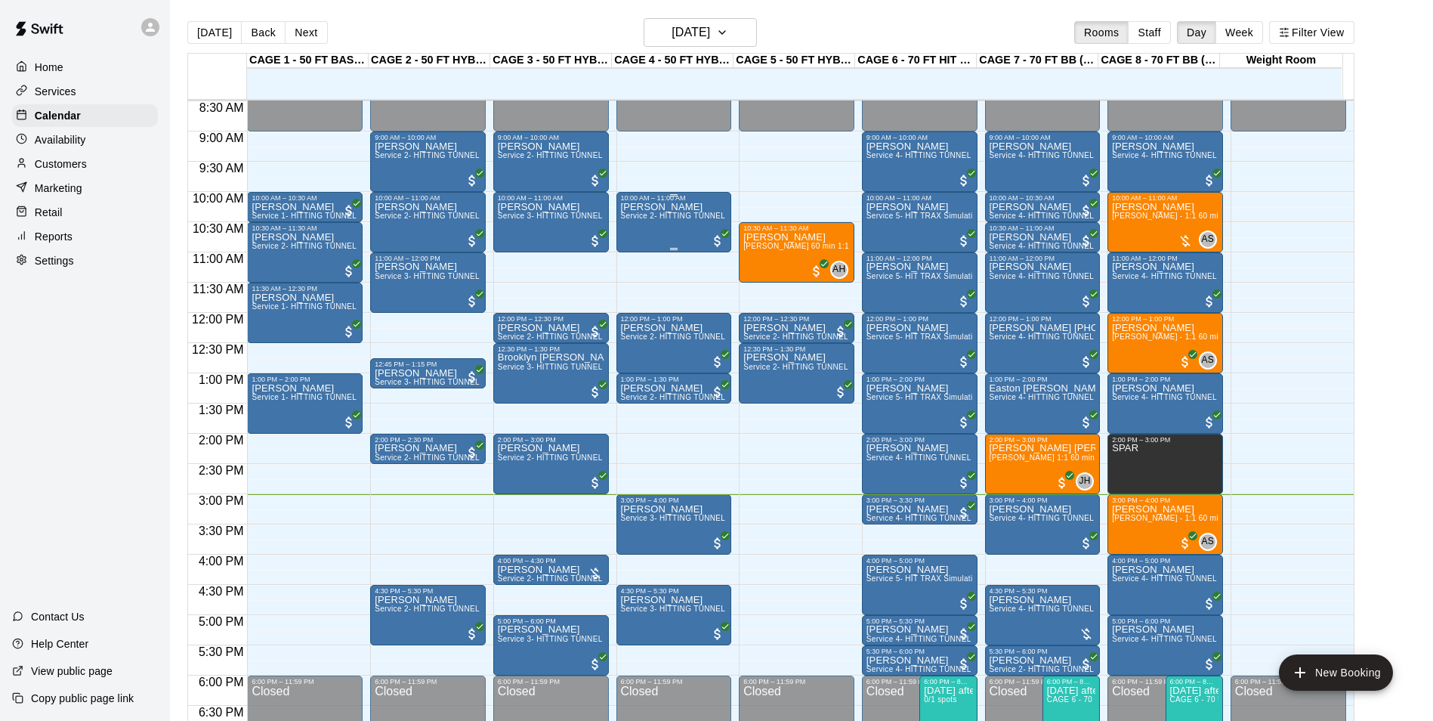
scroll to position [512, 0]
click at [979, 537] on div at bounding box center [924, 532] width 122 height 15
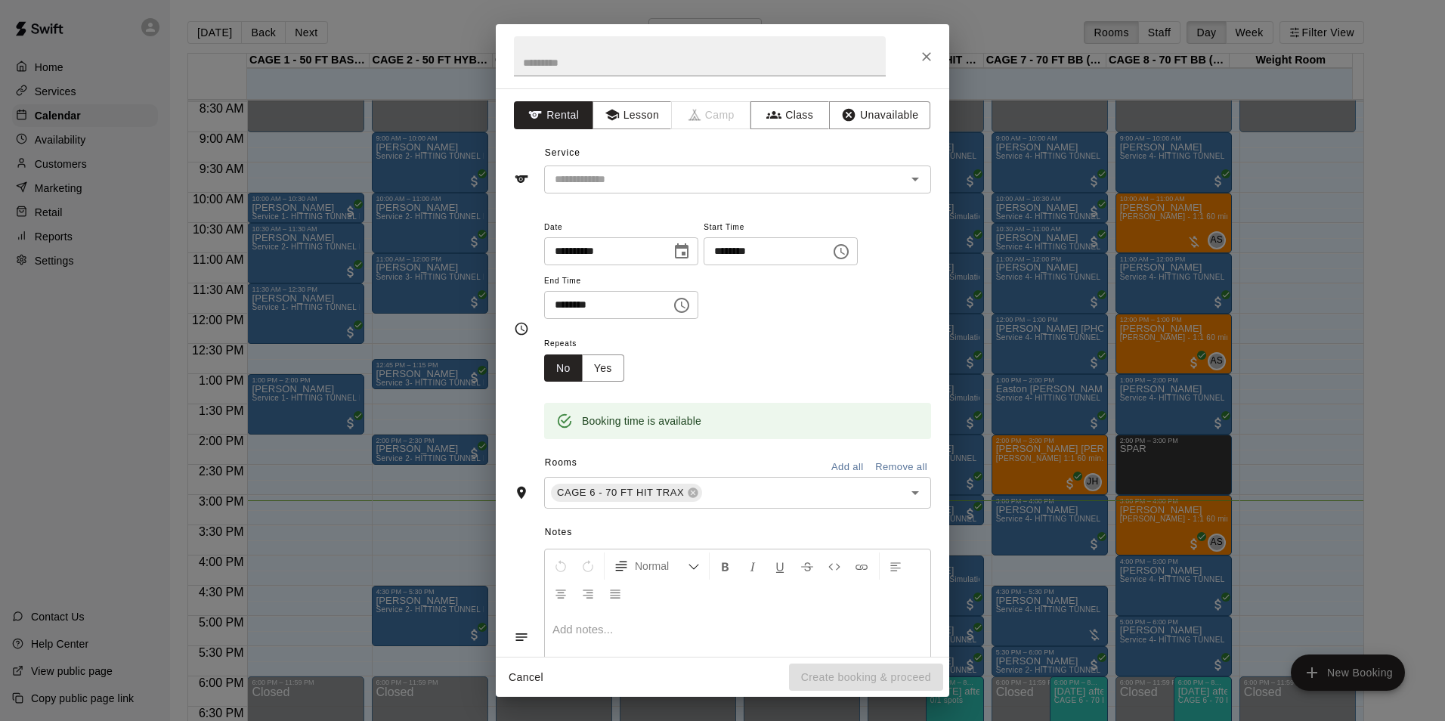
click at [1019, 524] on div "**********" at bounding box center [722, 360] width 1445 height 721
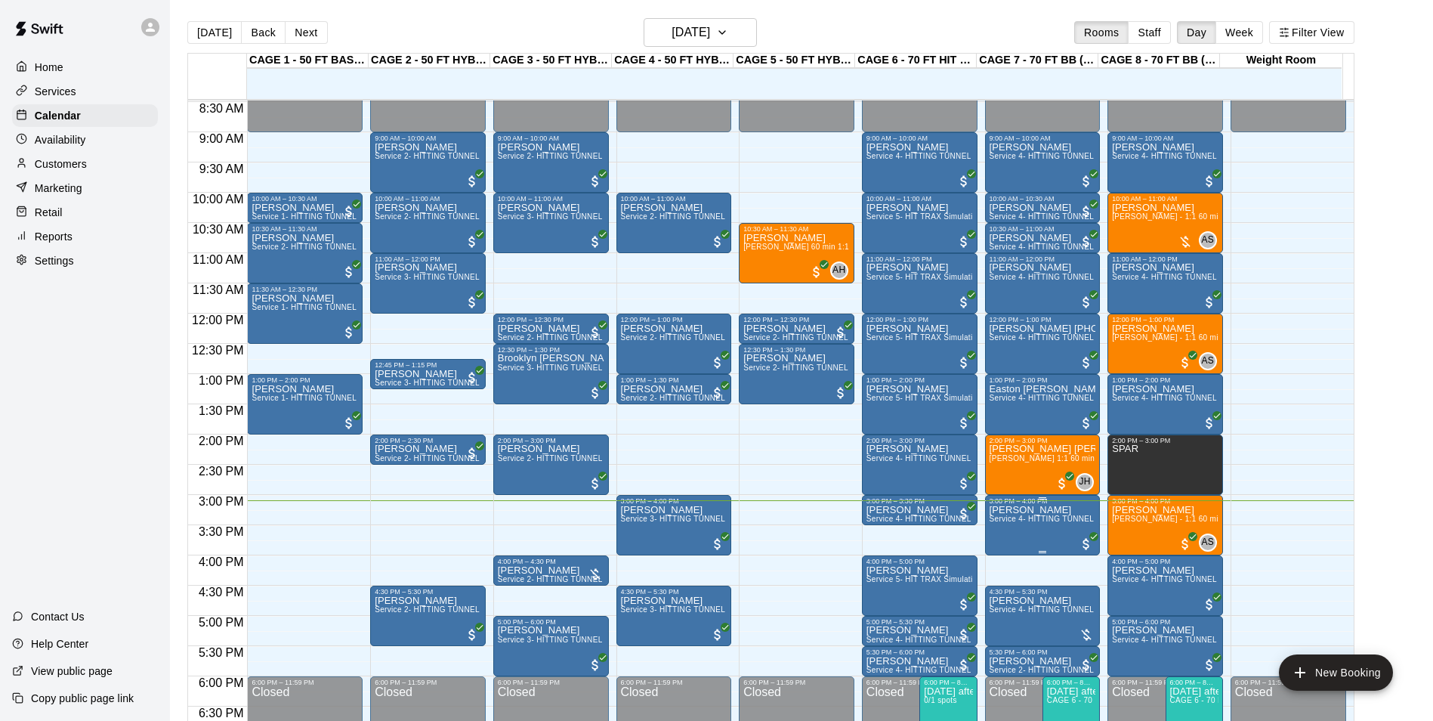
click at [1019, 523] on span "Service 4- HITTING TUNNEL RENTAL - 70ft Baseball" at bounding box center [1086, 519] width 192 height 8
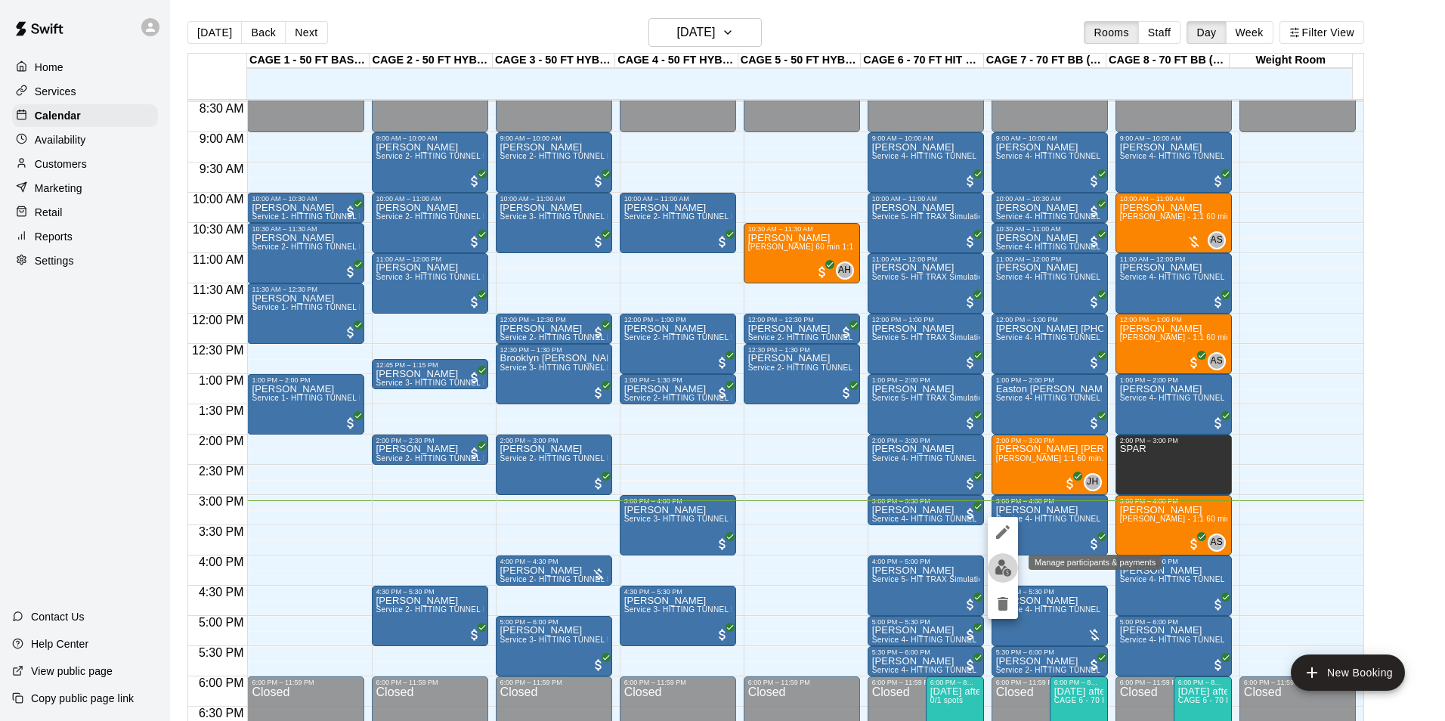
click at [1006, 564] on img "edit" at bounding box center [1002, 567] width 17 height 17
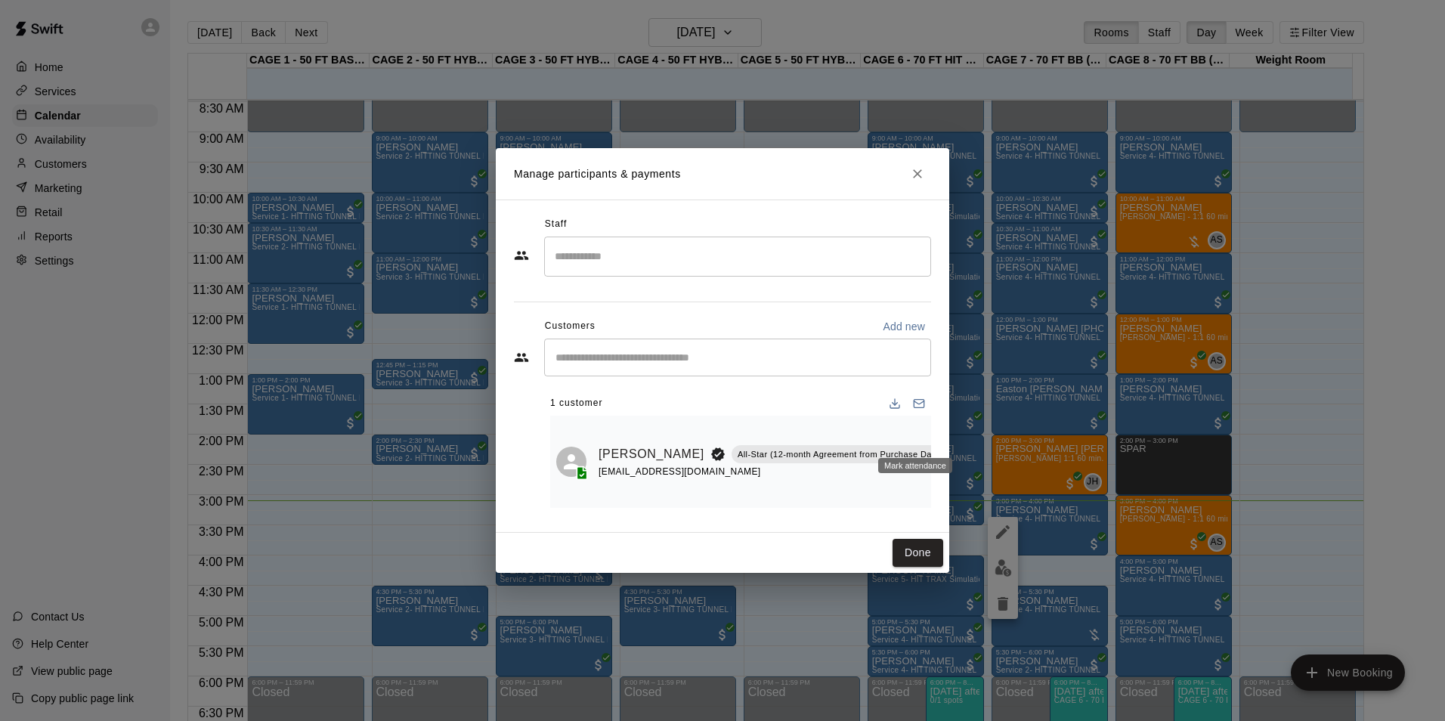
click at [981, 440] on icon "Mark attendance" at bounding box center [985, 435] width 9 height 11
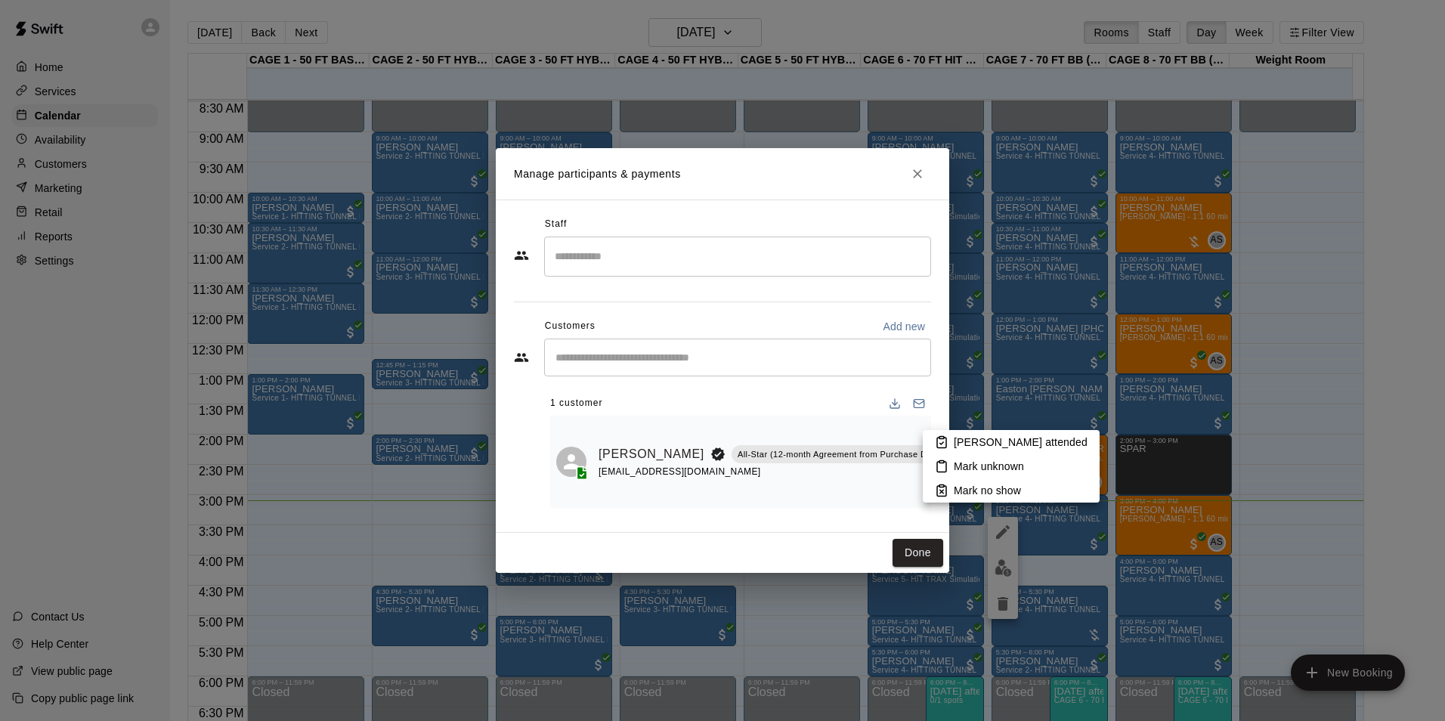
drag, startPoint x: 917, startPoint y: 440, endPoint x: 947, endPoint y: 466, distance: 39.6
click at [947, 440] on icon at bounding box center [942, 442] width 14 height 14
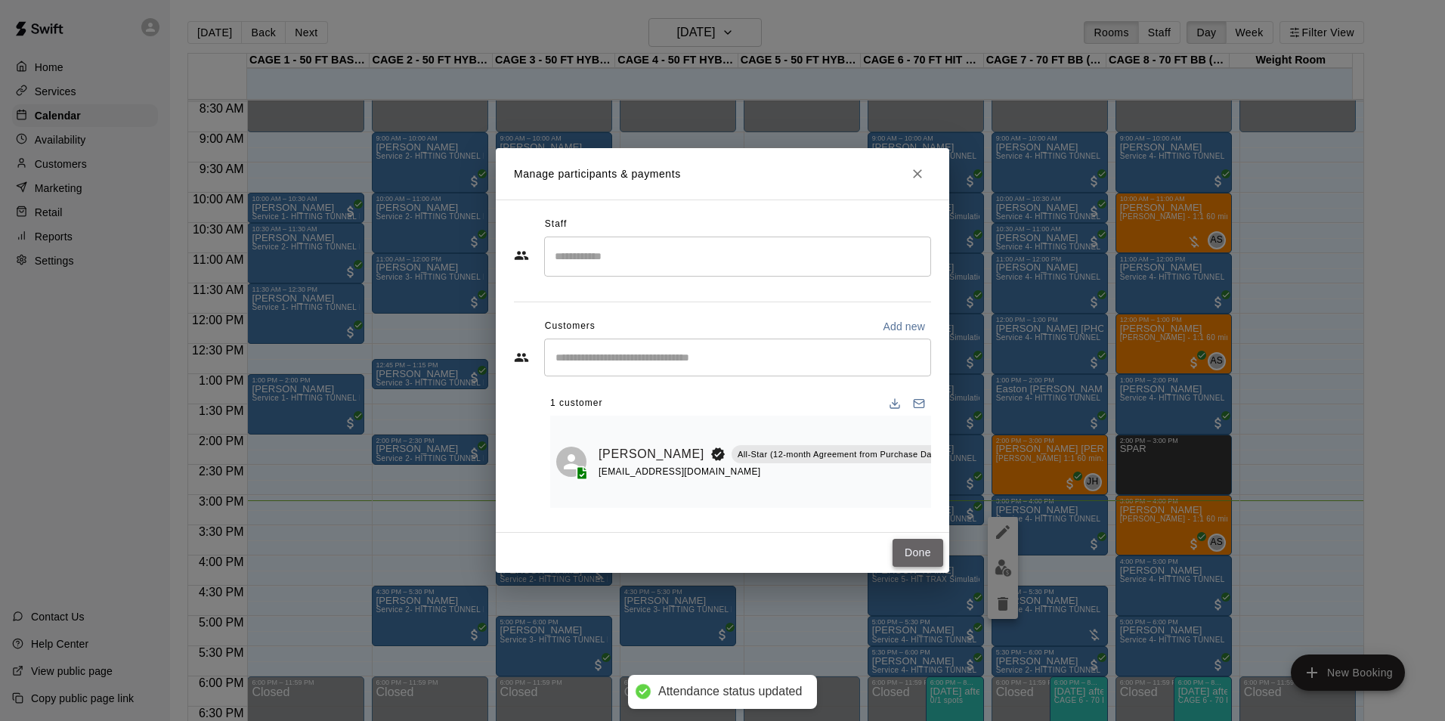
click at [922, 552] on button "Done" at bounding box center [917, 553] width 51 height 28
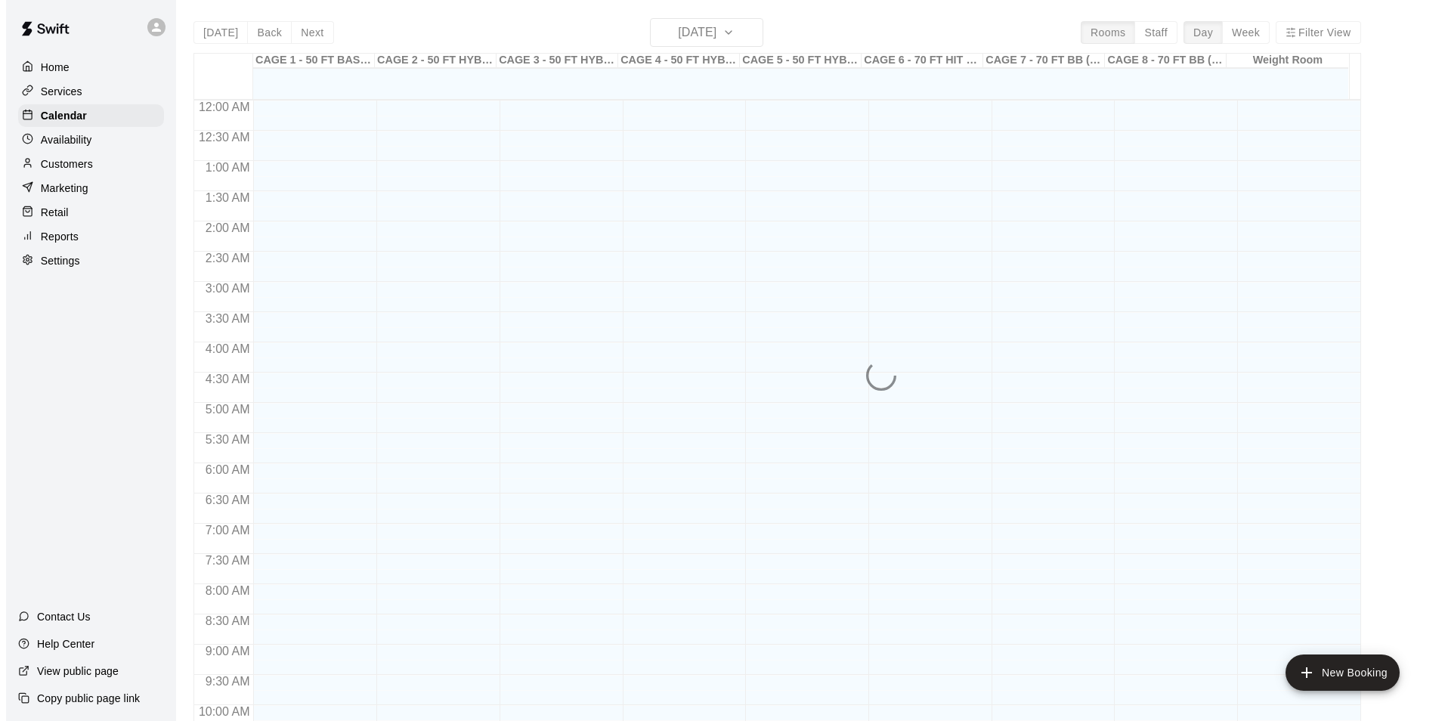
scroll to position [768, 0]
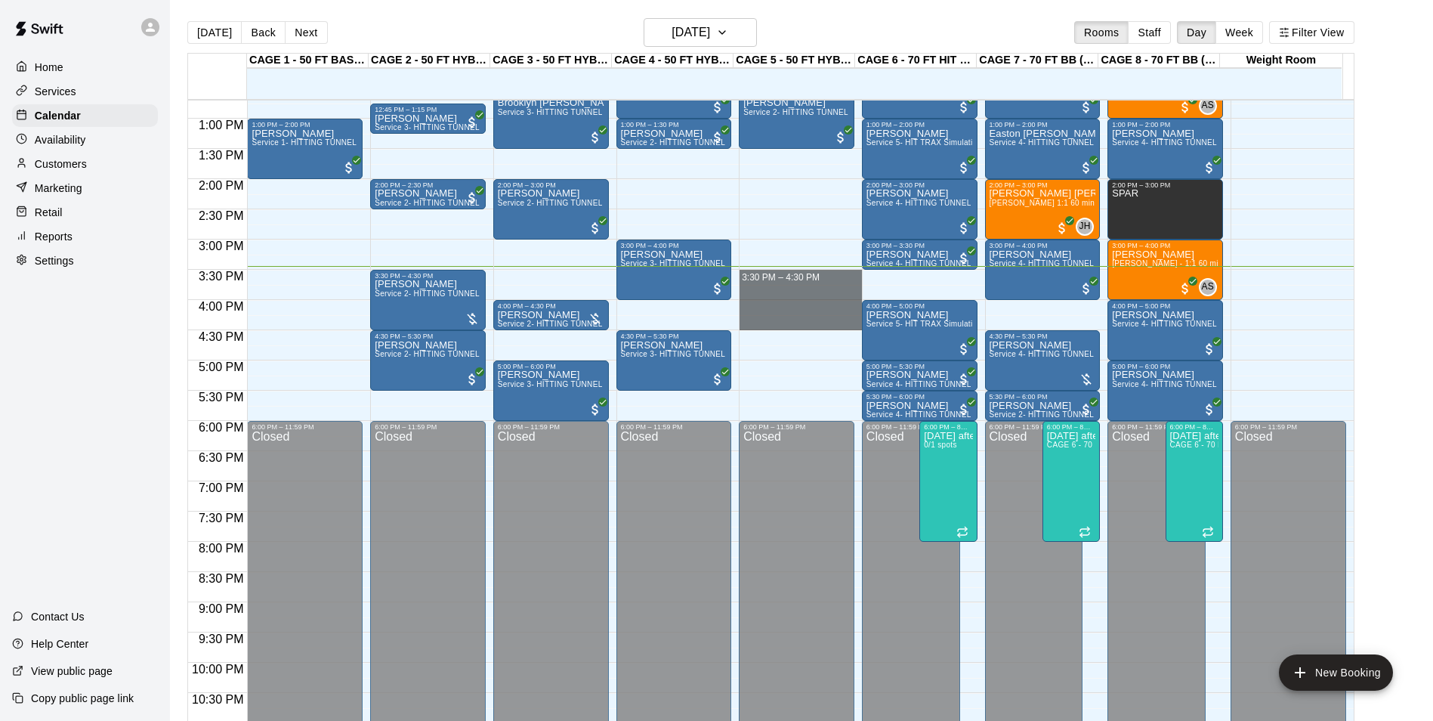
drag, startPoint x: 772, startPoint y: 280, endPoint x: 775, endPoint y: 323, distance: 43.9
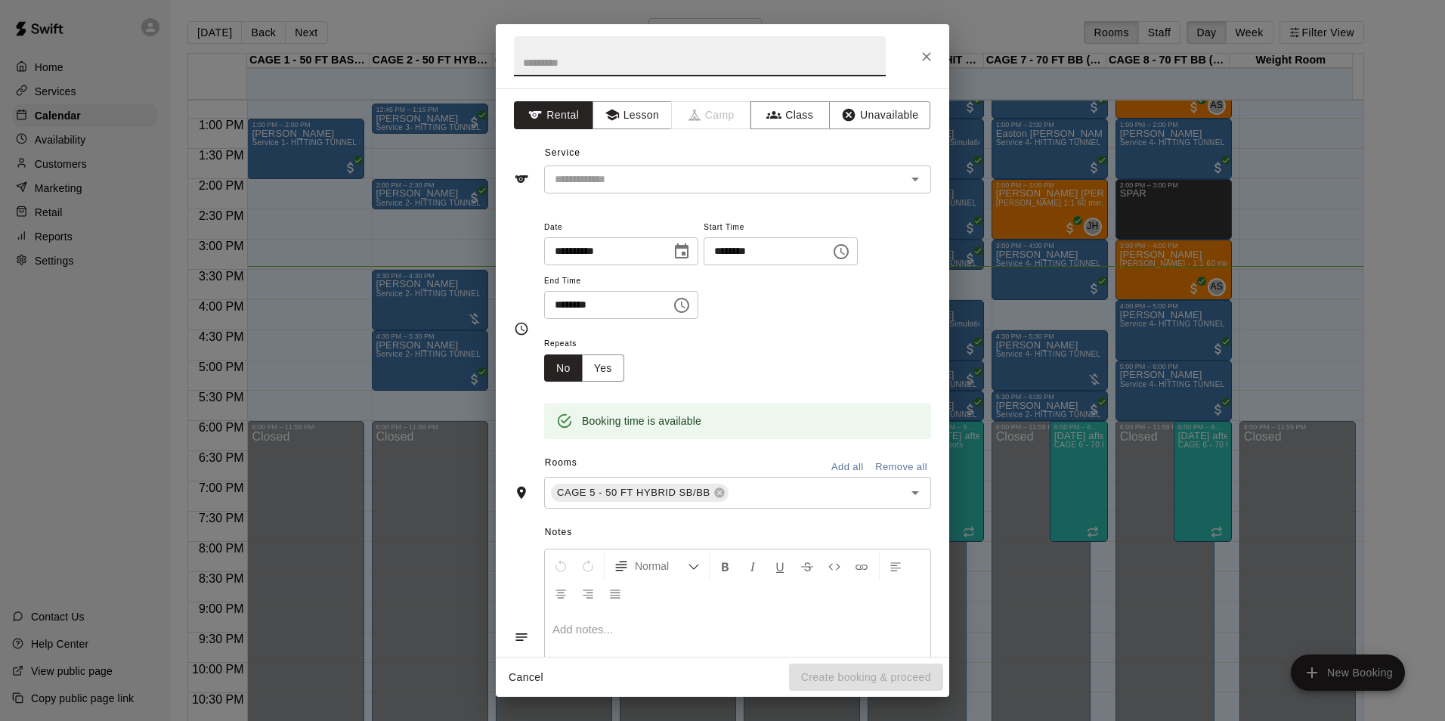
click at [911, 67] on div at bounding box center [722, 56] width 453 height 64
click at [920, 63] on icon "Close" at bounding box center [926, 56] width 15 height 15
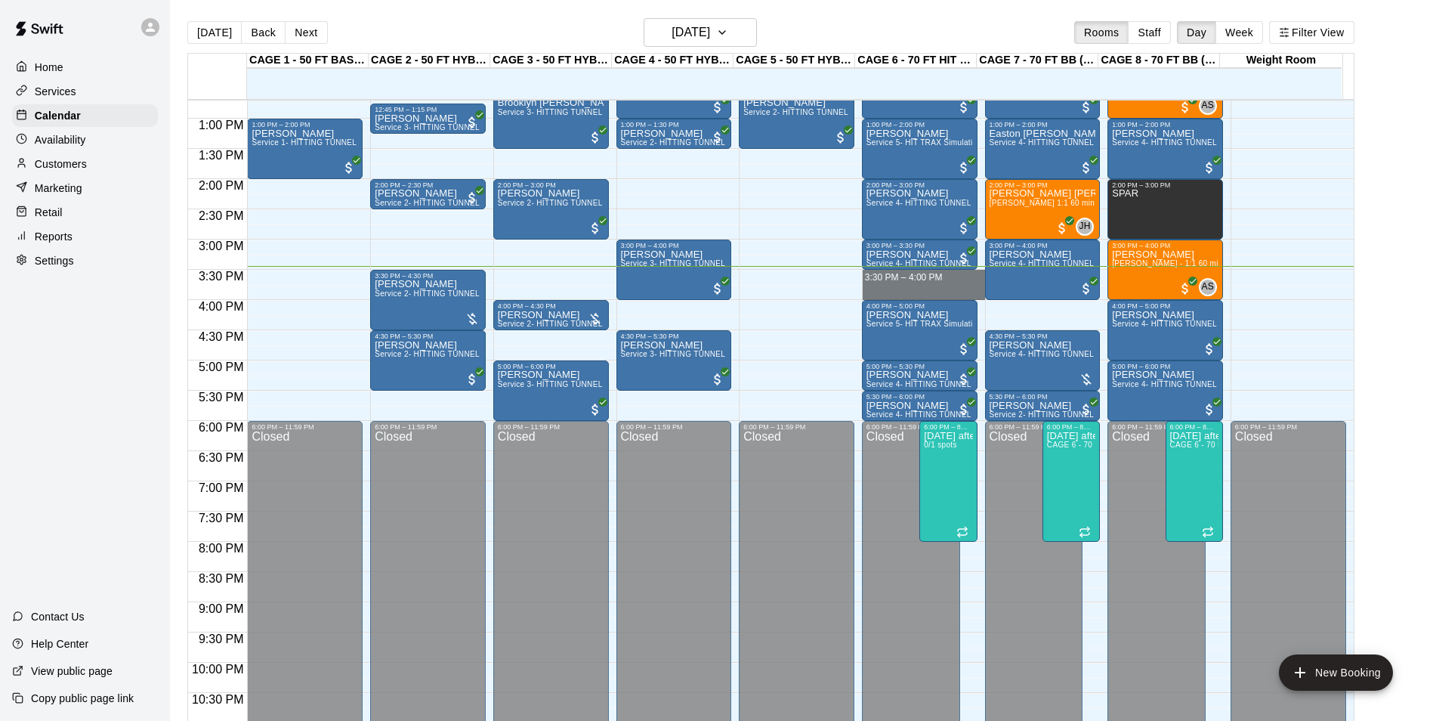
drag, startPoint x: 895, startPoint y: 276, endPoint x: 895, endPoint y: 289, distance: 12.8
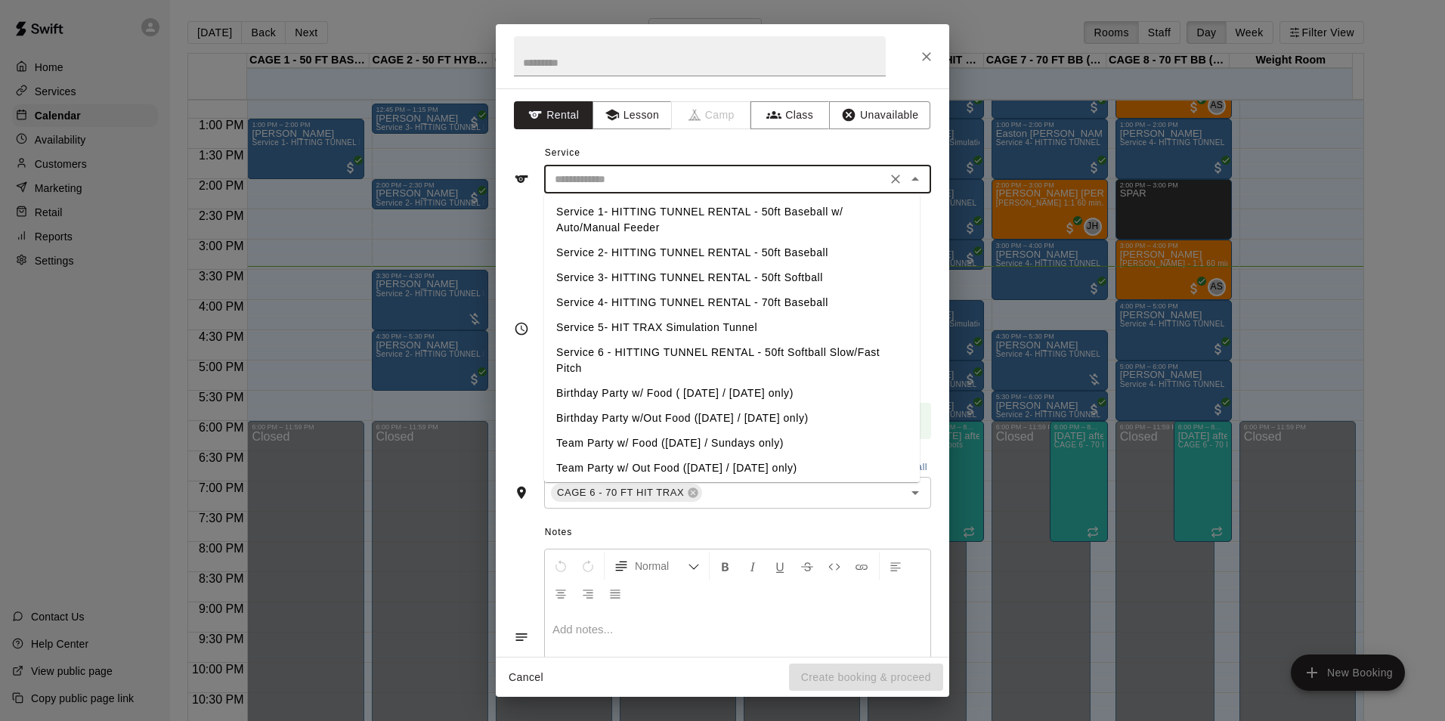
click at [752, 178] on input "text" at bounding box center [715, 179] width 333 height 19
click at [811, 295] on li "Service 4- HITTING TUNNEL RENTAL - 70ft Baseball" at bounding box center [732, 302] width 376 height 25
type input "**********"
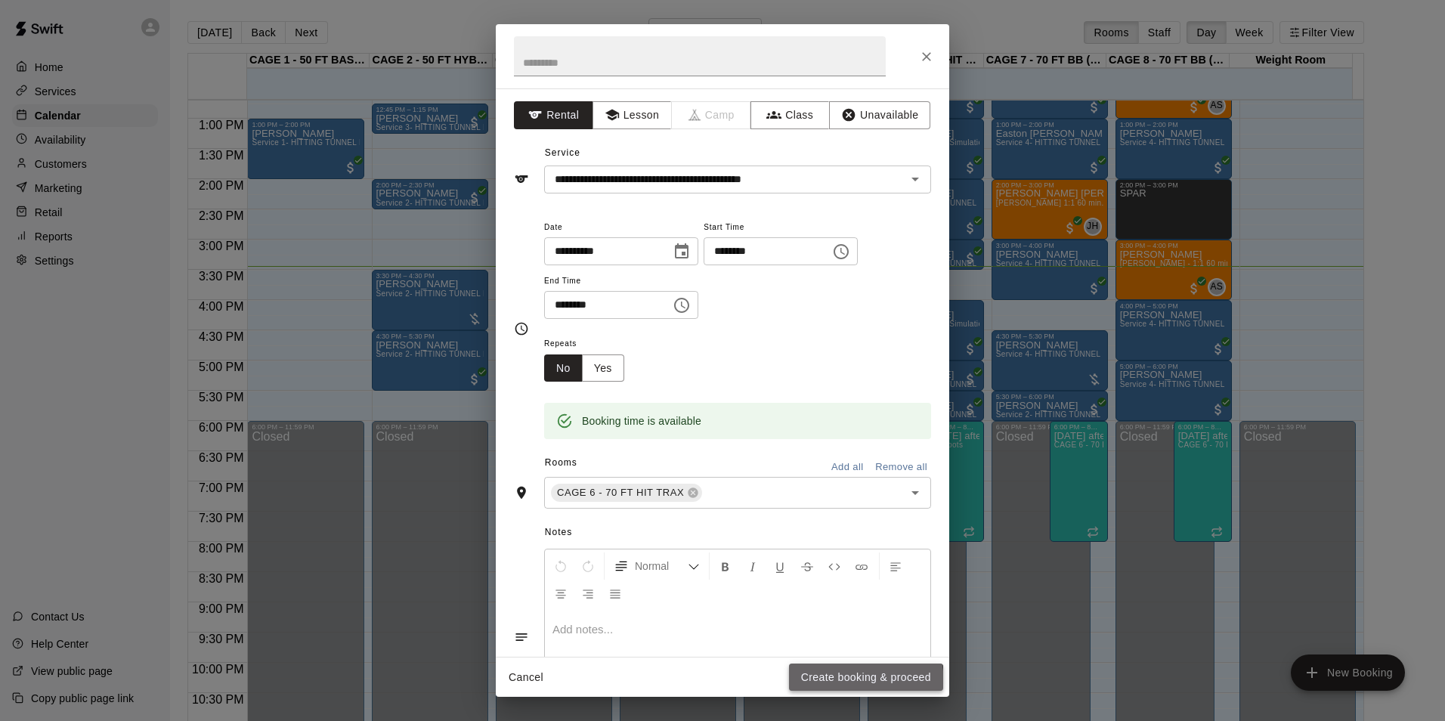
click at [833, 683] on button "Create booking & proceed" at bounding box center [866, 677] width 154 height 28
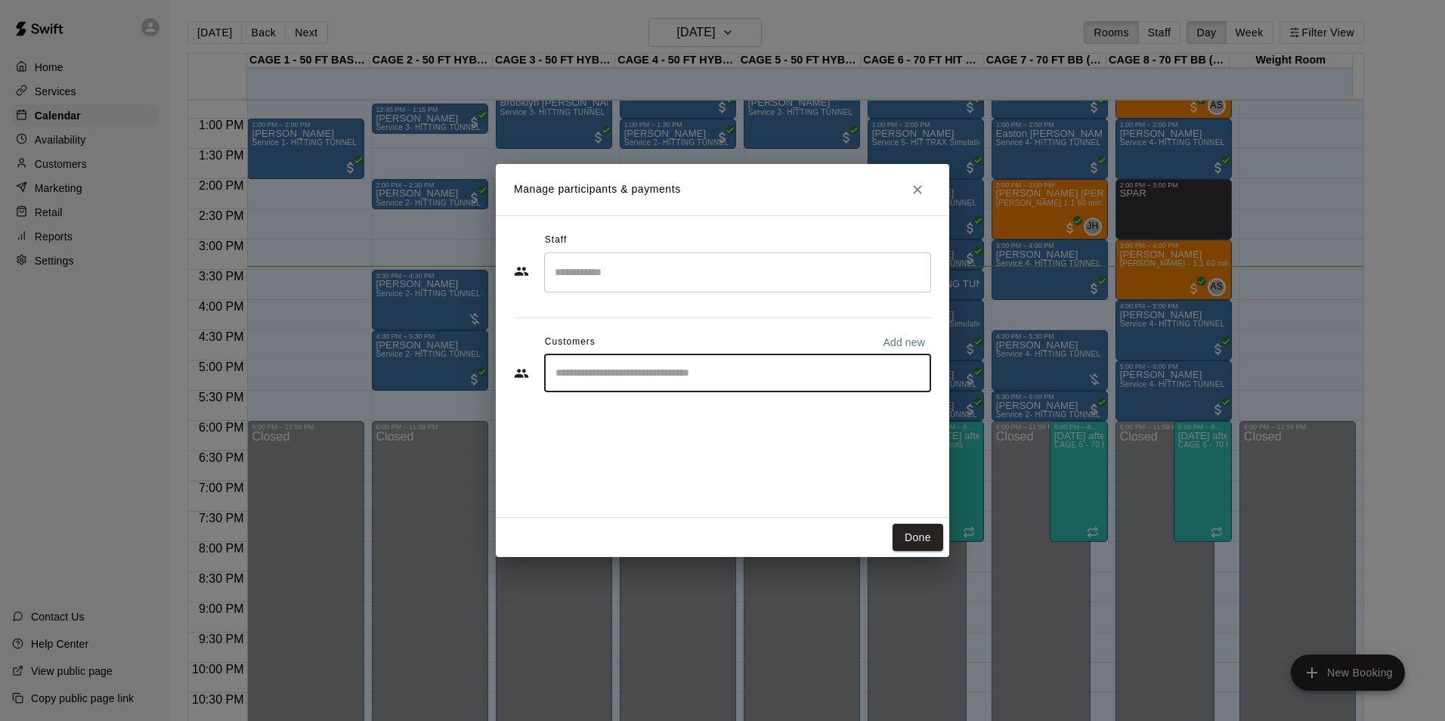
click at [669, 379] on input "Start typing to search customers..." at bounding box center [737, 373] width 373 height 15
type input "****"
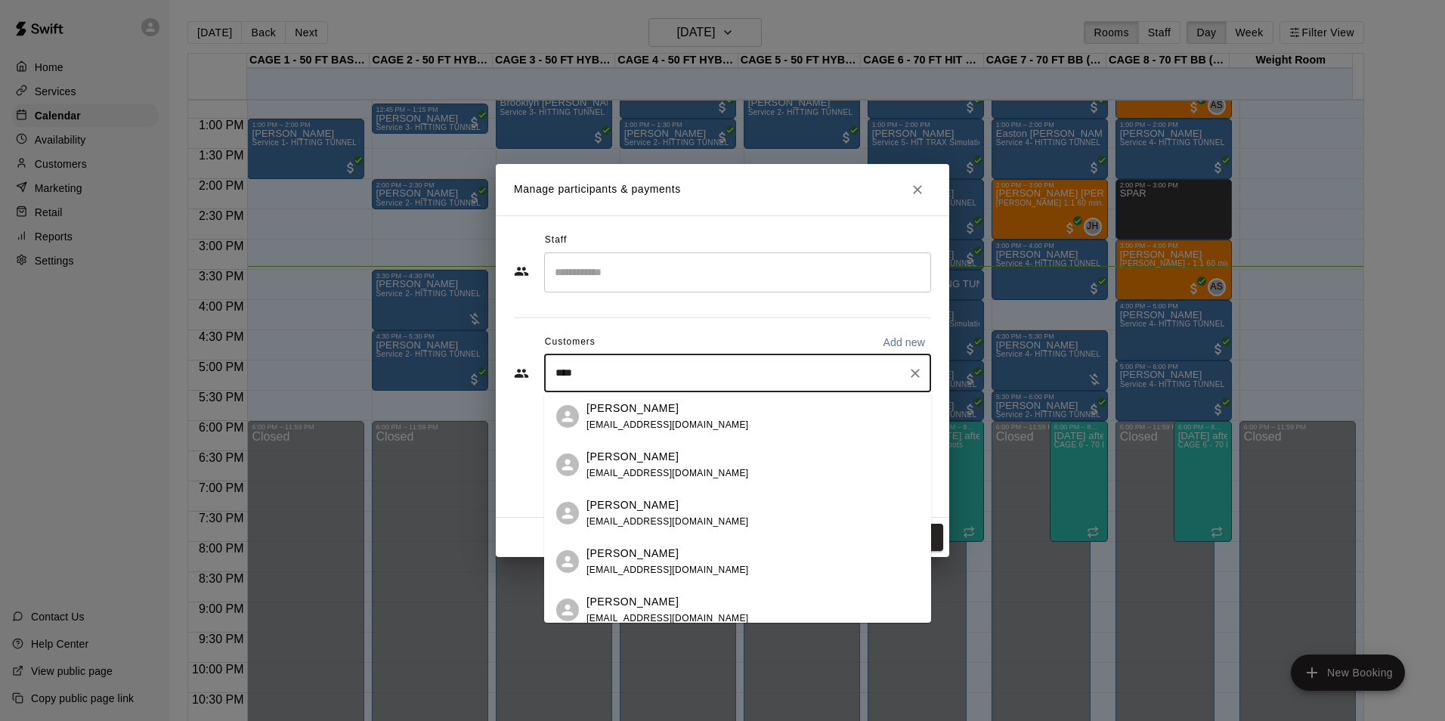
click at [703, 521] on div "Colin Tracey colinrtracey@icloud.com" at bounding box center [752, 513] width 332 height 32
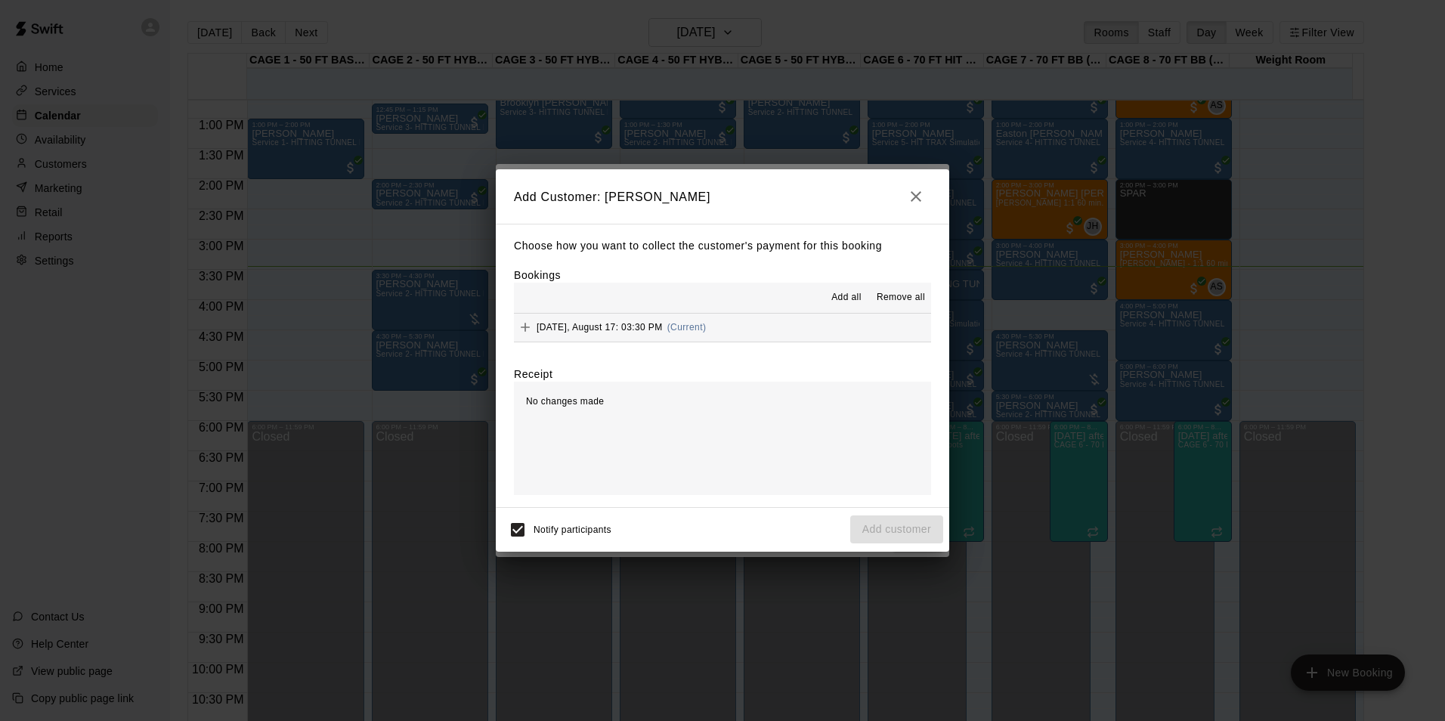
click at [743, 317] on button "Sunday, August 17: 03:30 PM (Current)" at bounding box center [722, 328] width 417 height 28
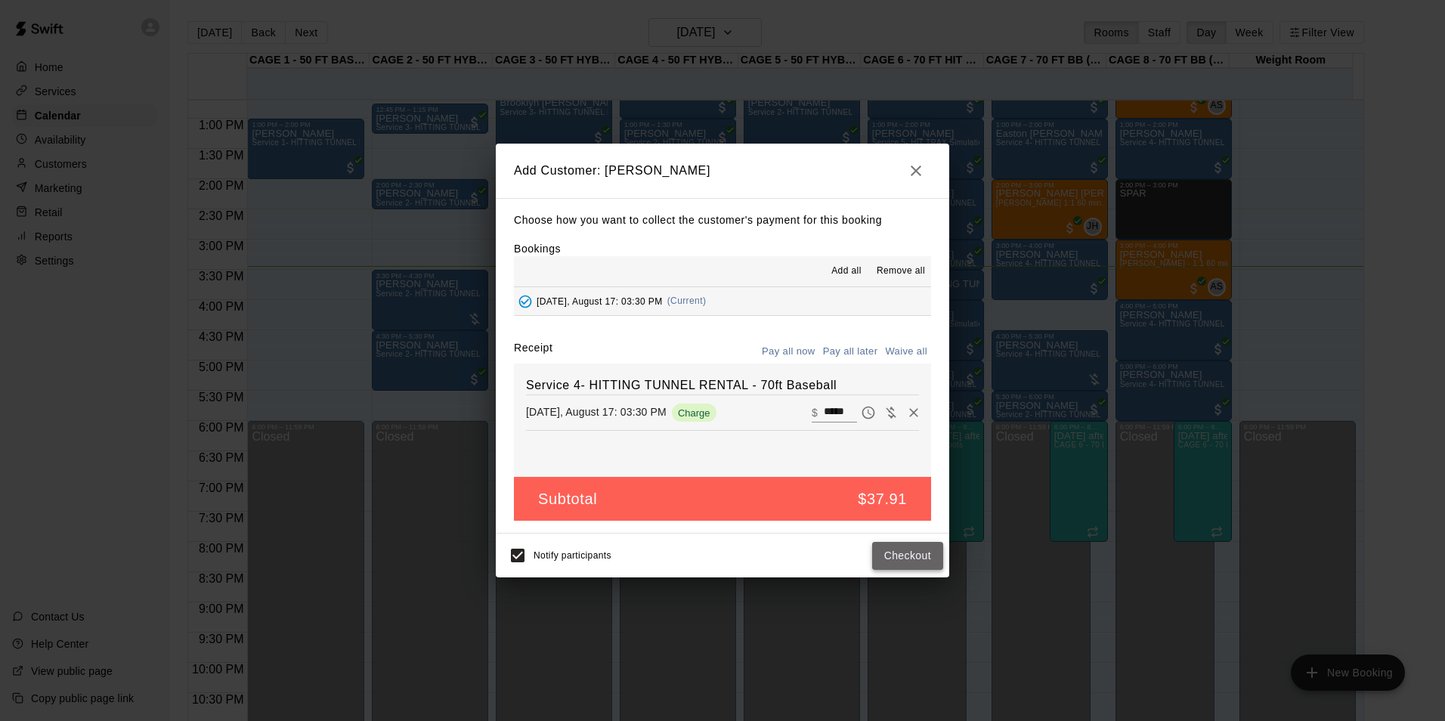
click at [896, 547] on button "Checkout" at bounding box center [907, 556] width 71 height 28
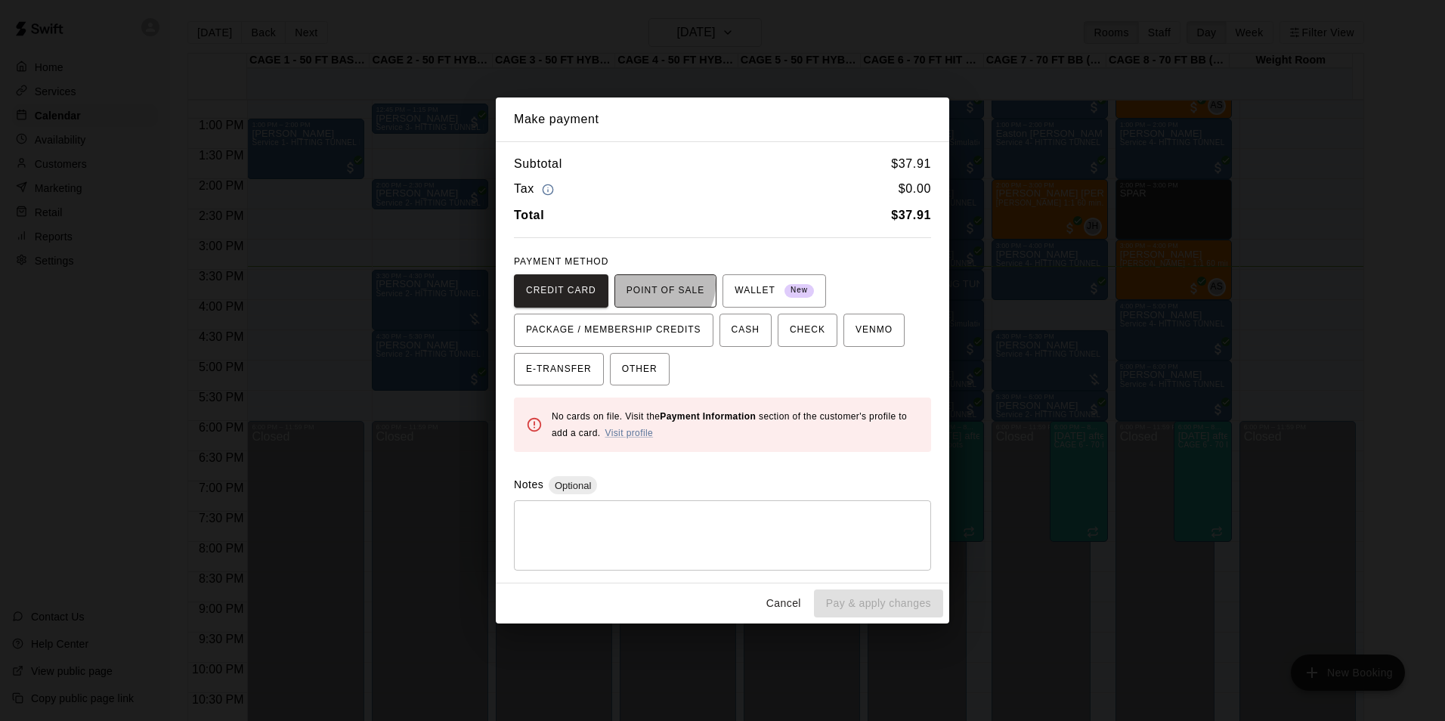
click at [654, 285] on span "POINT OF SALE" at bounding box center [665, 291] width 78 height 24
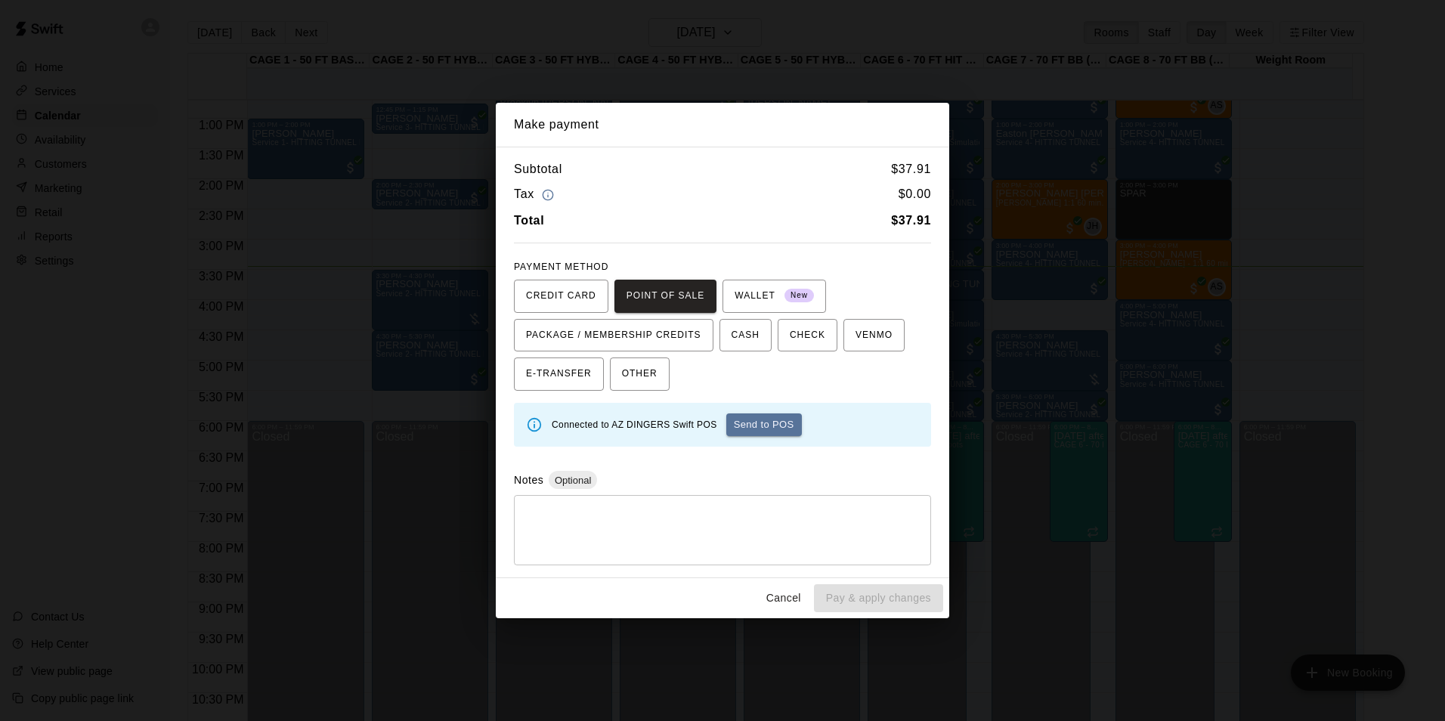
click at [747, 423] on button "Send to POS" at bounding box center [764, 424] width 76 height 23
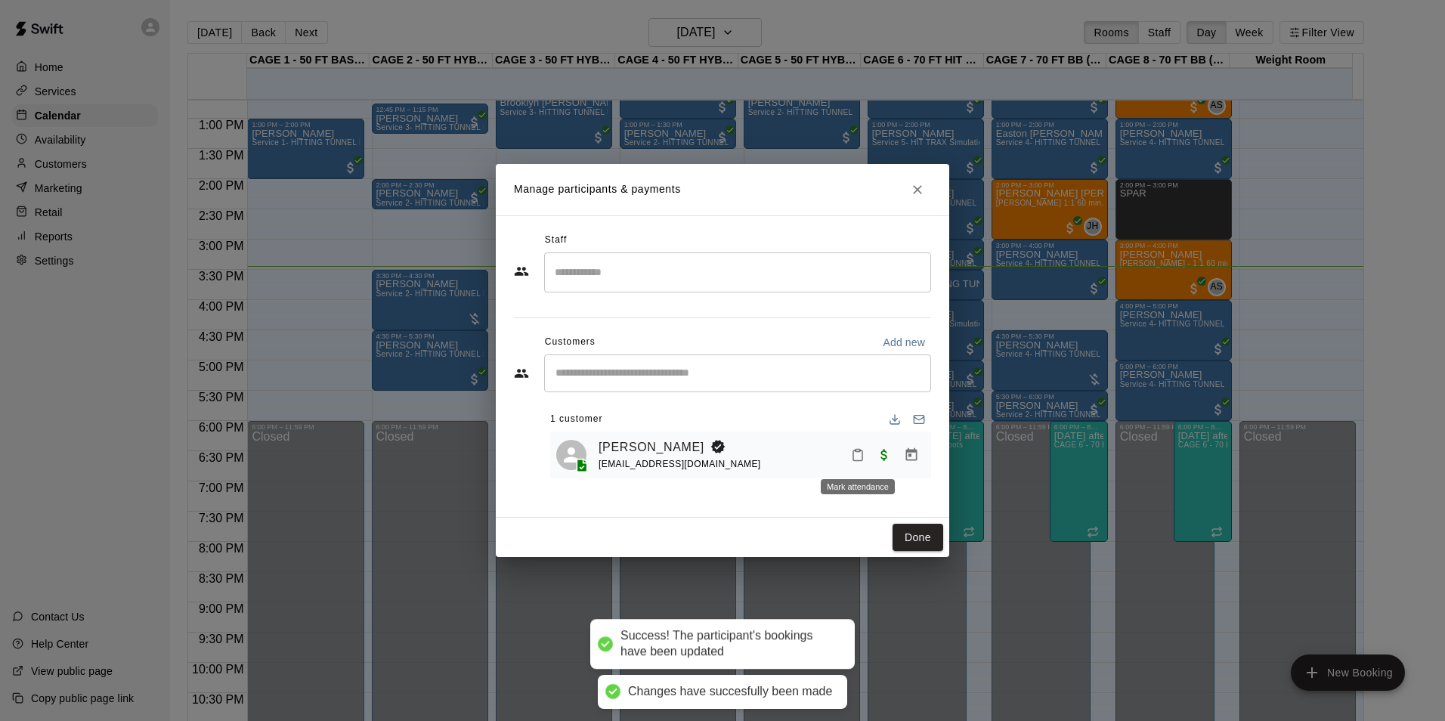
click at [861, 459] on icon "Mark attendance" at bounding box center [858, 455] width 14 height 14
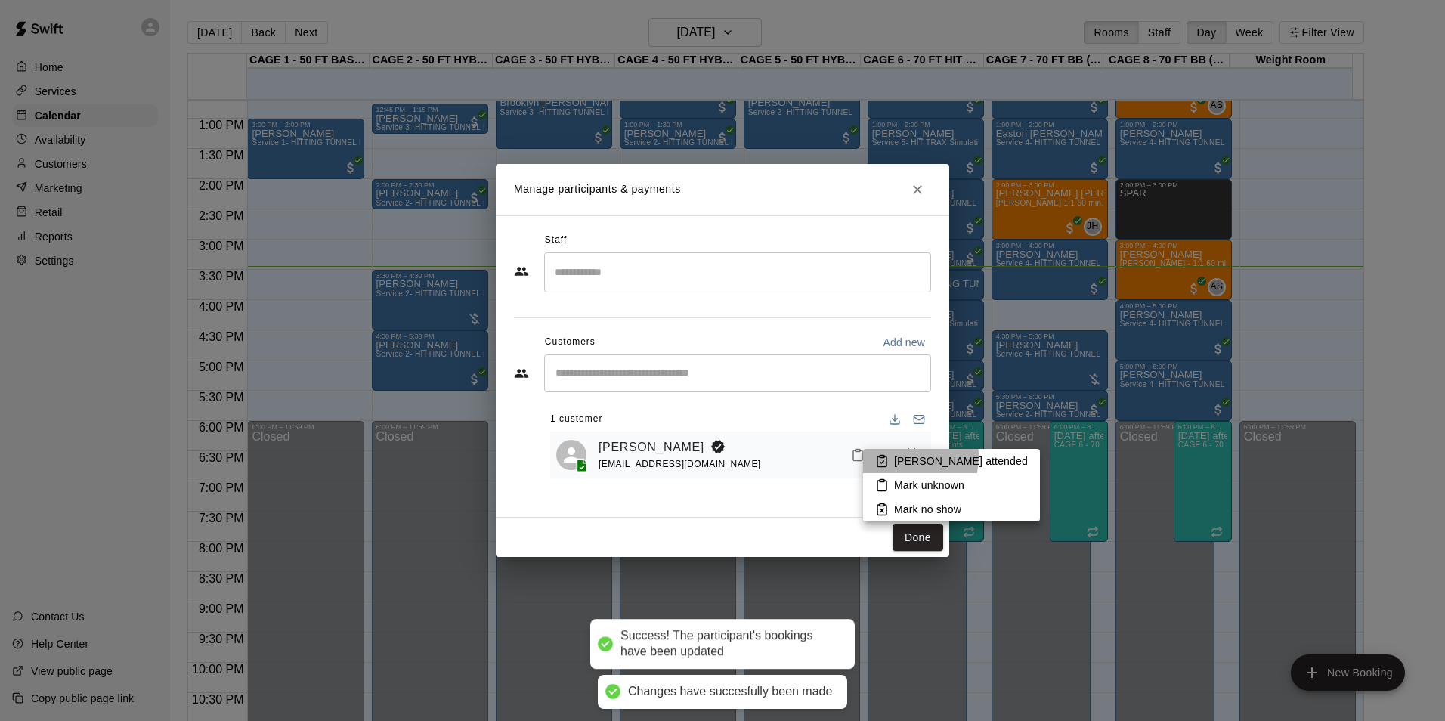
click at [892, 456] on li "[PERSON_NAME] attended" at bounding box center [951, 461] width 177 height 24
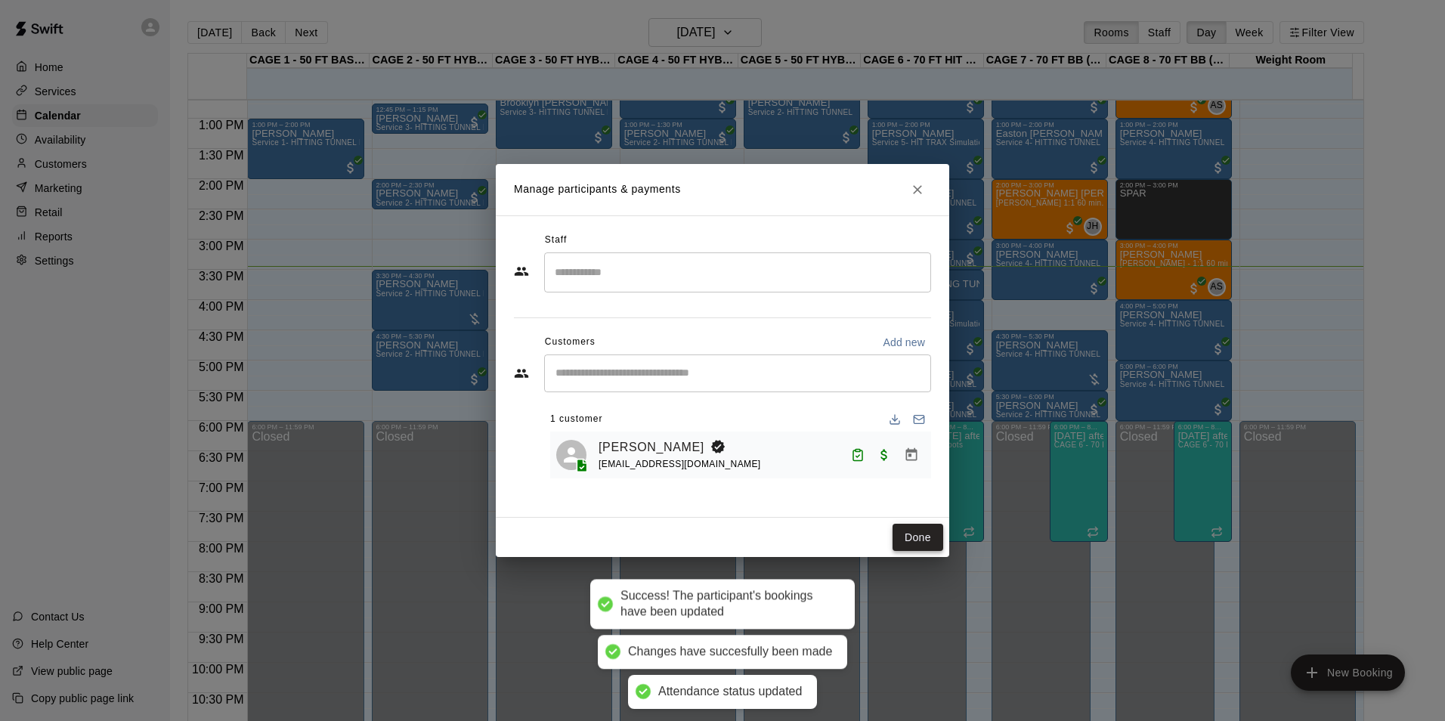
click at [923, 544] on button "Done" at bounding box center [917, 538] width 51 height 28
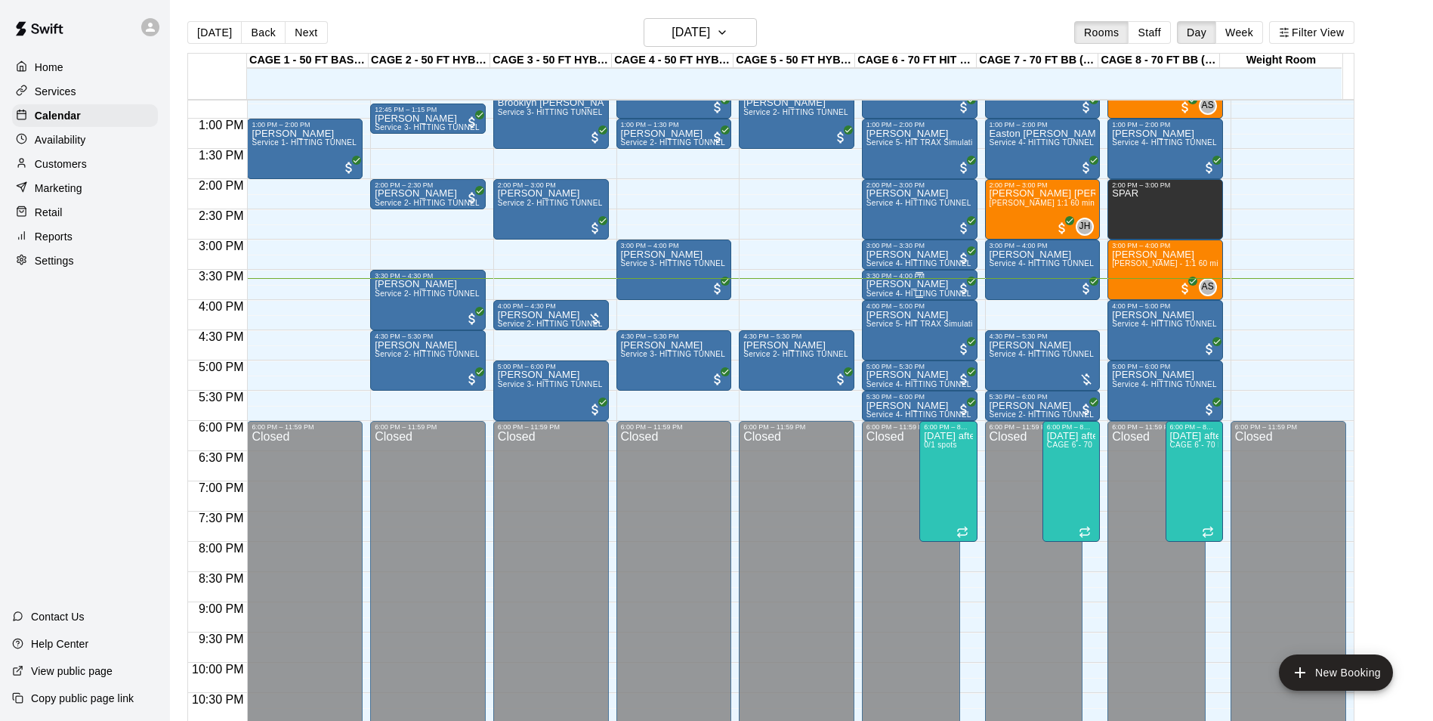
click at [888, 284] on p "[PERSON_NAME]" at bounding box center [920, 284] width 107 height 0
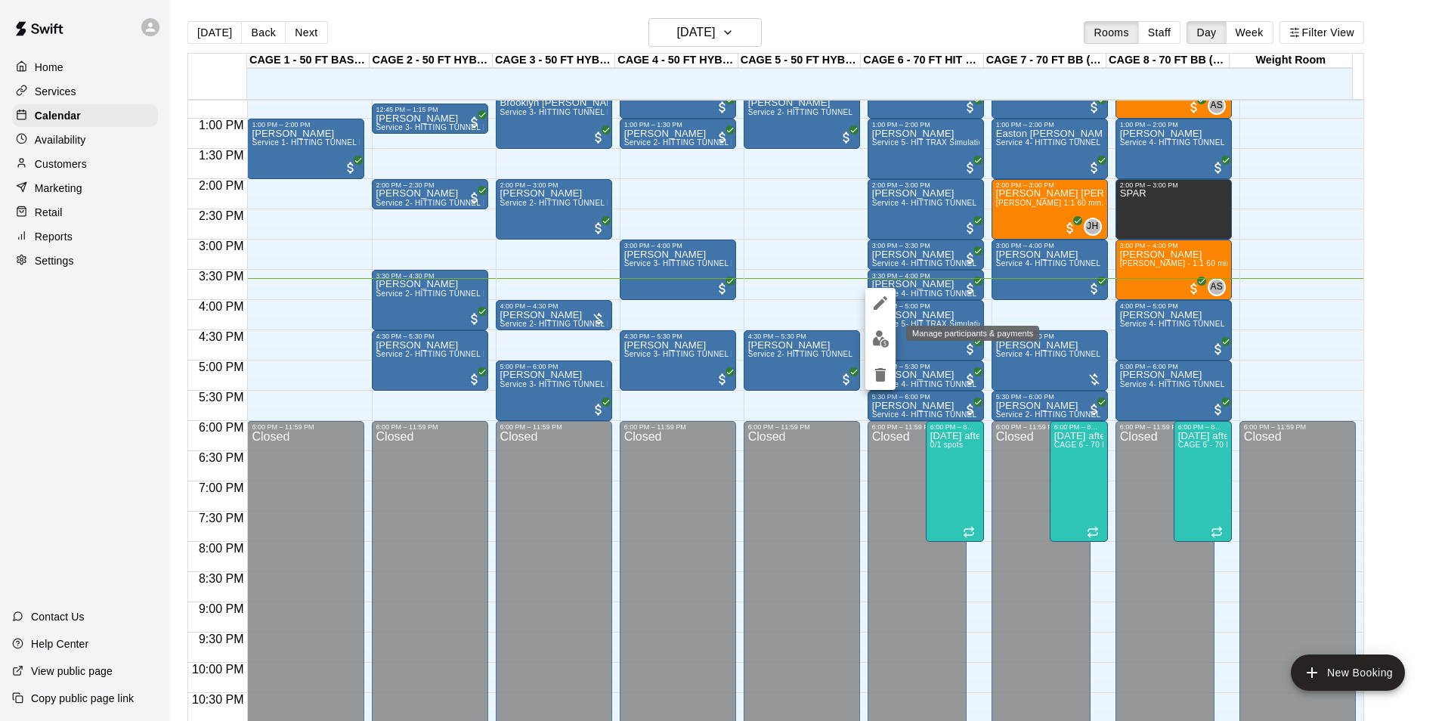
click at [880, 334] on img "edit" at bounding box center [880, 338] width 17 height 17
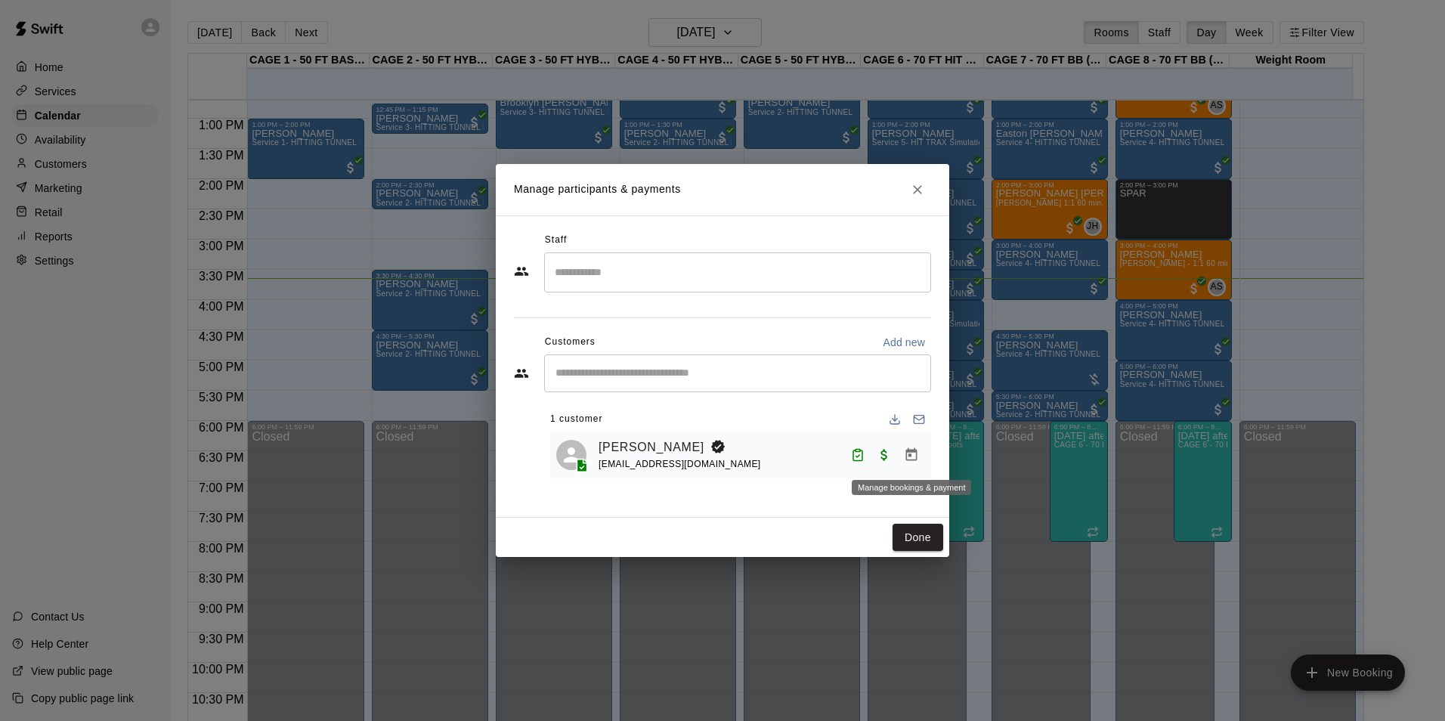
click at [919, 454] on button "Manage bookings & payment" at bounding box center [911, 454] width 27 height 27
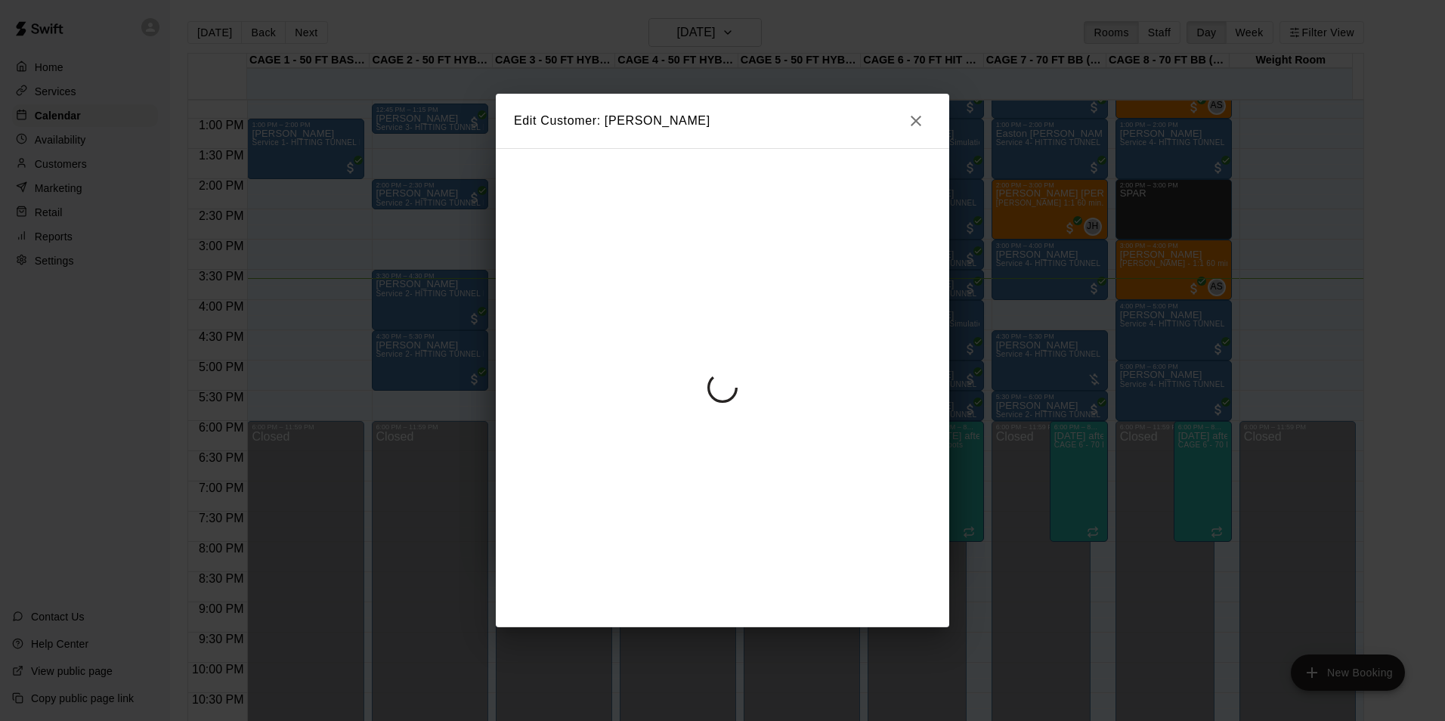
click at [903, 125] on div "Edit Customer: Colin Tracey" at bounding box center [722, 360] width 1445 height 721
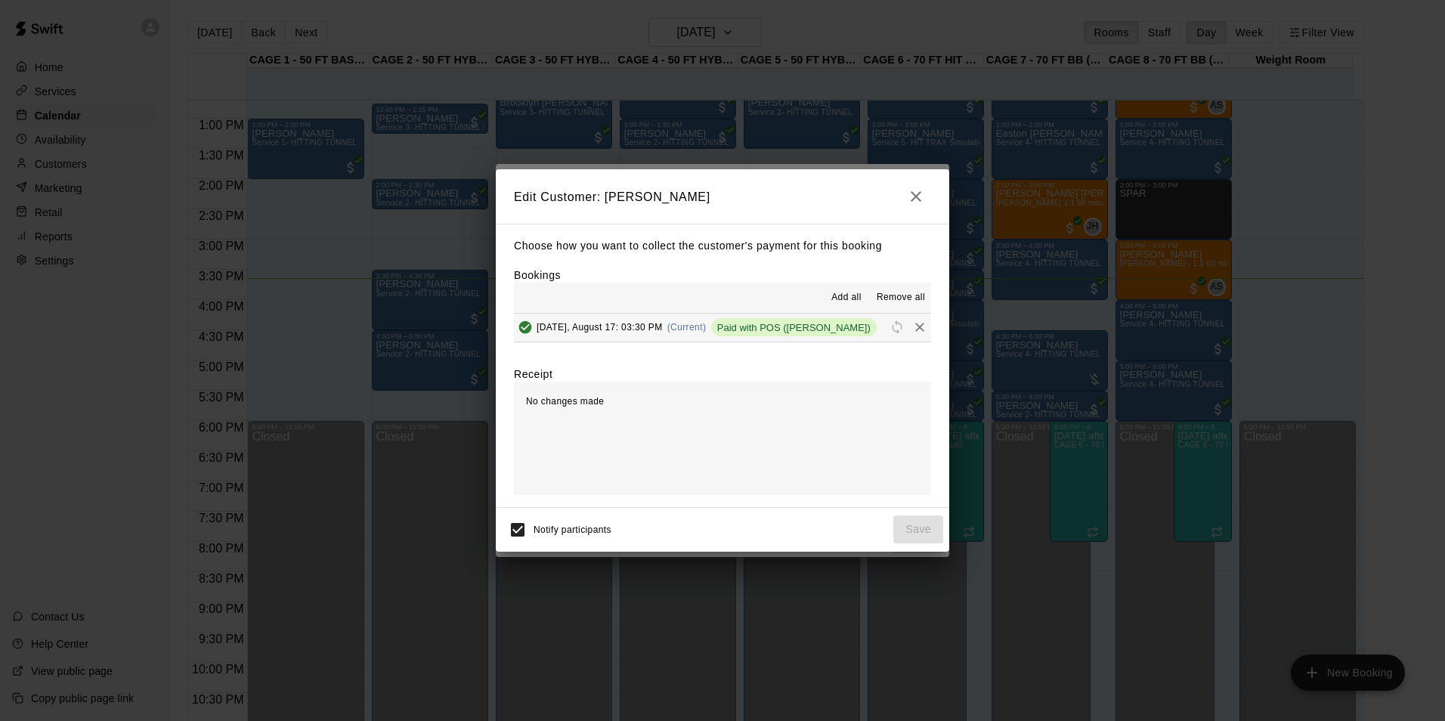
click at [912, 197] on icon "button" at bounding box center [916, 196] width 18 height 18
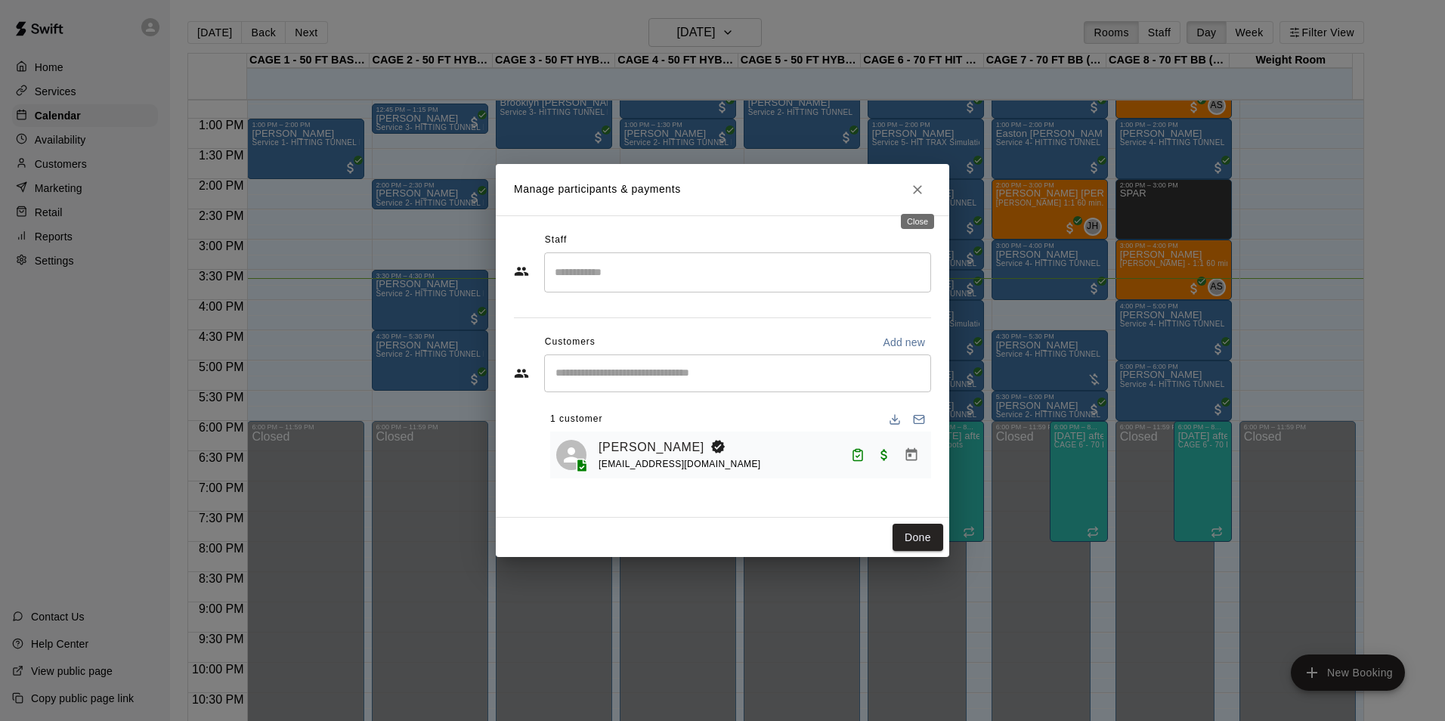
click at [911, 193] on icon "Close" at bounding box center [917, 189] width 15 height 15
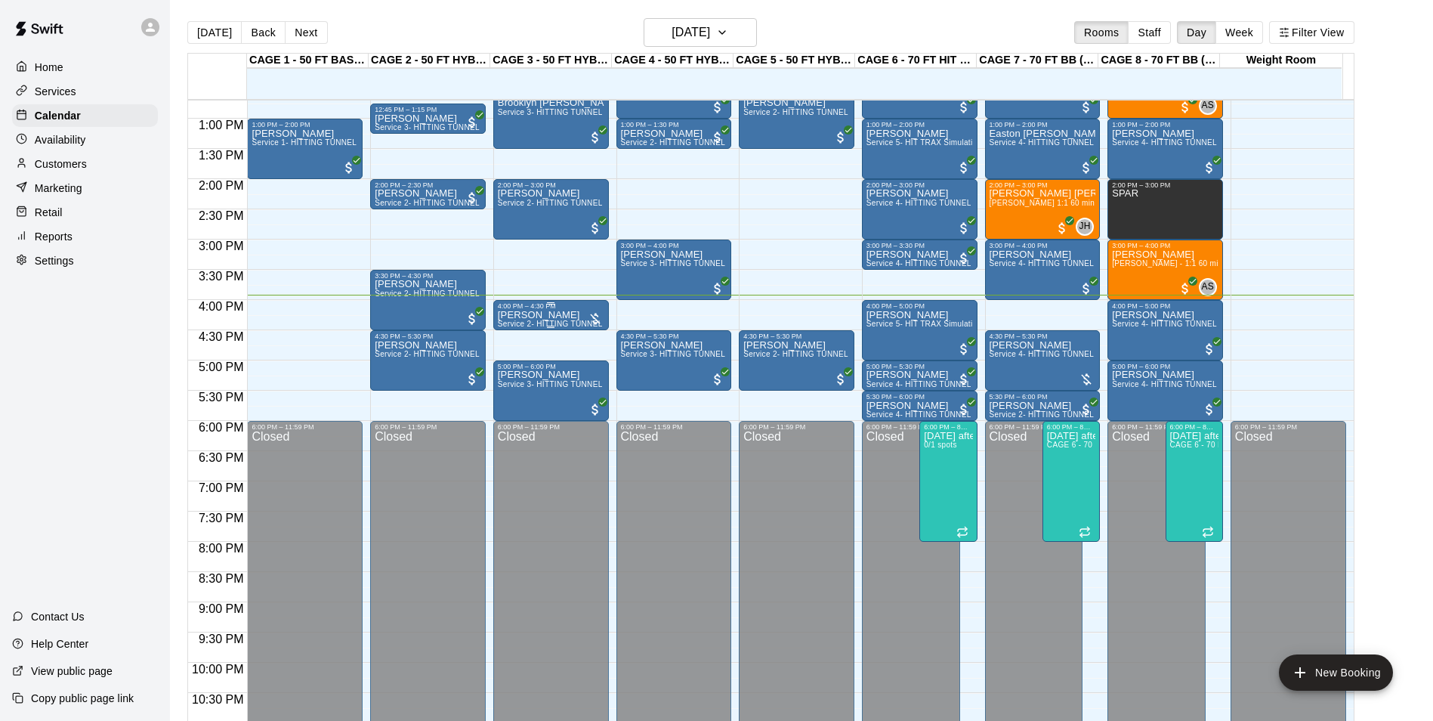
click at [523, 330] on div "4:00 PM – 4:30 PM Justin Miller Service 2- HITTING TUNNEL RENTAL - 50ft Baseball" at bounding box center [551, 315] width 116 height 30
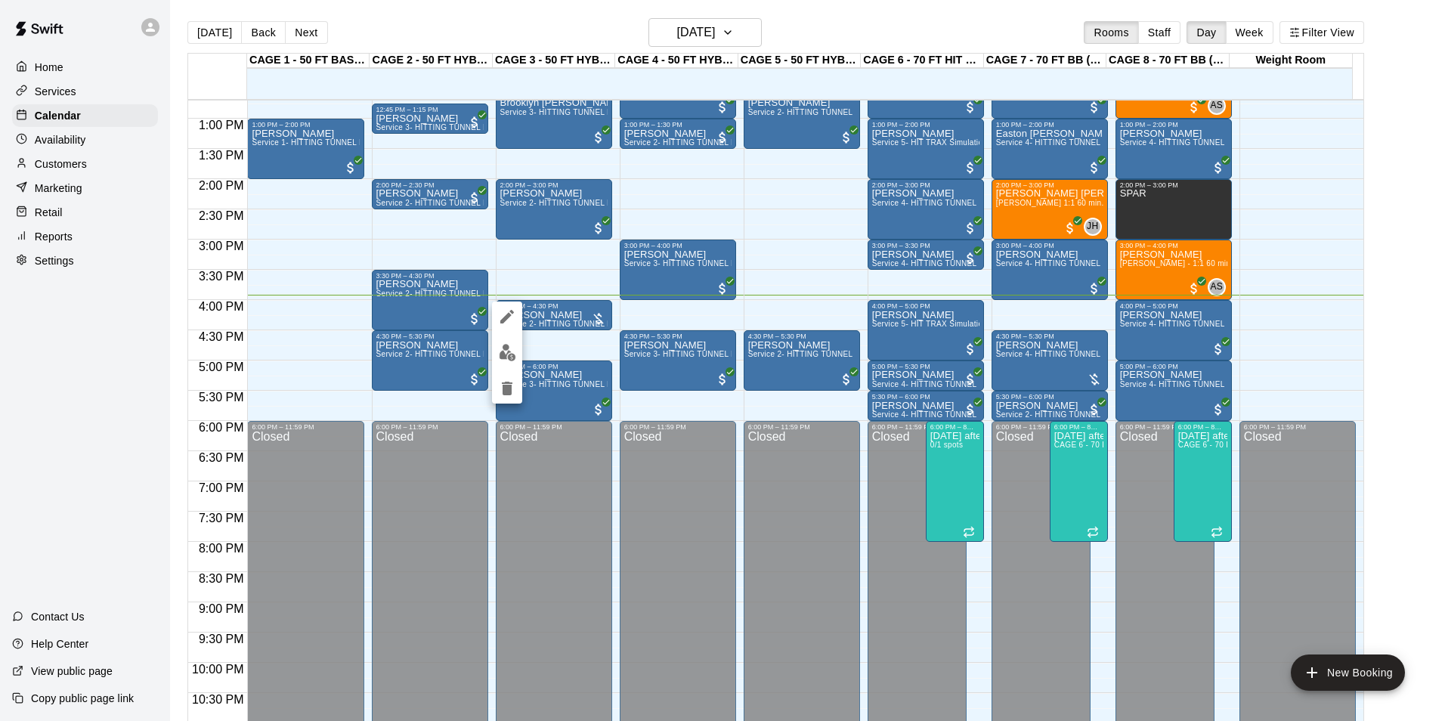
click at [505, 372] on div at bounding box center [507, 353] width 30 height 102
click at [901, 338] on div at bounding box center [722, 360] width 1445 height 721
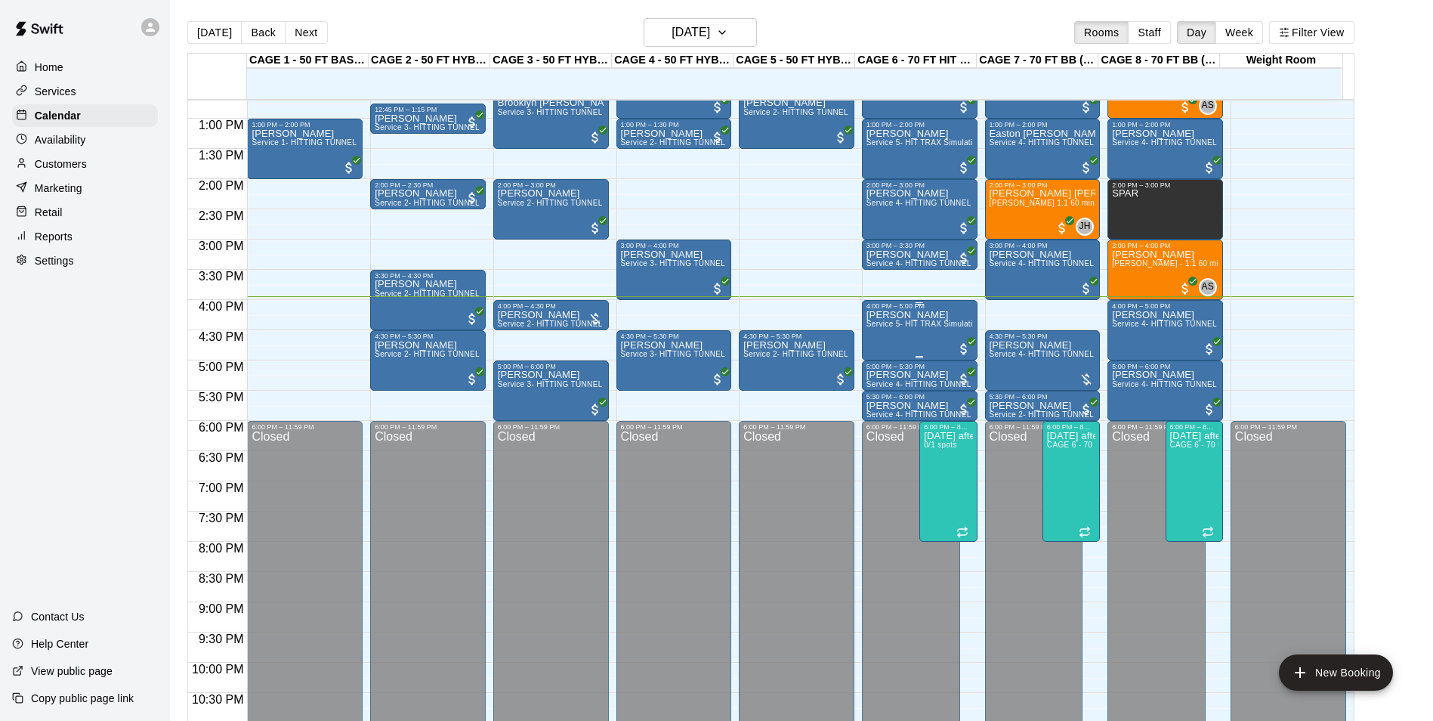
click at [886, 327] on span "Service 5- HIT TRAX Simulation Tunnel" at bounding box center [938, 324] width 142 height 8
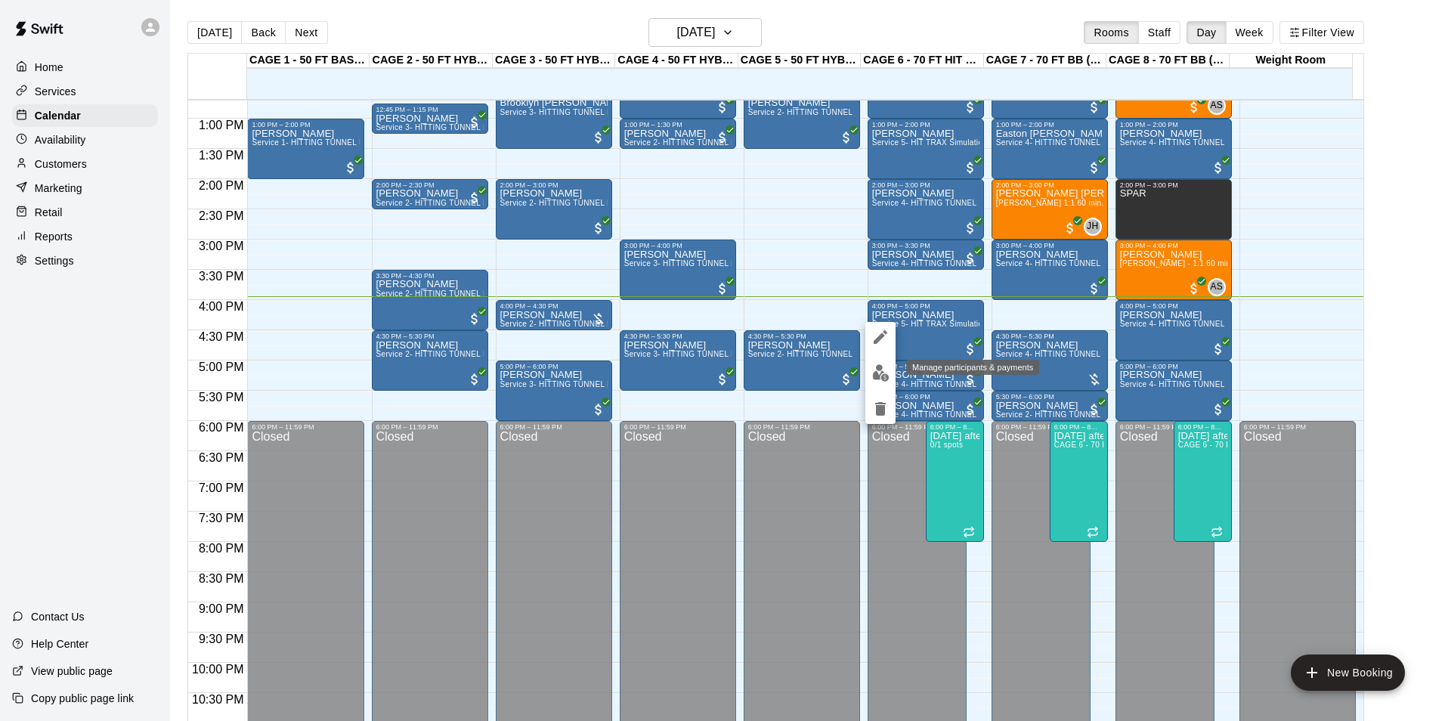
click at [882, 370] on img "edit" at bounding box center [880, 372] width 17 height 17
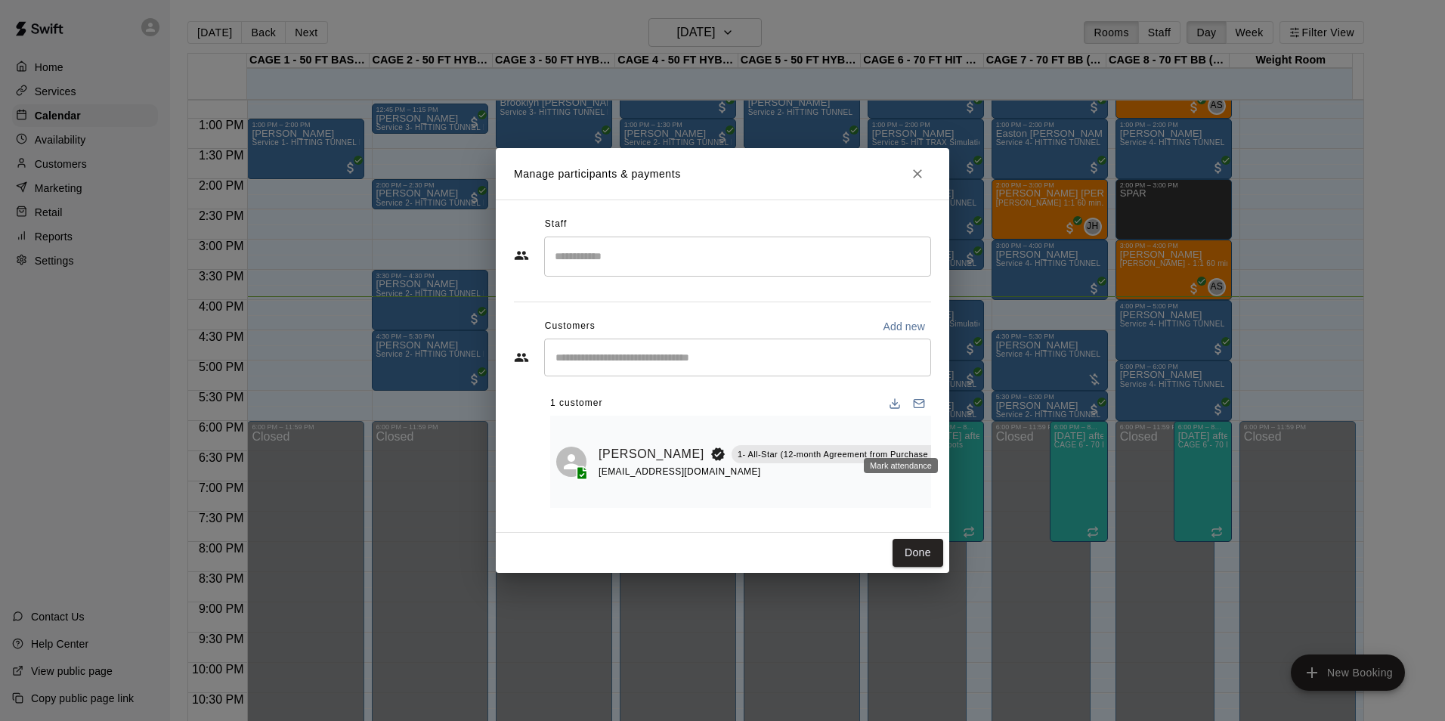
click at [965, 429] on icon "Mark attendance" at bounding box center [972, 435] width 14 height 14
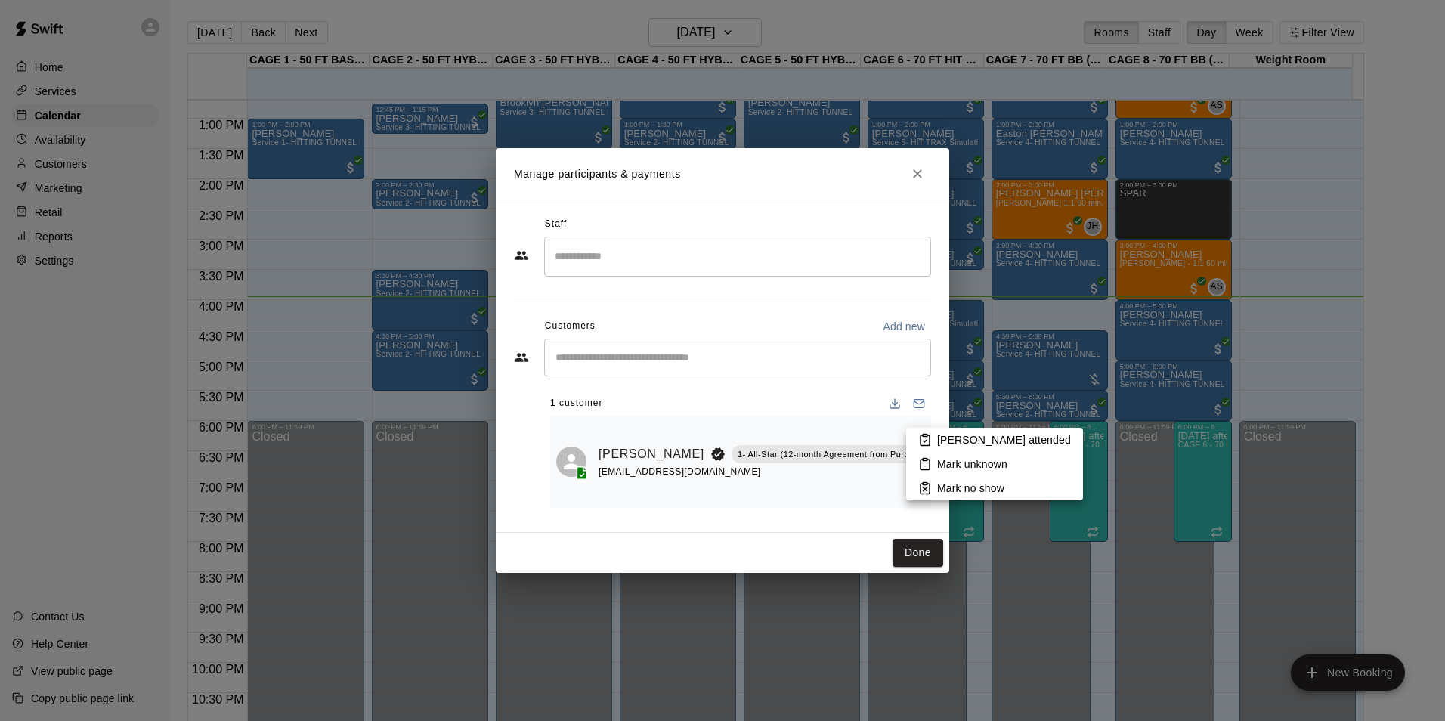
click at [956, 429] on li "[PERSON_NAME] attended" at bounding box center [994, 440] width 177 height 24
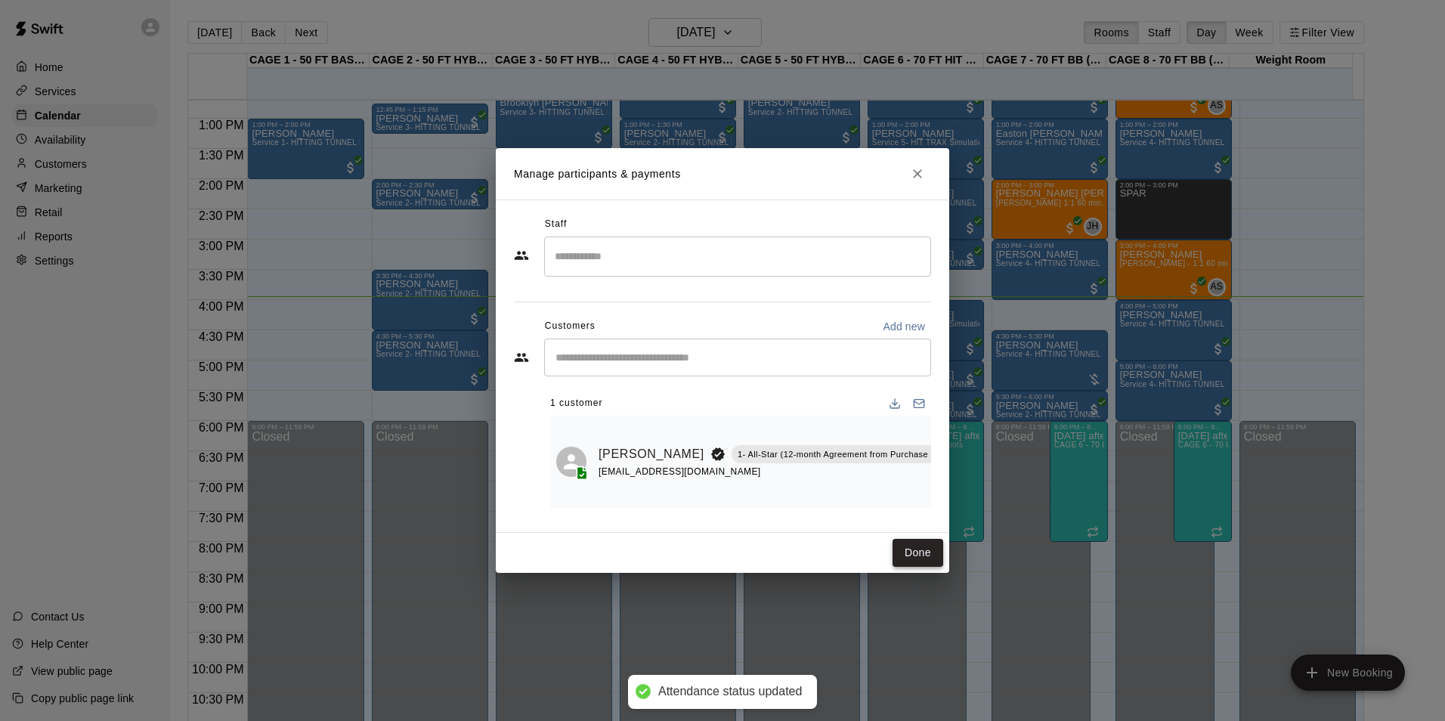
click at [914, 552] on button "Done" at bounding box center [917, 553] width 51 height 28
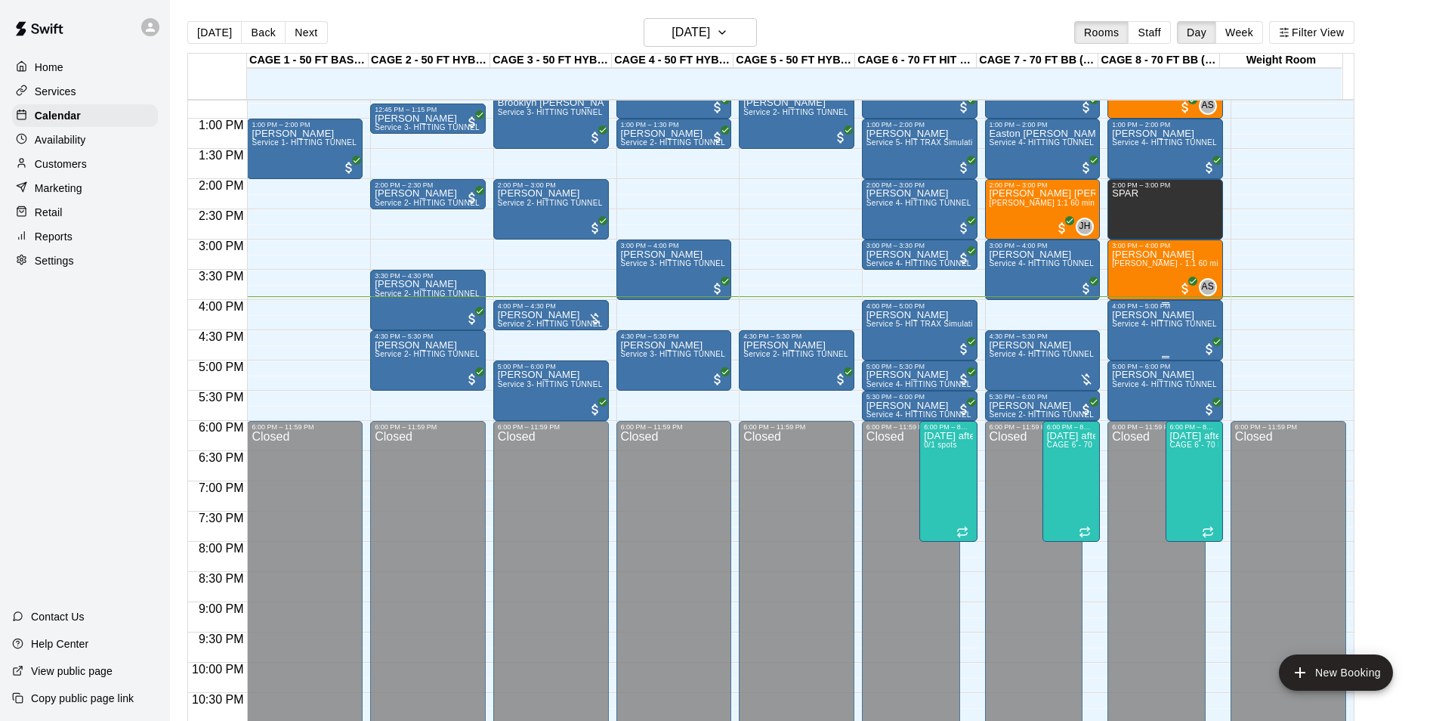
click at [1187, 320] on div "Casey Scatena Service 4- HITTING TUNNEL RENTAL - 70ft Baseball" at bounding box center [1165, 670] width 107 height 721
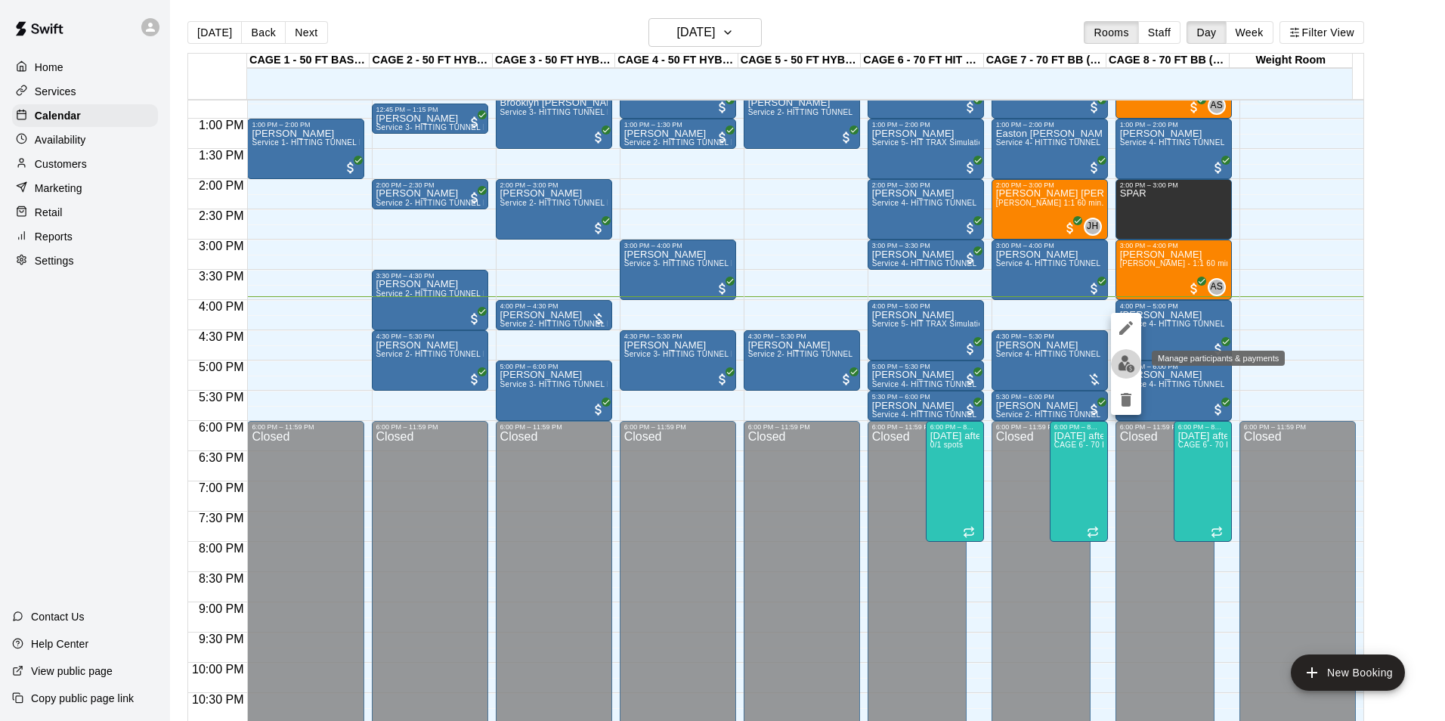
click at [1133, 367] on img "edit" at bounding box center [1126, 363] width 17 height 17
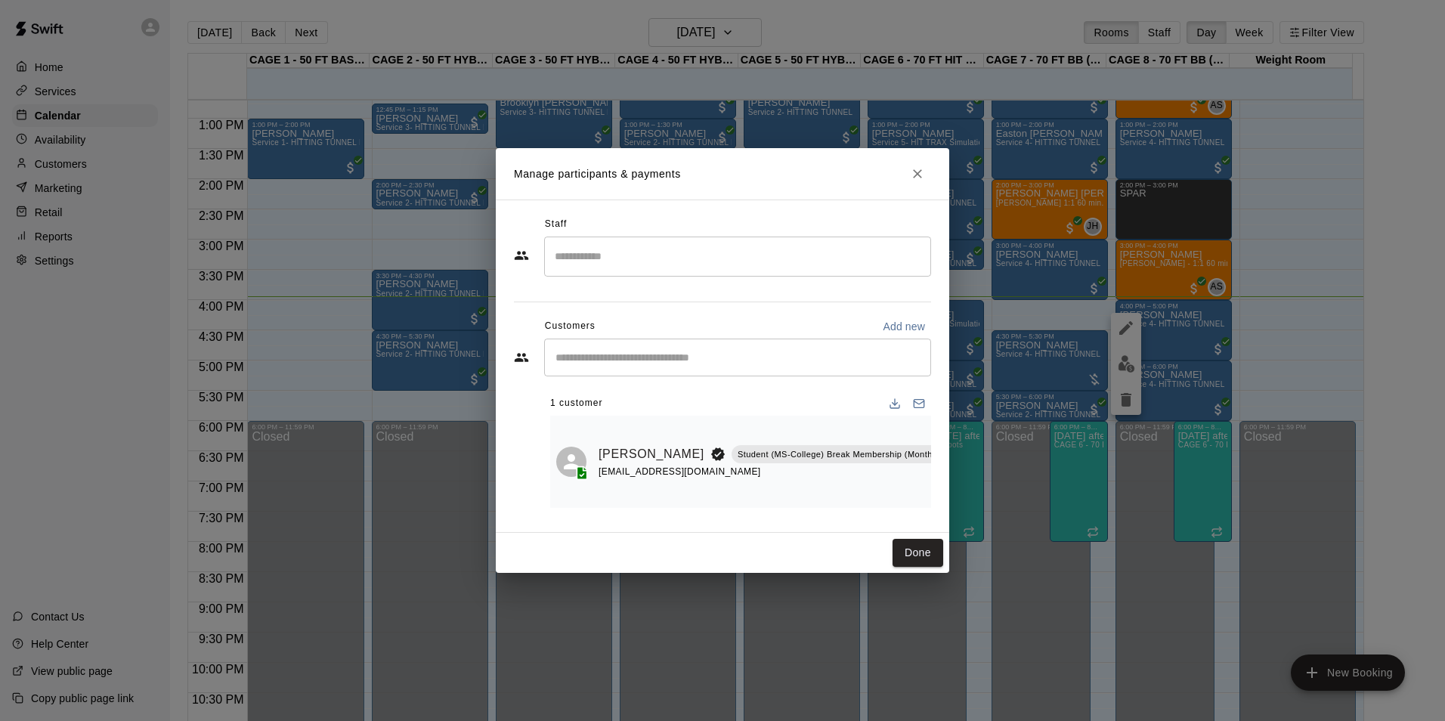
scroll to position [0, 63]
click at [970, 428] on icon "Mark attendance" at bounding box center [977, 435] width 14 height 14
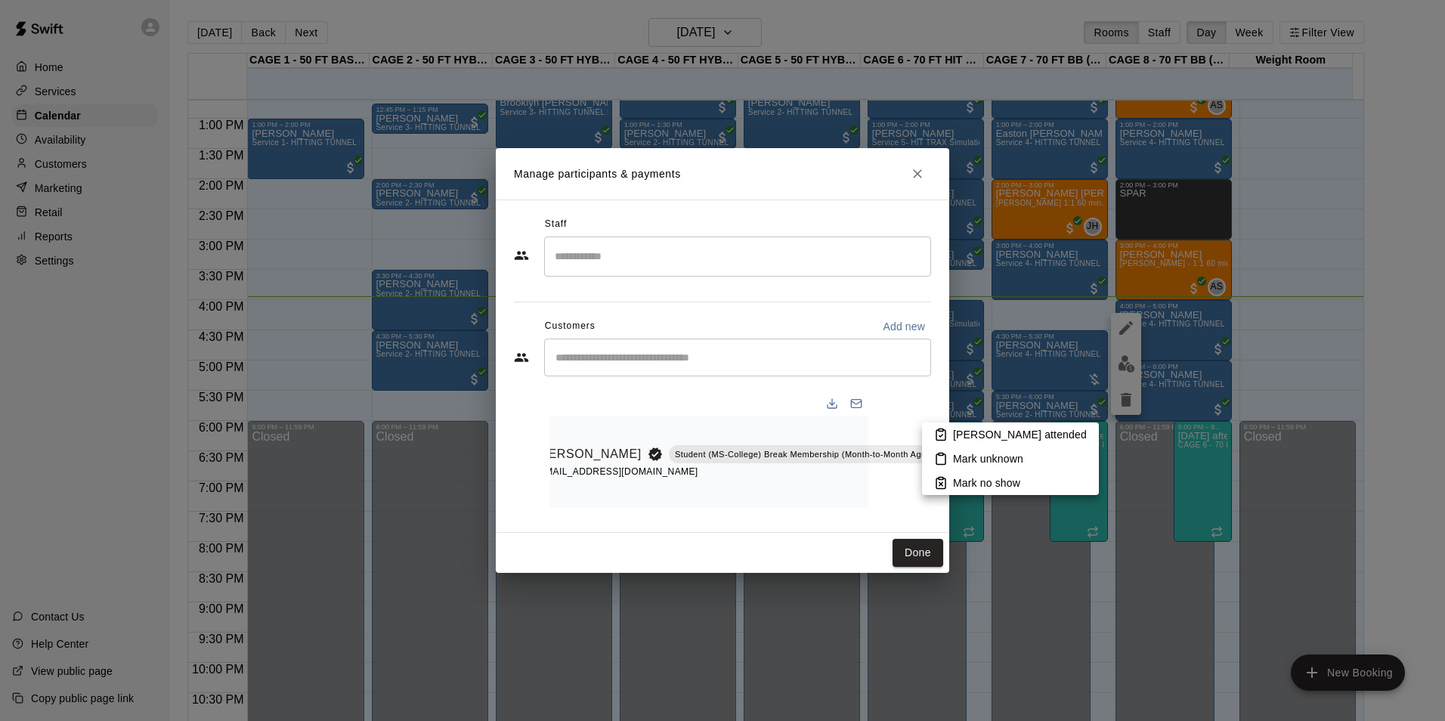
click at [957, 435] on p "[PERSON_NAME] attended" at bounding box center [1020, 434] width 134 height 15
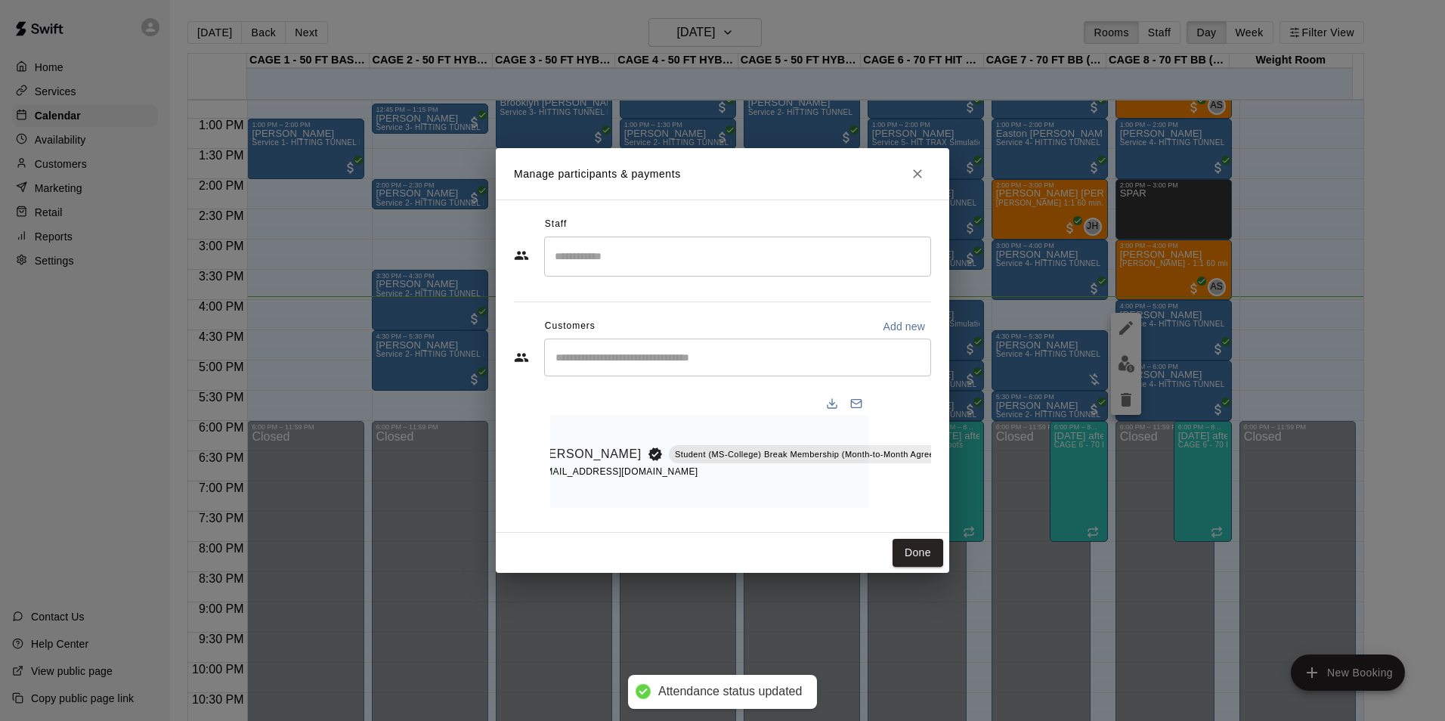
click at [907, 573] on div "Done" at bounding box center [722, 553] width 453 height 40
click at [911, 567] on button "Done" at bounding box center [917, 553] width 51 height 28
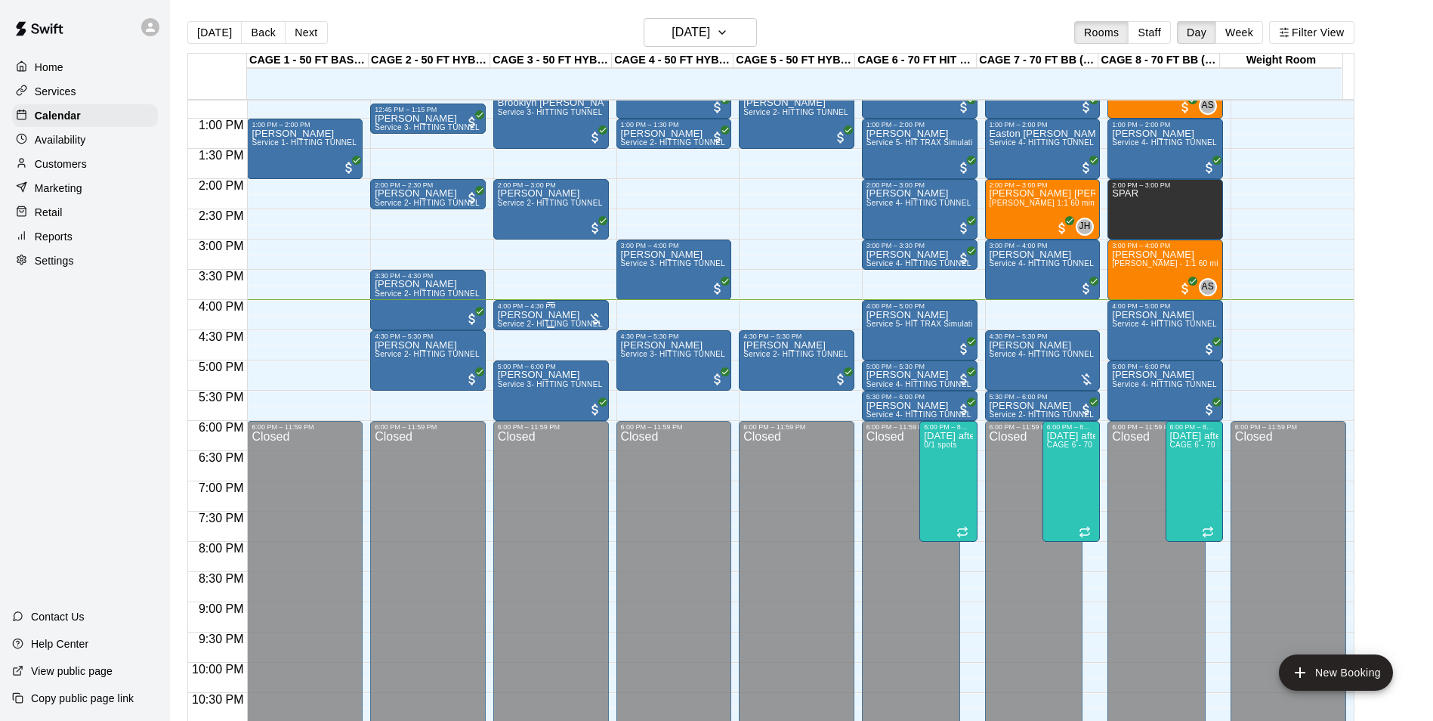
click at [527, 322] on span "Service 2- HITTING TUNNEL RENTAL - 50ft Baseball" at bounding box center [594, 324] width 192 height 8
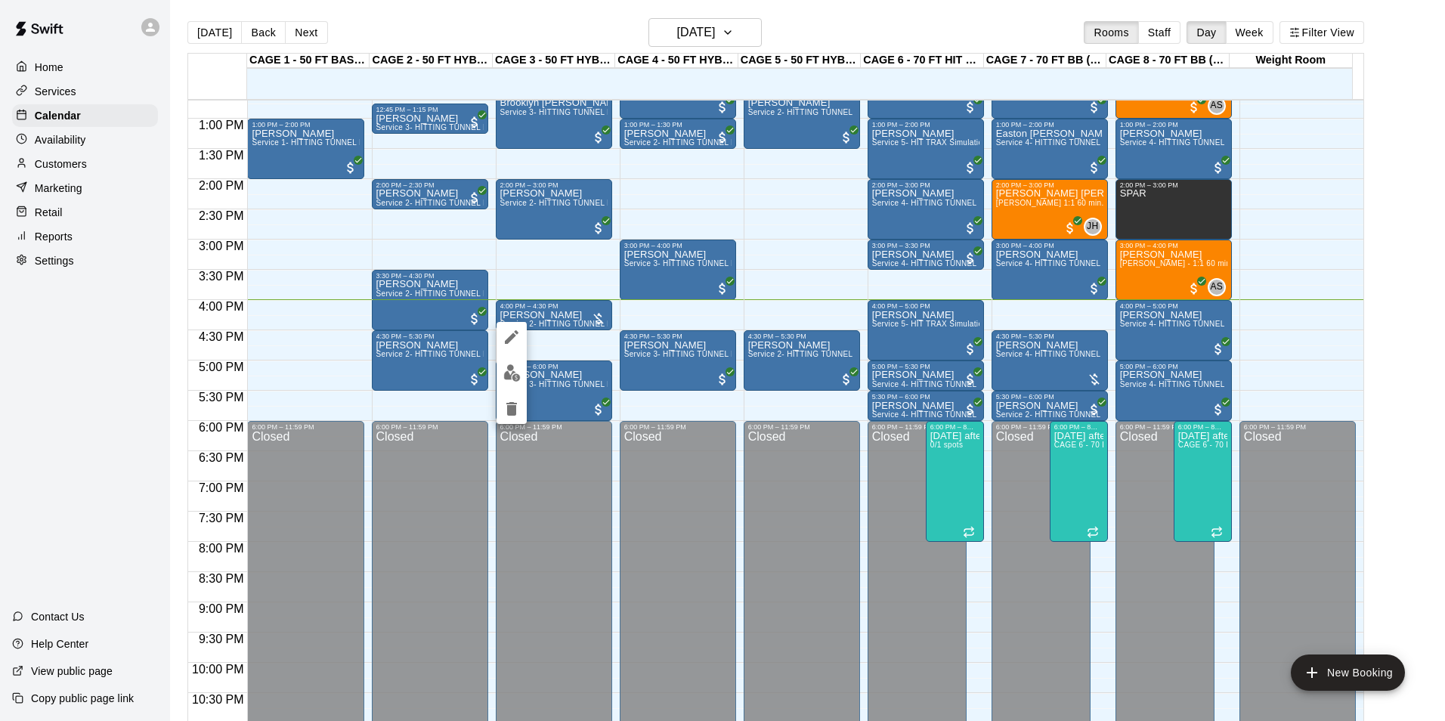
click at [494, 357] on div at bounding box center [722, 360] width 1445 height 721
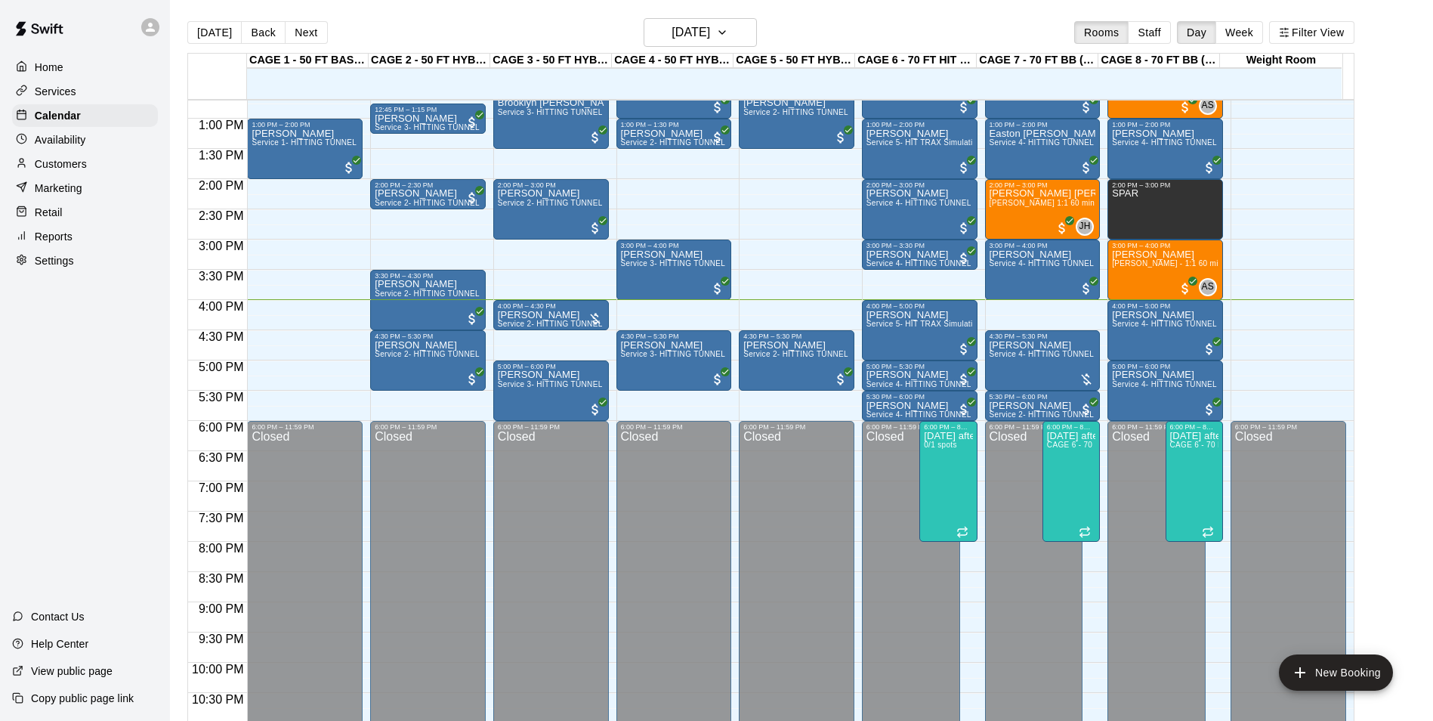
click at [502, 367] on div "5:00 PM – 6:00 PM" at bounding box center [551, 367] width 107 height 8
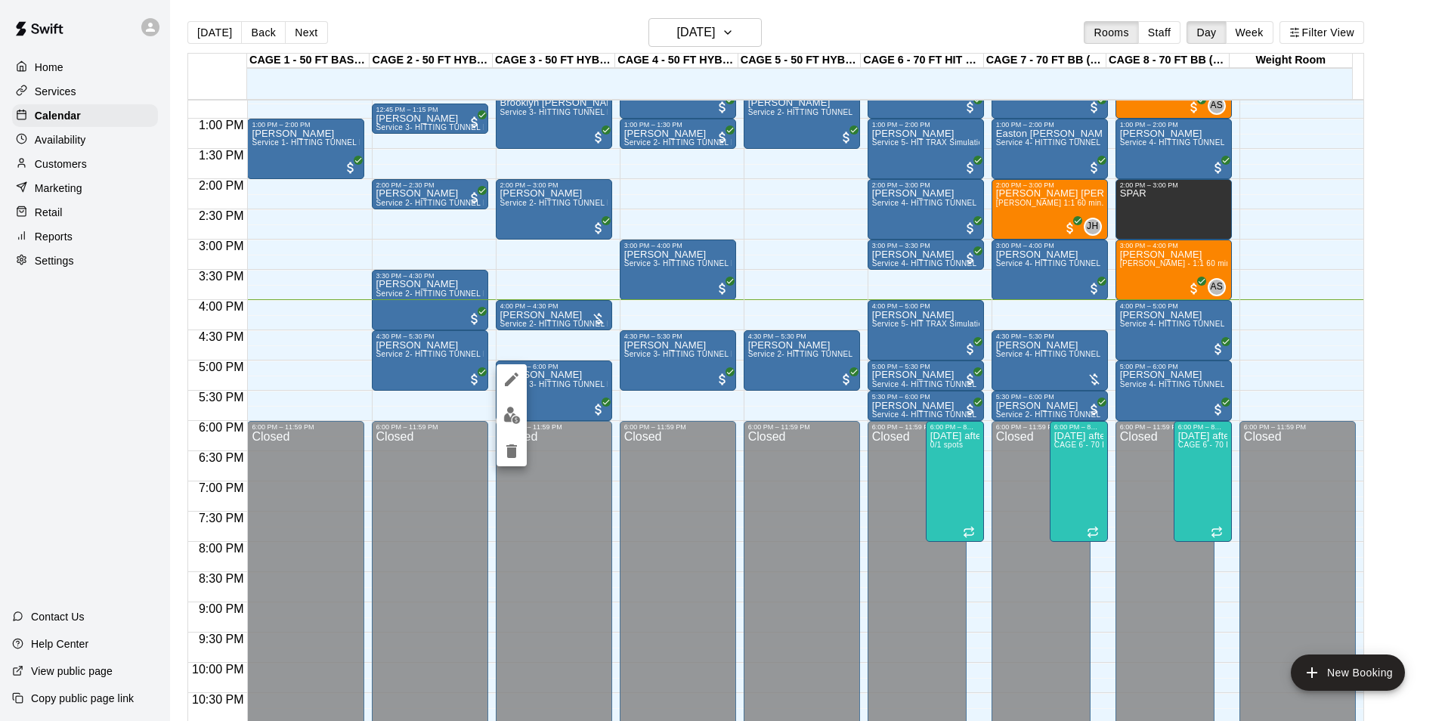
click at [509, 311] on div at bounding box center [722, 360] width 1445 height 721
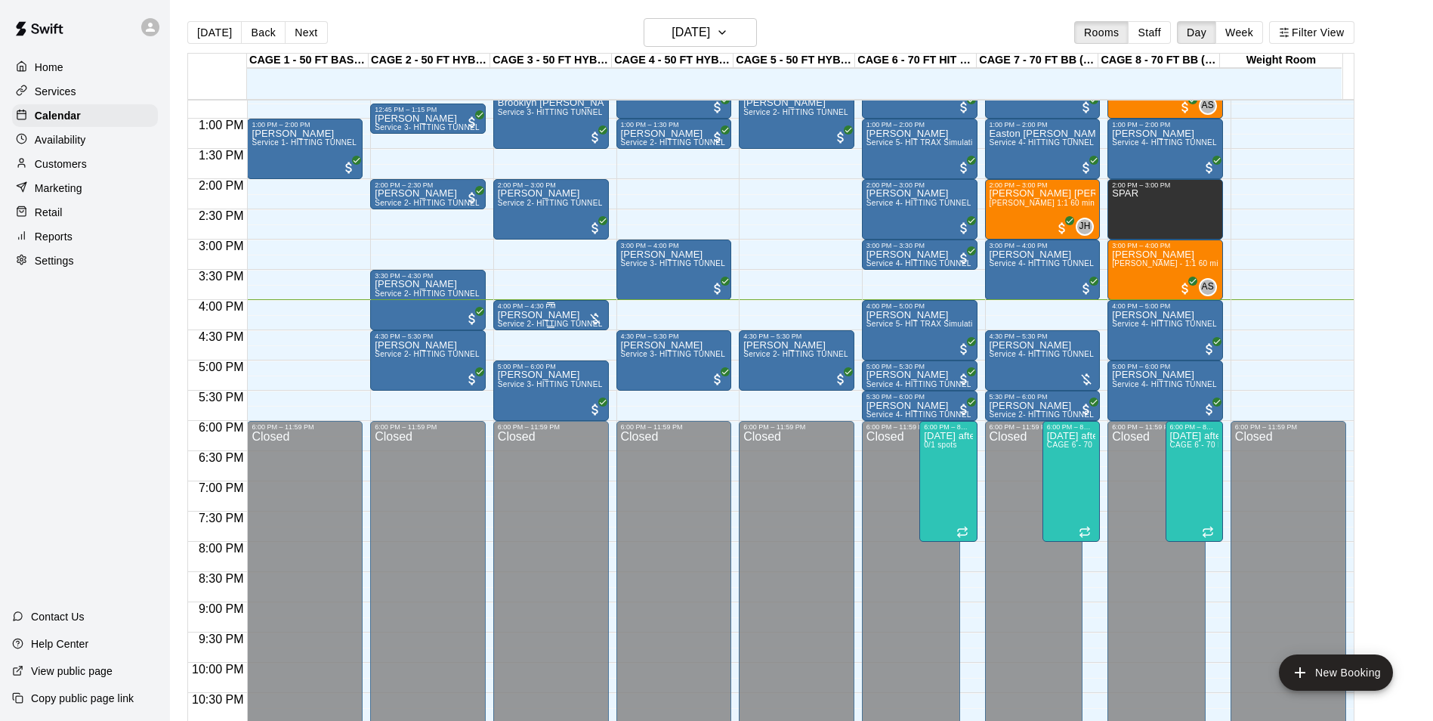
click at [506, 310] on div "4:00 PM – 4:30 PM" at bounding box center [551, 306] width 107 height 8
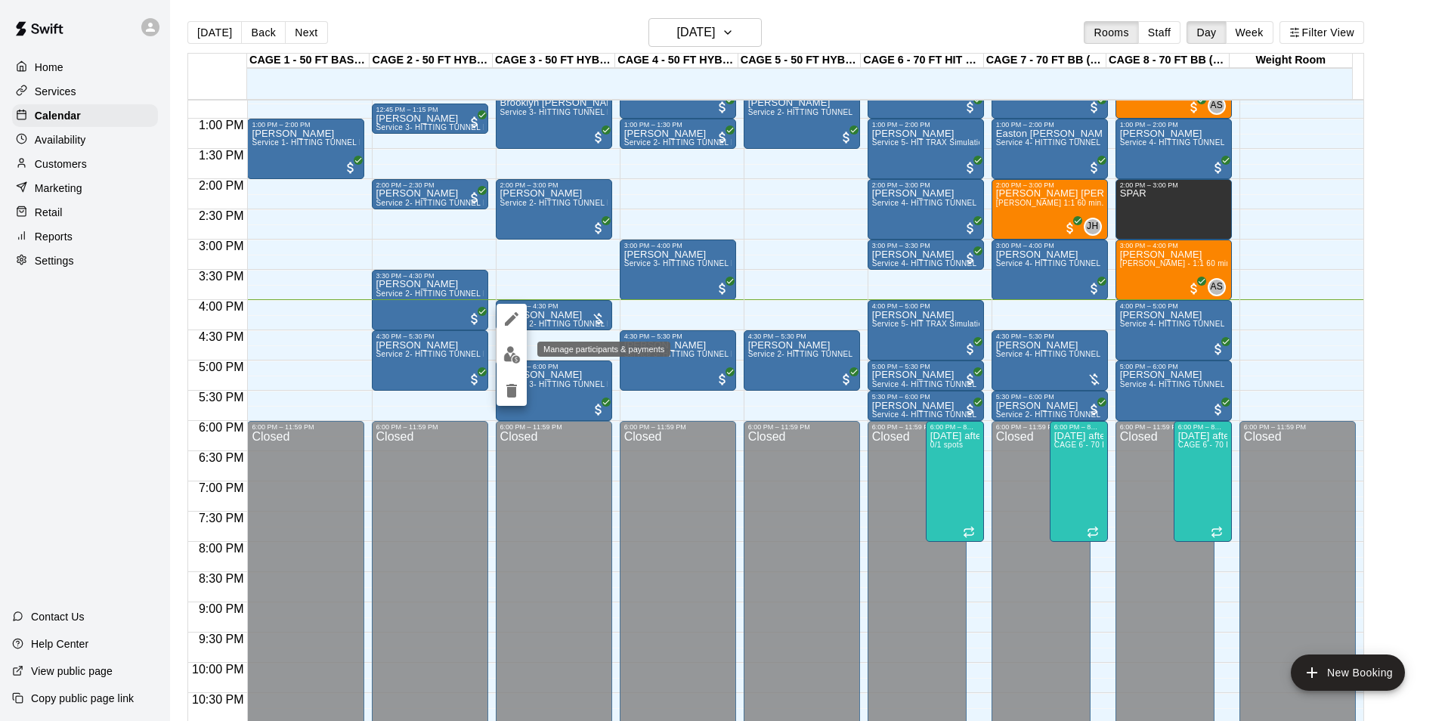
click at [509, 360] on img "edit" at bounding box center [511, 354] width 17 height 17
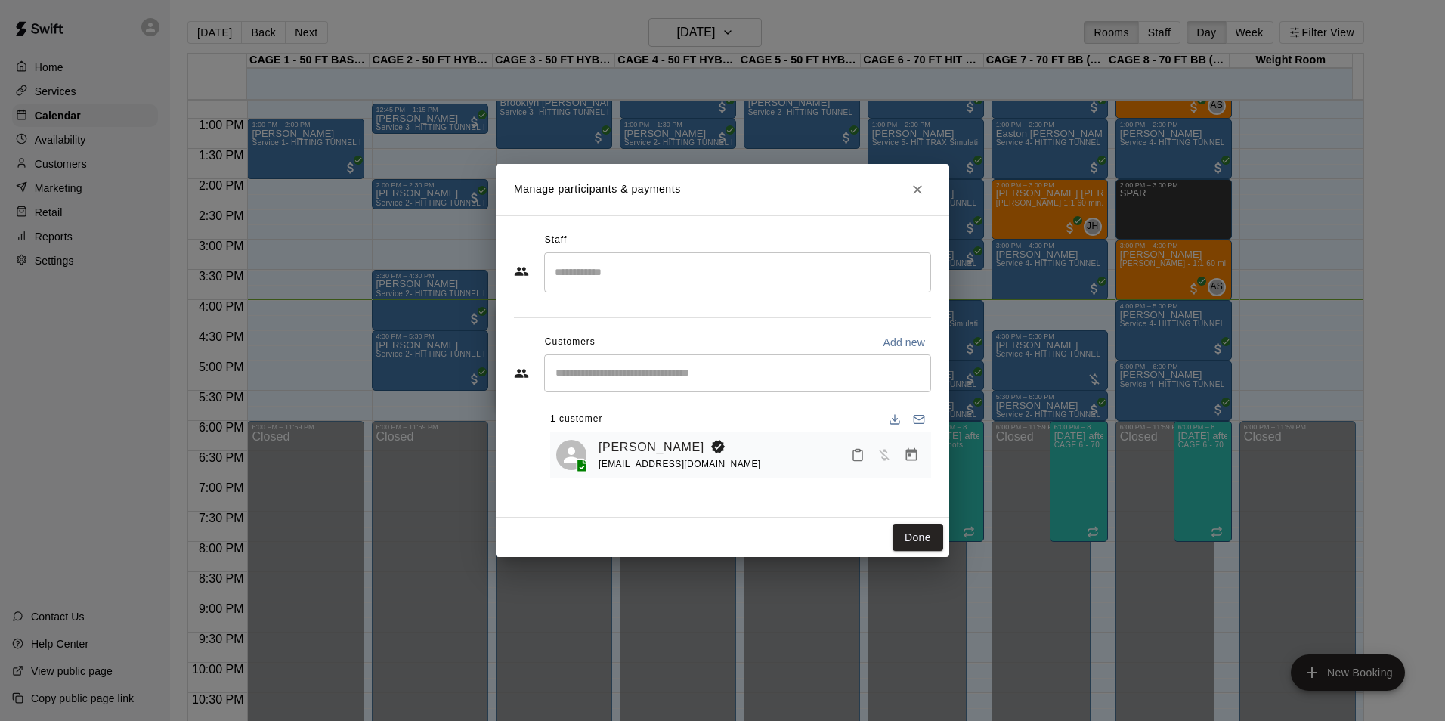
click at [908, 461] on icon "Manage bookings & payment" at bounding box center [911, 454] width 11 height 13
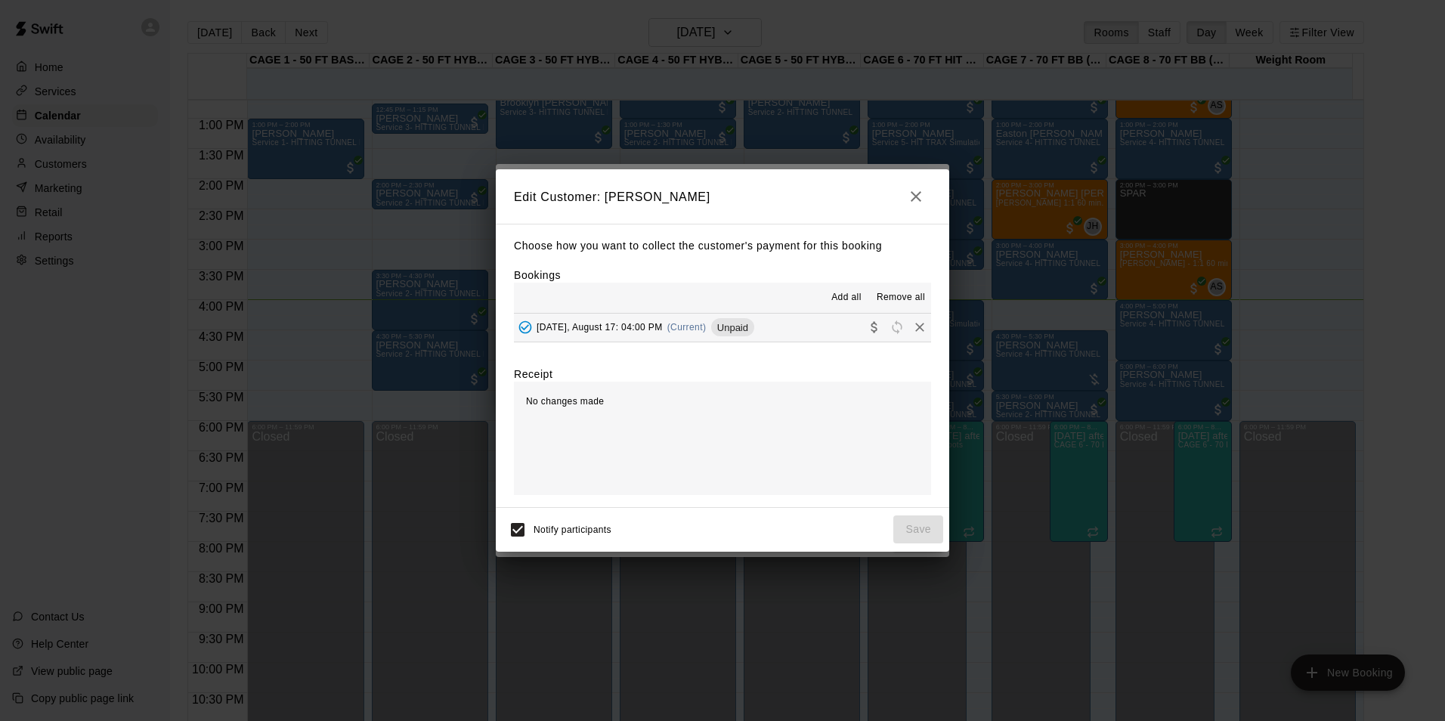
click at [774, 336] on button "Sunday, August 17: 04:00 PM (Current) Unpaid" at bounding box center [722, 328] width 417 height 28
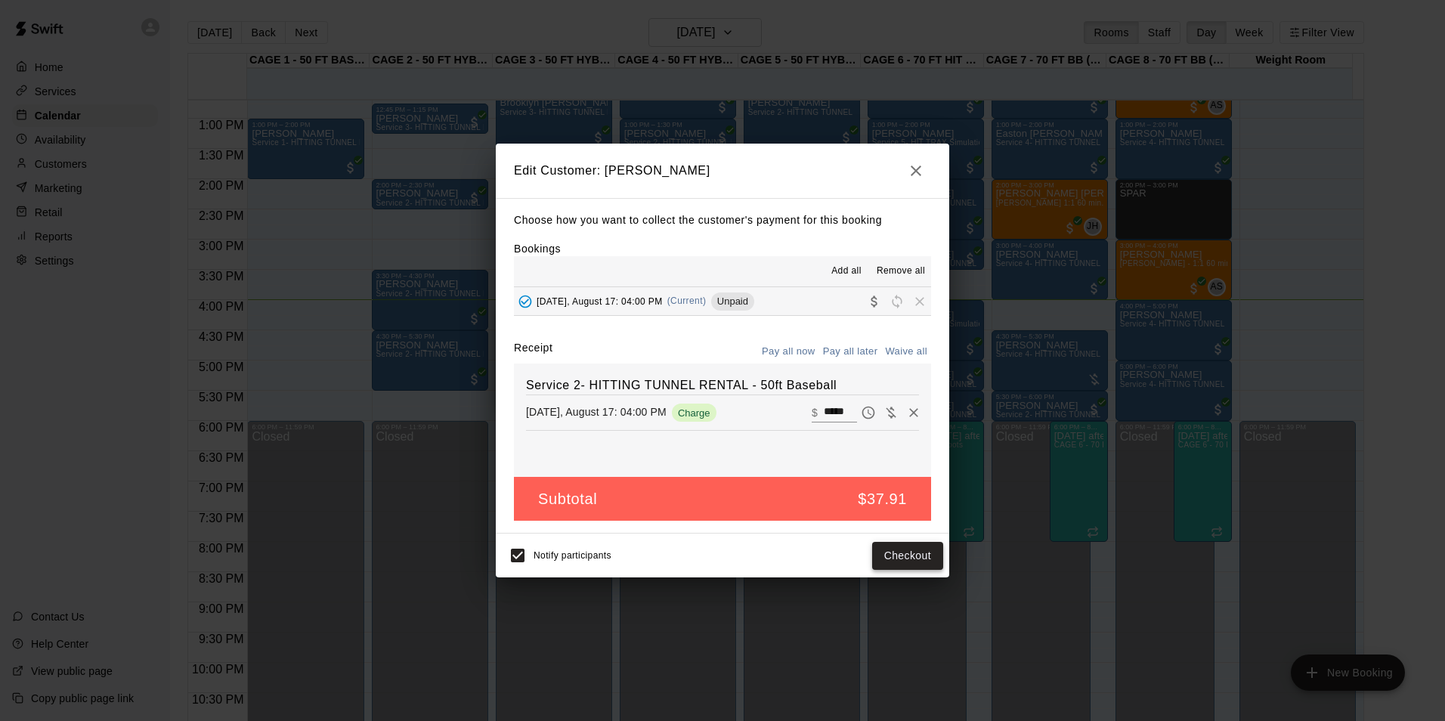
click at [882, 543] on button "Checkout" at bounding box center [907, 556] width 71 height 28
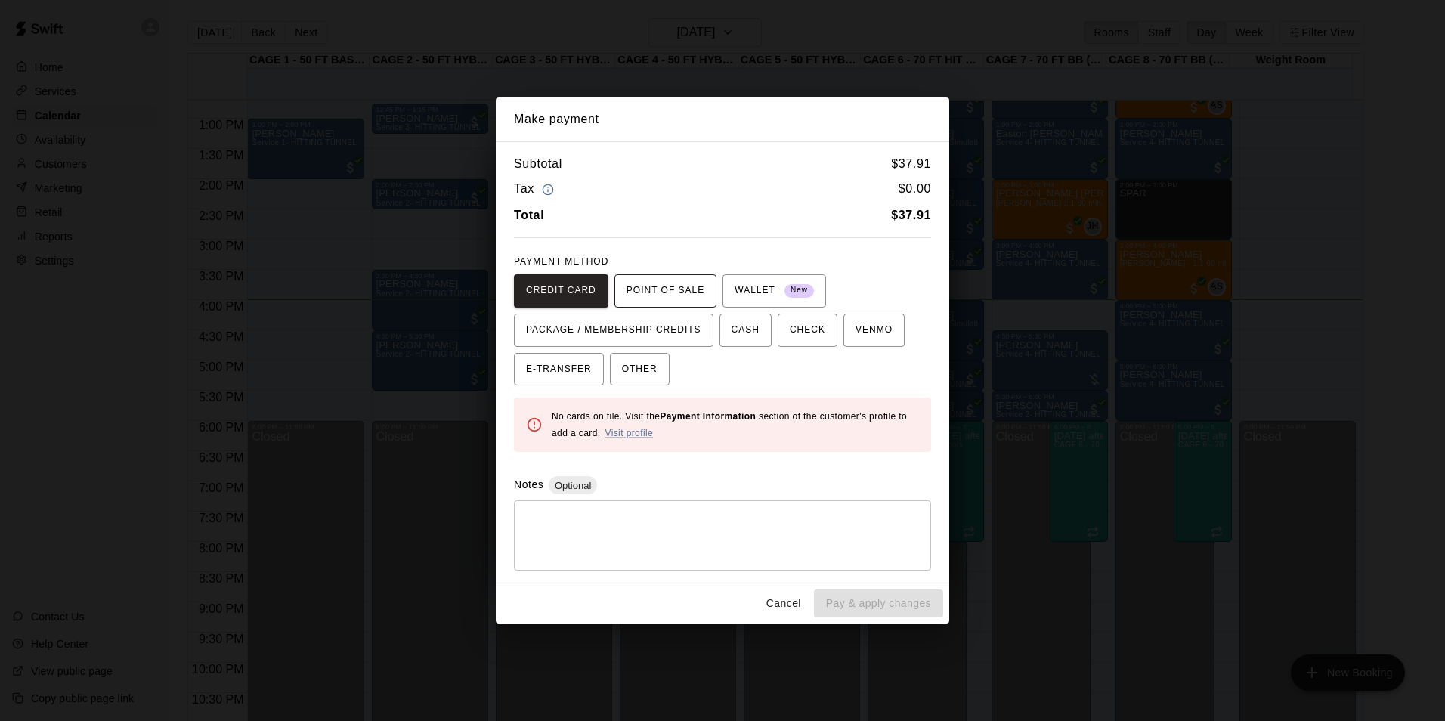
click at [653, 290] on span "POINT OF SALE" at bounding box center [665, 291] width 78 height 24
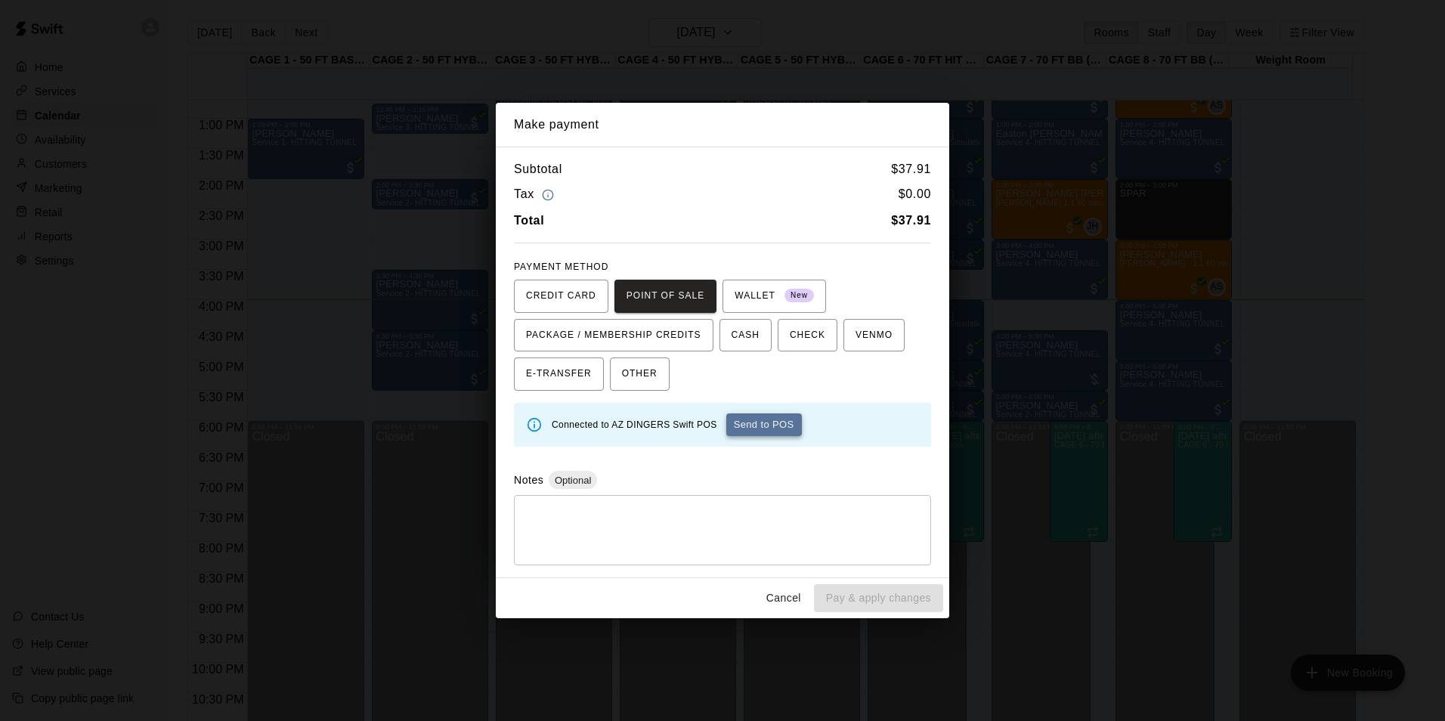
click at [754, 425] on button "Send to POS" at bounding box center [764, 424] width 76 height 23
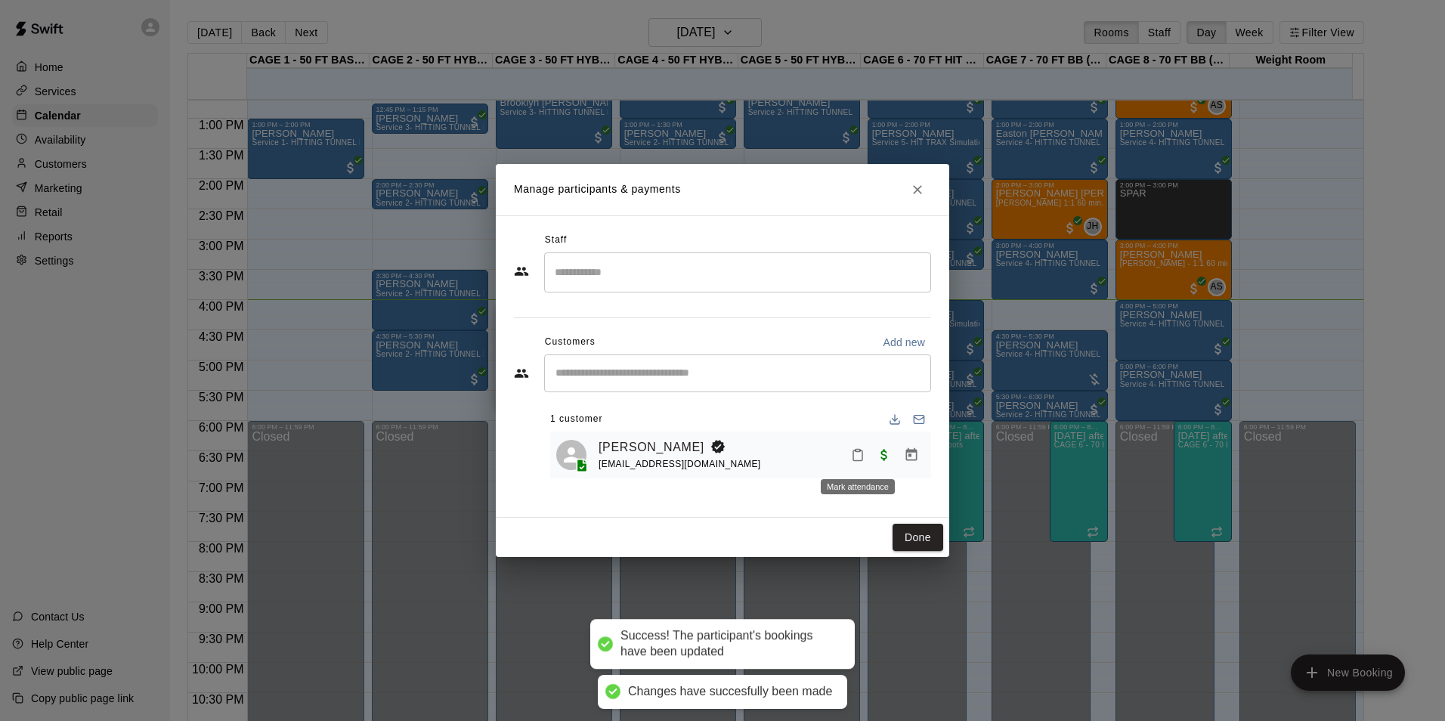
click at [859, 456] on icon "Mark attendance" at bounding box center [858, 455] width 14 height 14
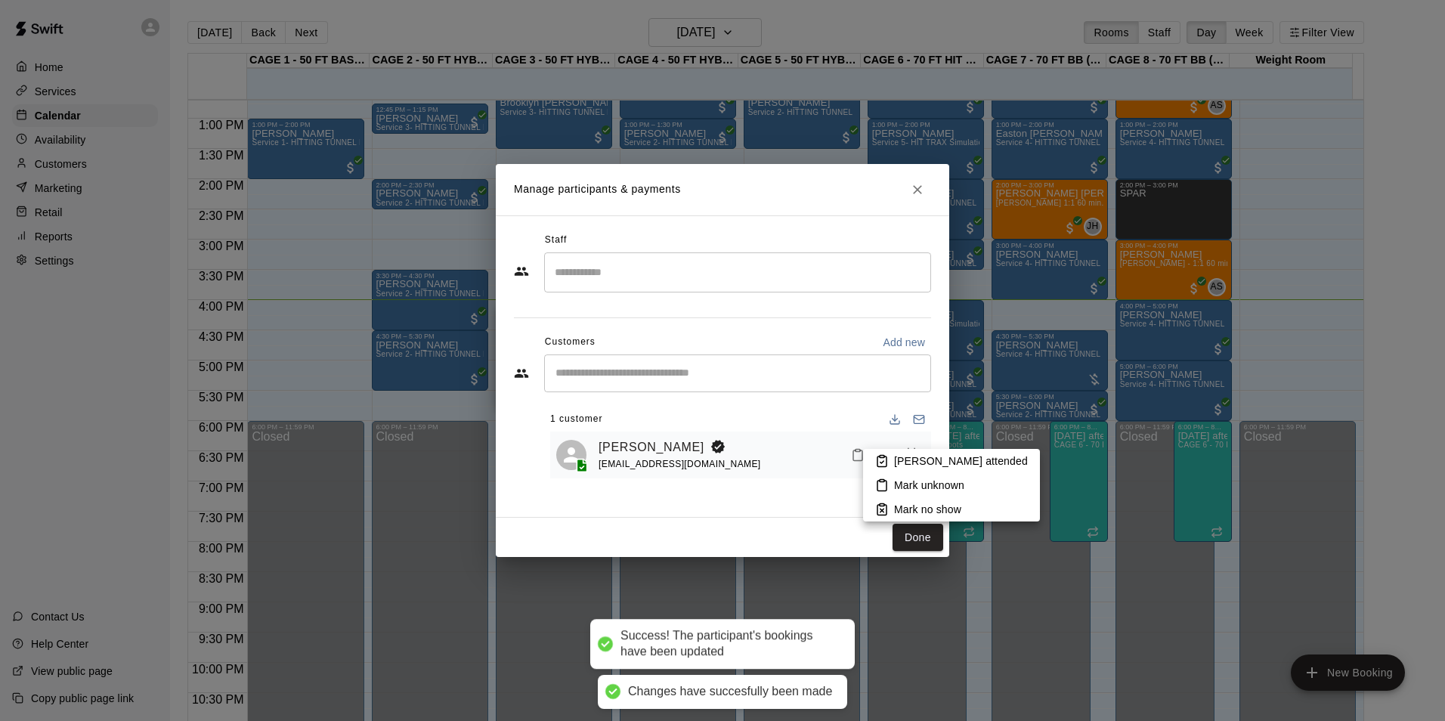
click at [889, 455] on li "[PERSON_NAME] attended" at bounding box center [951, 461] width 177 height 24
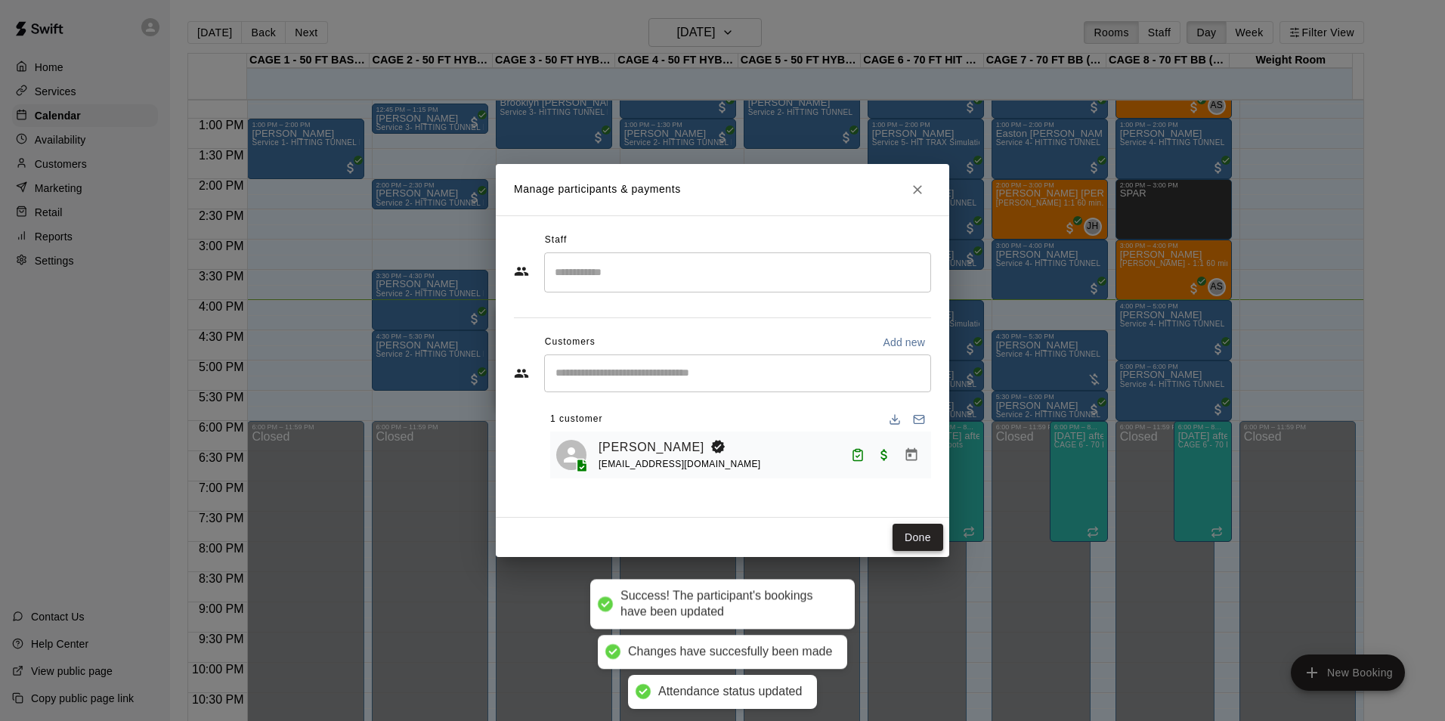
click at [933, 534] on button "Done" at bounding box center [917, 538] width 51 height 28
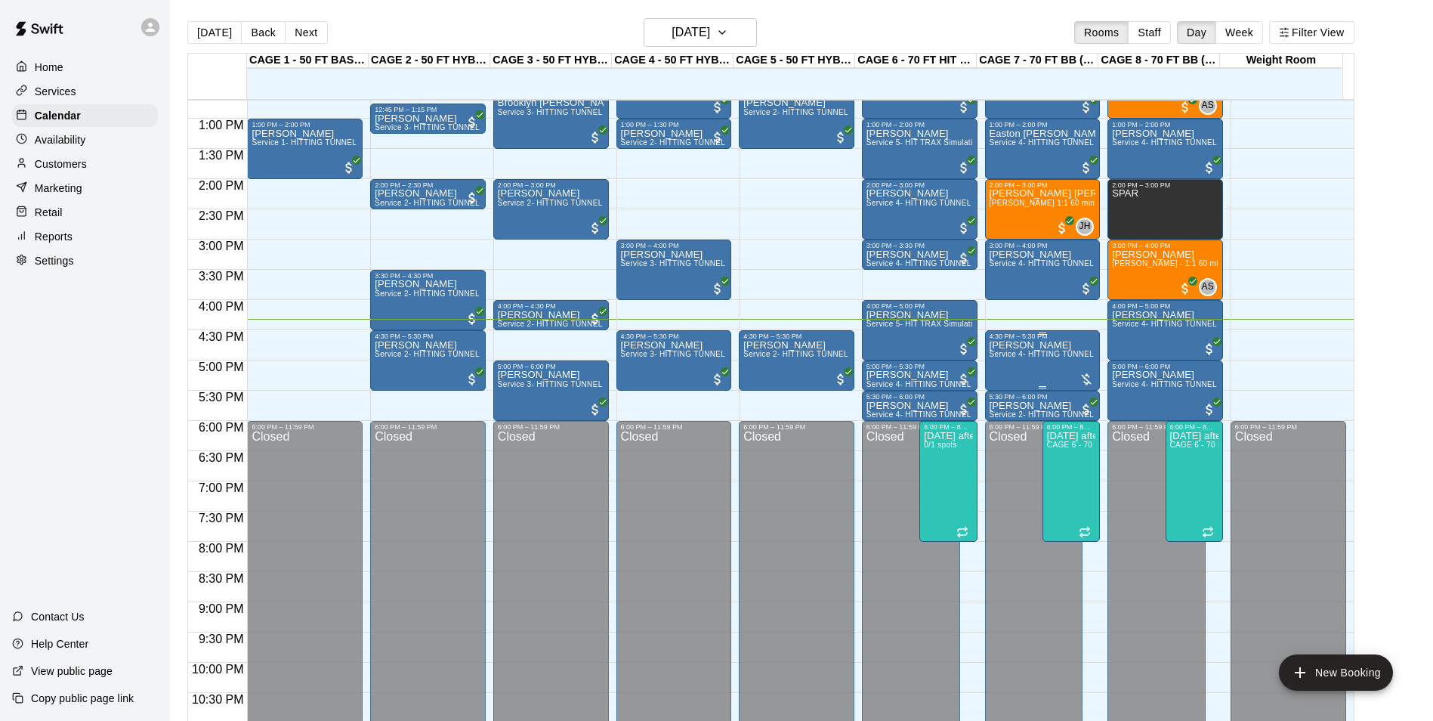
click at [1002, 355] on span "Service 4- HITTING TUNNEL RENTAL - 70ft Baseball" at bounding box center [1086, 354] width 192 height 8
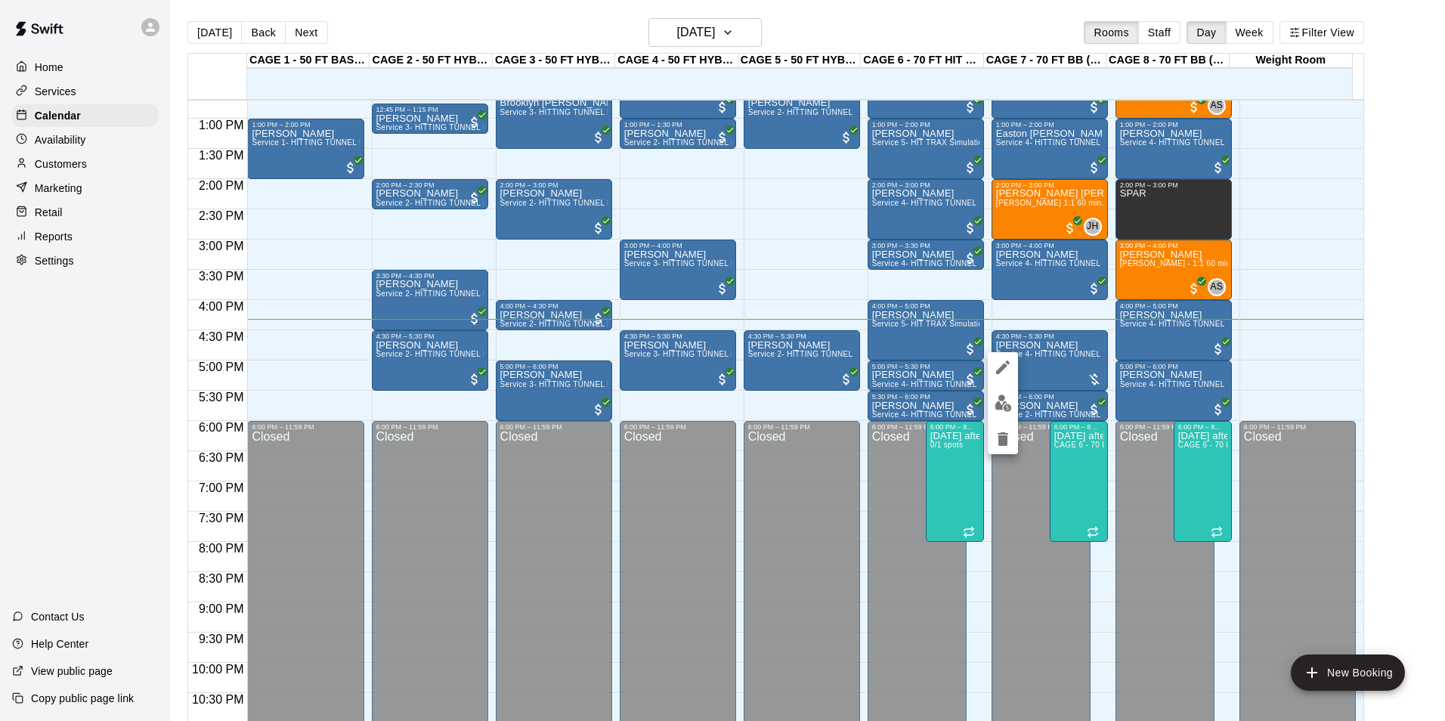
click at [993, 402] on button "edit" at bounding box center [1003, 402] width 30 height 29
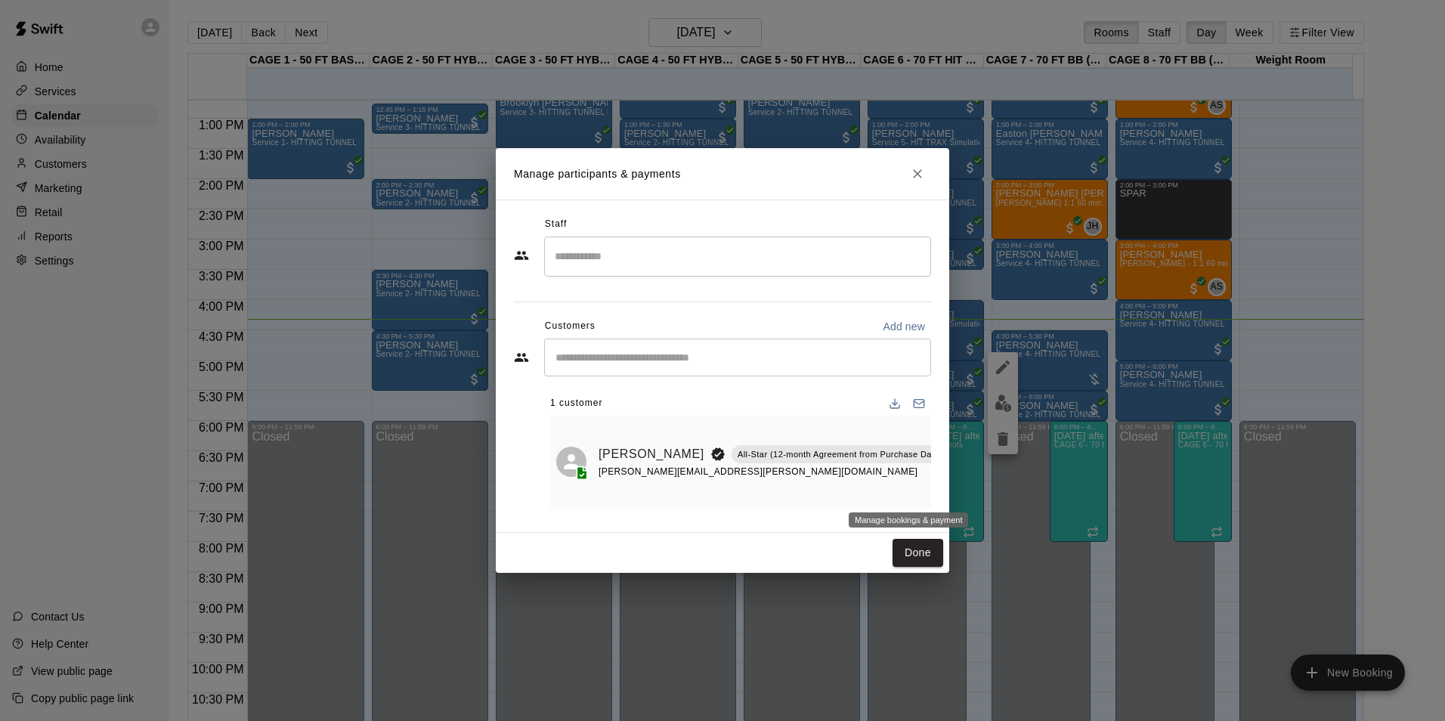
click at [973, 478] on button "Manage bookings & payment" at bounding box center [986, 488] width 27 height 27
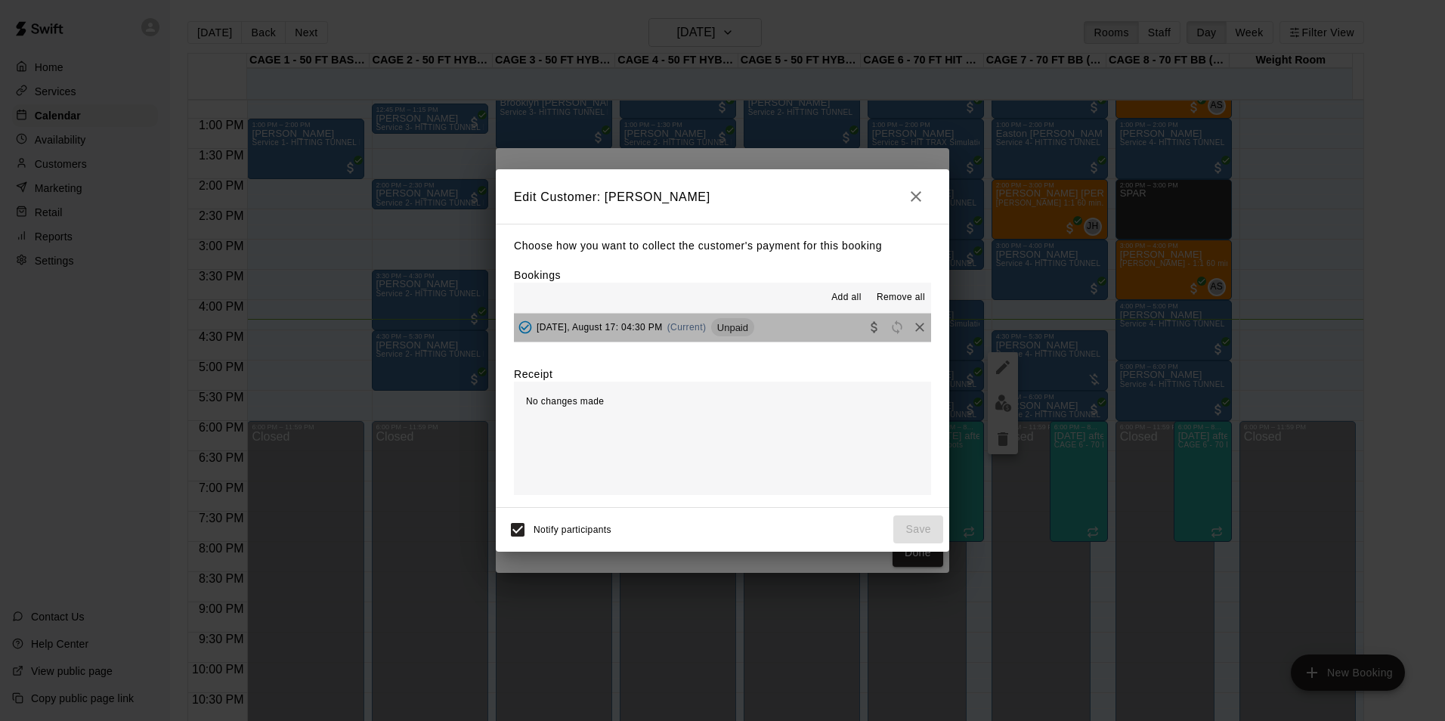
click at [794, 327] on button "Sunday, August 17: 04:30 PM (Current) Unpaid" at bounding box center [722, 328] width 417 height 28
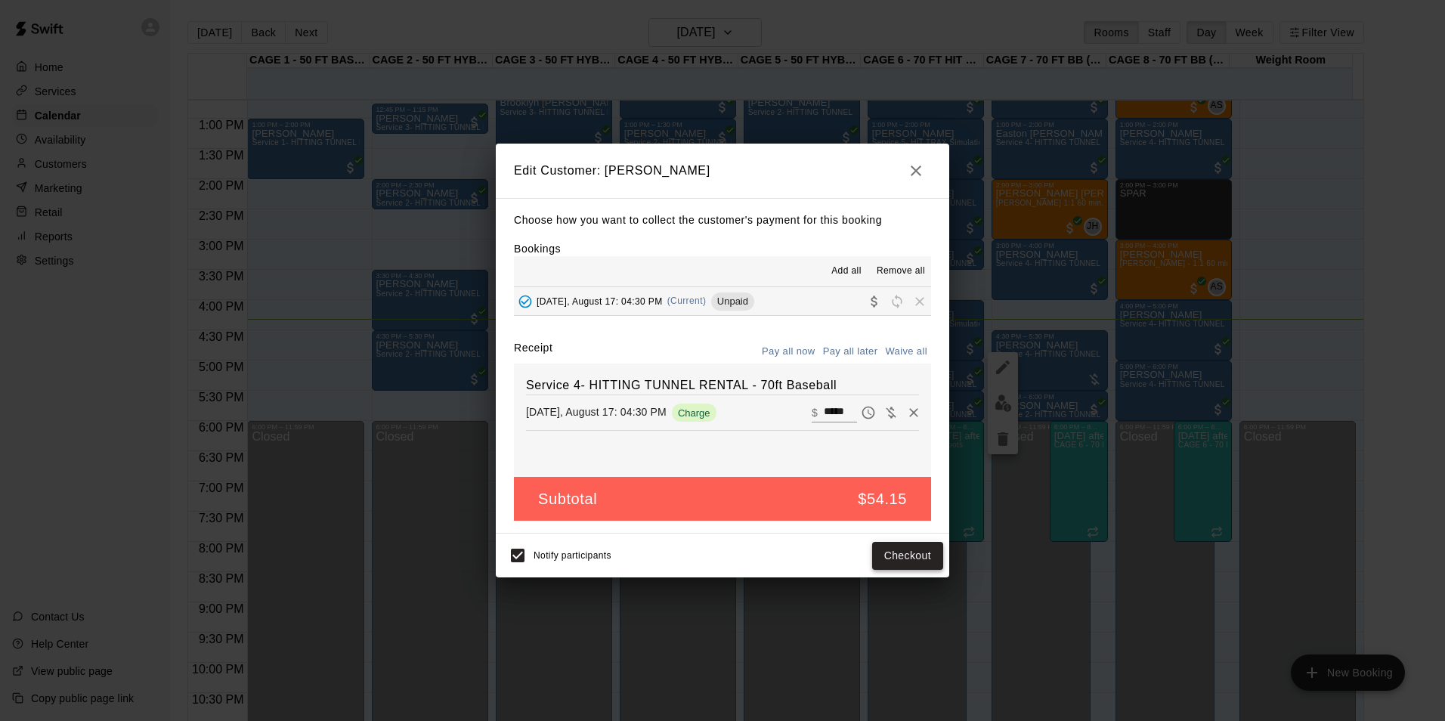
click at [886, 548] on button "Checkout" at bounding box center [907, 556] width 71 height 28
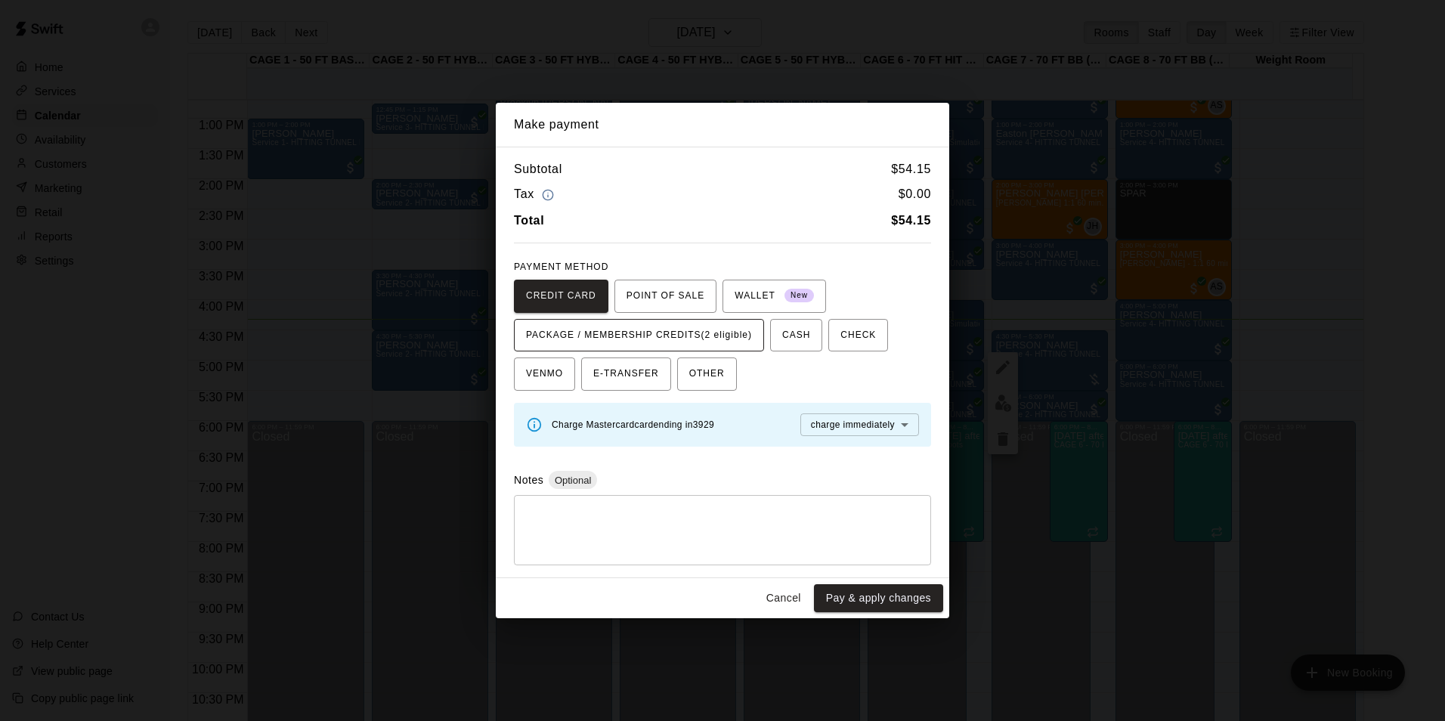
click at [714, 329] on span "PACKAGE / MEMBERSHIP CREDITS (2 eligible)" at bounding box center [639, 335] width 226 height 24
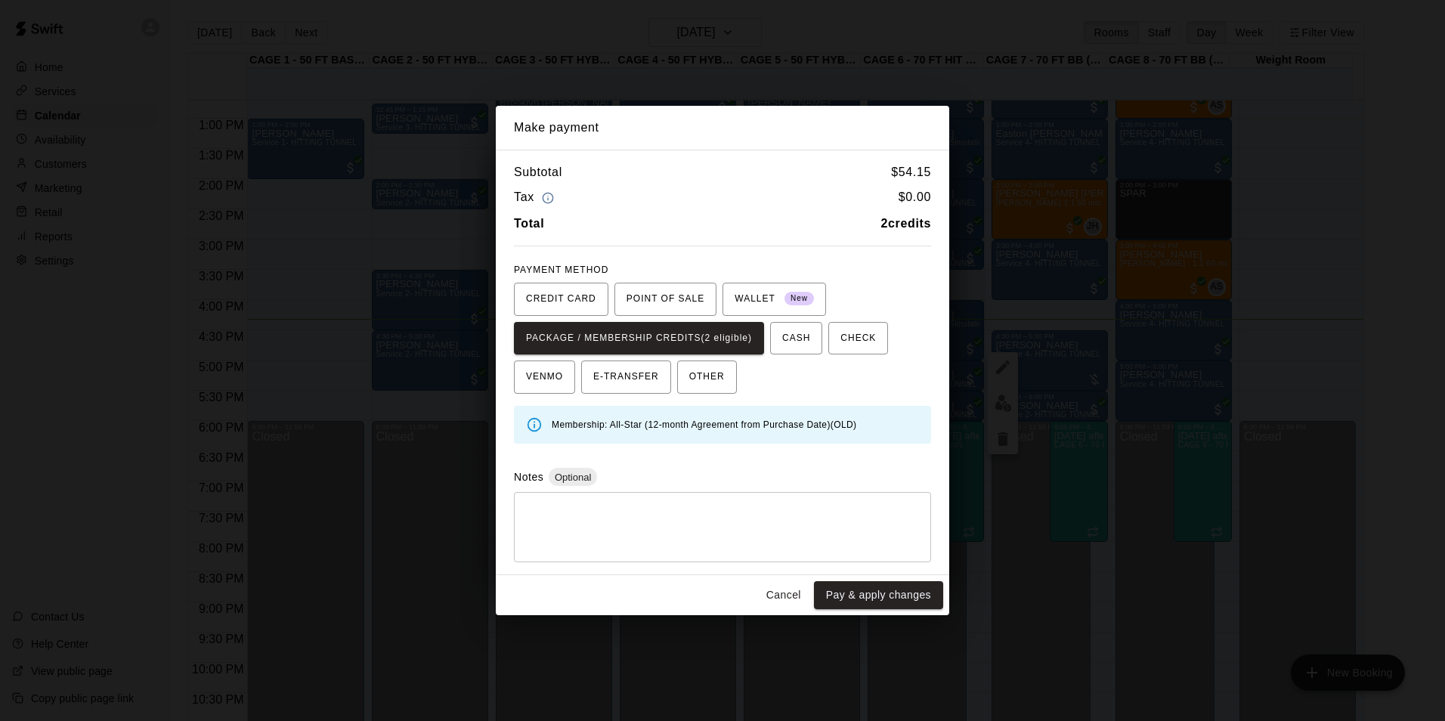
click at [845, 608] on button "Pay & apply changes" at bounding box center [878, 595] width 129 height 28
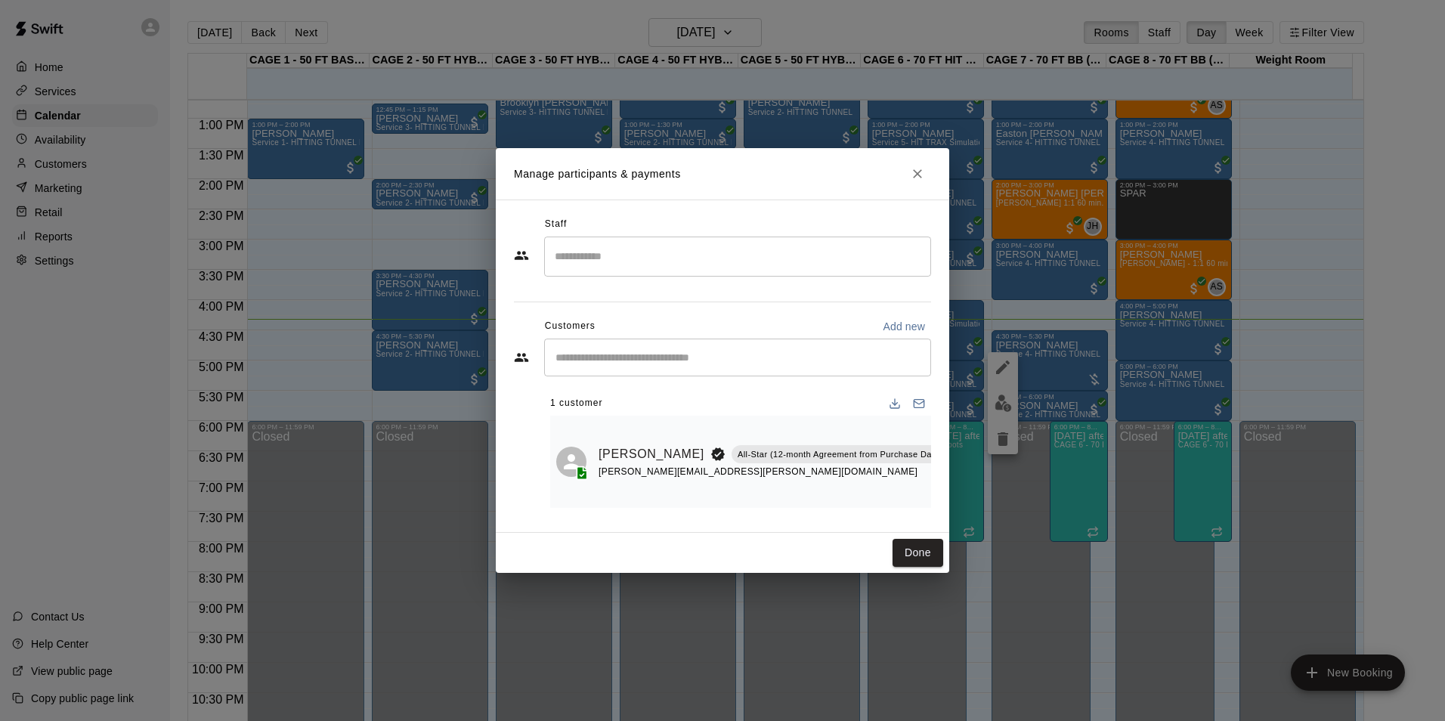
click at [897, 546] on button "Done" at bounding box center [917, 553] width 51 height 28
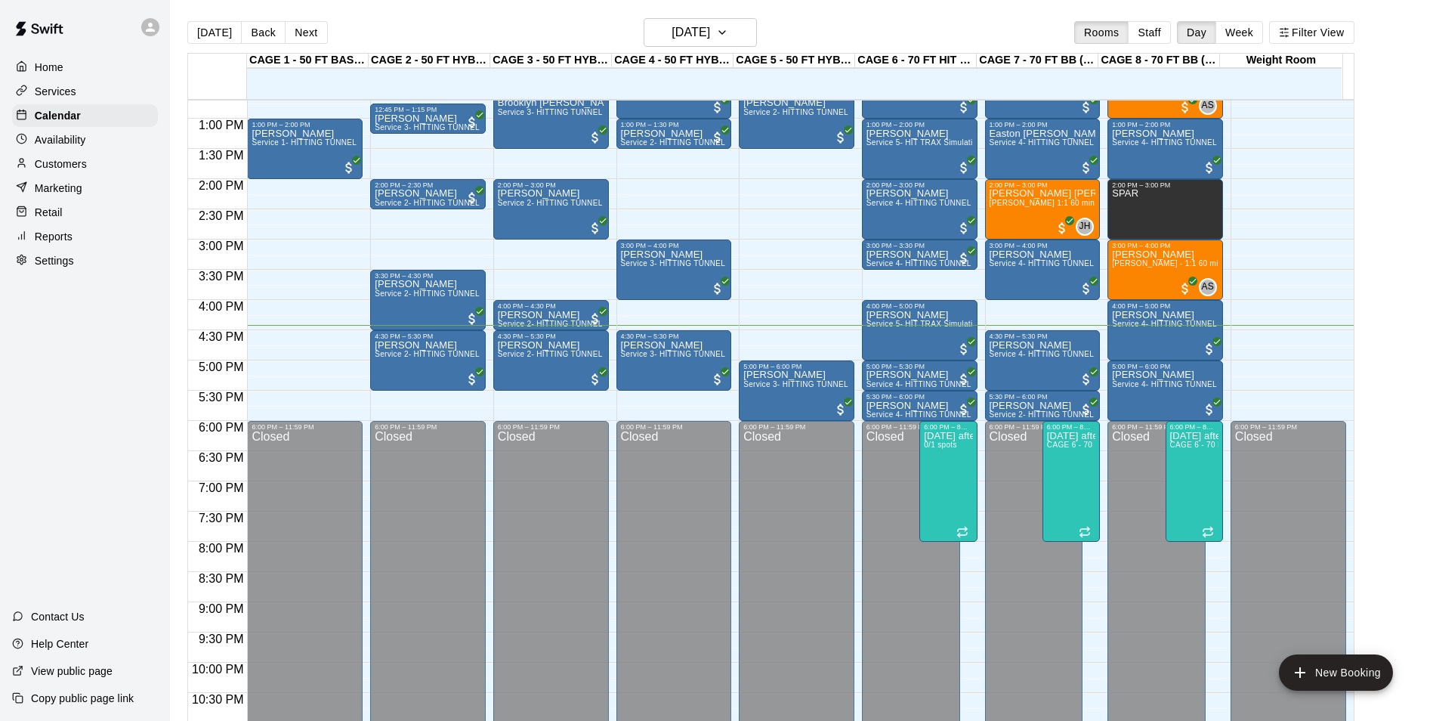
click at [136, 373] on div "Home Services Calendar Availability Customers Marketing Retail Reports Settings…" at bounding box center [85, 360] width 170 height 721
click at [394, 366] on div "Aaron Vo Service 2- HITTING TUNNEL RENTAL - 50ft Baseball" at bounding box center [428, 700] width 107 height 721
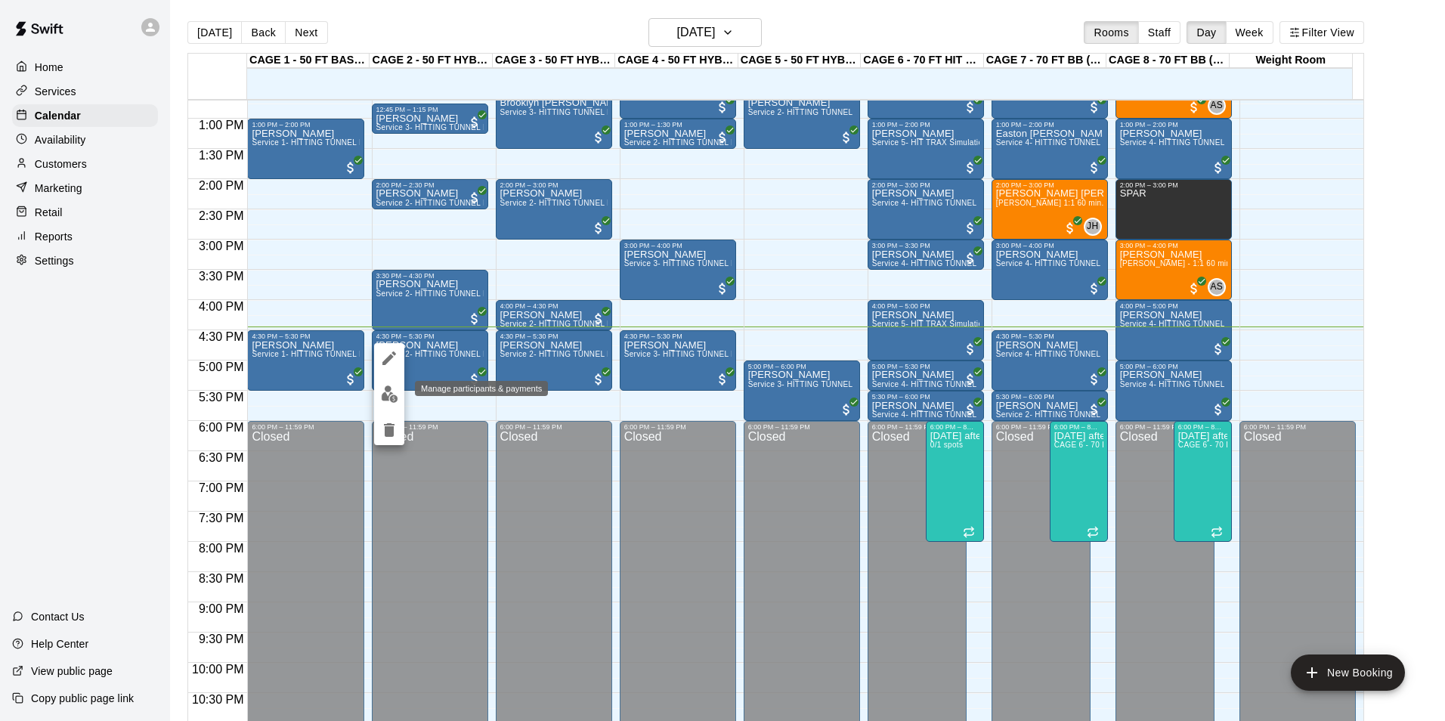
click at [384, 392] on img "edit" at bounding box center [389, 393] width 17 height 17
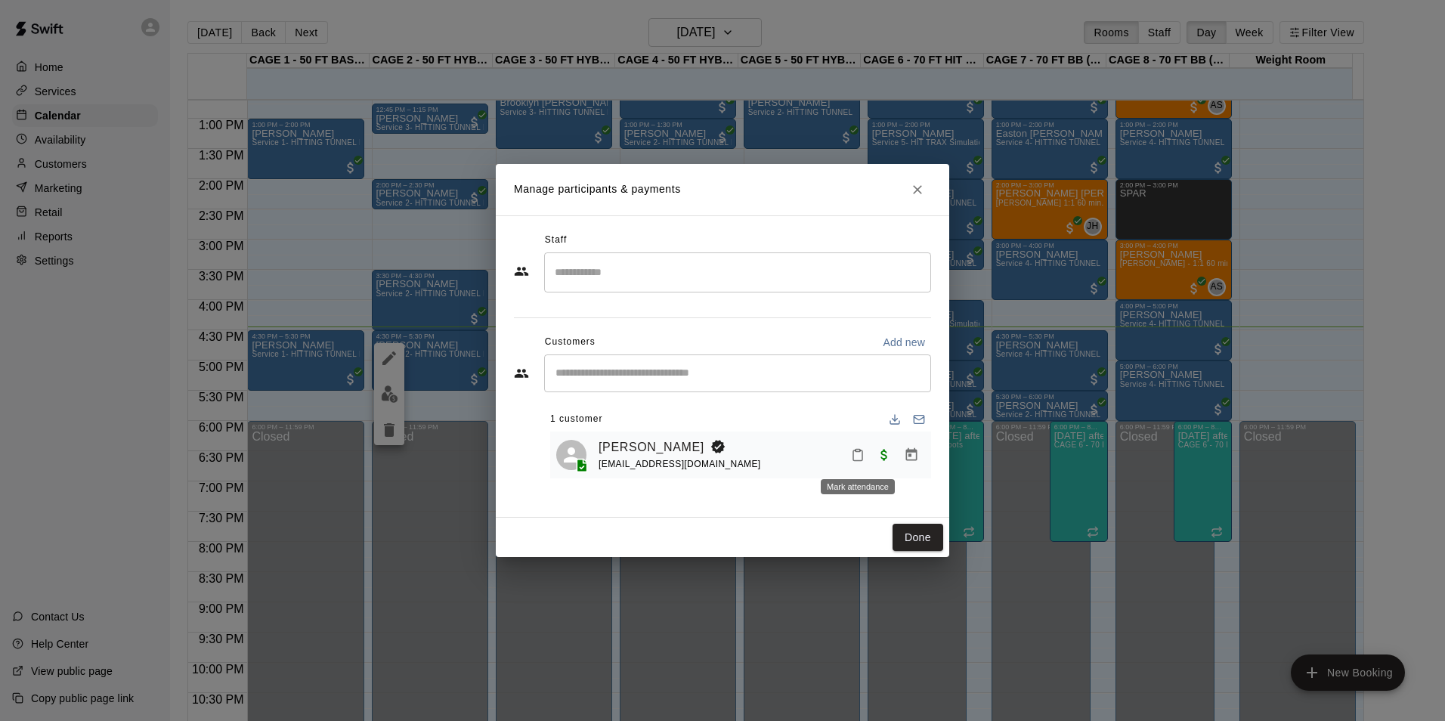
click at [858, 460] on icon "Mark attendance" at bounding box center [858, 455] width 14 height 14
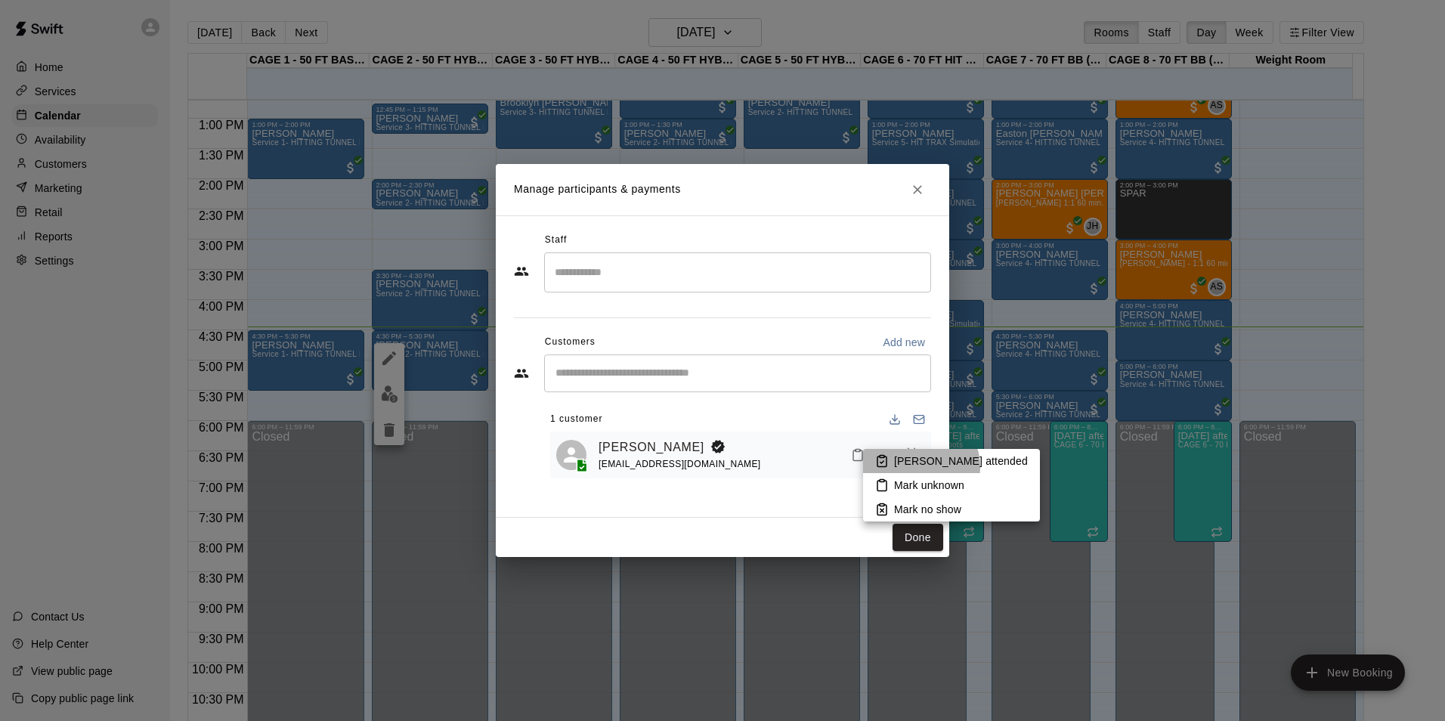
click at [917, 467] on p "[PERSON_NAME] attended" at bounding box center [961, 460] width 134 height 15
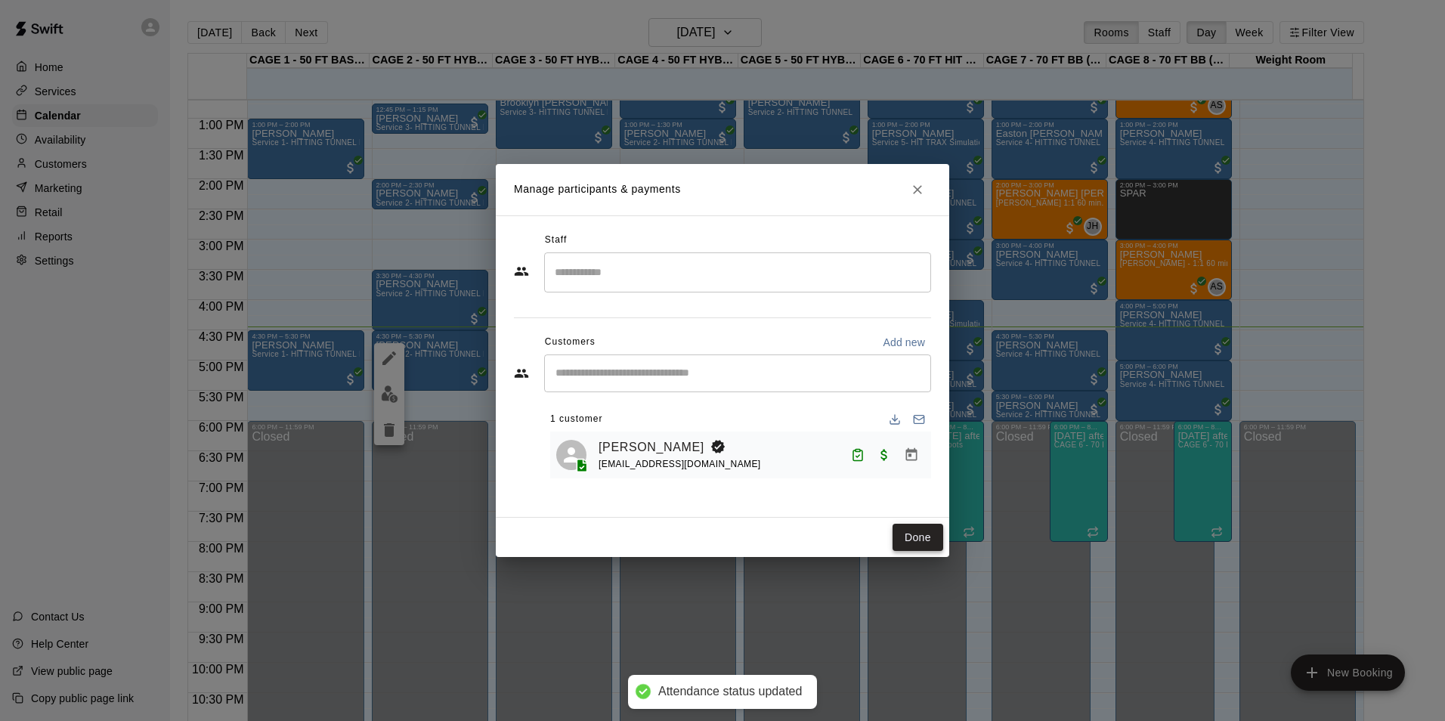
click at [899, 549] on button "Done" at bounding box center [917, 538] width 51 height 28
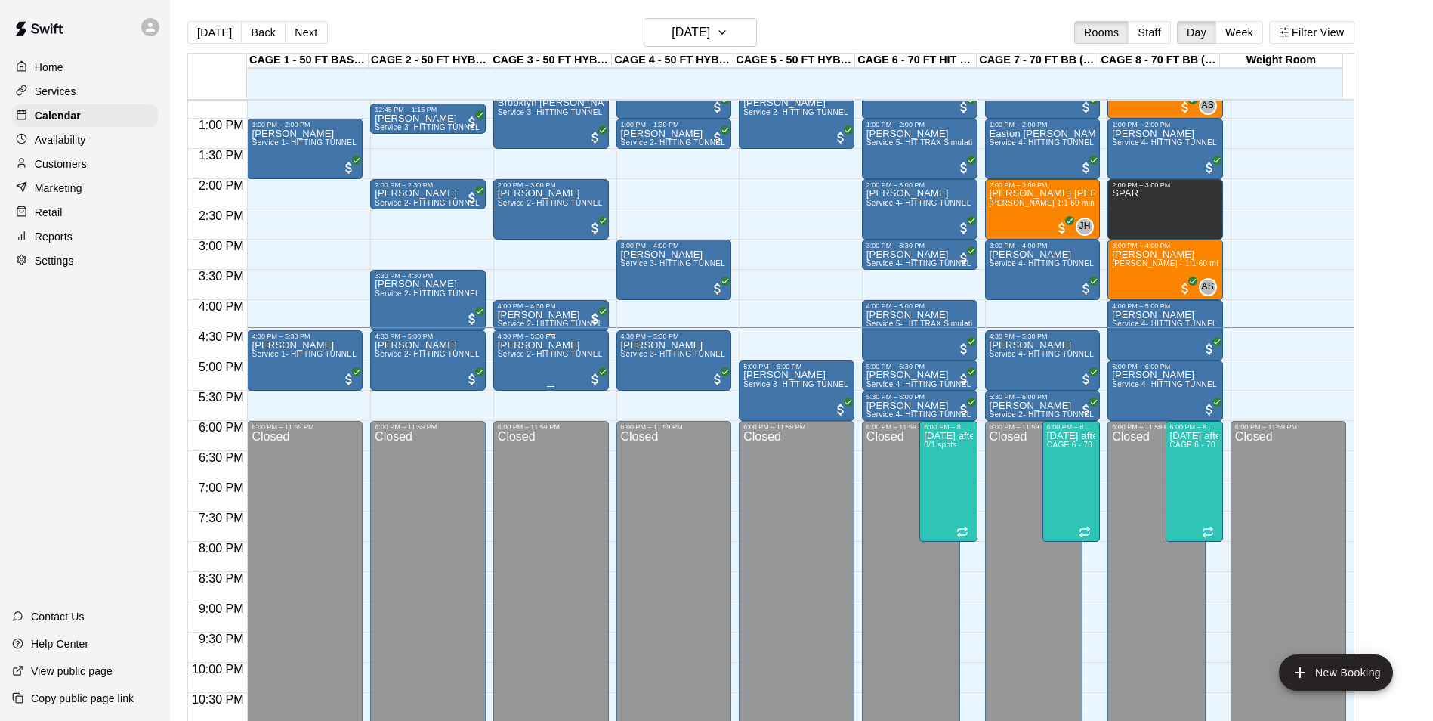
click at [580, 348] on div "Alonzo Atencio Service 2- HITTING TUNNEL RENTAL - 50ft Baseball" at bounding box center [551, 700] width 107 height 721
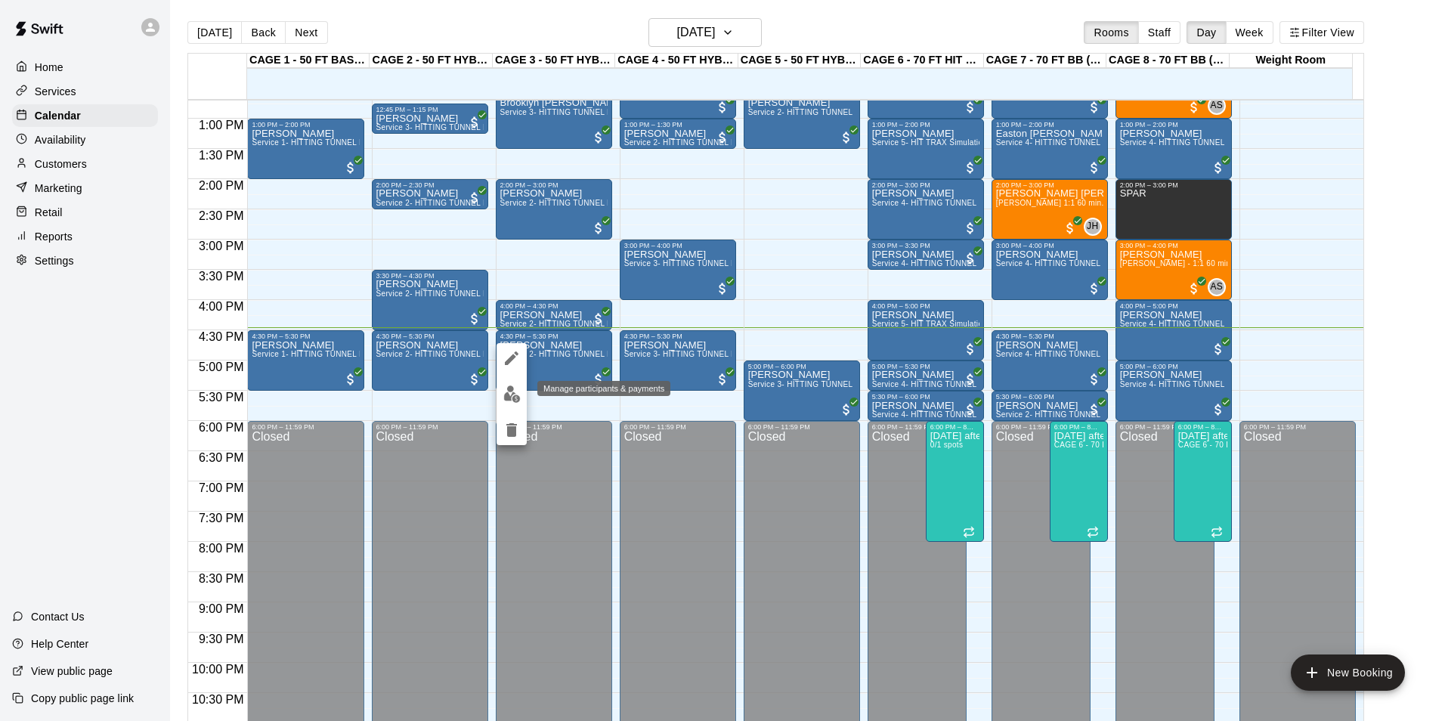
click at [515, 397] on img "edit" at bounding box center [511, 393] width 17 height 17
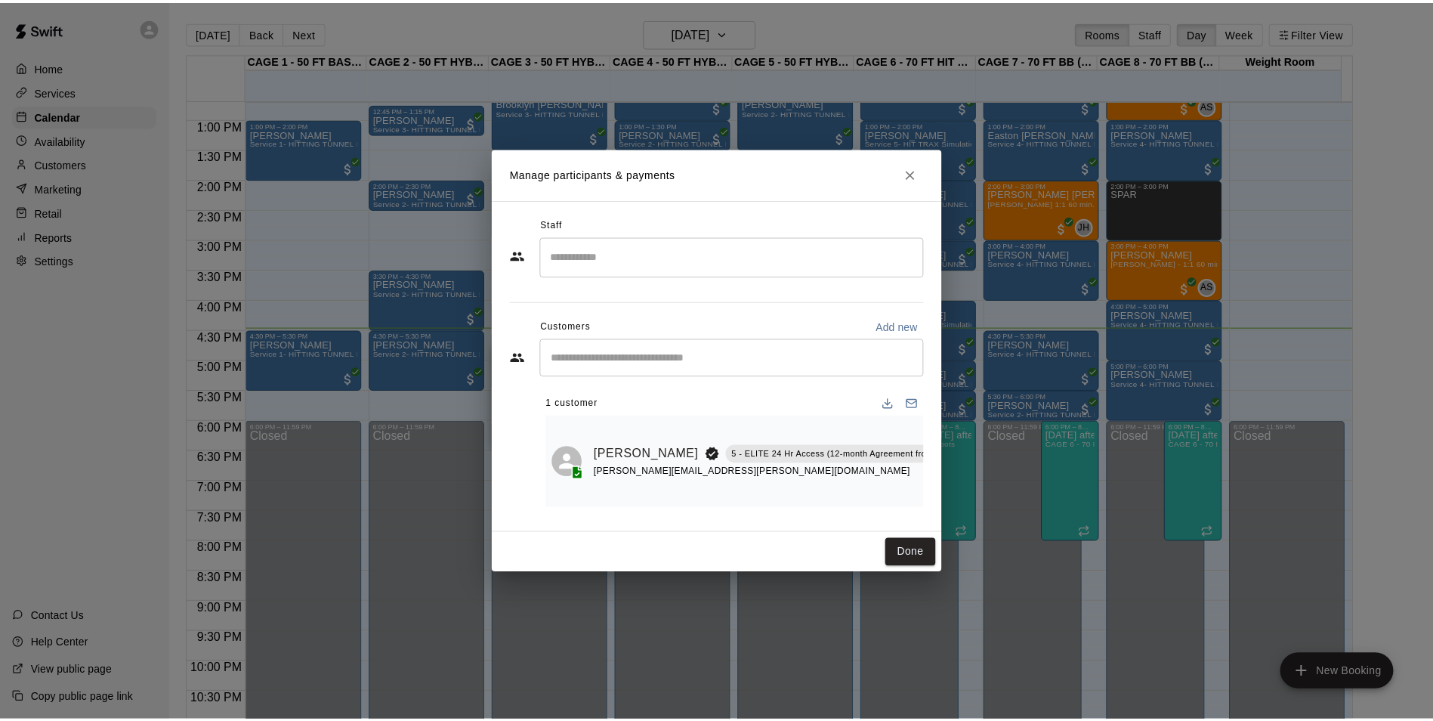
scroll to position [0, 48]
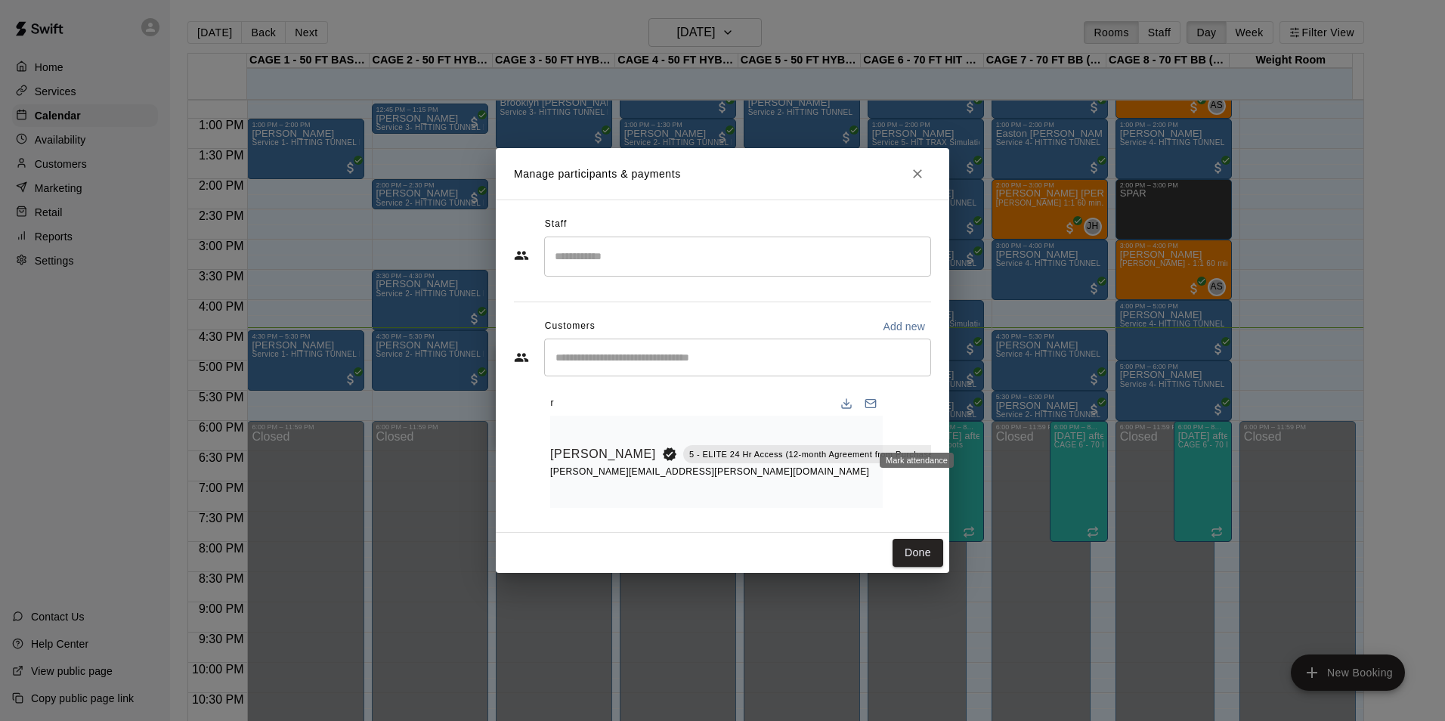
click at [970, 428] on icon "Mark attendance" at bounding box center [977, 435] width 14 height 14
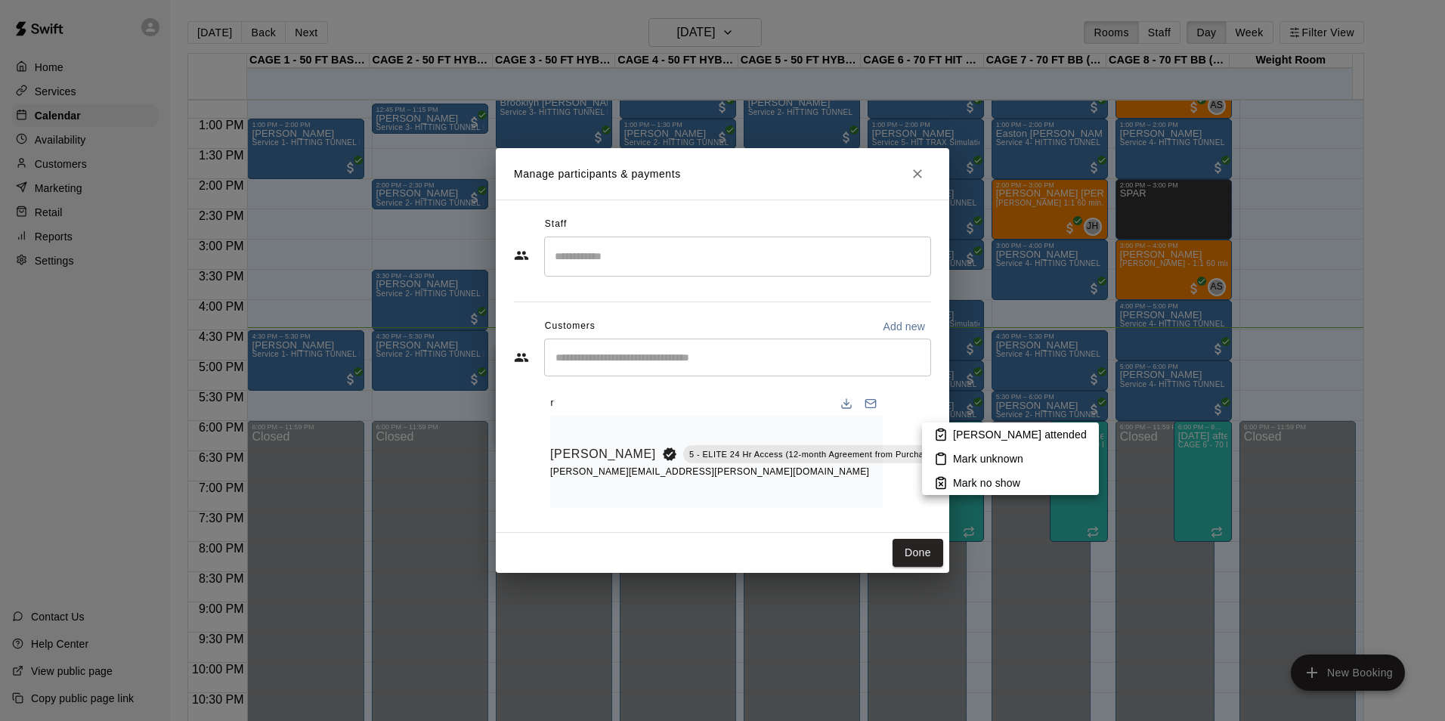
click at [939, 426] on li "[PERSON_NAME] attended" at bounding box center [1010, 434] width 177 height 24
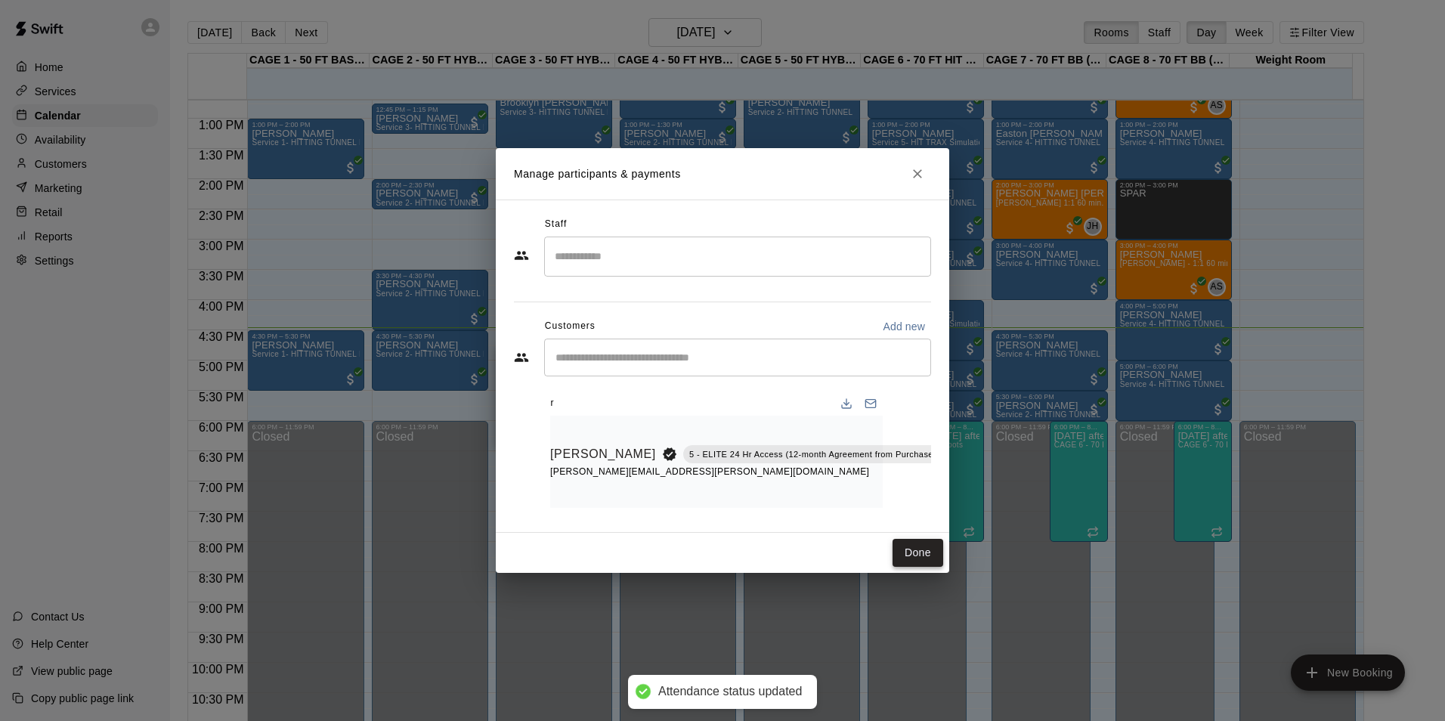
click at [909, 558] on button "Done" at bounding box center [917, 553] width 51 height 28
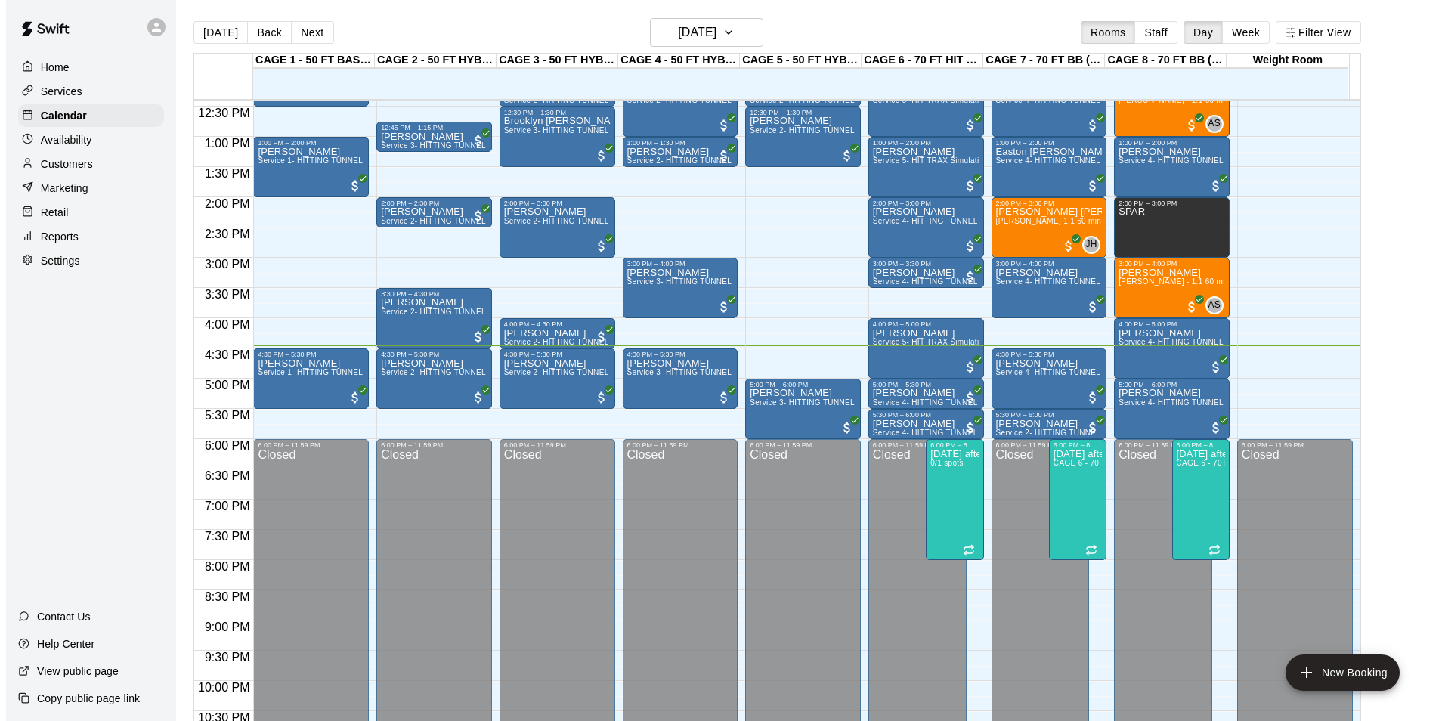
scroll to position [751, 0]
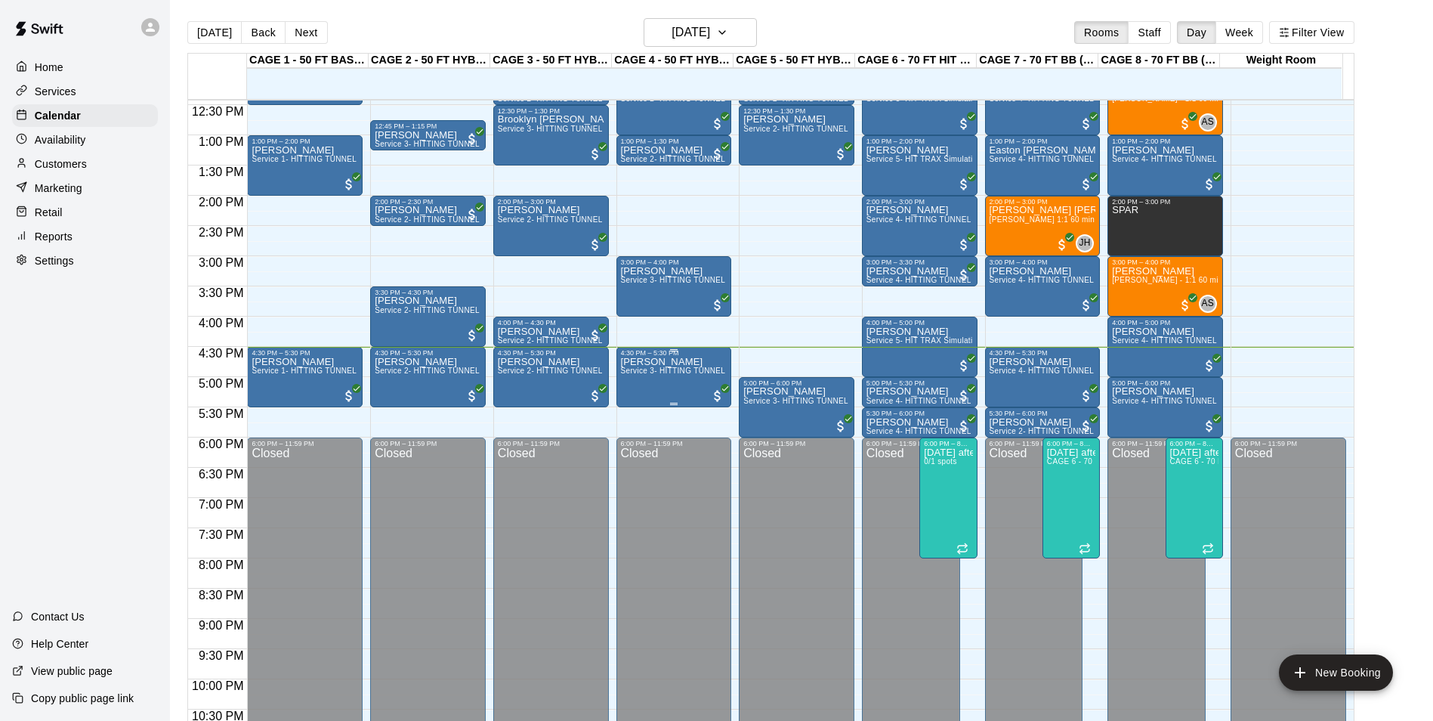
click at [640, 380] on div "[PERSON_NAME] Service 3- HITTING TUNNEL RENTAL - 50ft Softball" at bounding box center [674, 717] width 107 height 721
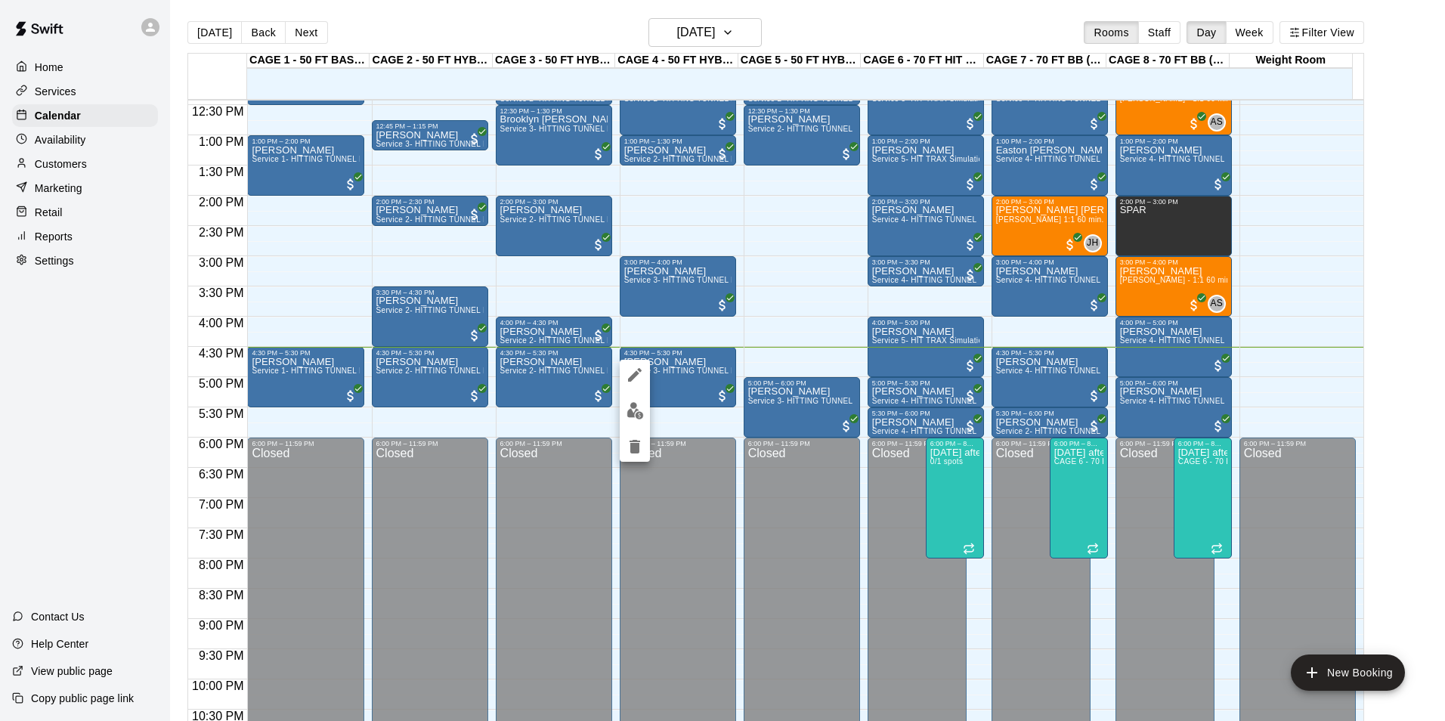
click at [618, 383] on div at bounding box center [722, 360] width 1445 height 721
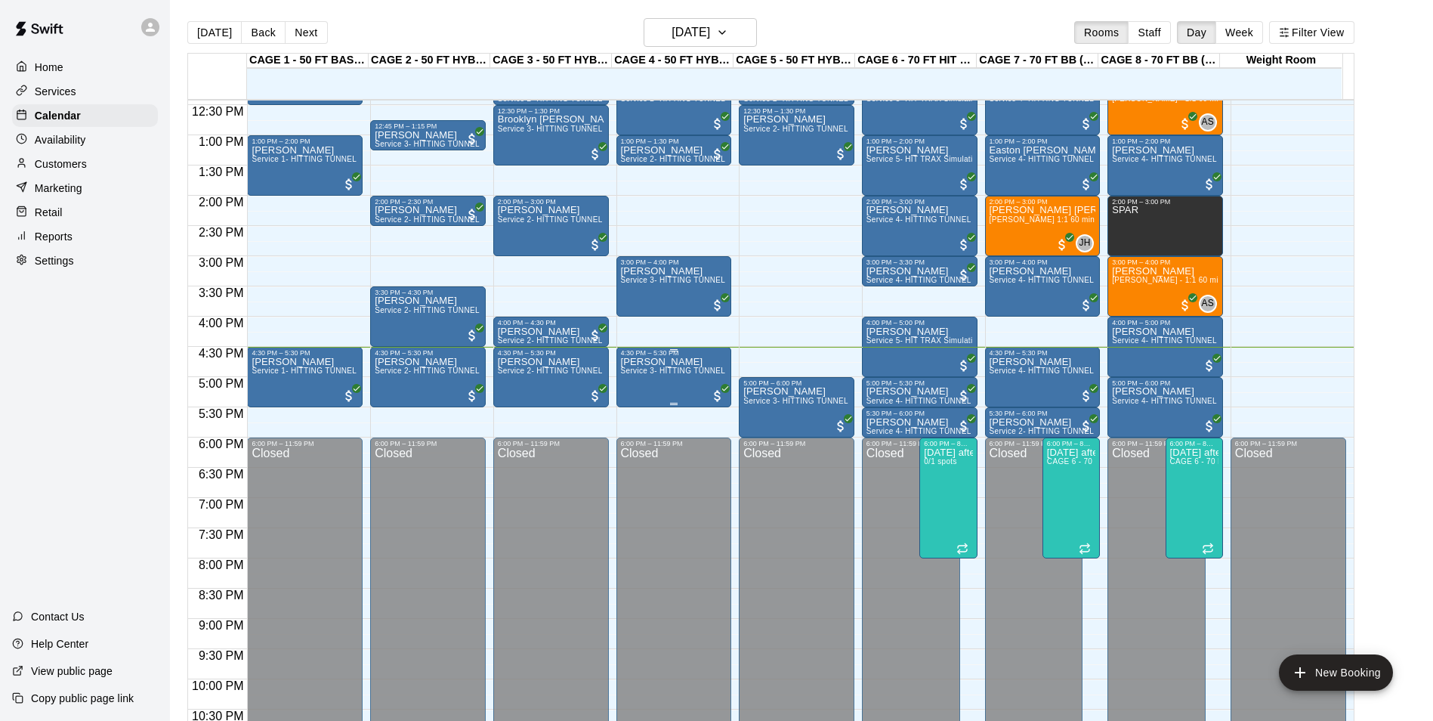
click at [642, 375] on span "Service 3- HITTING TUNNEL RENTAL - 50ft Softball" at bounding box center [715, 370] width 188 height 8
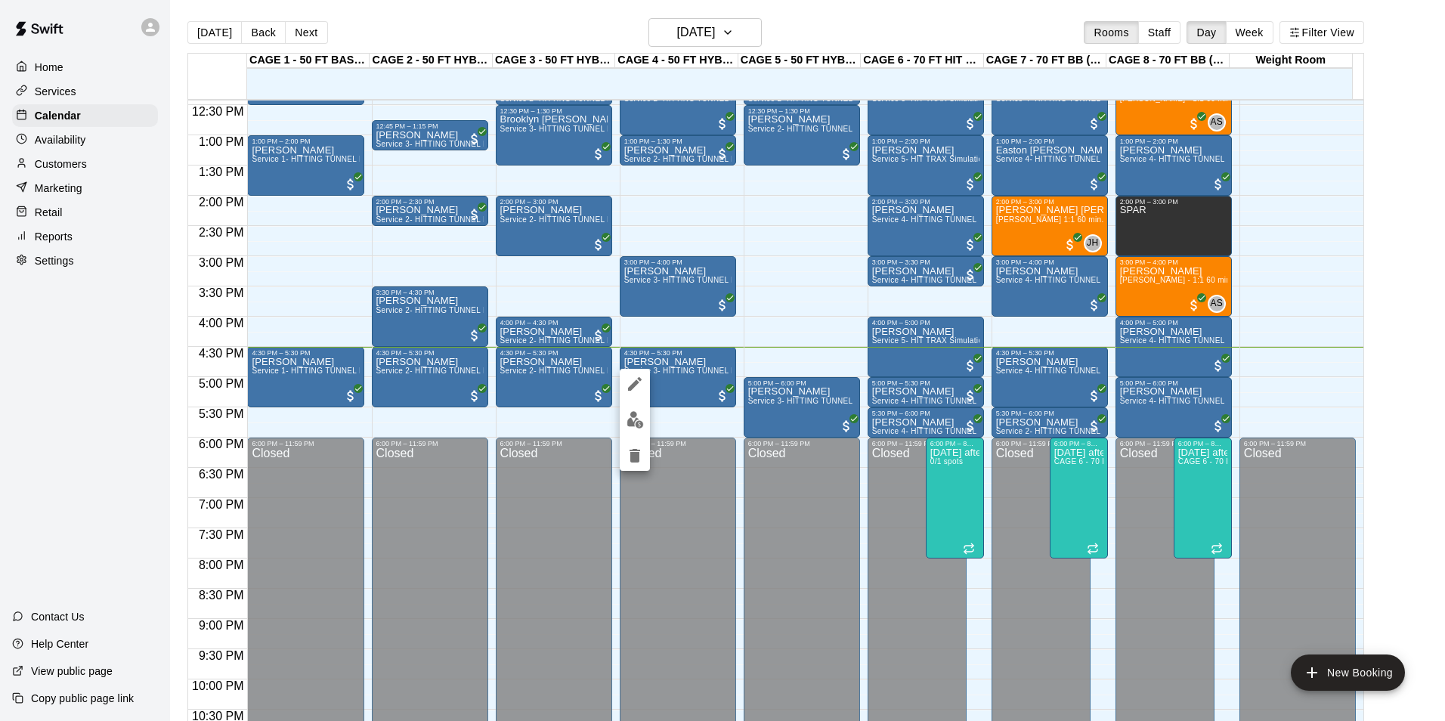
click at [629, 378] on icon "edit" at bounding box center [635, 384] width 18 height 18
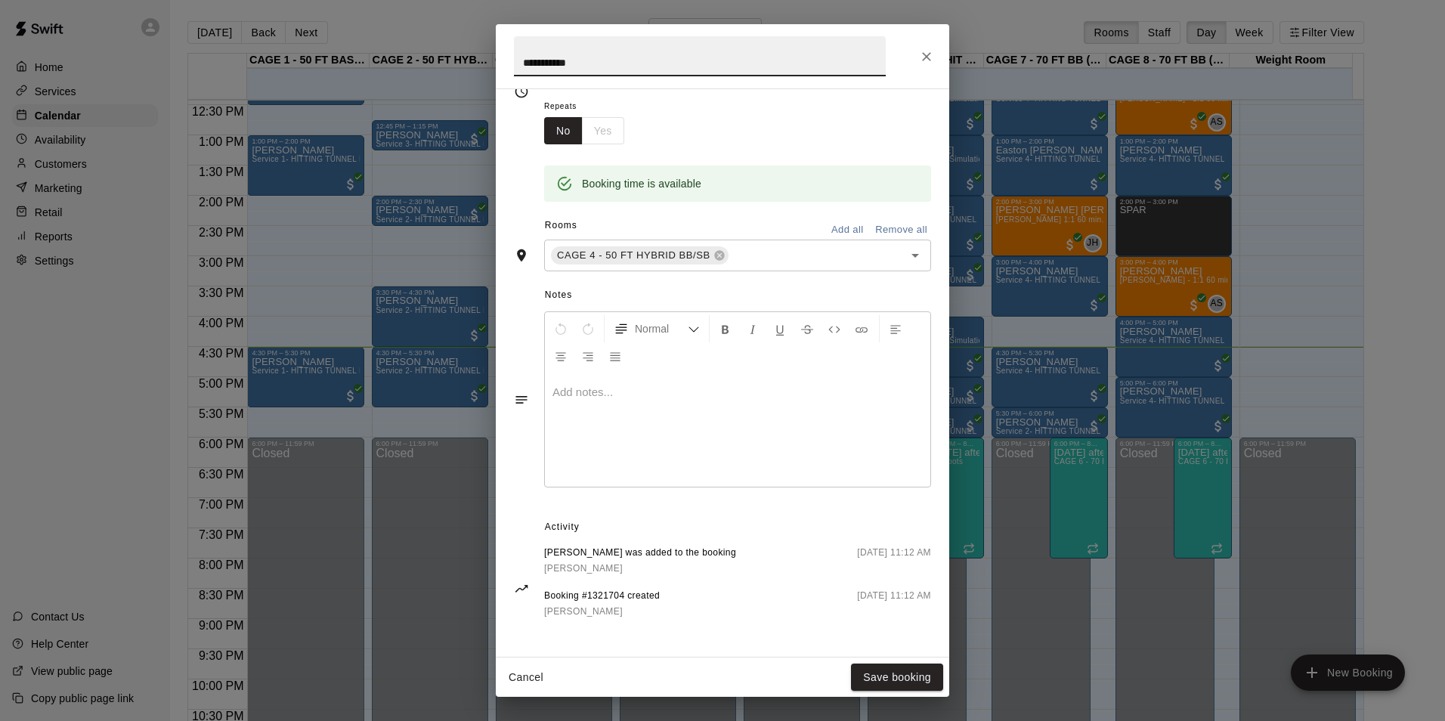
scroll to position [240, 0]
click at [296, 484] on div "**********" at bounding box center [722, 360] width 1445 height 721
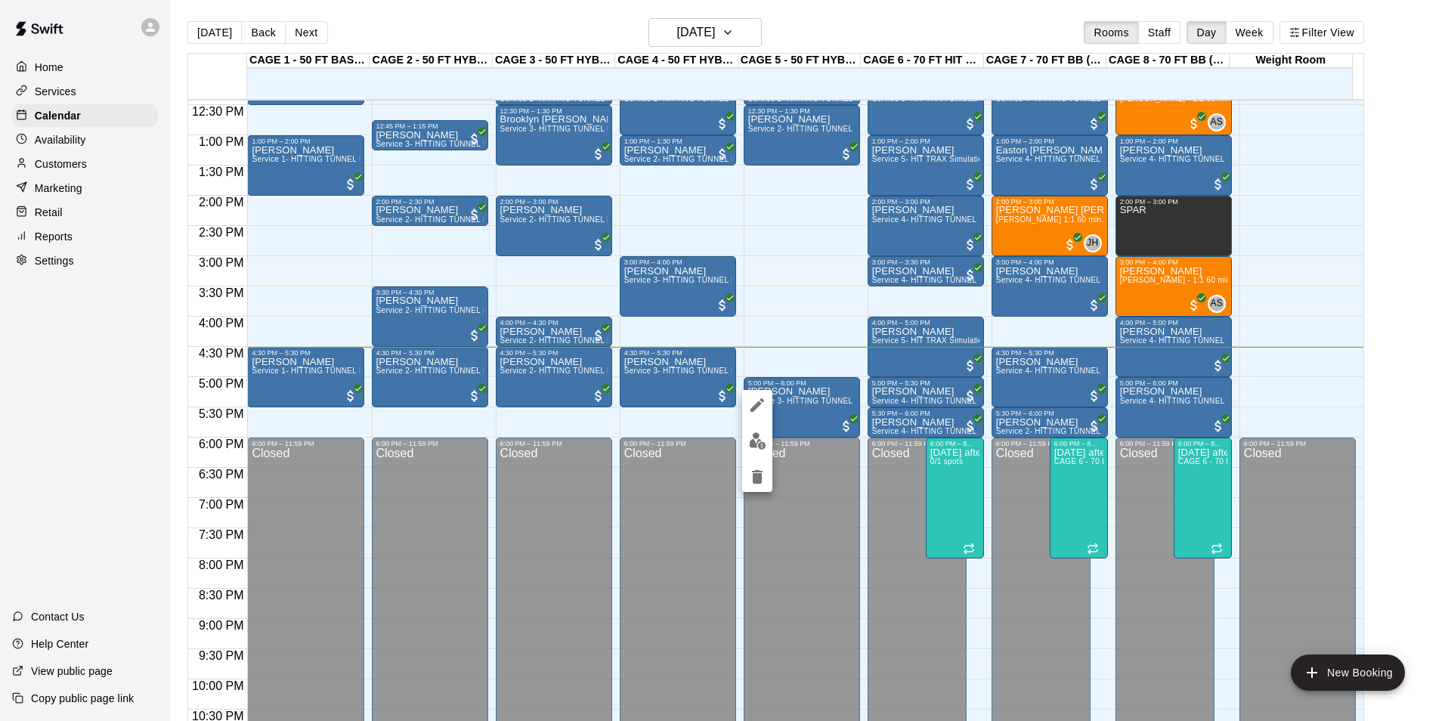
click at [753, 400] on icon "edit" at bounding box center [757, 405] width 18 height 18
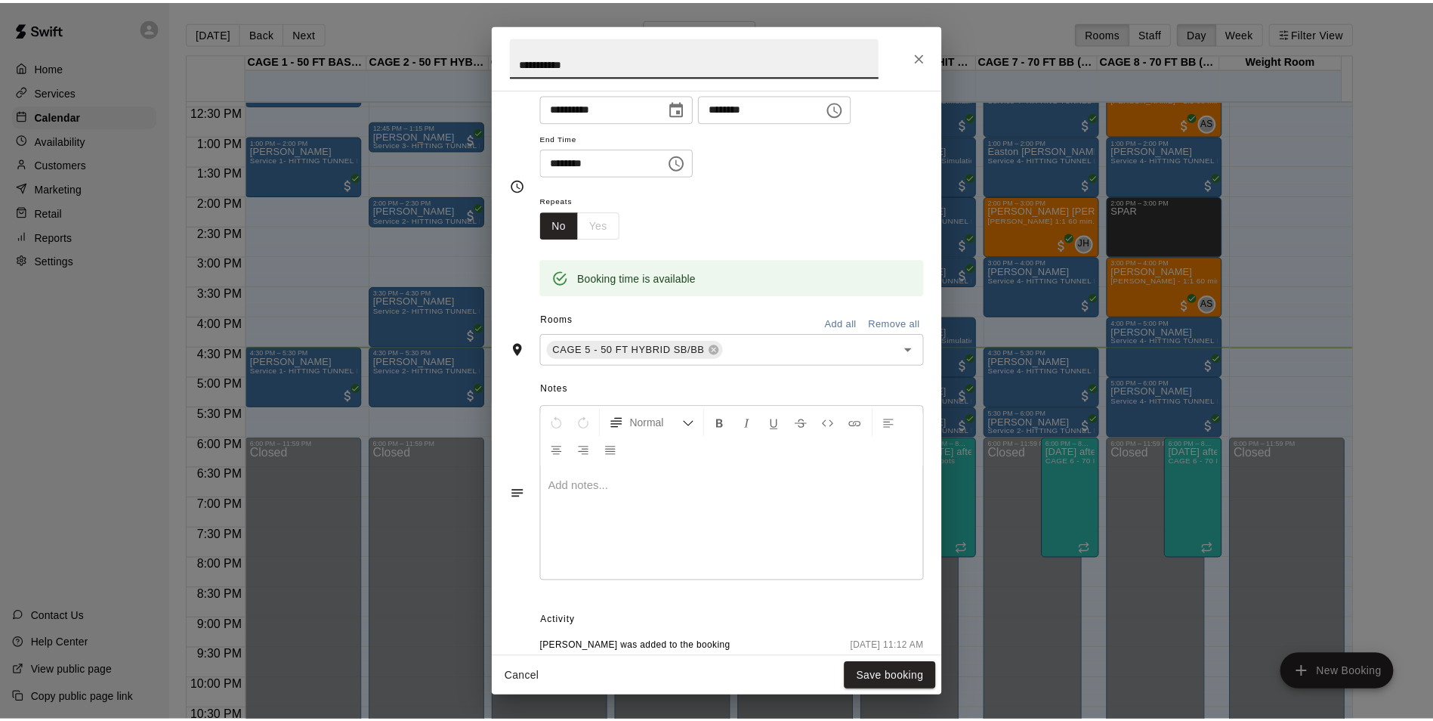
scroll to position [0, 0]
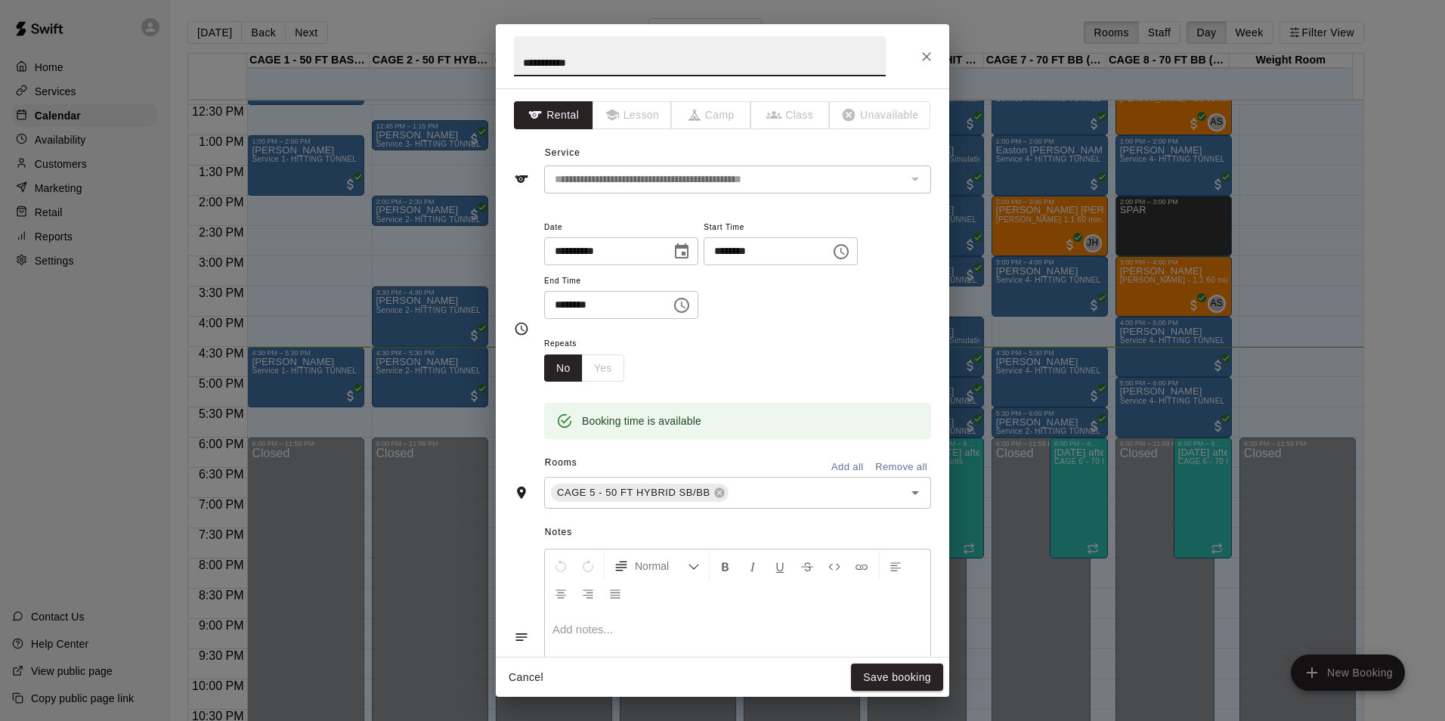
click at [316, 254] on div "**********" at bounding box center [722, 360] width 1445 height 721
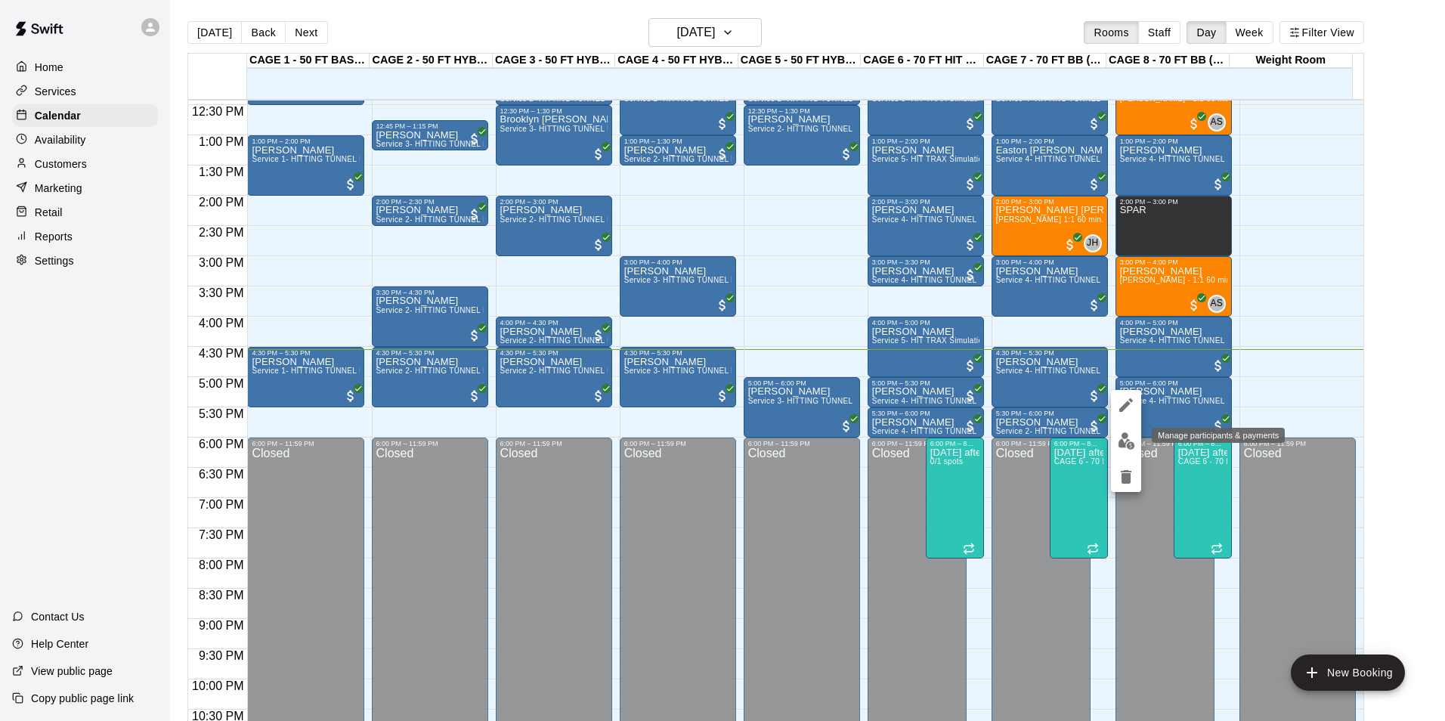
click at [1121, 450] on button "edit" at bounding box center [1126, 440] width 30 height 29
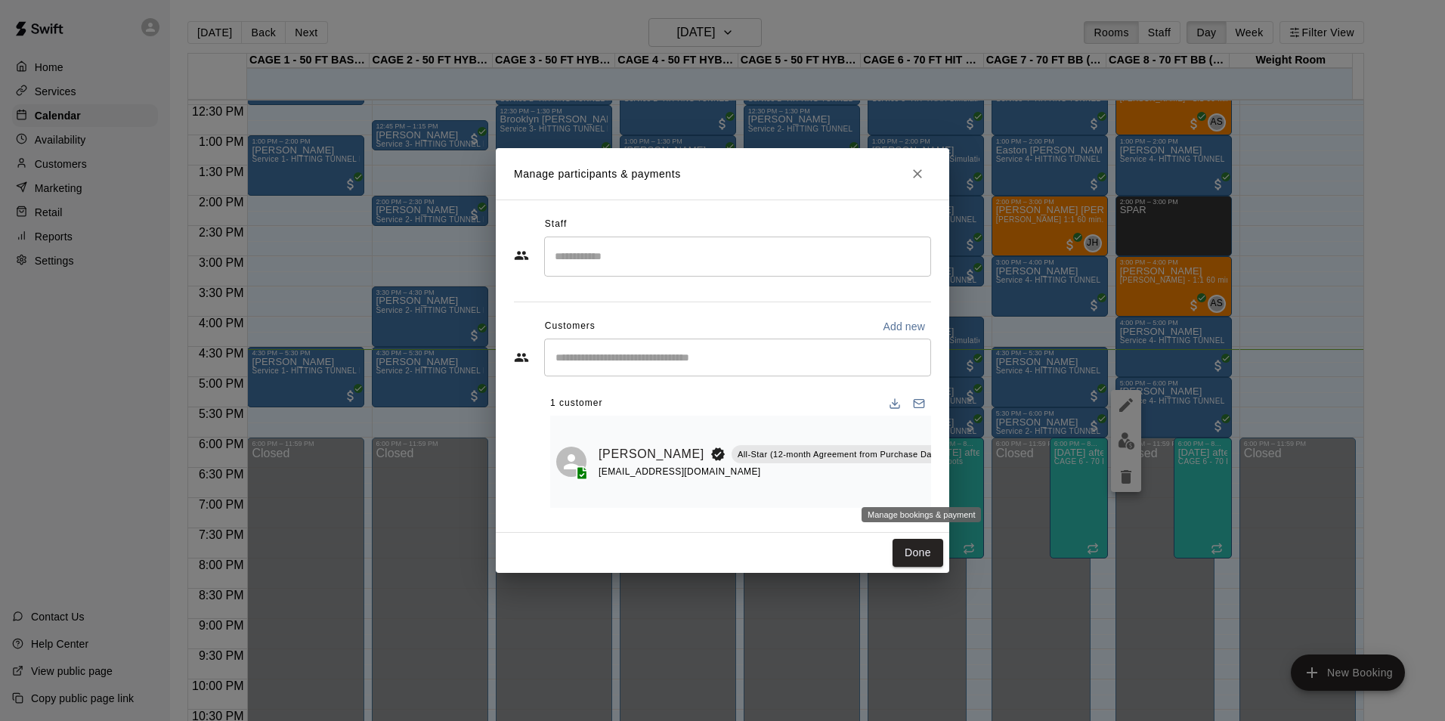
click at [981, 487] on icon "Manage bookings & payment" at bounding box center [986, 487] width 11 height 13
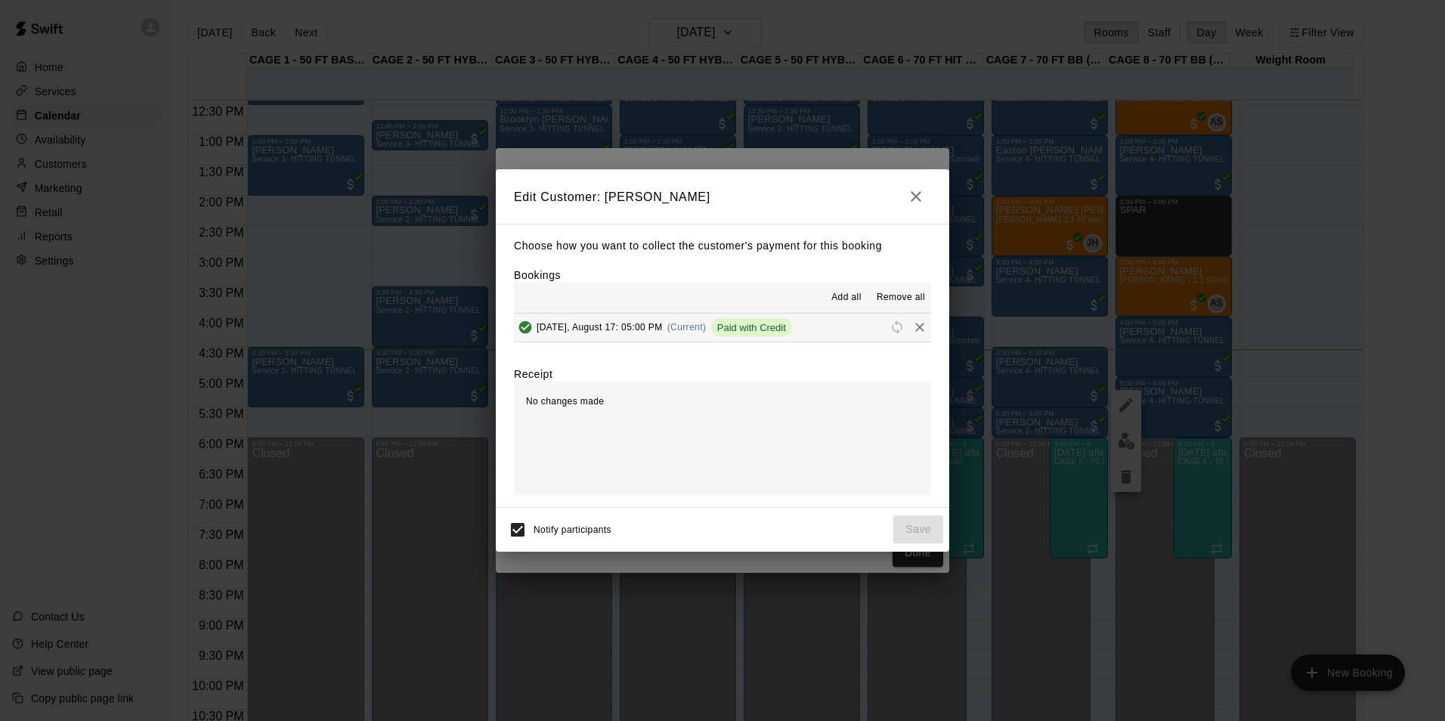
click at [896, 195] on h2 "Edit Customer: Scott Figgins" at bounding box center [722, 196] width 453 height 54
click at [905, 195] on button "button" at bounding box center [916, 196] width 30 height 30
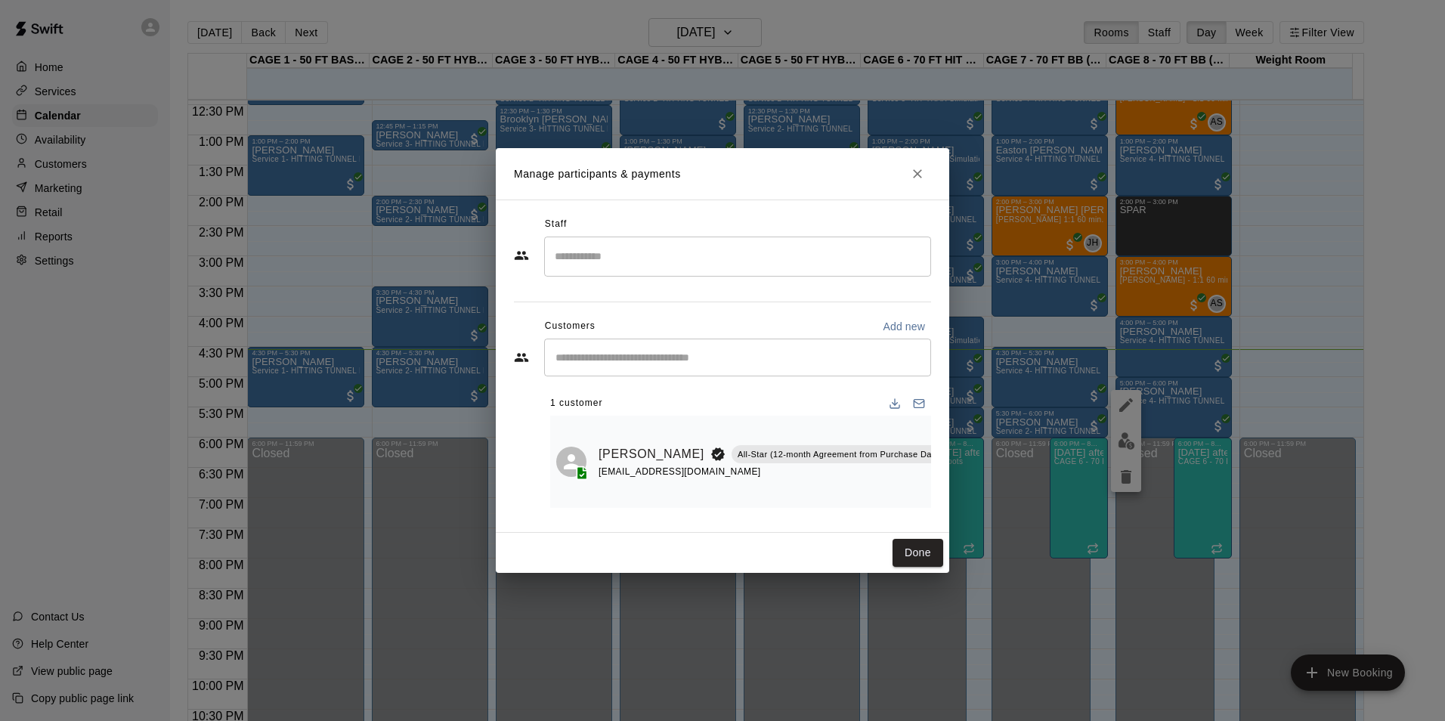
click at [911, 169] on icon "Close" at bounding box center [917, 173] width 15 height 15
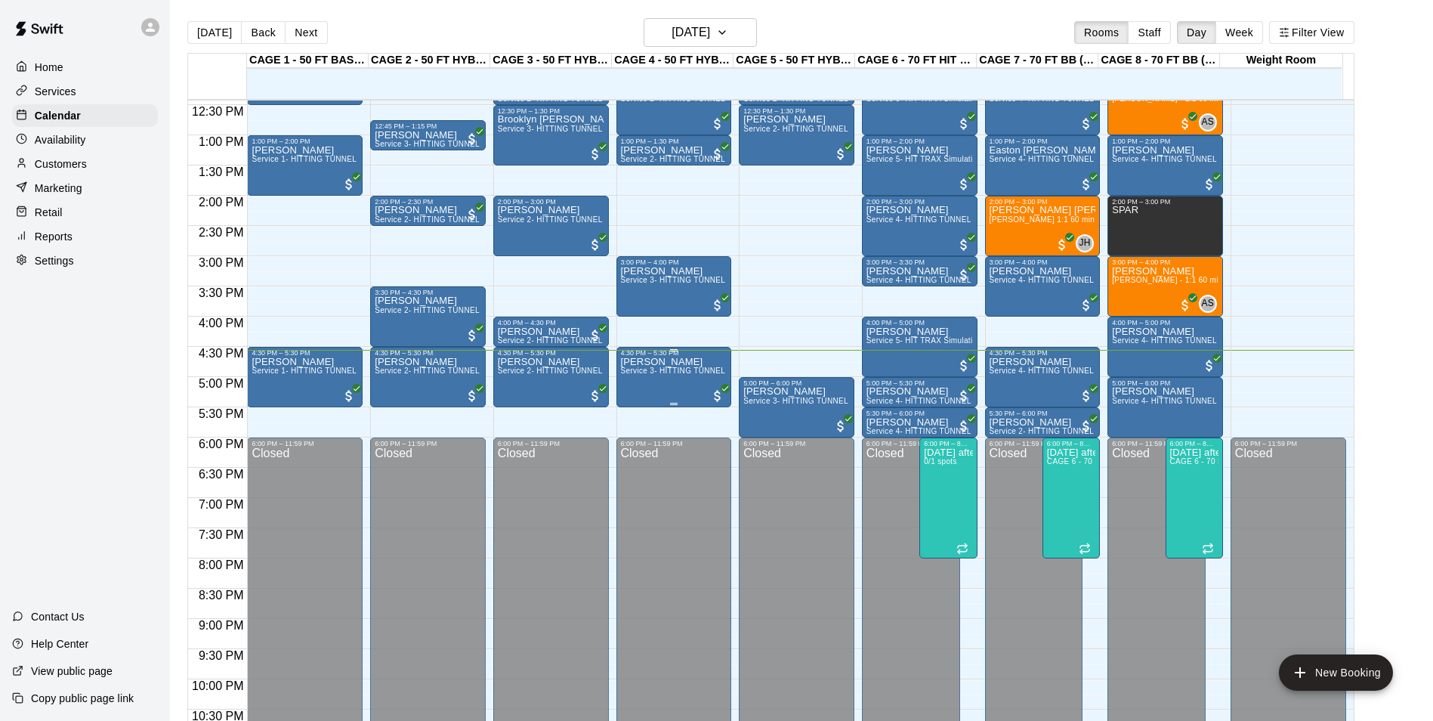
click at [651, 375] on span "Service 3- HITTING TUNNEL RENTAL - 50ft Softball" at bounding box center [715, 370] width 188 height 8
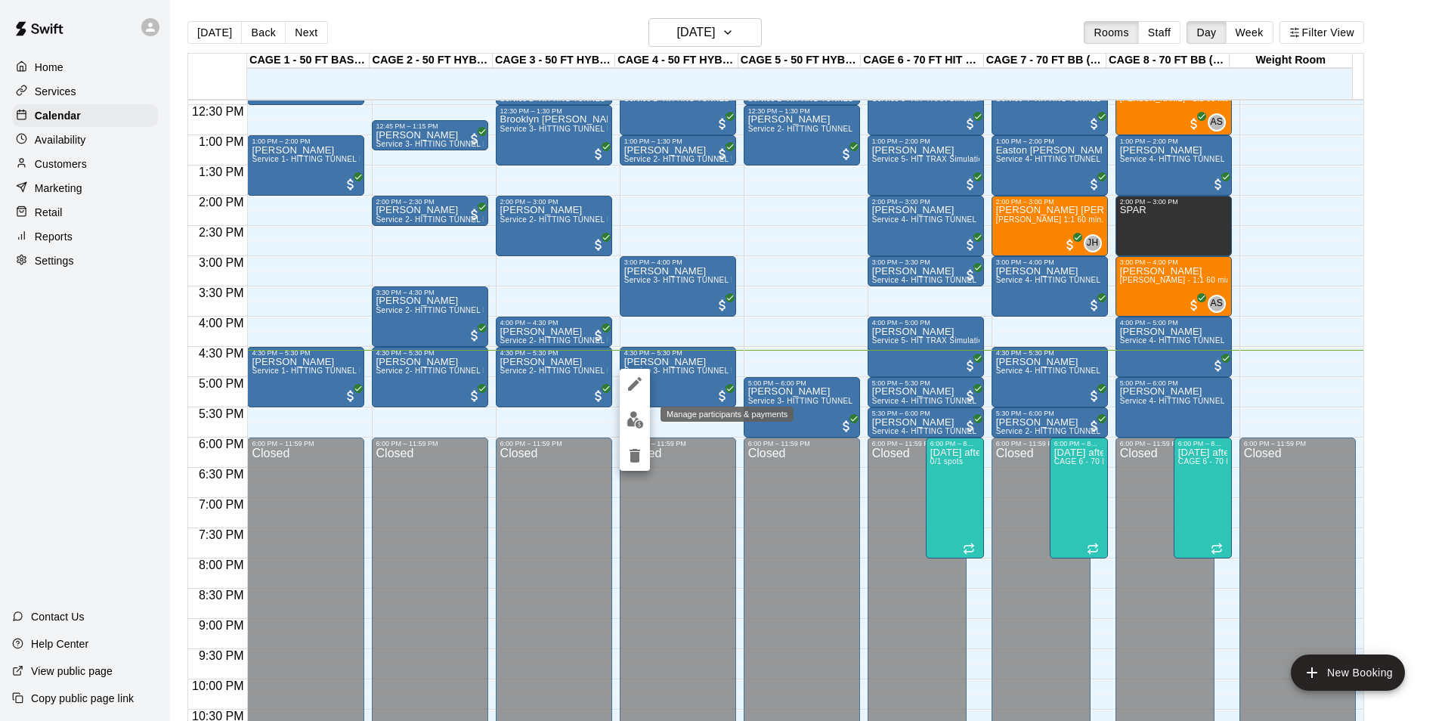
click at [631, 427] on img "edit" at bounding box center [634, 419] width 17 height 17
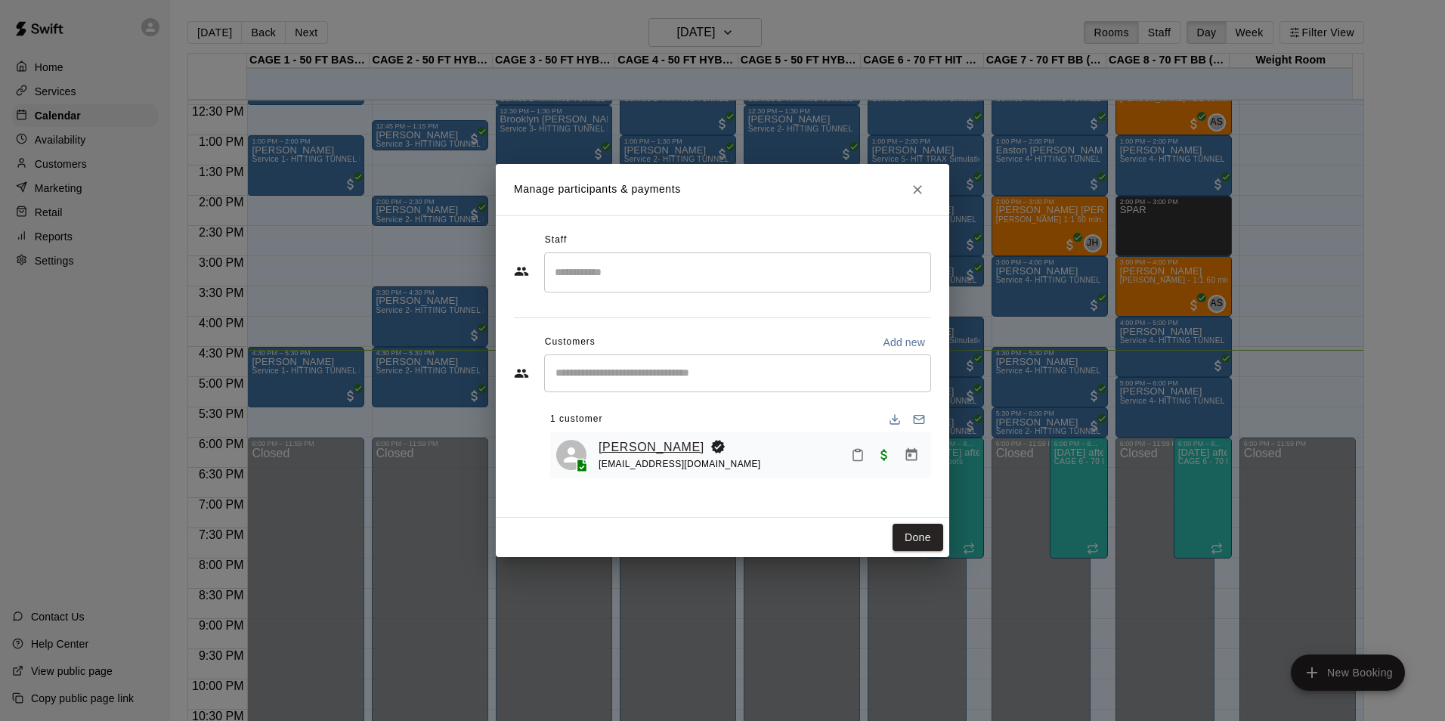
click at [642, 452] on link "[PERSON_NAME]" at bounding box center [651, 448] width 106 height 20
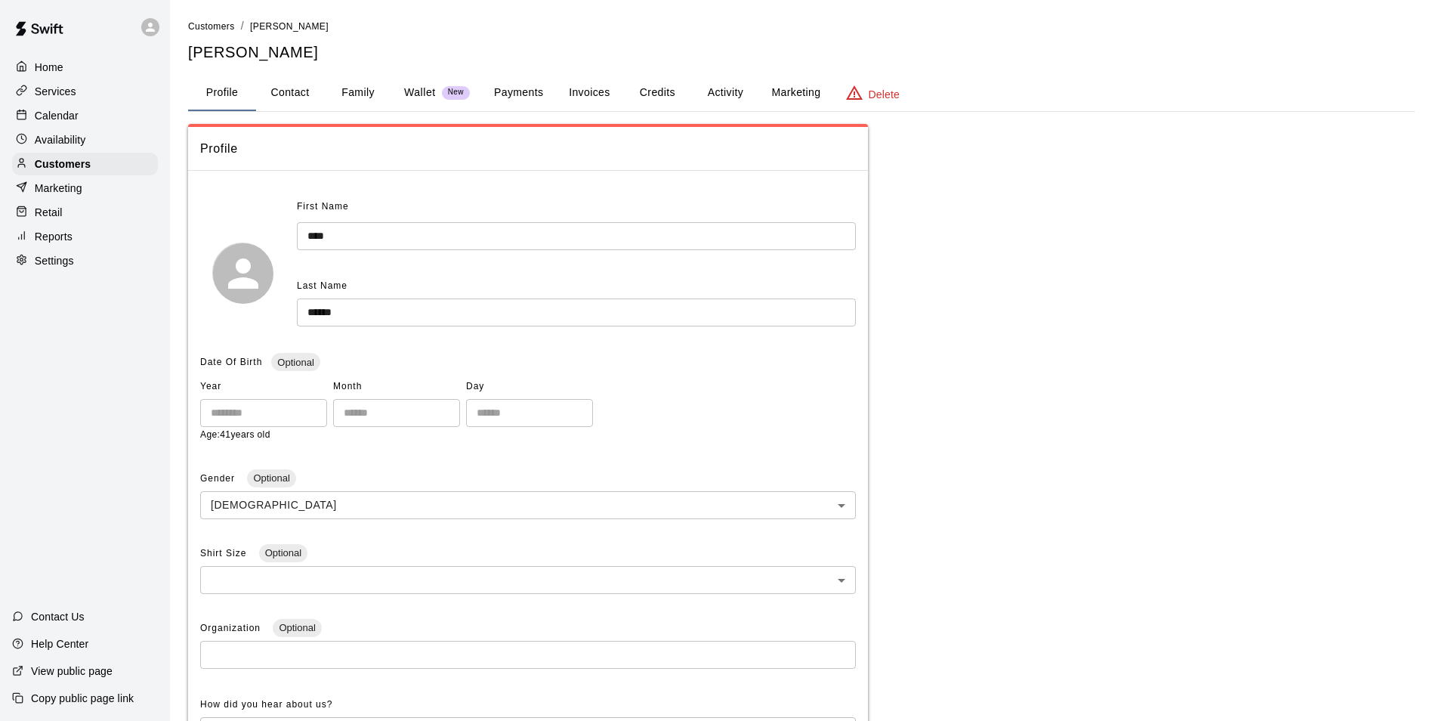
click at [660, 97] on button "Credits" at bounding box center [657, 93] width 68 height 36
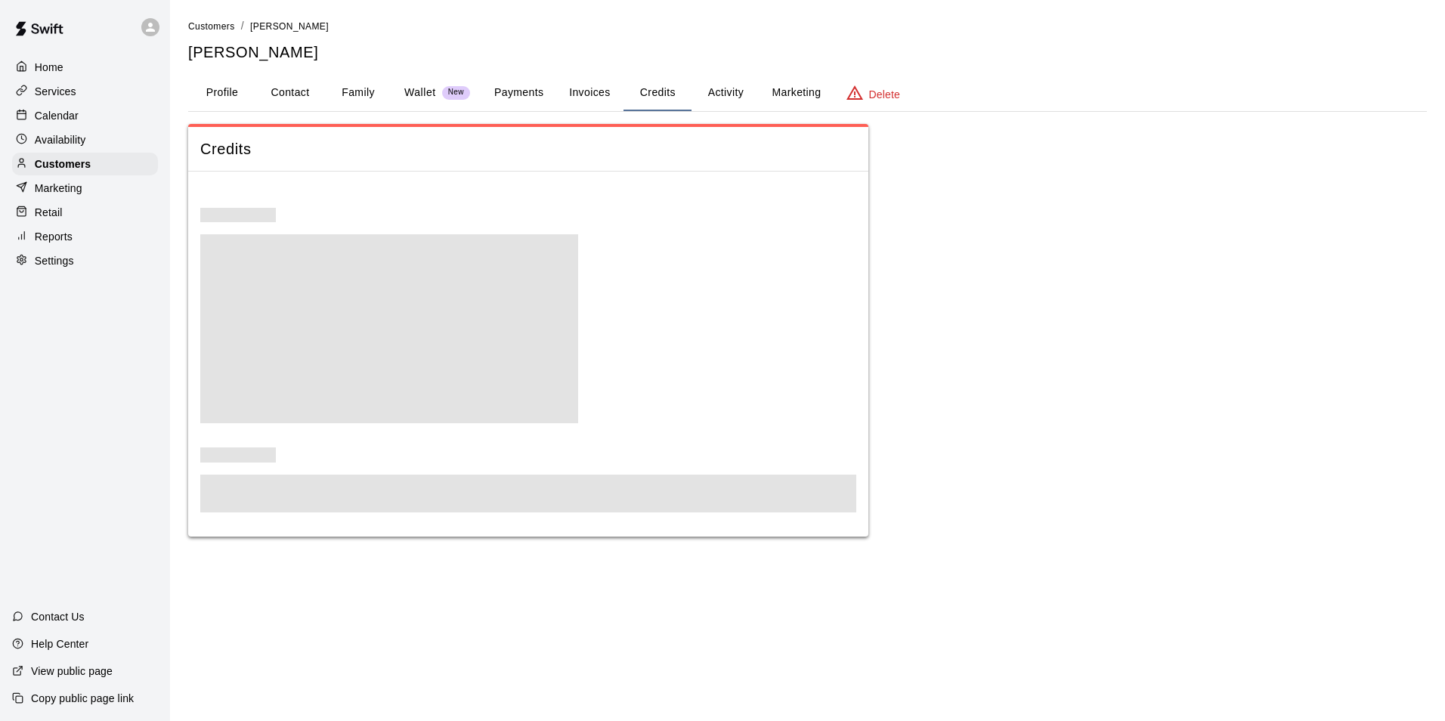
click at [731, 91] on button "Activity" at bounding box center [725, 93] width 68 height 36
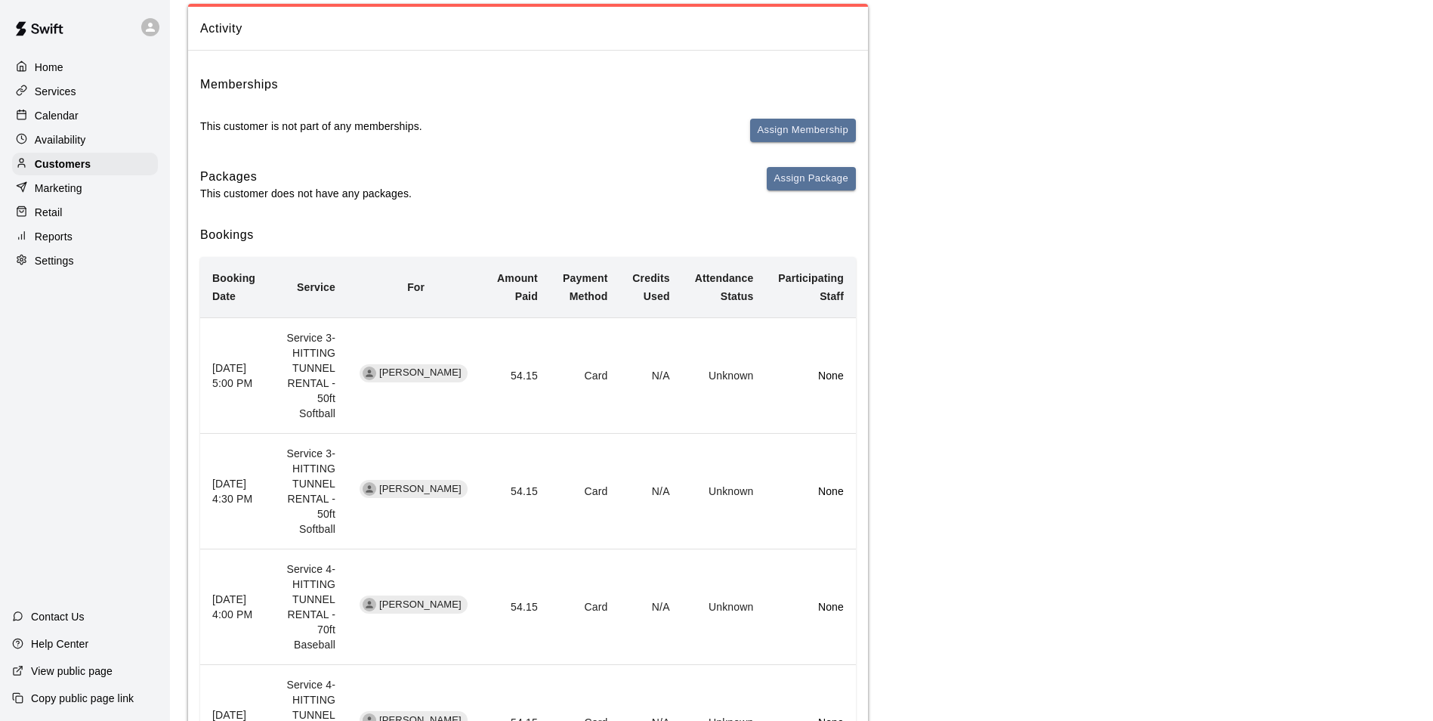
scroll to position [115, 0]
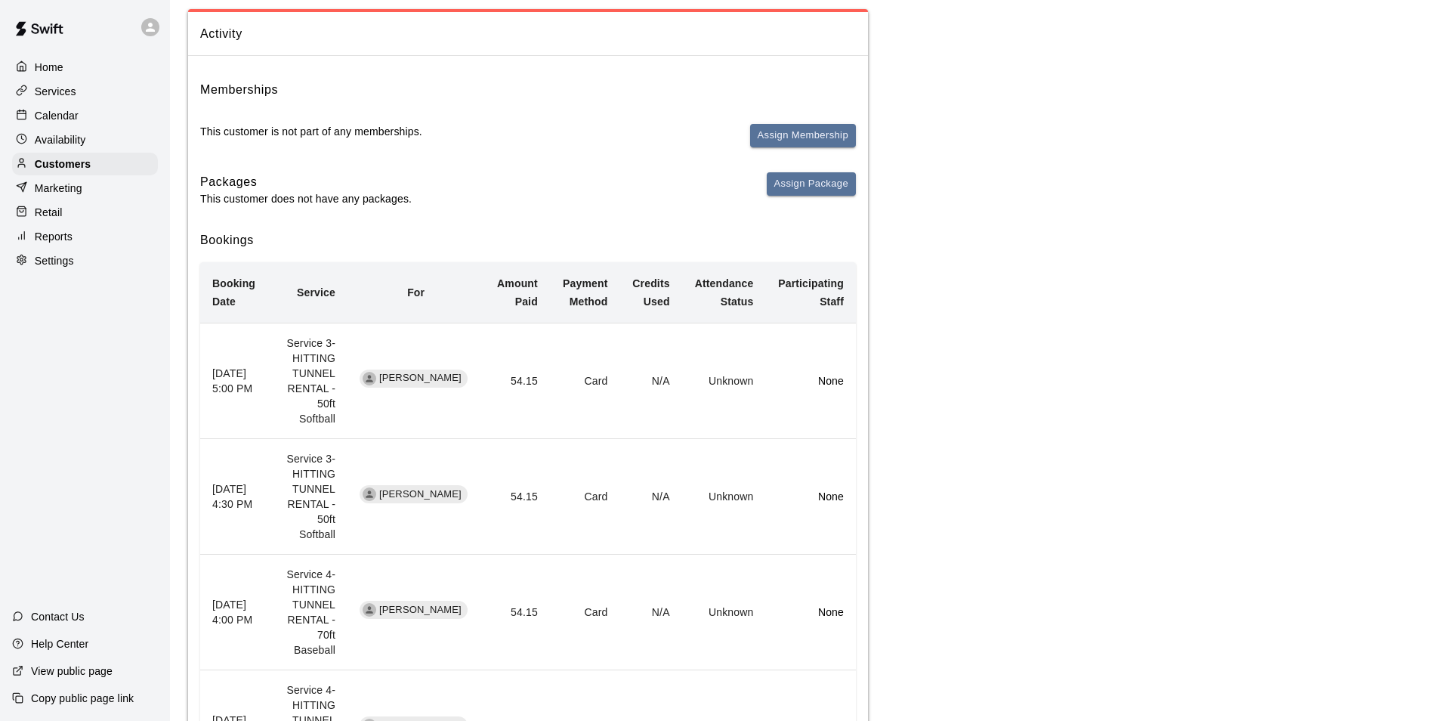
click at [102, 124] on div "Calendar" at bounding box center [85, 115] width 146 height 23
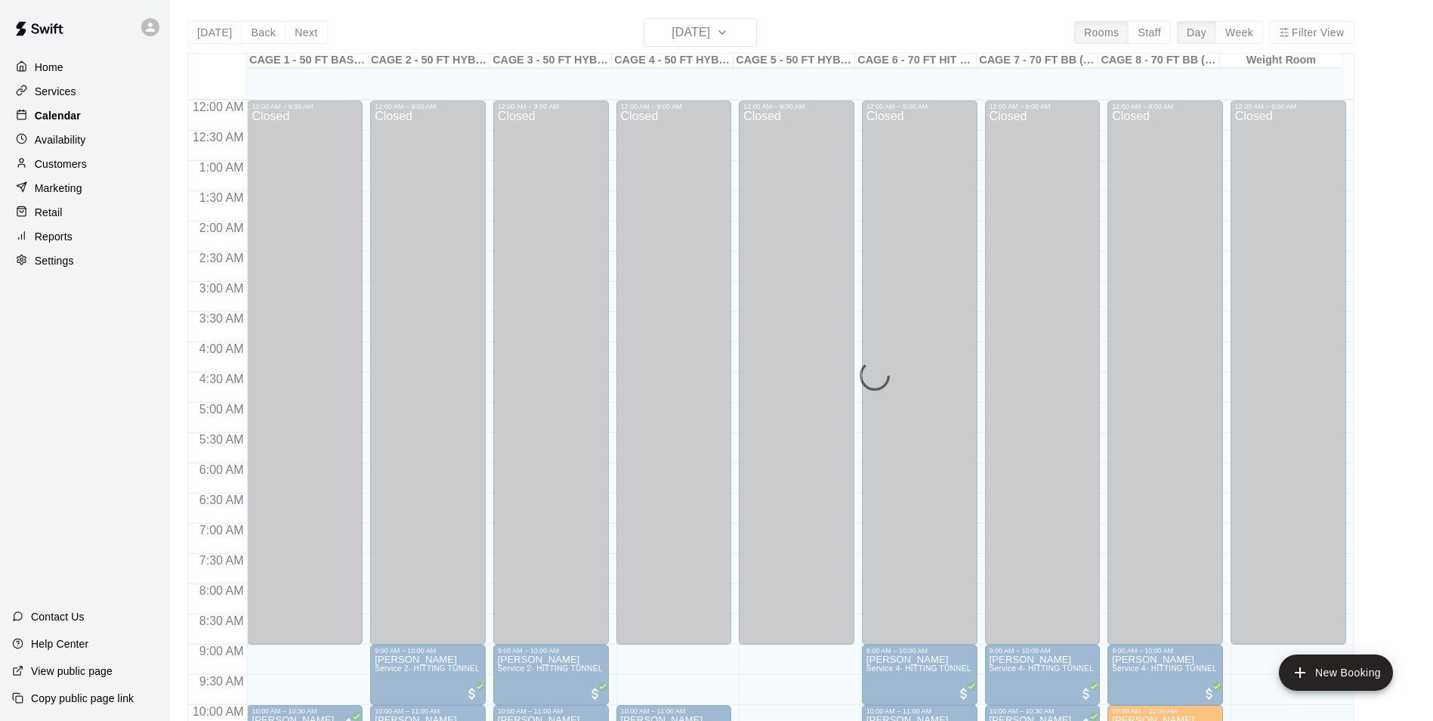
scroll to position [768, 0]
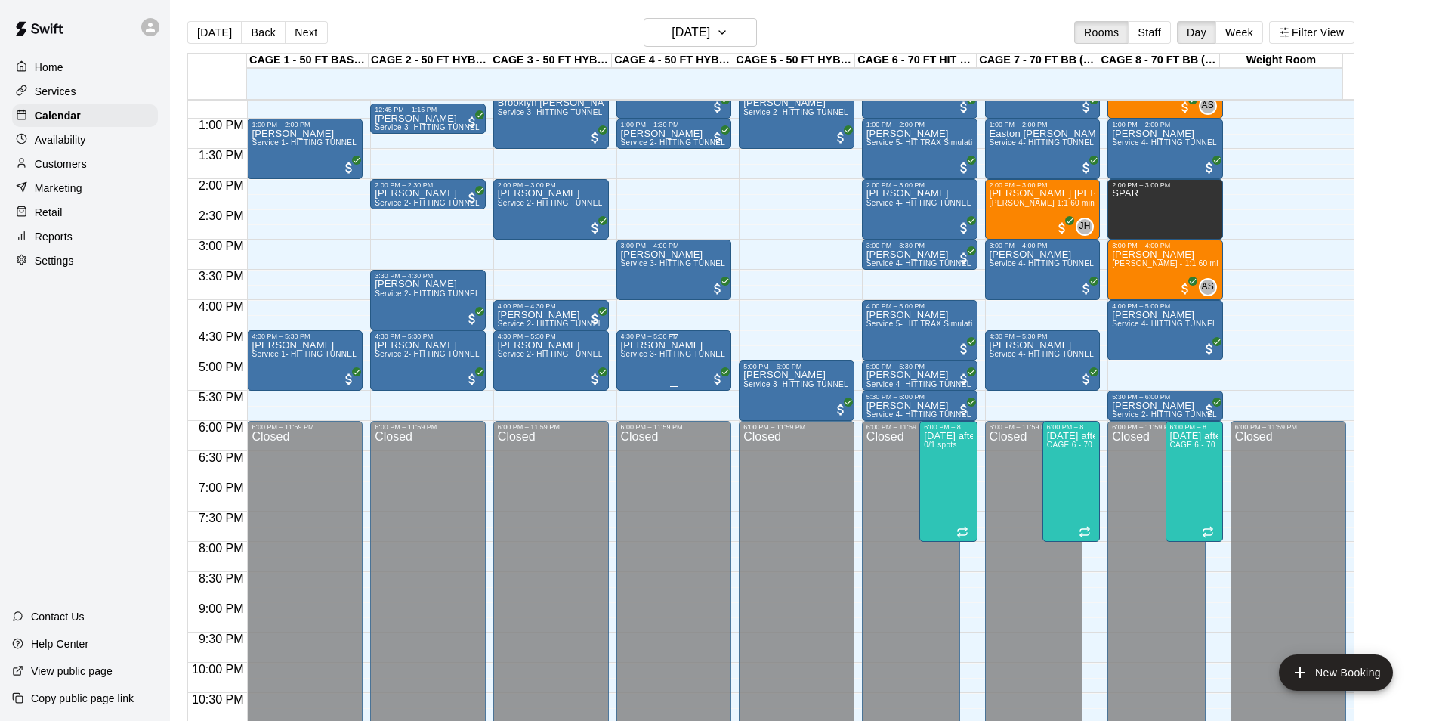
click at [643, 363] on div "[PERSON_NAME] Service 3- HITTING TUNNEL RENTAL - 50ft Softball" at bounding box center [674, 700] width 107 height 721
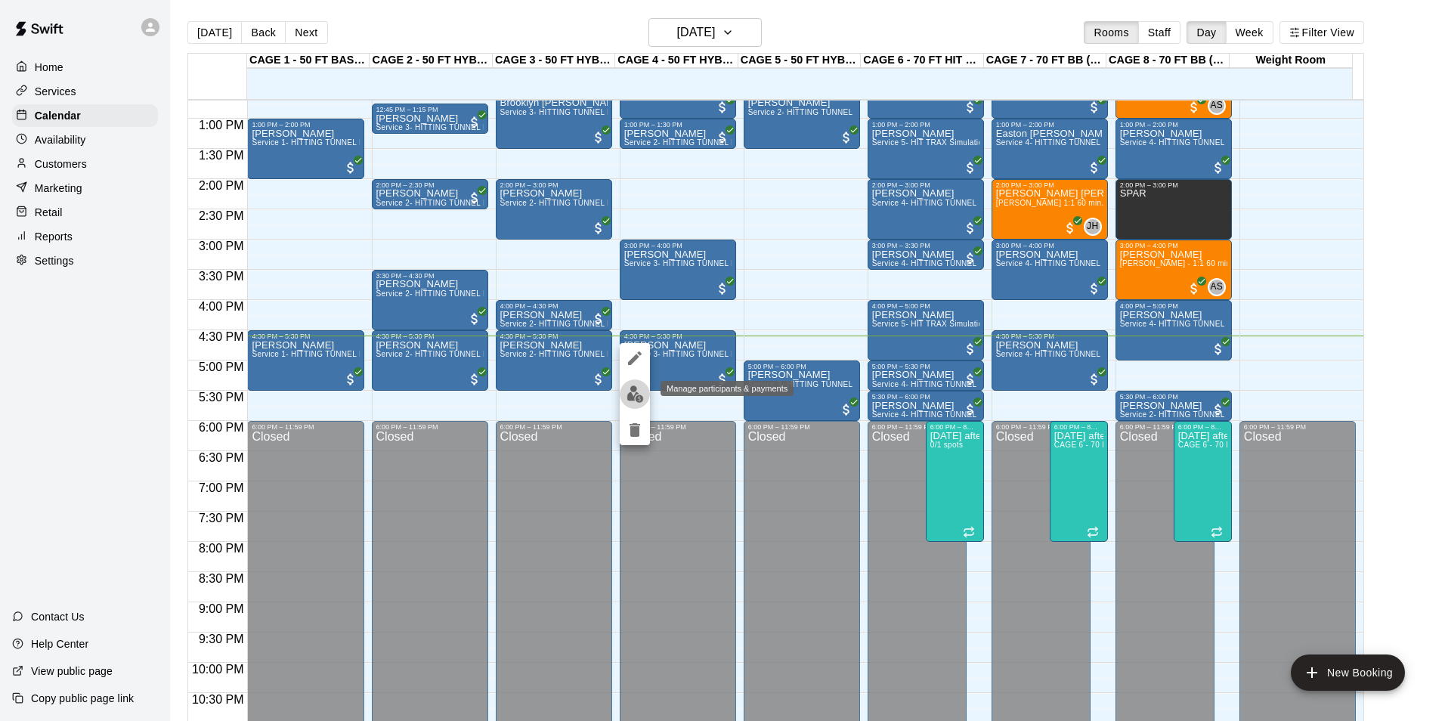
click at [629, 401] on img "edit" at bounding box center [634, 393] width 17 height 17
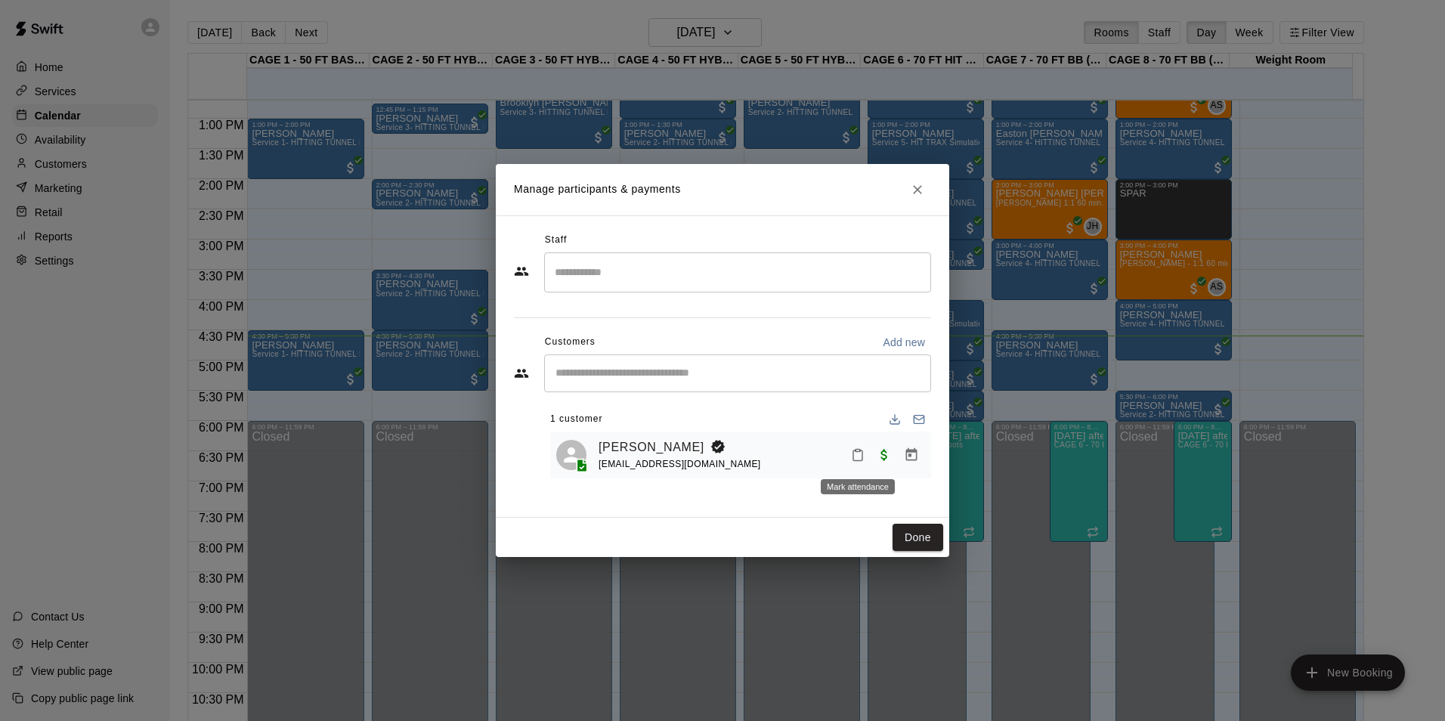
click at [858, 458] on icon "Mark attendance" at bounding box center [858, 455] width 14 height 14
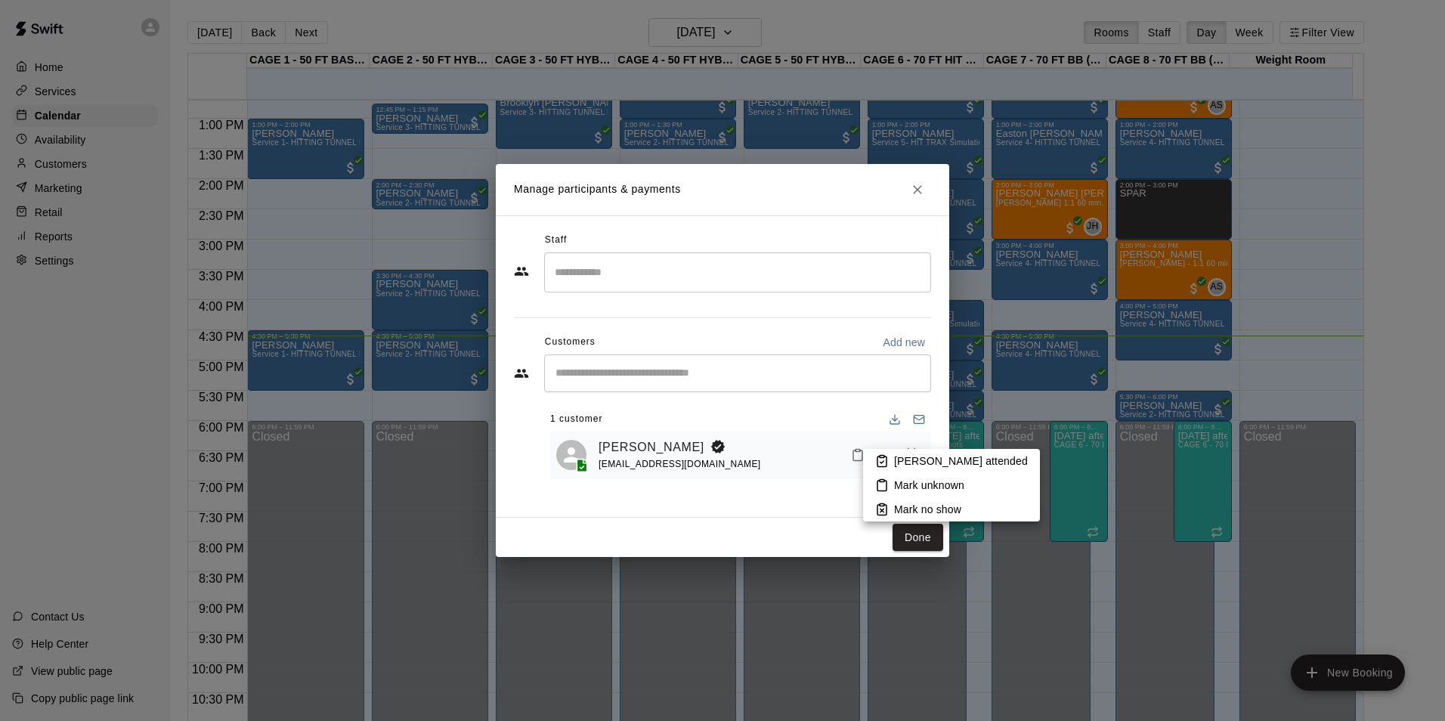
click at [889, 456] on li "[PERSON_NAME] attended" at bounding box center [951, 461] width 177 height 24
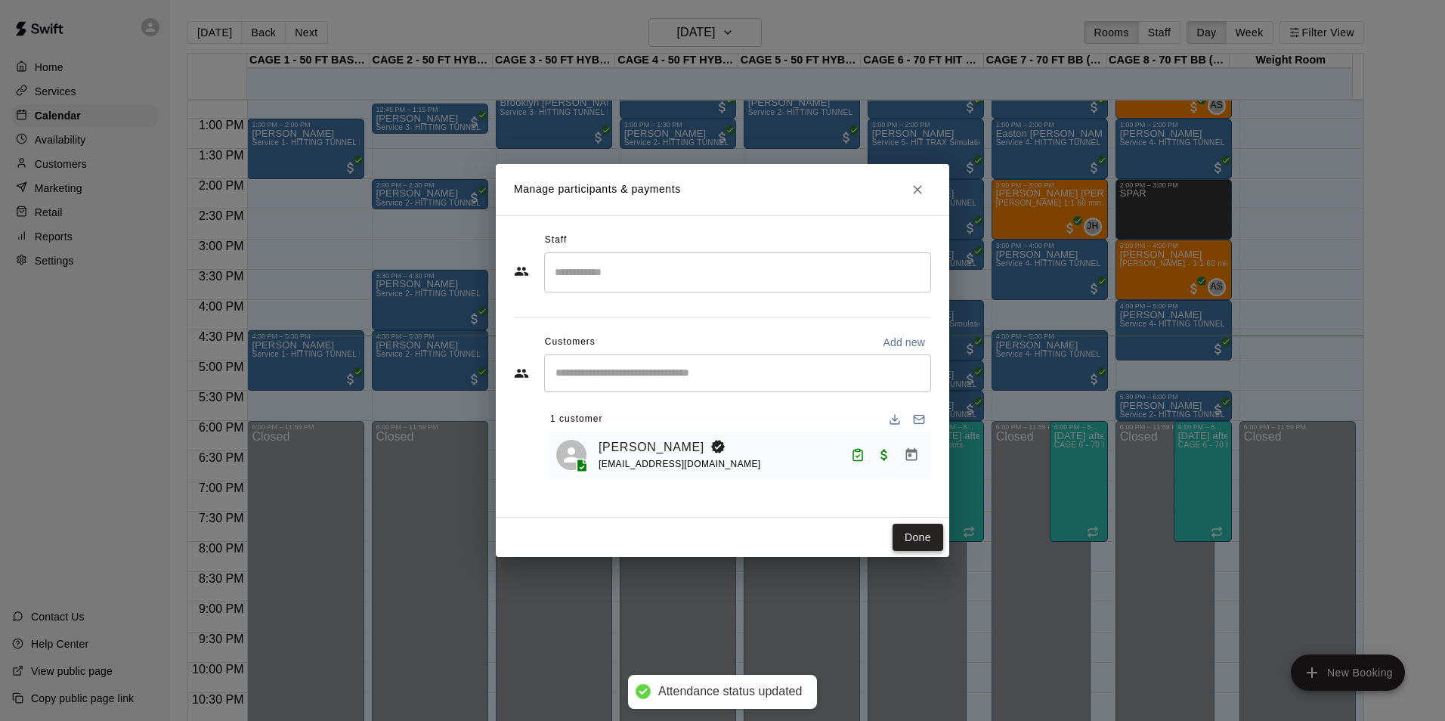
click at [934, 533] on button "Done" at bounding box center [917, 538] width 51 height 28
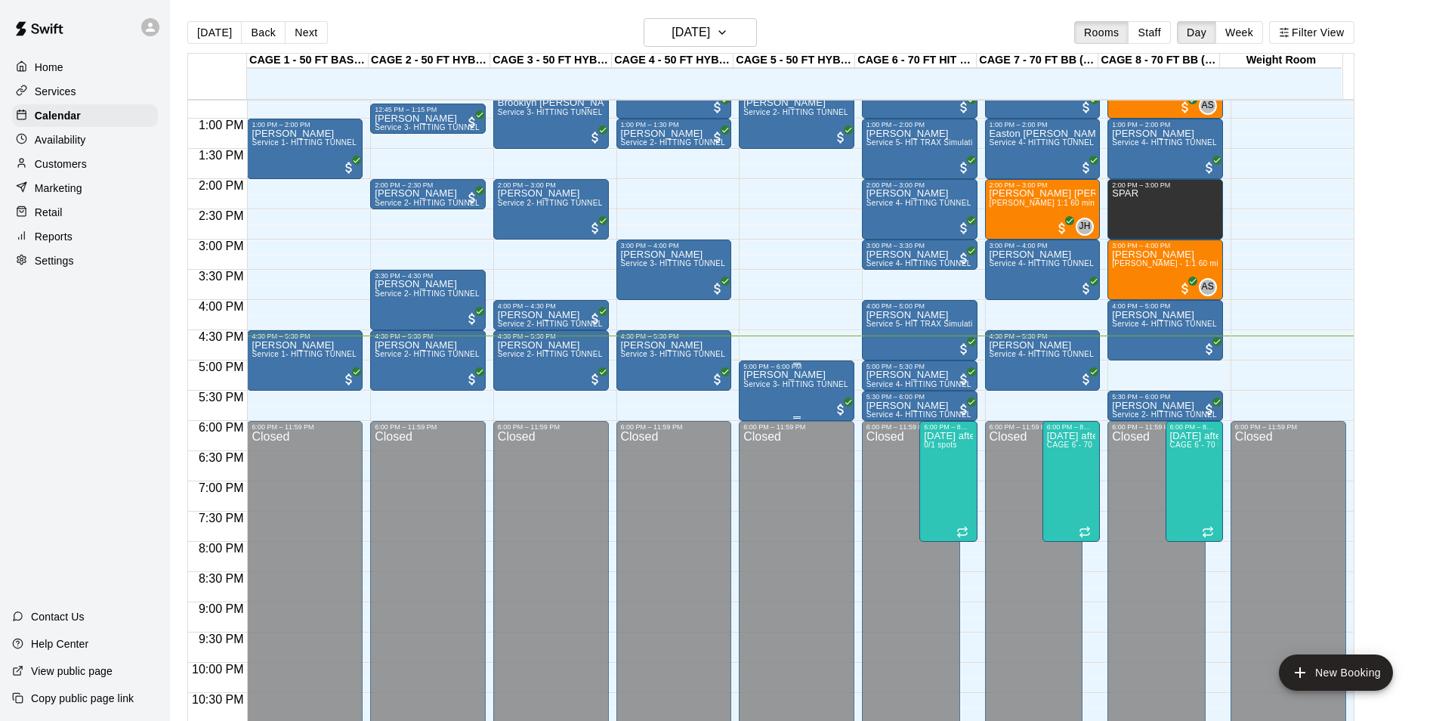
click at [790, 399] on div "[PERSON_NAME] Service 3- HITTING TUNNEL RENTAL - 50ft Softball" at bounding box center [797, 730] width 107 height 721
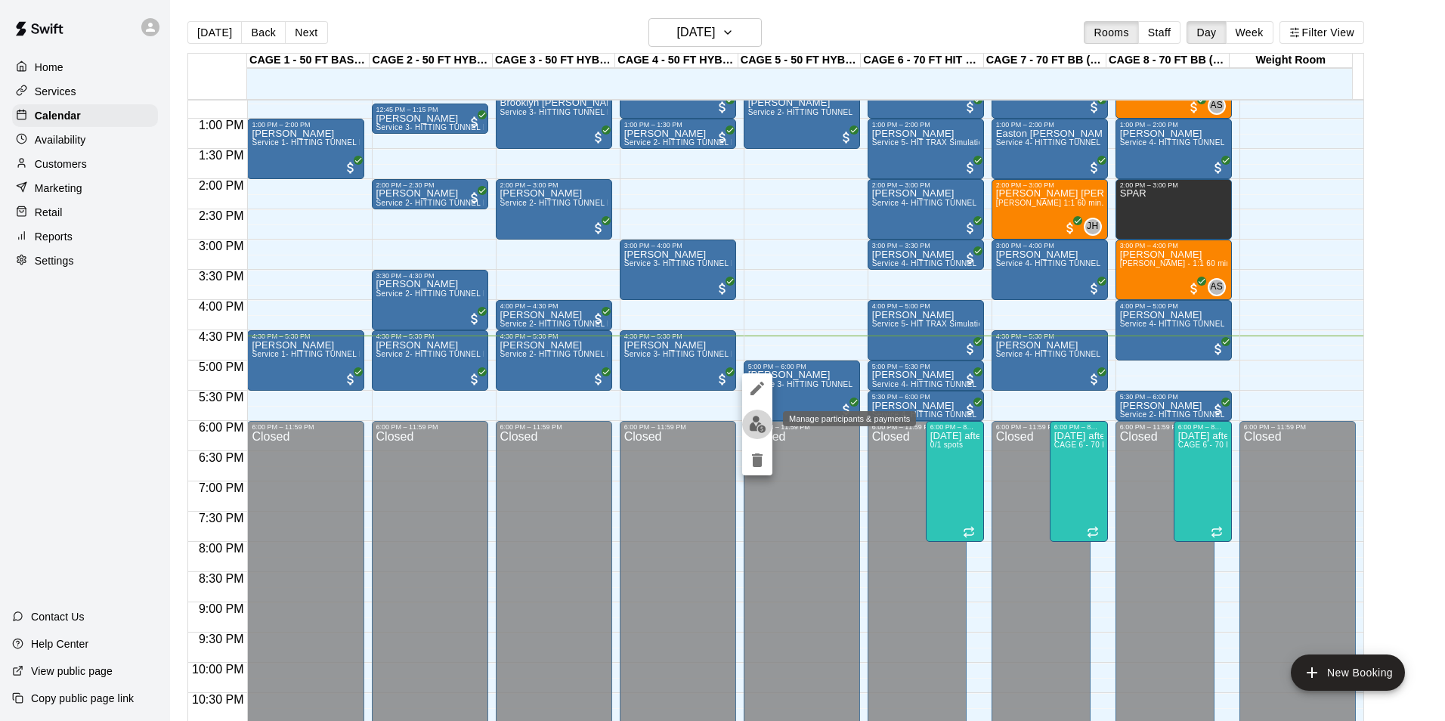
click at [761, 425] on img "edit" at bounding box center [757, 424] width 17 height 17
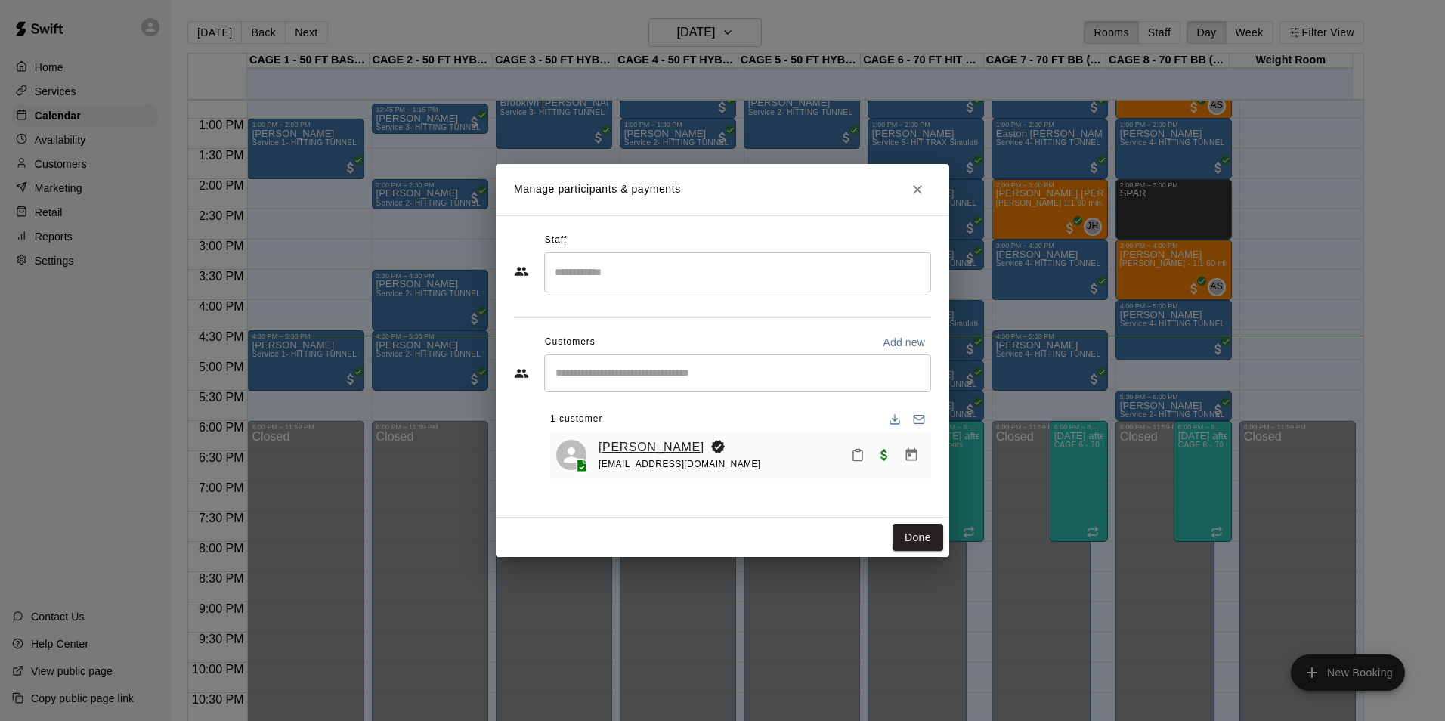
click at [642, 441] on link "[PERSON_NAME]" at bounding box center [651, 448] width 106 height 20
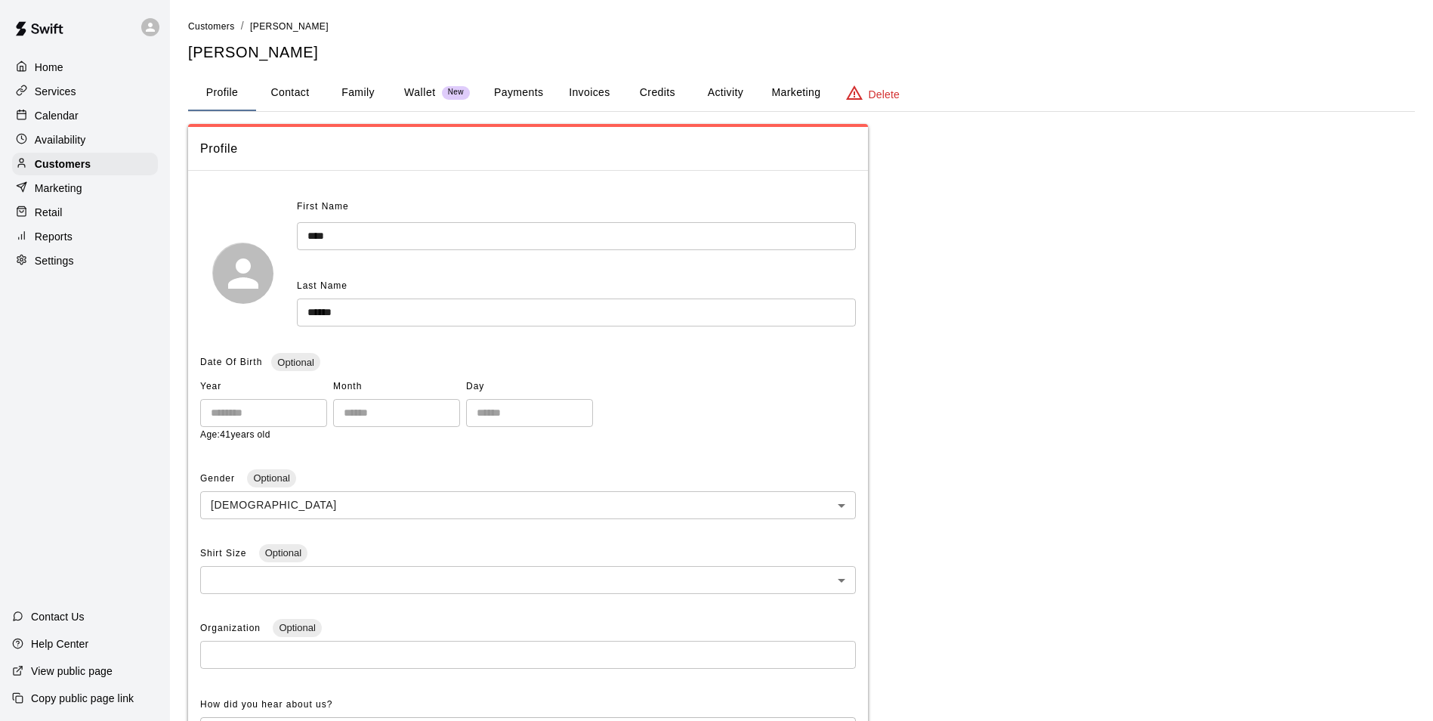
click at [525, 99] on button "Payments" at bounding box center [518, 93] width 73 height 36
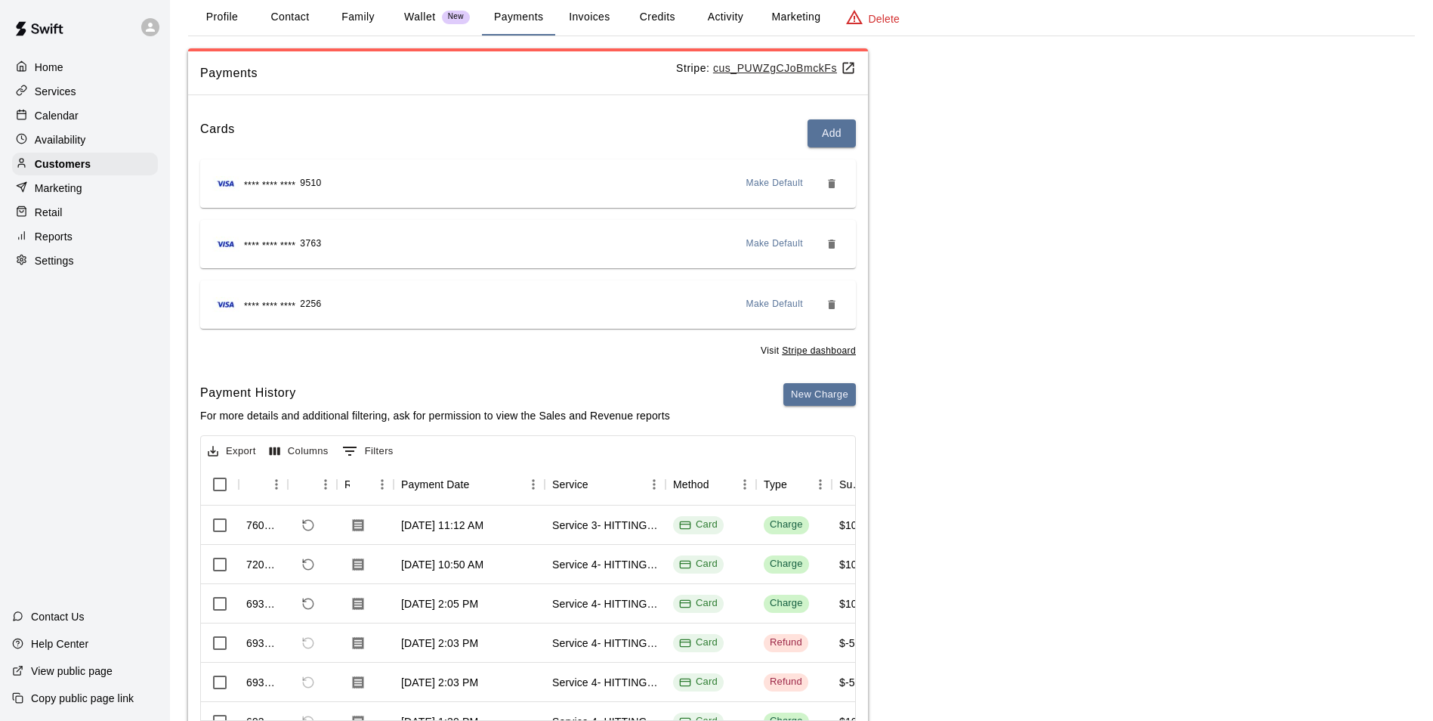
click at [597, 18] on button "Invoices" at bounding box center [589, 17] width 68 height 36
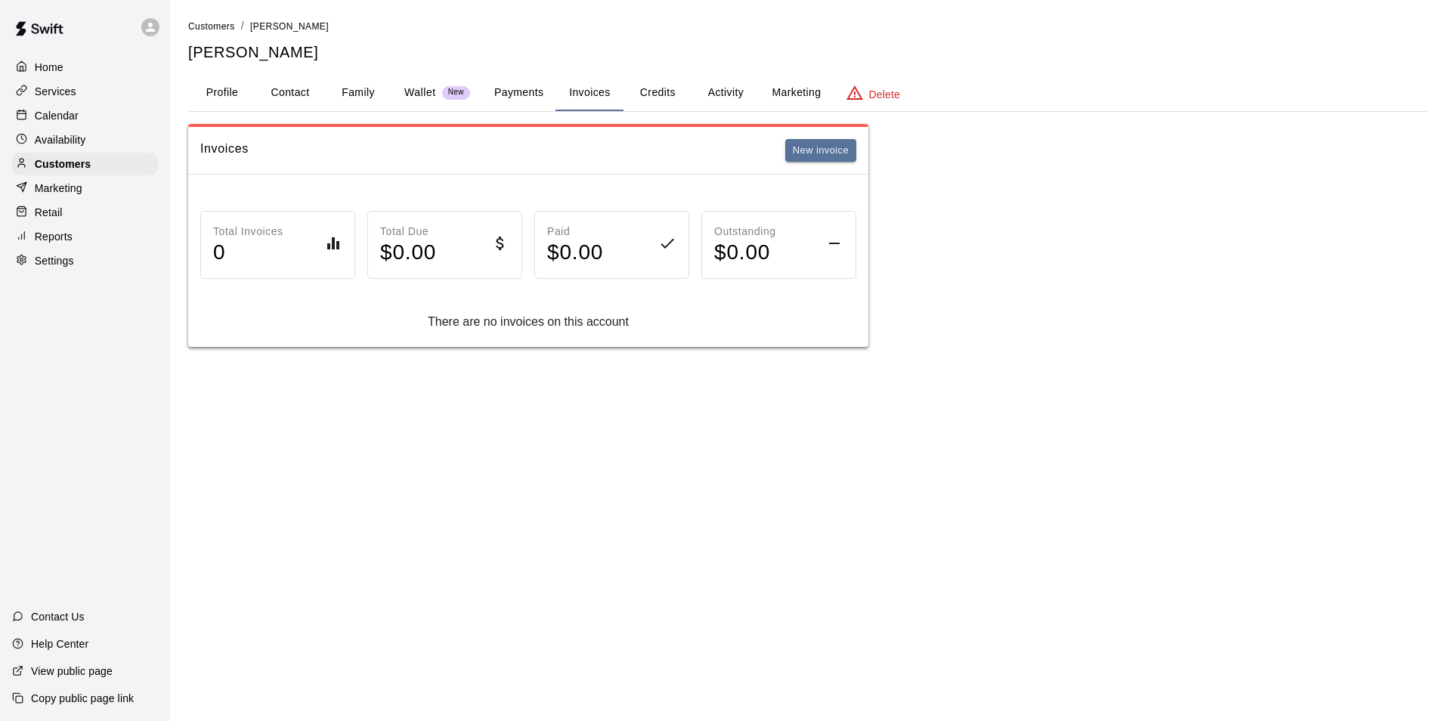
click at [659, 110] on button "Credits" at bounding box center [657, 93] width 68 height 36
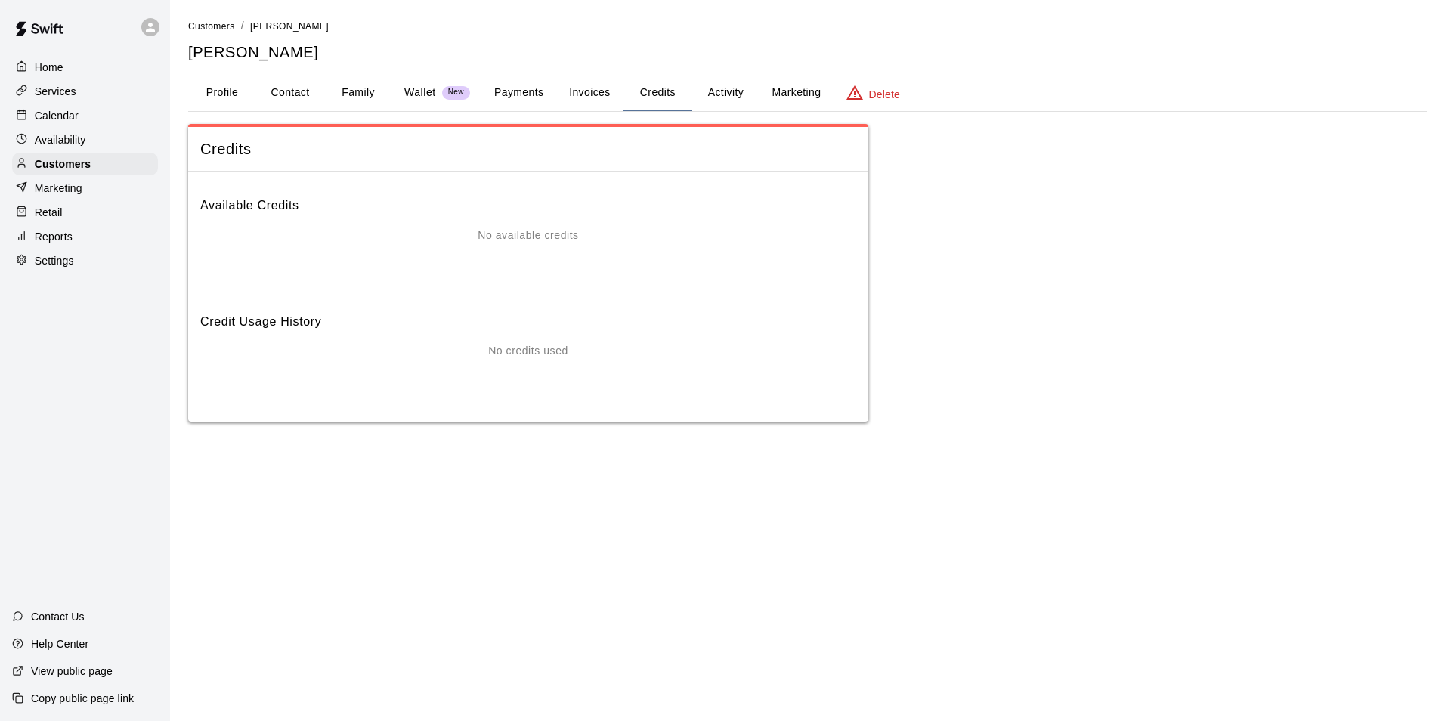
click at [722, 94] on button "Activity" at bounding box center [725, 93] width 68 height 36
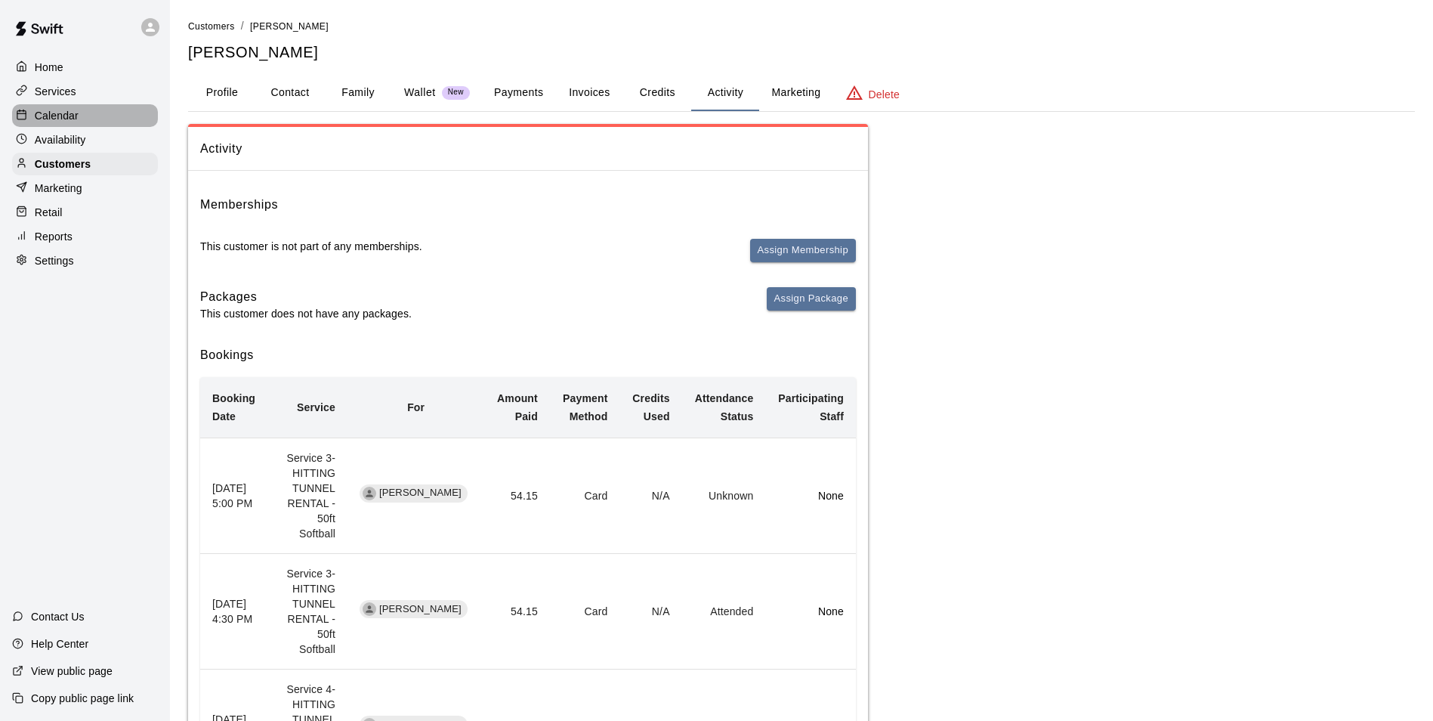
click at [55, 108] on div "Calendar" at bounding box center [85, 115] width 146 height 23
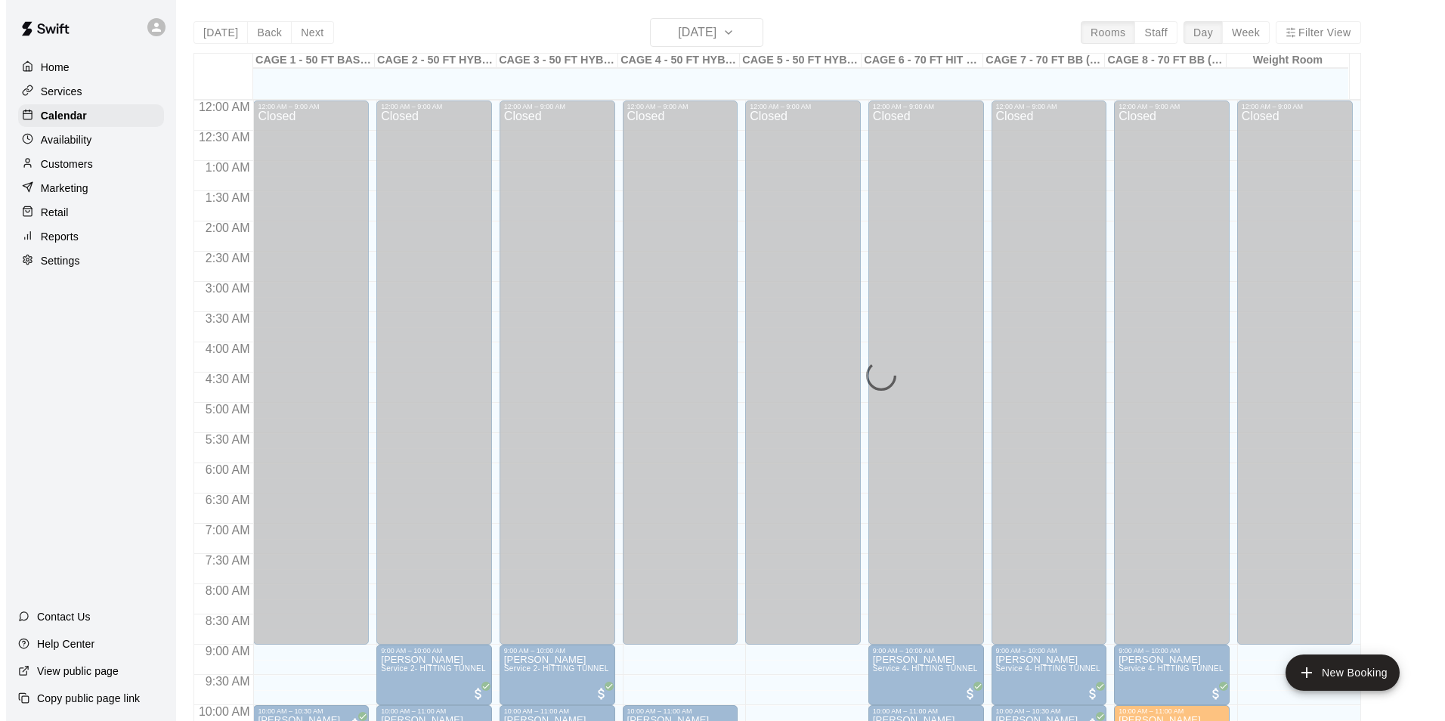
scroll to position [768, 0]
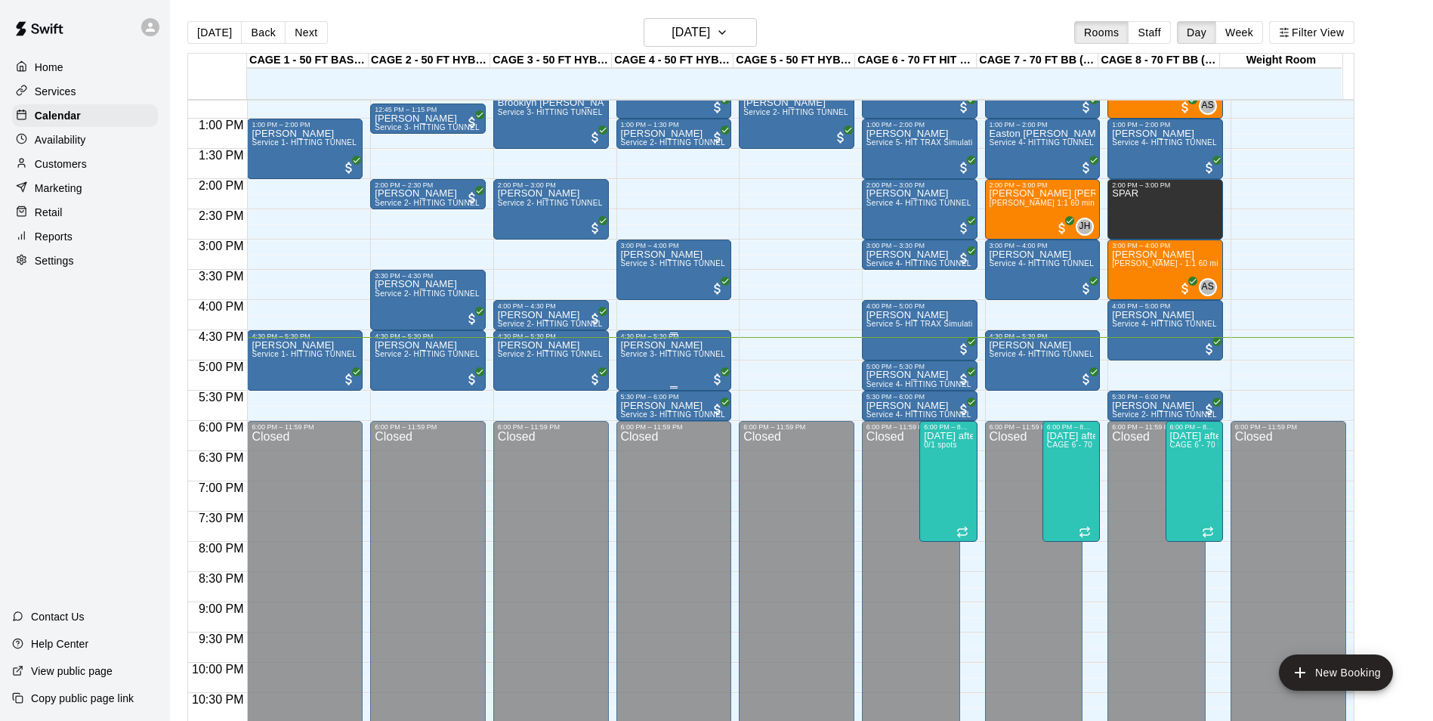
click at [642, 376] on div "[PERSON_NAME] Service 3- HITTING TUNNEL RENTAL - 50ft Softball" at bounding box center [674, 700] width 107 height 721
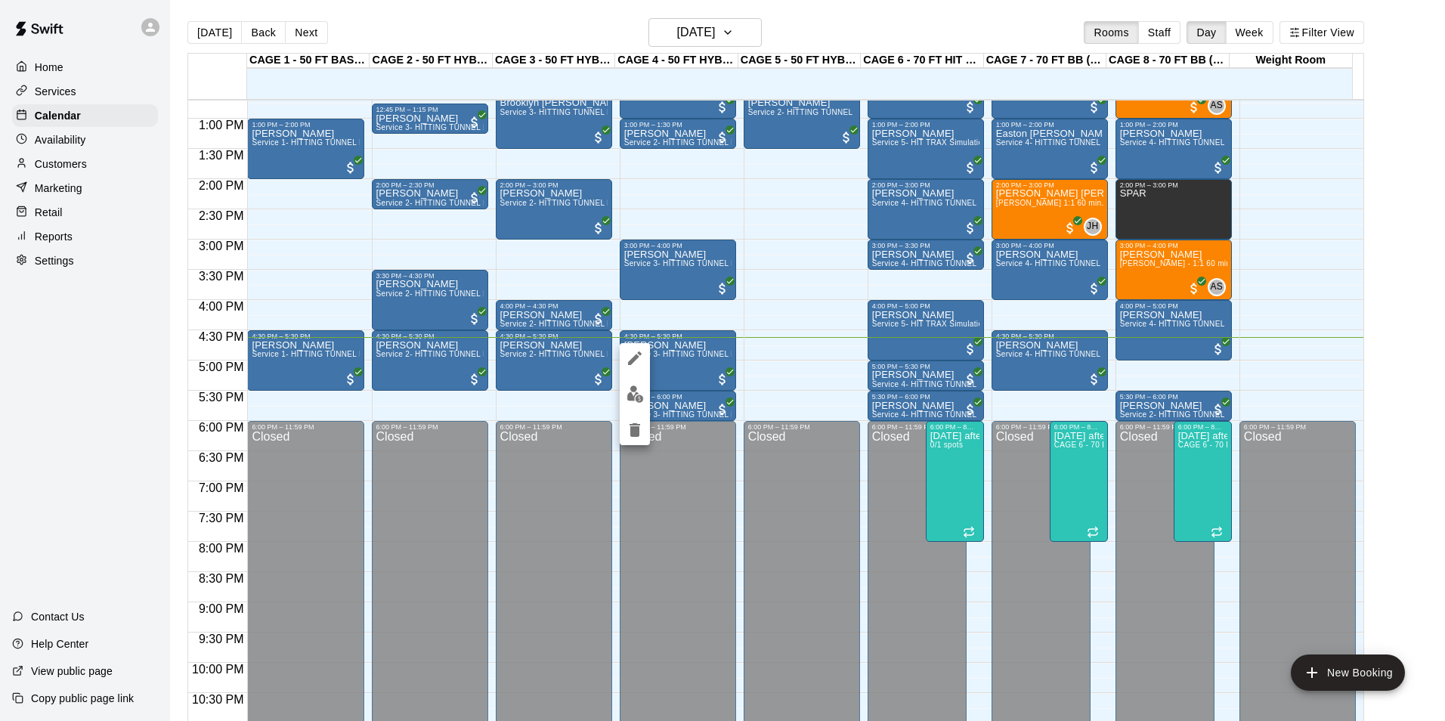
click at [645, 407] on div at bounding box center [635, 394] width 30 height 102
click at [643, 394] on img "edit" at bounding box center [634, 393] width 17 height 17
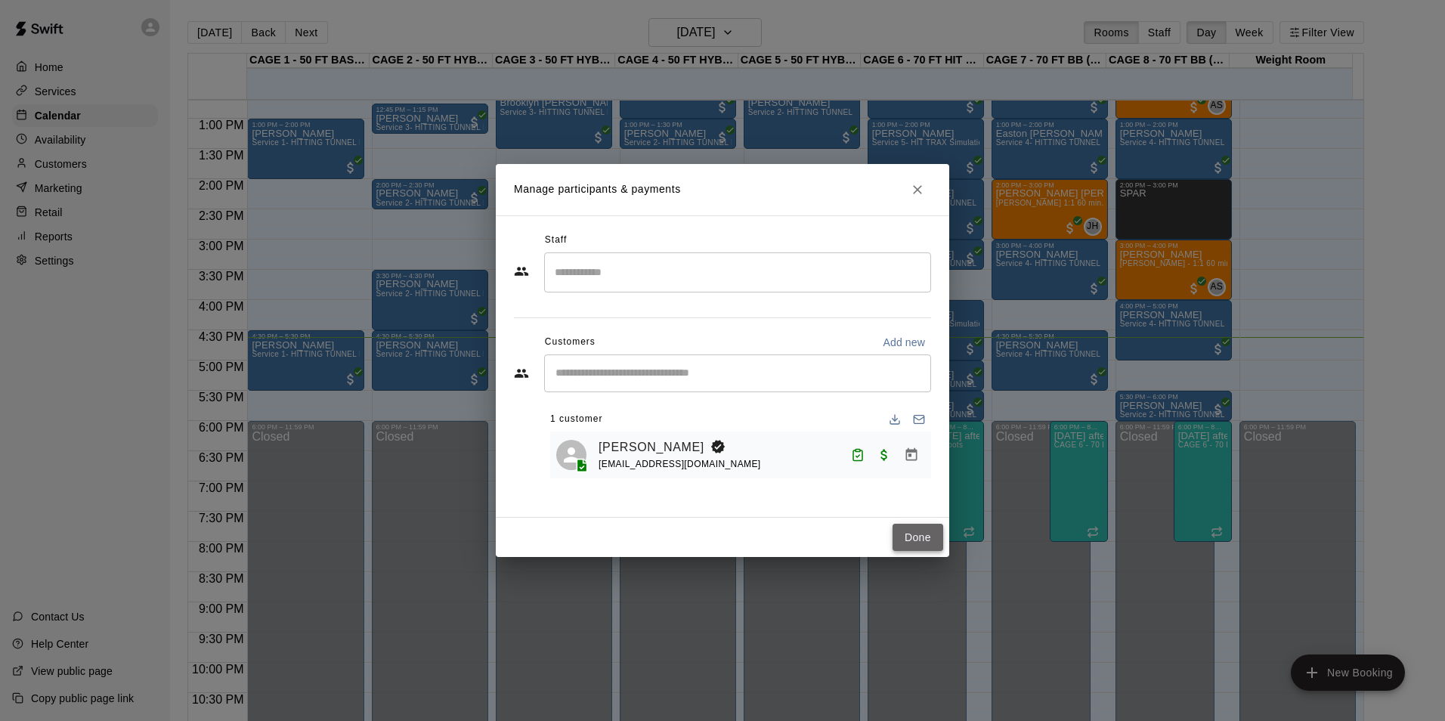
click at [929, 537] on button "Done" at bounding box center [917, 538] width 51 height 28
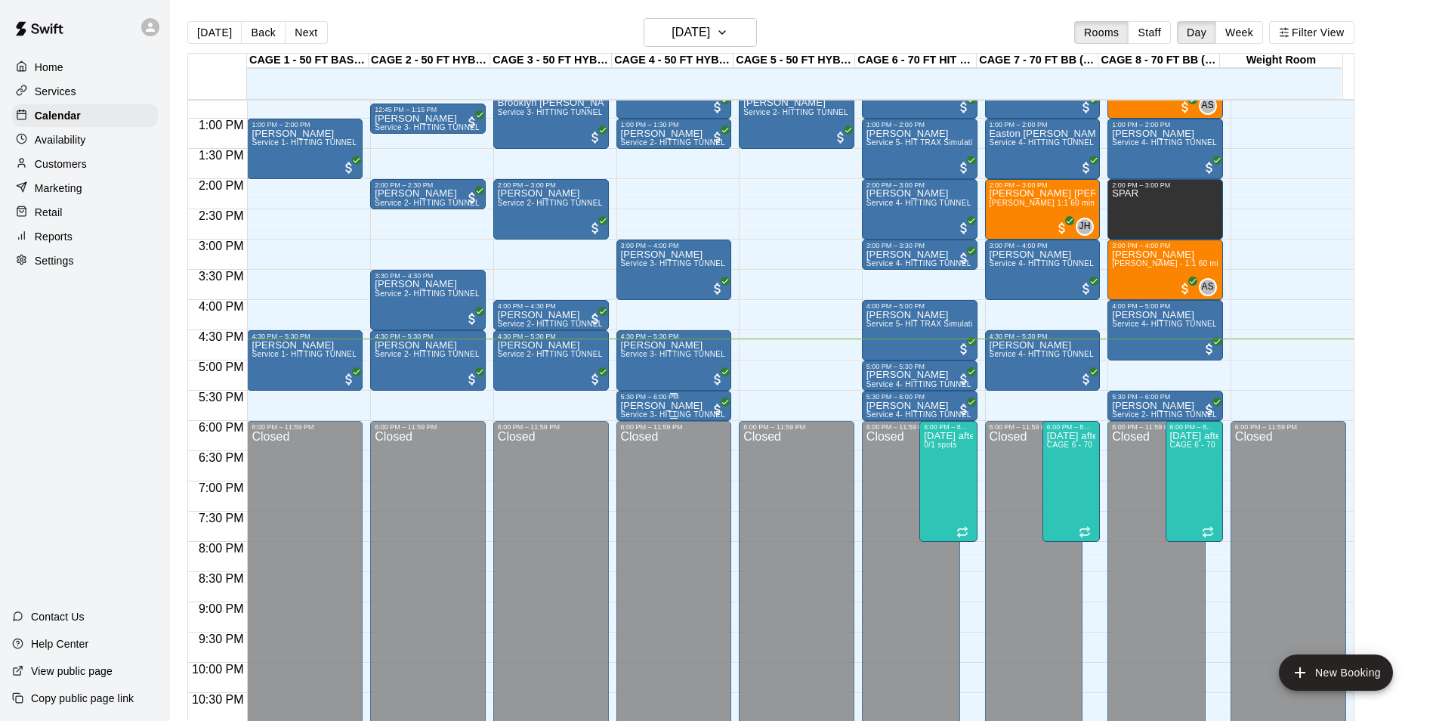
click at [655, 400] on div "5:30 PM – 6:00 PM" at bounding box center [674, 397] width 107 height 8
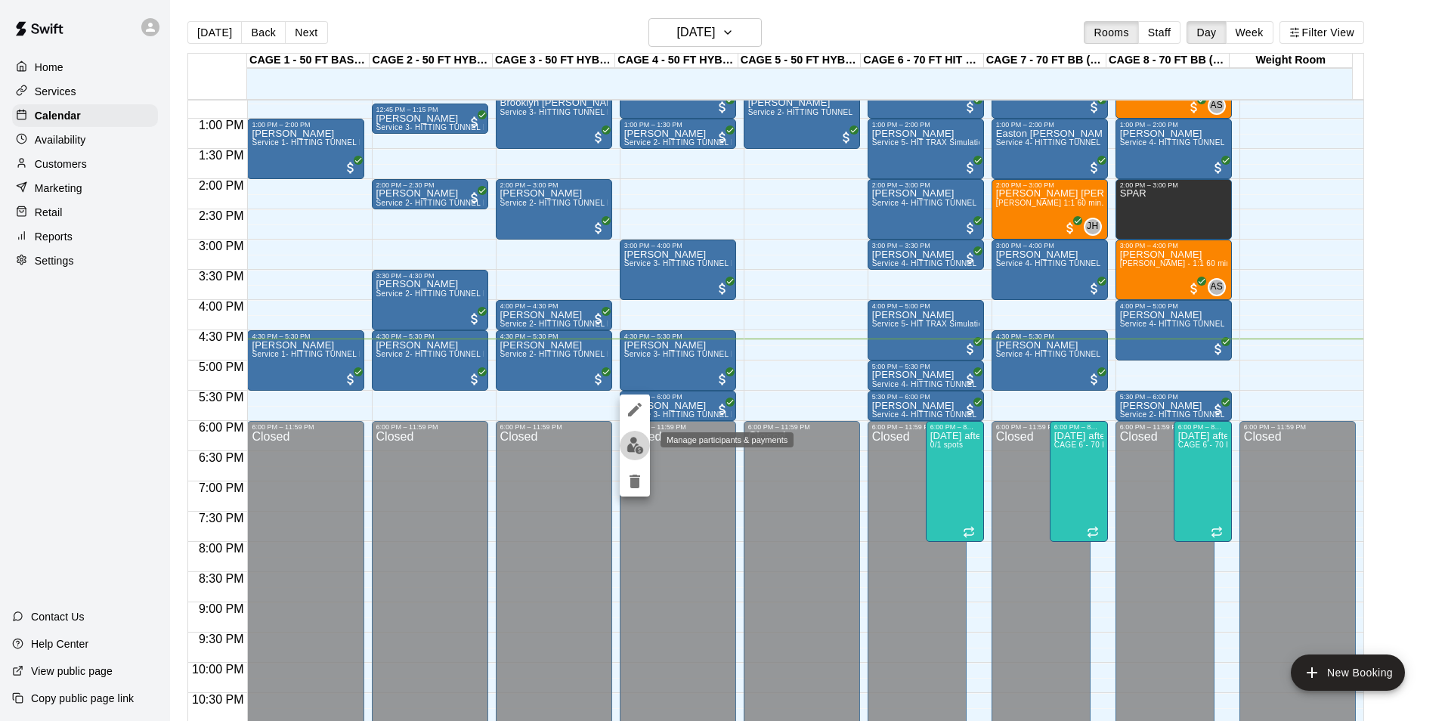
click at [637, 441] on img "edit" at bounding box center [634, 445] width 17 height 17
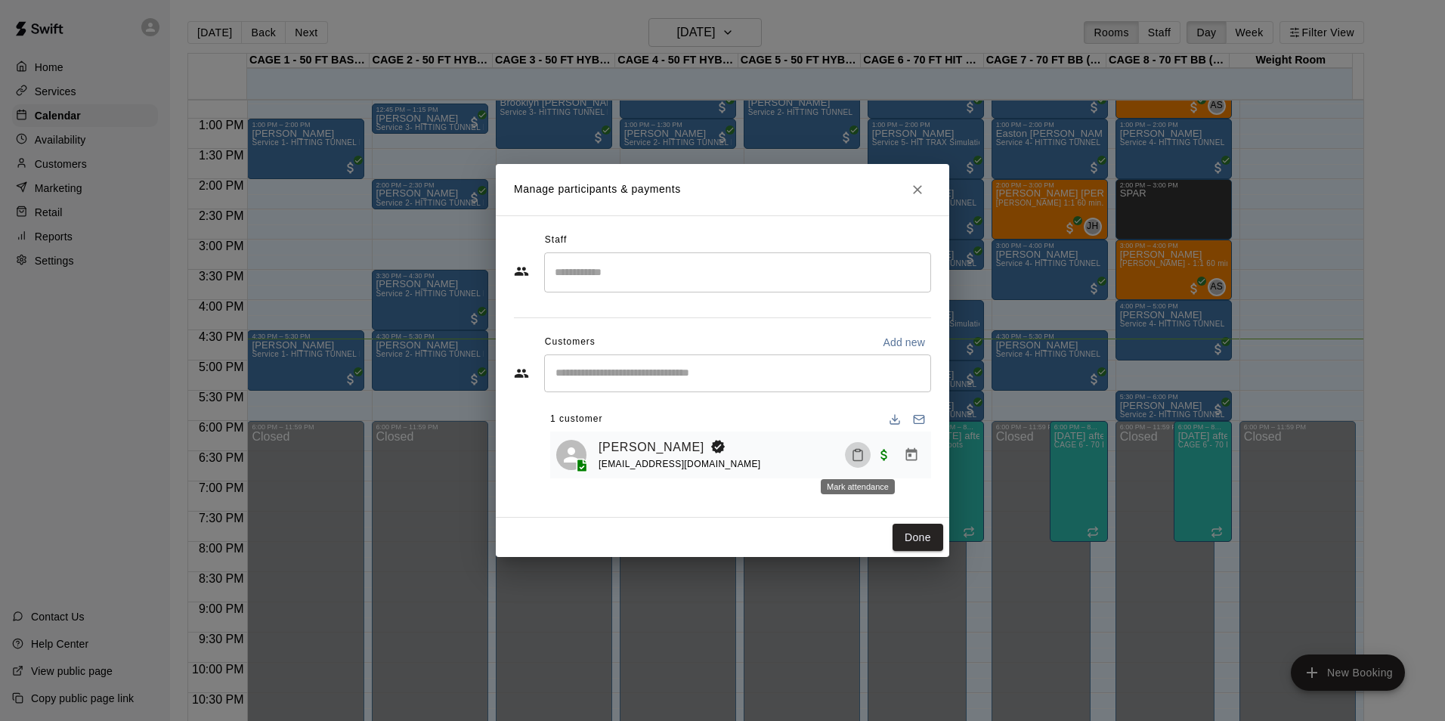
click at [852, 458] on icon "Mark attendance" at bounding box center [858, 455] width 14 height 14
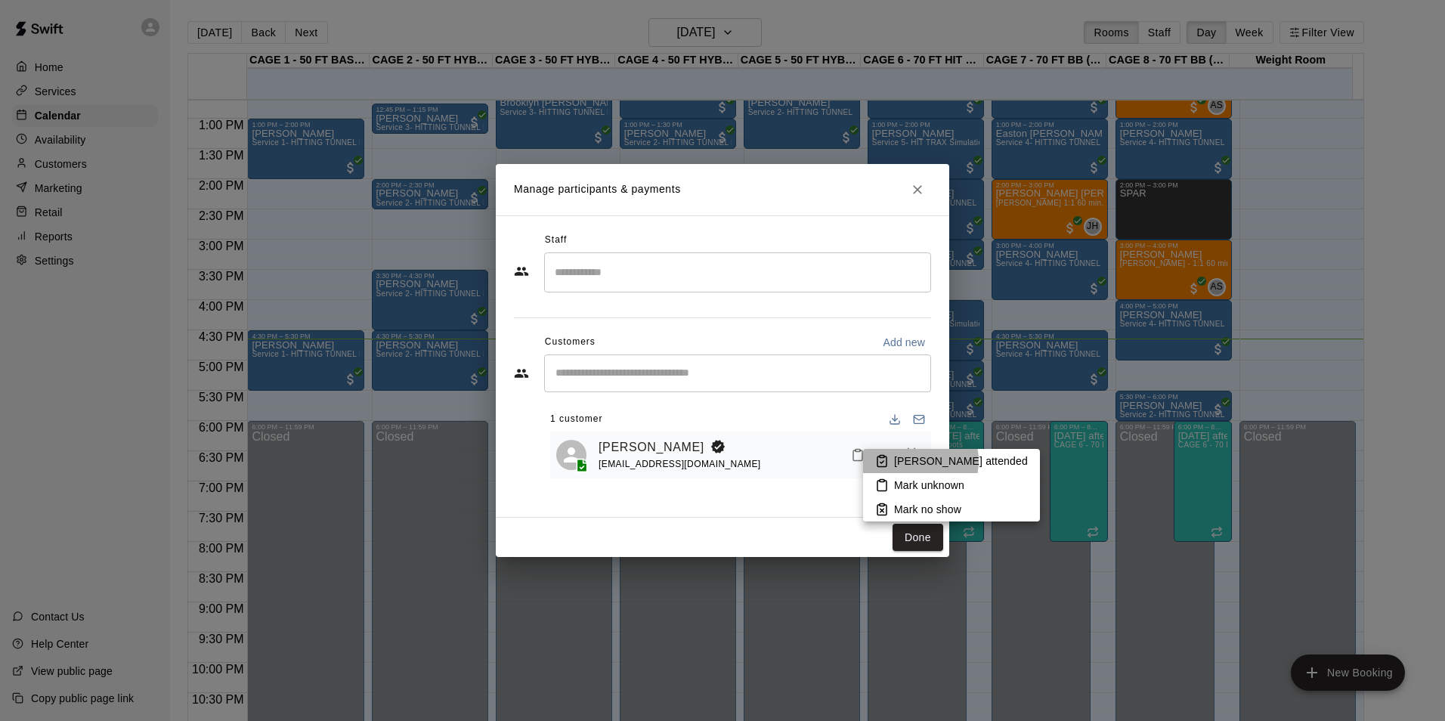
click at [912, 461] on p "[PERSON_NAME] attended" at bounding box center [961, 460] width 134 height 15
click at [922, 534] on div at bounding box center [722, 360] width 1445 height 721
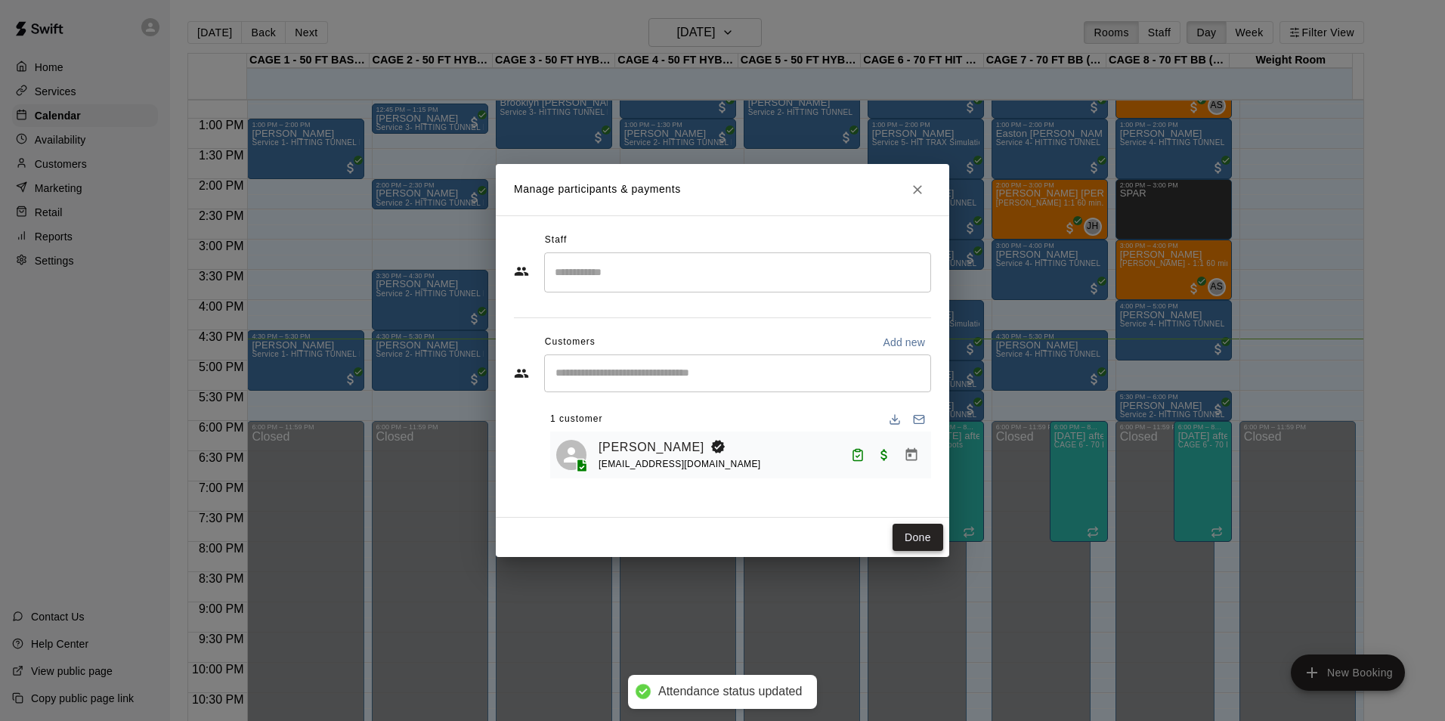
click at [920, 534] on button "Done" at bounding box center [917, 538] width 51 height 28
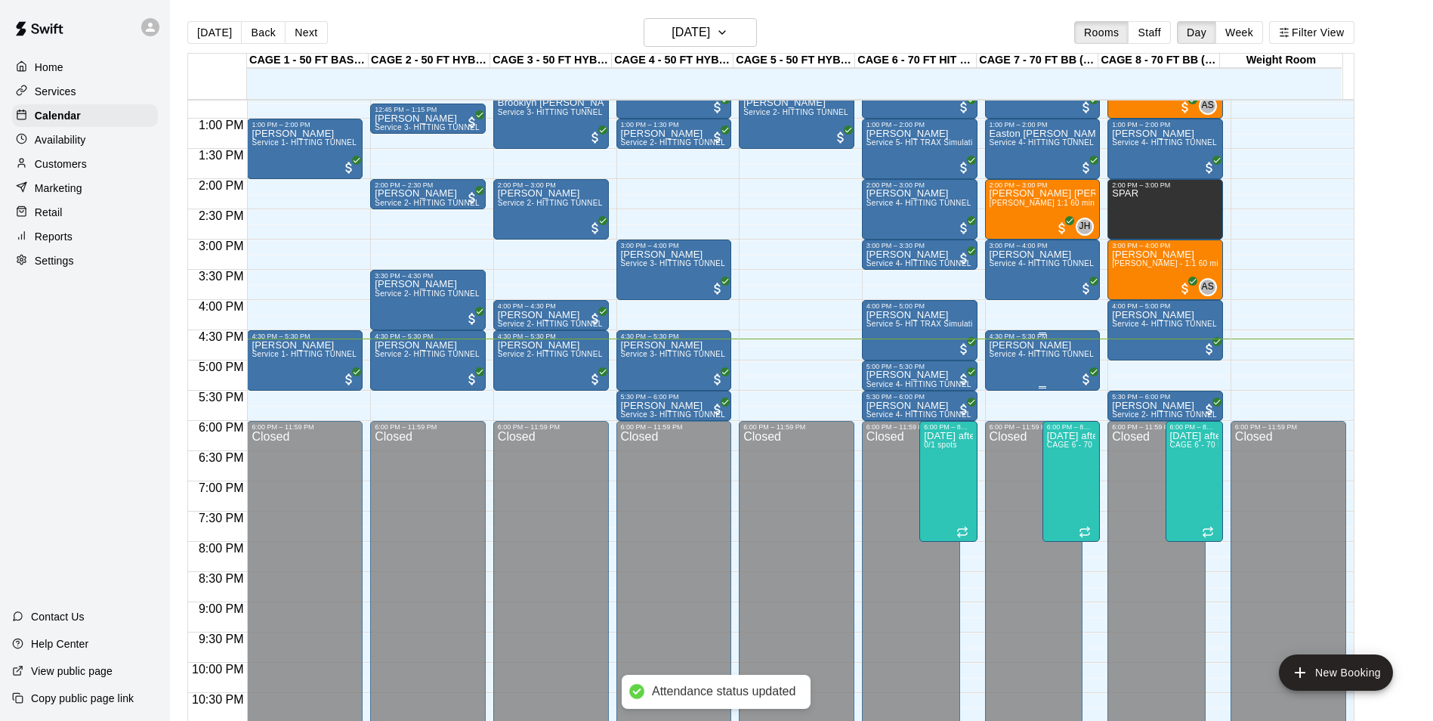
click at [1029, 367] on div "Bret Cook Service 4- HITTING TUNNEL RENTAL - 70ft Baseball" at bounding box center [1043, 700] width 107 height 721
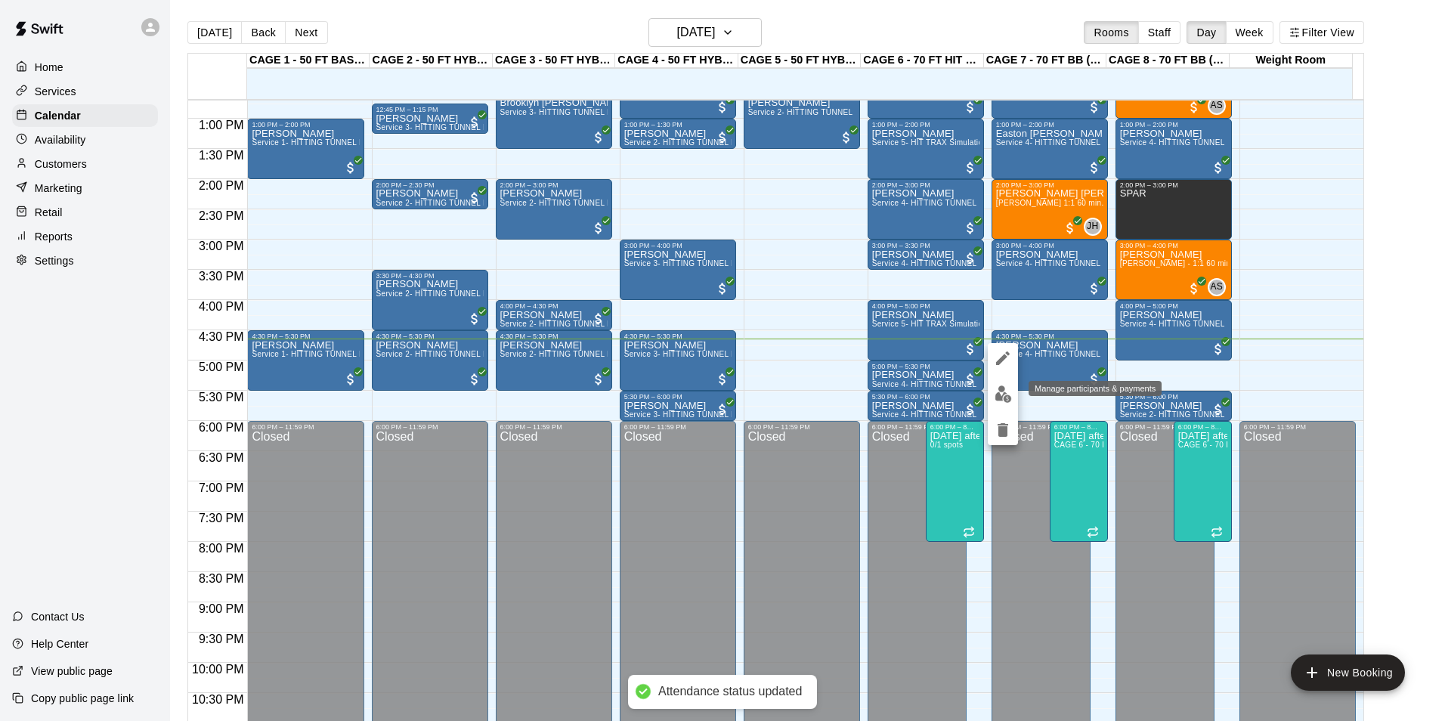
click at [999, 389] on img "edit" at bounding box center [1002, 393] width 17 height 17
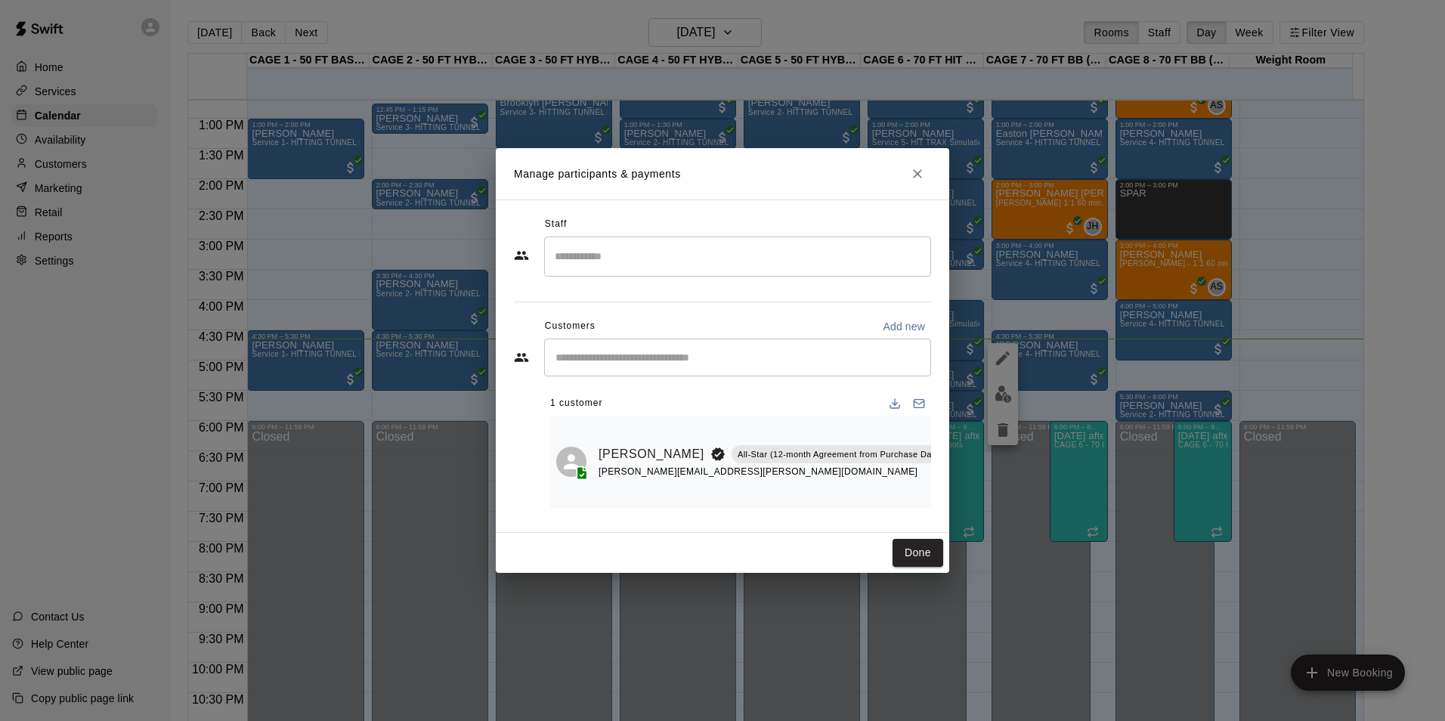
click at [981, 434] on icon "Mark attendance" at bounding box center [985, 435] width 9 height 11
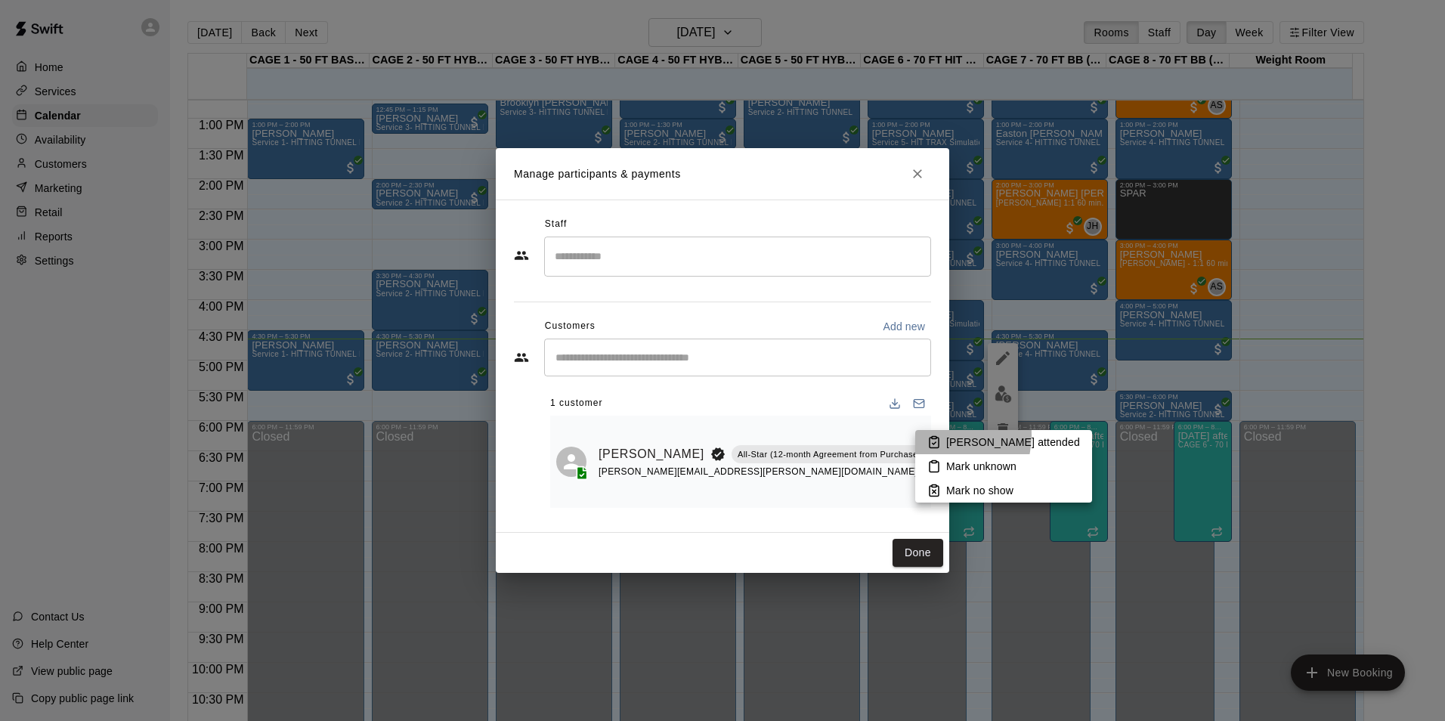
click at [942, 435] on li "[PERSON_NAME] attended" at bounding box center [1003, 442] width 177 height 24
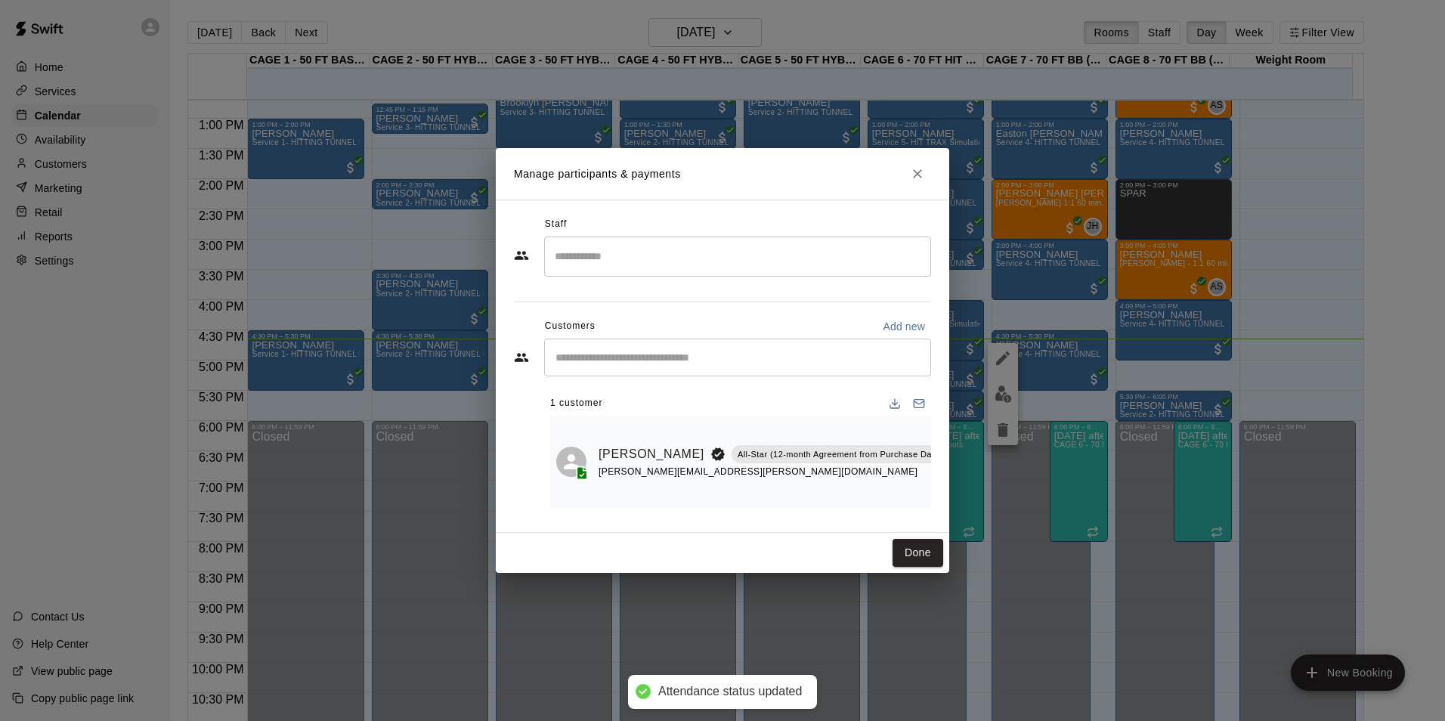
click at [924, 538] on div "Done" at bounding box center [722, 553] width 453 height 40
click at [929, 545] on button "Done" at bounding box center [917, 553] width 51 height 28
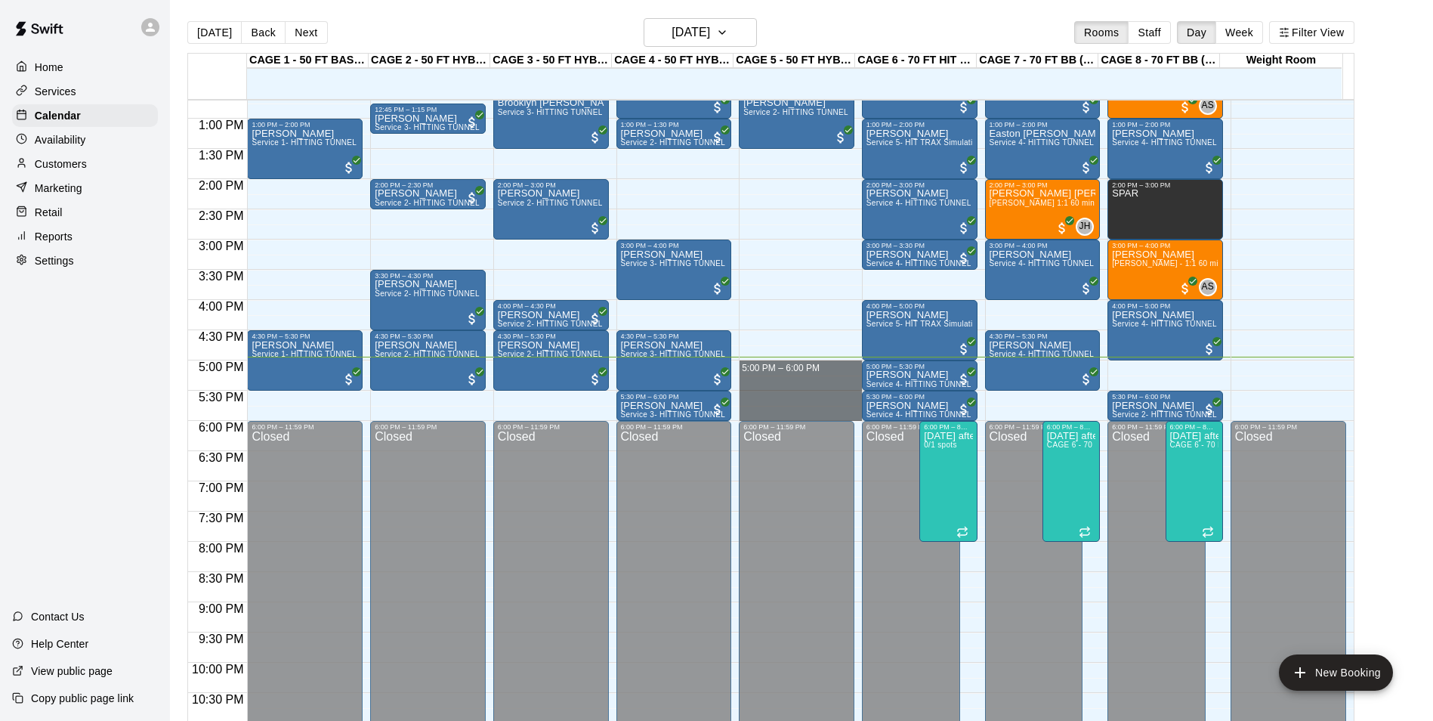
drag, startPoint x: 789, startPoint y: 372, endPoint x: 784, endPoint y: 419, distance: 47.1
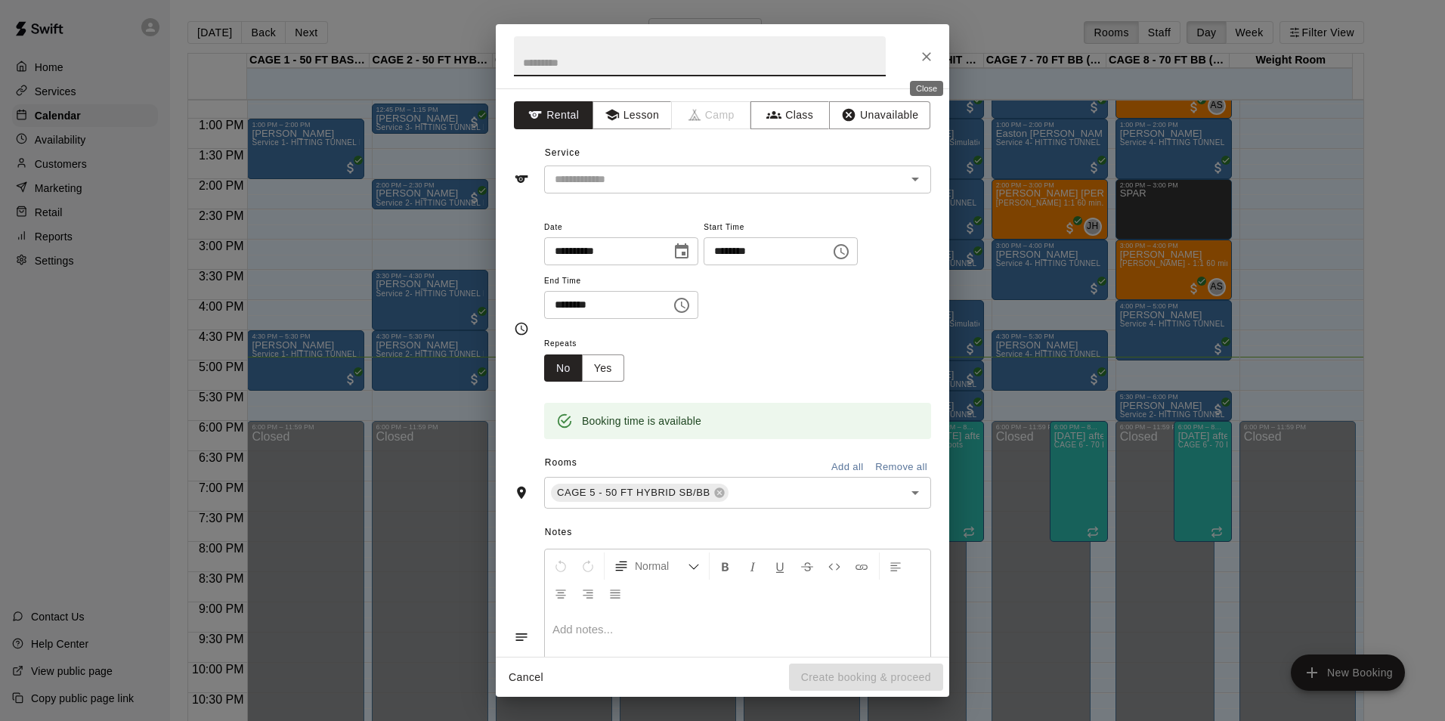
click at [920, 66] on button "Close" at bounding box center [926, 56] width 27 height 27
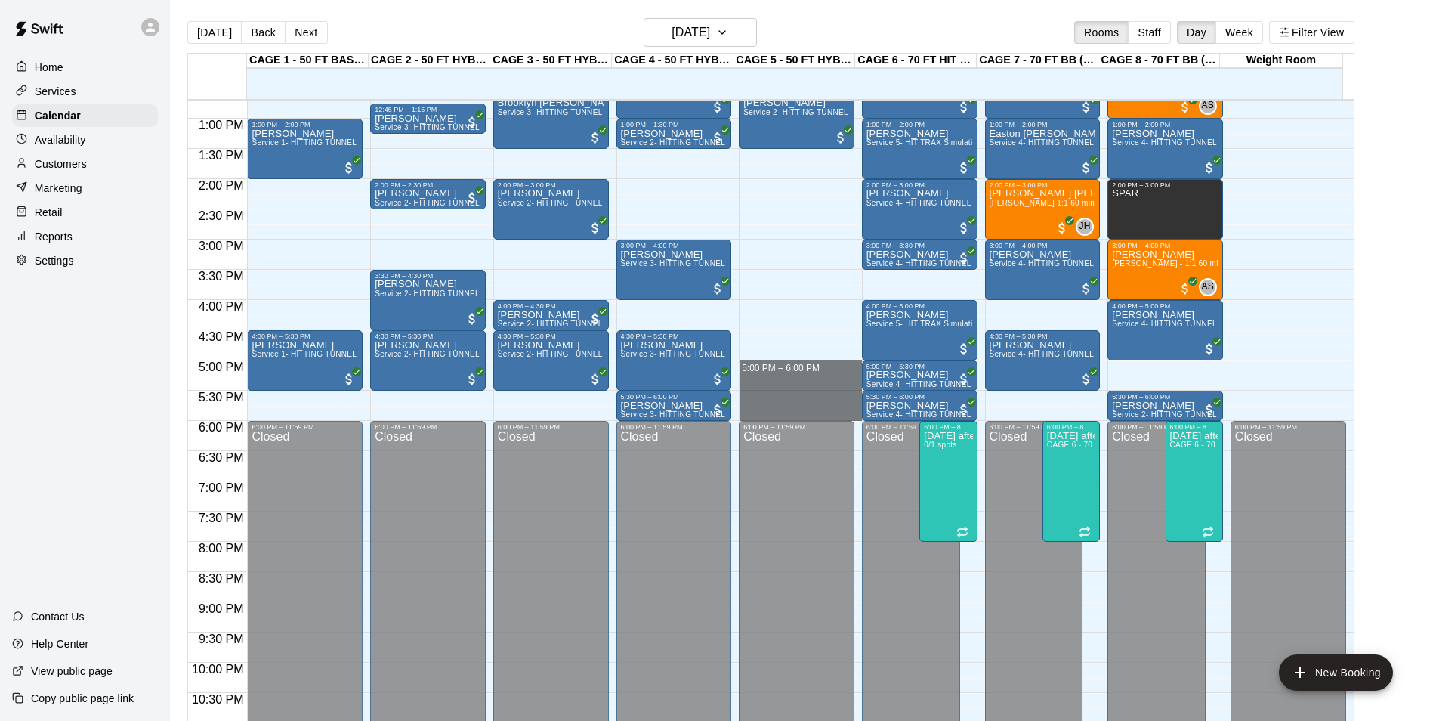
drag, startPoint x: 785, startPoint y: 370, endPoint x: 790, endPoint y: 415, distance: 45.6
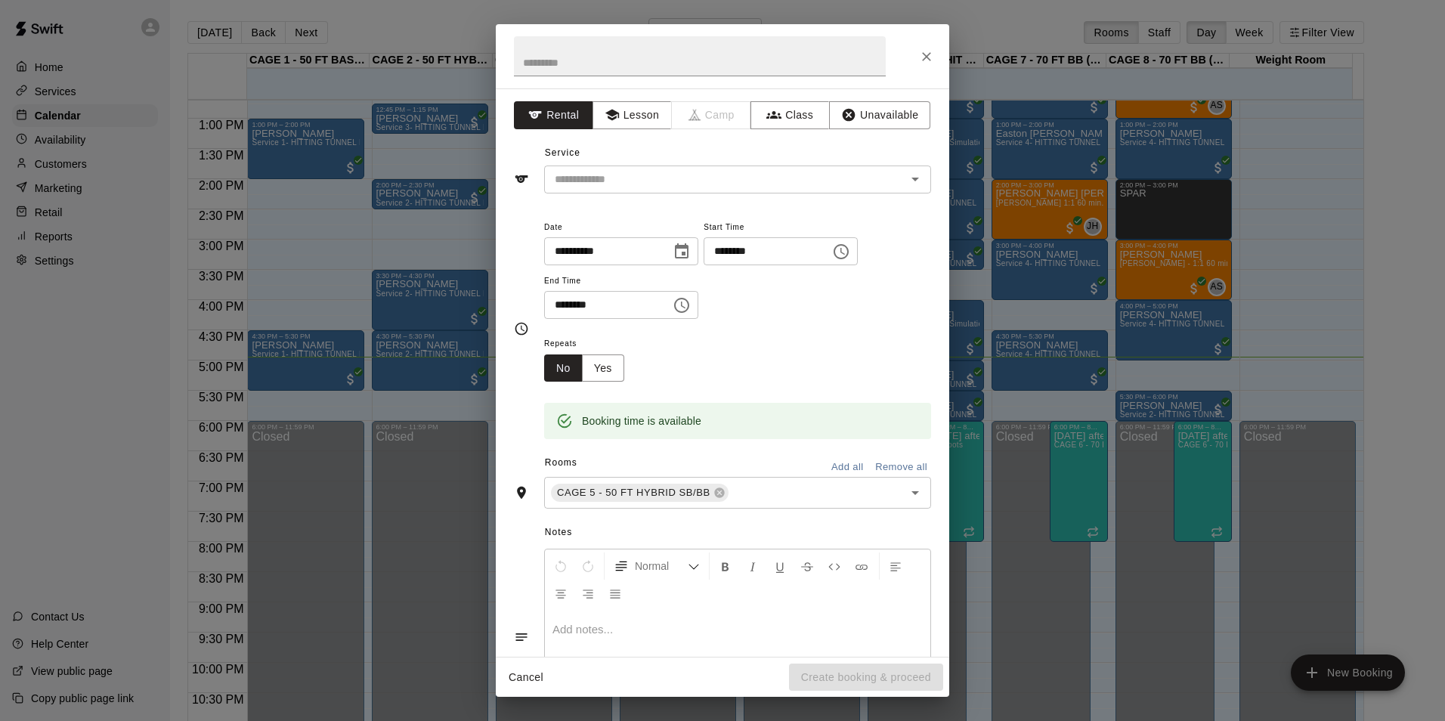
click at [645, 153] on div "Service ​" at bounding box center [722, 167] width 417 height 52
click at [641, 178] on input "text" at bounding box center [715, 179] width 333 height 19
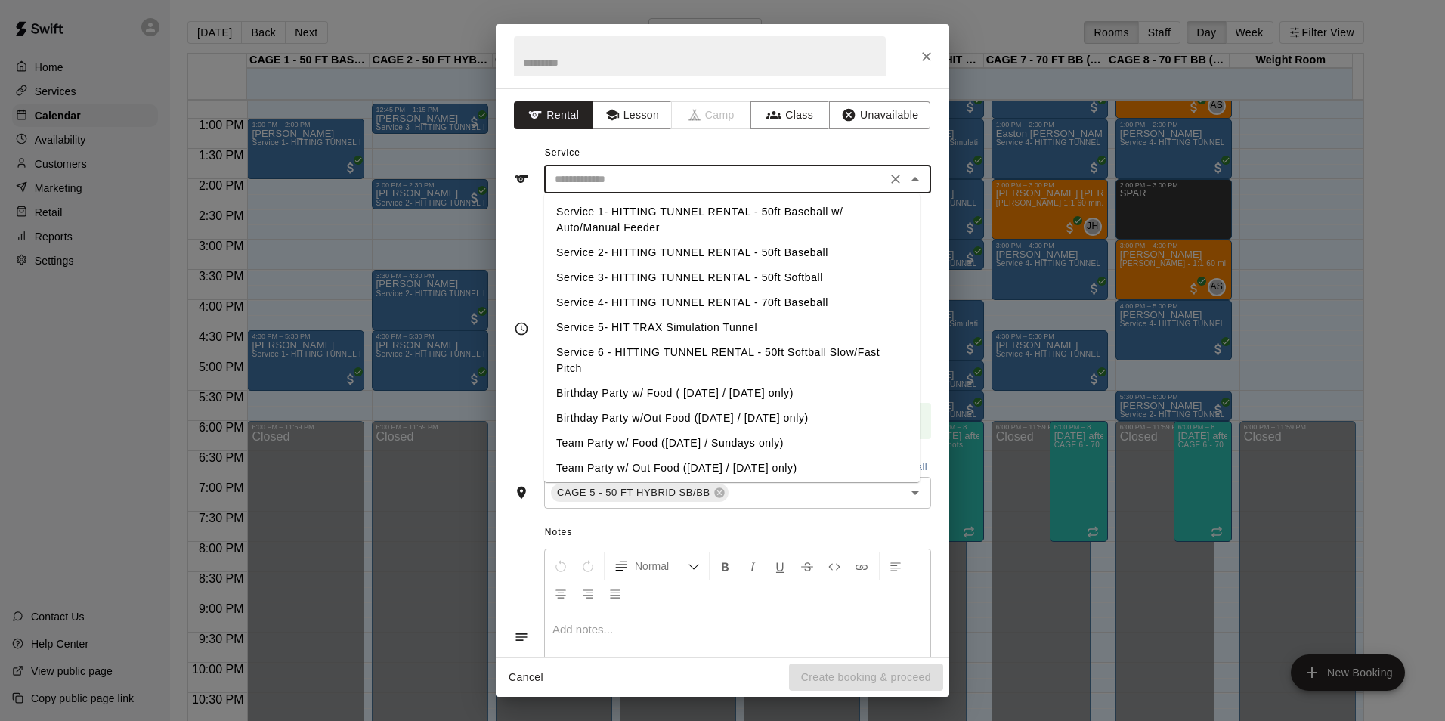
click at [775, 248] on li "Service 2- HITTING TUNNEL RENTAL - 50ft Baseball" at bounding box center [732, 252] width 376 height 25
type input "**********"
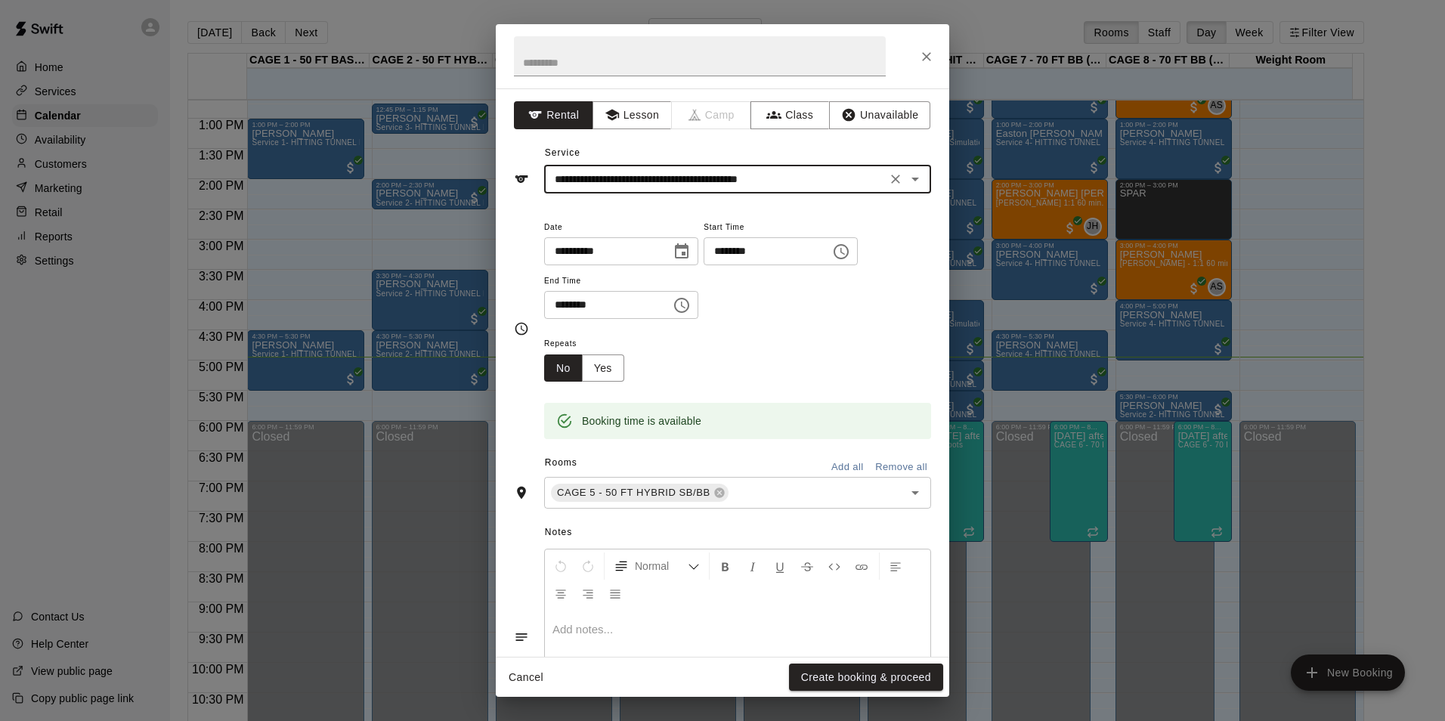
click at [842, 660] on div "Cancel Create booking & proceed" at bounding box center [722, 677] width 453 height 40
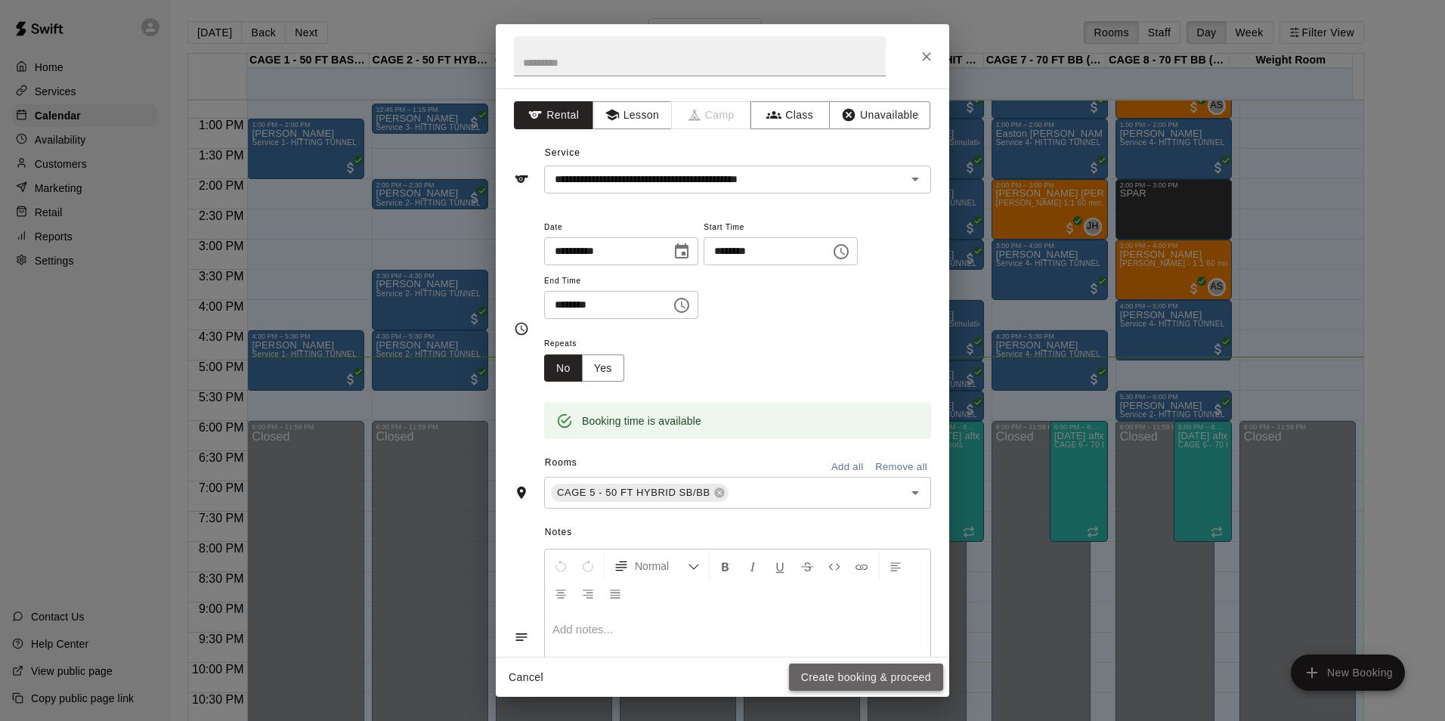
click at [866, 667] on button "Create booking & proceed" at bounding box center [866, 677] width 154 height 28
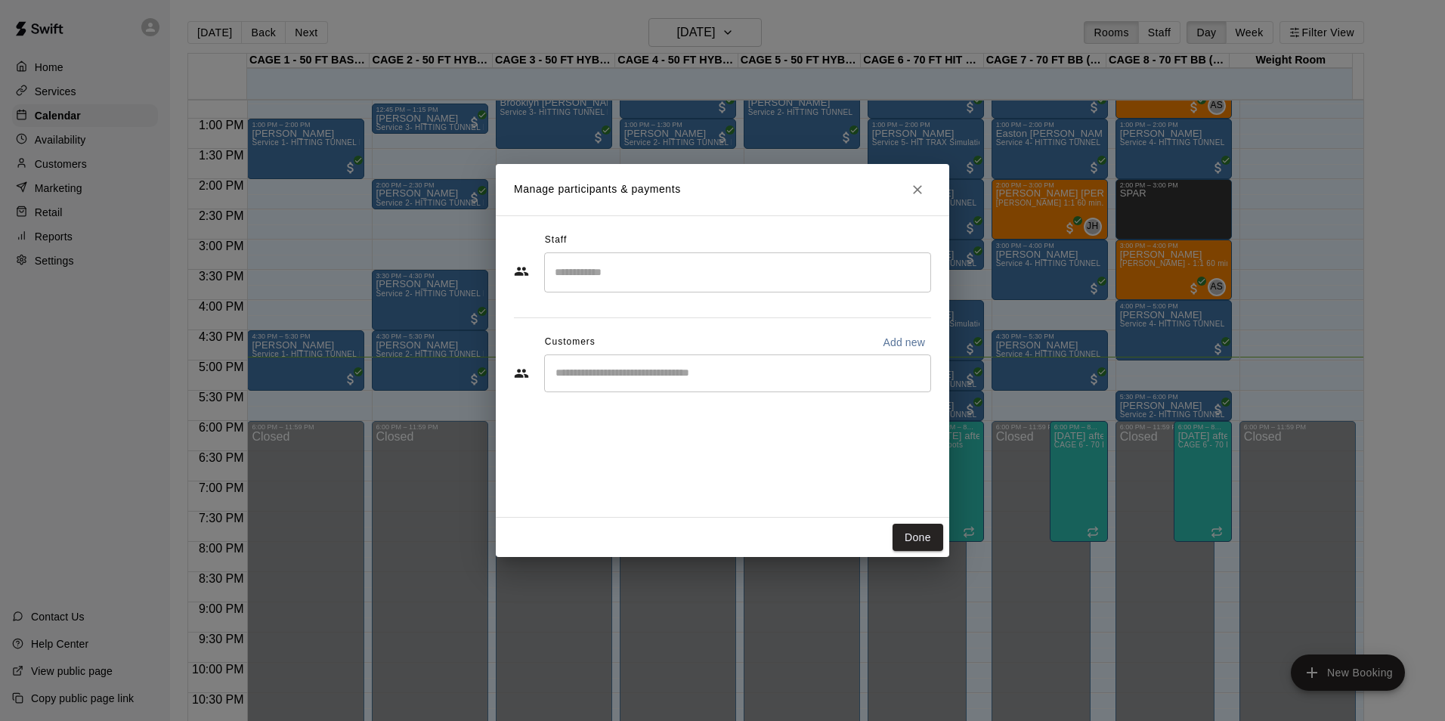
click at [626, 382] on div "​" at bounding box center [737, 373] width 387 height 38
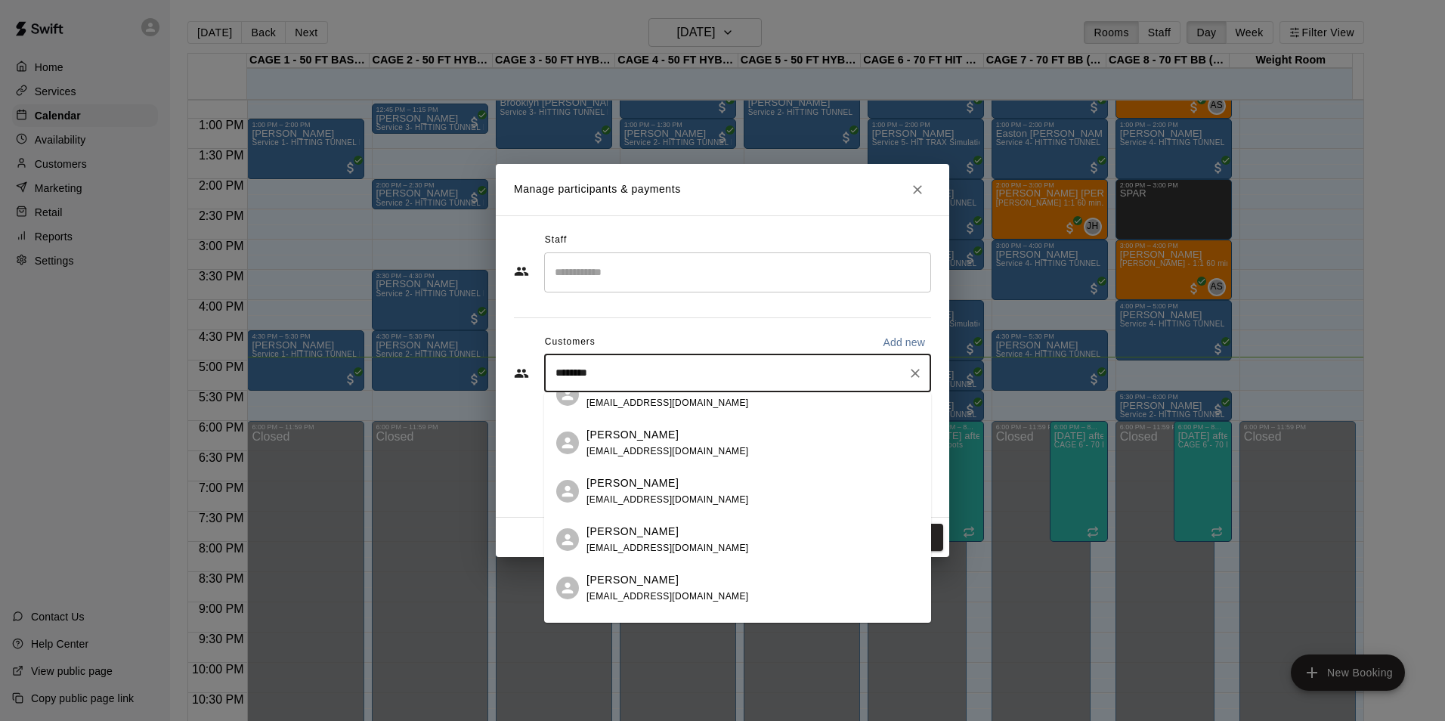
scroll to position [1965, 0]
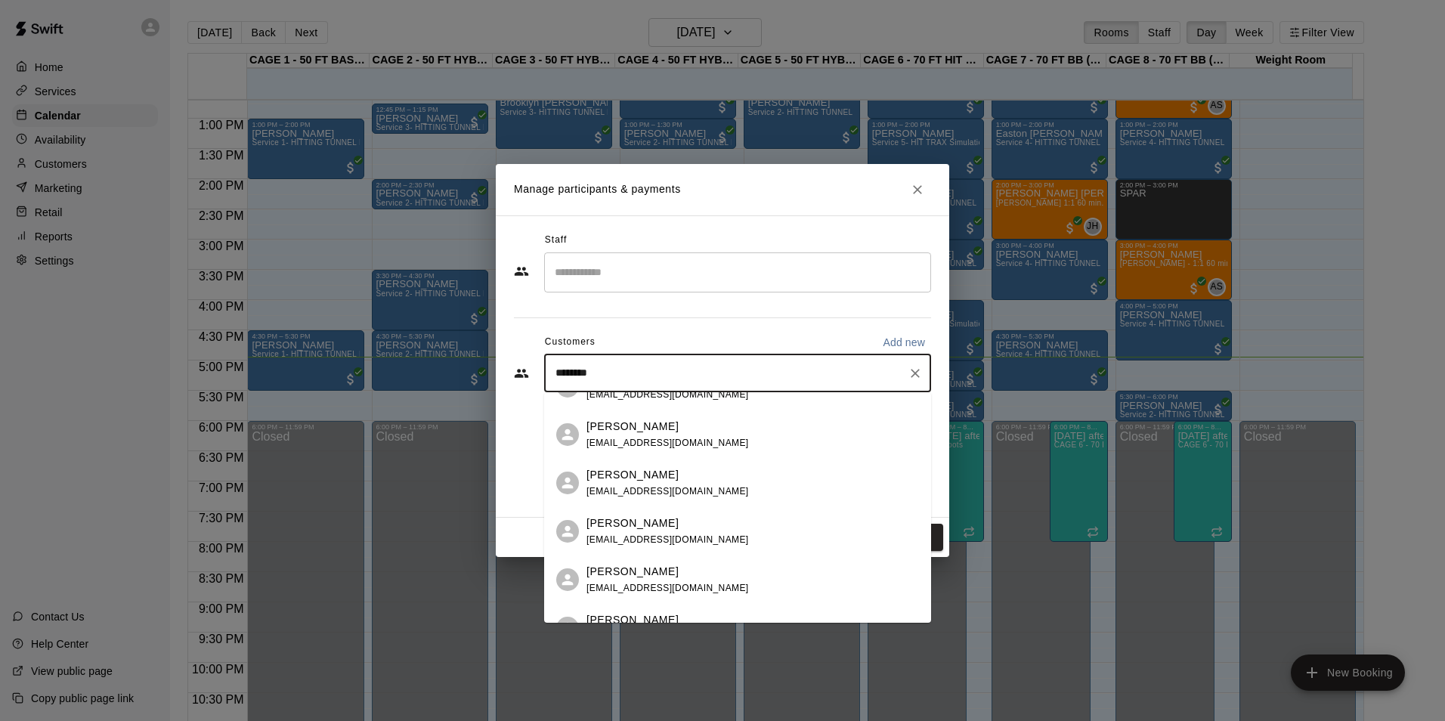
drag, startPoint x: 609, startPoint y: 374, endPoint x: 511, endPoint y: 385, distance: 98.8
click at [511, 385] on div "Staff ​ Customers Add new ******** ​" at bounding box center [722, 366] width 453 height 302
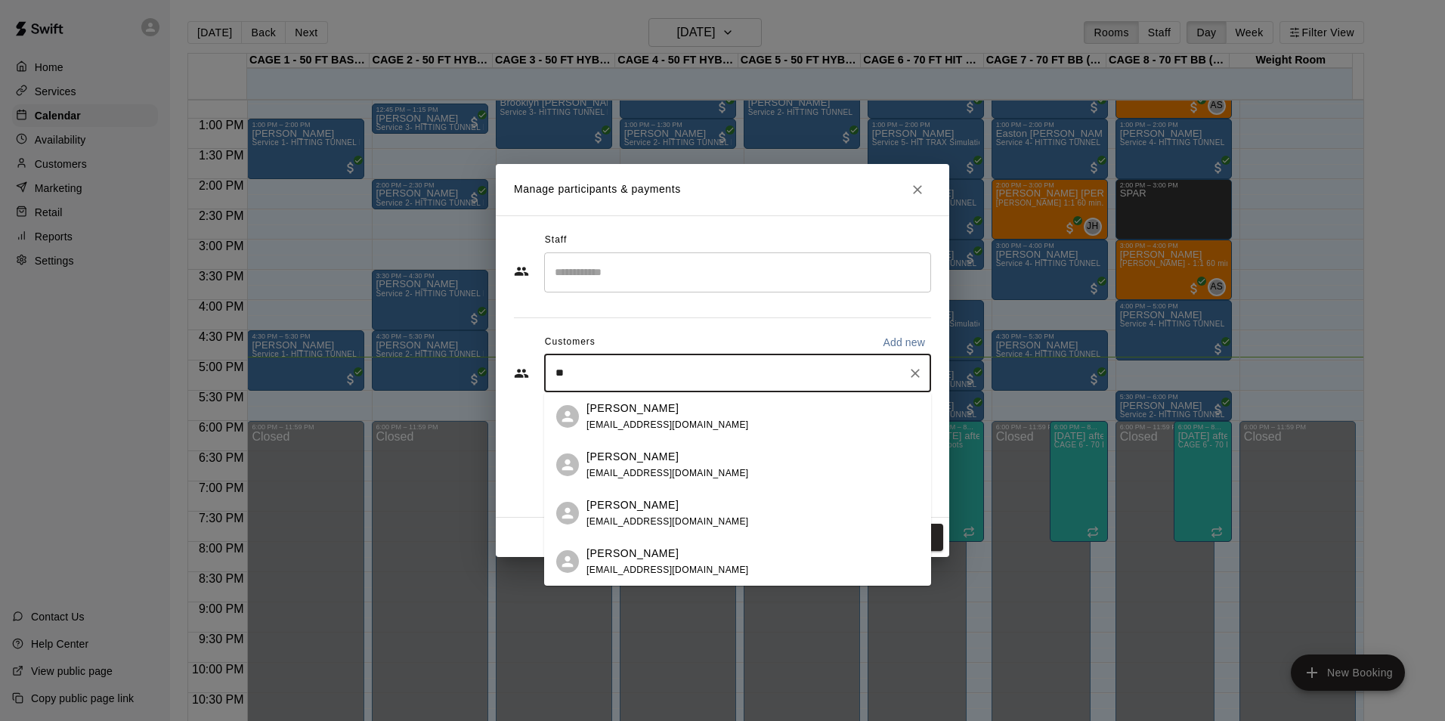
type input "*"
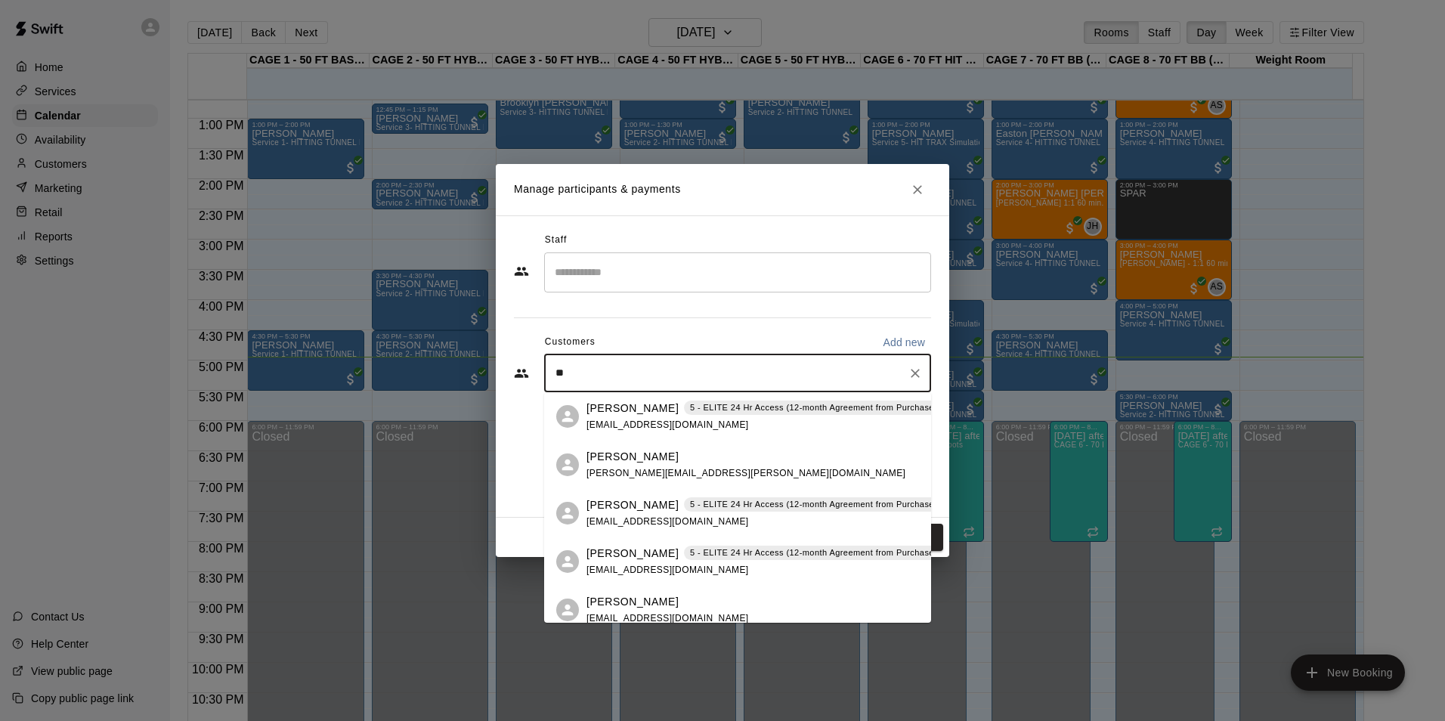
type input "*"
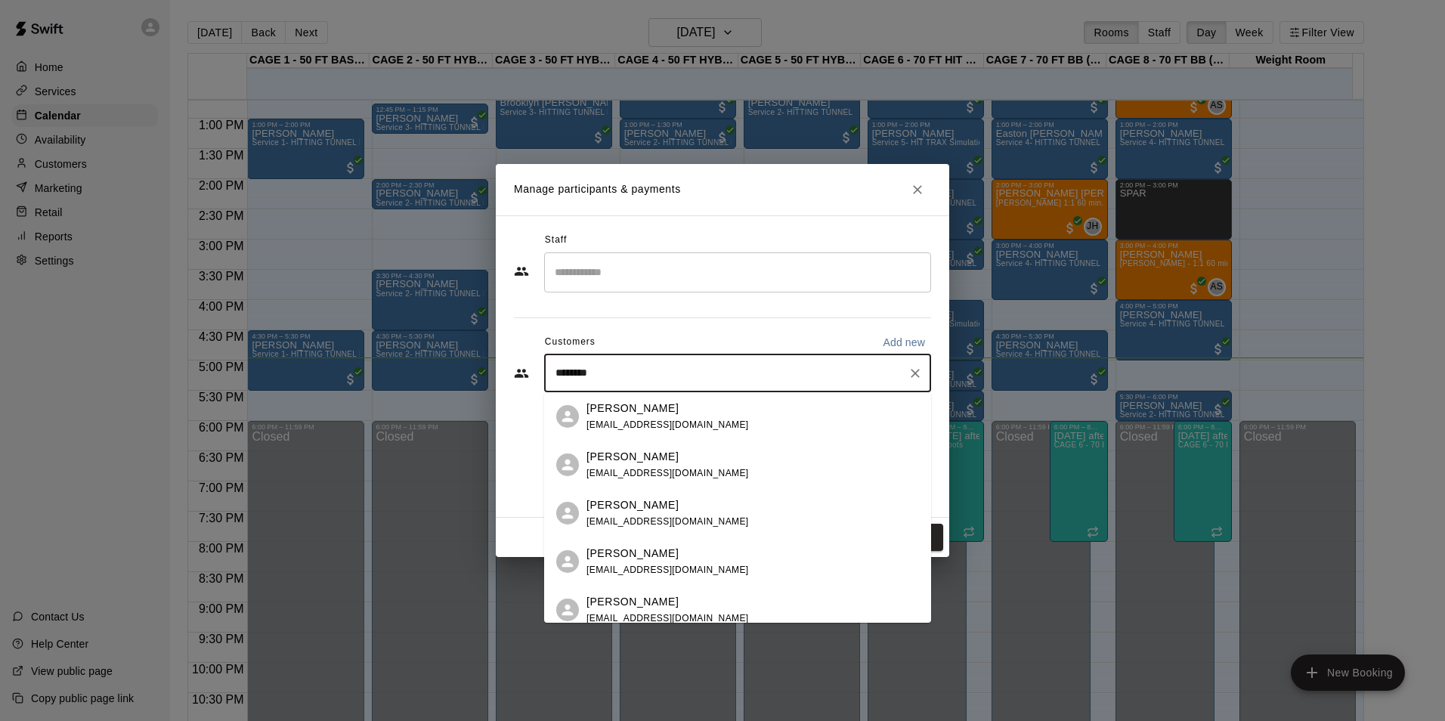
scroll to position [1285, 0]
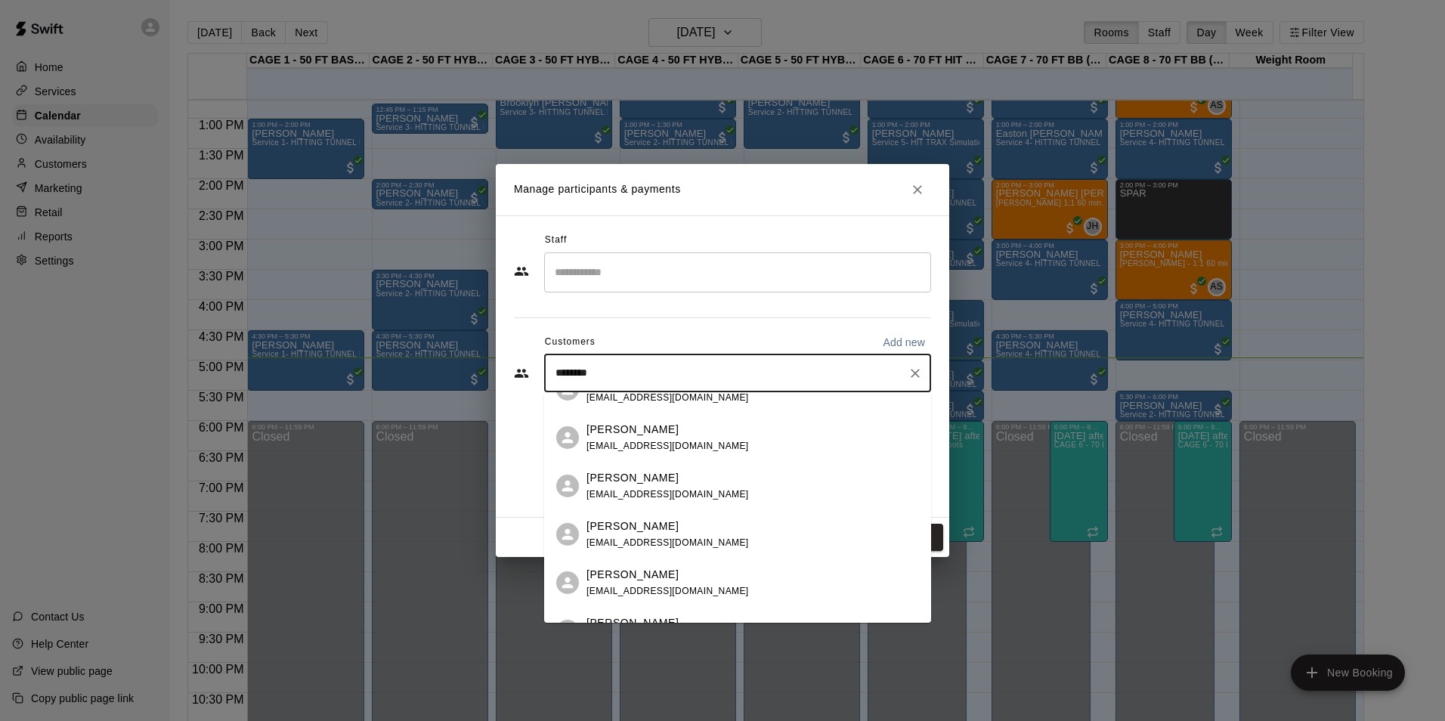
drag, startPoint x: 550, startPoint y: 379, endPoint x: 503, endPoint y: 387, distance: 47.5
click at [503, 387] on div "Staff ​ Customers Add new ******** ​" at bounding box center [722, 366] width 453 height 302
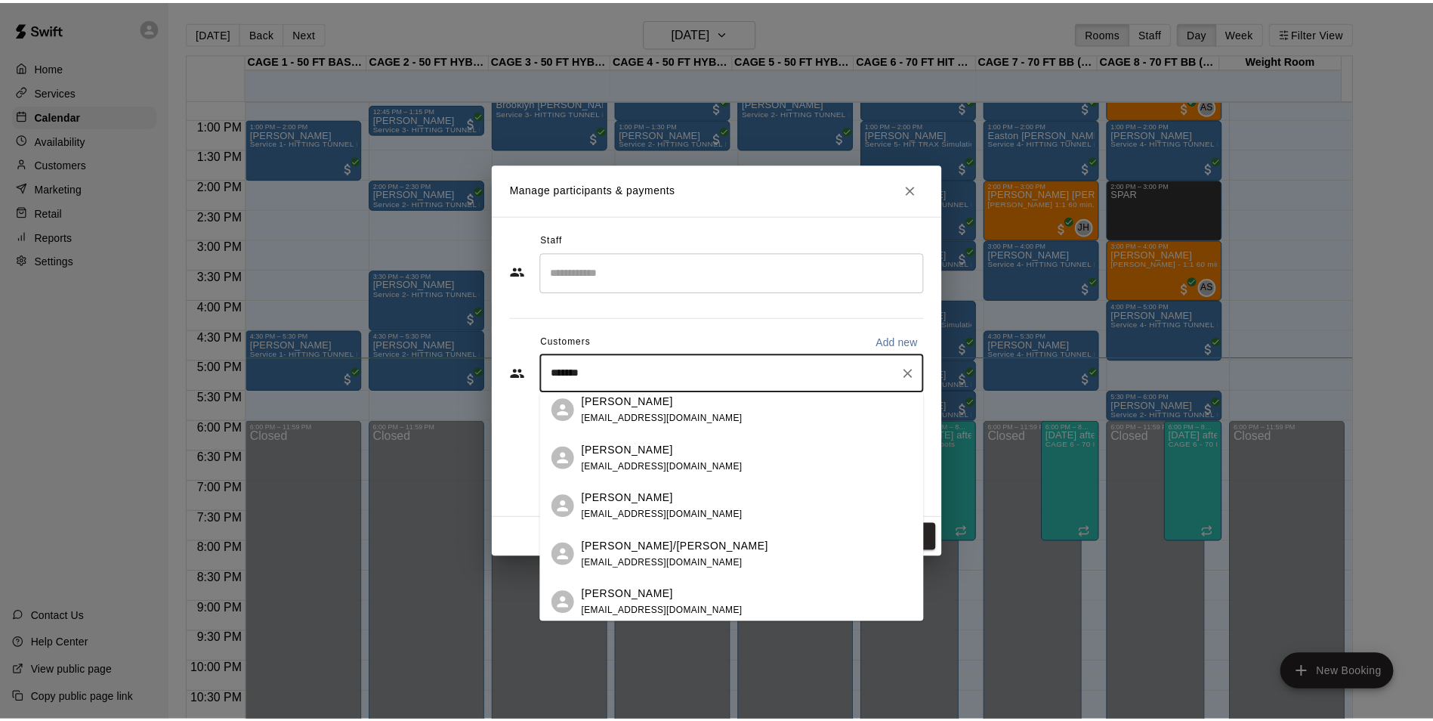
scroll to position [0, 0]
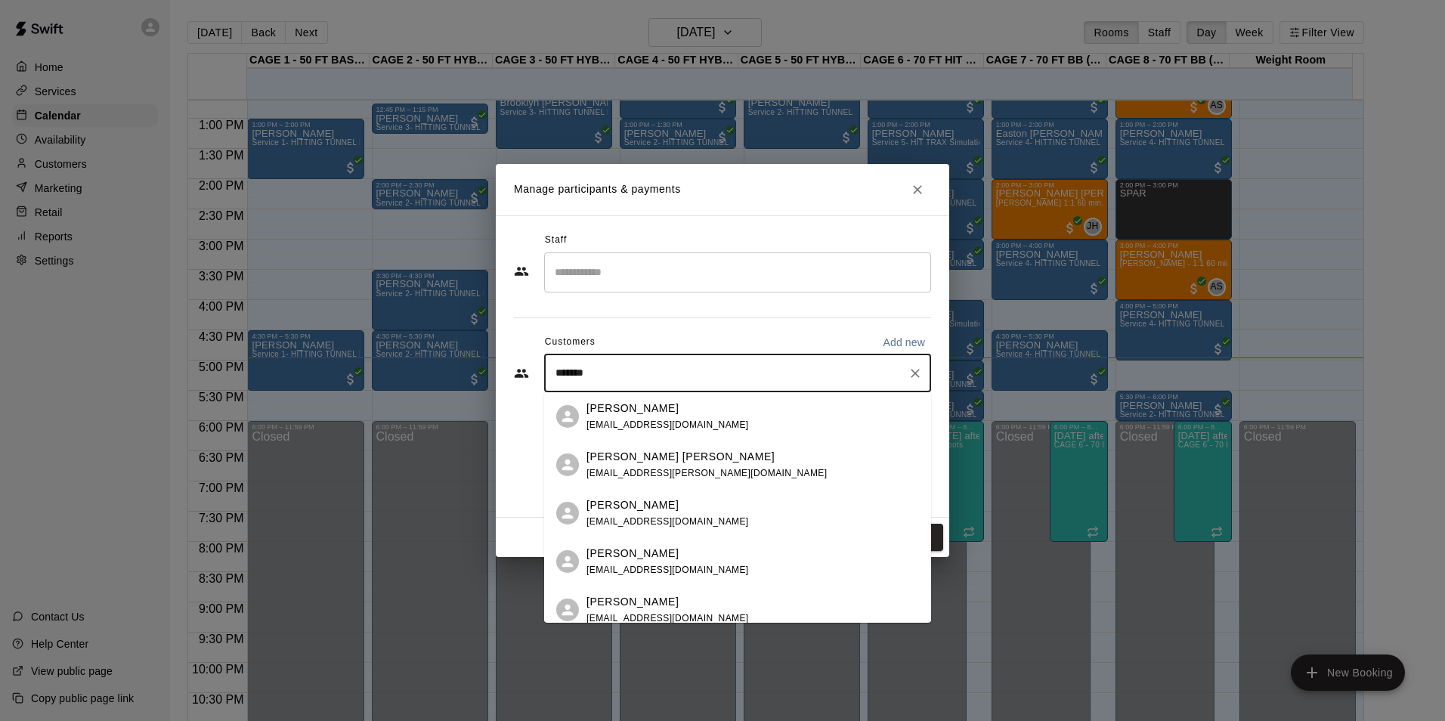
type input "********"
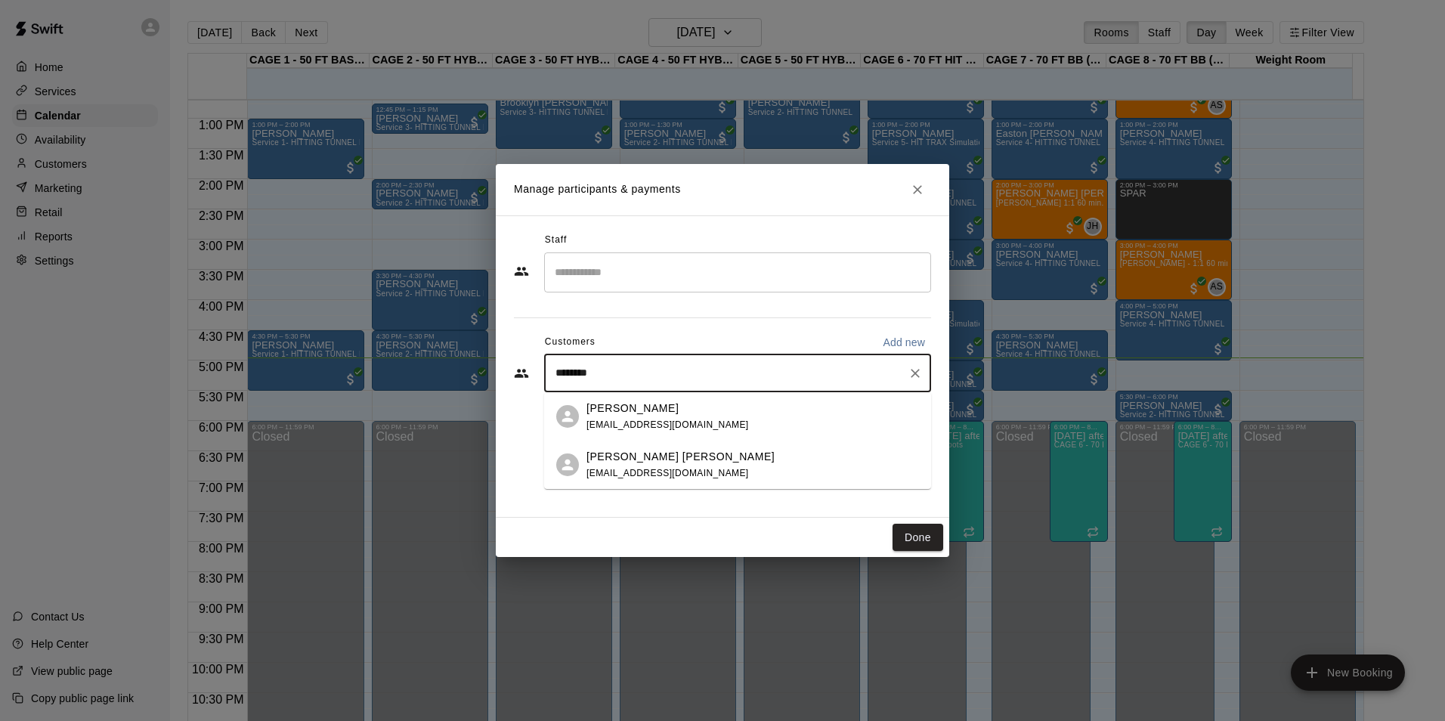
click at [681, 407] on div "Cooper Martinez" at bounding box center [667, 408] width 162 height 16
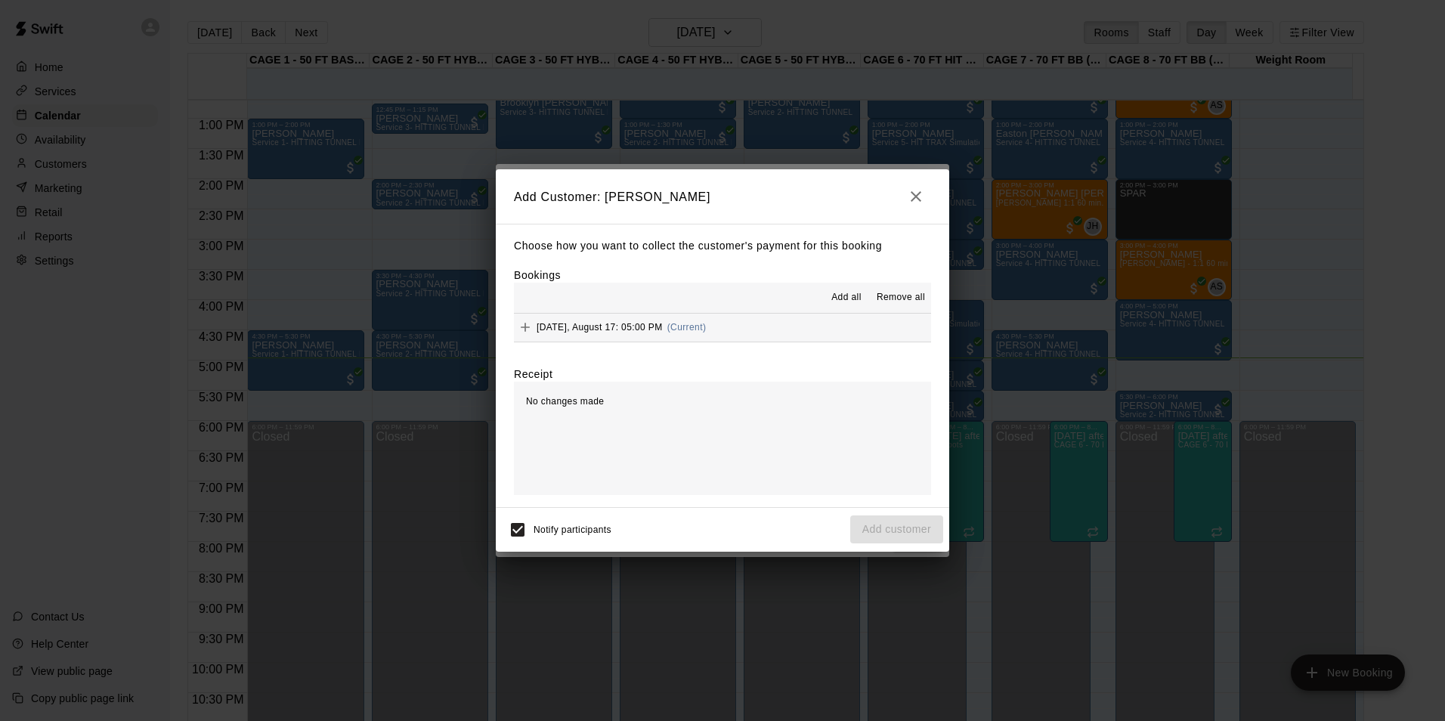
click at [741, 326] on button "Sunday, August 17: 05:00 PM (Current)" at bounding box center [722, 328] width 417 height 28
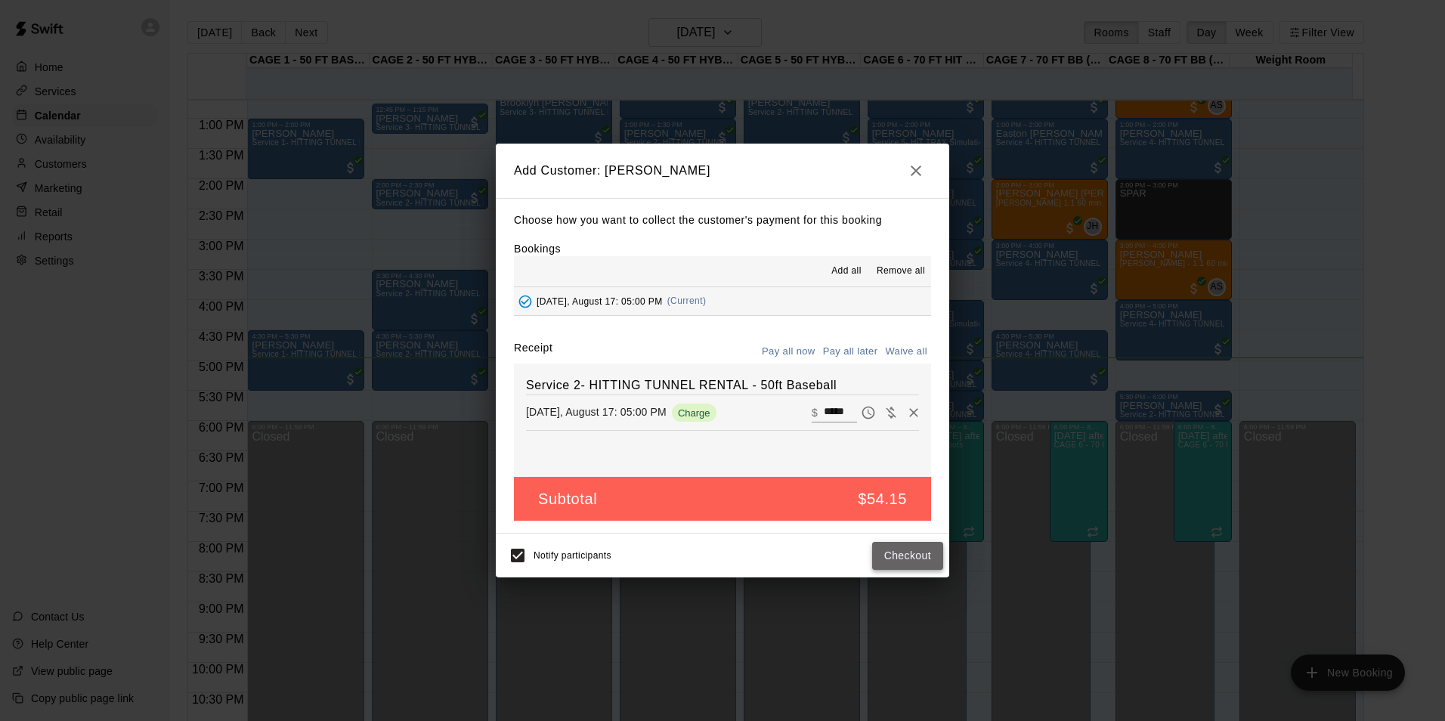
click at [894, 559] on button "Checkout" at bounding box center [907, 556] width 71 height 28
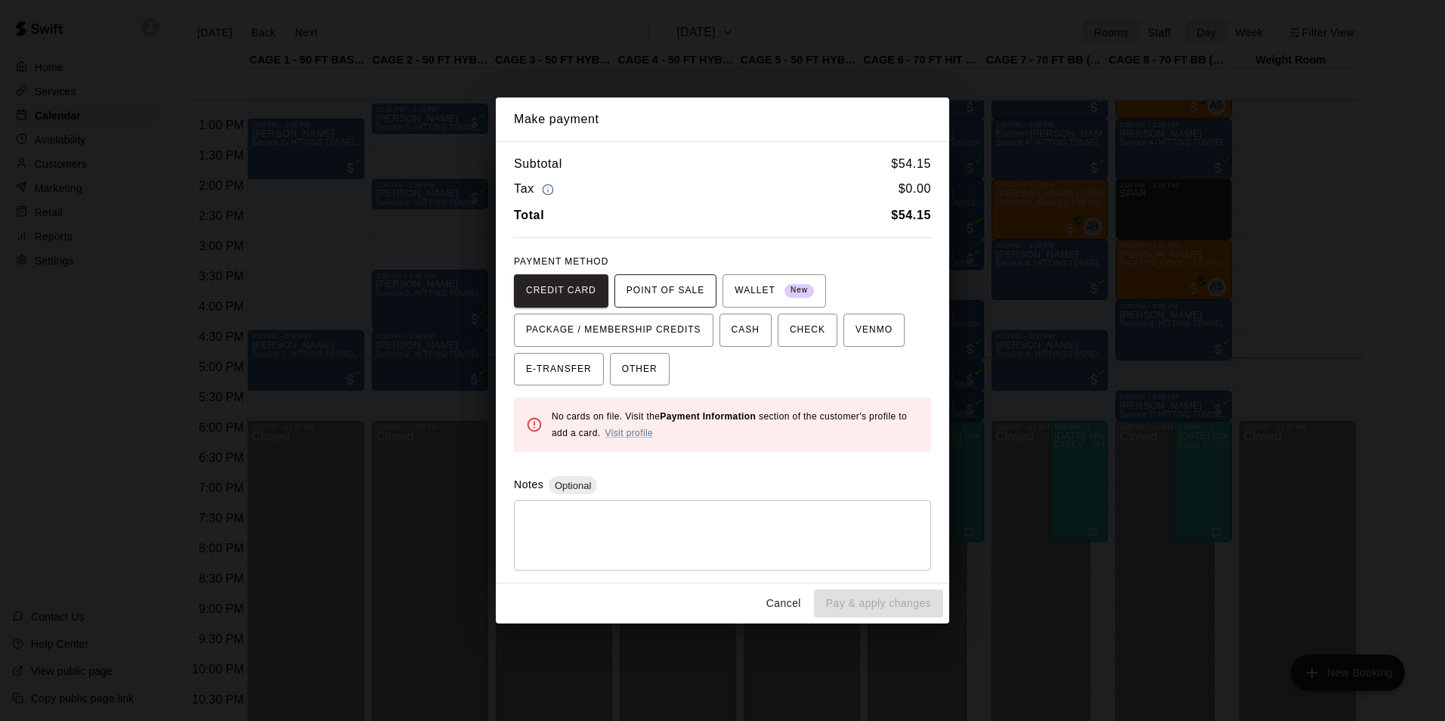
click at [649, 297] on span "POINT OF SALE" at bounding box center [665, 291] width 78 height 24
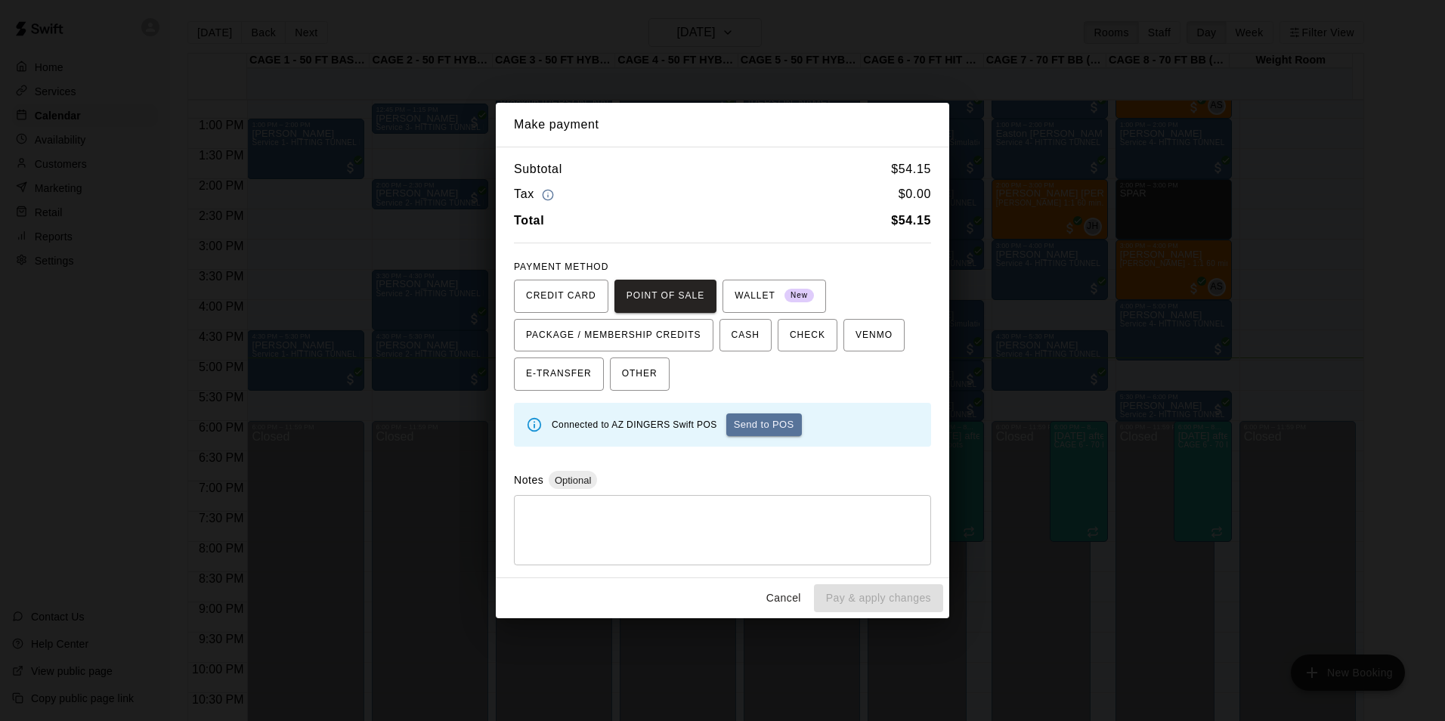
click at [741, 423] on button "Send to POS" at bounding box center [764, 424] width 76 height 23
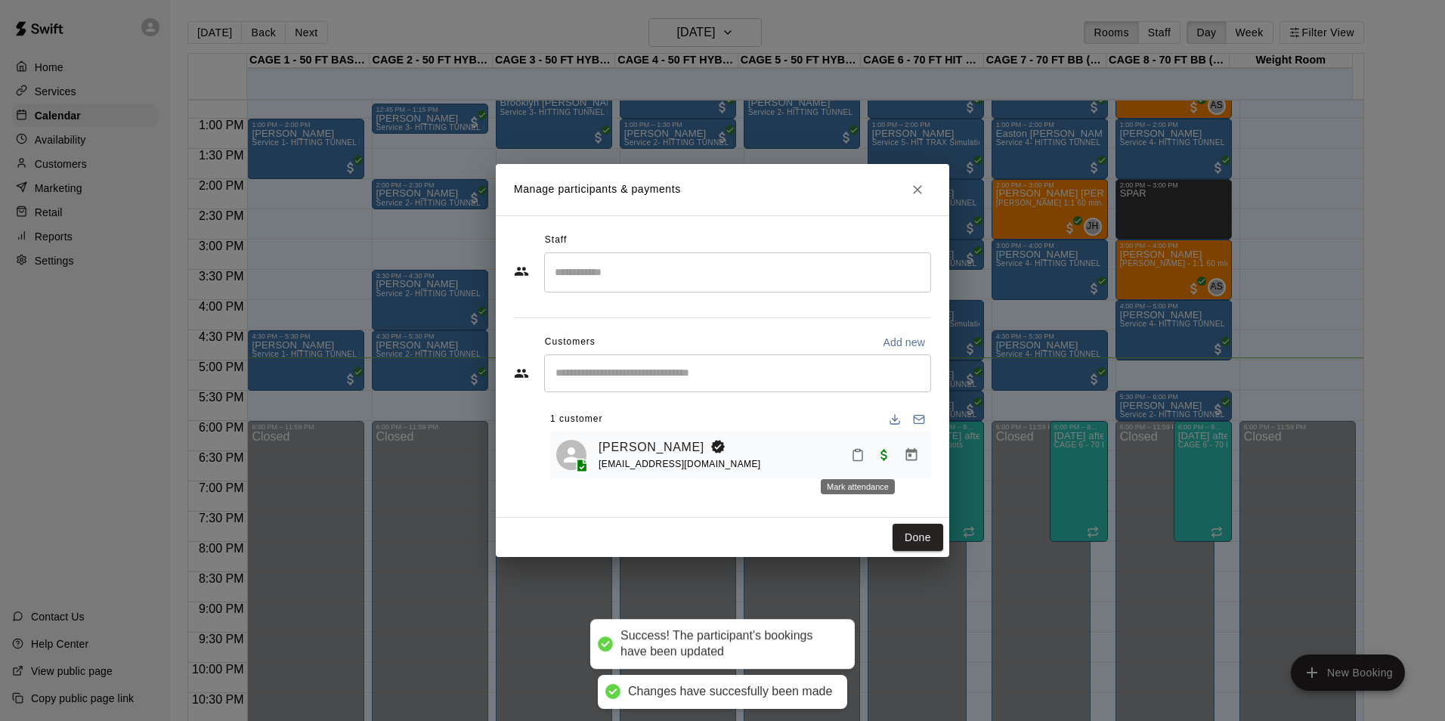
click at [849, 457] on button "Mark attendance" at bounding box center [858, 455] width 26 height 26
click at [898, 453] on p "[PERSON_NAME] attended" at bounding box center [955, 454] width 134 height 15
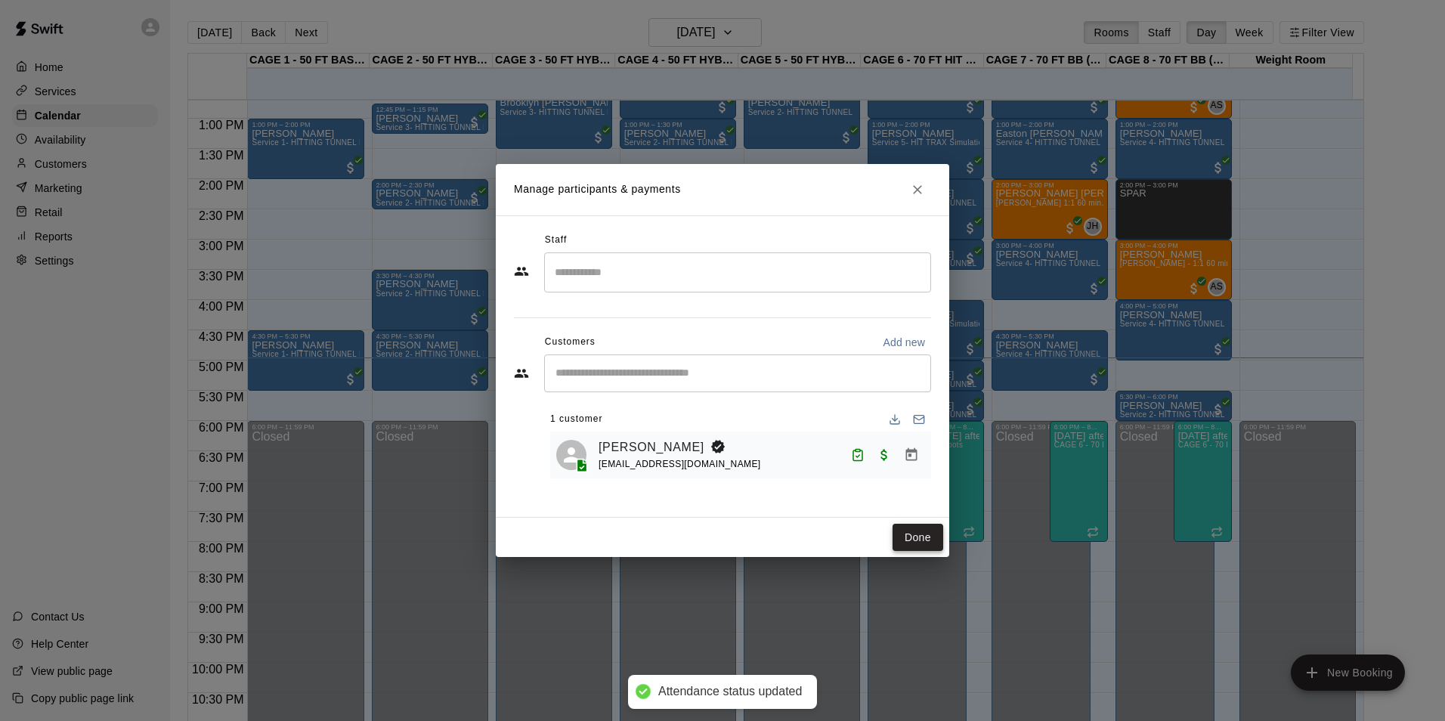
click at [923, 533] on button "Done" at bounding box center [917, 538] width 51 height 28
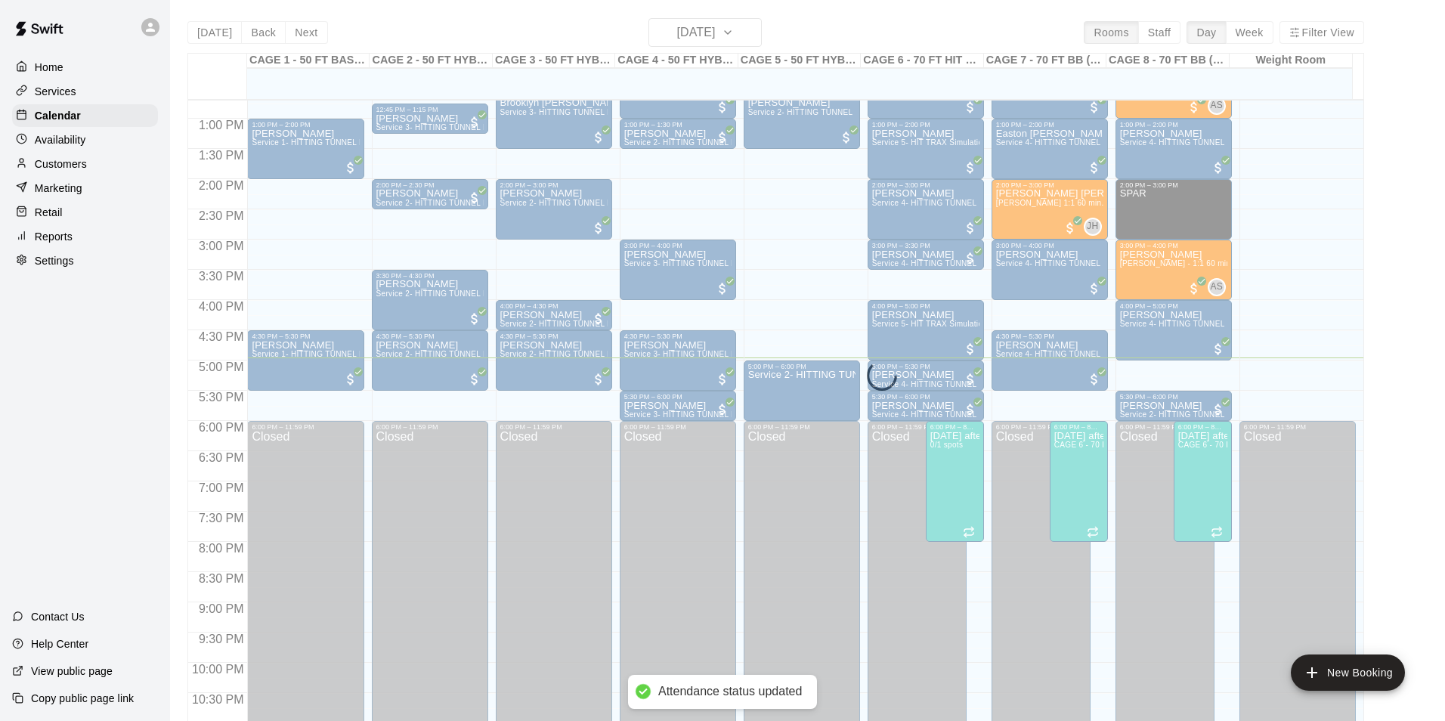
click at [997, 466] on div "Closed" at bounding box center [1041, 609] width 90 height 357
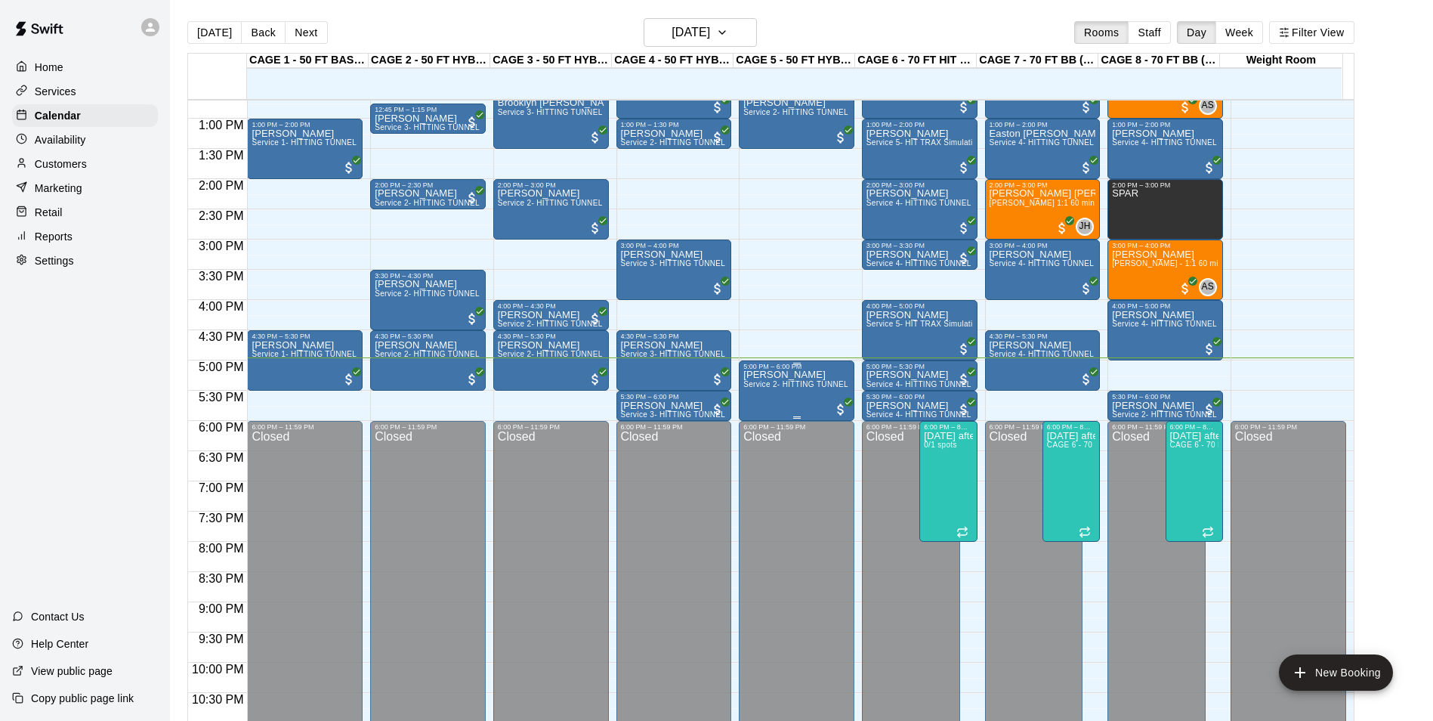
click at [783, 375] on p "Cooper Martinez" at bounding box center [797, 375] width 107 height 0
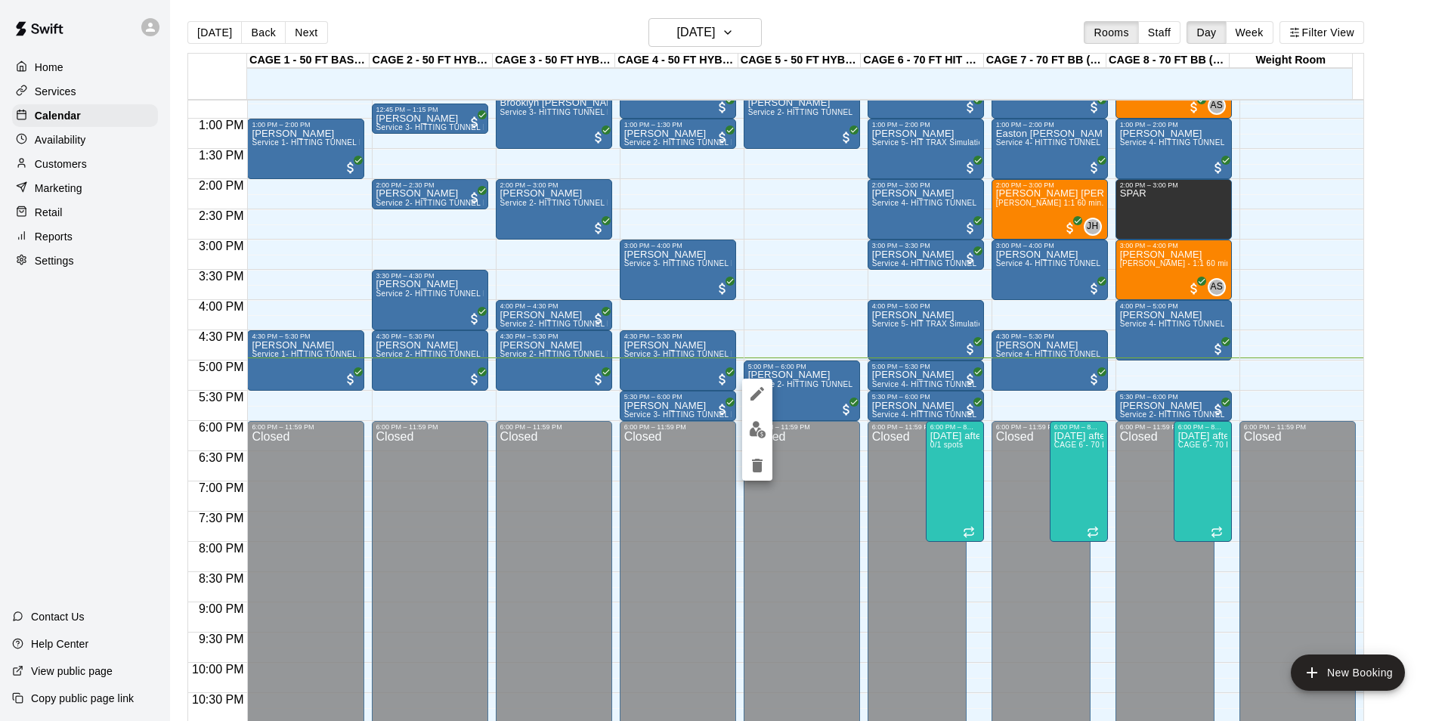
click at [747, 431] on button "edit" at bounding box center [757, 429] width 30 height 29
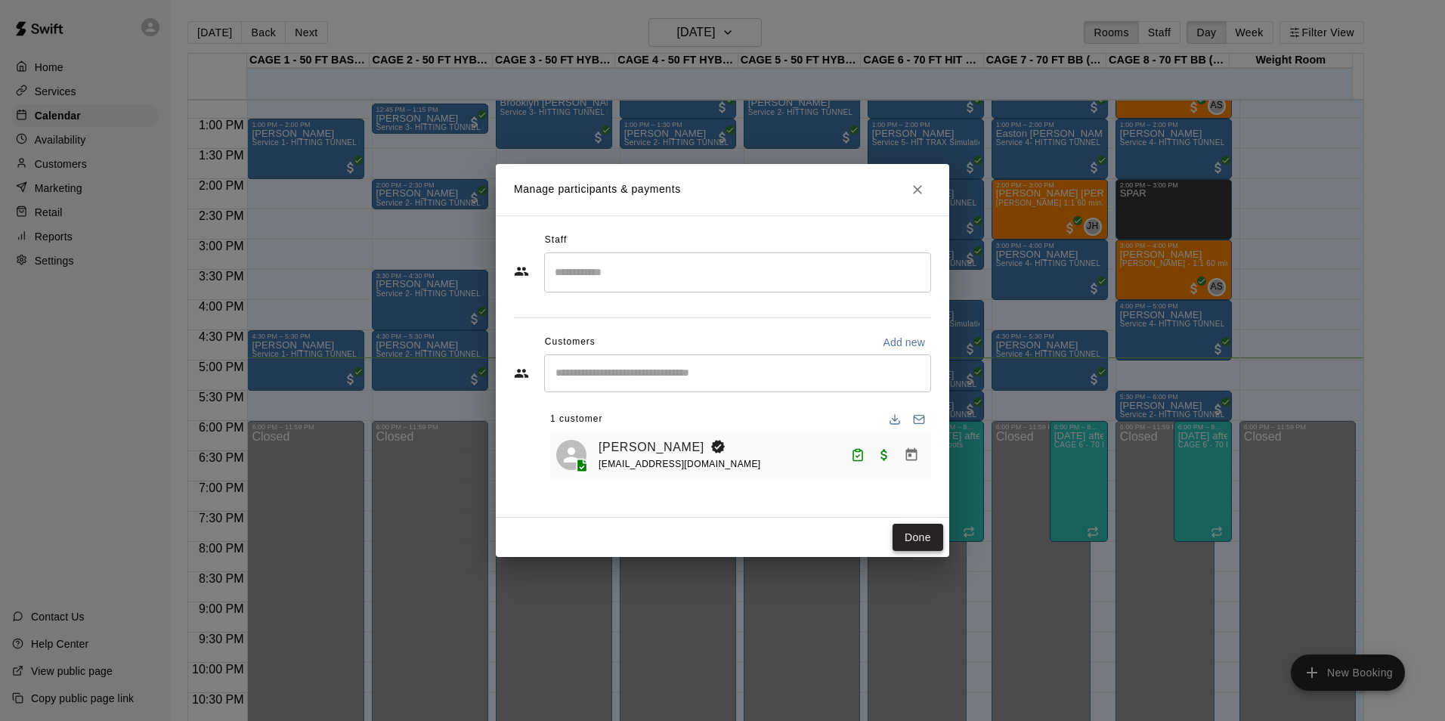
click at [920, 540] on button "Done" at bounding box center [917, 538] width 51 height 28
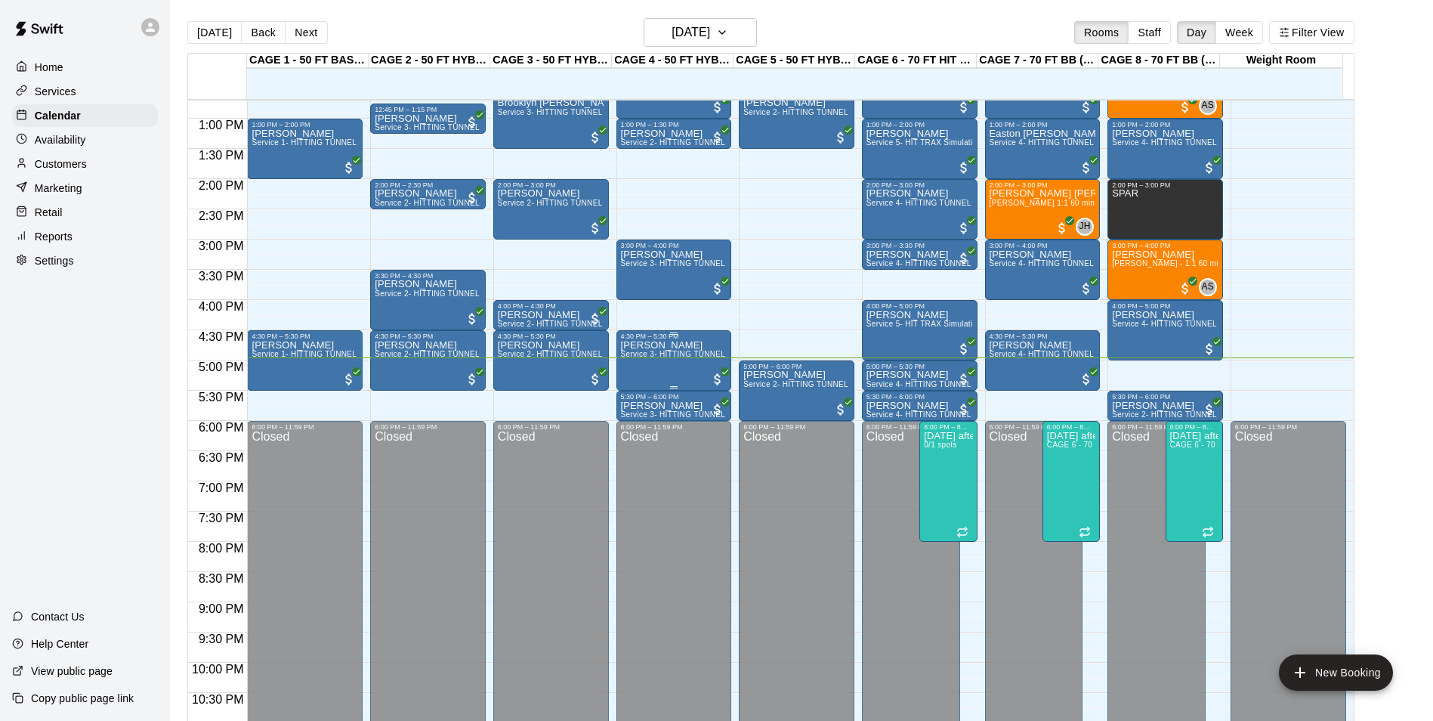
click at [697, 358] on span "Service 3- HITTING TUNNEL RENTAL - 50ft Softball" at bounding box center [715, 354] width 188 height 8
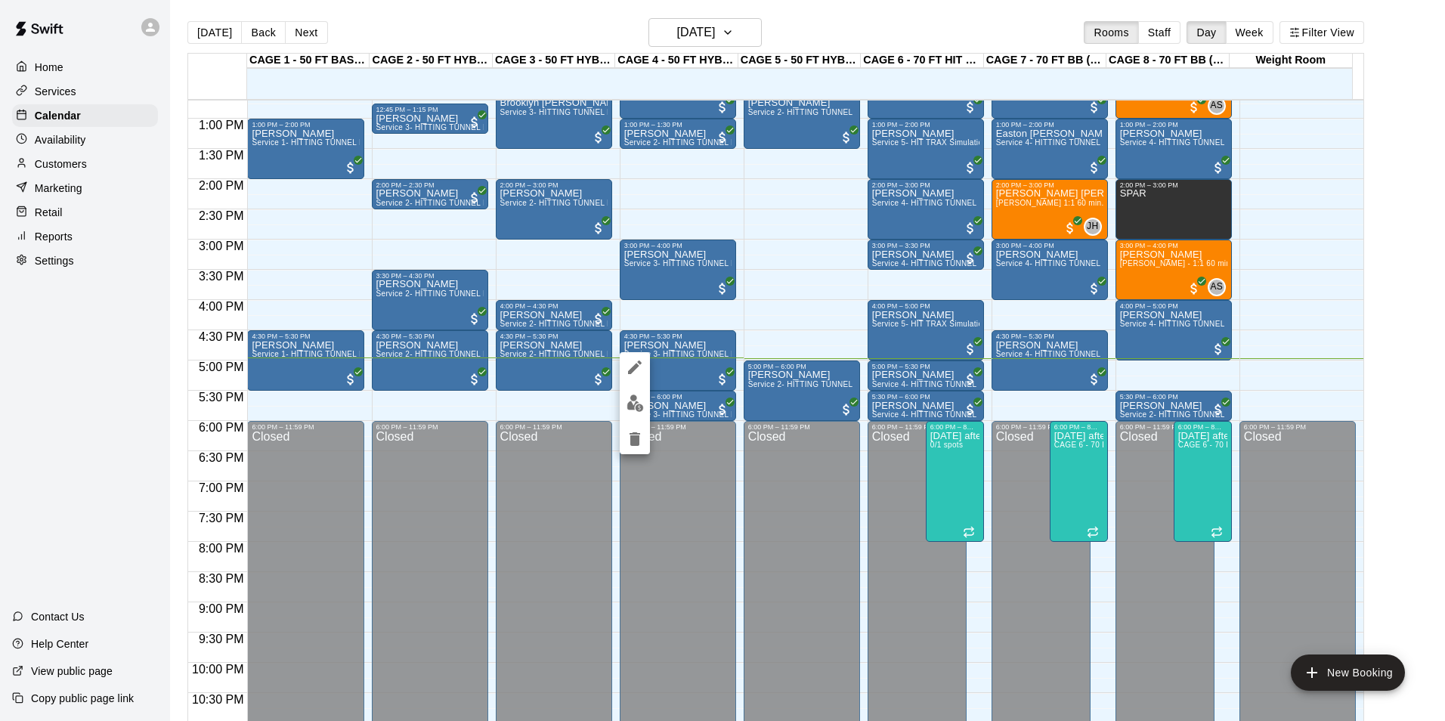
click at [692, 391] on div at bounding box center [722, 360] width 1445 height 721
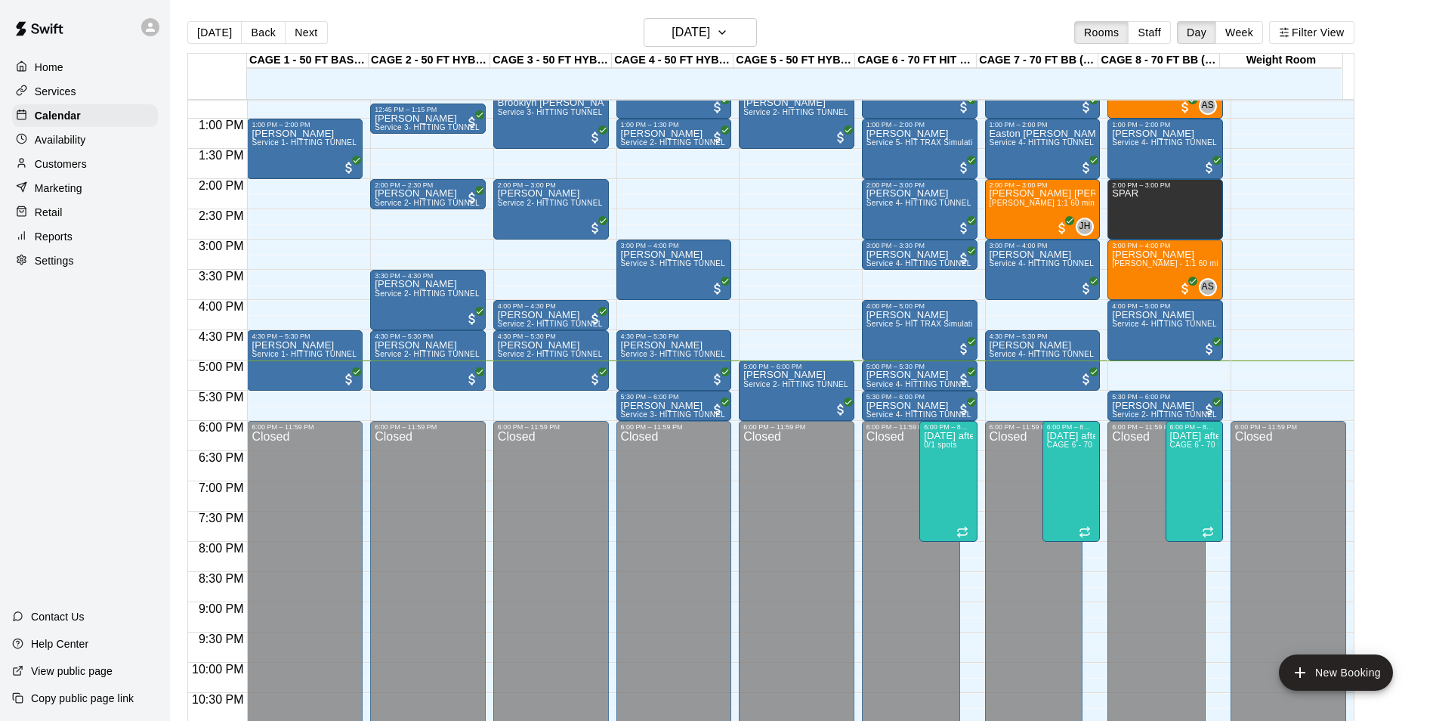
click at [380, 30] on div "[DATE] Back [DATE][DATE] Rooms Staff Day Week Filter View" at bounding box center [770, 35] width 1167 height 35
click at [672, 31] on h6 "[DATE]" at bounding box center [691, 32] width 39 height 21
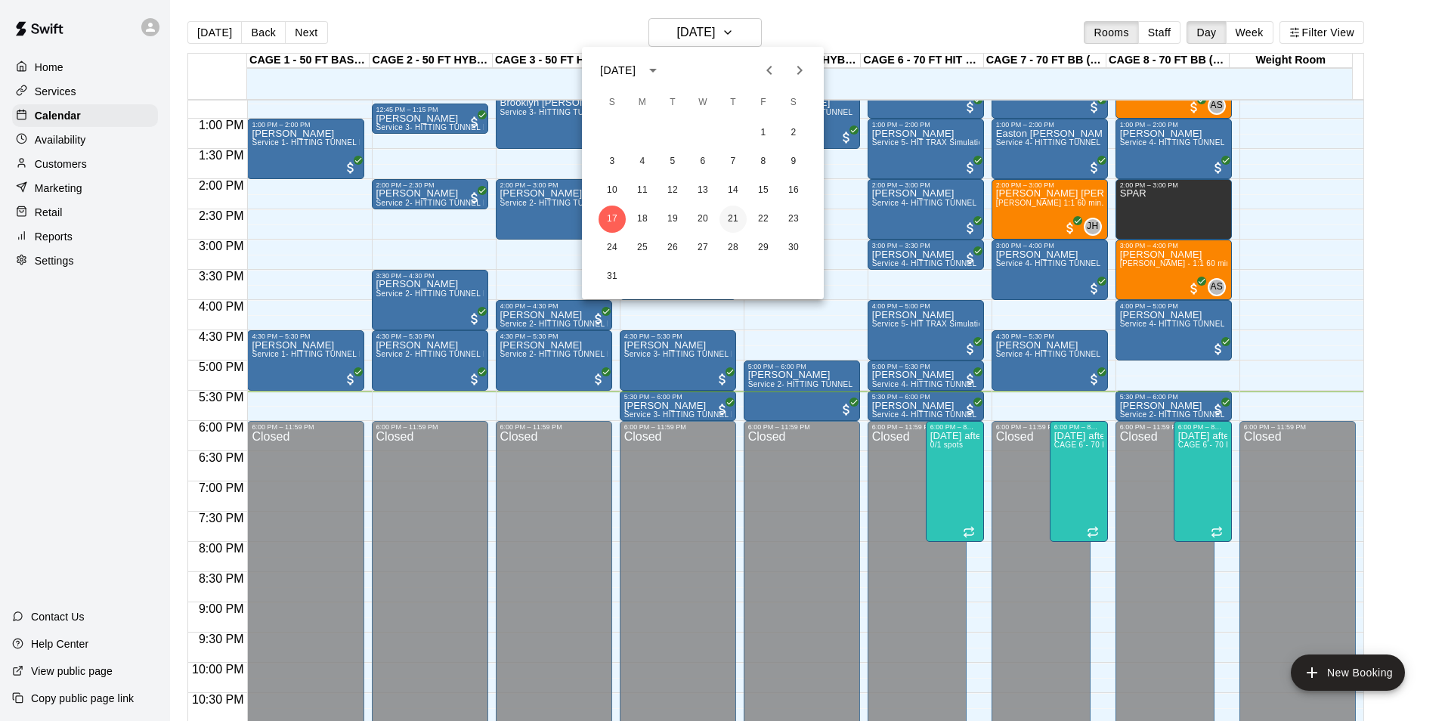
click at [735, 218] on button "21" at bounding box center [732, 219] width 27 height 27
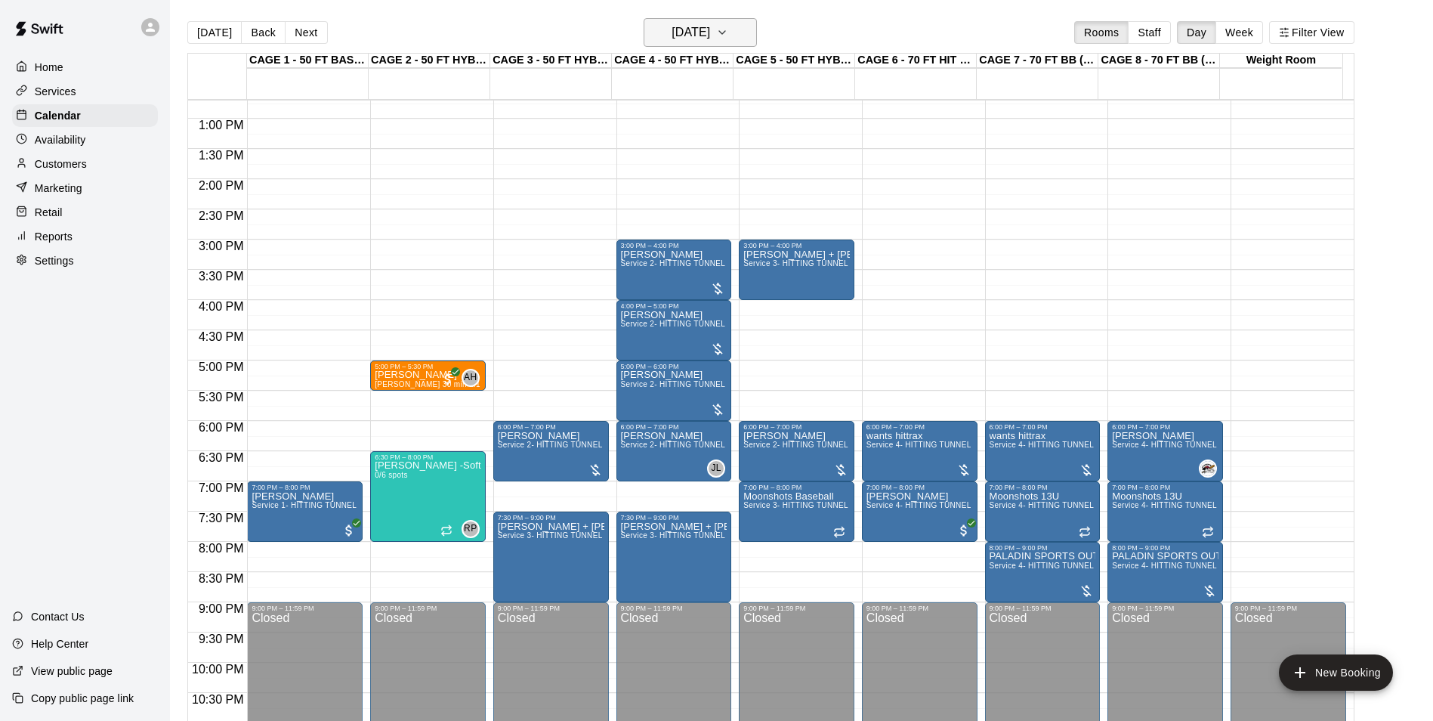
click at [685, 32] on h6 "[DATE]" at bounding box center [691, 32] width 39 height 21
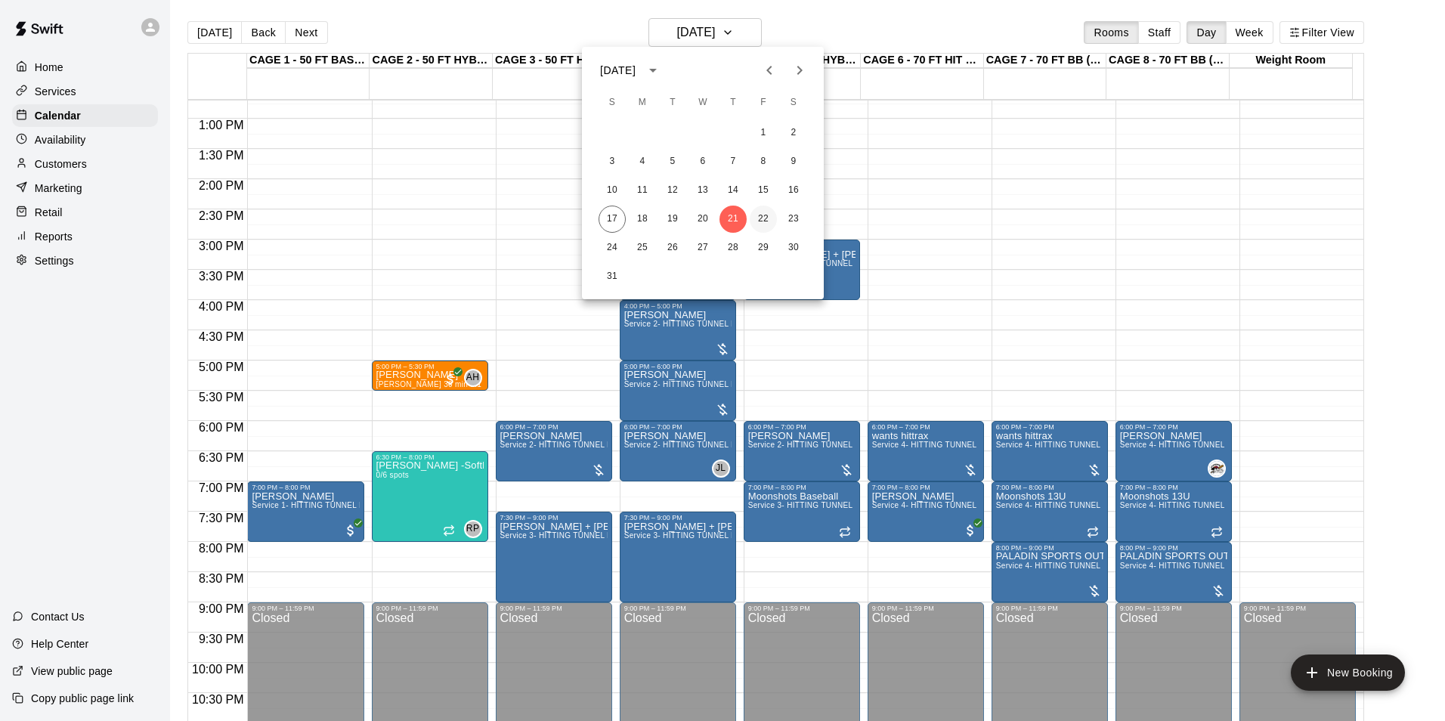
click at [757, 212] on button "22" at bounding box center [763, 219] width 27 height 27
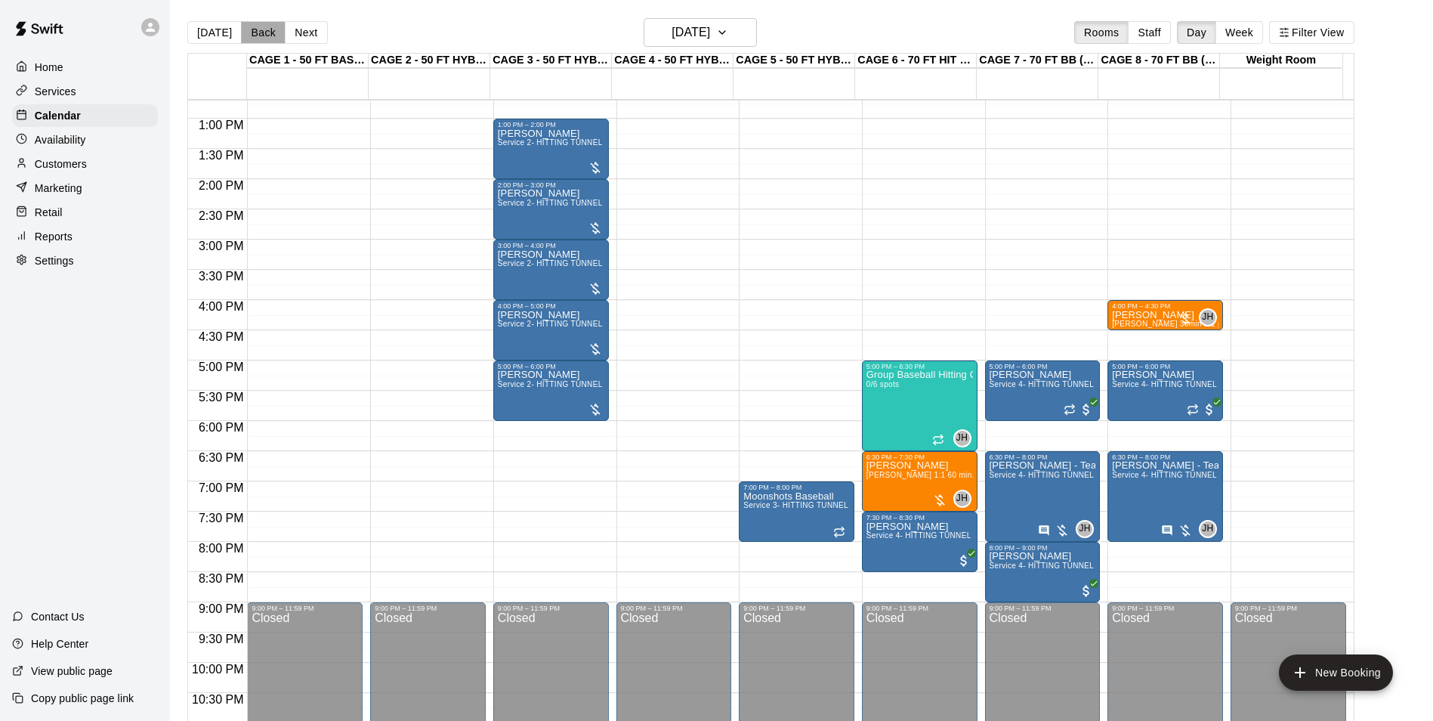
click at [275, 28] on button "Back" at bounding box center [263, 32] width 45 height 23
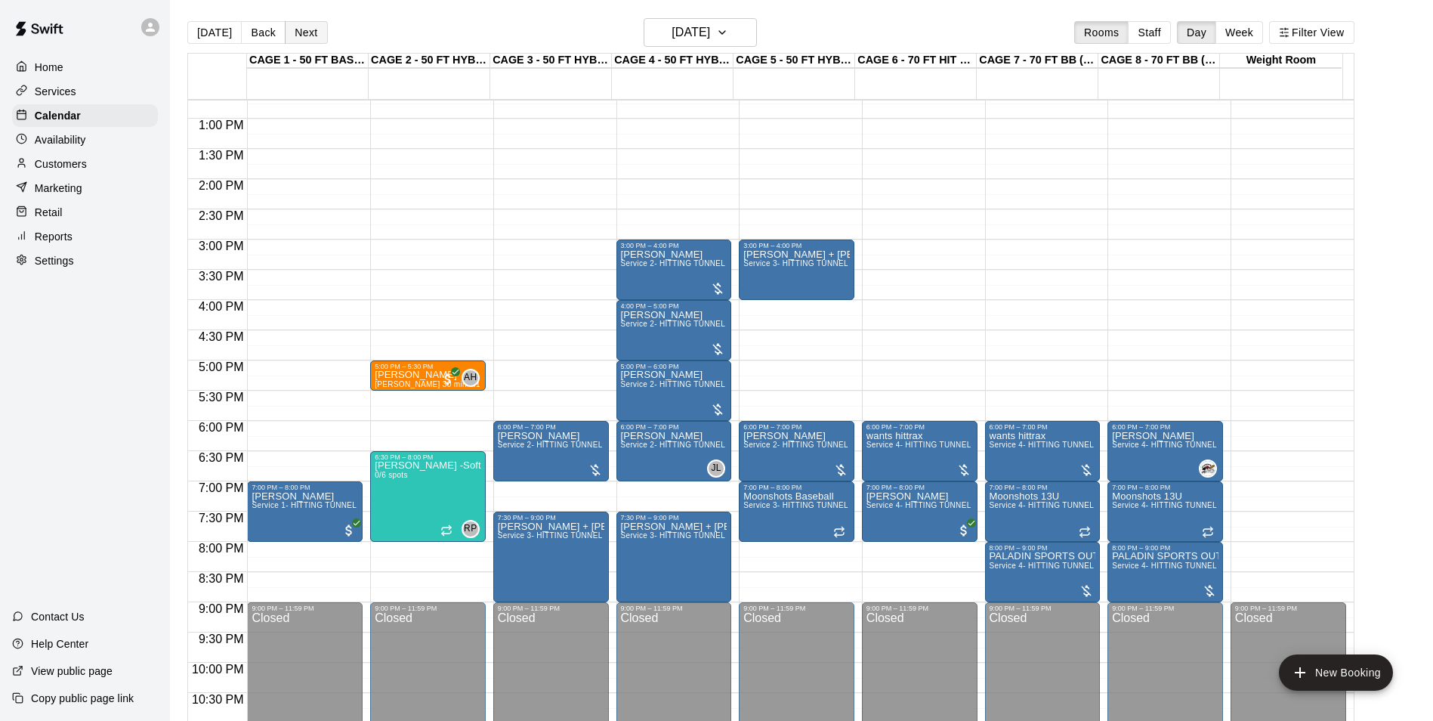
click at [311, 42] on button "Next" at bounding box center [306, 32] width 42 height 23
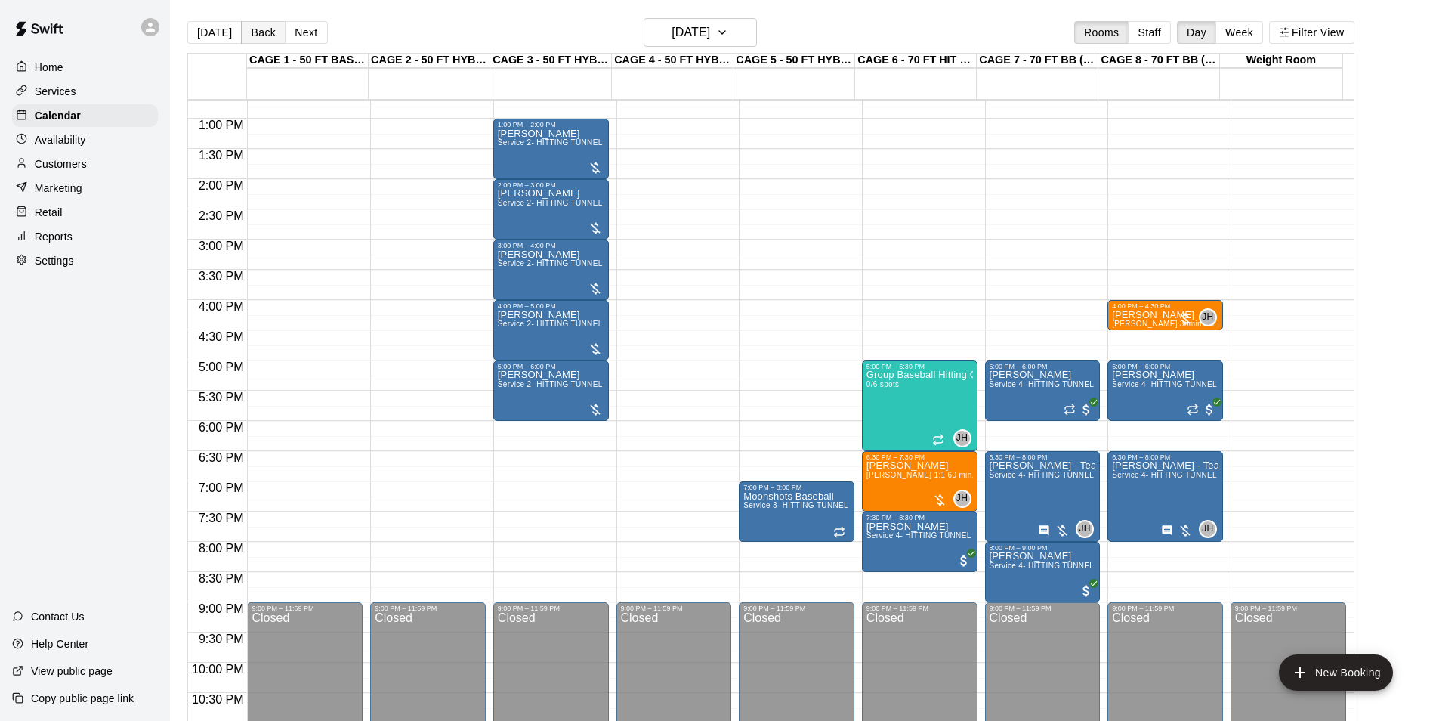
click at [252, 39] on button "Back" at bounding box center [263, 32] width 45 height 23
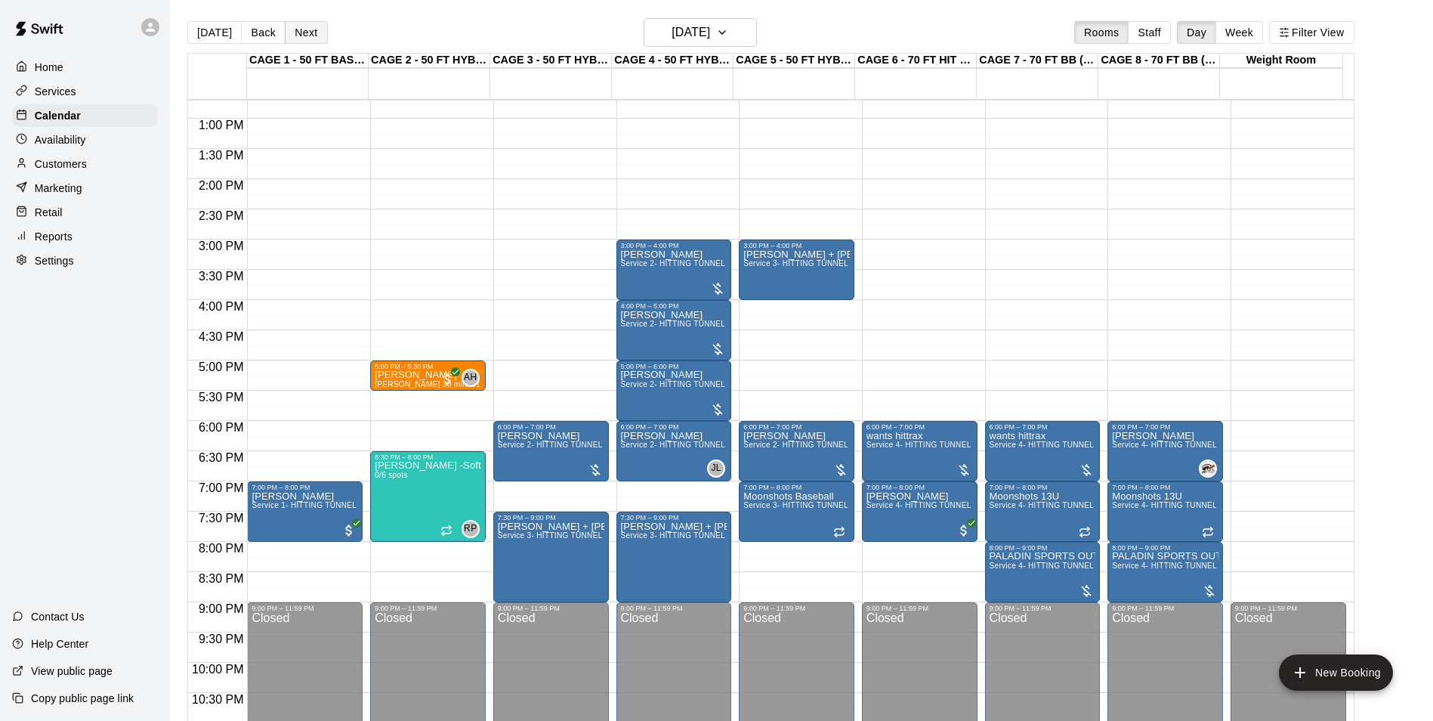
click at [291, 32] on button "Next" at bounding box center [306, 32] width 42 height 23
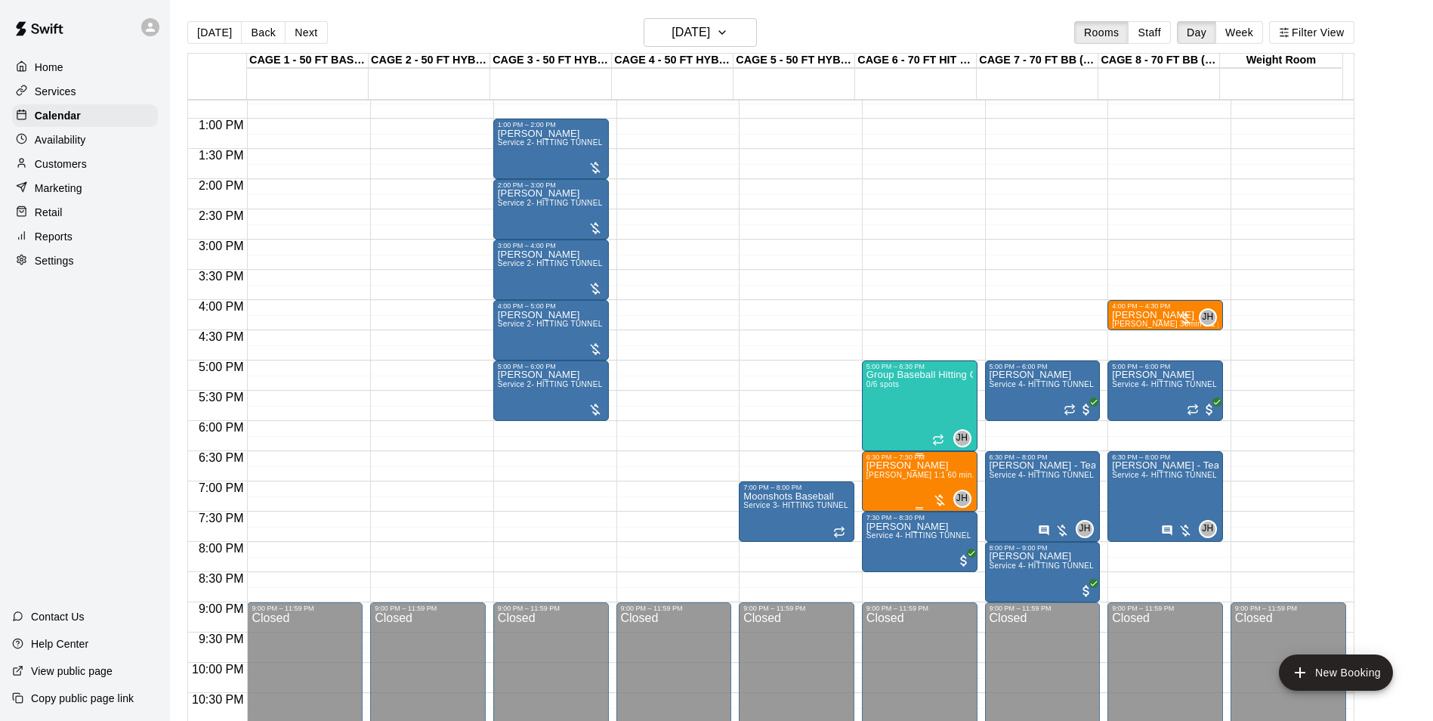
click at [908, 478] on span "[PERSON_NAME] 1:1 60 min. pitching Lesson" at bounding box center [950, 475] width 166 height 8
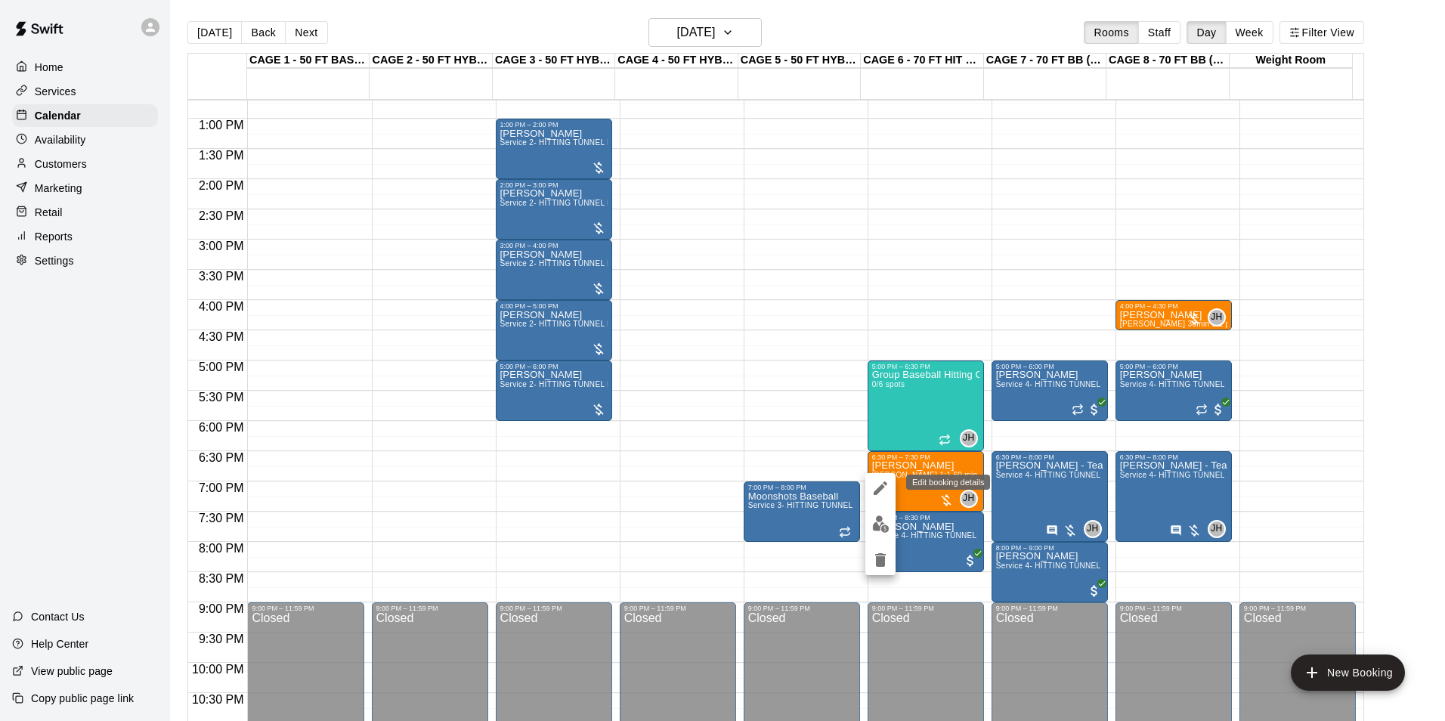
click at [878, 481] on icon "edit" at bounding box center [880, 488] width 18 height 18
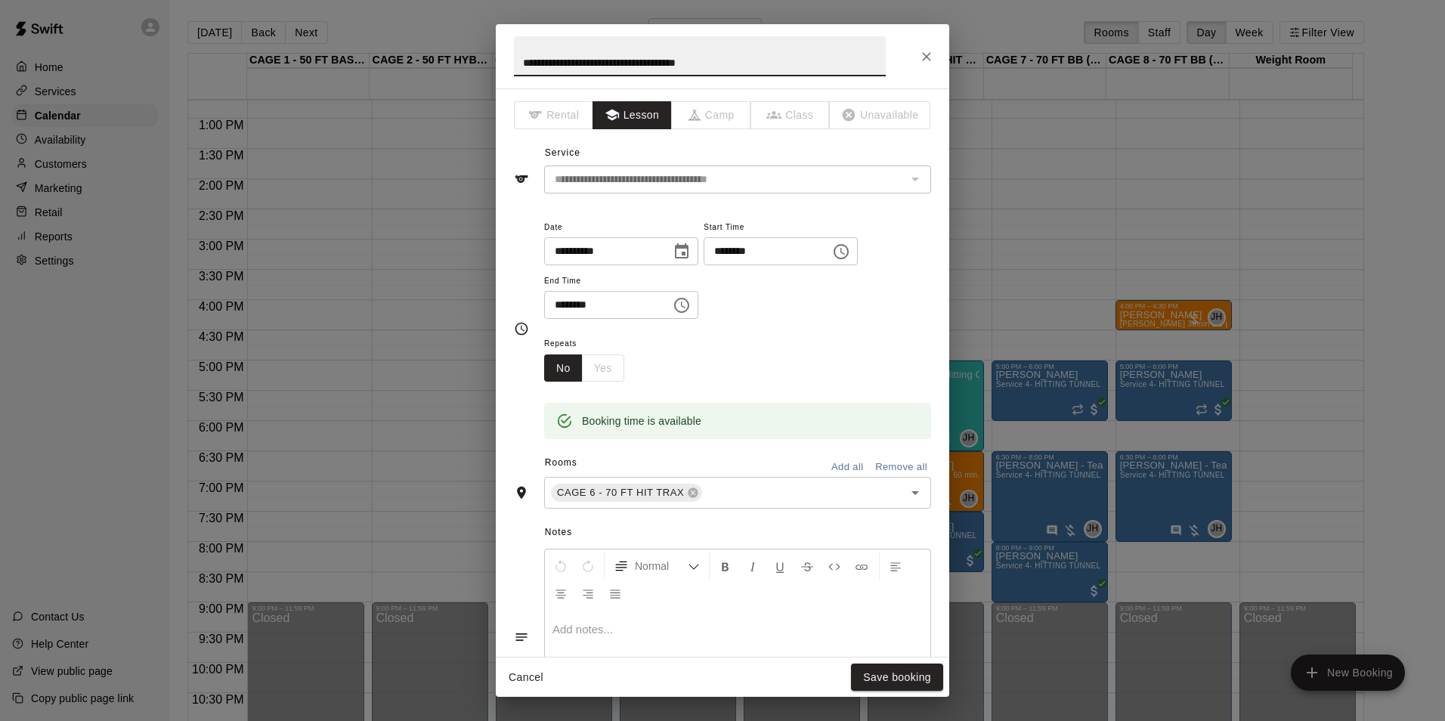
click at [579, 255] on input "**********" at bounding box center [602, 251] width 116 height 28
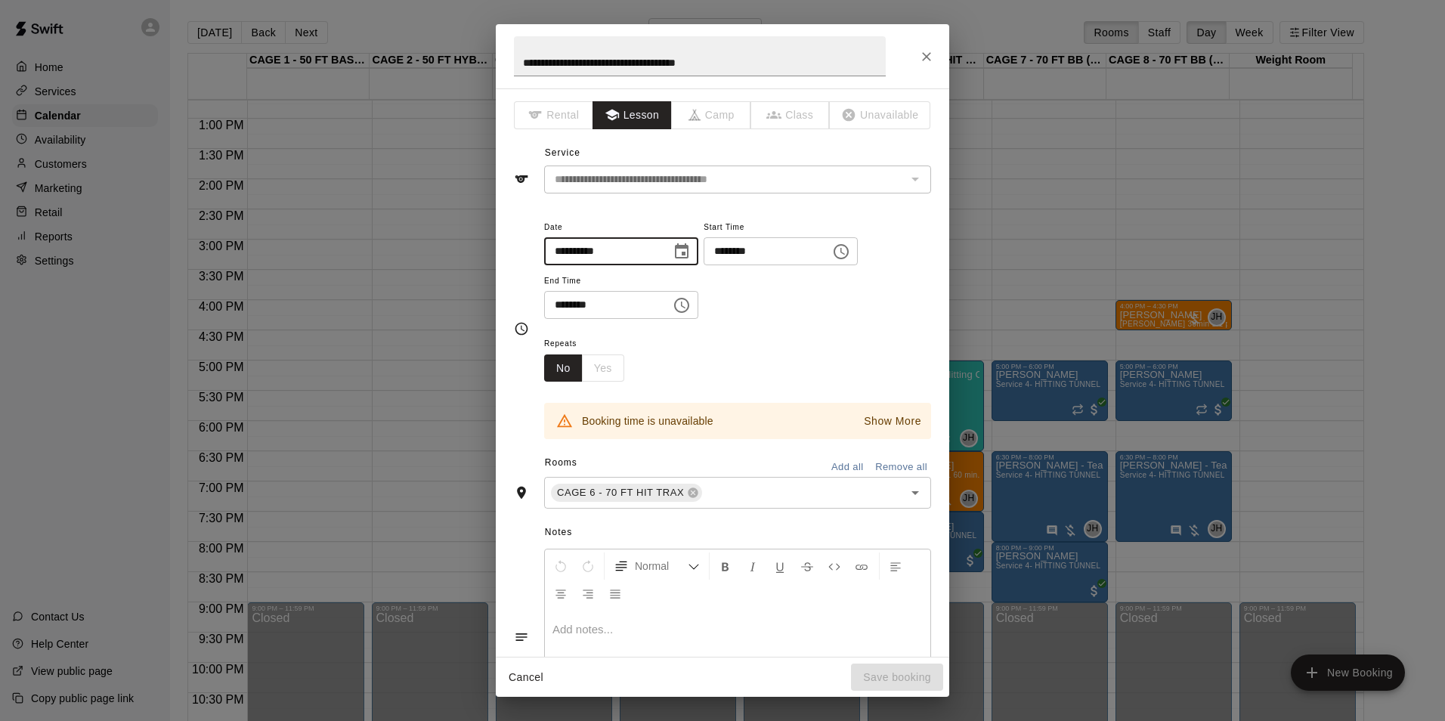
type input "**********"
click at [749, 251] on input "********" at bounding box center [762, 251] width 116 height 28
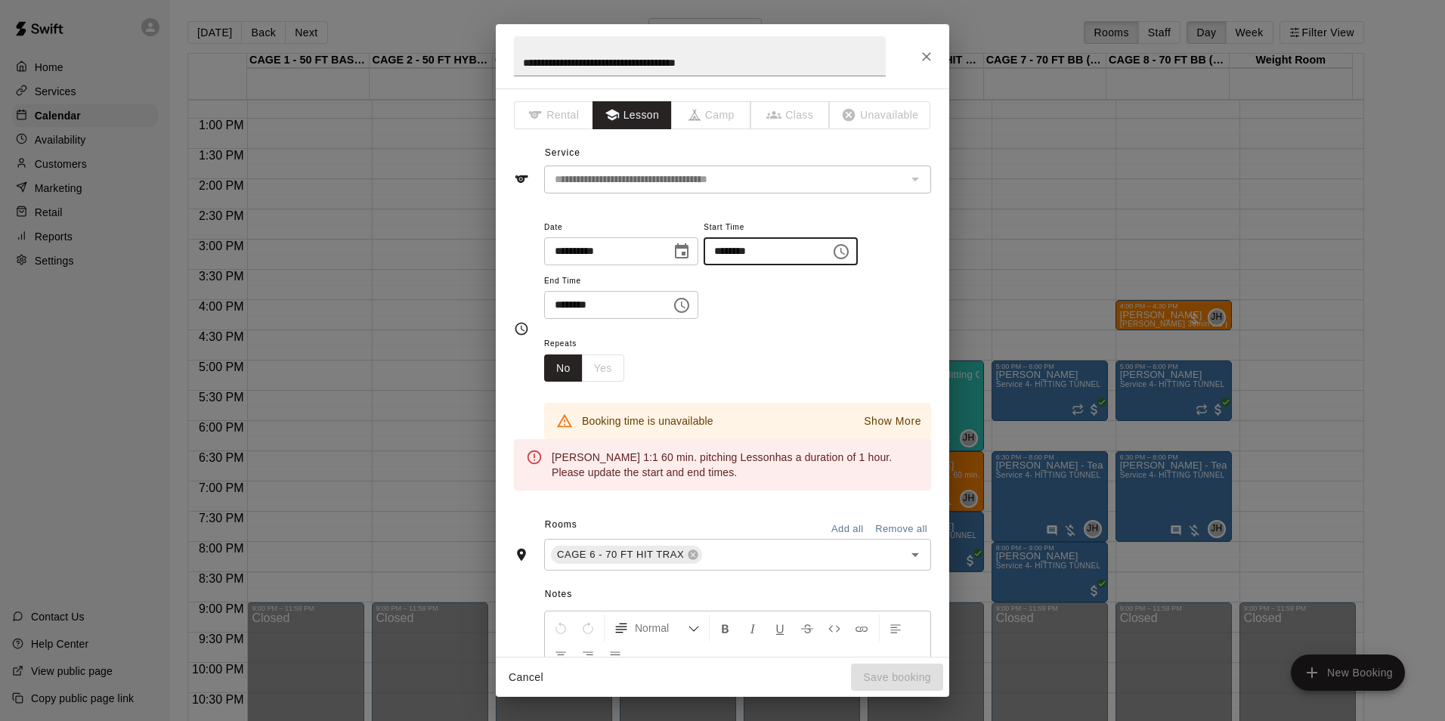
type input "********"
click at [572, 292] on input "********" at bounding box center [602, 305] width 116 height 28
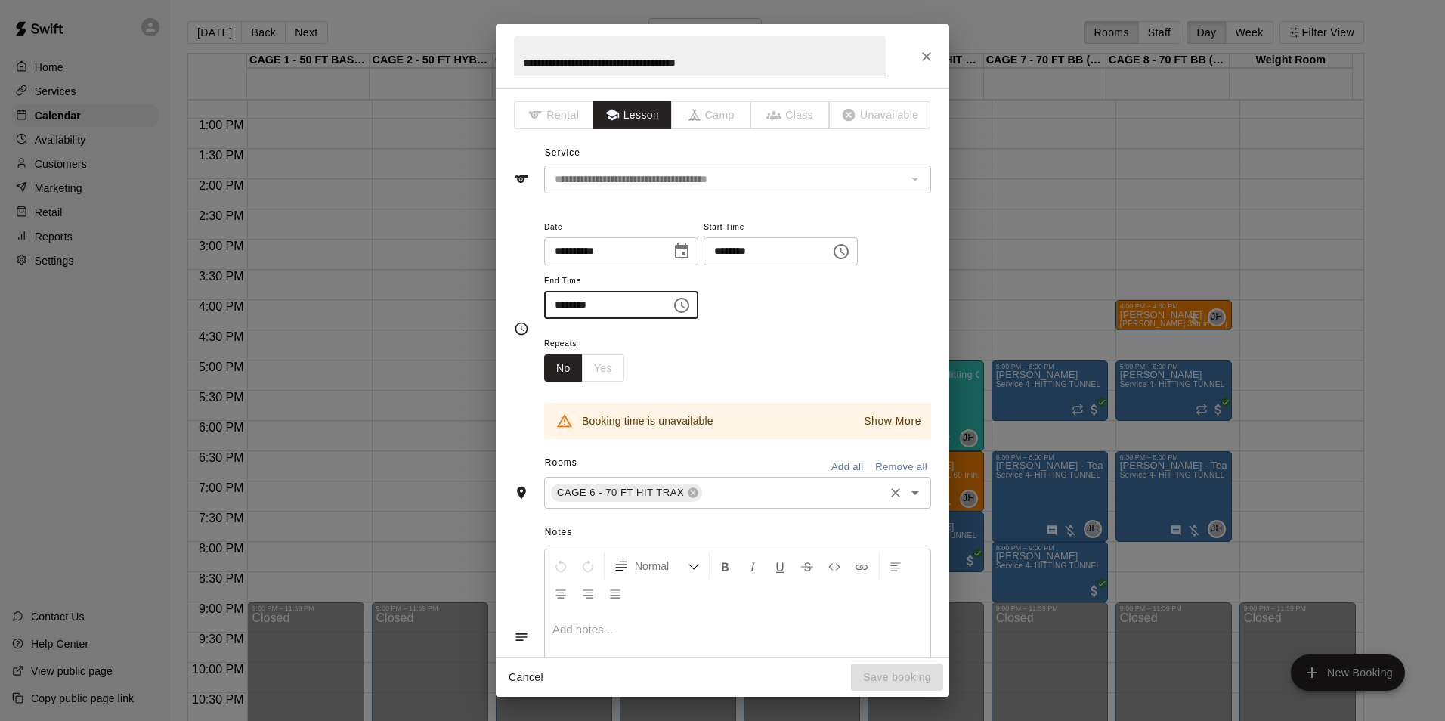
type input "********"
click at [734, 494] on input "text" at bounding box center [793, 493] width 178 height 19
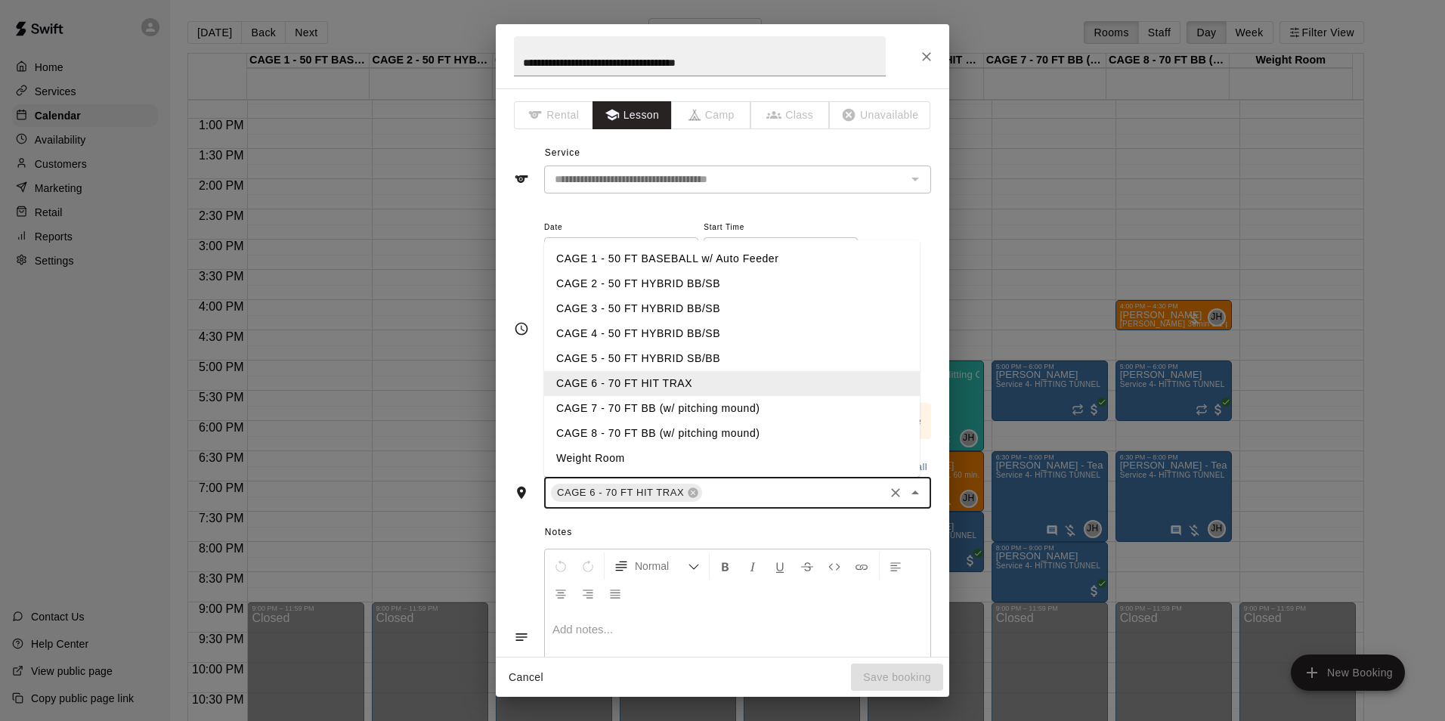
click at [605, 264] on li "CAGE 1 - 50 FT BASEBALL w/ Auto Feeder" at bounding box center [732, 258] width 376 height 25
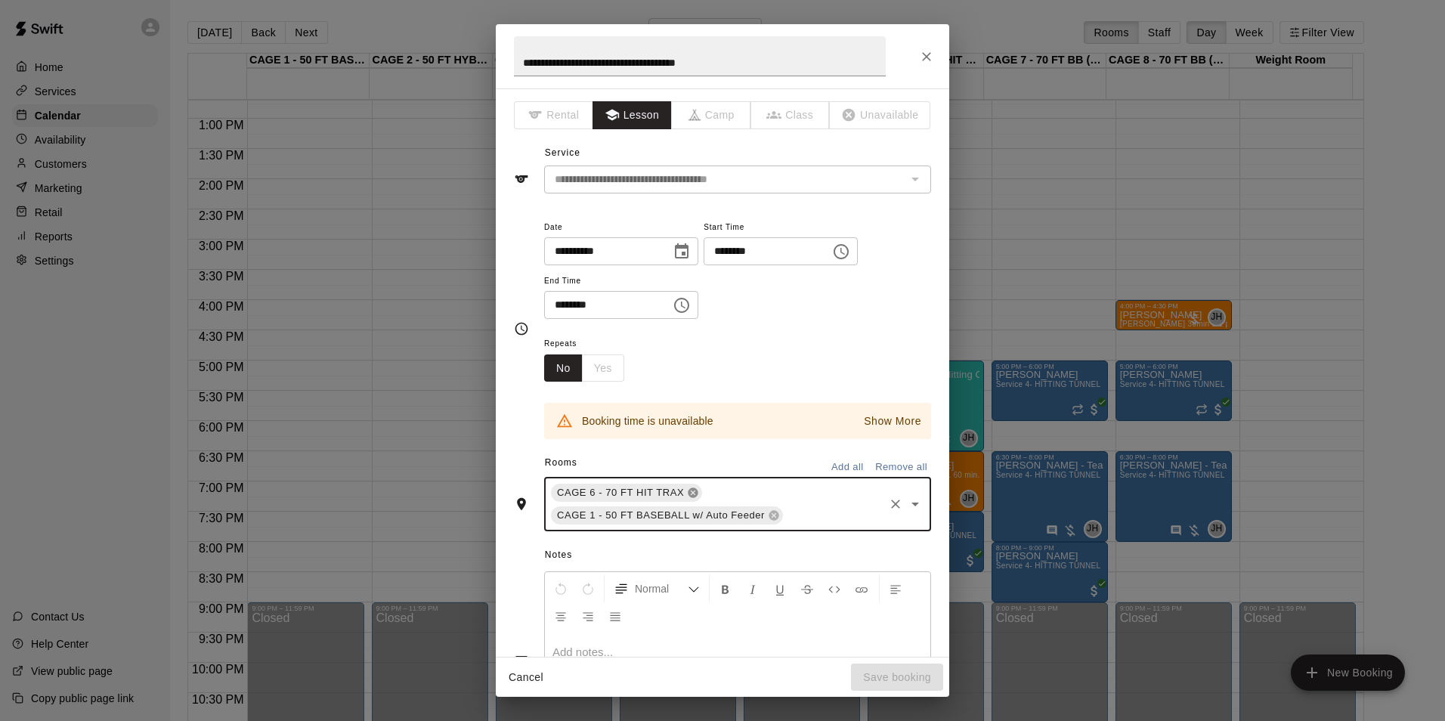
click at [687, 493] on icon at bounding box center [693, 493] width 12 height 12
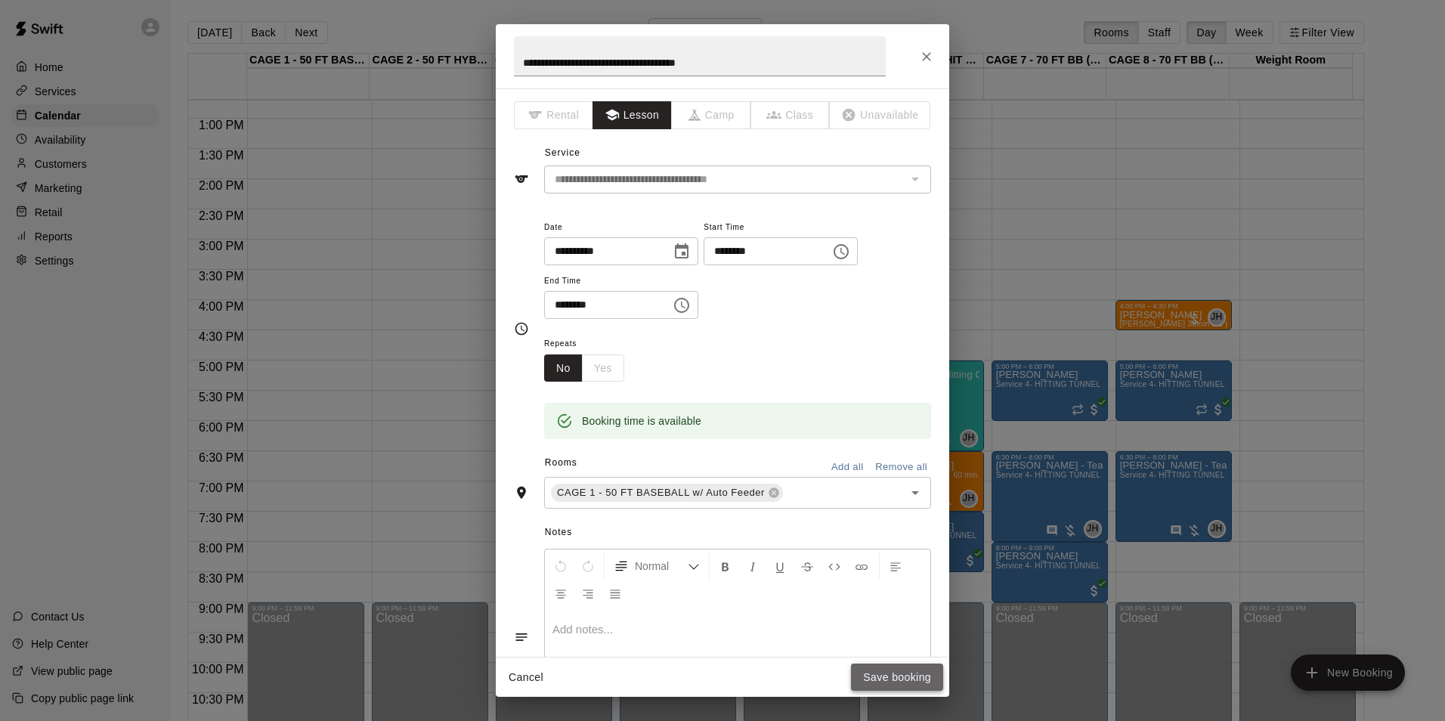
click at [868, 674] on button "Save booking" at bounding box center [897, 677] width 92 height 28
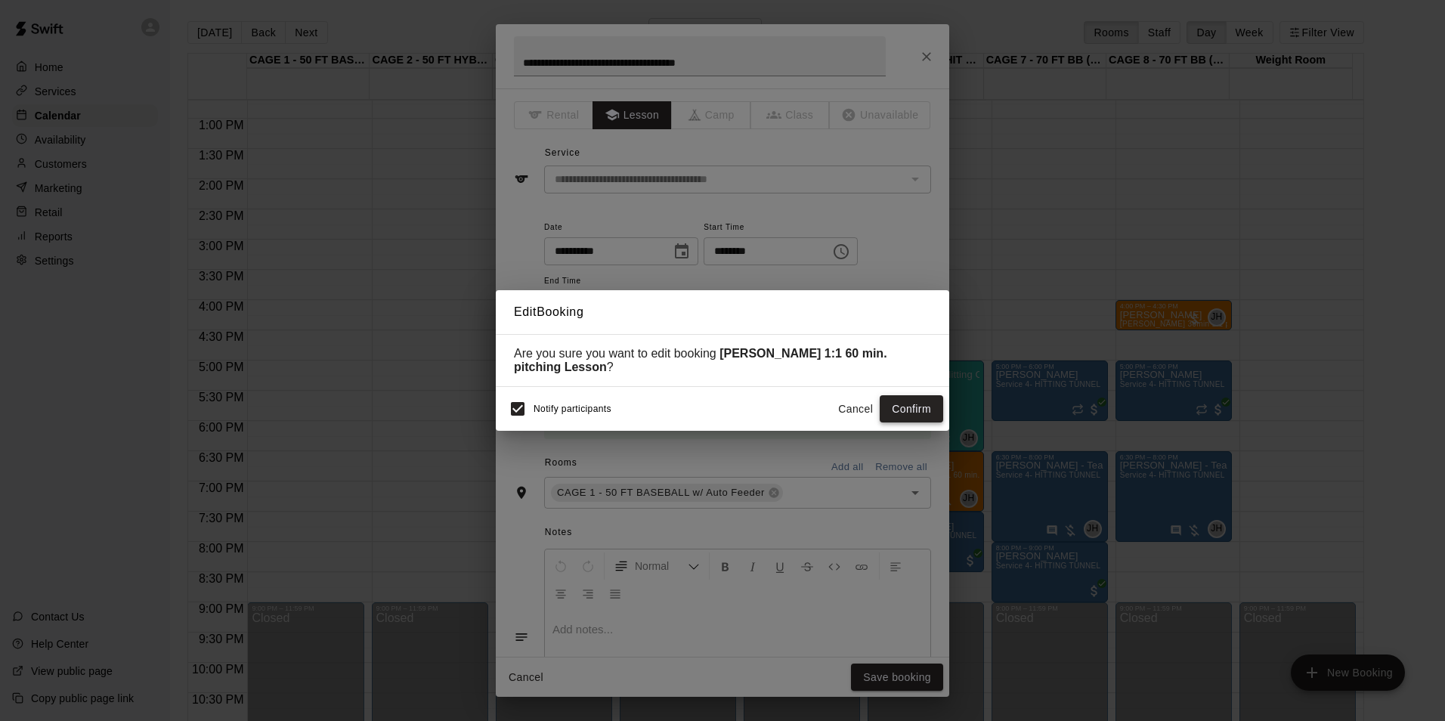
click at [934, 414] on button "Confirm" at bounding box center [911, 409] width 63 height 28
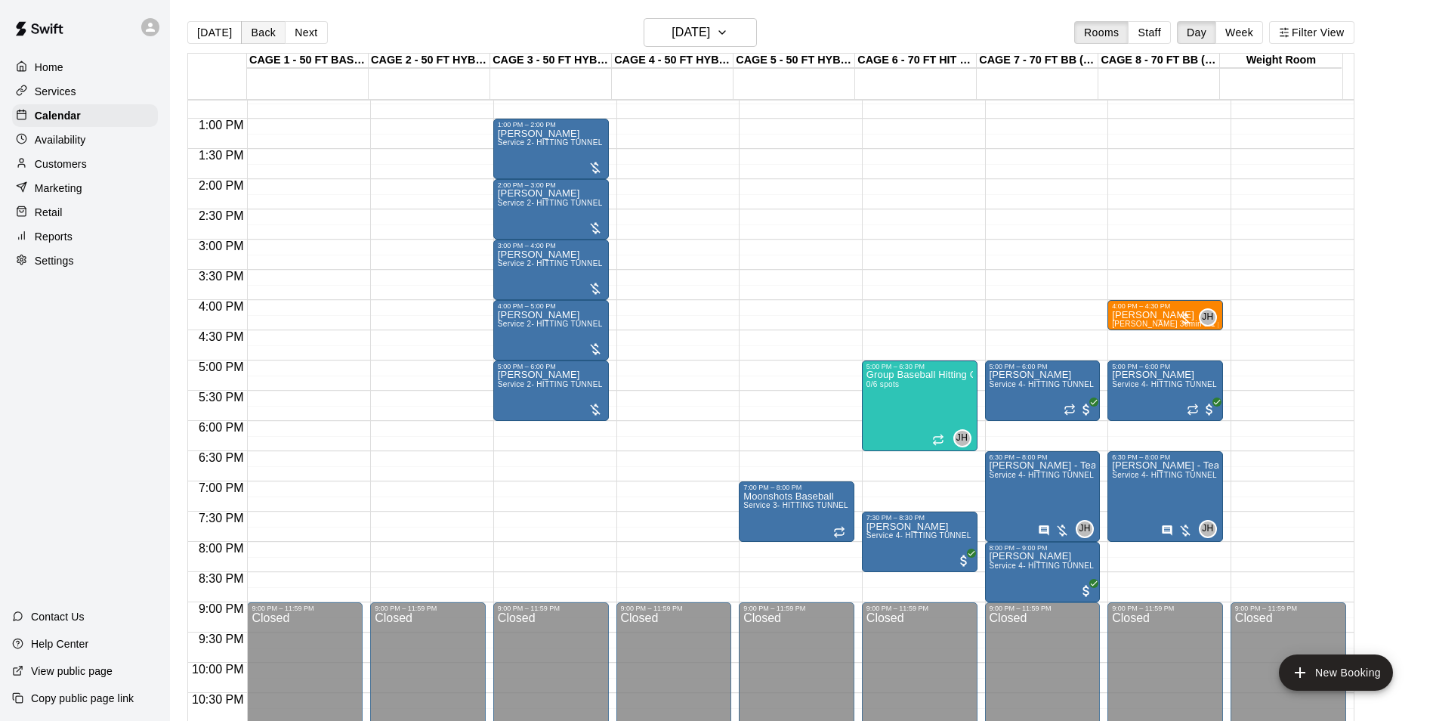
click at [258, 32] on button "Back" at bounding box center [263, 32] width 45 height 23
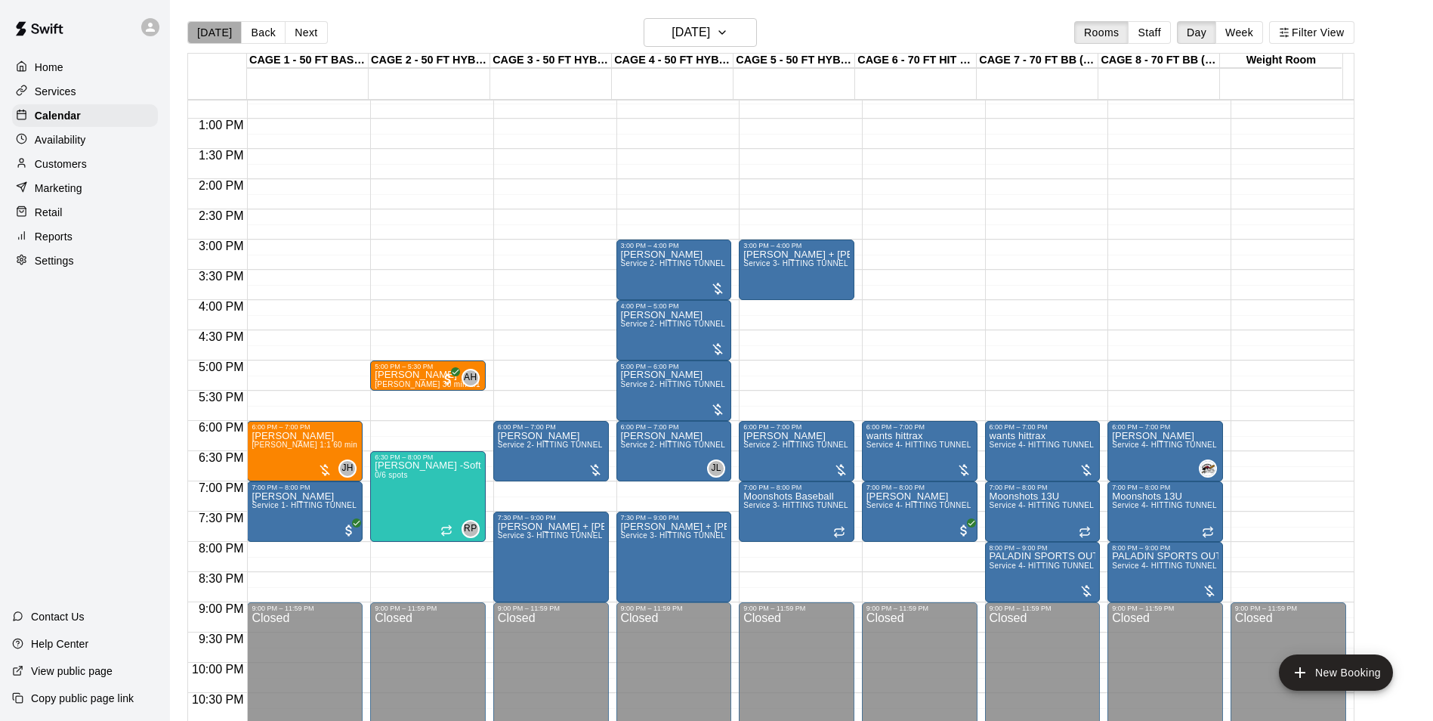
click at [221, 36] on button "[DATE]" at bounding box center [214, 32] width 54 height 23
